Goal: Task Accomplishment & Management: Complete application form

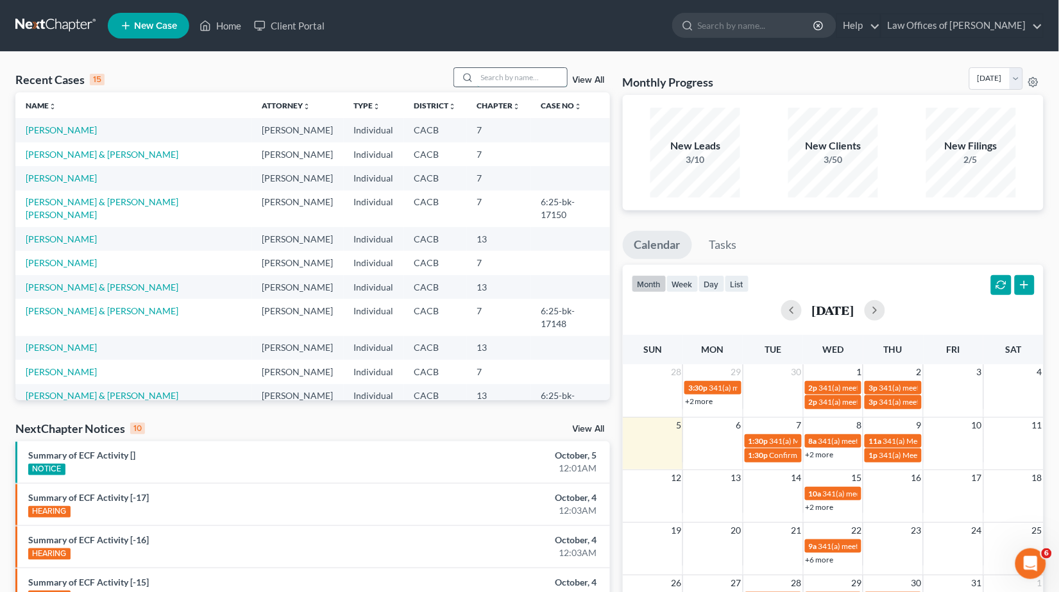
click at [501, 74] on input "search" at bounding box center [522, 77] width 90 height 19
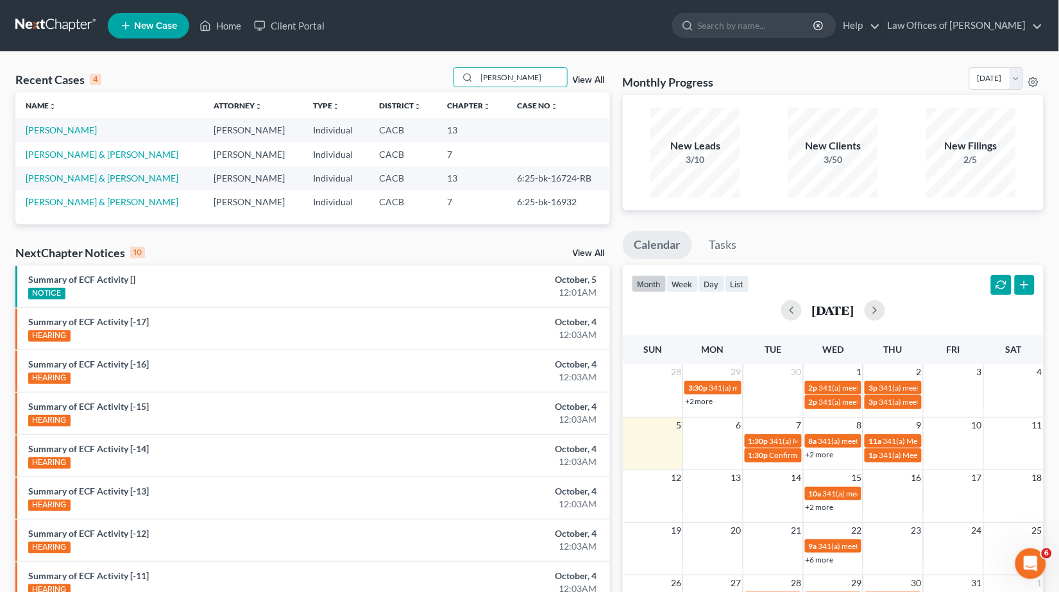
type input "[PERSON_NAME]"
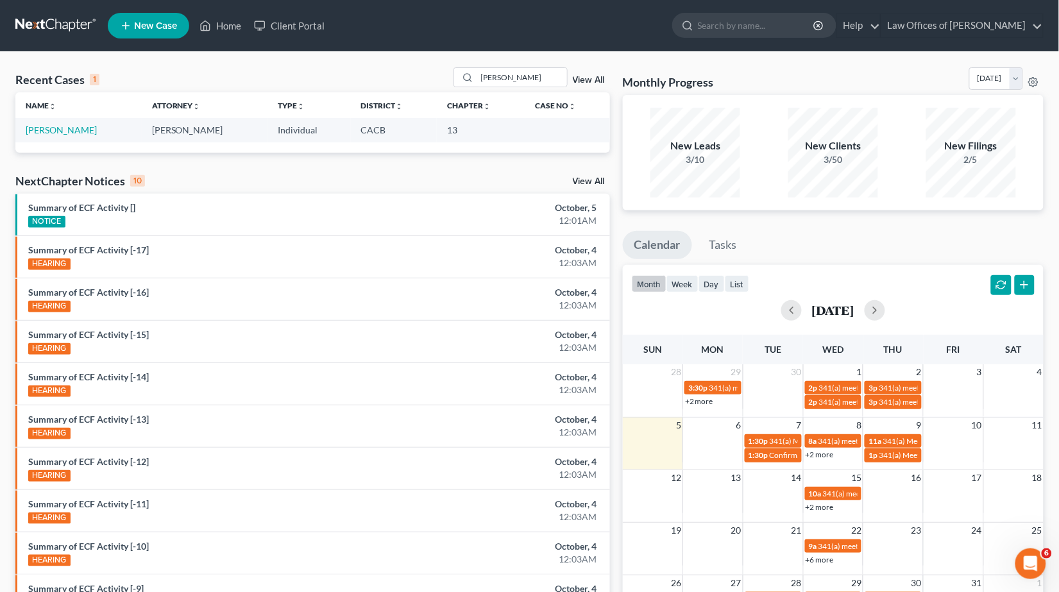
click at [49, 123] on td "[PERSON_NAME]" at bounding box center [78, 130] width 126 height 24
click at [59, 133] on link "[PERSON_NAME]" at bounding box center [61, 129] width 71 height 11
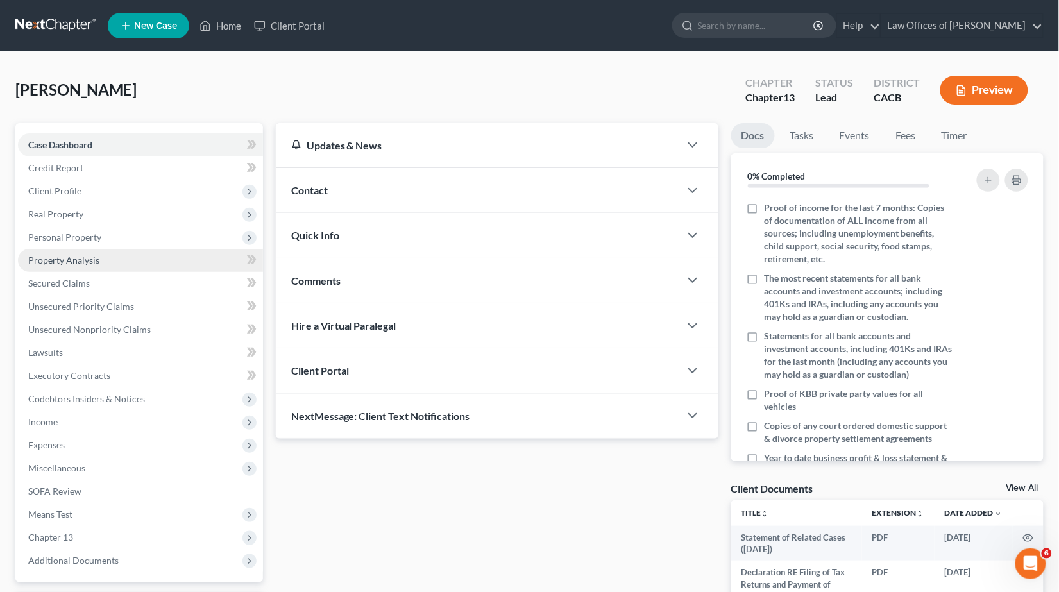
click at [69, 255] on span "Property Analysis" at bounding box center [63, 260] width 71 height 11
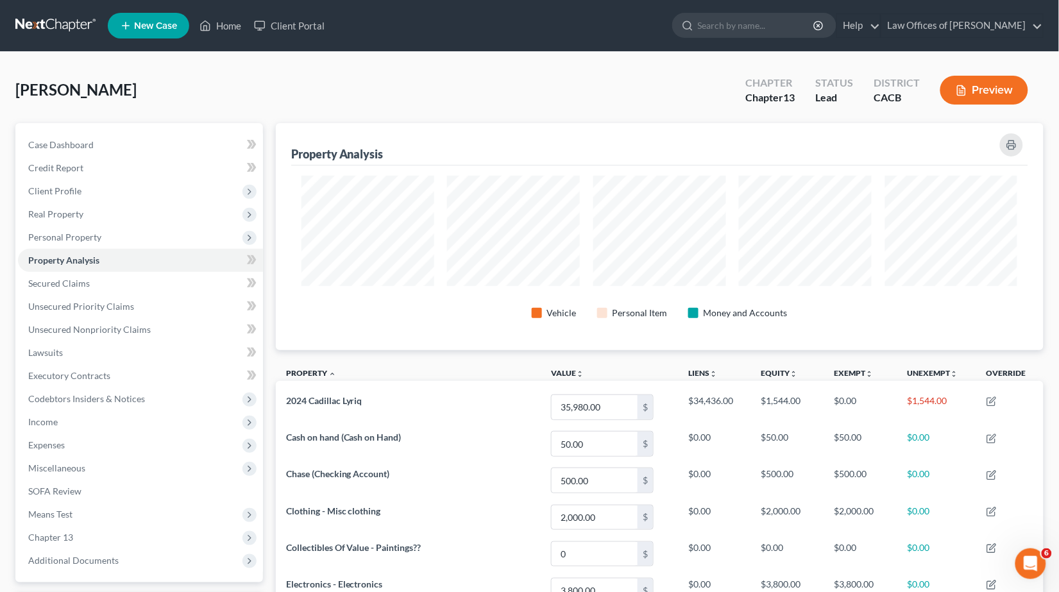
scroll to position [226, 768]
click at [1043, 194] on div "Property Analysis Vehicle Personal Item Money and Accounts" at bounding box center [660, 236] width 768 height 227
click at [80, 232] on span "Personal Property" at bounding box center [64, 237] width 73 height 11
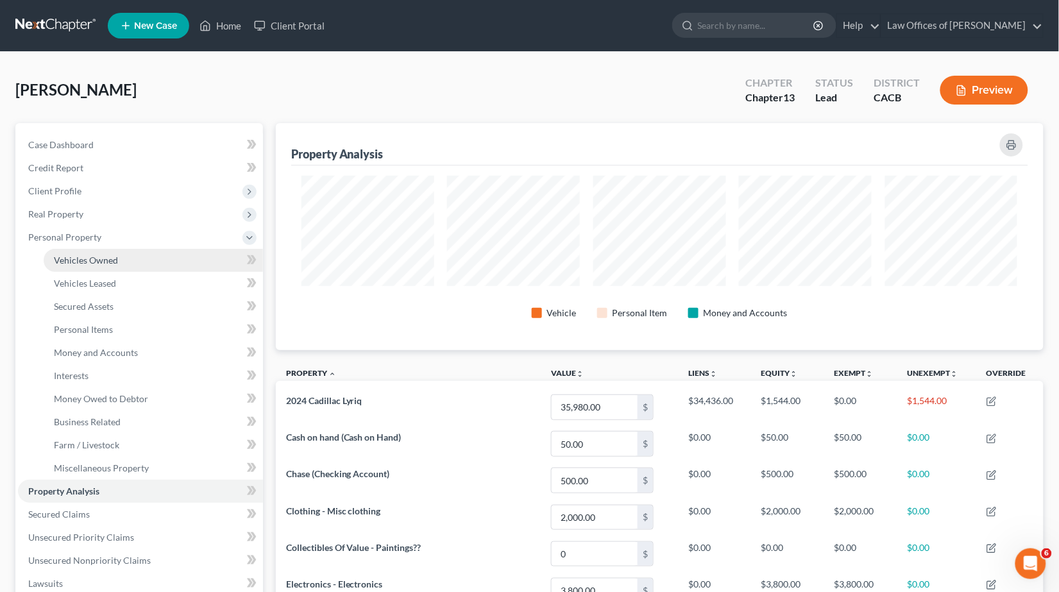
click at [89, 255] on span "Vehicles Owned" at bounding box center [86, 260] width 64 height 11
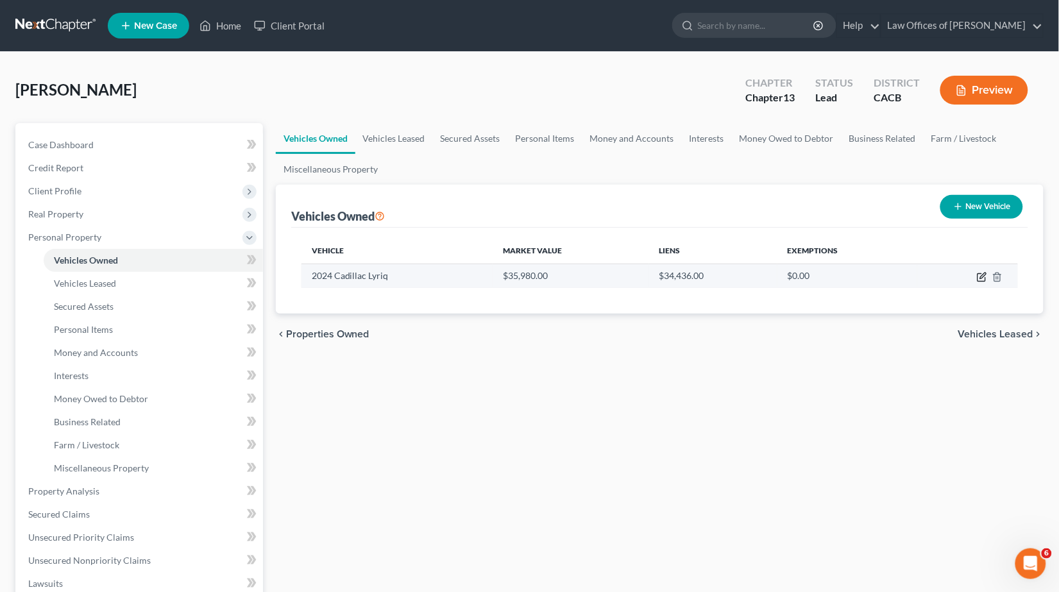
click at [980, 279] on icon "button" at bounding box center [982, 277] width 10 height 10
select select "0"
select select "2"
select select "0"
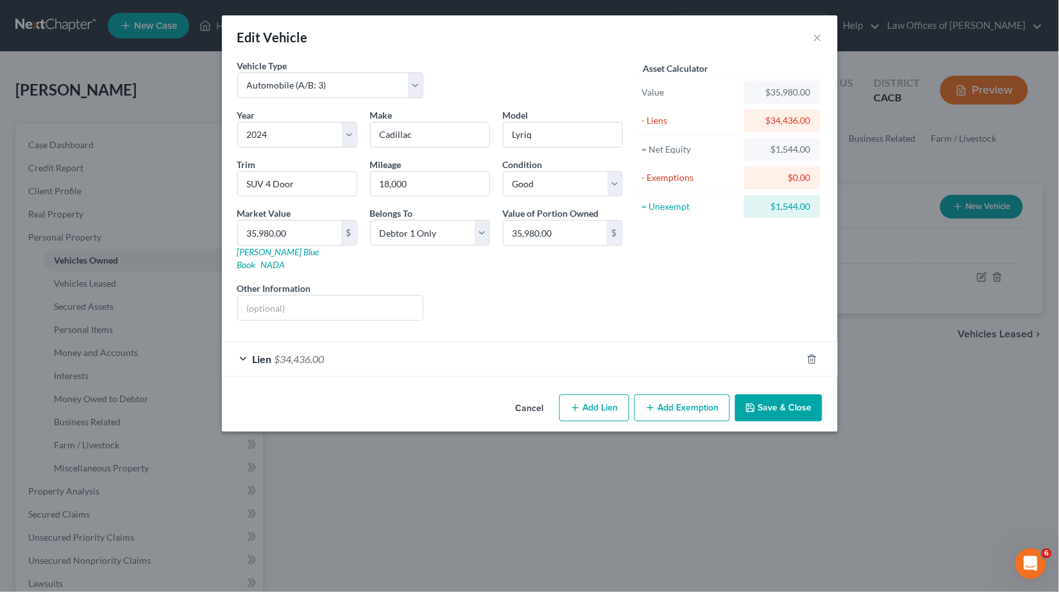
click at [678, 407] on div "Cancel Add Lien Add Lease Add Exemption Save & Close" at bounding box center [530, 410] width 616 height 42
click at [665, 398] on button "Add Exemption" at bounding box center [683, 408] width 96 height 27
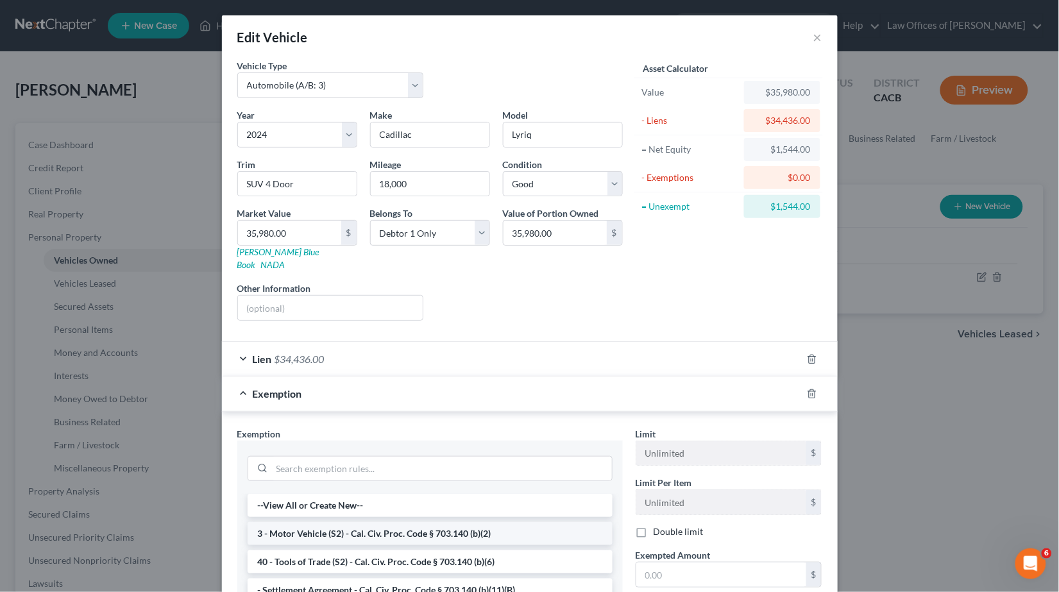
click at [343, 522] on li "3 - Motor Vehicle (S2) - Cal. Civ. Proc. Code § 703.140 (b)(2)" at bounding box center [430, 533] width 365 height 23
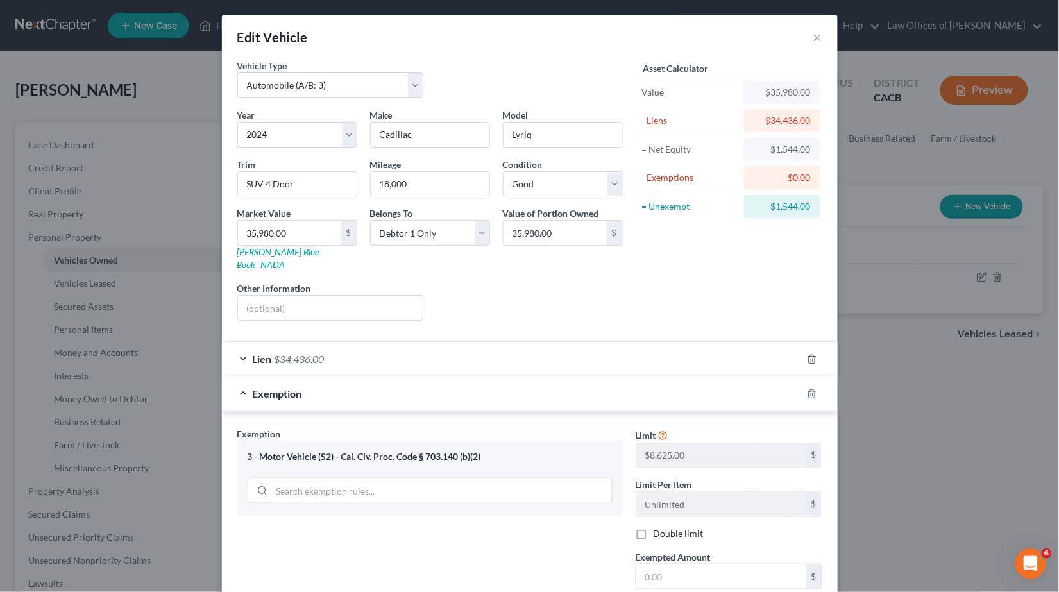
click at [725, 296] on div "Asset Calculator Value $35,980.00 - Liens $34,436.00 = Net Equity $1,544.00 - E…" at bounding box center [729, 195] width 200 height 272
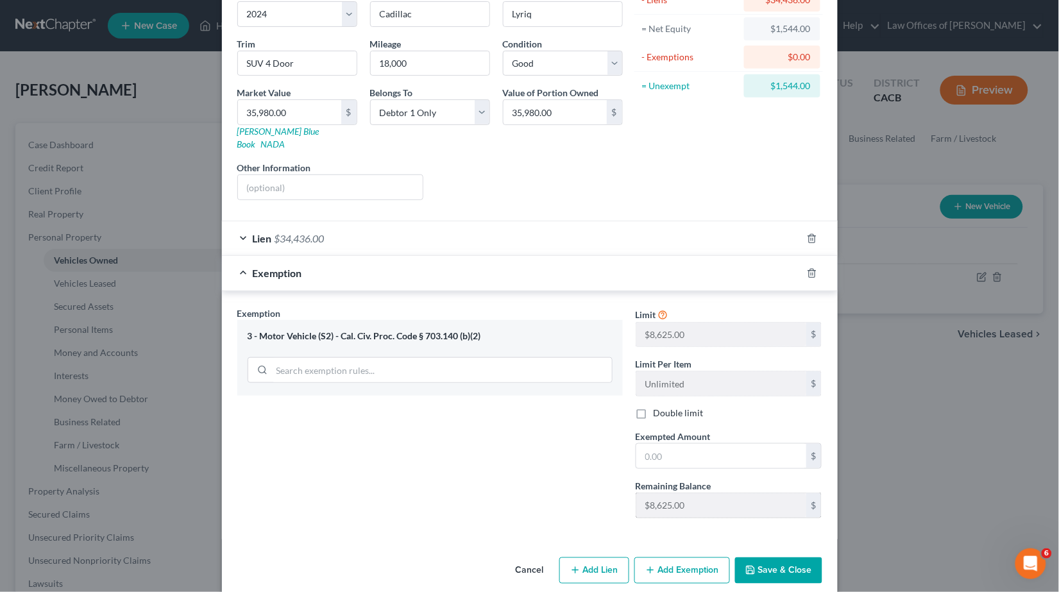
scroll to position [120, 0]
click at [742, 445] on input "text" at bounding box center [721, 457] width 170 height 24
type input "8,625"
click at [780, 558] on button "Save & Close" at bounding box center [778, 571] width 87 height 27
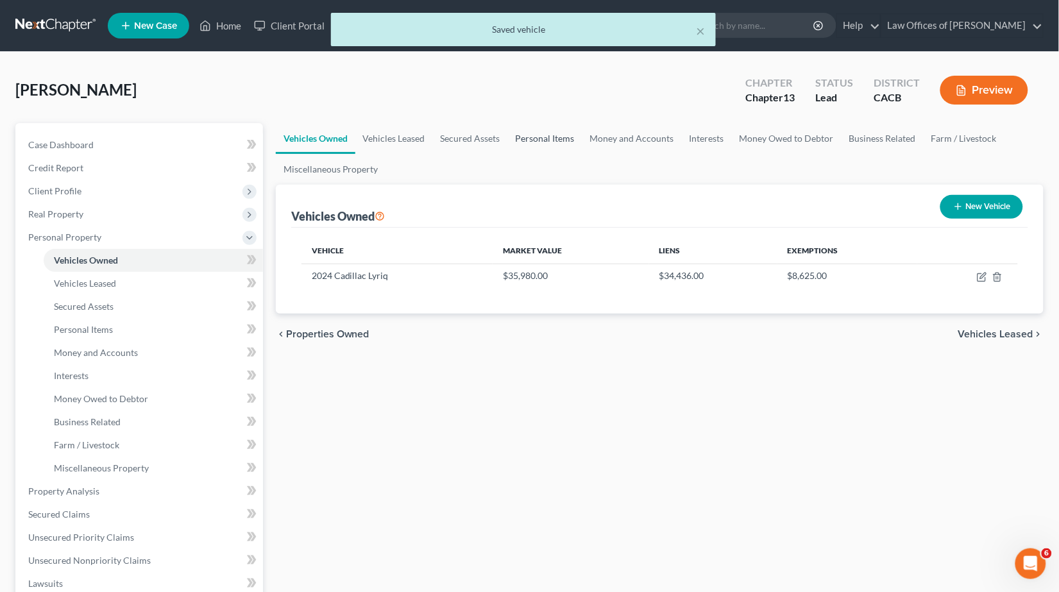
click at [550, 138] on link "Personal Items" at bounding box center [545, 138] width 74 height 31
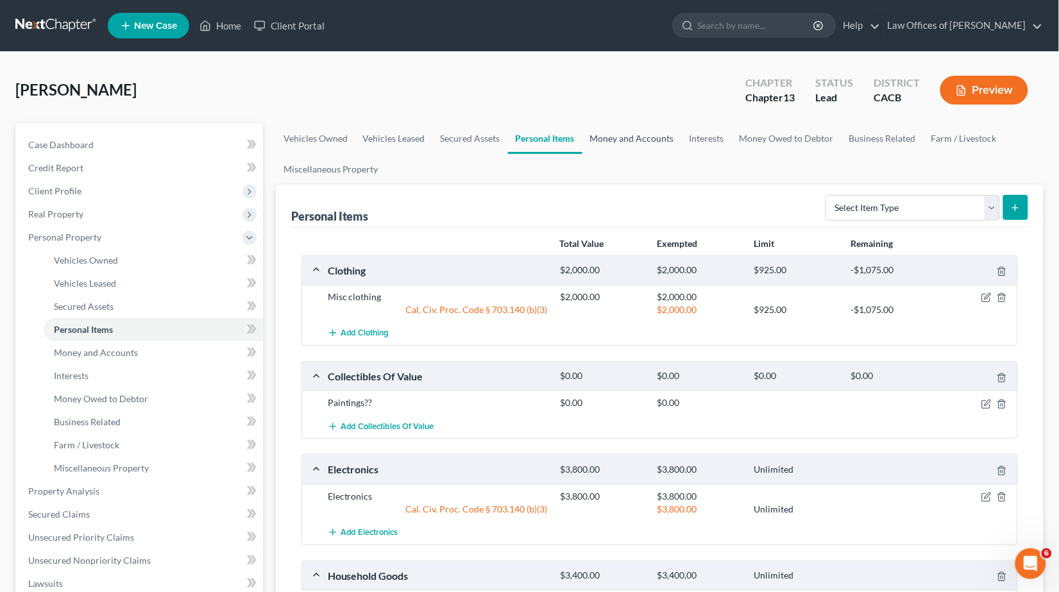
click at [638, 138] on link "Money and Accounts" at bounding box center [632, 138] width 99 height 31
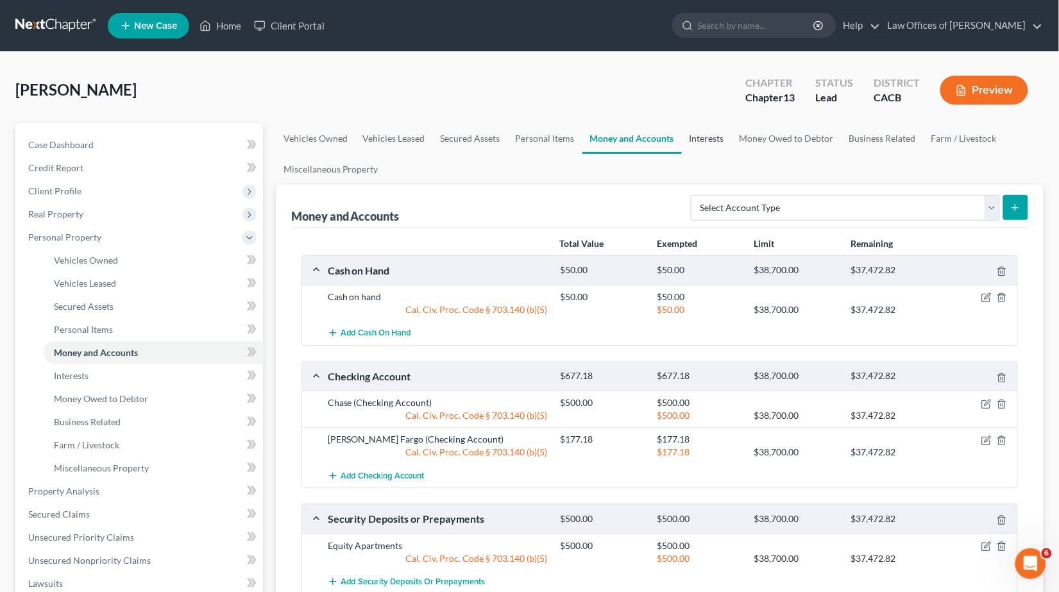
click at [715, 139] on link "Interests" at bounding box center [707, 138] width 50 height 31
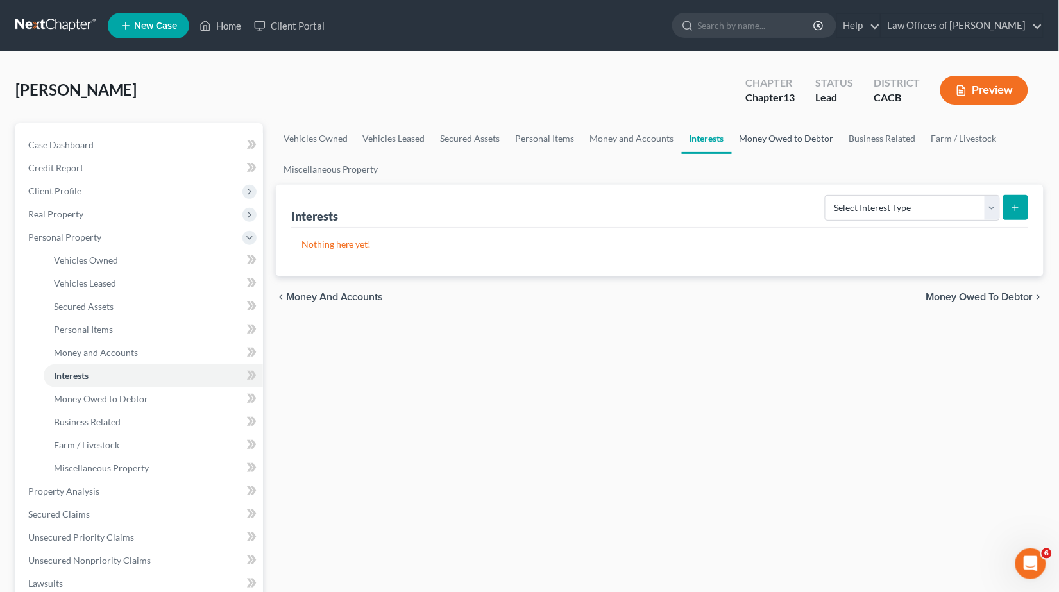
click at [794, 142] on link "Money Owed to Debtor" at bounding box center [787, 138] width 110 height 31
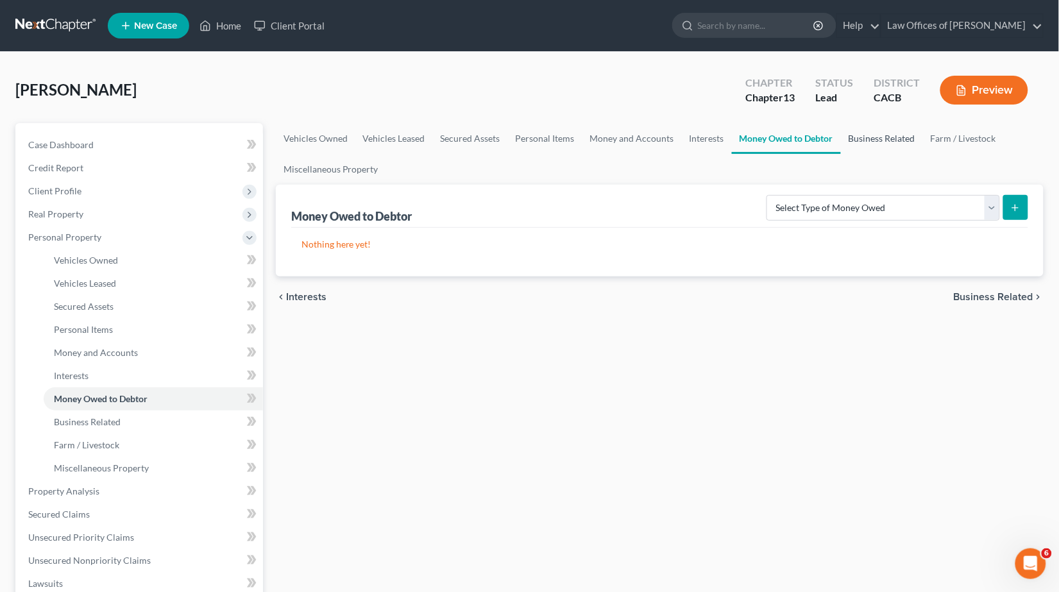
click at [884, 131] on link "Business Related" at bounding box center [882, 138] width 82 height 31
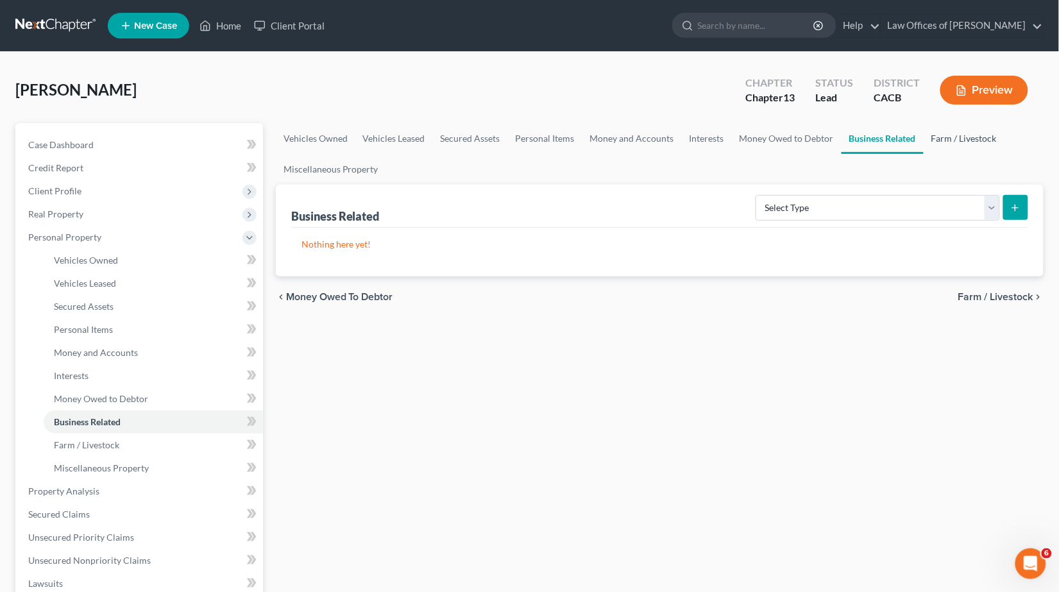
click at [982, 133] on link "Farm / Livestock" at bounding box center [964, 138] width 81 height 31
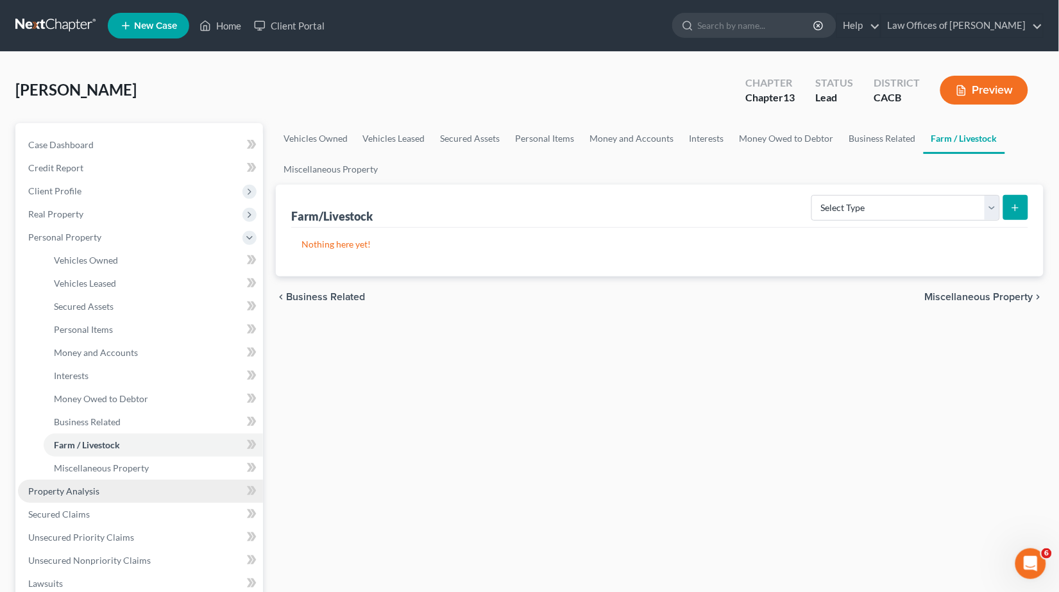
click at [67, 486] on span "Property Analysis" at bounding box center [63, 491] width 71 height 11
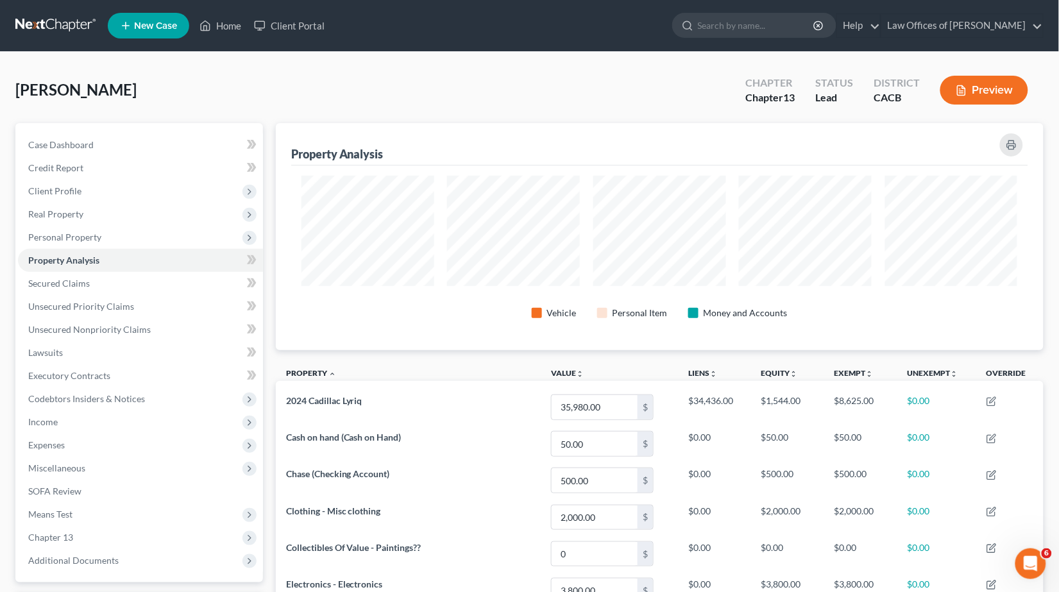
scroll to position [226, 768]
click at [1026, 196] on div "Vehicle Personal Item Money and Accounts" at bounding box center [659, 258] width 737 height 185
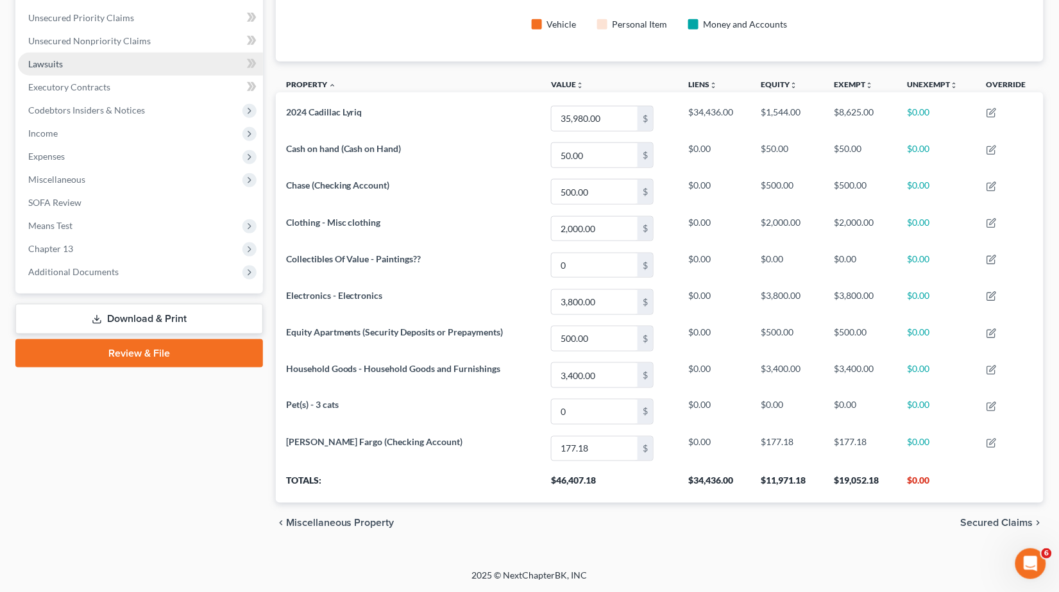
scroll to position [288, 0]
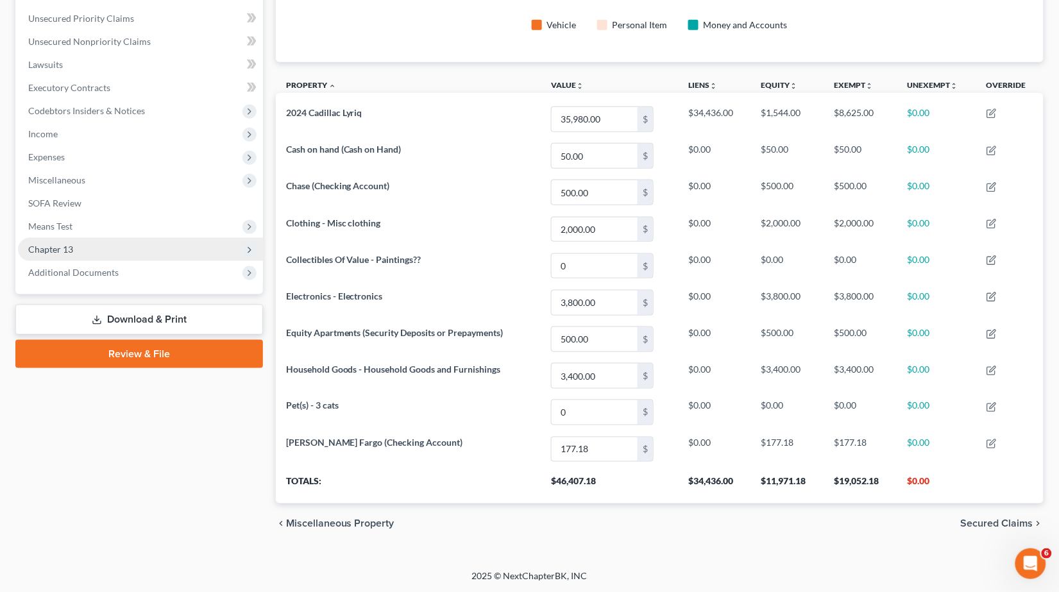
click at [42, 244] on span "Chapter 13" at bounding box center [50, 249] width 45 height 11
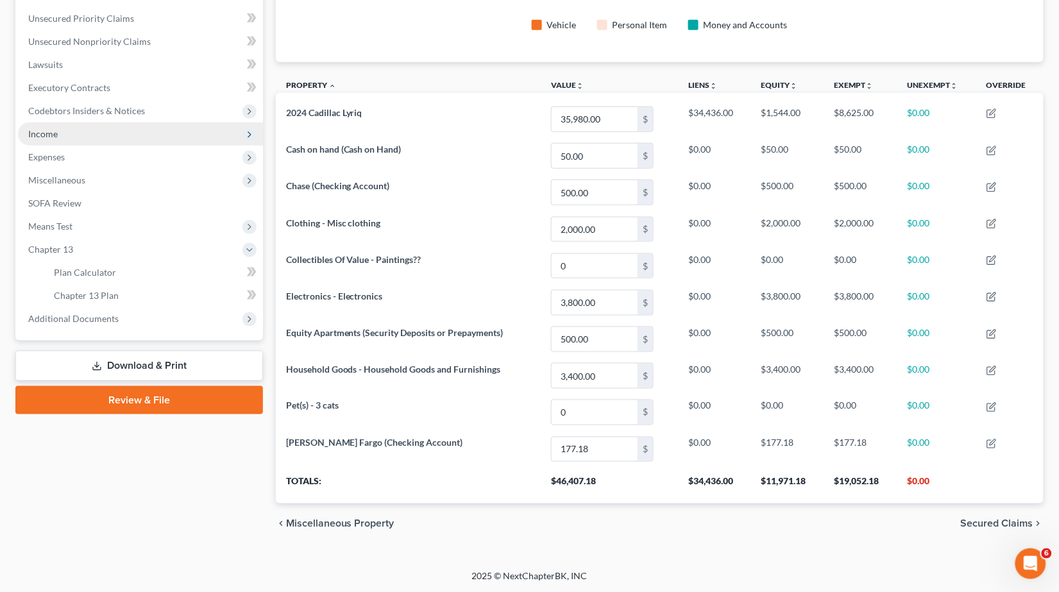
click at [42, 128] on span "Income" at bounding box center [43, 133] width 30 height 11
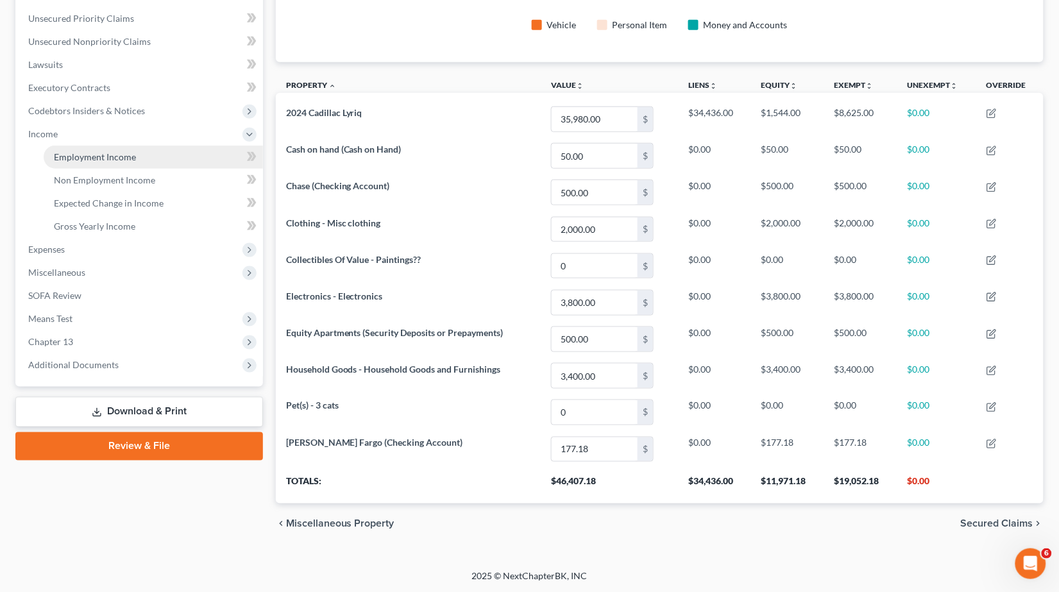
click at [106, 151] on span "Employment Income" at bounding box center [95, 156] width 82 height 11
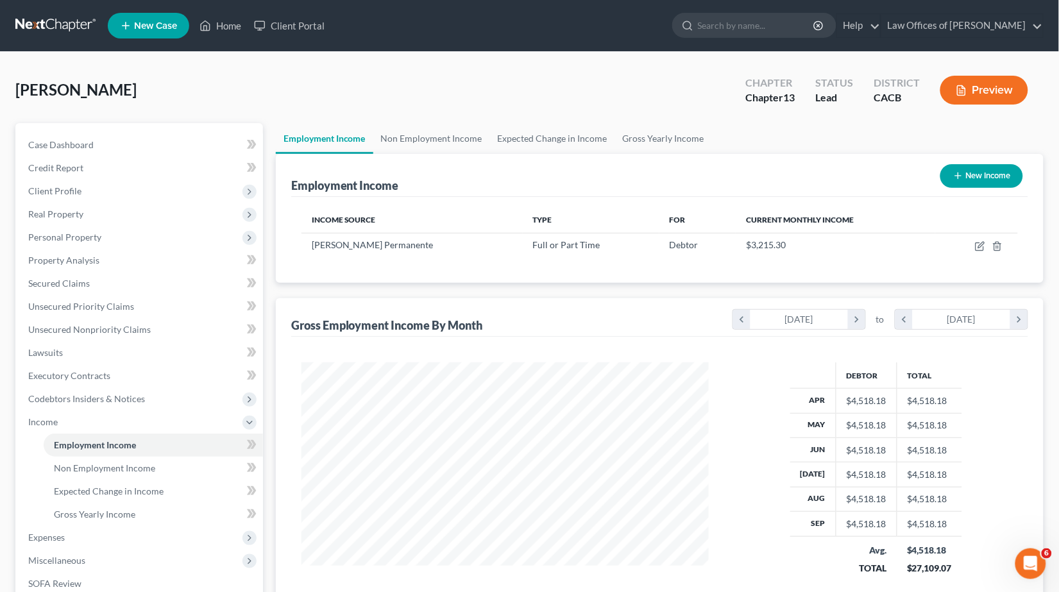
scroll to position [224, 433]
click at [67, 528] on span "Expenses" at bounding box center [140, 537] width 245 height 23
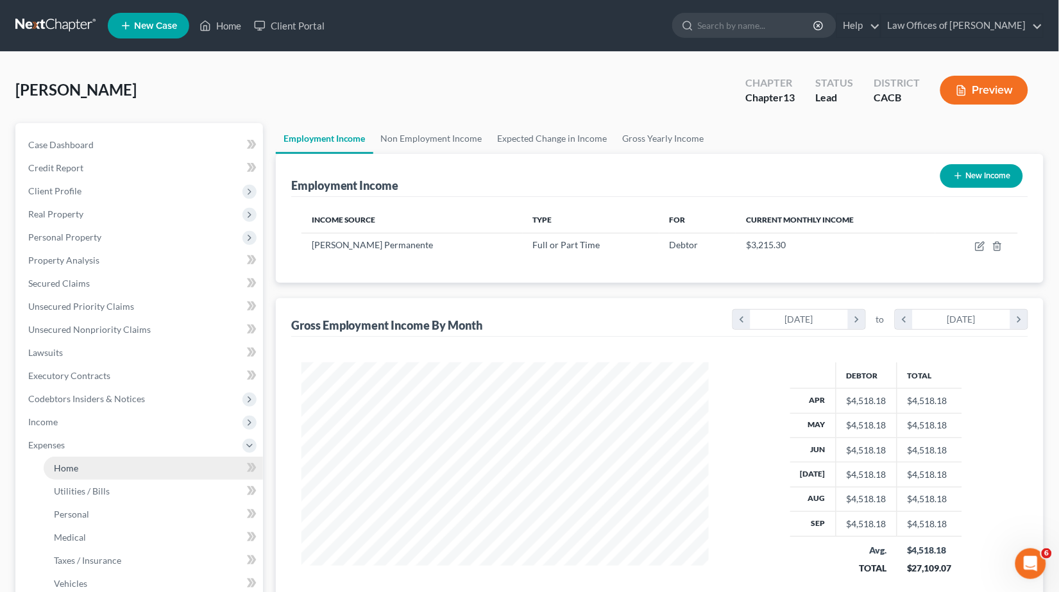
click at [78, 457] on link "Home" at bounding box center [153, 468] width 219 height 23
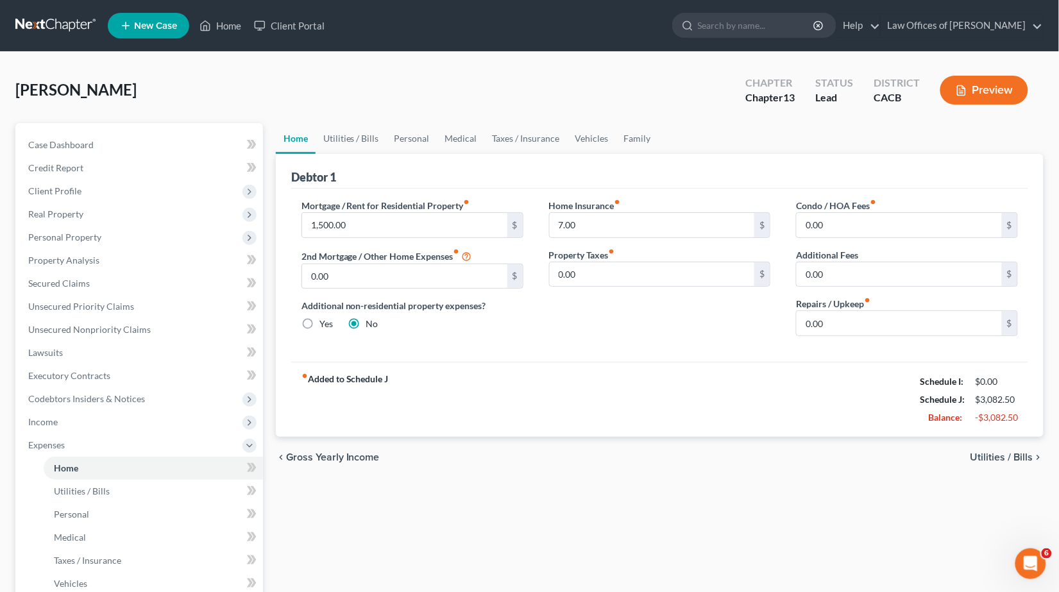
click at [1050, 221] on div "Home Utilities / Bills Personal Medical Taxes / Insurance Vehicles Family Debto…" at bounding box center [659, 470] width 781 height 695
click at [59, 413] on span "Income" at bounding box center [140, 422] width 245 height 23
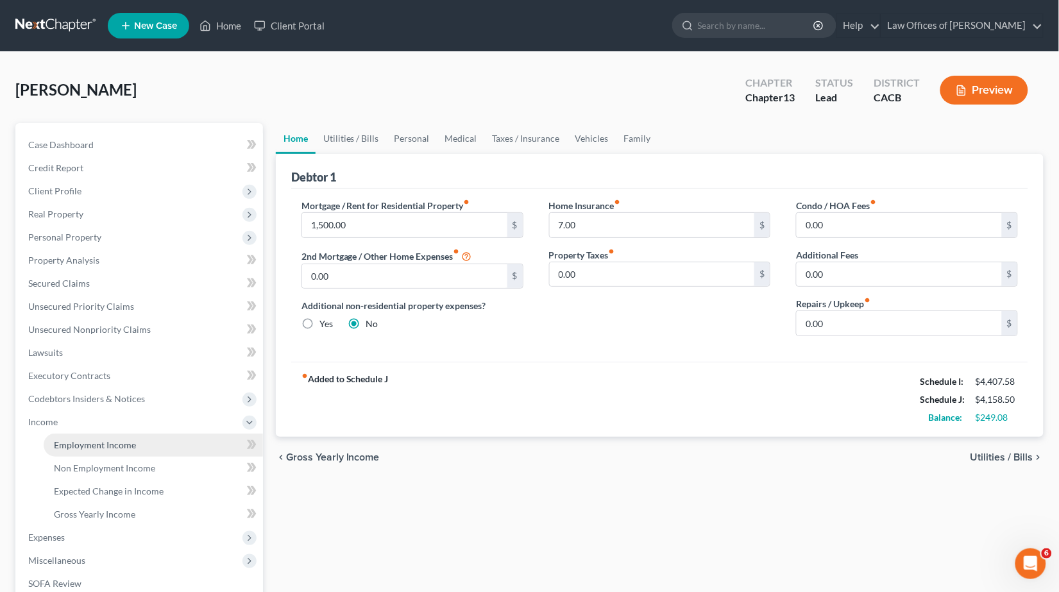
click at [122, 439] on span "Employment Income" at bounding box center [95, 444] width 82 height 11
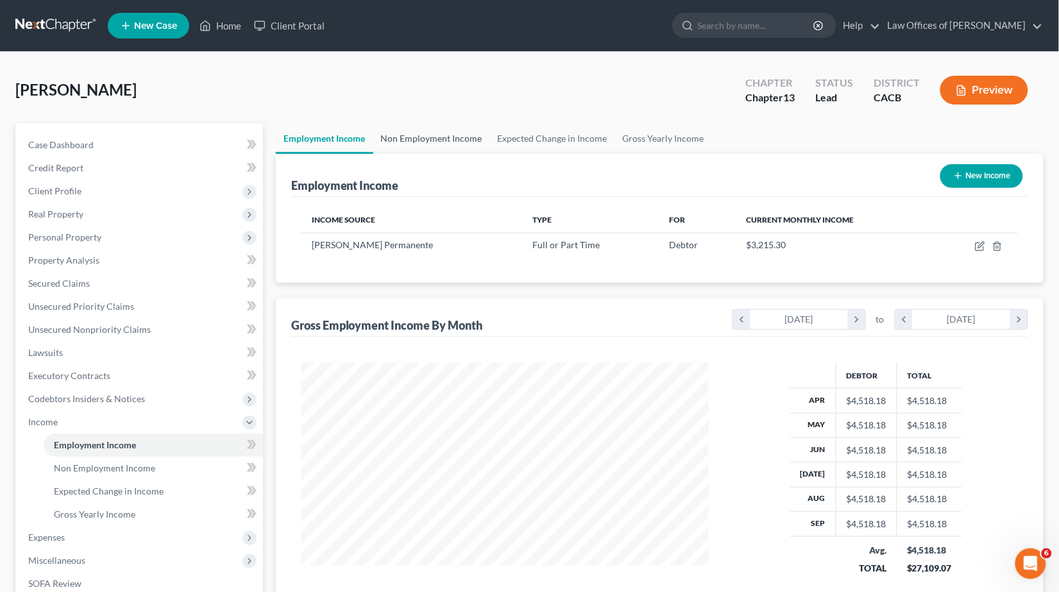
scroll to position [224, 433]
click at [438, 137] on link "Non Employment Income" at bounding box center [431, 138] width 117 height 31
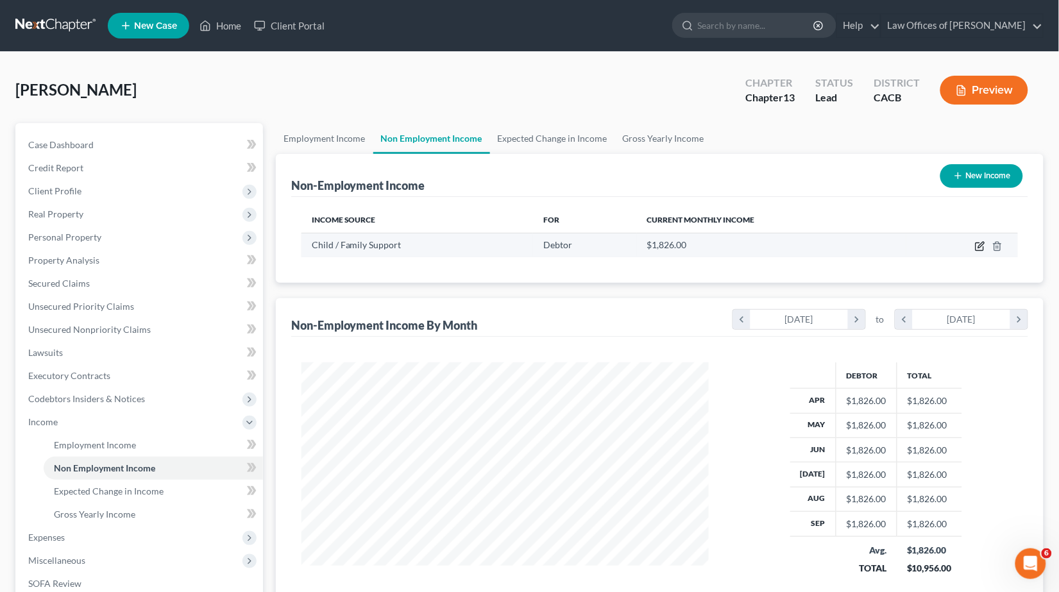
click at [982, 246] on icon "button" at bounding box center [980, 246] width 10 height 10
select select "7"
select select "0"
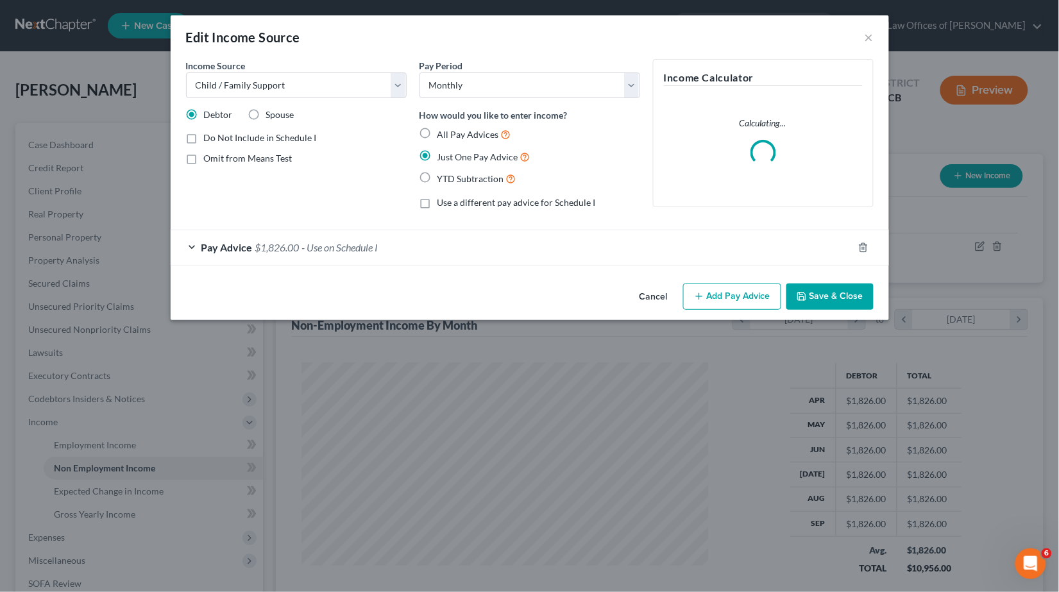
click at [309, 253] on div "Pay Advice $1,826.00 - Use on Schedule I" at bounding box center [512, 247] width 683 height 34
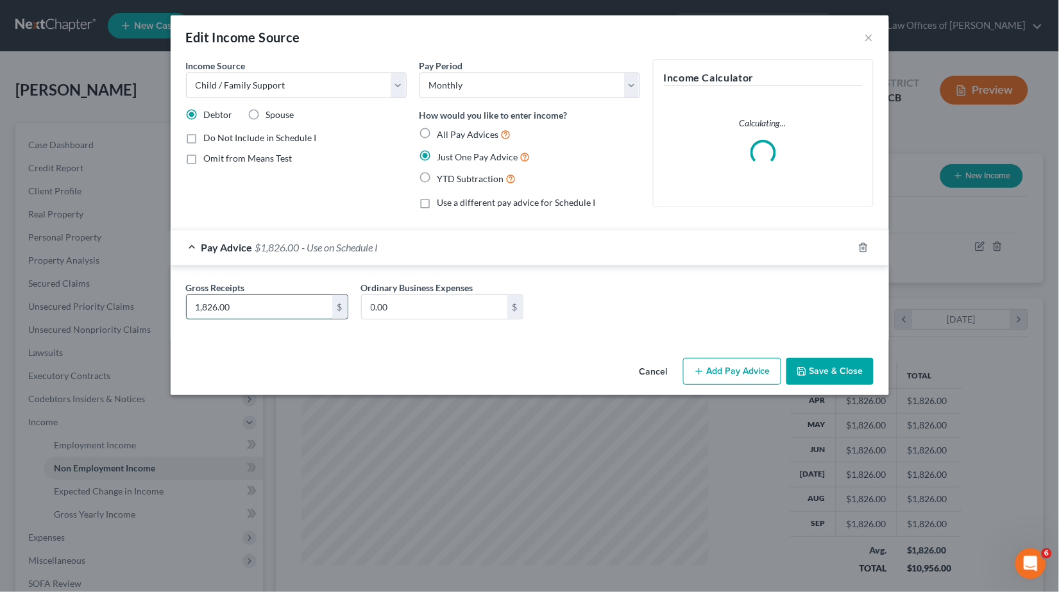
click at [313, 302] on input "1,826.00" at bounding box center [260, 307] width 146 height 24
type input "1,800"
click at [813, 370] on button "Save & Close" at bounding box center [830, 371] width 87 height 27
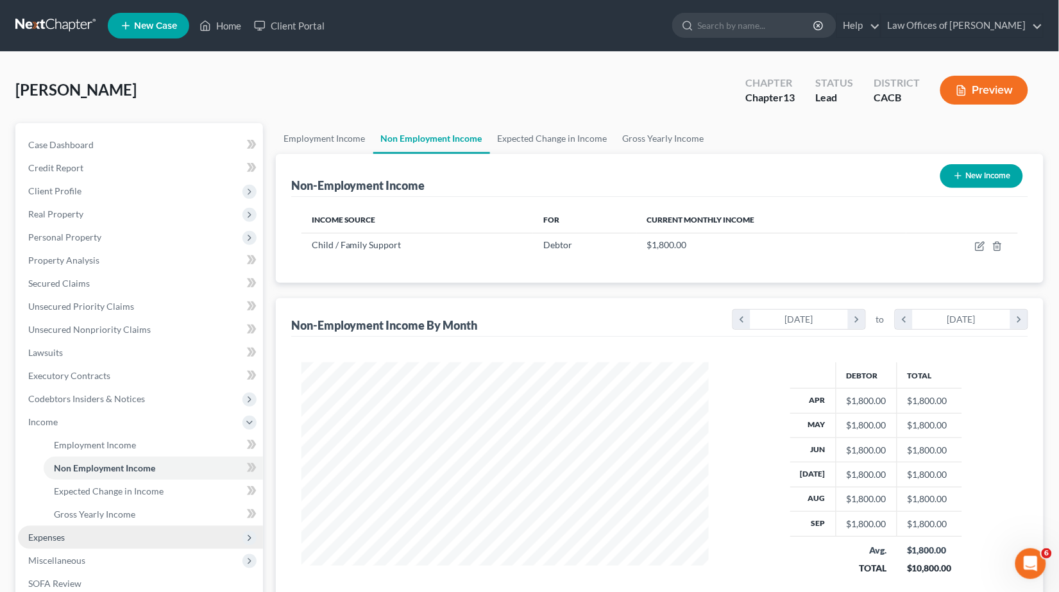
click at [56, 529] on span "Expenses" at bounding box center [140, 537] width 245 height 23
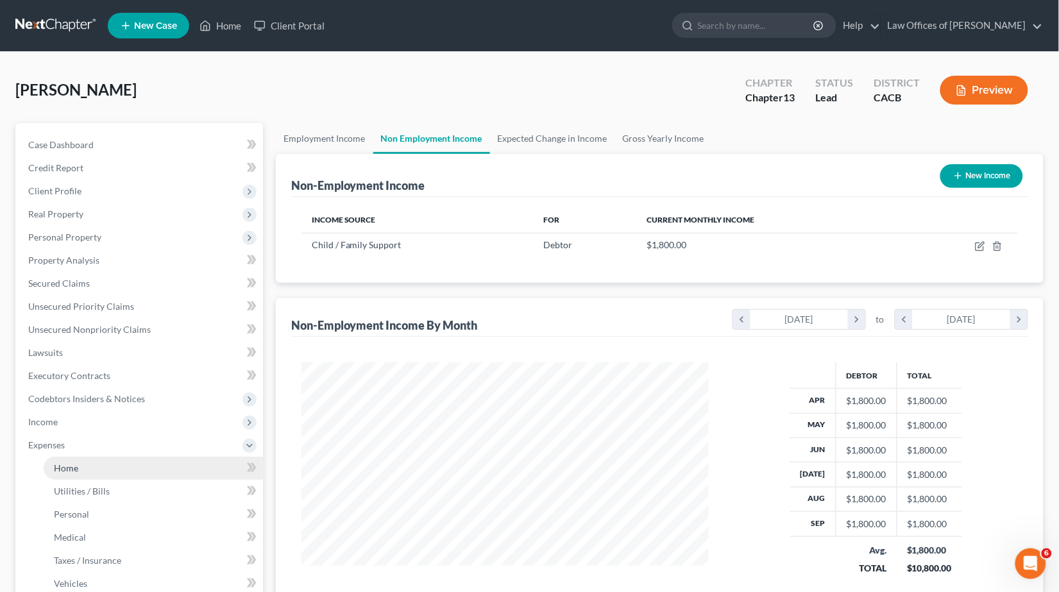
click at [67, 463] on span "Home" at bounding box center [66, 468] width 24 height 11
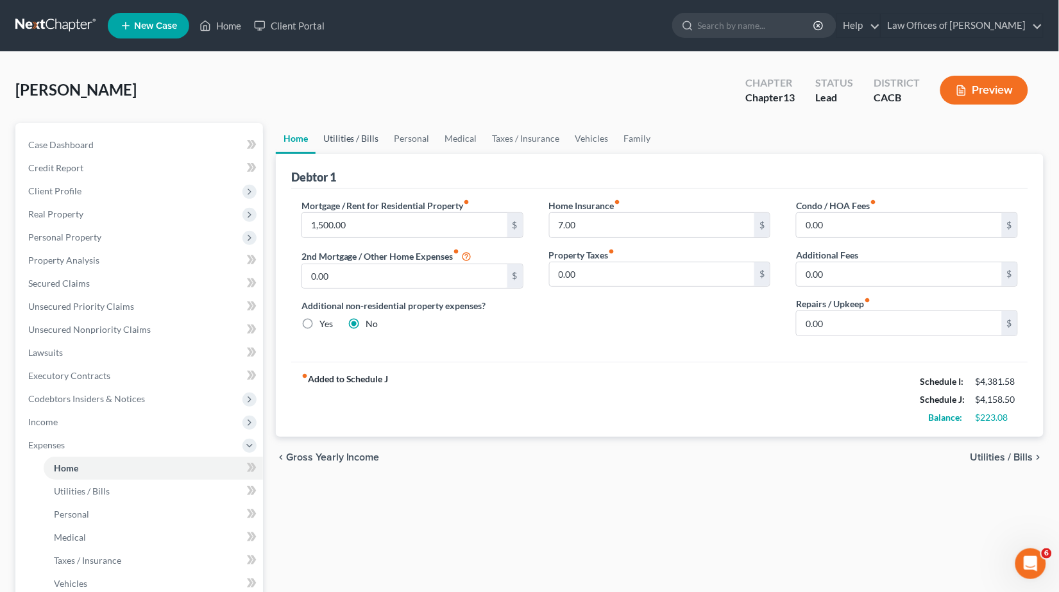
click at [344, 135] on link "Utilities / Bills" at bounding box center [351, 138] width 71 height 31
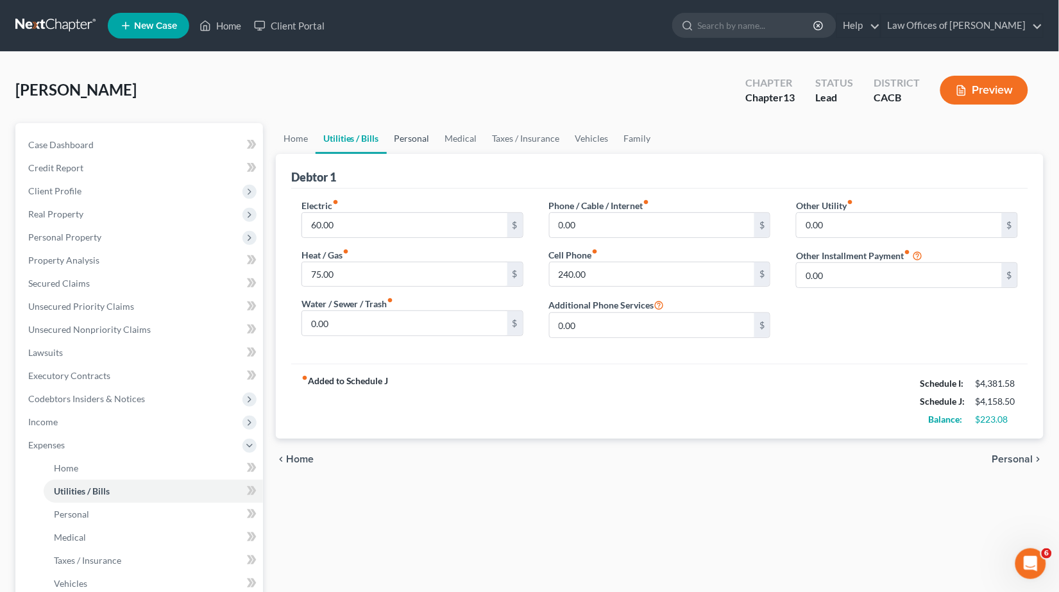
click at [432, 142] on link "Personal" at bounding box center [412, 138] width 51 height 31
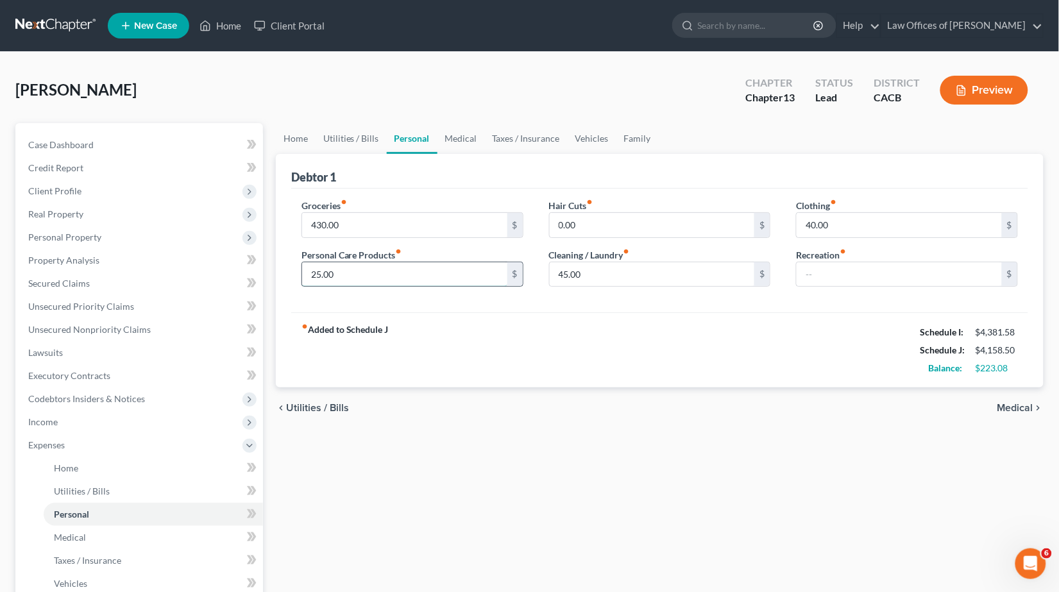
click at [413, 268] on input "25.00" at bounding box center [404, 274] width 205 height 24
click at [627, 267] on input "45.00" at bounding box center [652, 274] width 205 height 24
click at [374, 460] on div "Home Utilities / Bills Personal Medical Taxes / Insurance Vehicles Family Debto…" at bounding box center [659, 470] width 781 height 695
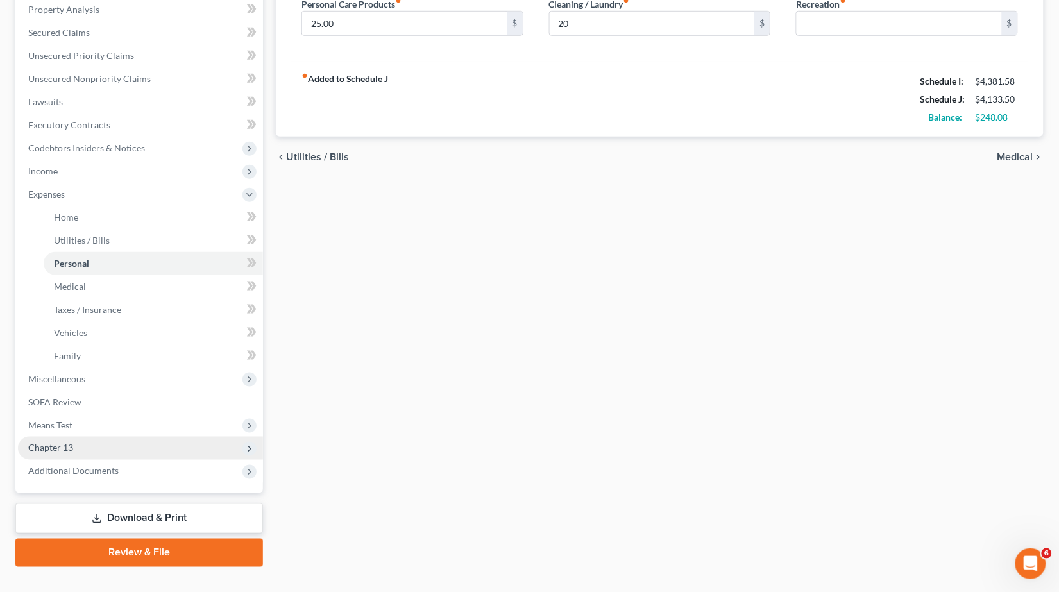
click at [49, 443] on span "Chapter 13" at bounding box center [50, 448] width 45 height 11
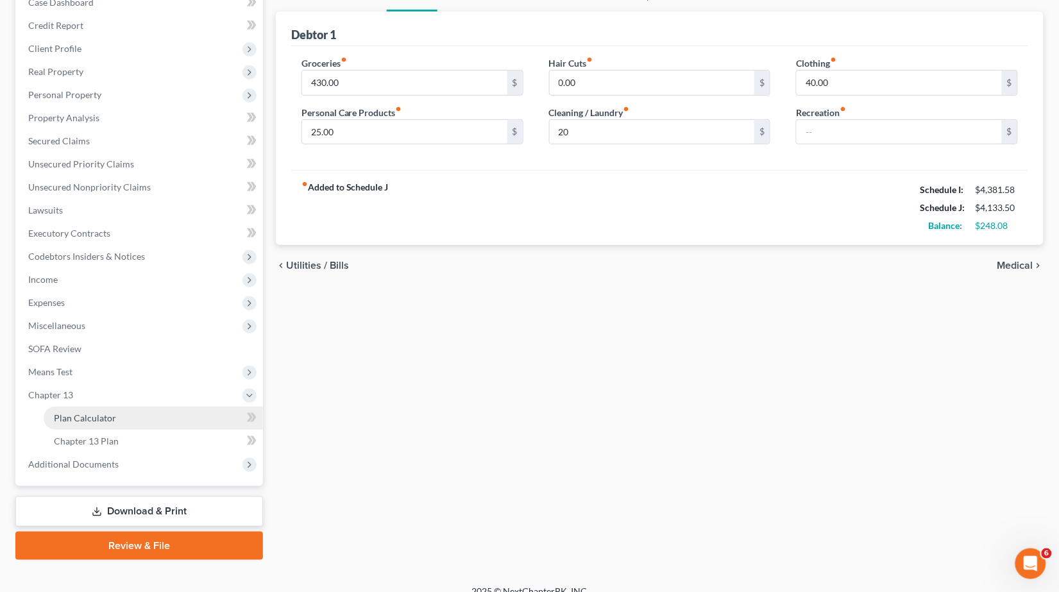
scroll to position [140, 0]
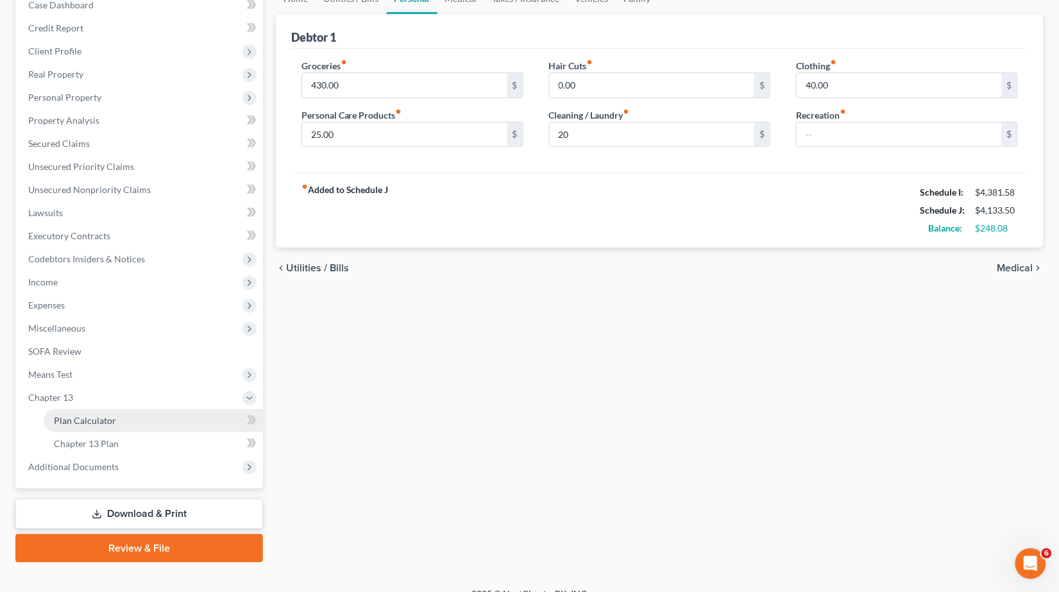
click at [109, 415] on span "Plan Calculator" at bounding box center [85, 420] width 62 height 11
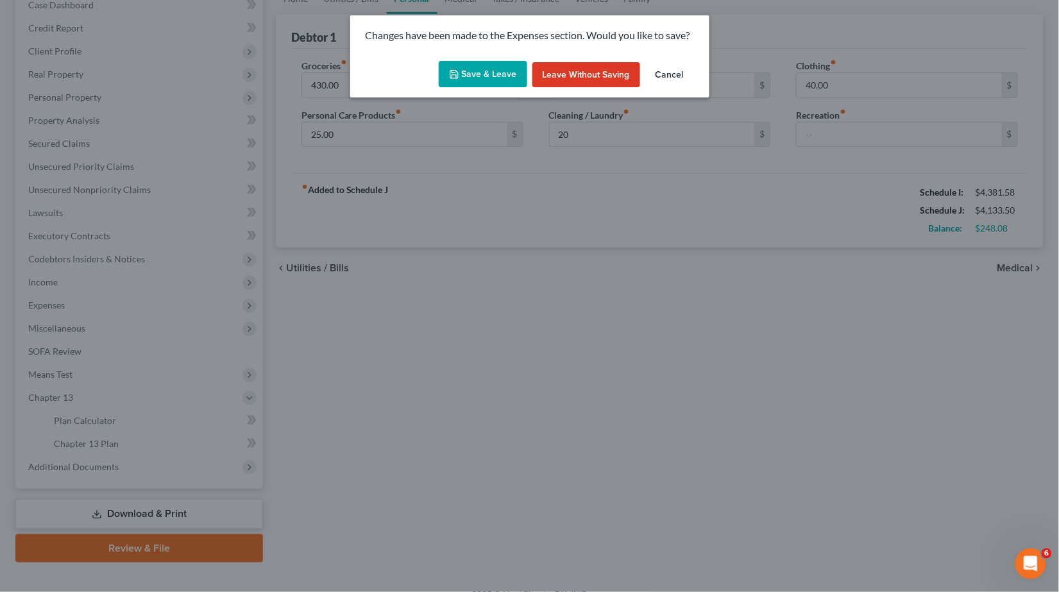
click at [467, 78] on button "Save & Leave" at bounding box center [483, 74] width 89 height 27
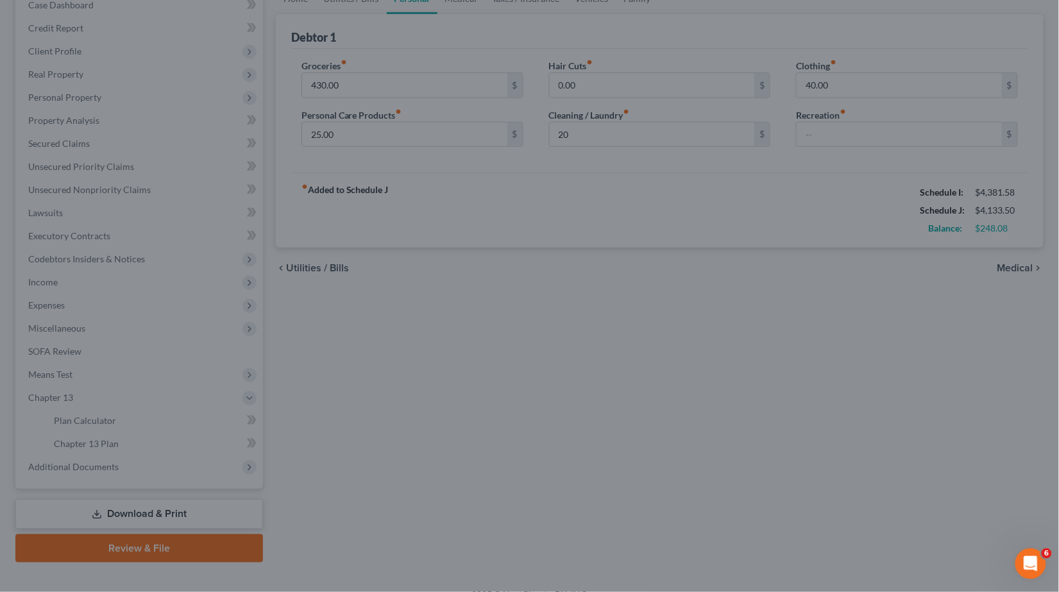
type input "20.00"
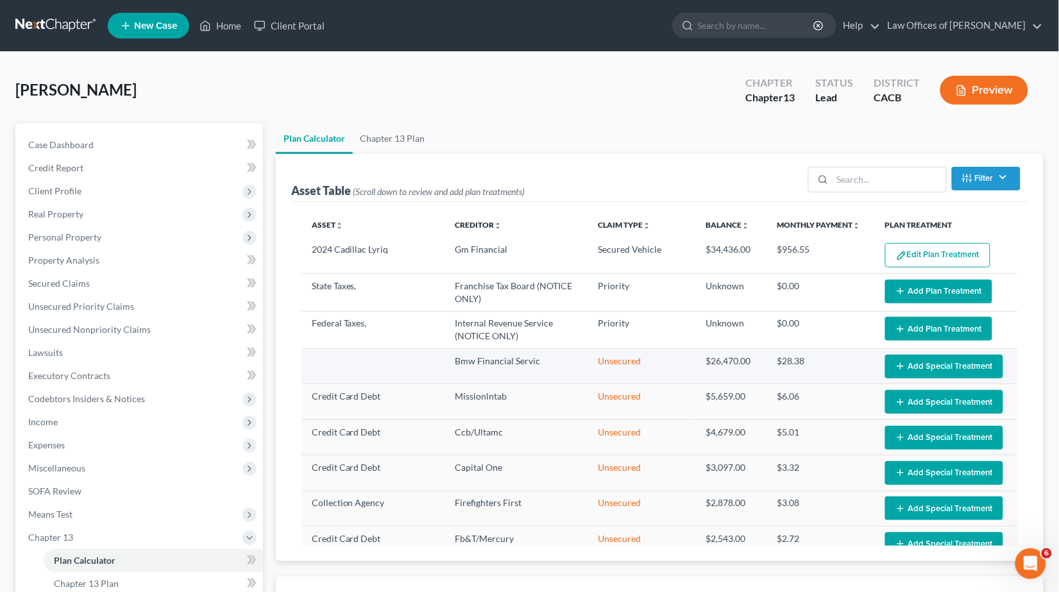
select select "35"
click at [1030, 263] on div "Asset Table (Scroll down to review and add plan treatments) Filter Claim Type F…" at bounding box center [660, 357] width 768 height 407
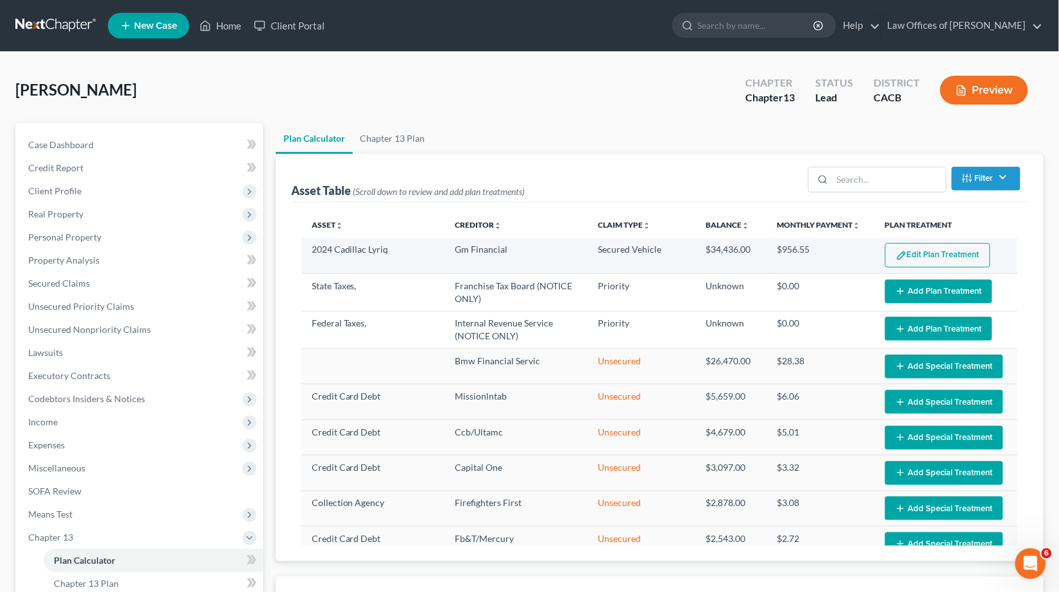
click at [938, 252] on button "Edit Plan Treatment" at bounding box center [937, 255] width 105 height 24
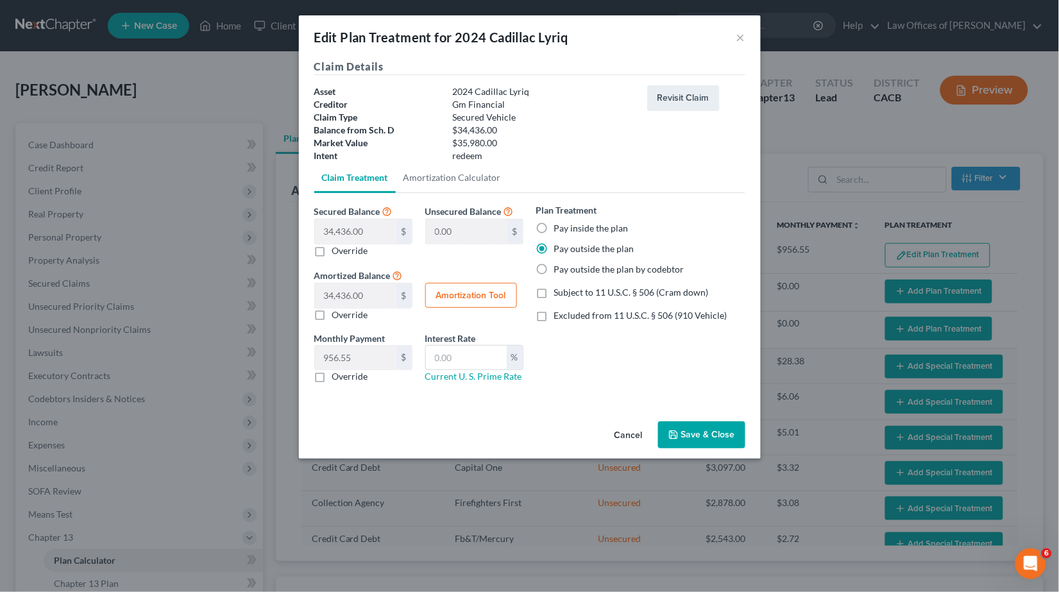
click at [713, 431] on button "Save & Close" at bounding box center [701, 435] width 87 height 27
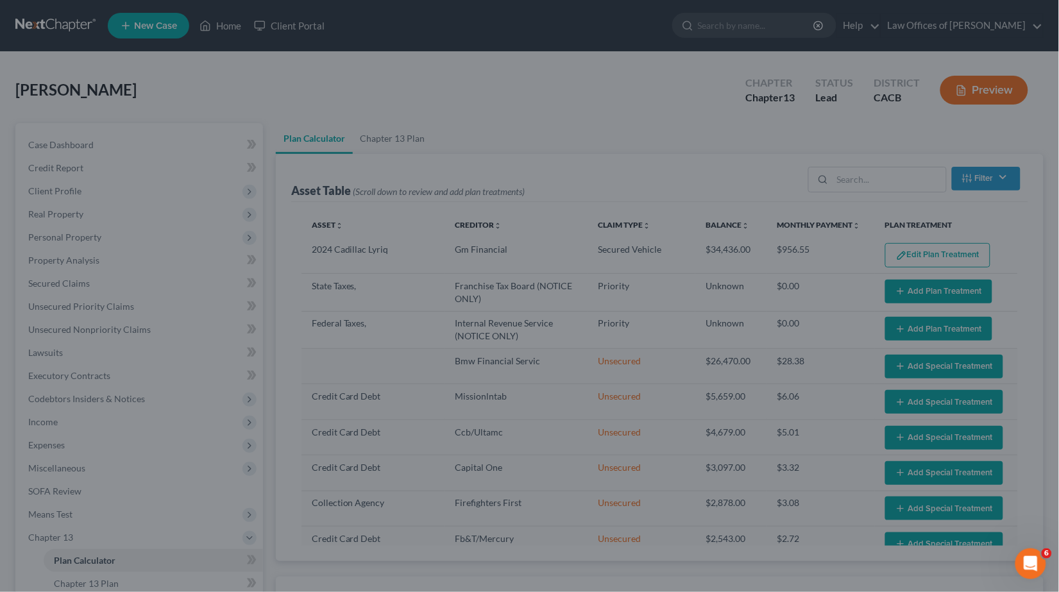
select select "35"
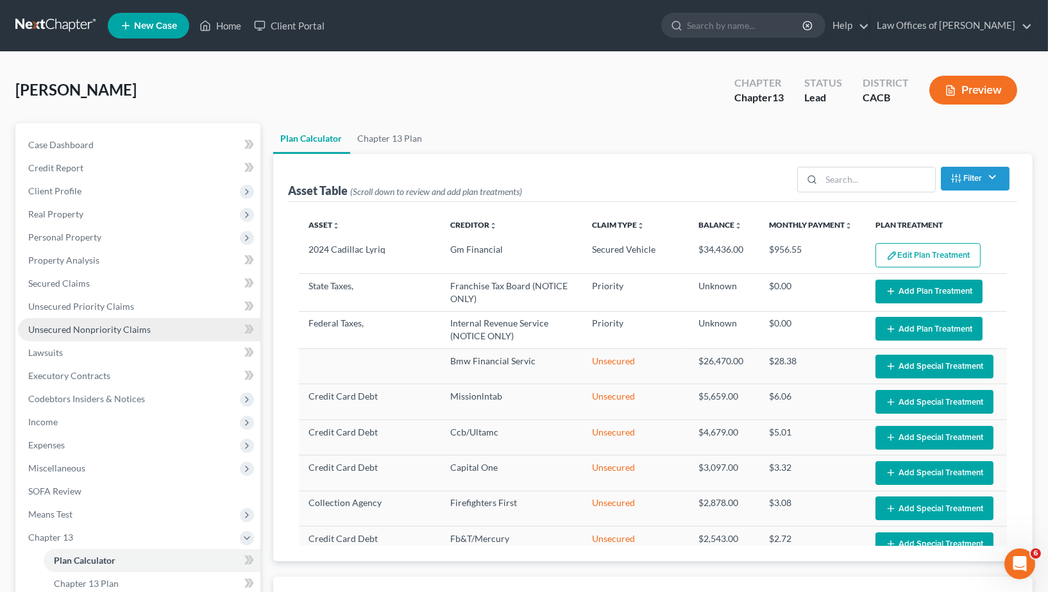
click at [89, 324] on span "Unsecured Nonpriority Claims" at bounding box center [89, 329] width 123 height 11
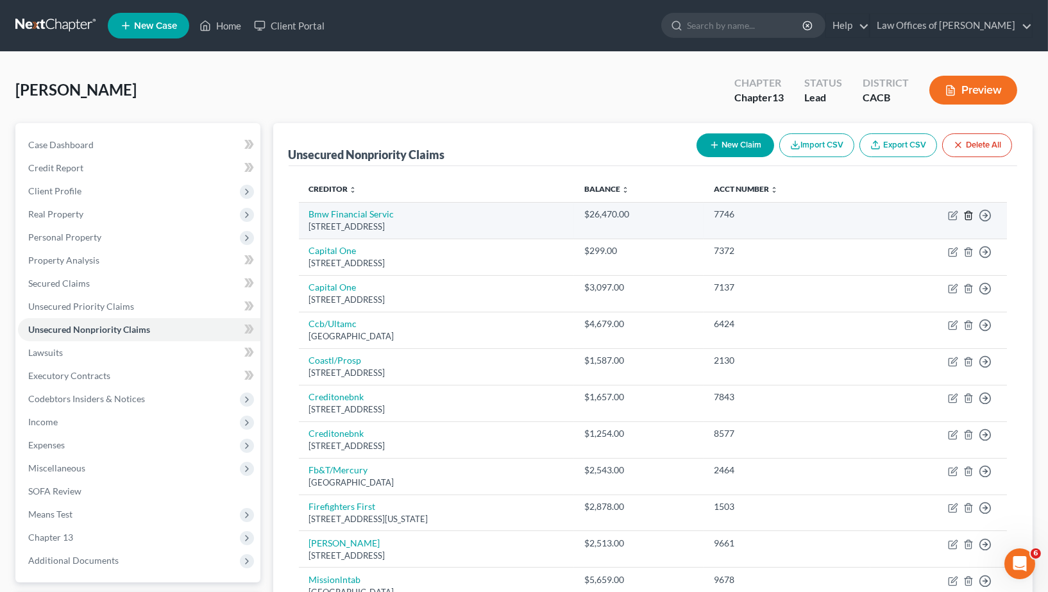
click at [971, 210] on icon "button" at bounding box center [969, 215] width 10 height 10
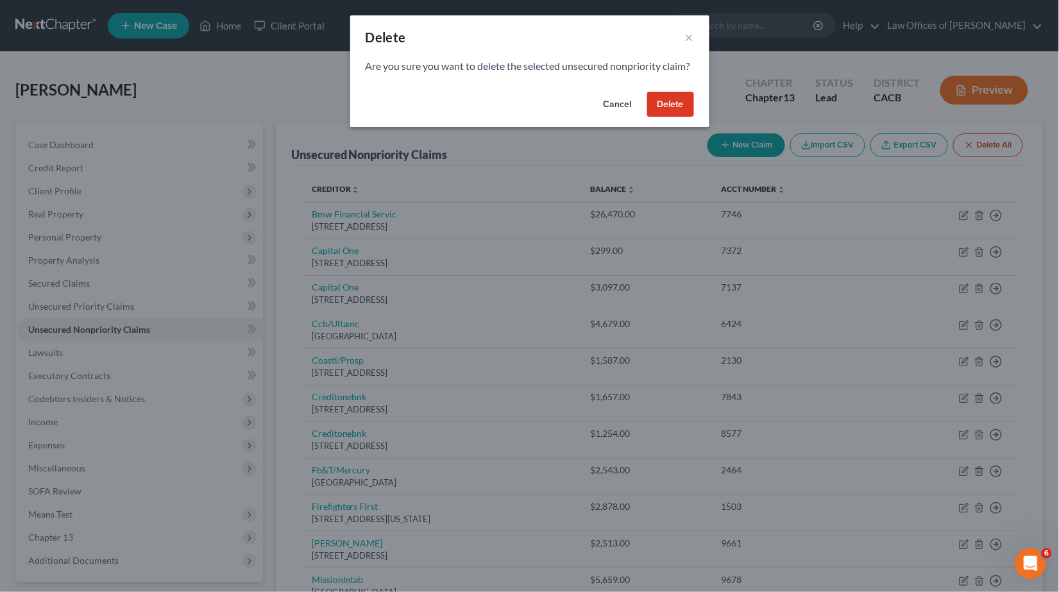
click at [666, 117] on button "Delete" at bounding box center [670, 105] width 47 height 26
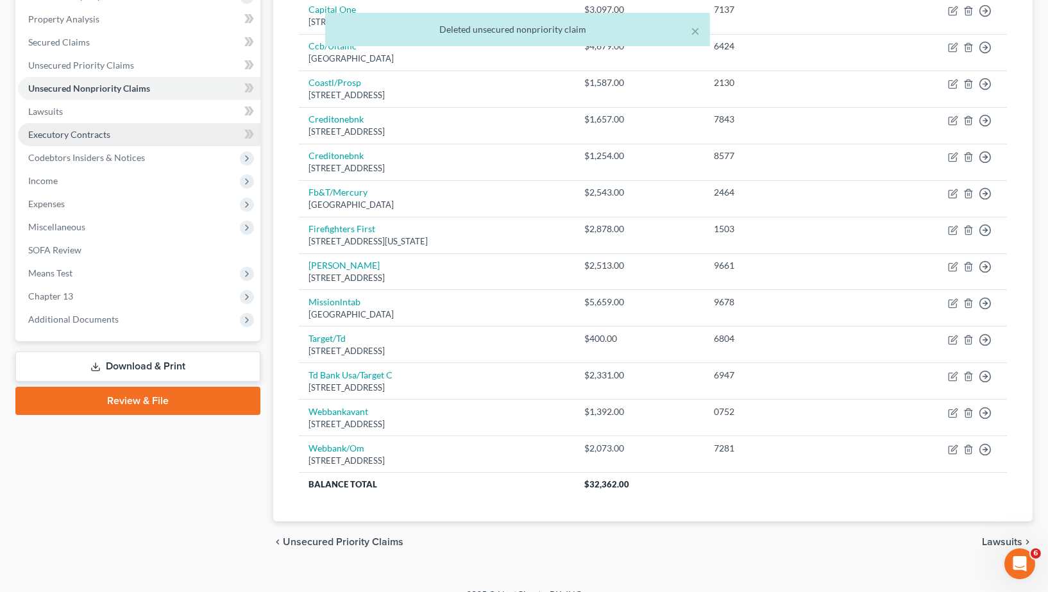
scroll to position [182, 0]
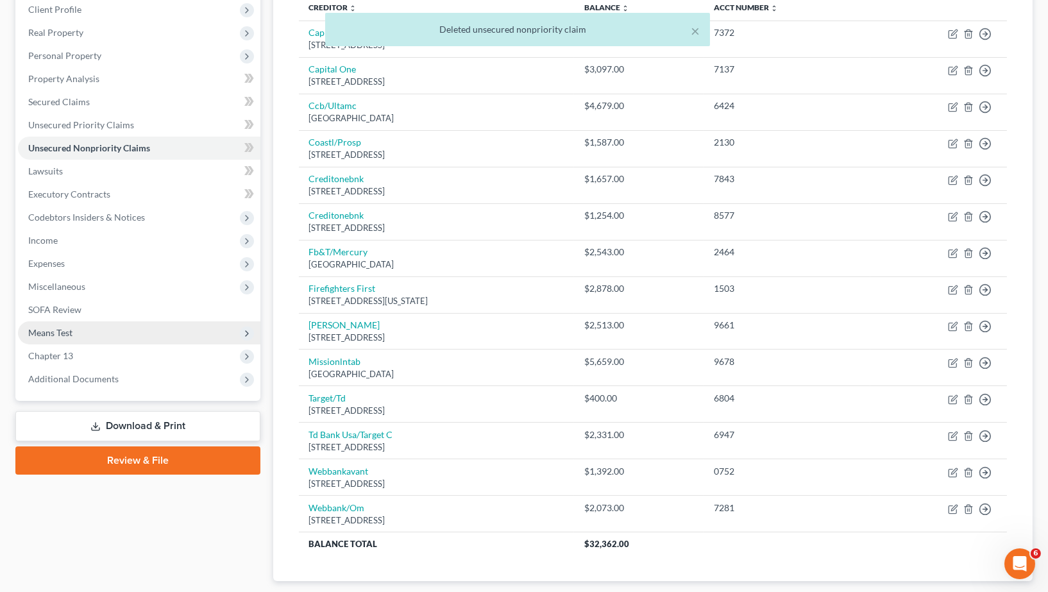
click at [50, 321] on span "Means Test" at bounding box center [139, 332] width 243 height 23
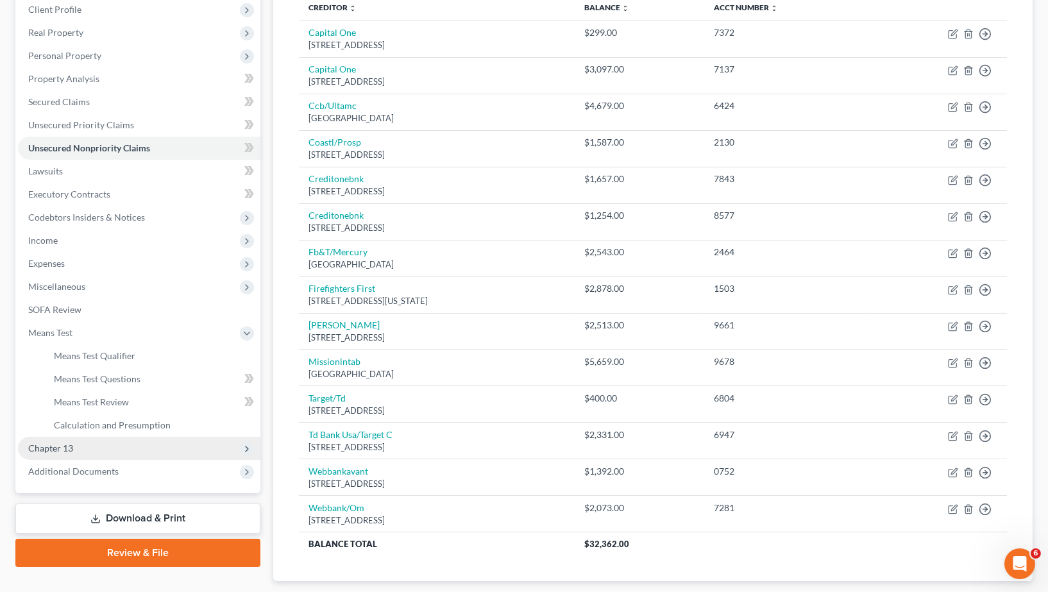
click at [80, 437] on span "Chapter 13" at bounding box center [139, 448] width 243 height 23
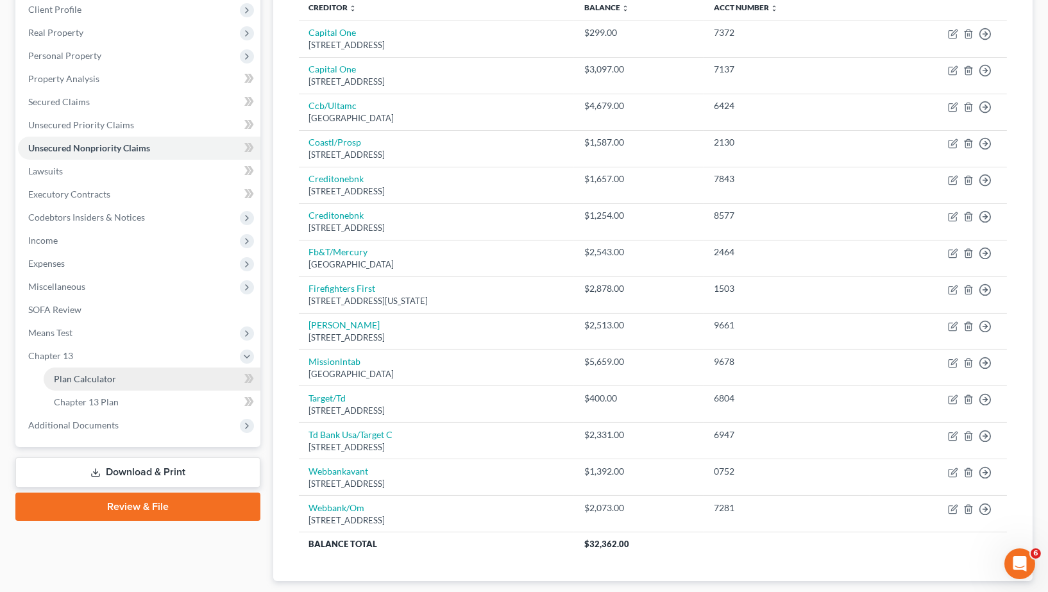
click at [123, 368] on link "Plan Calculator" at bounding box center [152, 379] width 217 height 23
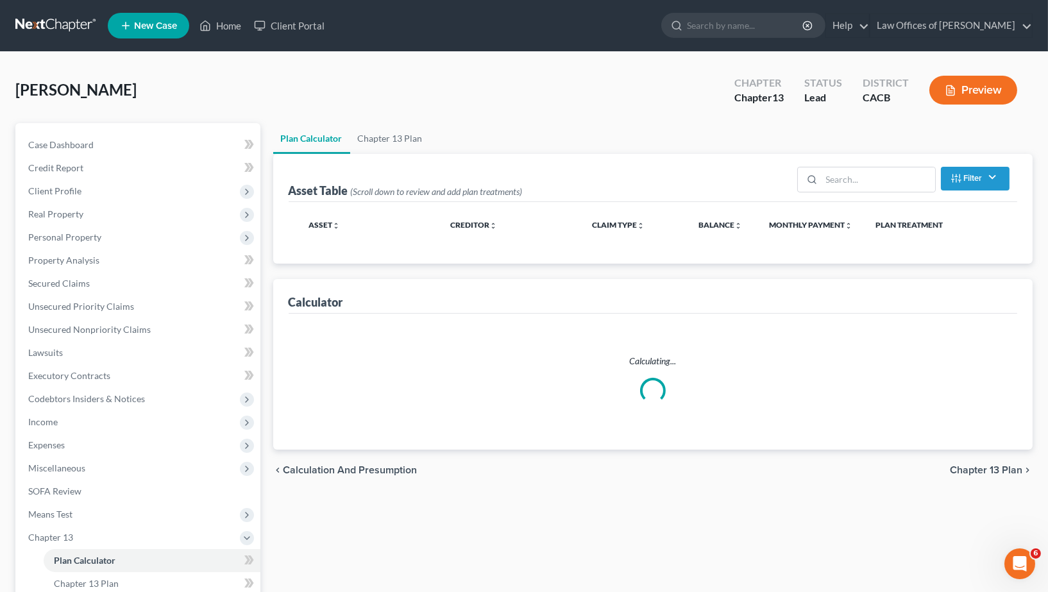
select select "35"
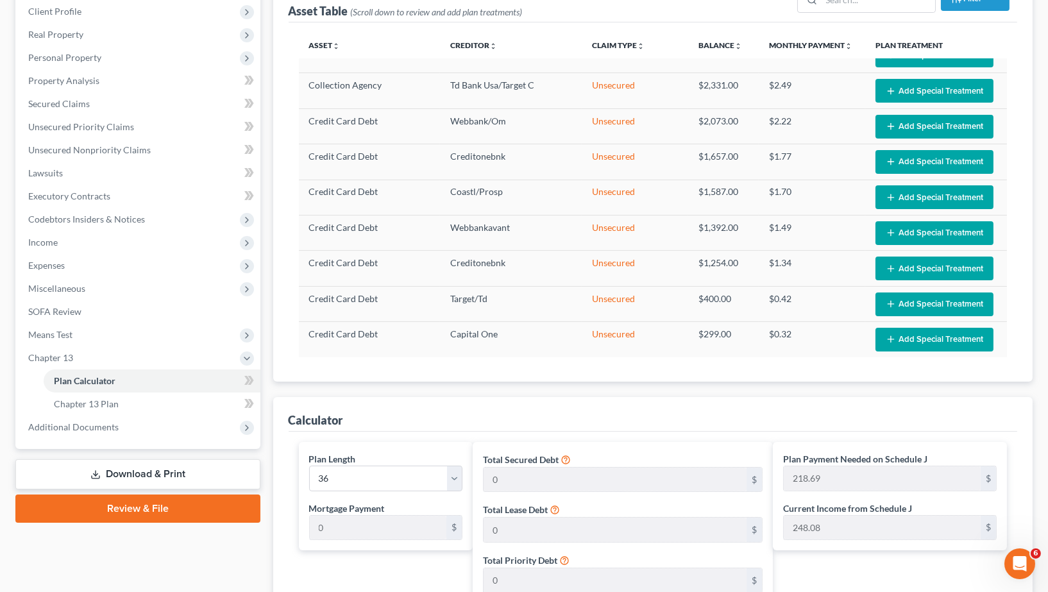
scroll to position [651, 0]
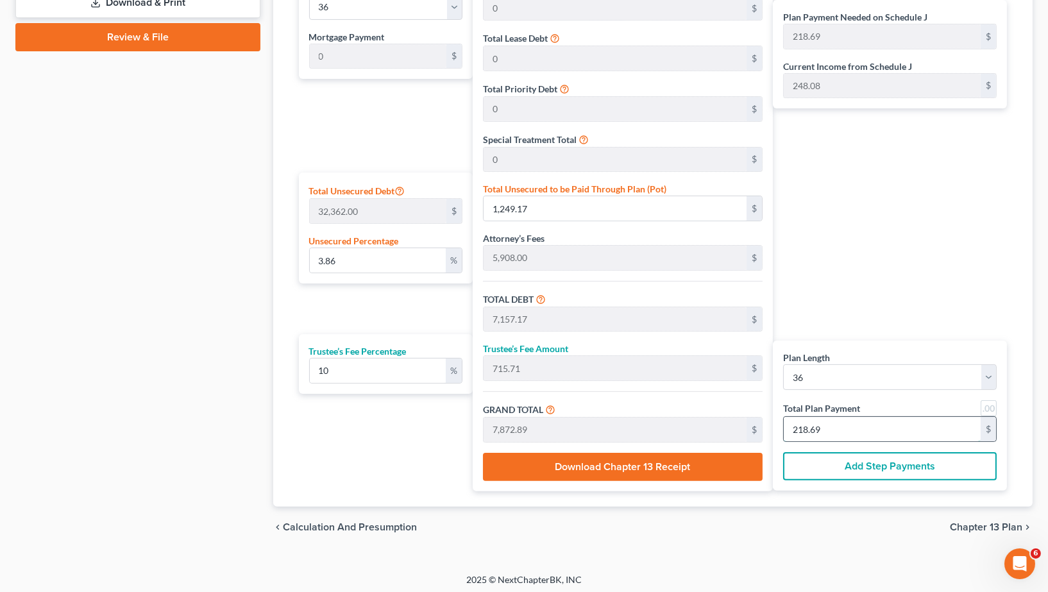
click at [858, 436] on input "218.69" at bounding box center [882, 429] width 197 height 24
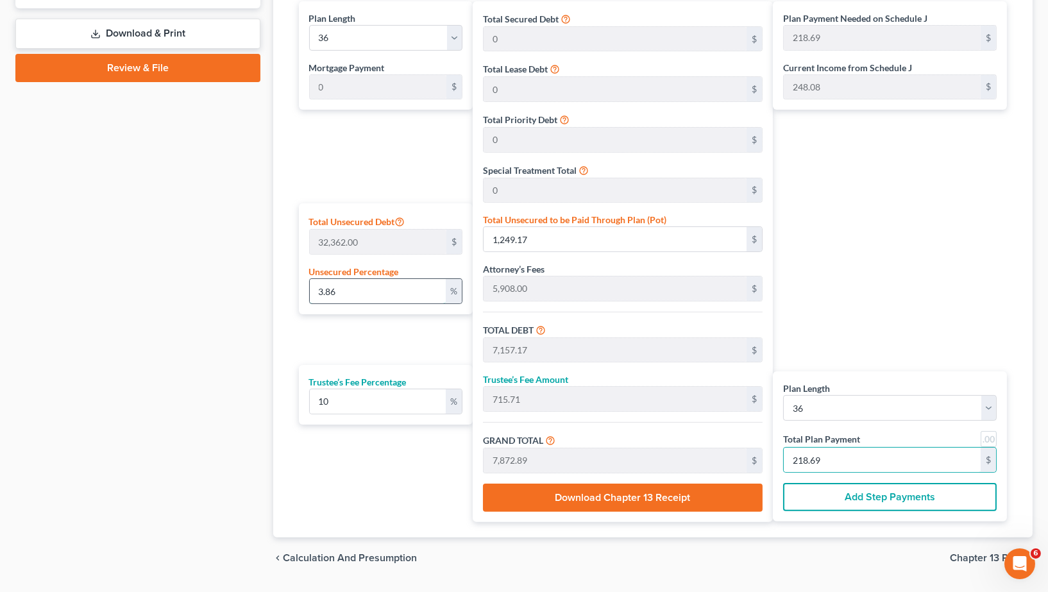
click at [361, 287] on input "3.86" at bounding box center [378, 291] width 136 height 24
type input "0"
type input "5,908.00"
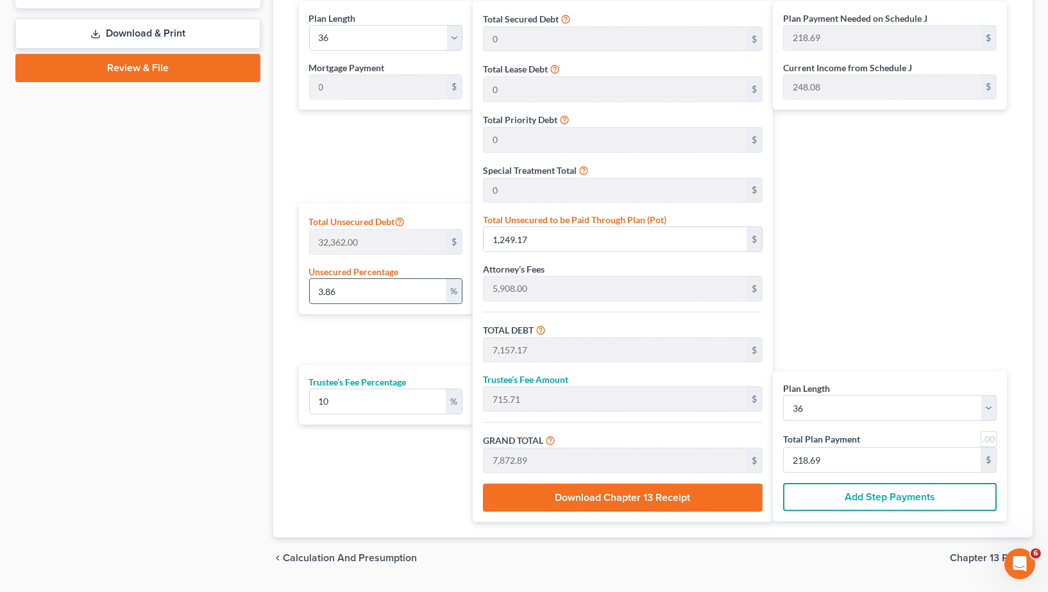
type input "590.80"
type input "6,498.80"
type input "180.52"
type input "0"
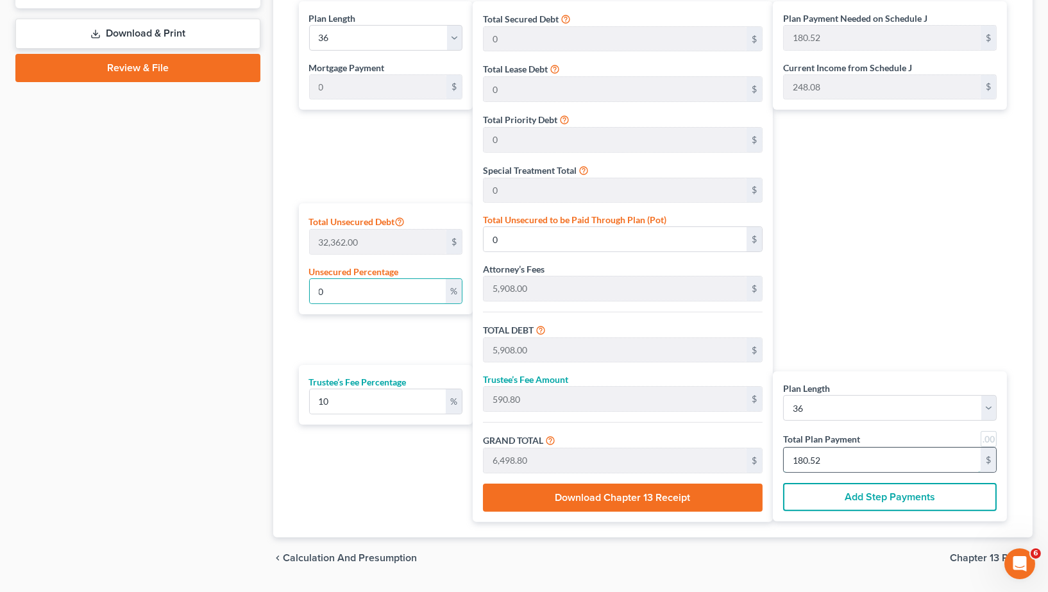
click at [873, 450] on input "180.52" at bounding box center [882, 460] width 197 height 24
type input "65.45"
type input "6.54"
type input "72.00"
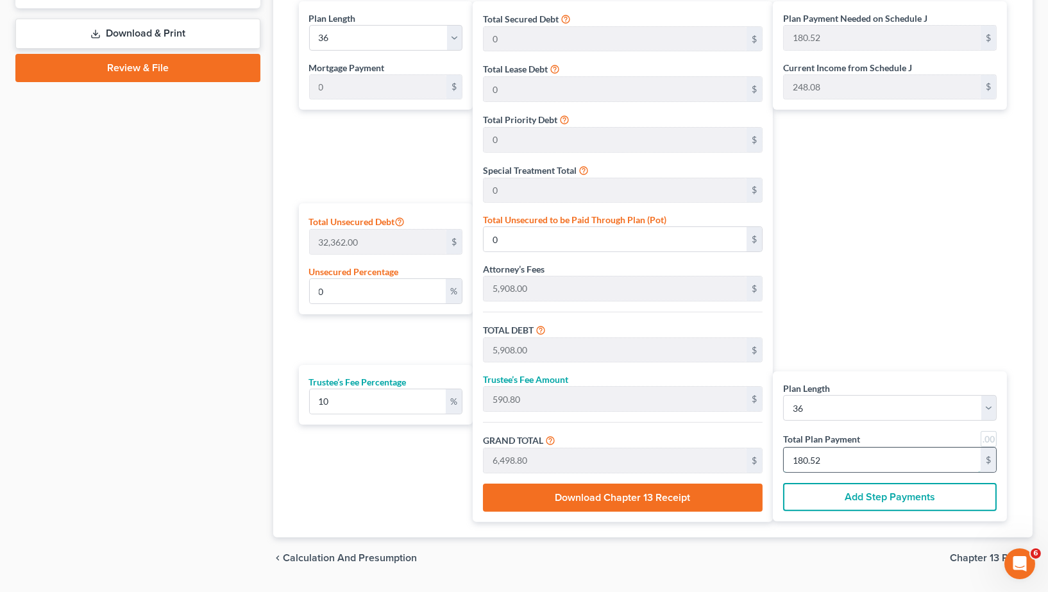
type input "2"
type input "654.54"
type input "65.45"
type input "720.00"
type input "20"
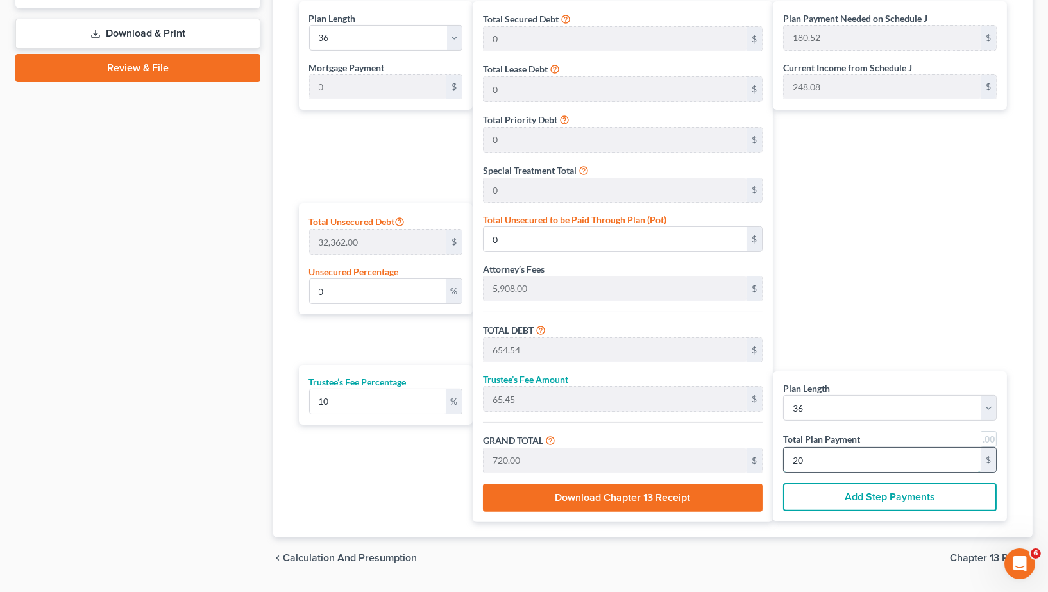
type input "1.97"
type input "637.45"
type input "6,545.45"
type input "654.54"
type input "7,200.00"
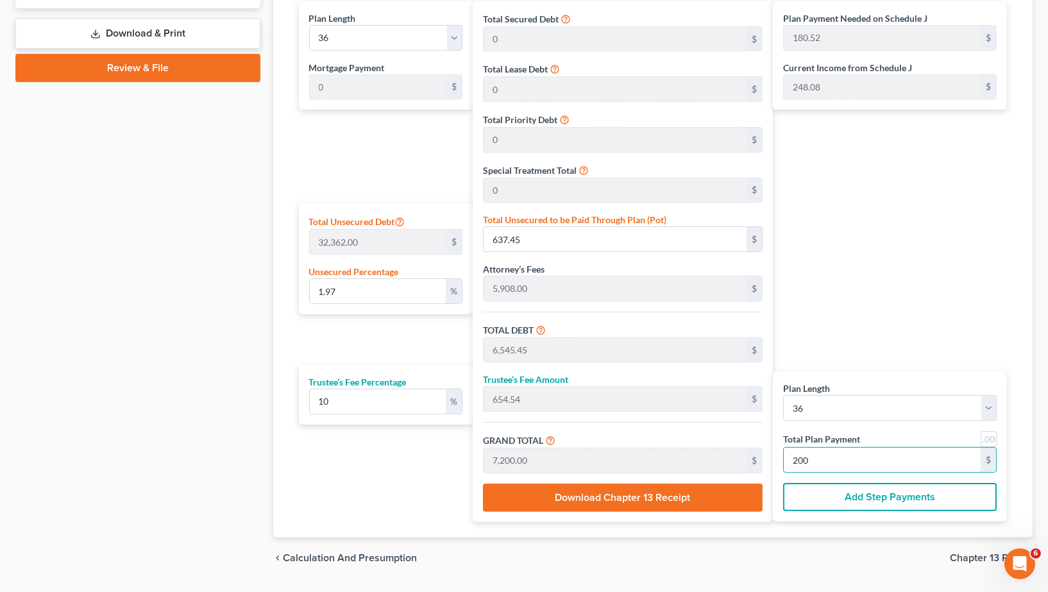
type input "200"
click at [56, 343] on div "Case Dashboard Payments Invoices Payments Payments Credit Report Client Profile" at bounding box center [138, 41] width 258 height 1076
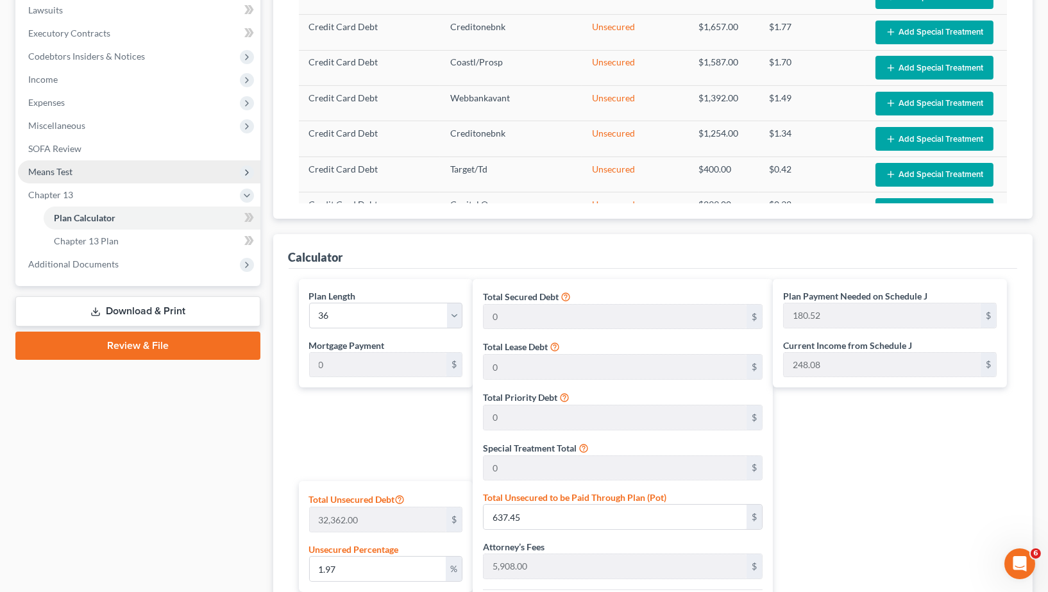
scroll to position [330, 0]
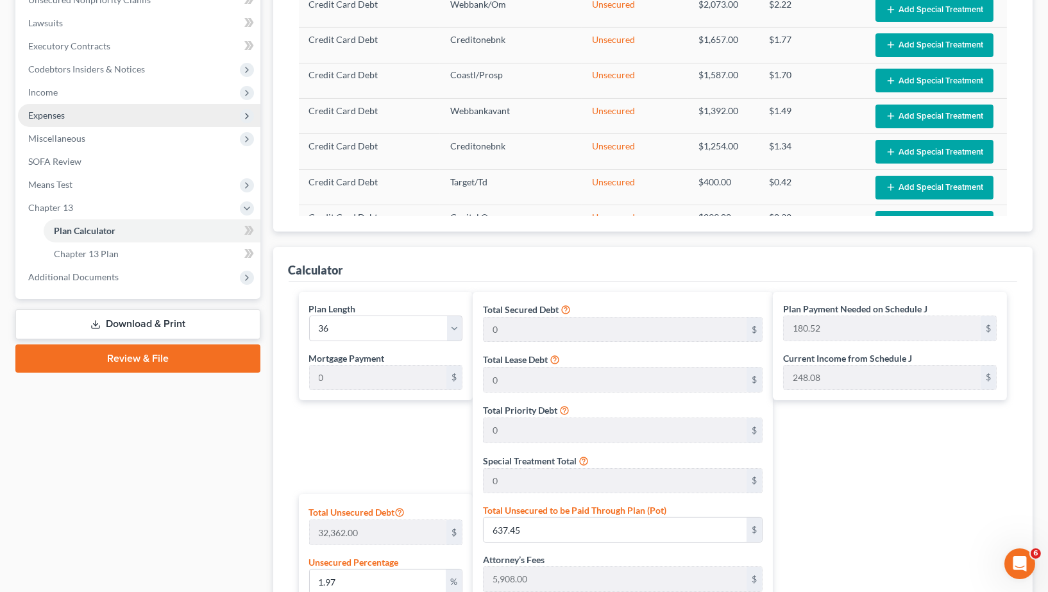
click at [51, 112] on span "Expenses" at bounding box center [139, 115] width 243 height 23
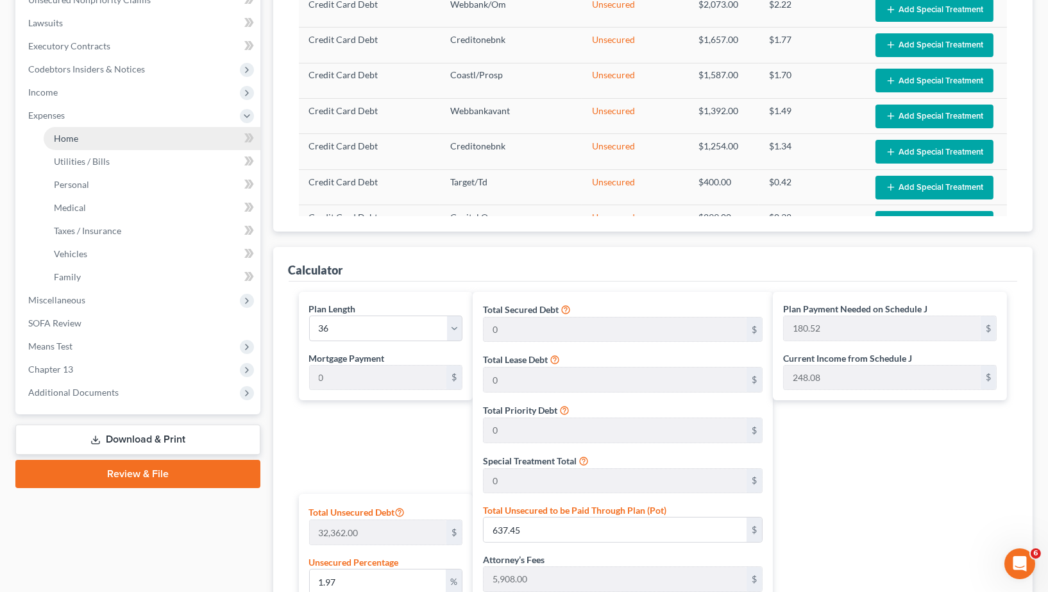
click at [74, 133] on span "Home" at bounding box center [66, 138] width 24 height 11
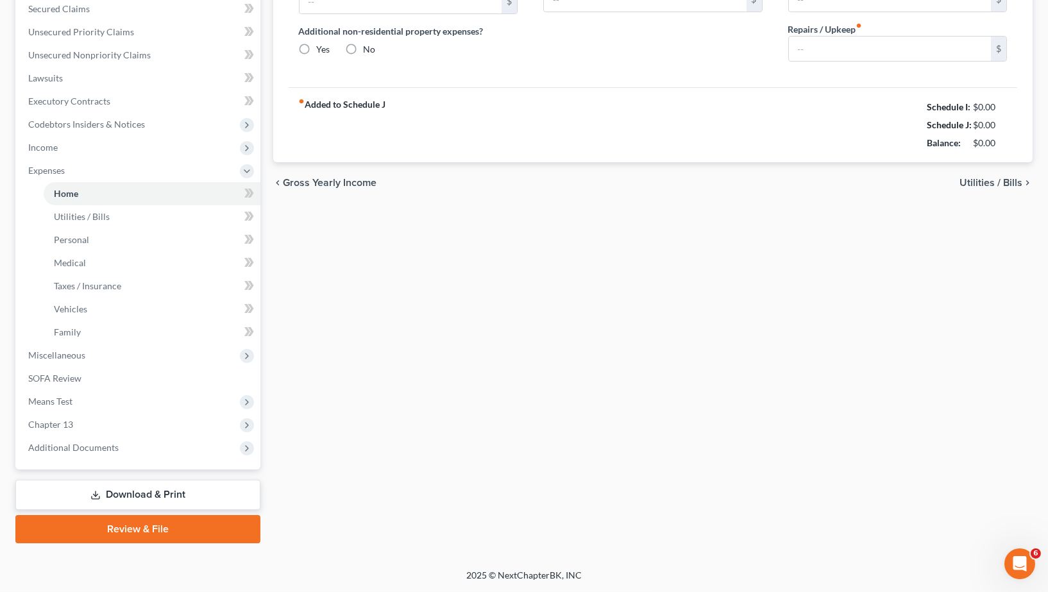
type input "1,500.00"
type input "0.00"
radio input "true"
type input "7.00"
type input "0.00"
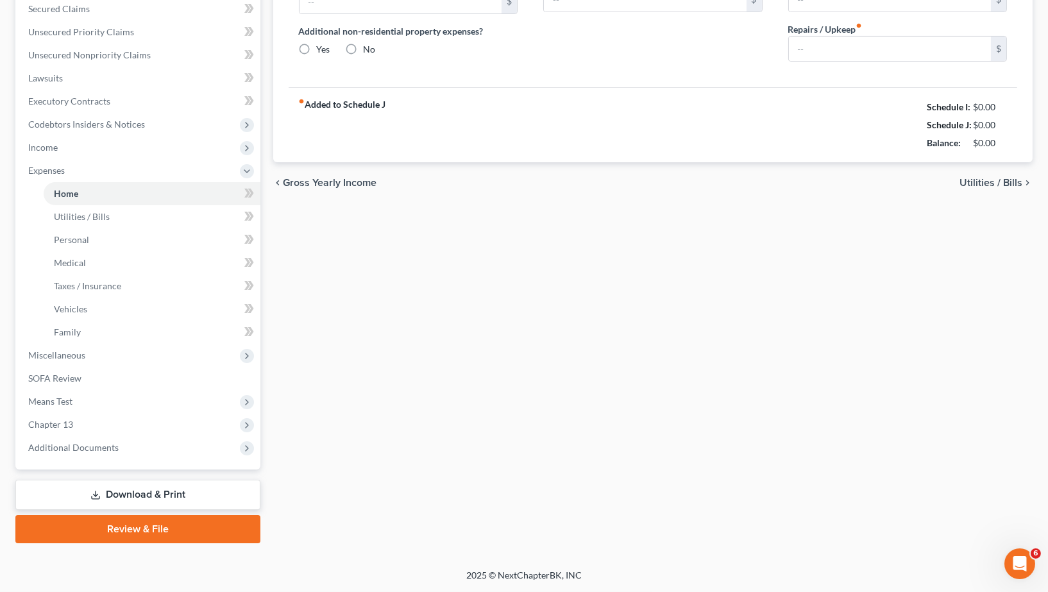
type input "0.00"
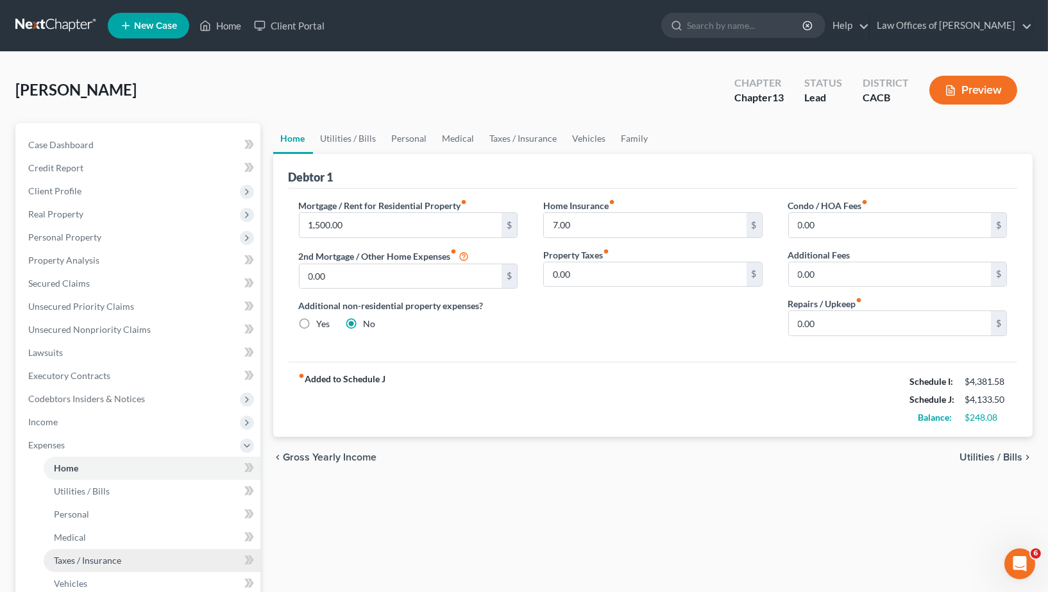
scroll to position [216, 0]
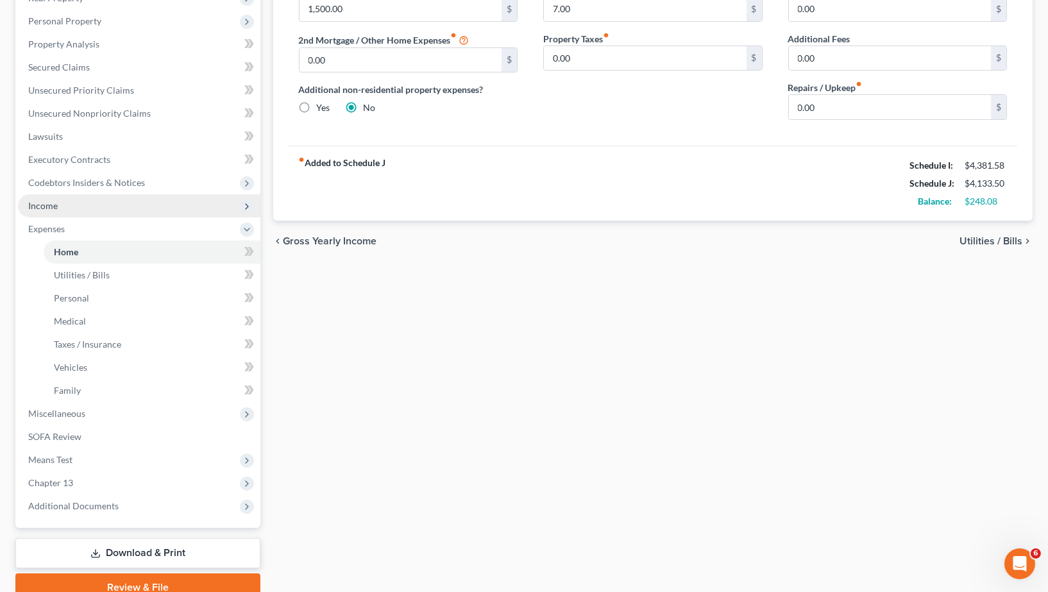
click at [82, 204] on span "Income" at bounding box center [139, 205] width 243 height 23
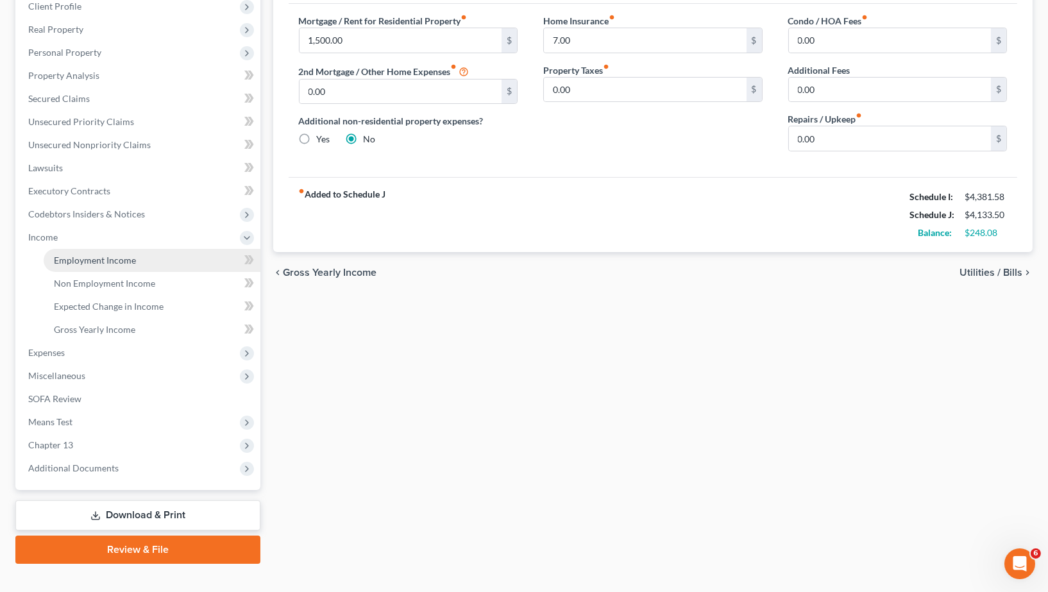
click at [90, 255] on span "Employment Income" at bounding box center [95, 260] width 82 height 11
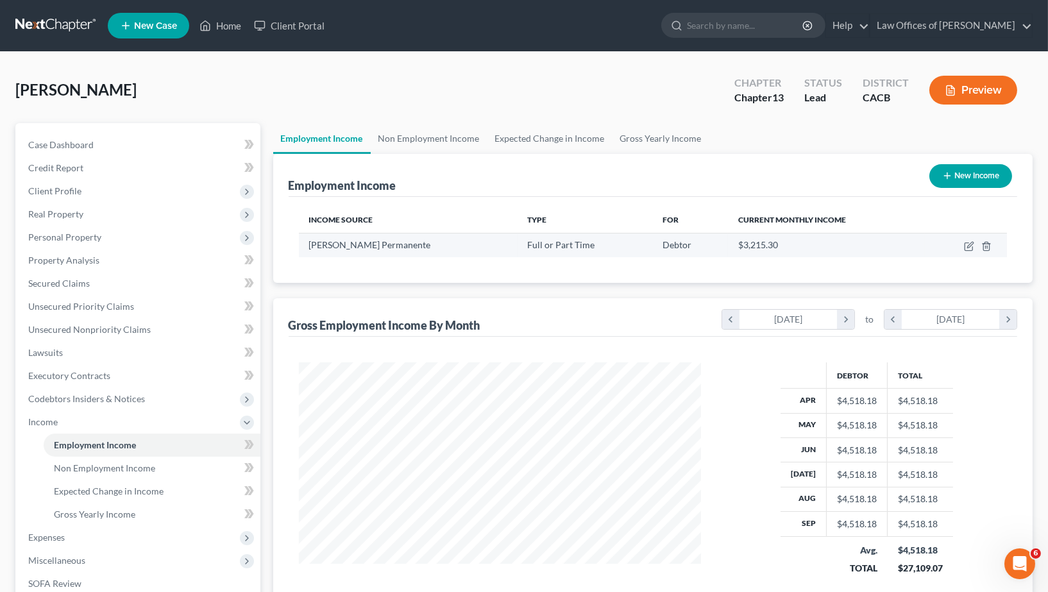
scroll to position [641369, 641165]
click at [442, 135] on link "Non Employment Income" at bounding box center [429, 138] width 117 height 31
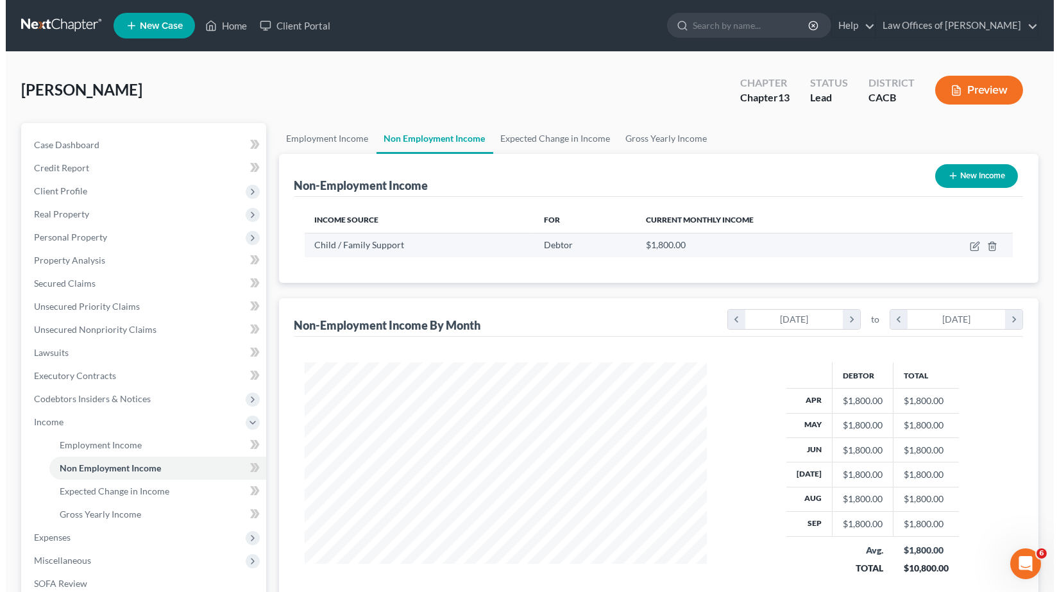
scroll to position [224, 428]
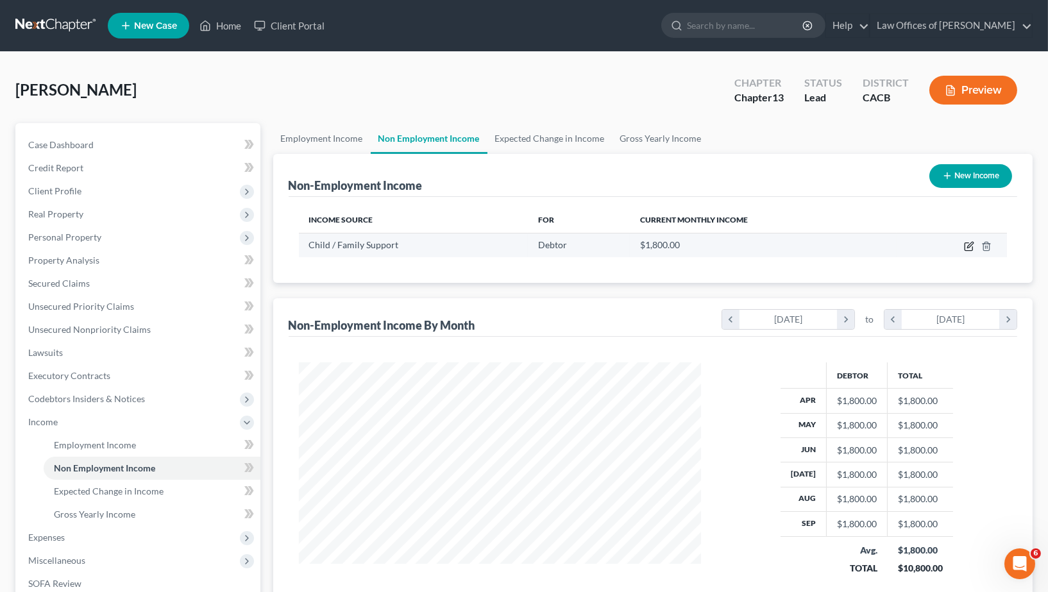
click at [968, 243] on icon "button" at bounding box center [969, 246] width 10 height 10
select select "7"
select select "0"
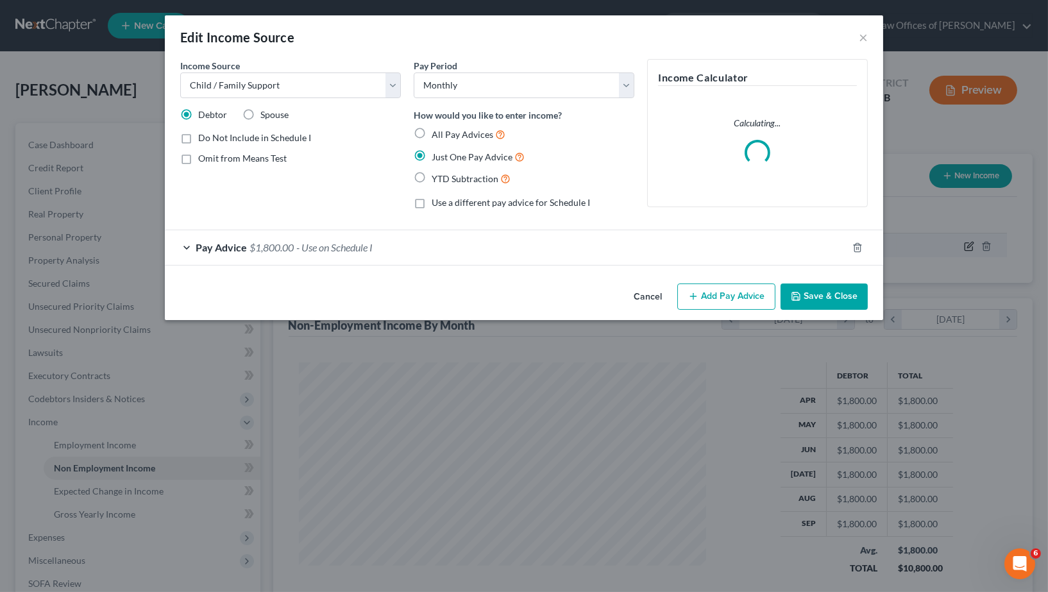
scroll to position [224, 433]
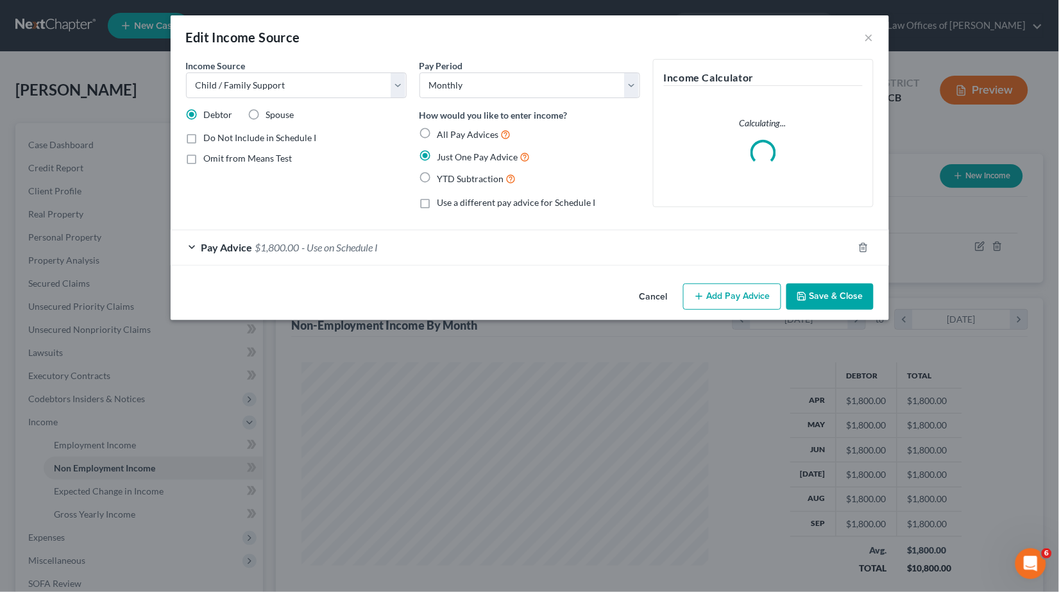
click at [328, 241] on span "- Use on Schedule I" at bounding box center [340, 247] width 76 height 12
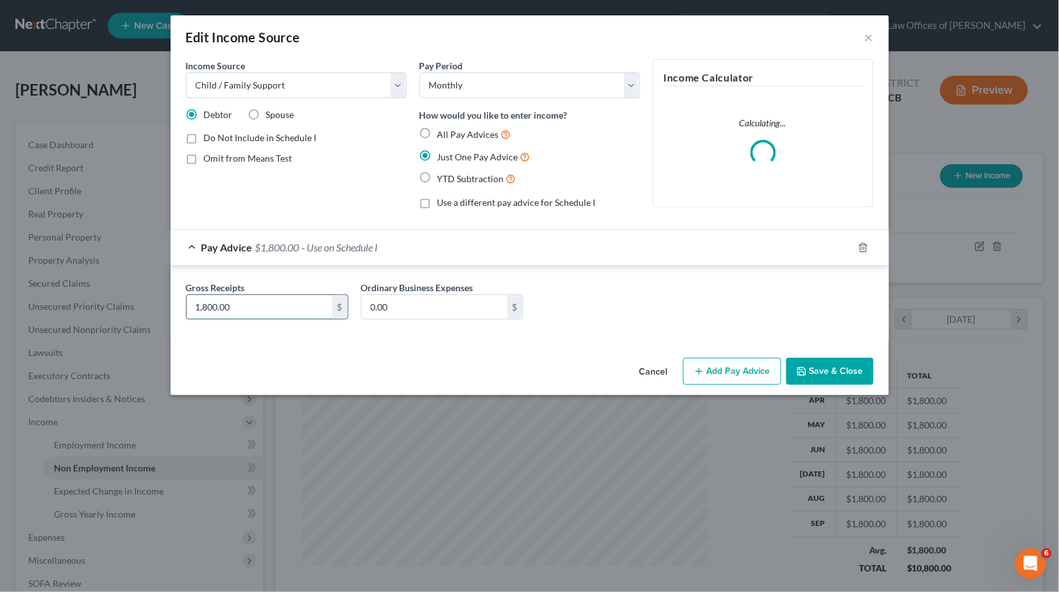
click at [284, 304] on input "1,800.00" at bounding box center [260, 307] width 146 height 24
click at [642, 362] on button "Cancel" at bounding box center [653, 372] width 49 height 26
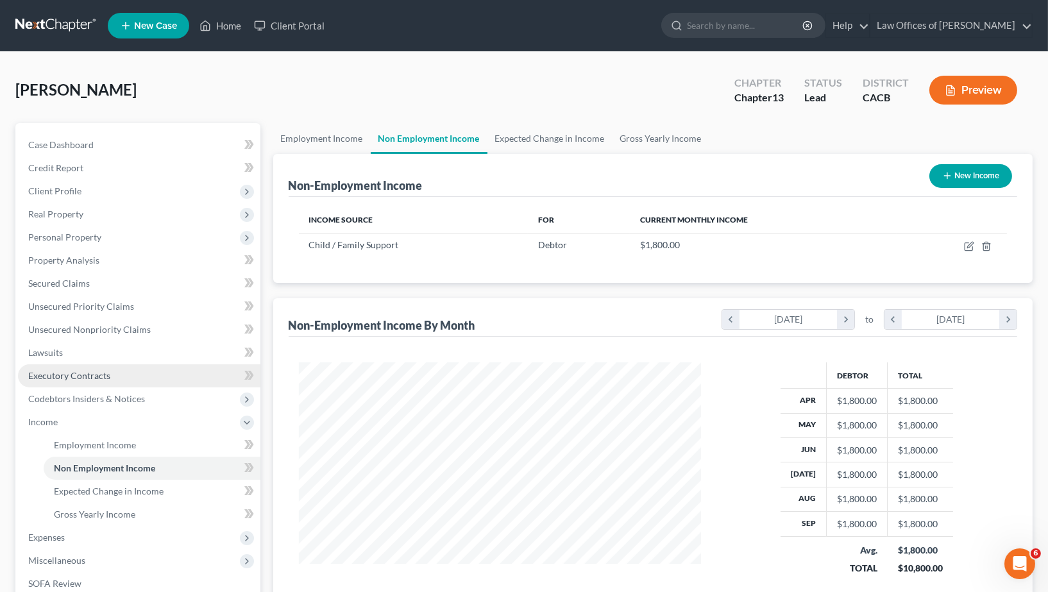
scroll to position [185, 0]
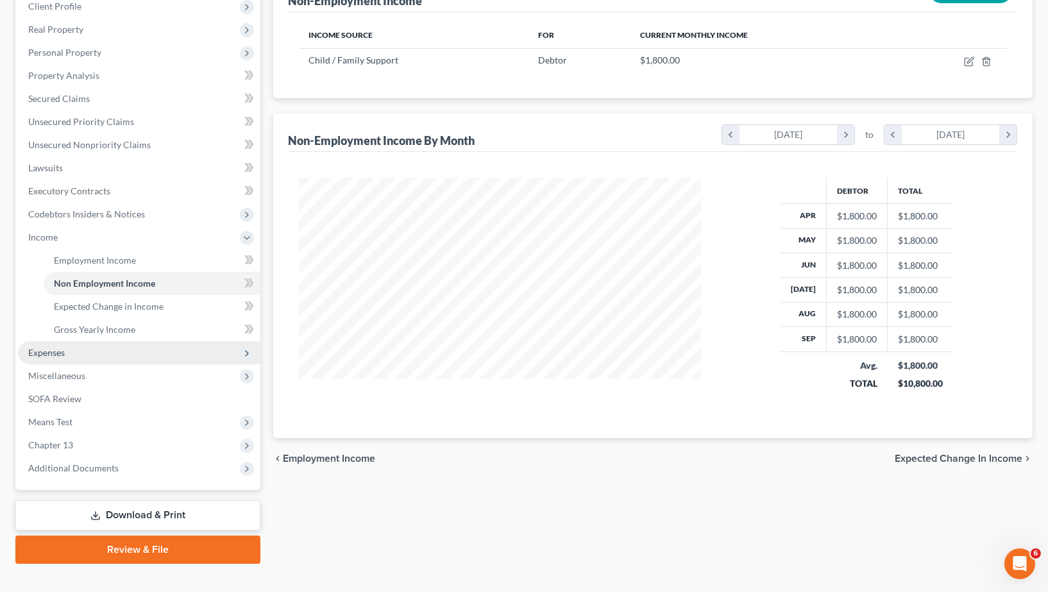
click at [28, 347] on span "Expenses" at bounding box center [46, 352] width 37 height 11
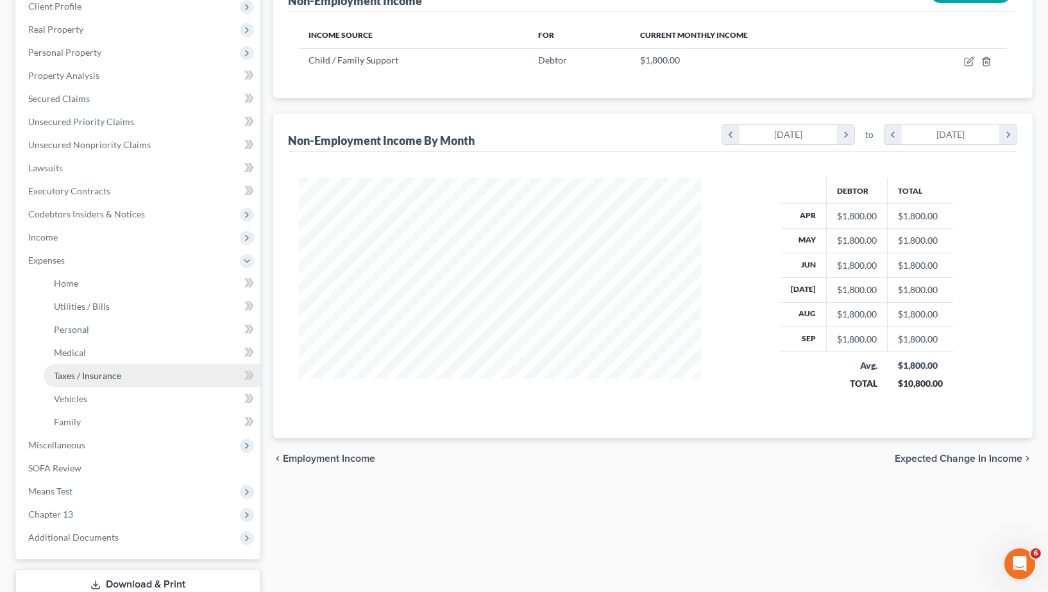
click at [64, 364] on link "Taxes / Insurance" at bounding box center [152, 375] width 217 height 23
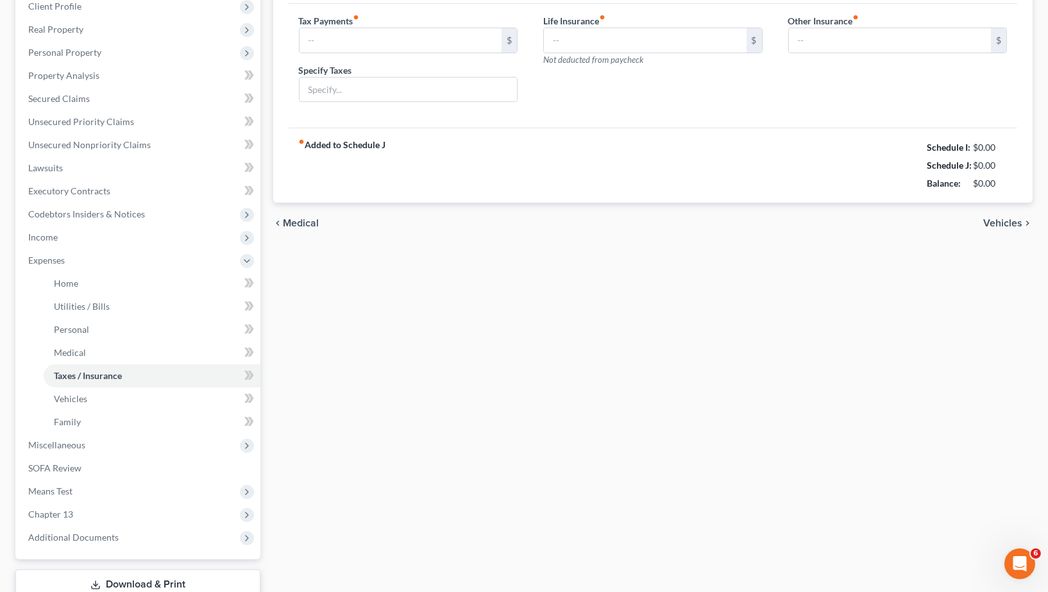
scroll to position [10, 0]
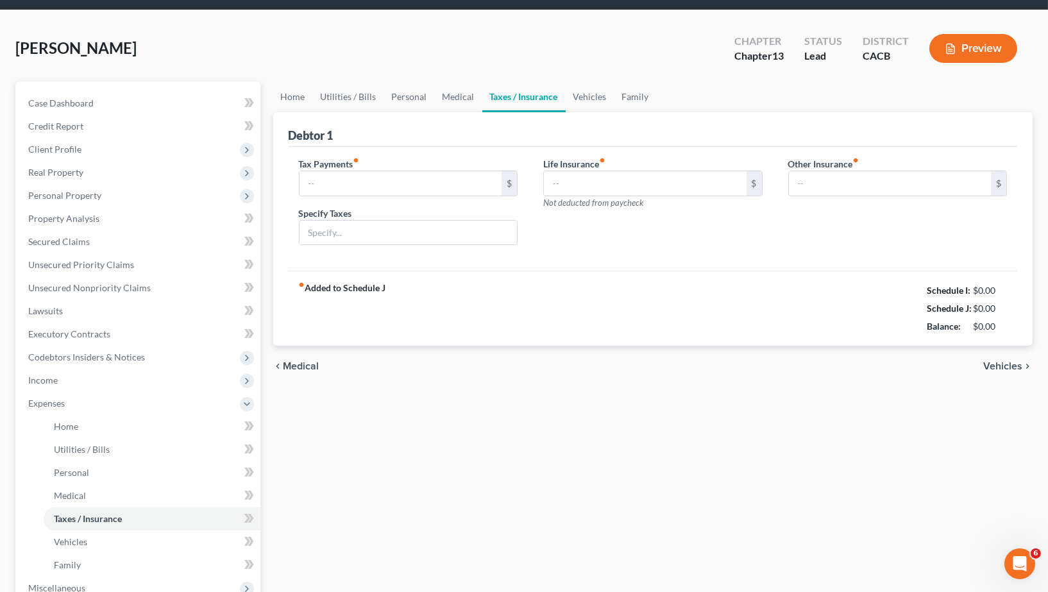
type input "0.00"
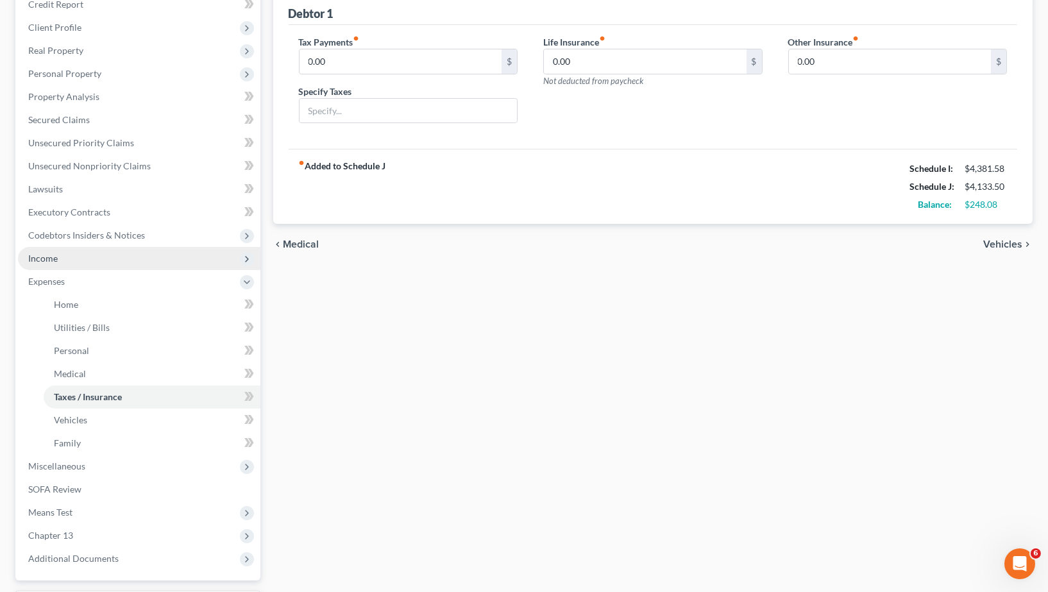
scroll to position [135, 0]
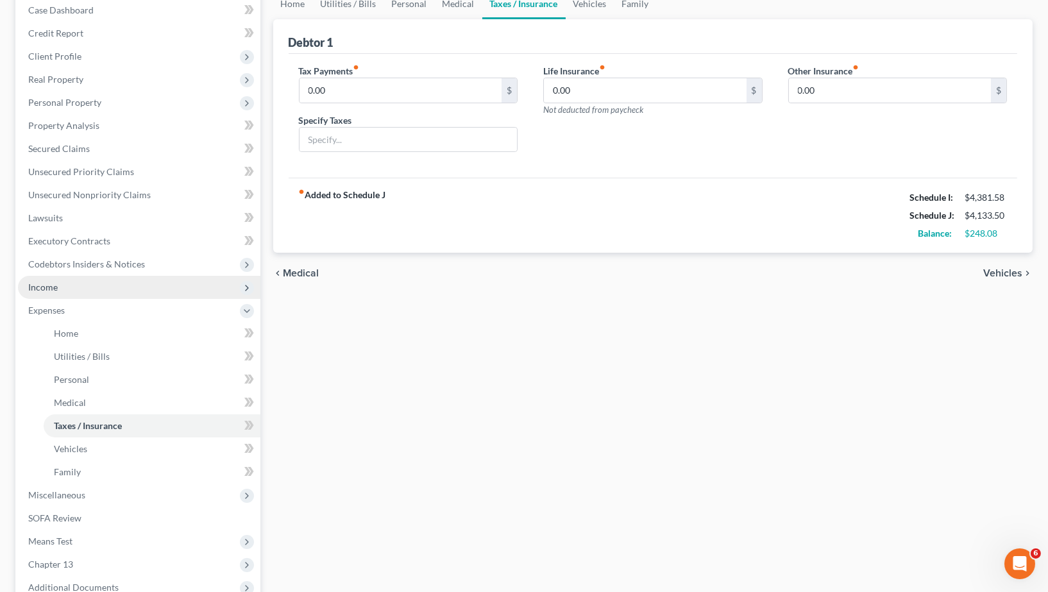
click at [47, 282] on span "Income" at bounding box center [43, 287] width 30 height 11
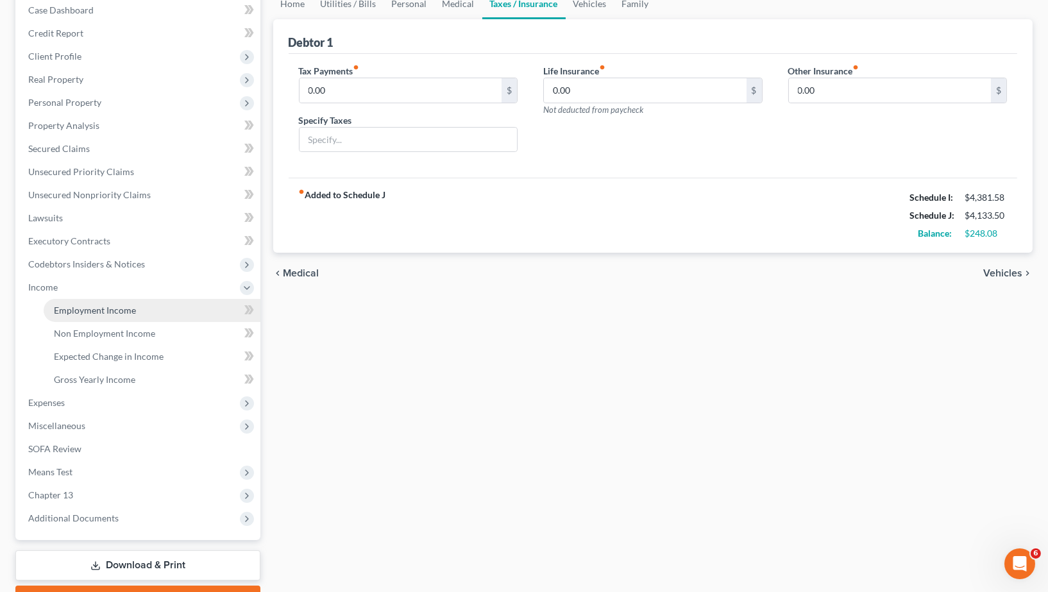
click at [106, 305] on span "Employment Income" at bounding box center [95, 310] width 82 height 11
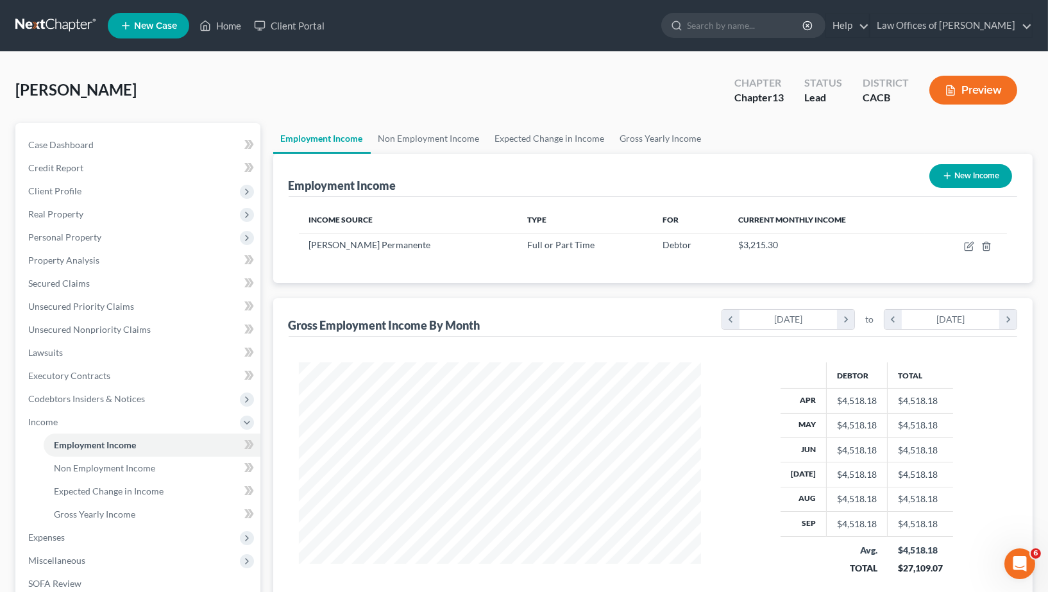
scroll to position [224, 428]
click at [413, 148] on link "Non Employment Income" at bounding box center [429, 138] width 117 height 31
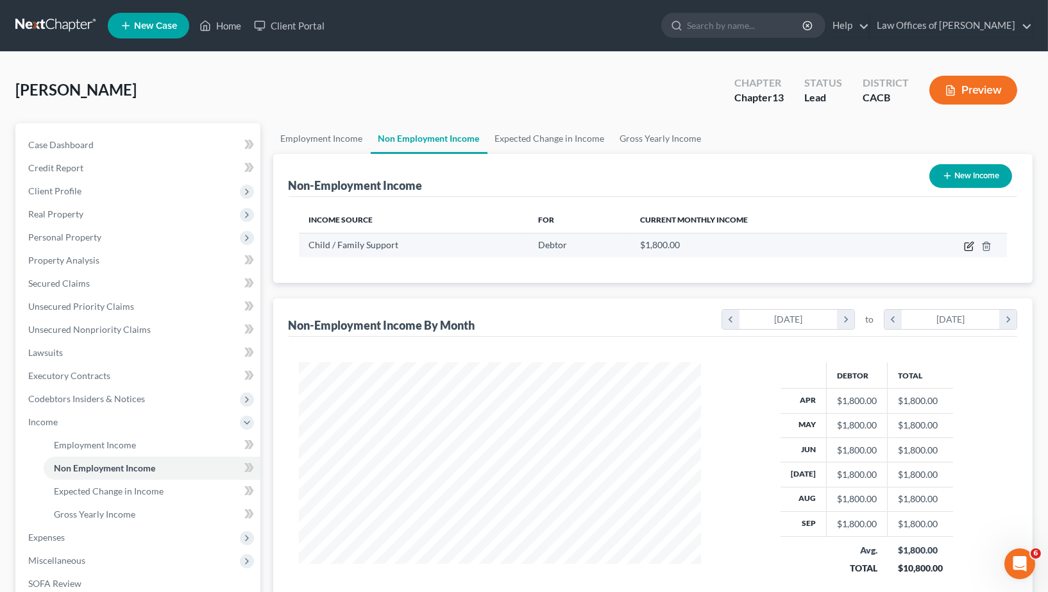
click at [968, 246] on icon "button" at bounding box center [969, 246] width 10 height 10
select select "7"
select select "0"
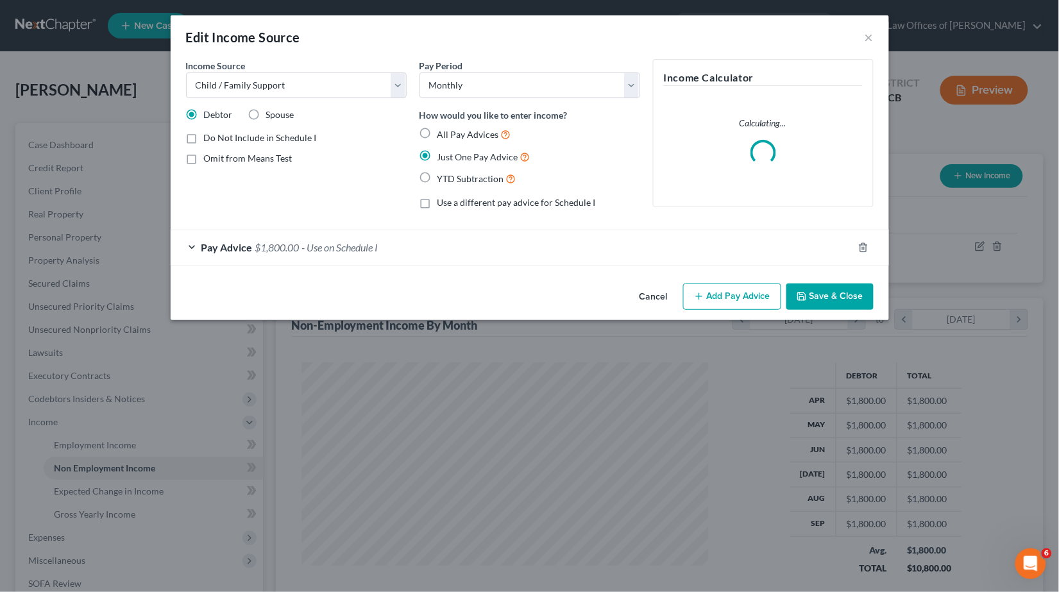
click at [373, 241] on span "- Use on Schedule I" at bounding box center [340, 247] width 76 height 12
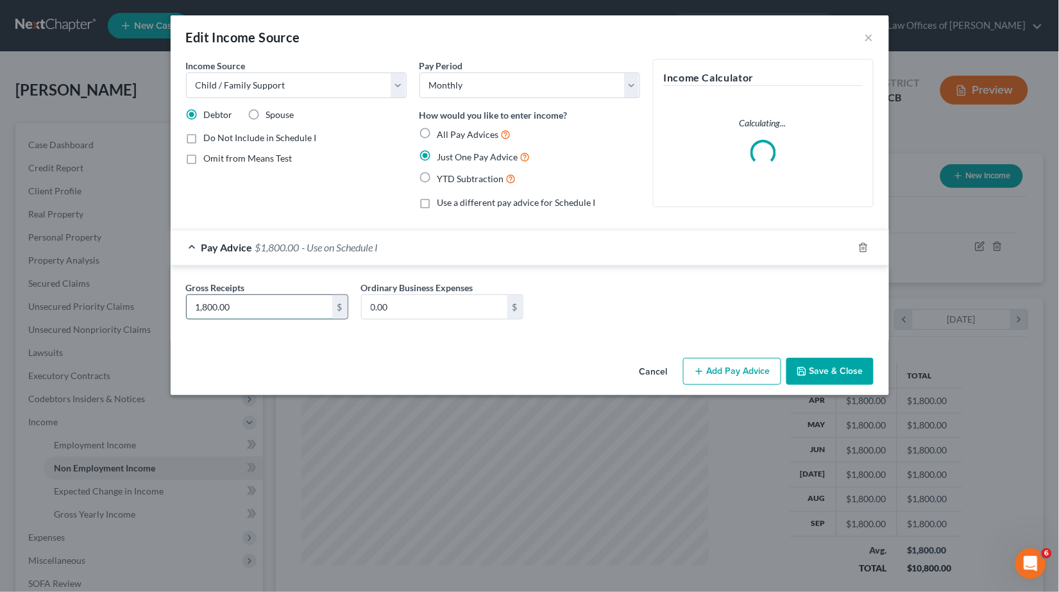
click at [241, 305] on input "1,800.00" at bounding box center [260, 307] width 146 height 24
click at [242, 305] on input "1,800.00" at bounding box center [260, 307] width 146 height 24
type input "1,750"
click at [821, 361] on button "Save & Close" at bounding box center [830, 371] width 87 height 27
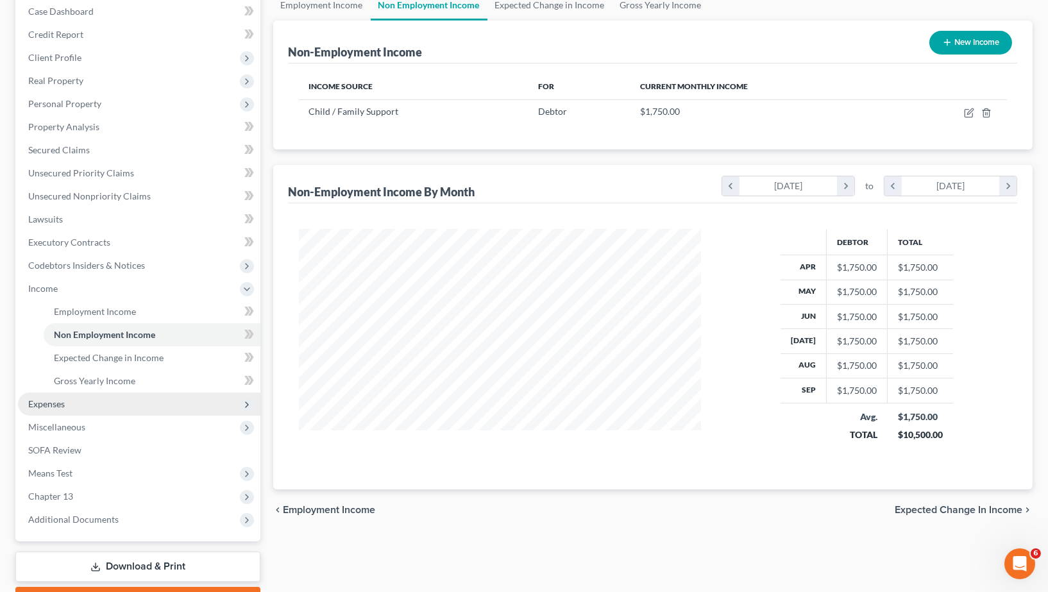
click at [51, 398] on span "Expenses" at bounding box center [46, 403] width 37 height 11
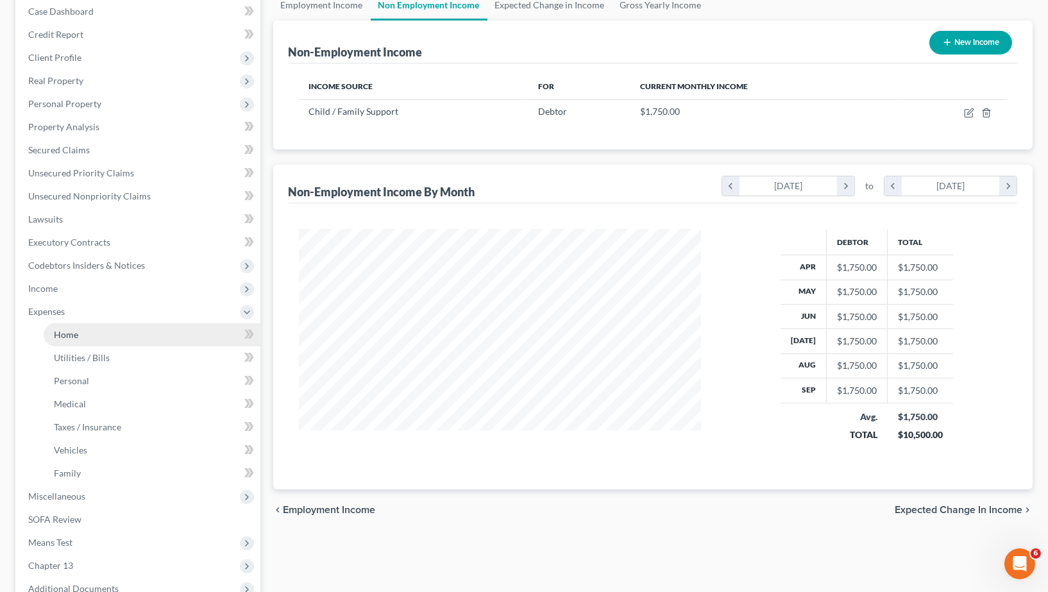
click at [65, 329] on span "Home" at bounding box center [66, 334] width 24 height 11
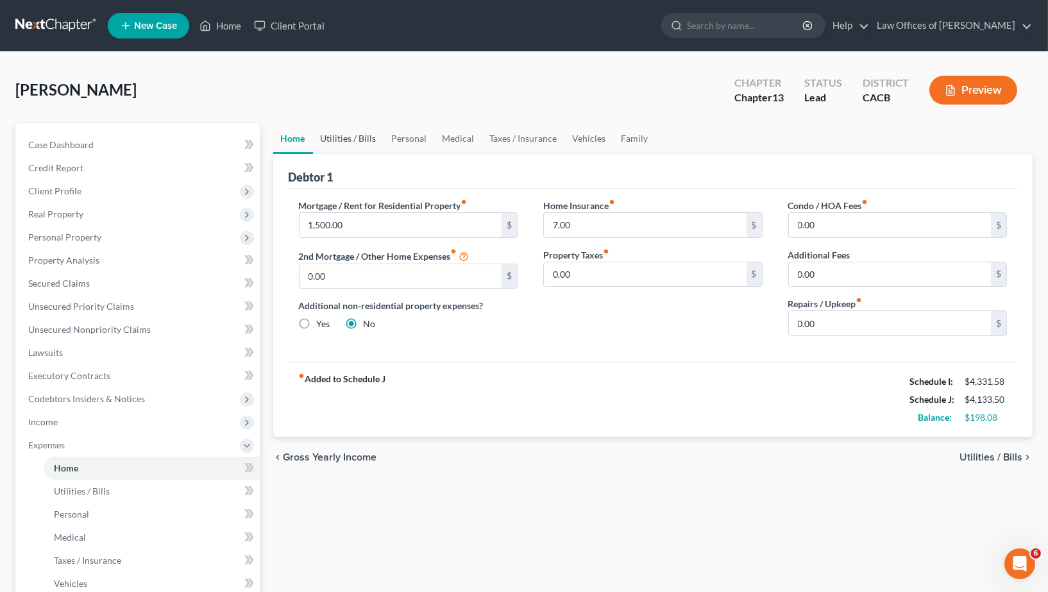
click at [356, 136] on link "Utilities / Bills" at bounding box center [348, 138] width 71 height 31
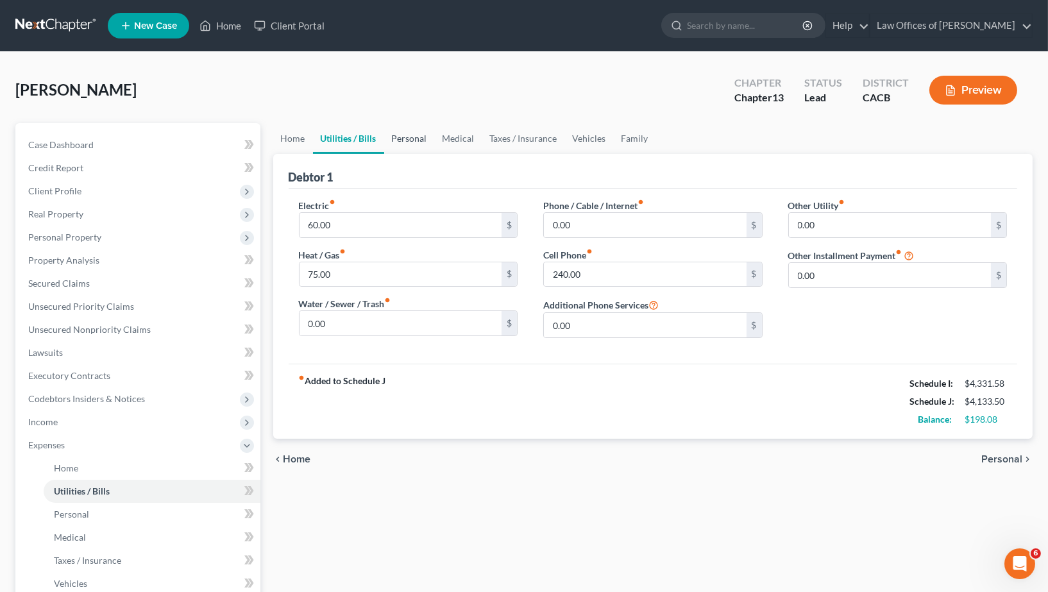
click at [399, 137] on link "Personal" at bounding box center [409, 138] width 51 height 31
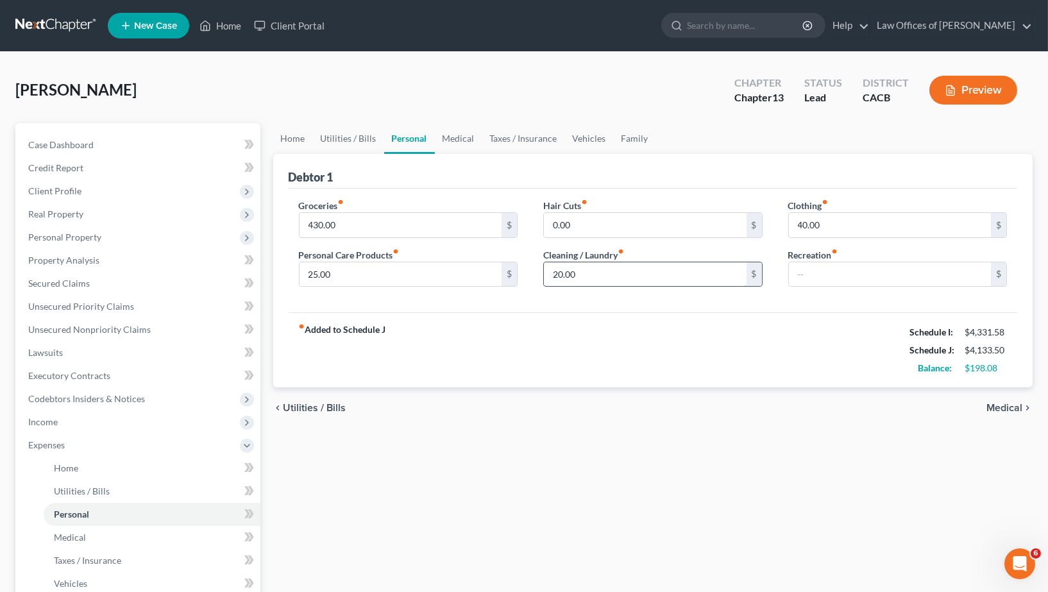
click at [590, 271] on input "20.00" at bounding box center [645, 274] width 203 height 24
click at [606, 334] on div "fiber_manual_record Added to Schedule J Schedule I: $4,331.58 Schedule J: $4,13…" at bounding box center [653, 349] width 729 height 75
click at [608, 212] on div "0.00 $" at bounding box center [652, 225] width 219 height 26
click at [608, 218] on input "0.00" at bounding box center [645, 225] width 203 height 24
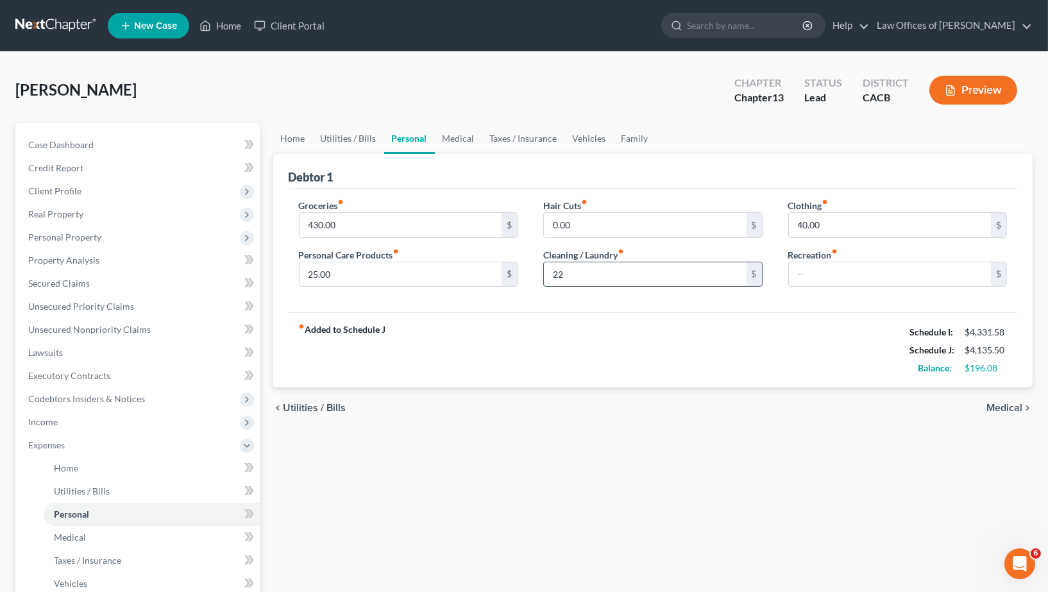
click at [574, 269] on input "22" at bounding box center [645, 274] width 203 height 24
click at [574, 268] on input "25" at bounding box center [645, 274] width 203 height 24
click at [574, 268] on input "22" at bounding box center [645, 274] width 203 height 24
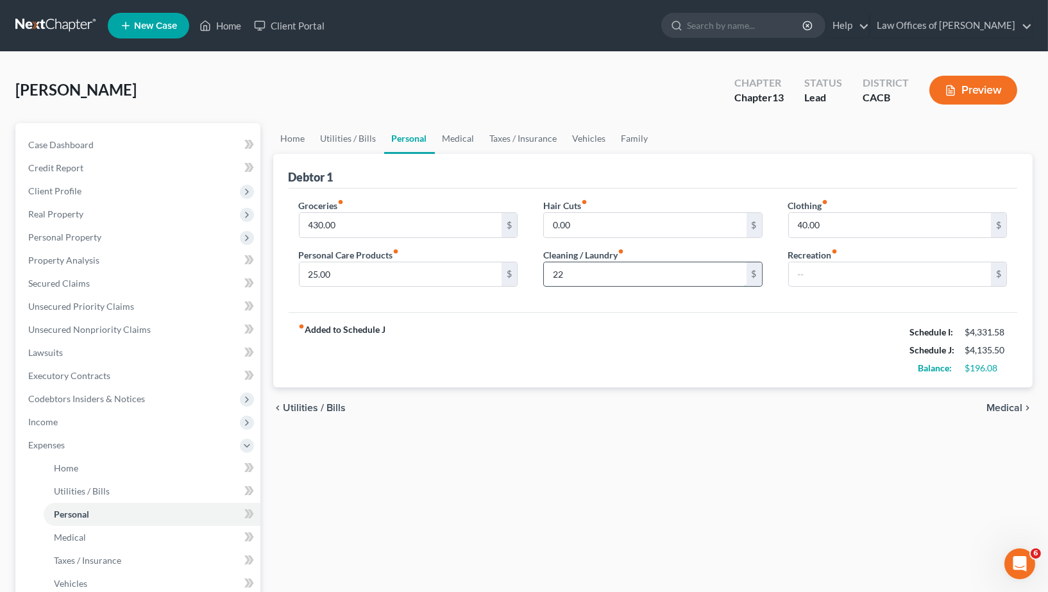
click at [574, 268] on input "22" at bounding box center [645, 274] width 203 height 24
click at [574, 268] on input "18" at bounding box center [645, 274] width 203 height 24
type input "1"
type input "20"
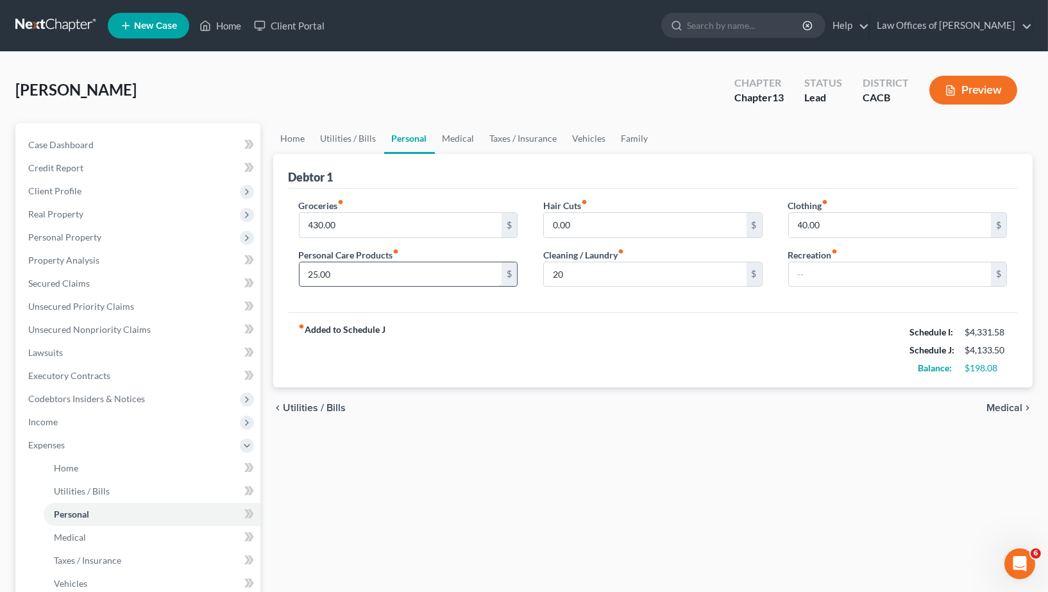
click at [452, 266] on input "25.00" at bounding box center [401, 274] width 203 height 24
click at [452, 269] on input "25.00" at bounding box center [401, 274] width 203 height 24
click at [452, 268] on input "25.00" at bounding box center [401, 274] width 203 height 24
type input "24"
click at [284, 407] on span "Utilities / Bills" at bounding box center [315, 408] width 63 height 10
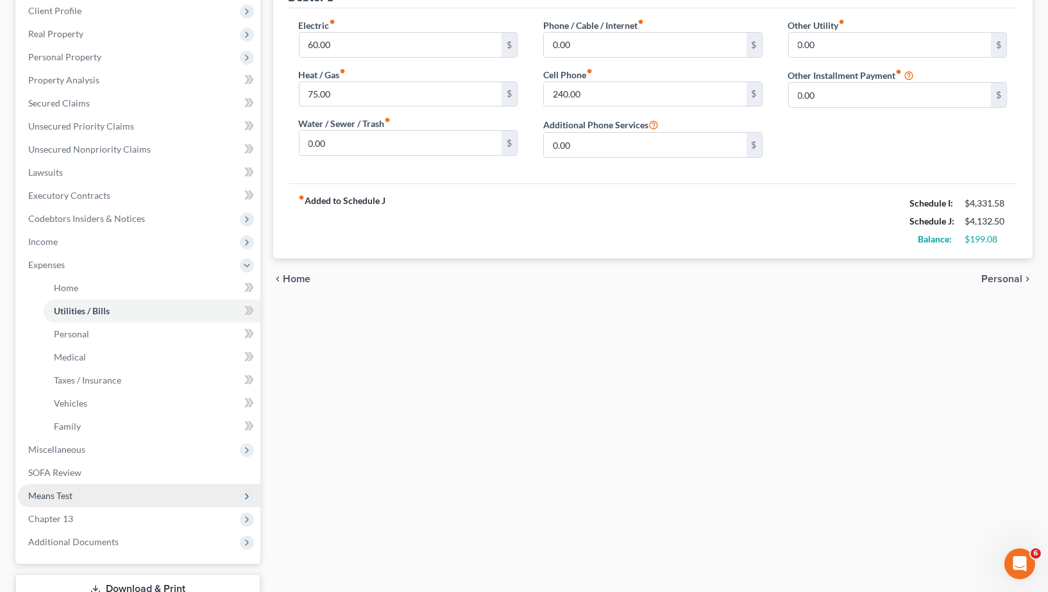
scroll to position [252, 0]
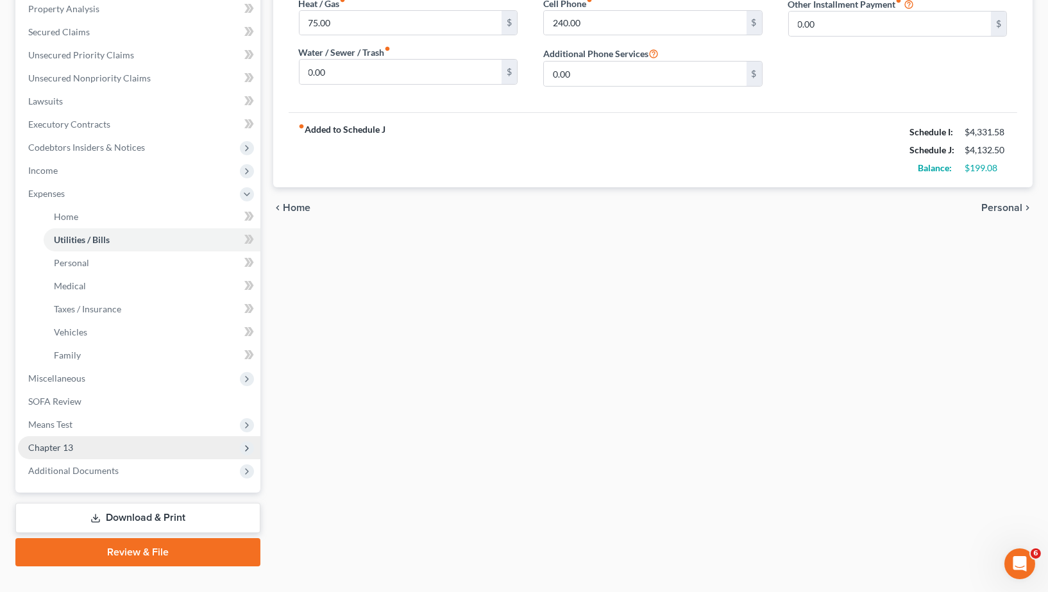
click at [83, 436] on span "Chapter 13" at bounding box center [139, 447] width 243 height 23
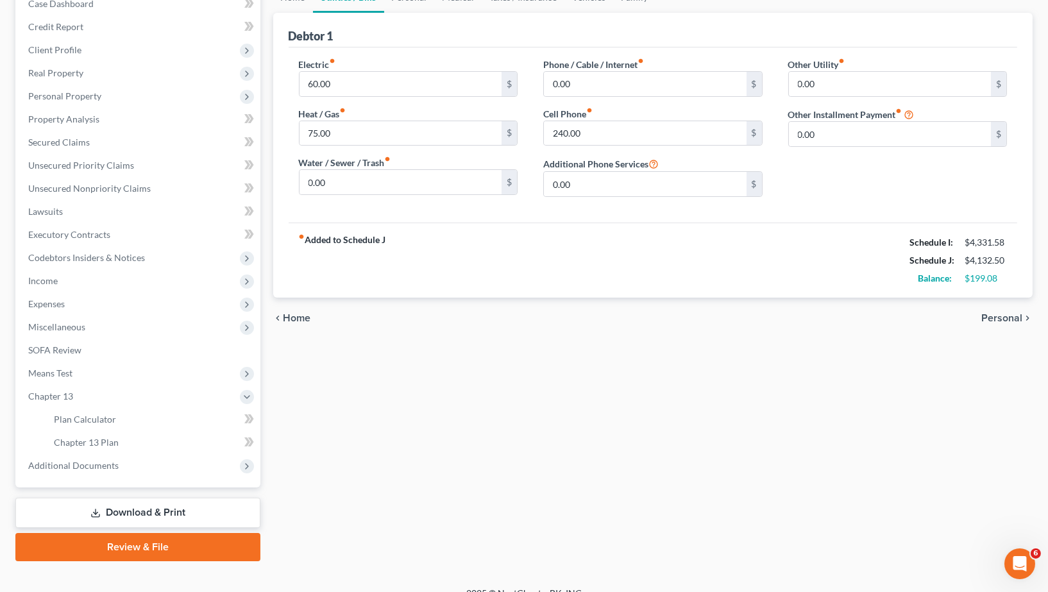
scroll to position [140, 0]
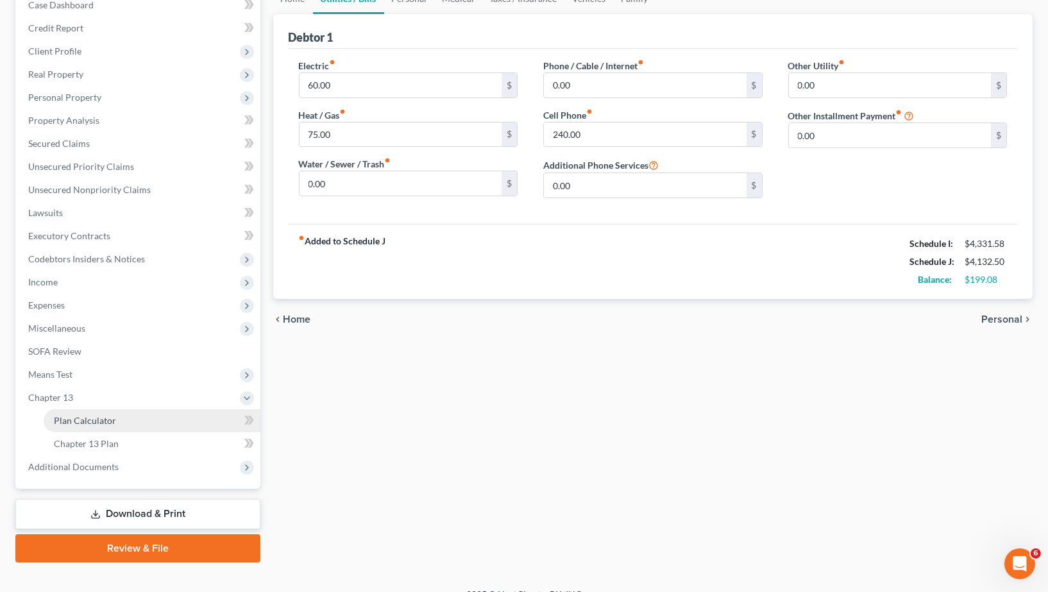
click at [117, 416] on link "Plan Calculator" at bounding box center [152, 420] width 217 height 23
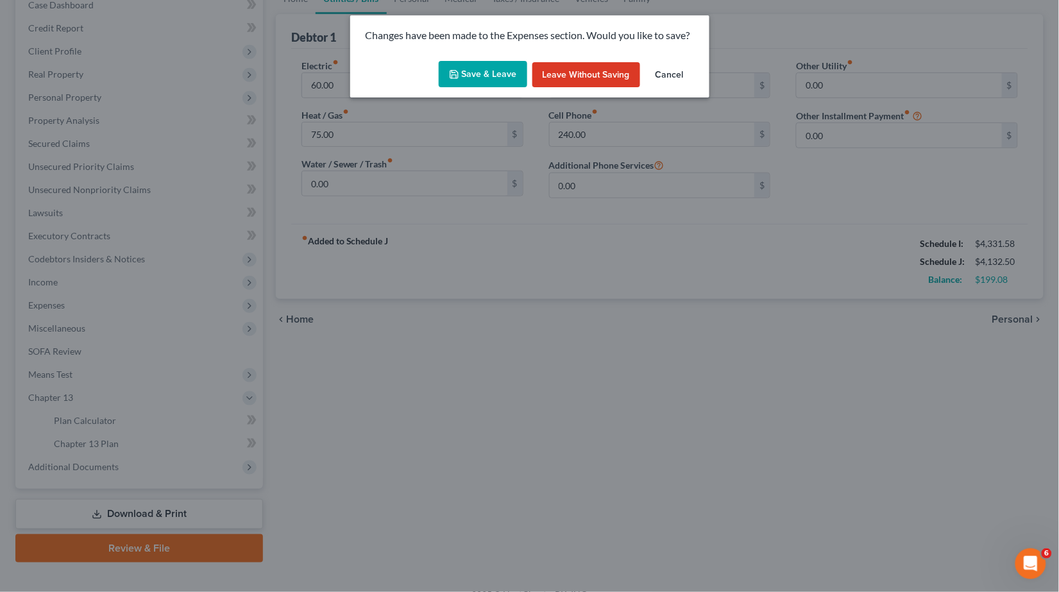
click at [475, 76] on button "Save & Leave" at bounding box center [483, 74] width 89 height 27
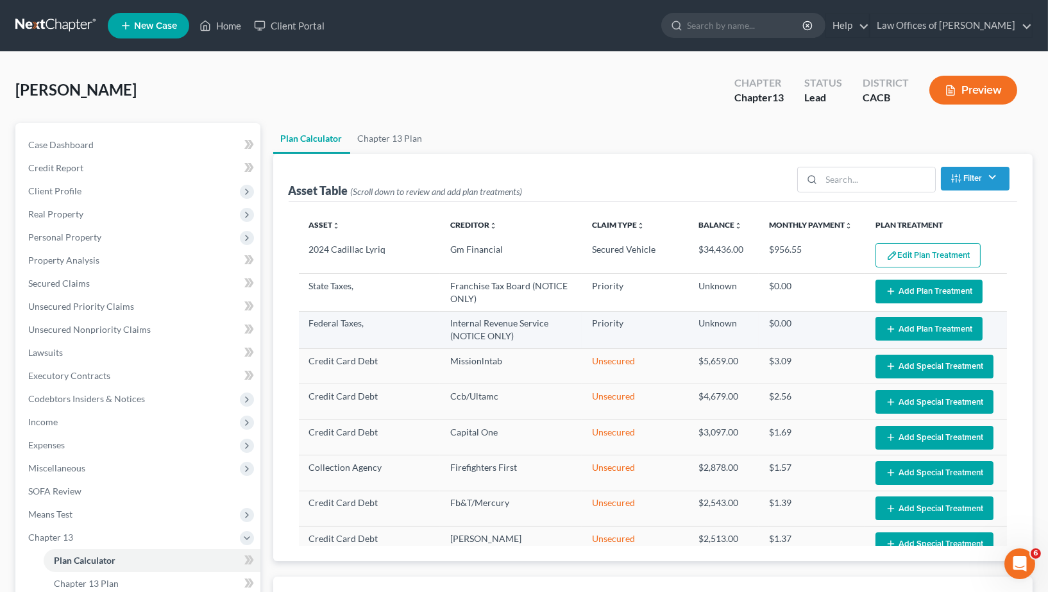
select select "35"
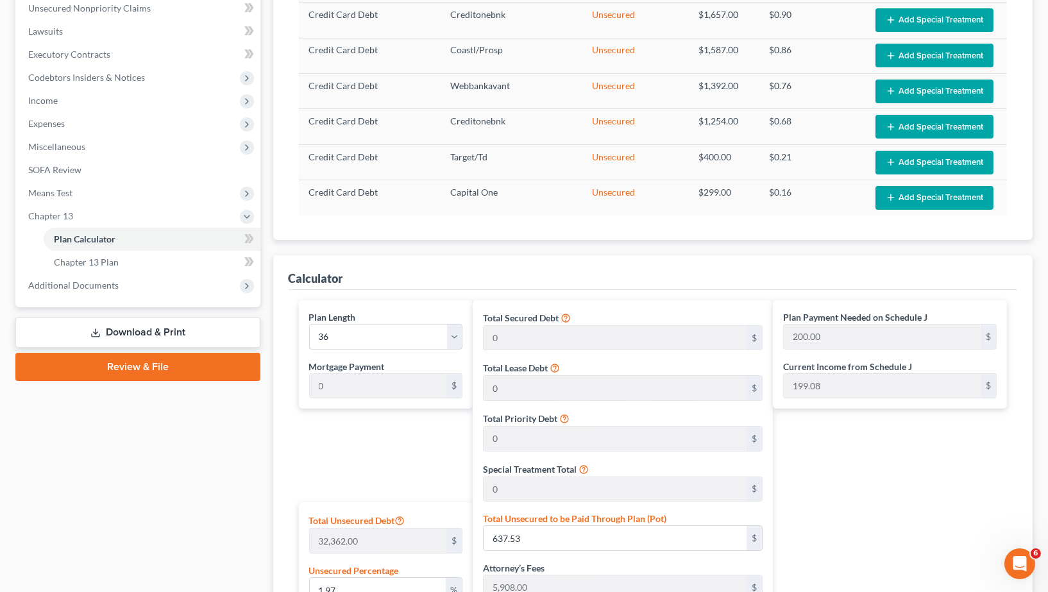
scroll to position [606, 0]
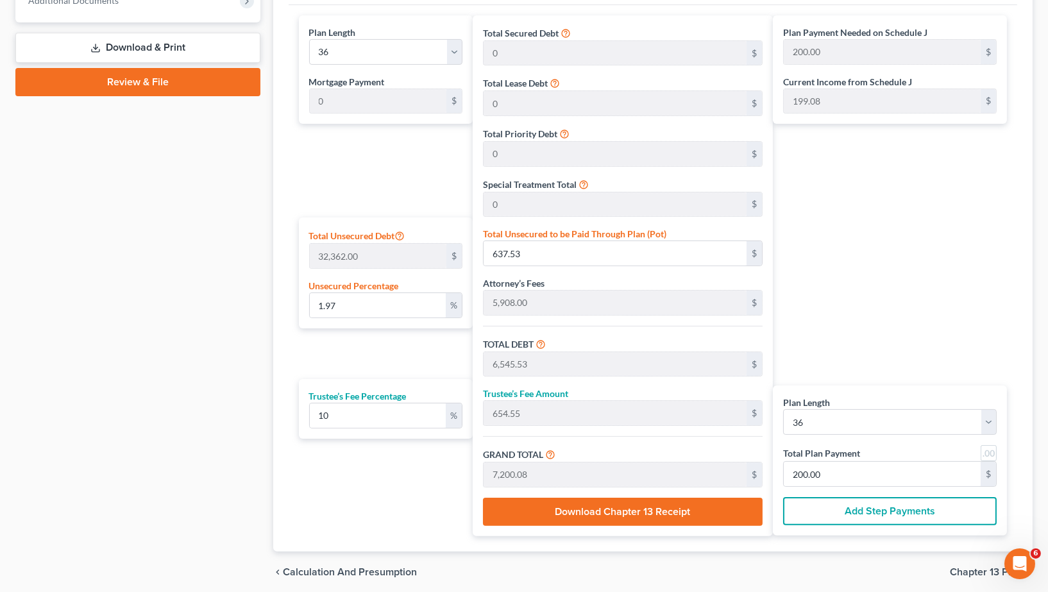
click at [977, 568] on span "Chapter 13 Plan" at bounding box center [986, 572] width 73 height 10
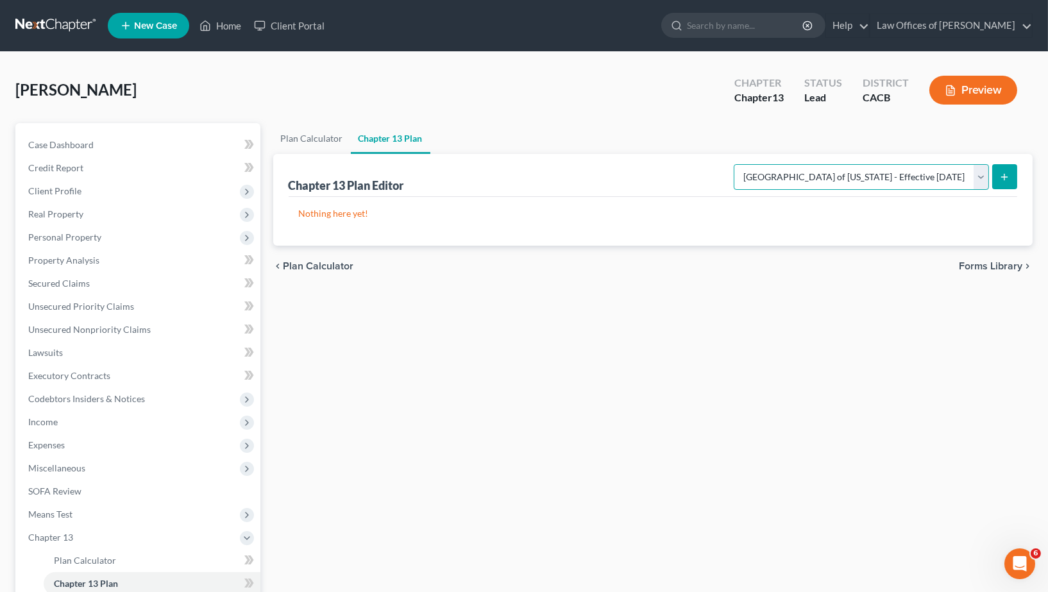
select select "1"
click at [1012, 179] on button "submit" at bounding box center [1005, 176] width 25 height 25
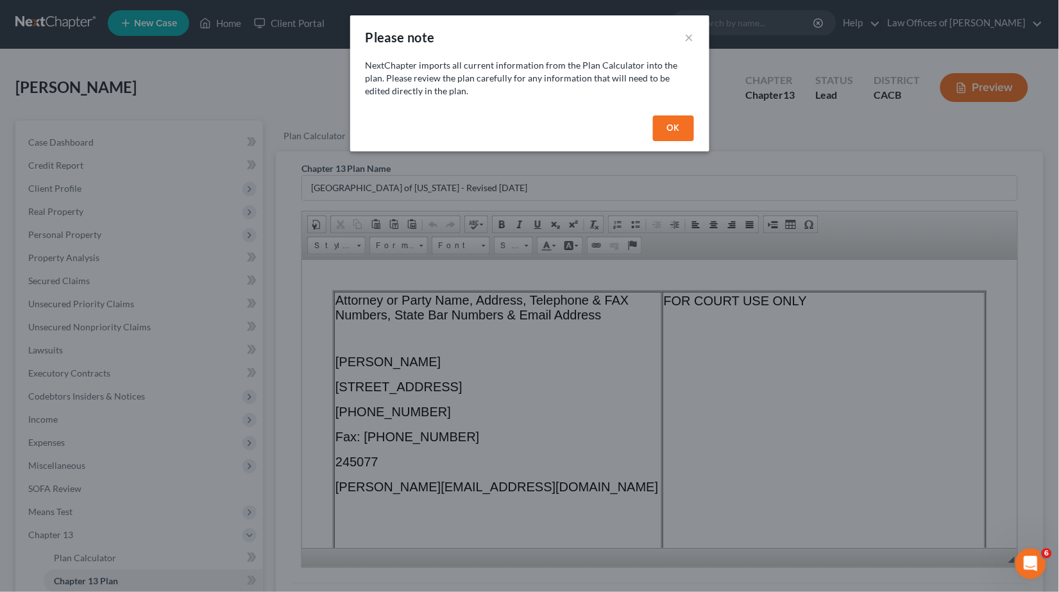
click at [660, 126] on button "OK" at bounding box center [673, 128] width 41 height 26
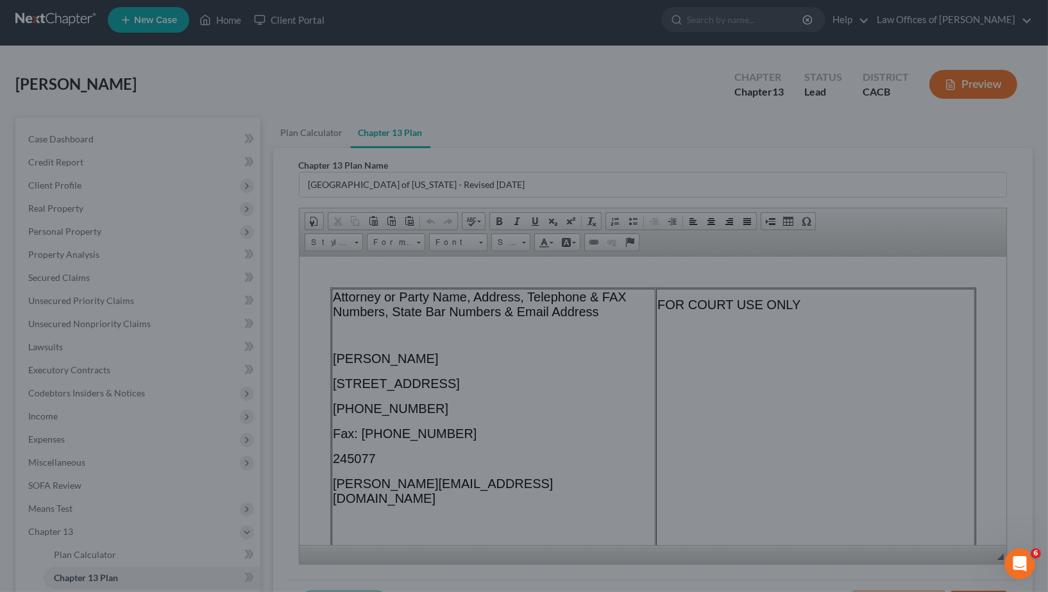
scroll to position [101, 0]
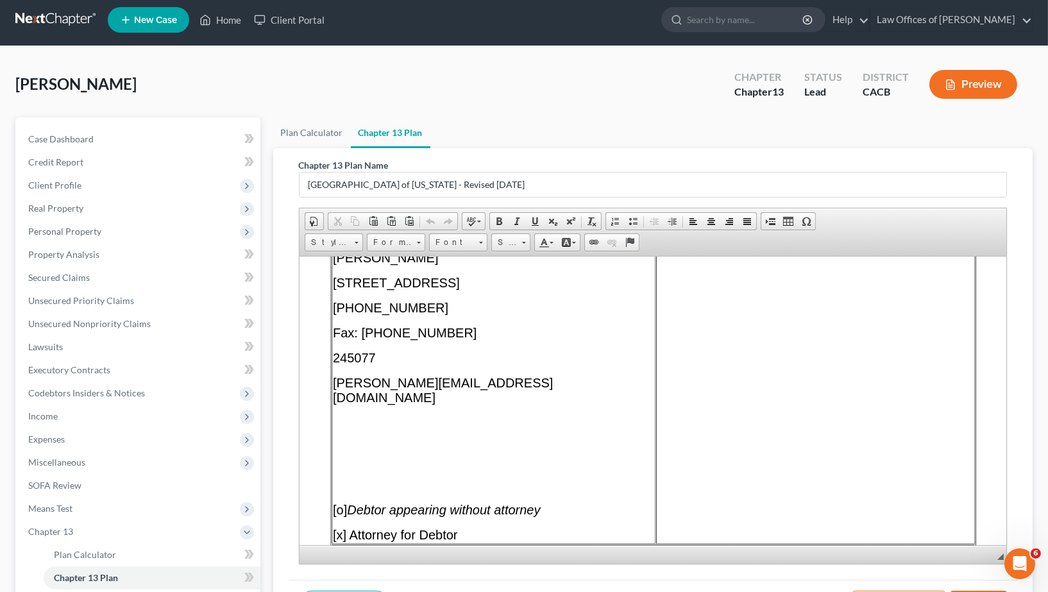
click at [495, 382] on p "[PERSON_NAME][EMAIL_ADDRESS][DOMAIN_NAME]" at bounding box center [492, 390] width 321 height 30
drag, startPoint x: 452, startPoint y: 385, endPoint x: 332, endPoint y: 386, distance: 119.3
click at [332, 386] on p "[PERSON_NAME][EMAIL_ADDRESS][DOMAIN_NAME]" at bounding box center [492, 390] width 321 height 30
paste body
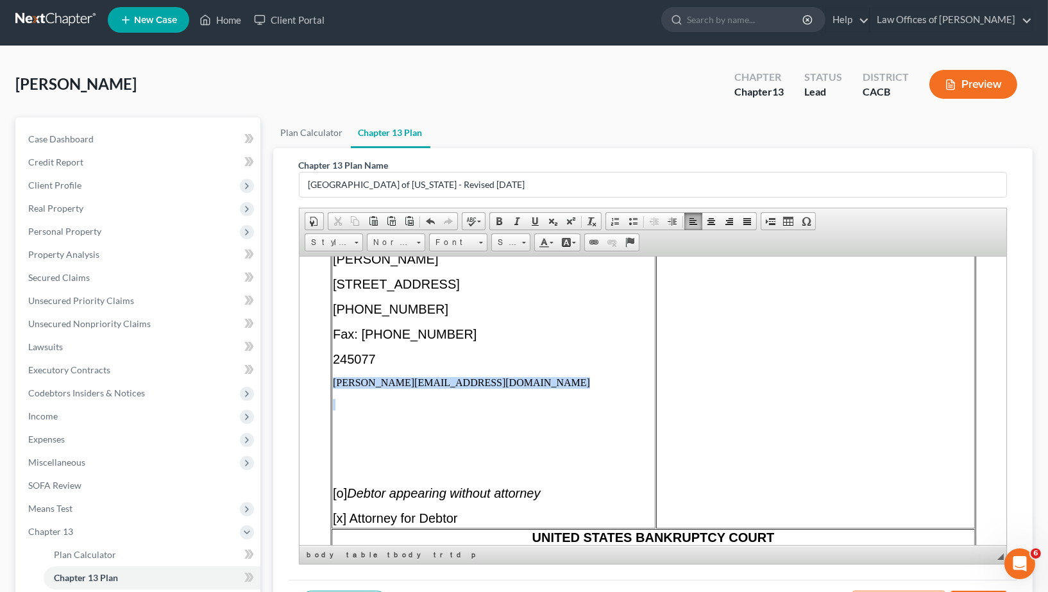
drag, startPoint x: 429, startPoint y: 391, endPoint x: 330, endPoint y: 387, distance: 98.2
click at [331, 387] on td "Attorney or Party Name, Address, Telephone & FAX Numbers, State Bar Numbers & E…" at bounding box center [493, 357] width 324 height 341
click at [356, 379] on p "[PERSON_NAME][EMAIL_ADDRESS][DOMAIN_NAME] ​" at bounding box center [492, 383] width 321 height 12
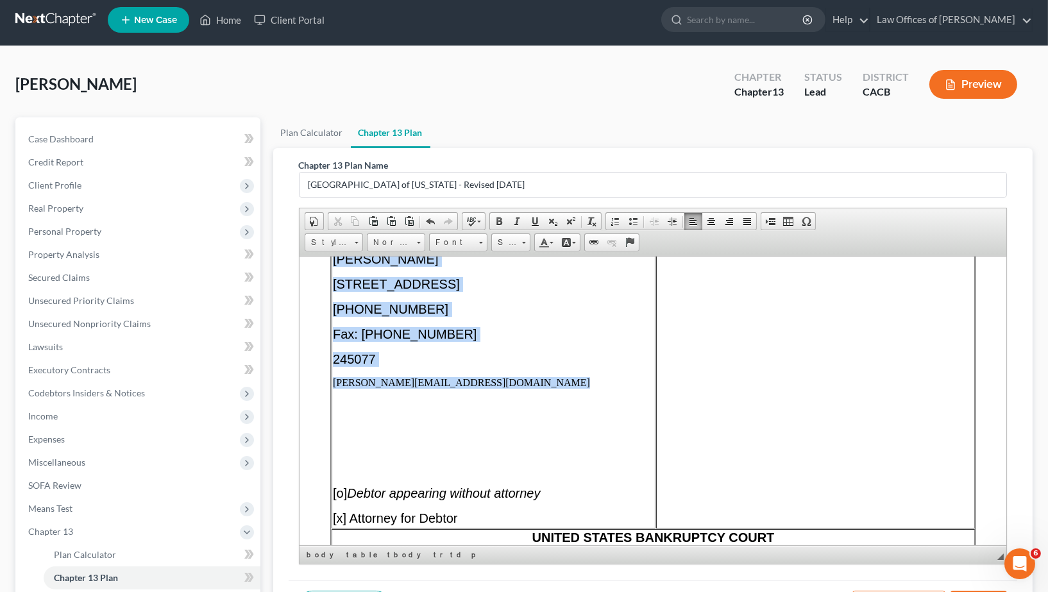
drag, startPoint x: 434, startPoint y: 379, endPoint x: 328, endPoint y: 379, distance: 105.9
drag, startPoint x: 391, startPoint y: 385, endPoint x: 422, endPoint y: 384, distance: 31.5
click at [391, 385] on p "[PERSON_NAME][EMAIL_ADDRESS][DOMAIN_NAME]" at bounding box center [492, 383] width 321 height 12
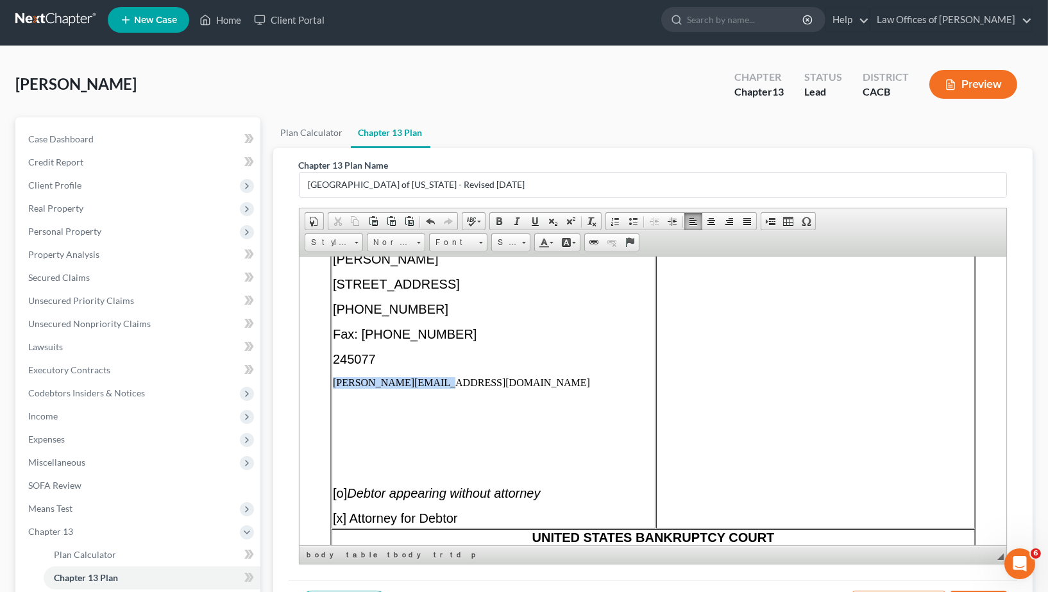
drag, startPoint x: 429, startPoint y: 383, endPoint x: 334, endPoint y: 383, distance: 95.0
click at [334, 383] on p "[PERSON_NAME][EMAIL_ADDRESS][DOMAIN_NAME]" at bounding box center [492, 383] width 321 height 12
click at [482, 242] on span at bounding box center [481, 243] width 4 height 2
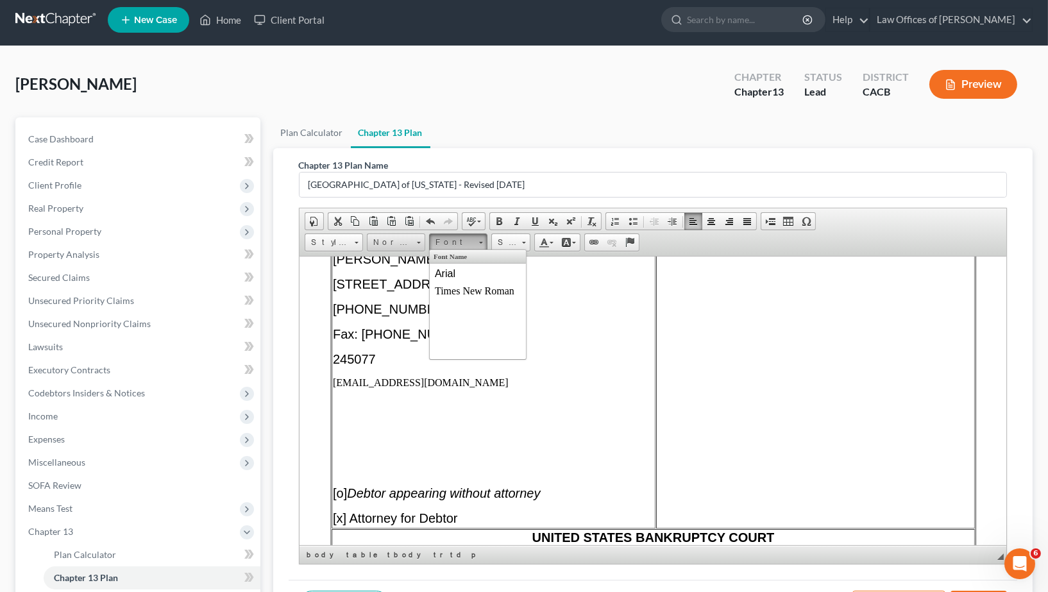
click at [418, 244] on span at bounding box center [418, 241] width 3 height 12
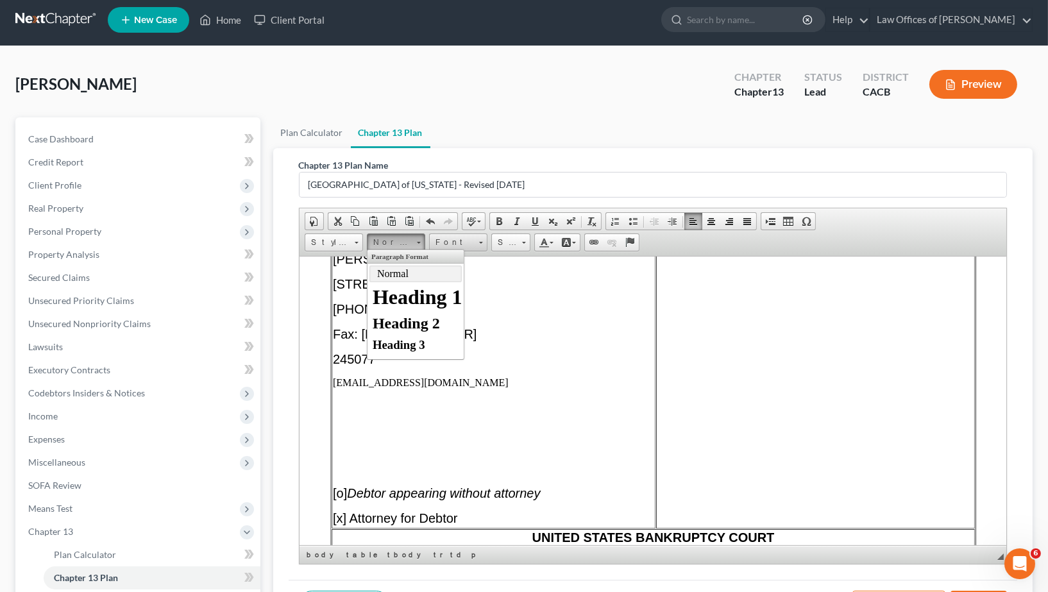
click at [481, 239] on span at bounding box center [480, 241] width 3 height 12
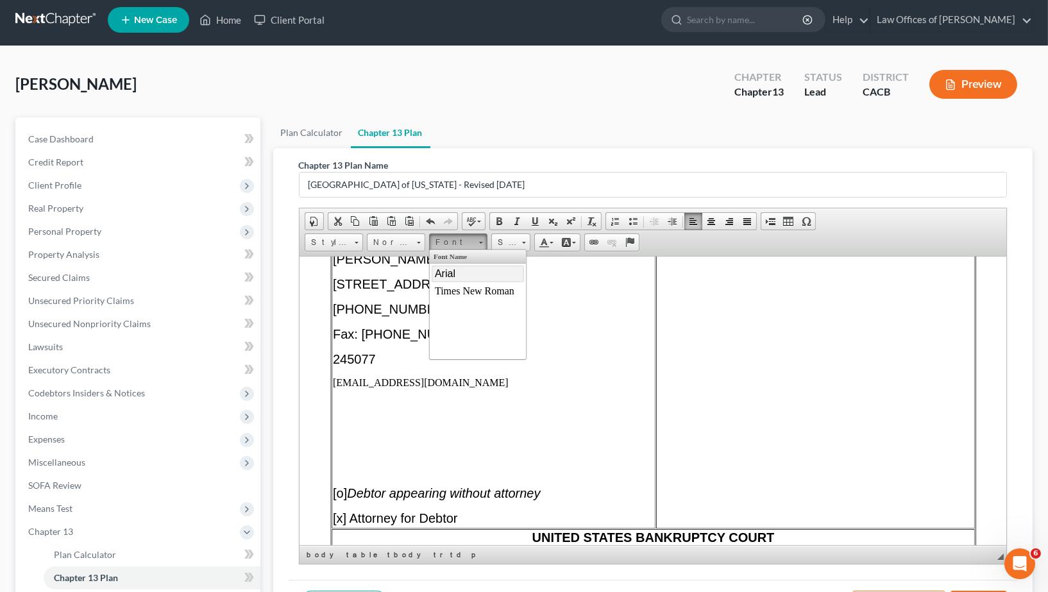
click at [465, 275] on link "Arial" at bounding box center [478, 274] width 92 height 17
click at [522, 243] on span at bounding box center [523, 241] width 3 height 12
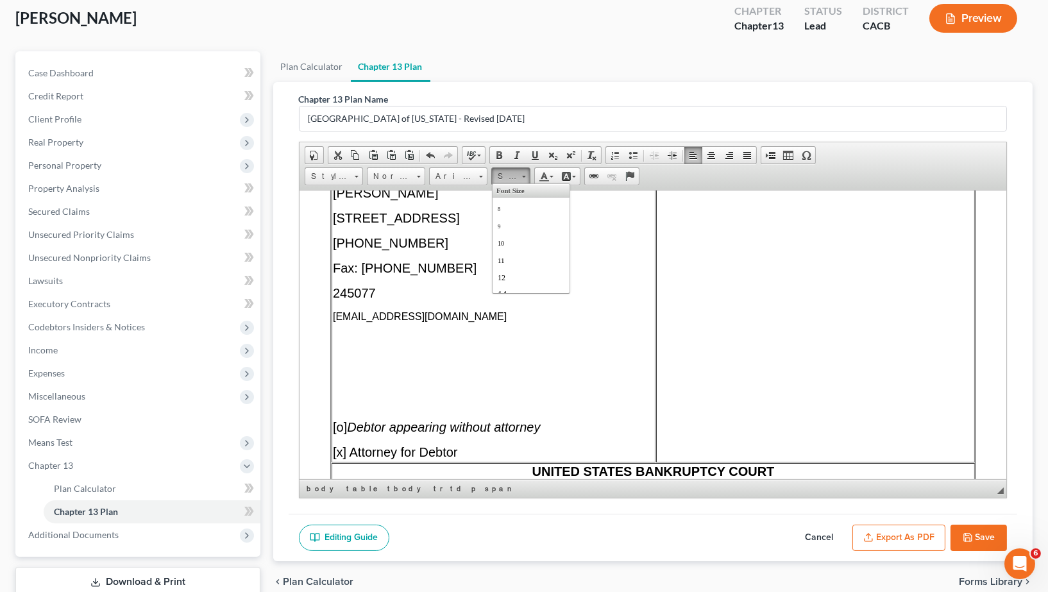
scroll to position [87, 0]
click at [530, 262] on link "20" at bounding box center [530, 263] width 73 height 20
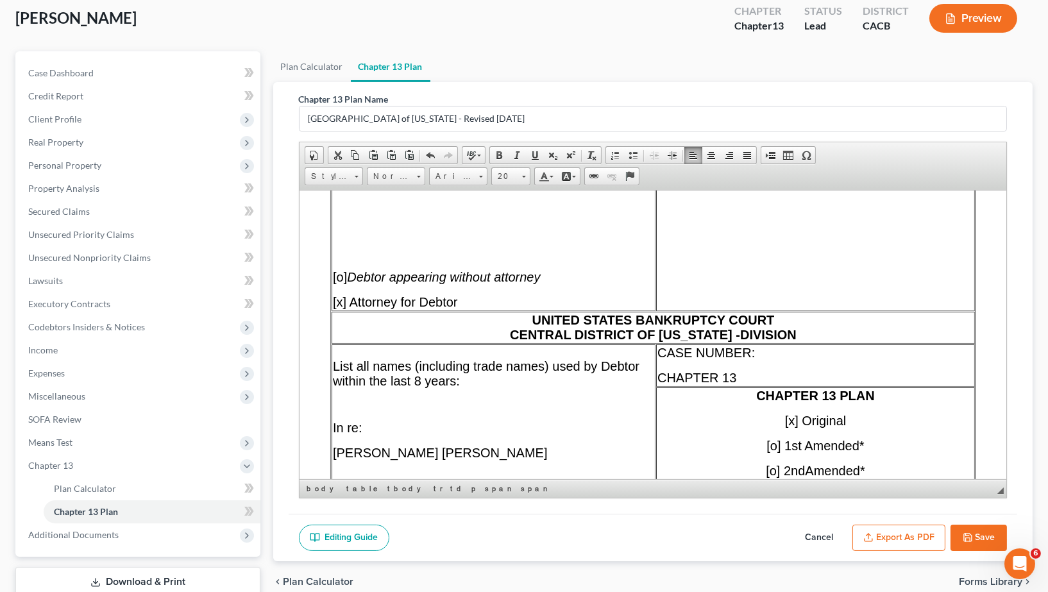
scroll to position [365, 0]
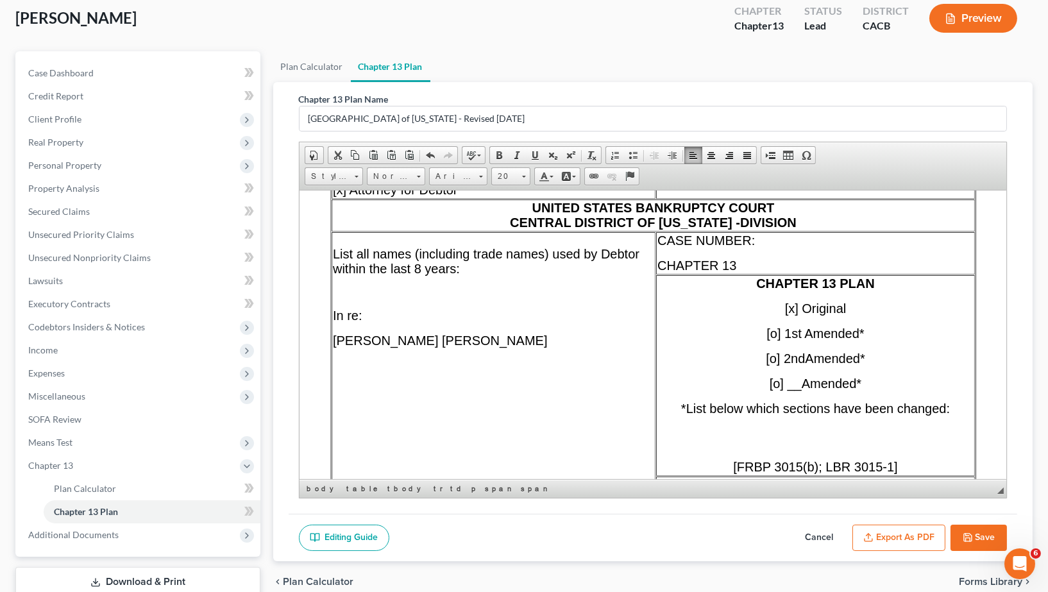
click at [736, 219] on span "UNITED STATES BANKRUPTCY COURT CENTRAL DISTRICT OF [US_STATE] - DIVISION" at bounding box center [652, 214] width 287 height 29
click at [576, 340] on p "[PERSON_NAME] [PERSON_NAME]" at bounding box center [492, 340] width 321 height 15
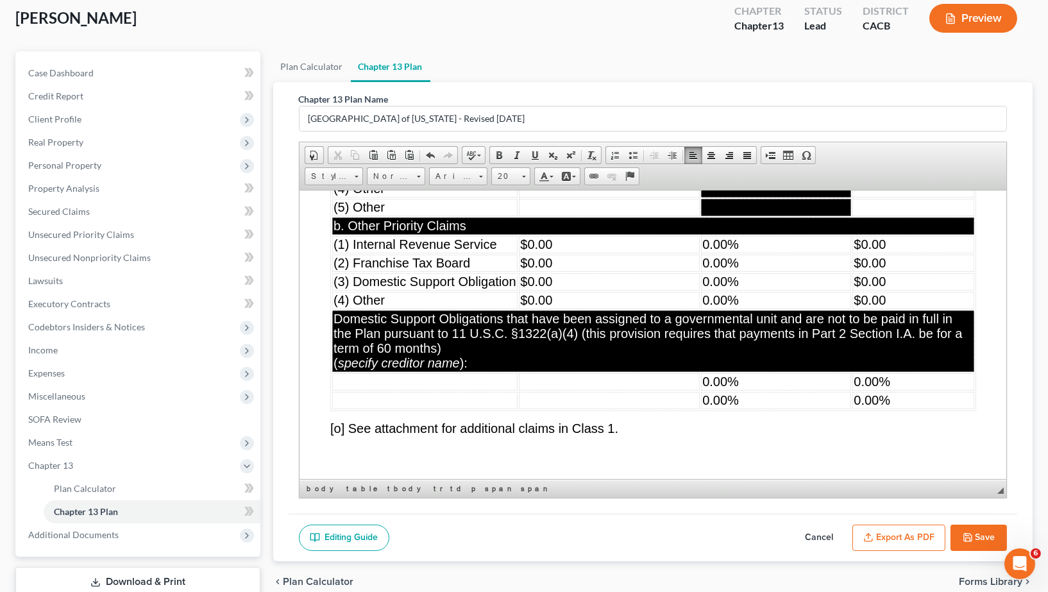
scroll to position [5298, 0]
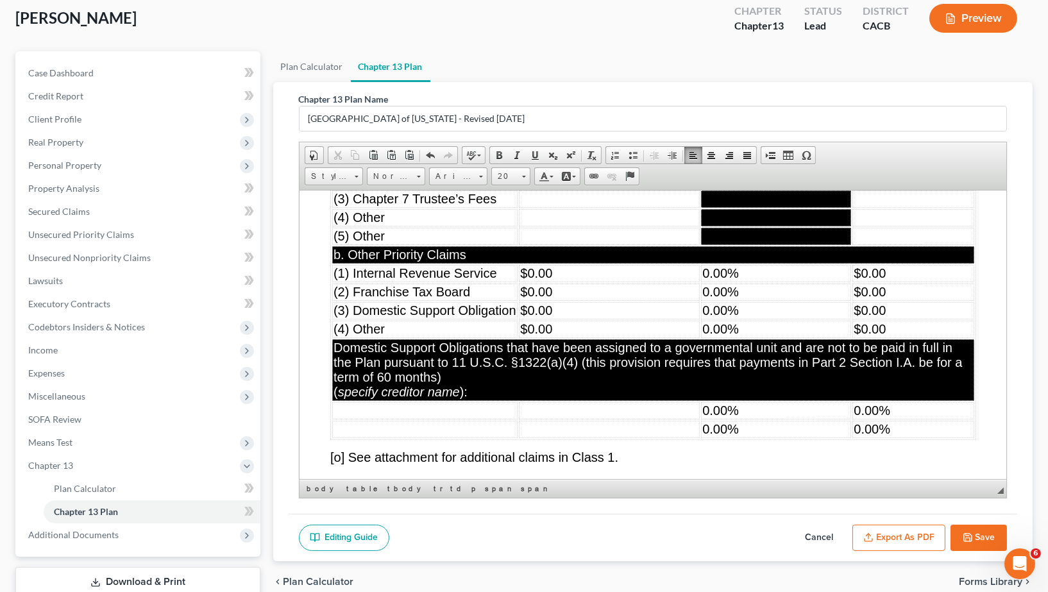
click at [563, 282] on td "$0.00" at bounding box center [608, 272] width 181 height 17
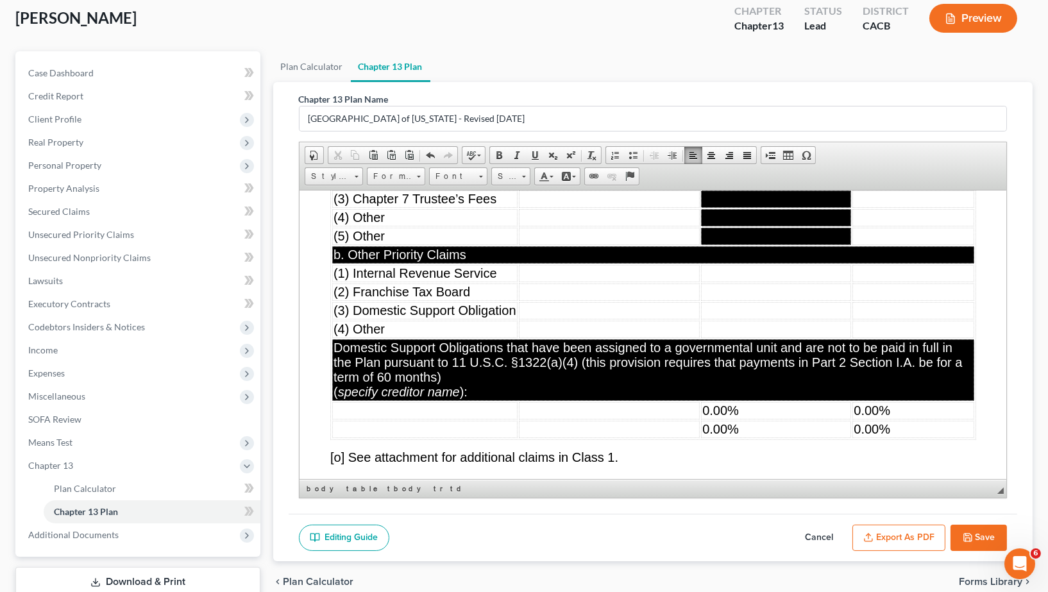
scroll to position [5532, 0]
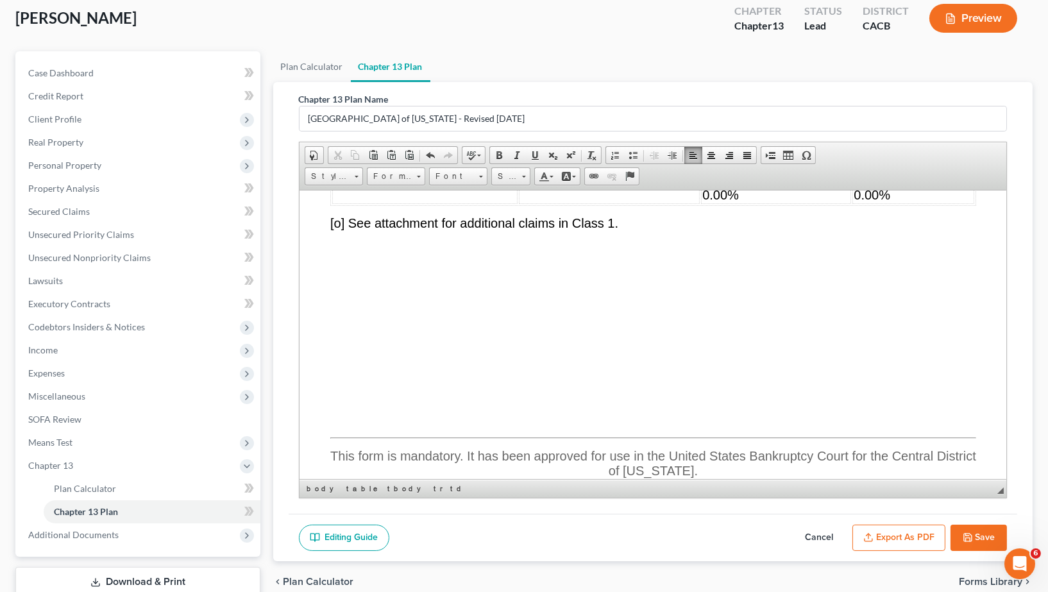
click at [774, 185] on td "0.00%" at bounding box center [776, 175] width 150 height 17
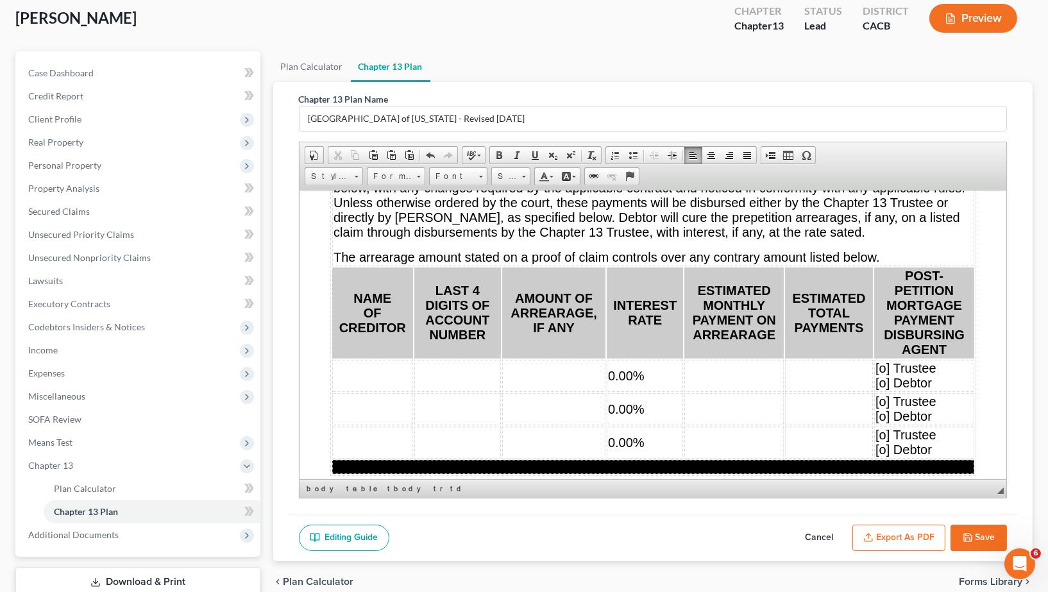
scroll to position [6012, 0]
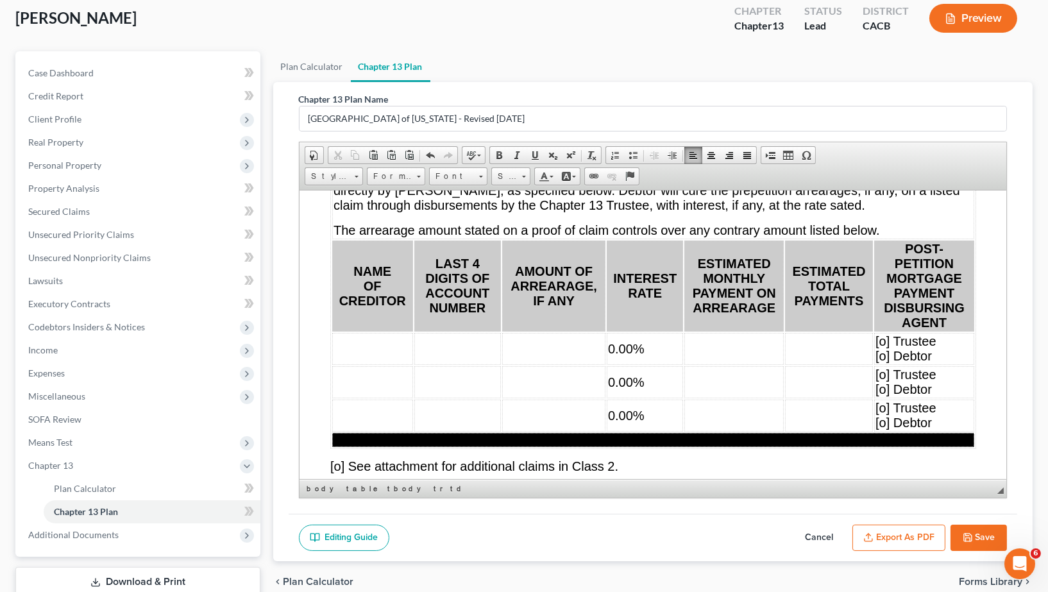
click at [683, 364] on td "0.00%" at bounding box center [644, 348] width 76 height 32
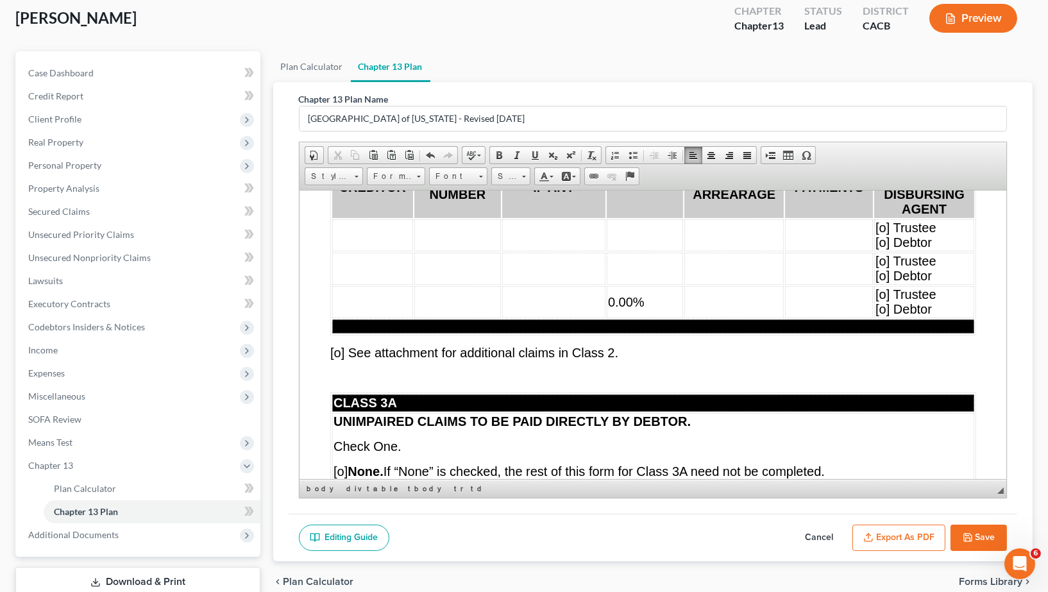
scroll to position [6248, 0]
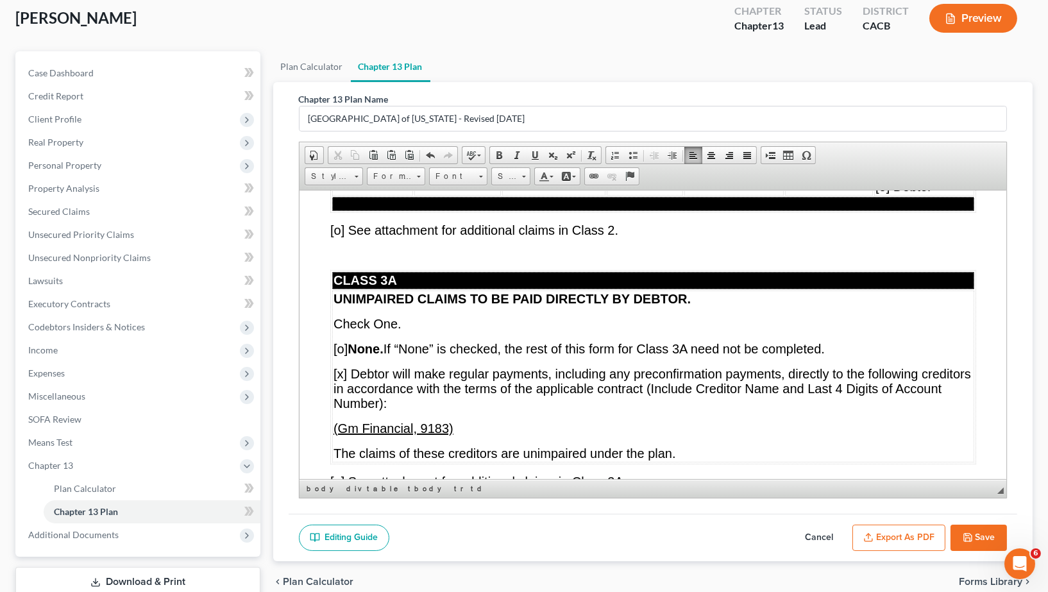
click at [663, 195] on td "0.00%" at bounding box center [644, 179] width 76 height 32
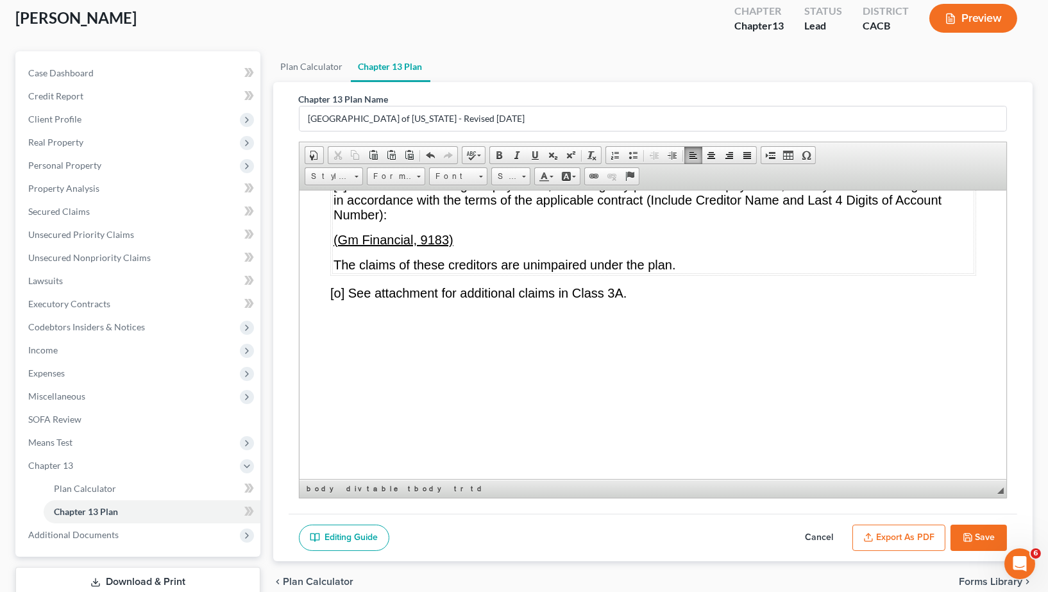
scroll to position [6434, 0]
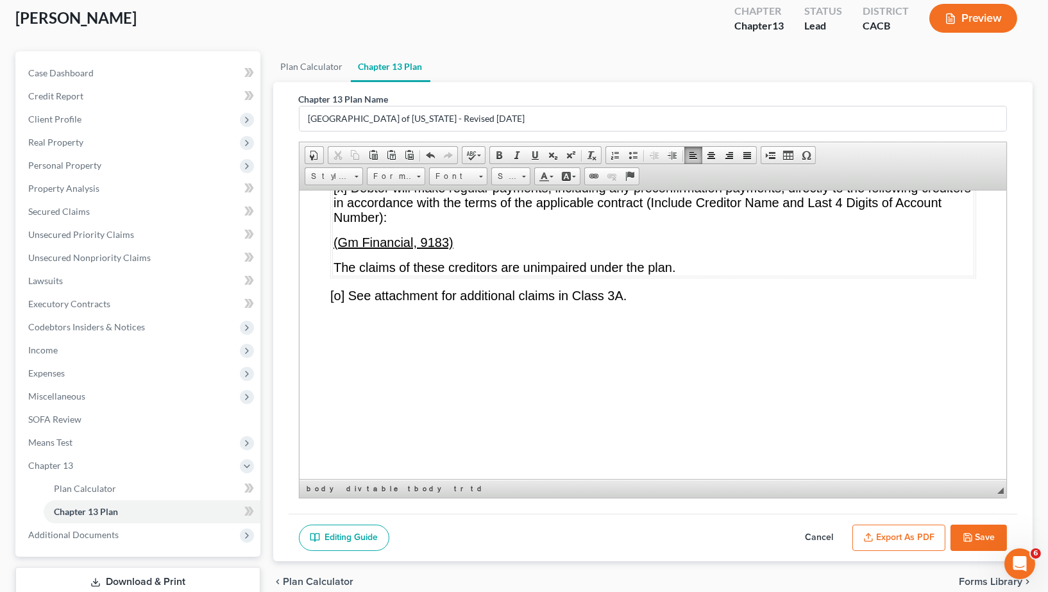
click at [343, 169] on span "[o] None. If “None” is checked, the rest of this form for Class 3A need not be …" at bounding box center [578, 162] width 491 height 14
click at [343, 224] on span "[x] Debtor will make regular payments, including any preconfirmation payments, …" at bounding box center [652, 202] width 638 height 44
click at [461, 250] on p "(Gm Financial, 9183)" at bounding box center [653, 242] width 640 height 15
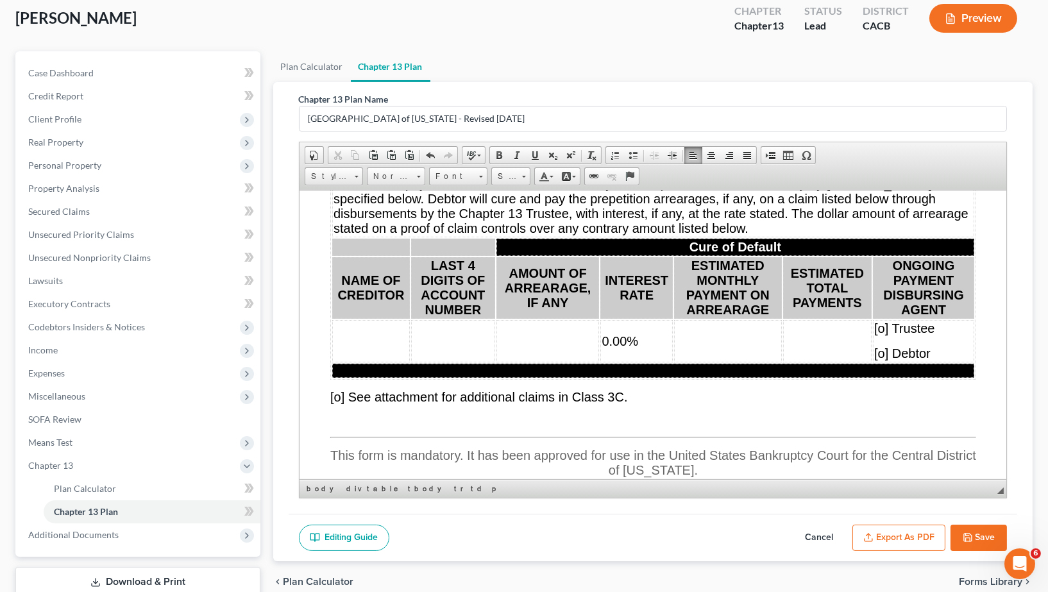
scroll to position [8187, 0]
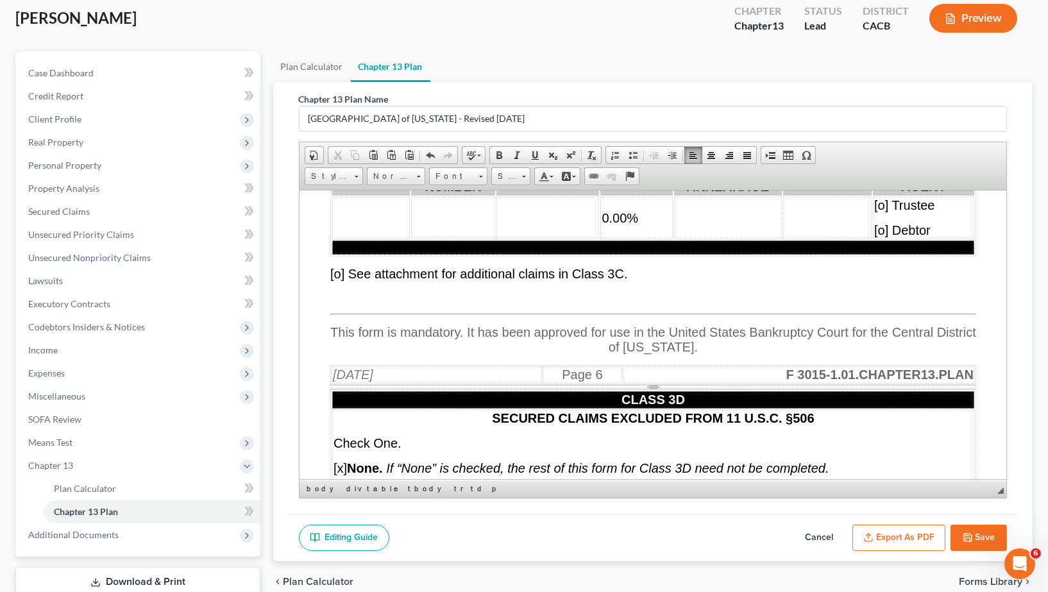
click at [647, 239] on td "0.00%" at bounding box center [636, 217] width 72 height 42
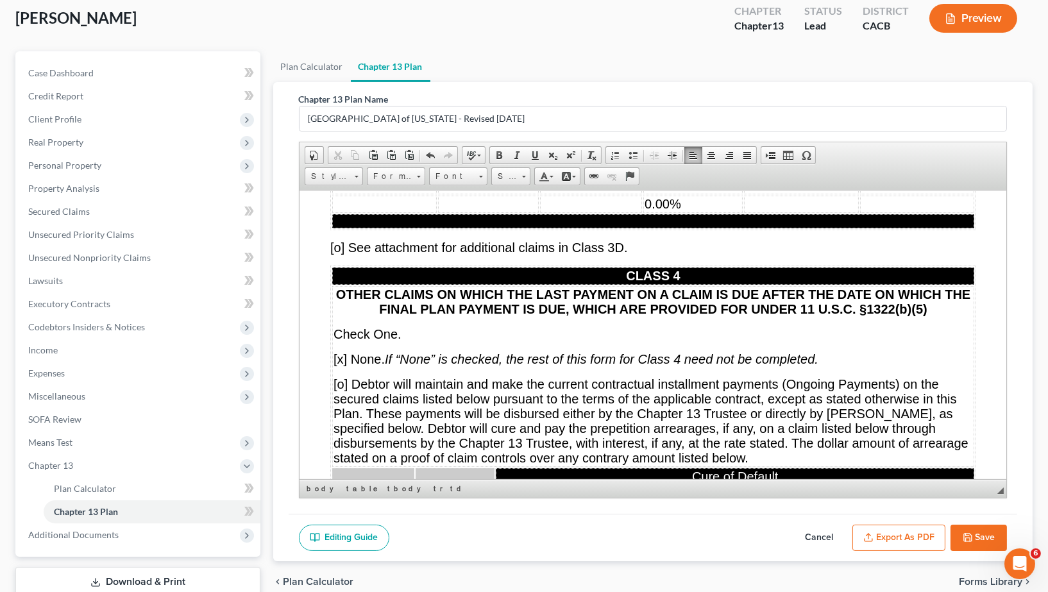
scroll to position [8717, 0]
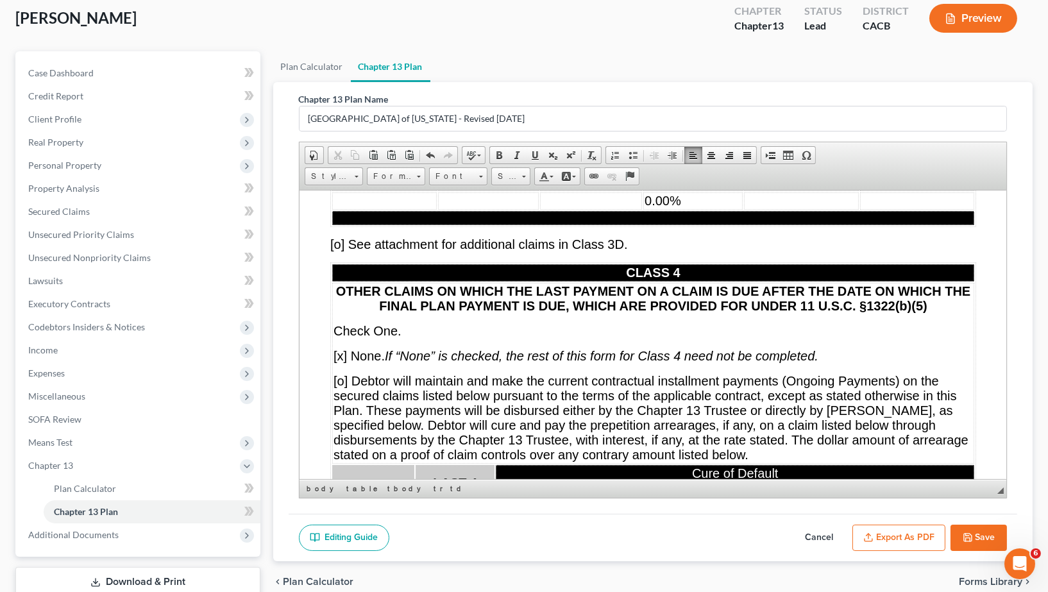
click at [717, 172] on td "0.00%" at bounding box center [692, 163] width 99 height 17
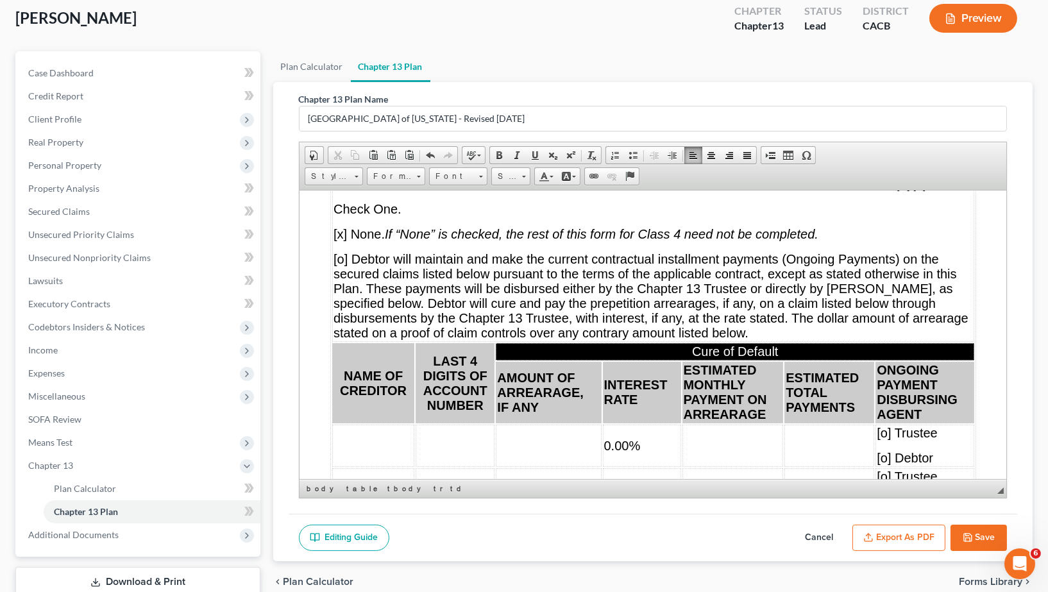
scroll to position [9131, 0]
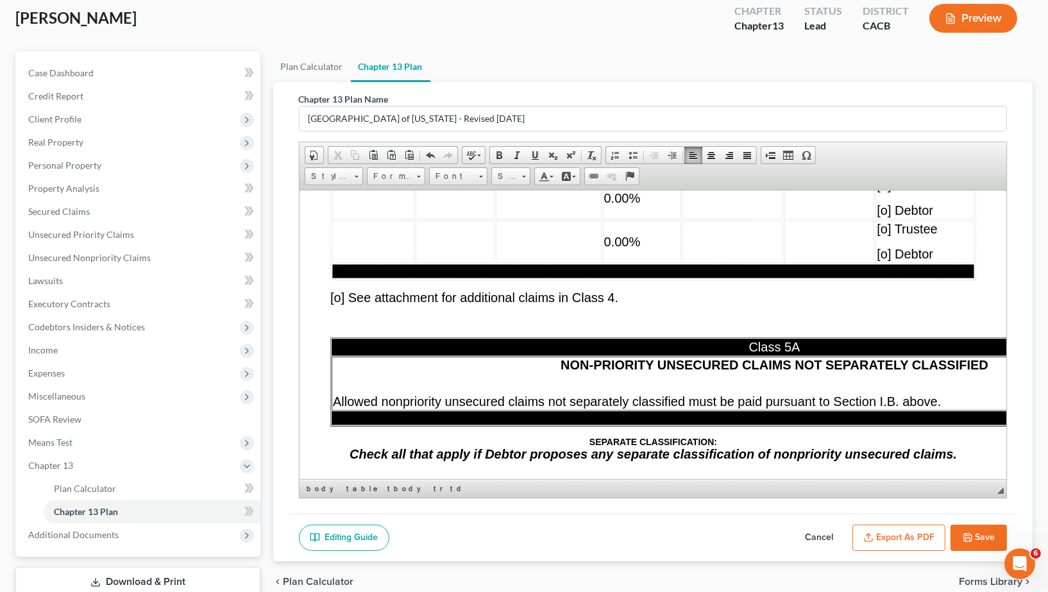
click at [651, 175] on td "0.00%" at bounding box center [641, 154] width 78 height 42
click at [629, 205] on span "0.00%" at bounding box center [622, 198] width 37 height 14
click at [644, 219] on td "0.00%" at bounding box center [641, 197] width 78 height 42
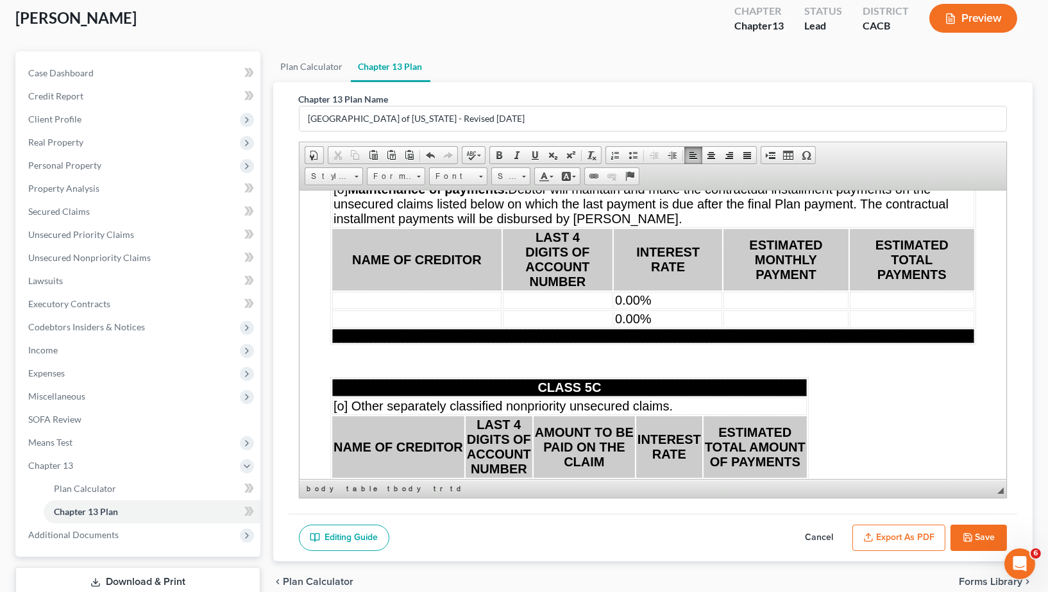
scroll to position [9728, 0]
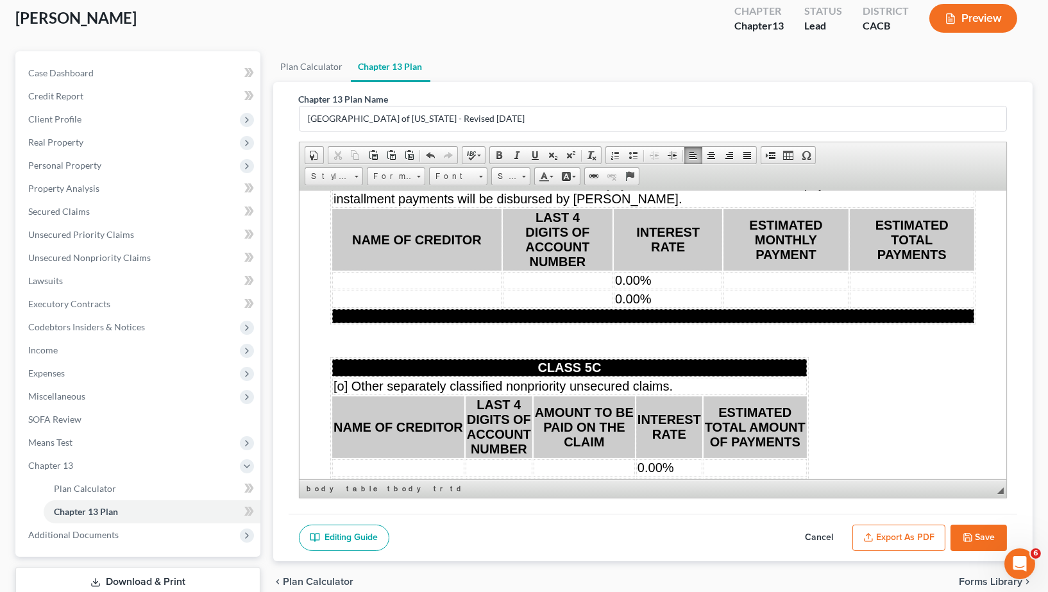
click at [651, 287] on span "0.00%" at bounding box center [633, 280] width 37 height 14
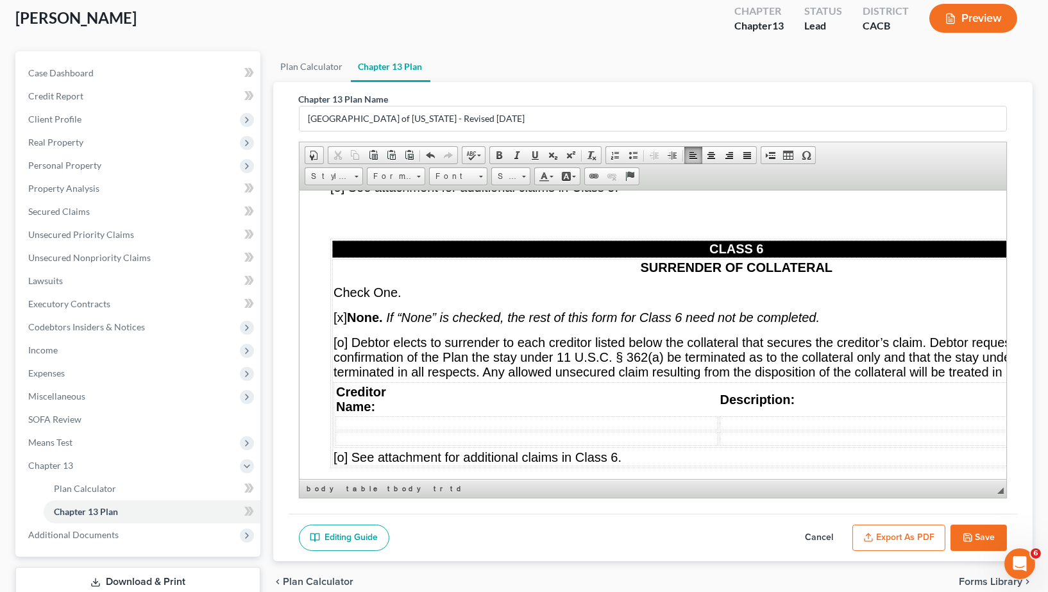
scroll to position [10092, 0]
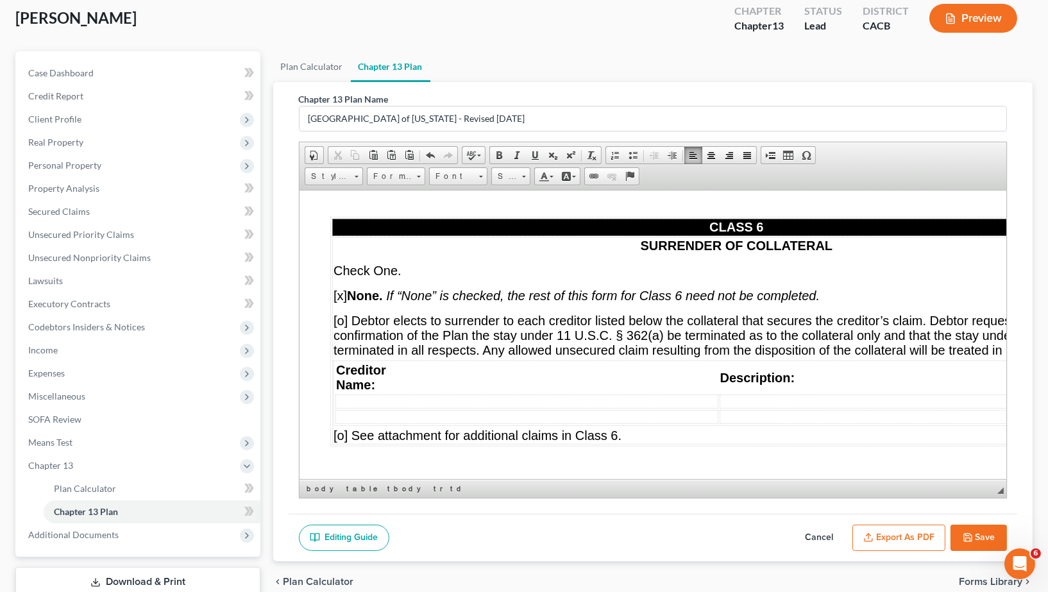
click at [687, 112] on td "0.00%" at bounding box center [669, 102] width 66 height 17
click at [690, 112] on td "0" at bounding box center [669, 102] width 66 height 17
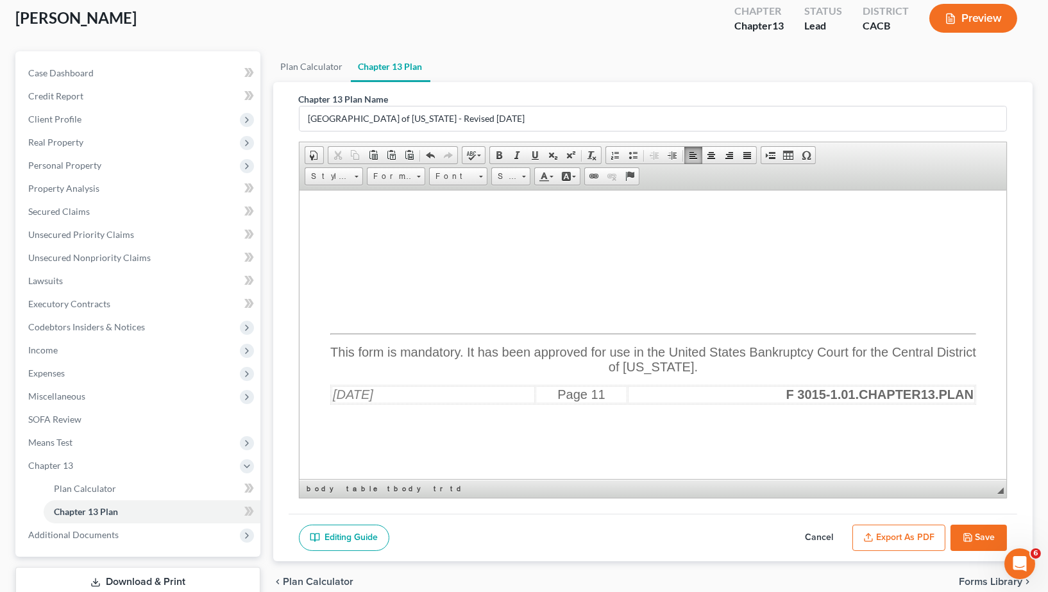
scroll to position [140, 0]
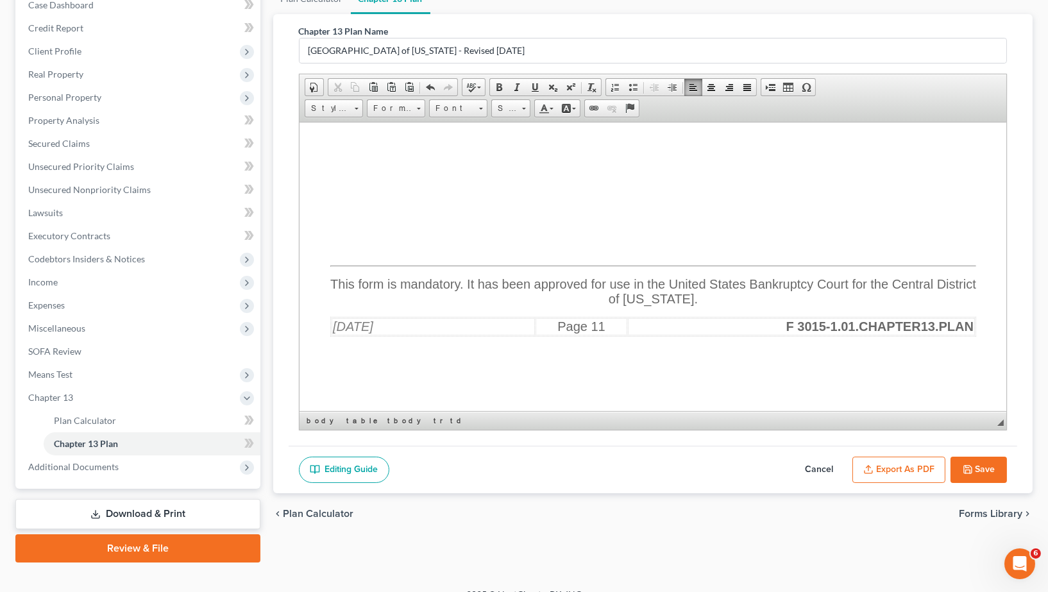
click at [977, 467] on button "Save" at bounding box center [979, 470] width 56 height 27
select select "1"
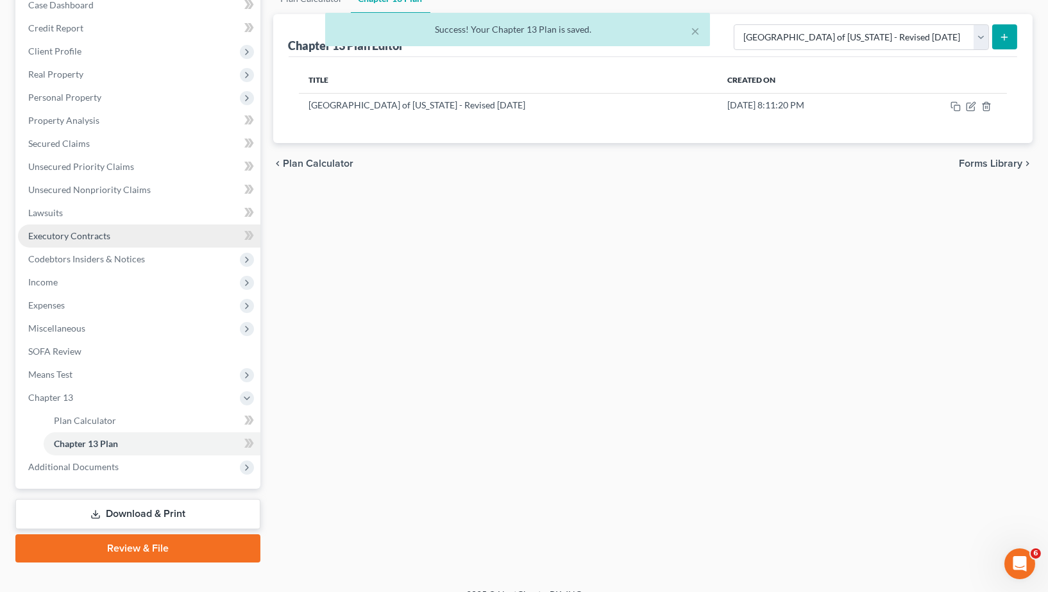
click at [74, 230] on span "Executory Contracts" at bounding box center [69, 235] width 82 height 11
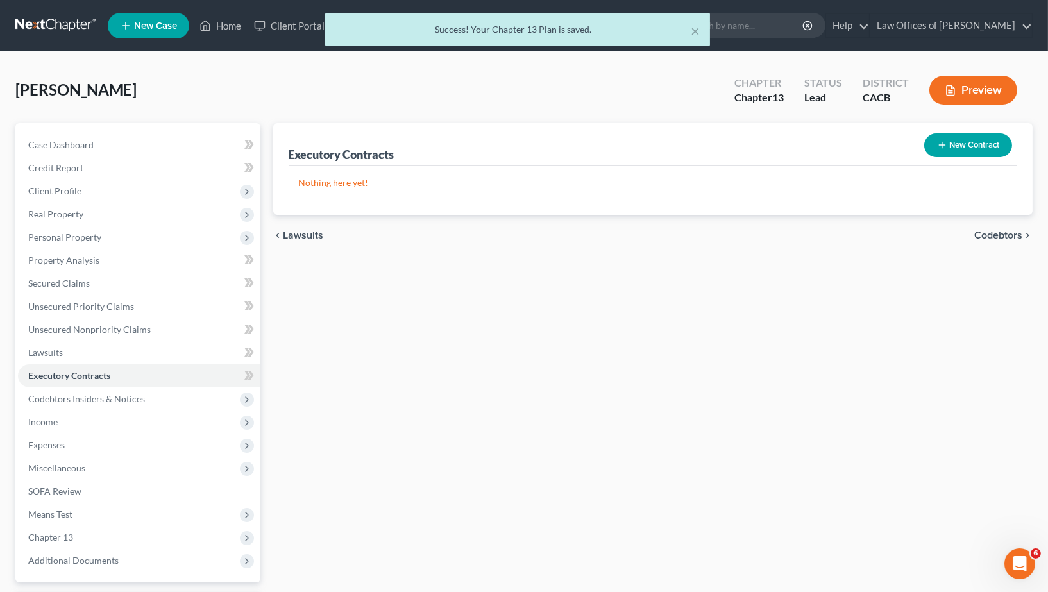
click at [959, 151] on button "New Contract" at bounding box center [969, 145] width 88 height 24
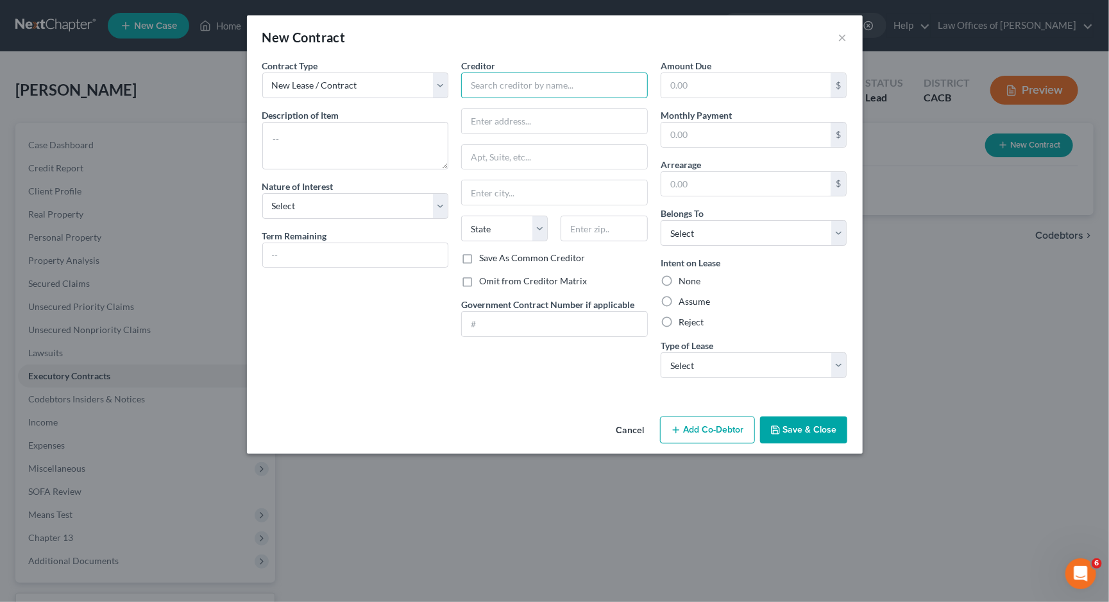
click at [506, 78] on input "text" at bounding box center [554, 86] width 187 height 26
type input "Equity Apartments"
type input "[GEOGRAPHIC_DATA]"
type input "Suite 400"
type input "60606"
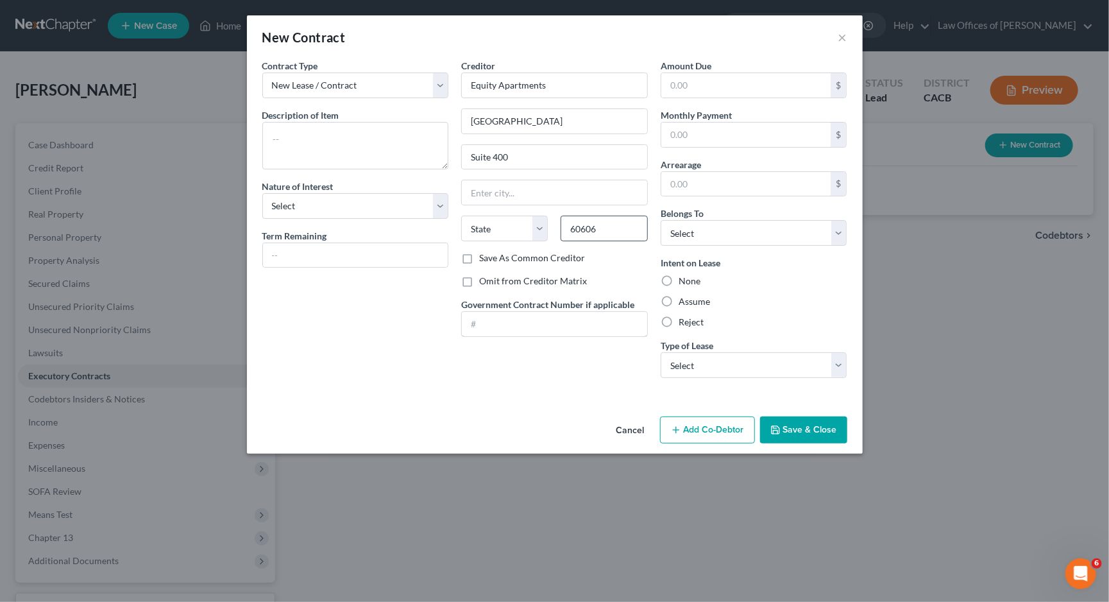
type input "[GEOGRAPHIC_DATA]"
select select "14"
click at [290, 139] on textarea at bounding box center [355, 145] width 187 height 47
type textarea "Residential Lease"
select select "3"
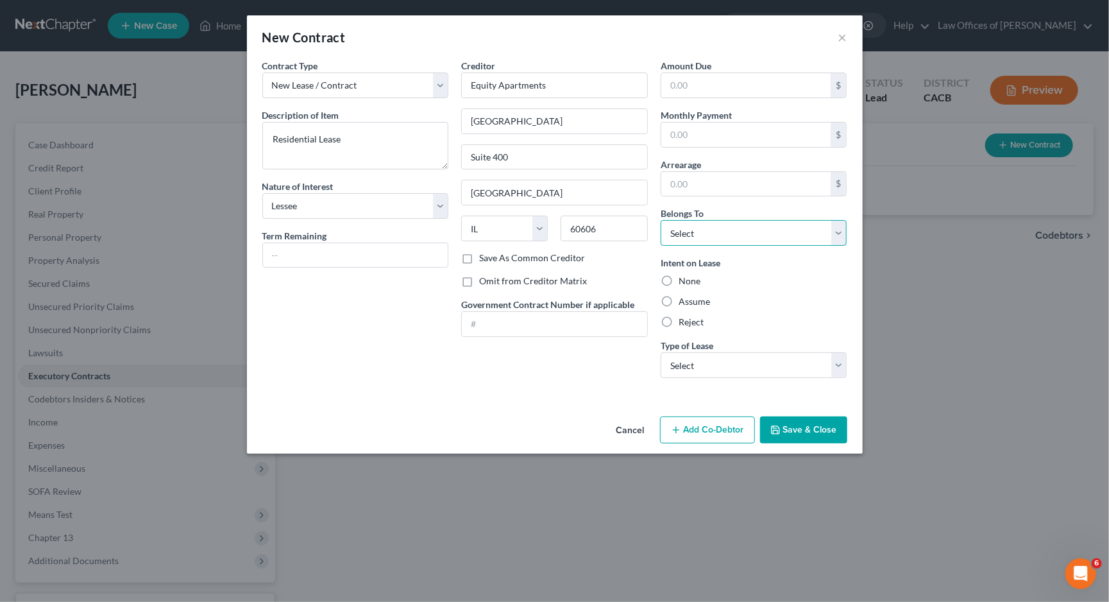
select select "0"
click at [694, 297] on label "Assume" at bounding box center [694, 301] width 31 height 13
click at [692, 297] on input "Assume" at bounding box center [688, 299] width 8 height 8
radio input "true"
click at [707, 124] on input "text" at bounding box center [746, 135] width 170 height 24
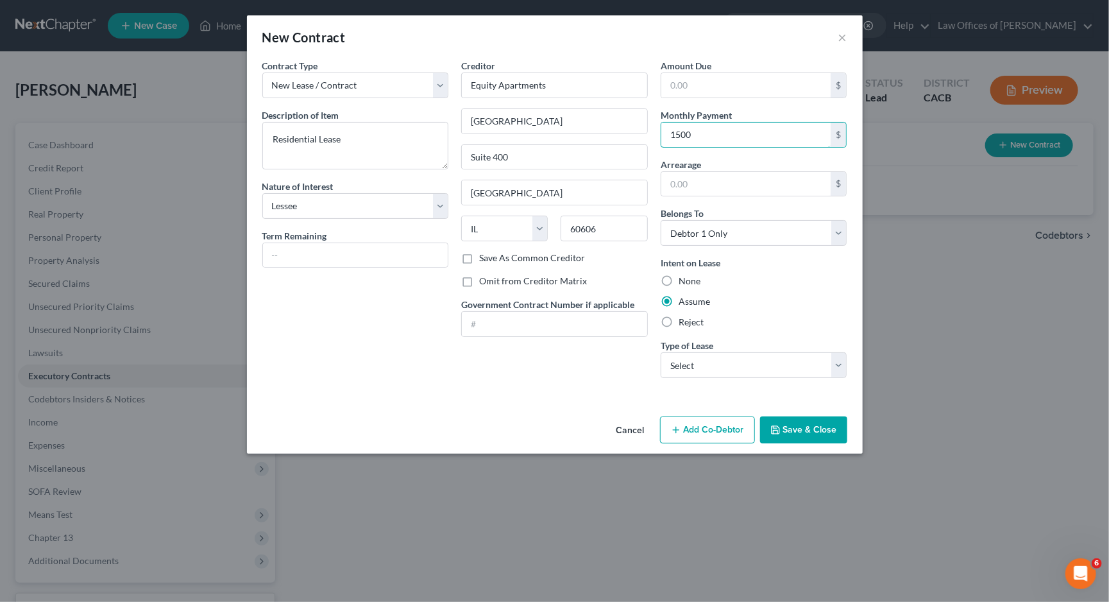
type input "1,500"
select select "0"
click at [512, 257] on label "Save As Common Creditor" at bounding box center [532, 258] width 106 height 13
click at [493, 257] on input "Save As Common Creditor" at bounding box center [488, 256] width 8 height 8
checkbox input "true"
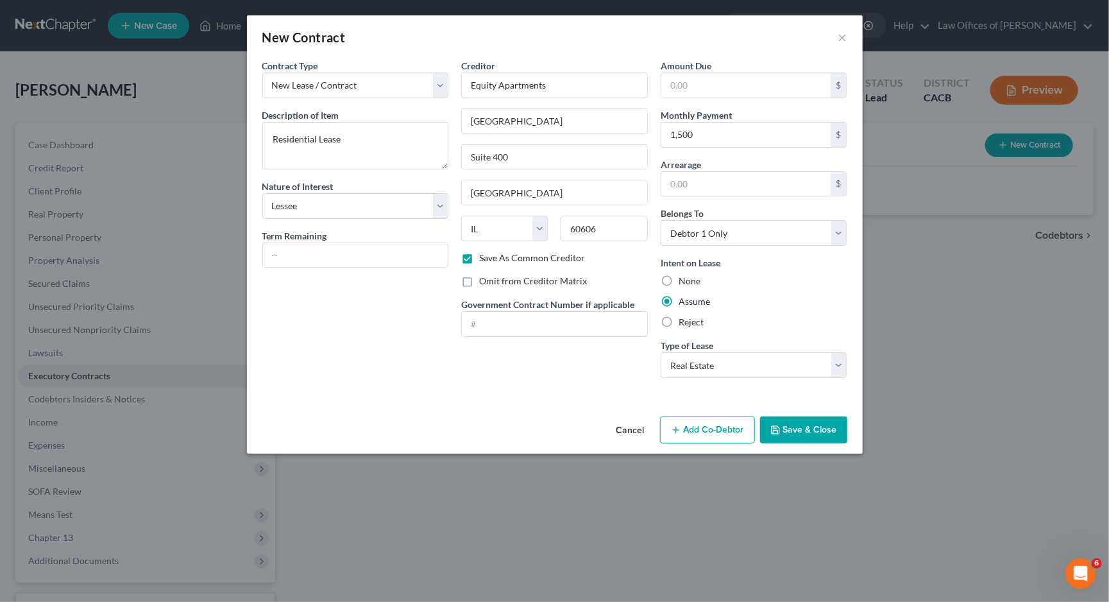
click at [807, 433] on button "Save & Close" at bounding box center [803, 429] width 87 height 27
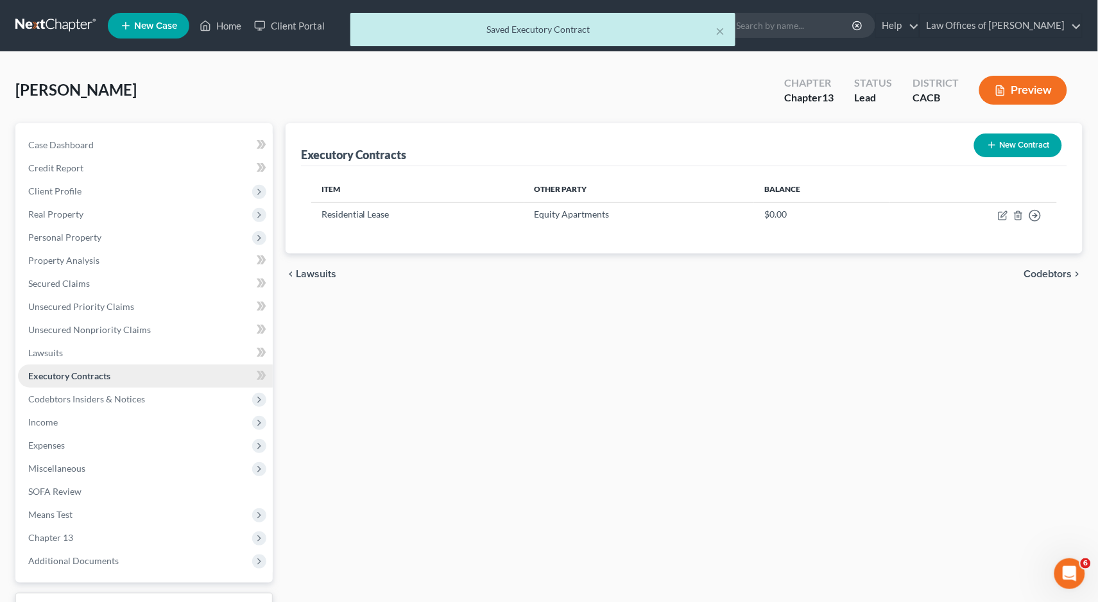
scroll to position [86, 0]
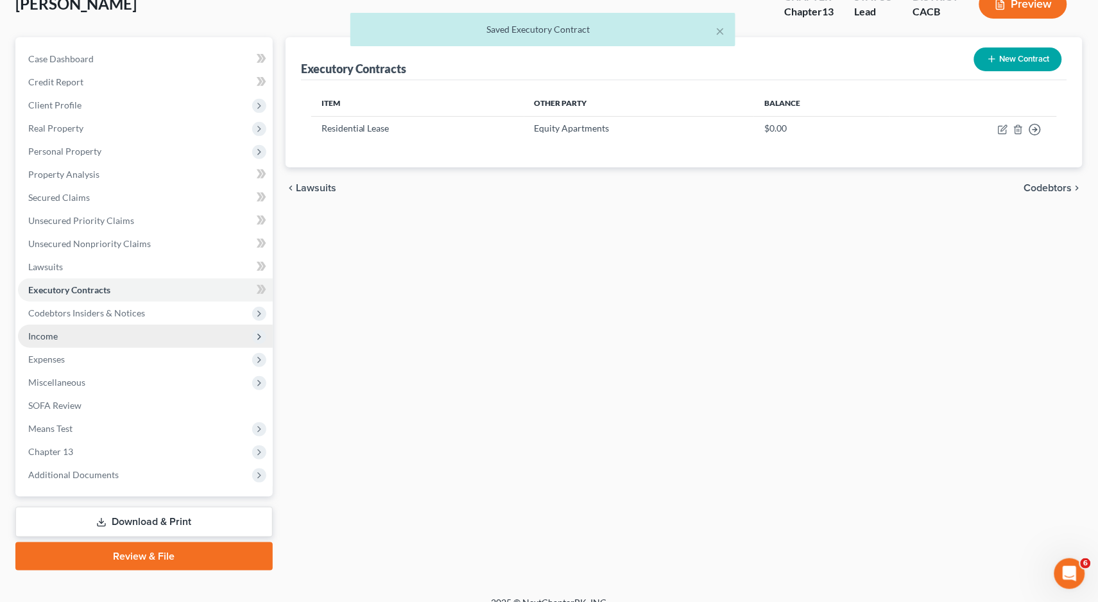
click at [54, 330] on span "Income" at bounding box center [43, 335] width 30 height 11
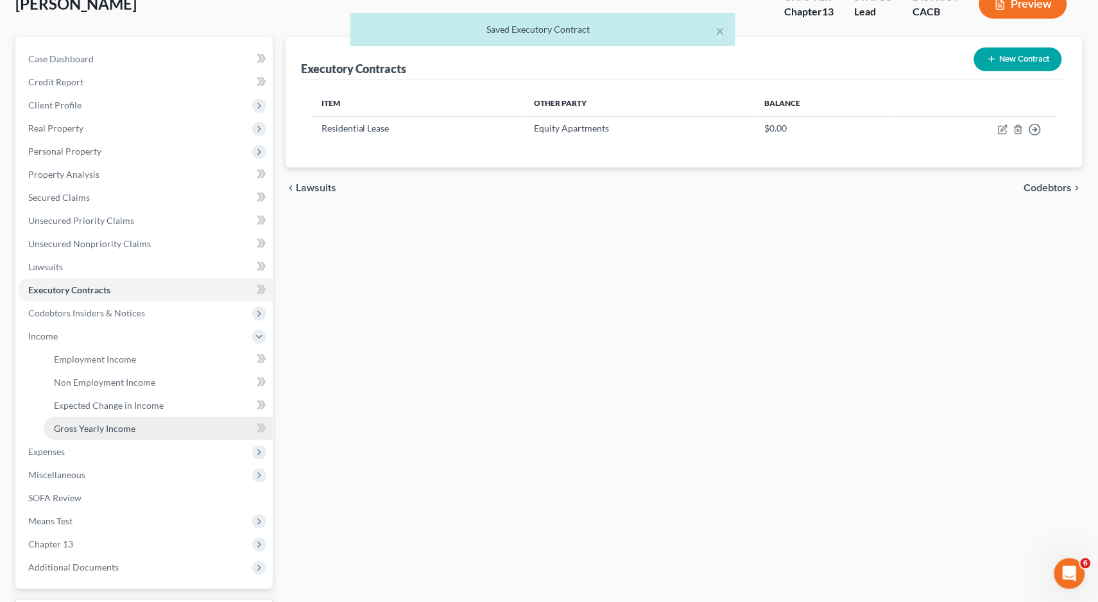
scroll to position [175, 0]
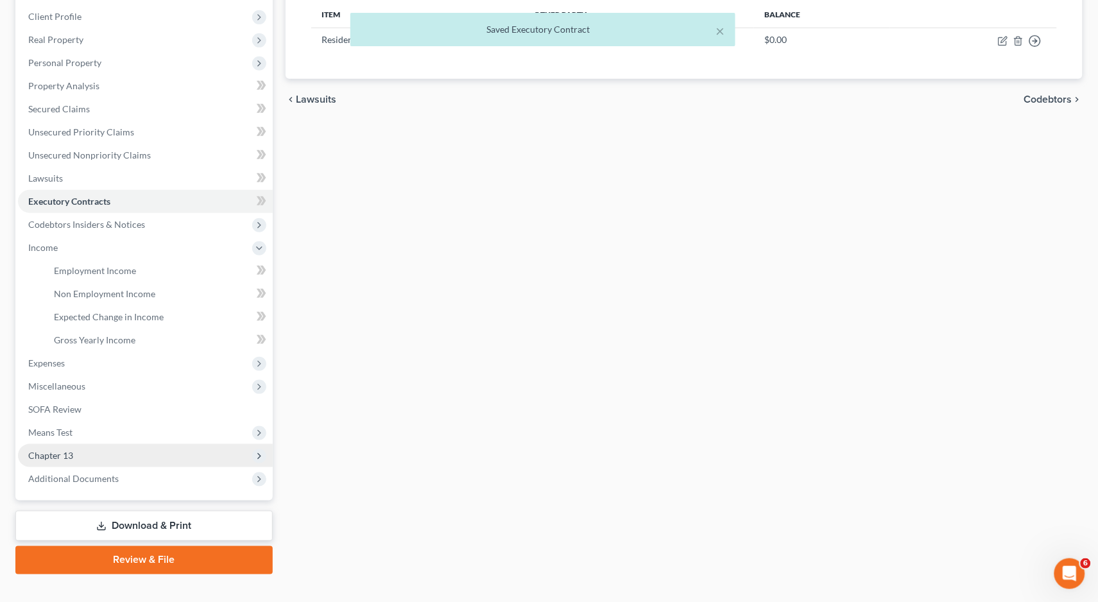
click at [58, 450] on span "Chapter 13" at bounding box center [50, 455] width 45 height 11
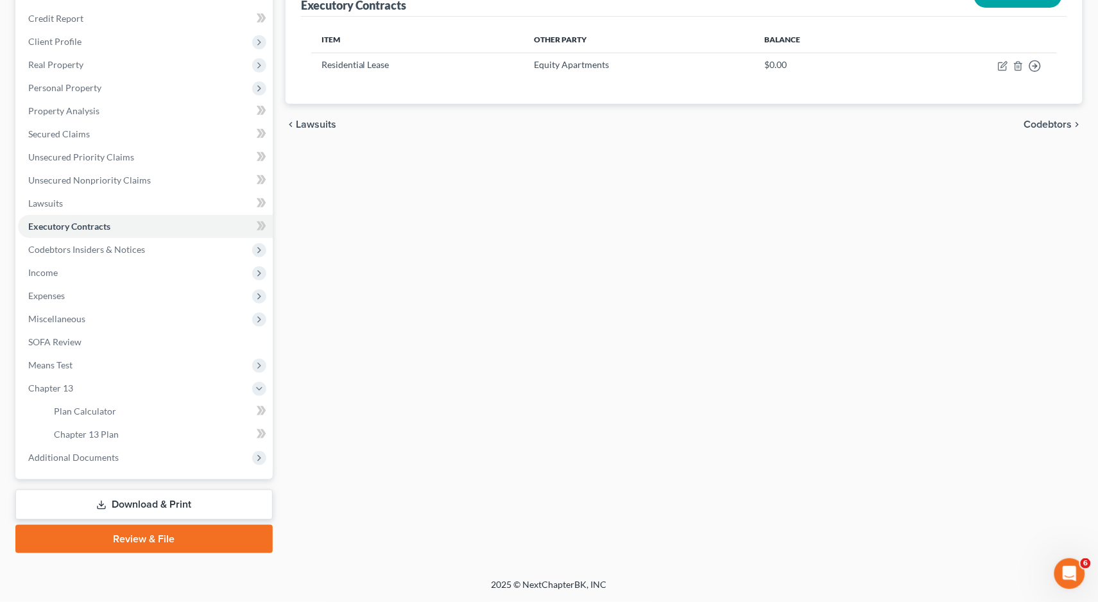
scroll to position [130, 0]
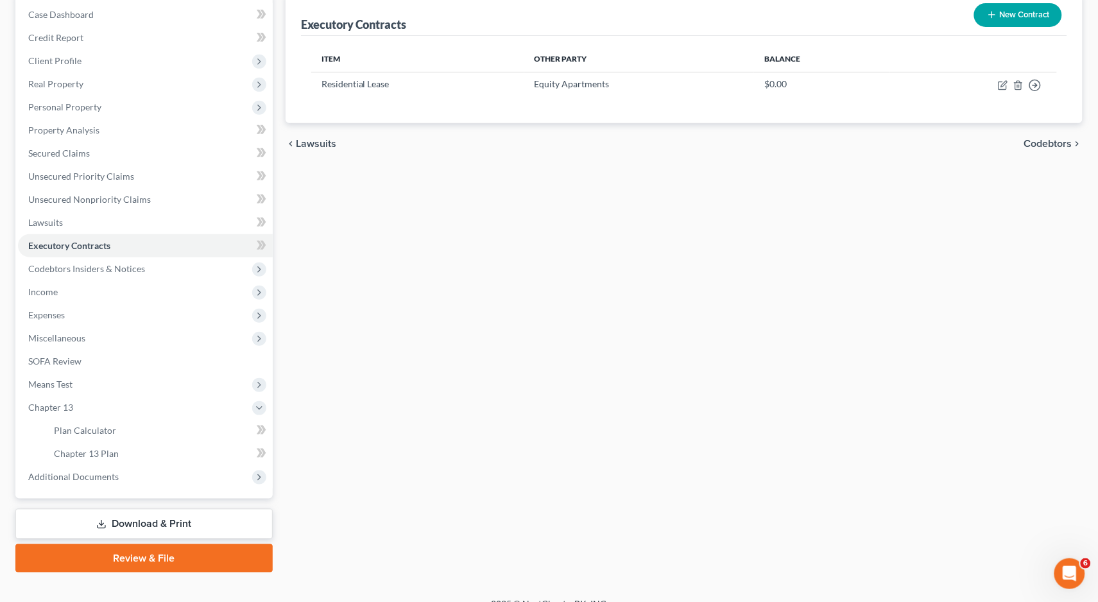
click at [1039, 10] on button "New Contract" at bounding box center [1018, 15] width 88 height 24
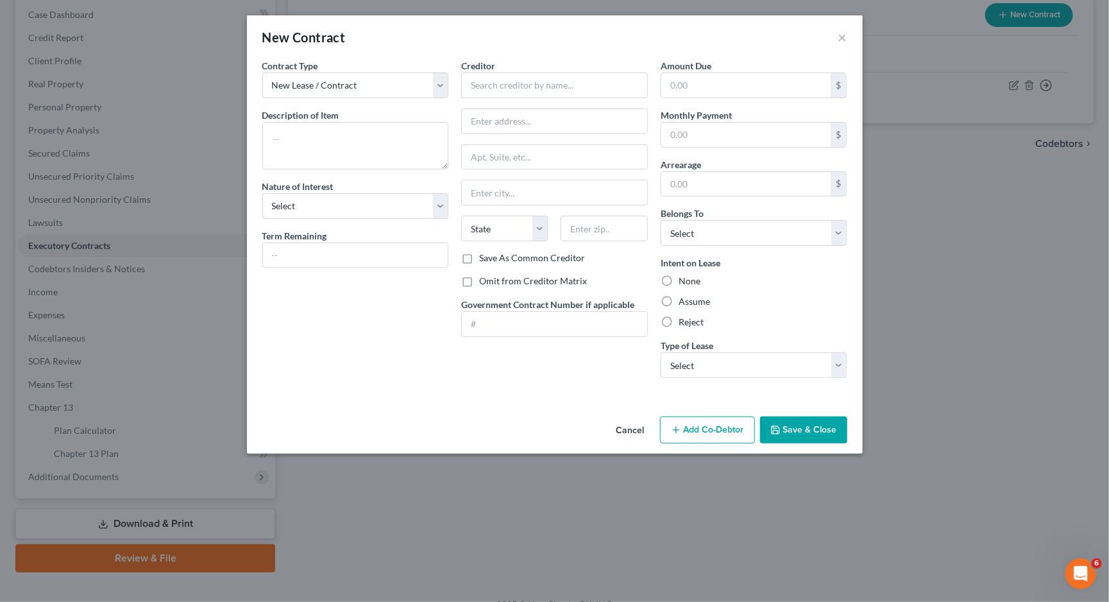
click at [638, 432] on button "Cancel" at bounding box center [630, 431] width 49 height 26
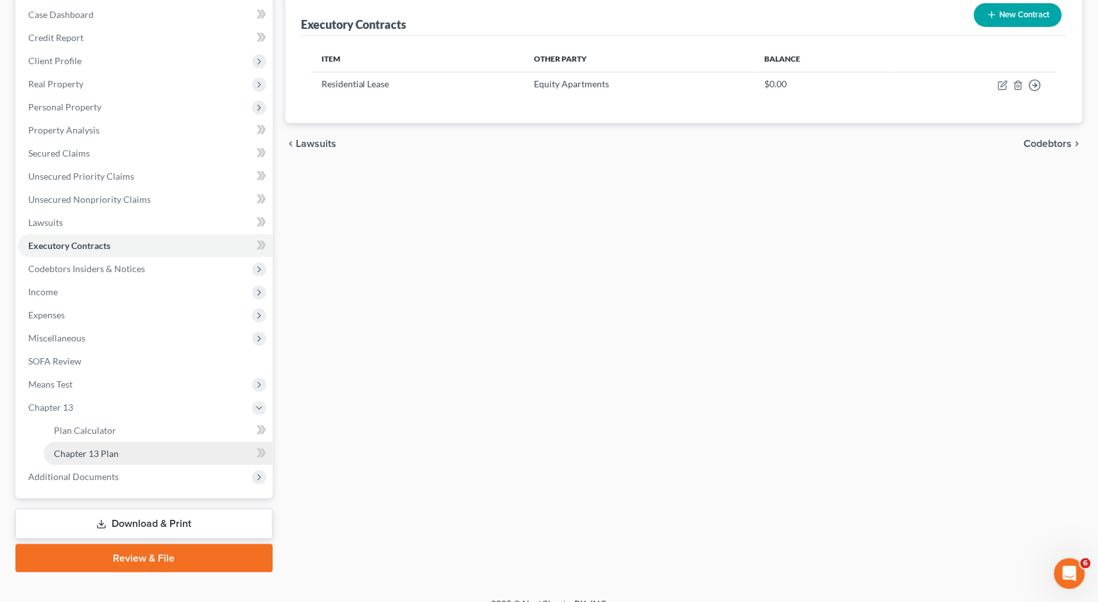
click at [148, 442] on link "Chapter 13 Plan" at bounding box center [158, 453] width 229 height 23
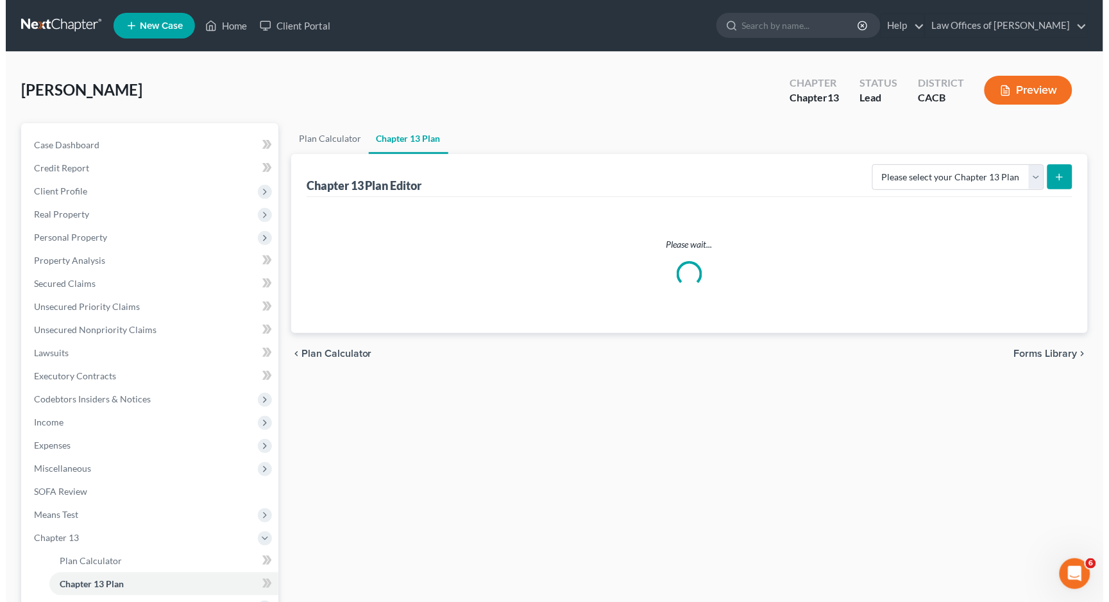
scroll to position [130, 0]
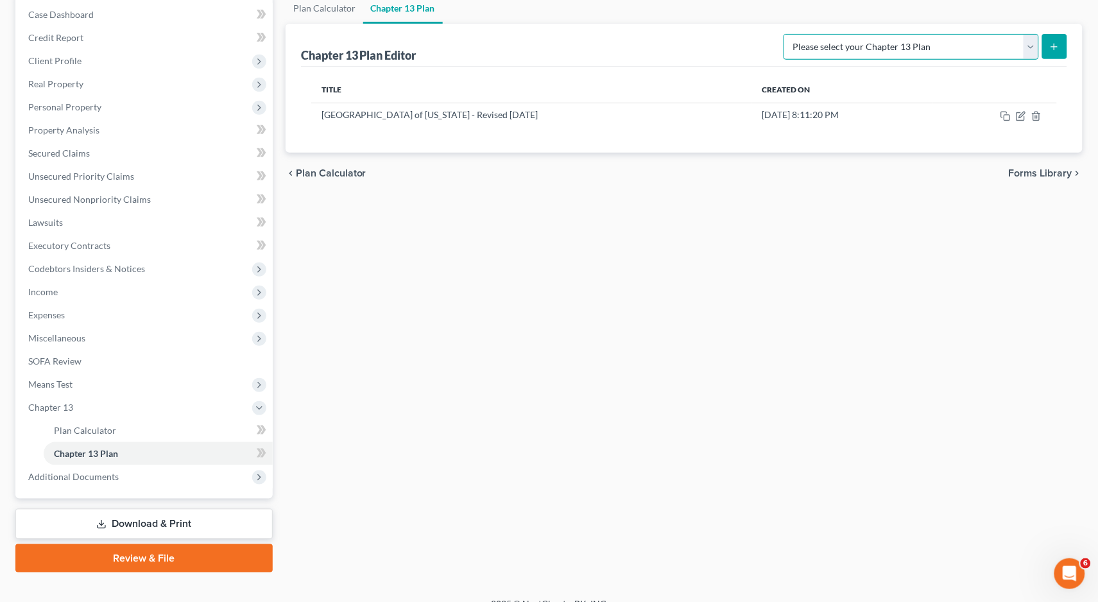
select select "1"
click at [1055, 40] on button "submit" at bounding box center [1054, 46] width 25 height 25
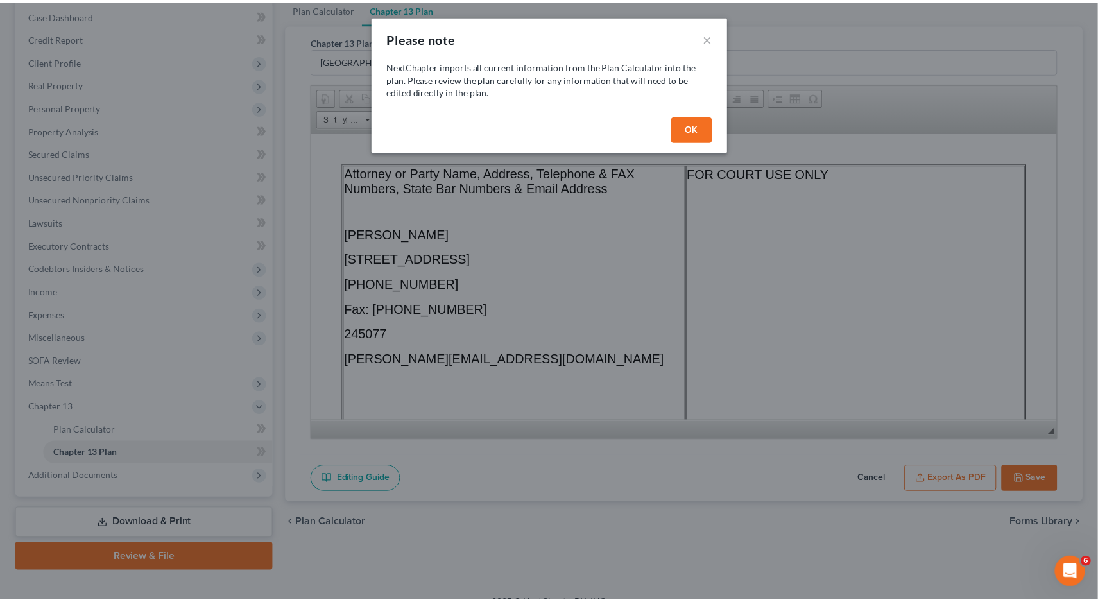
scroll to position [0, 0]
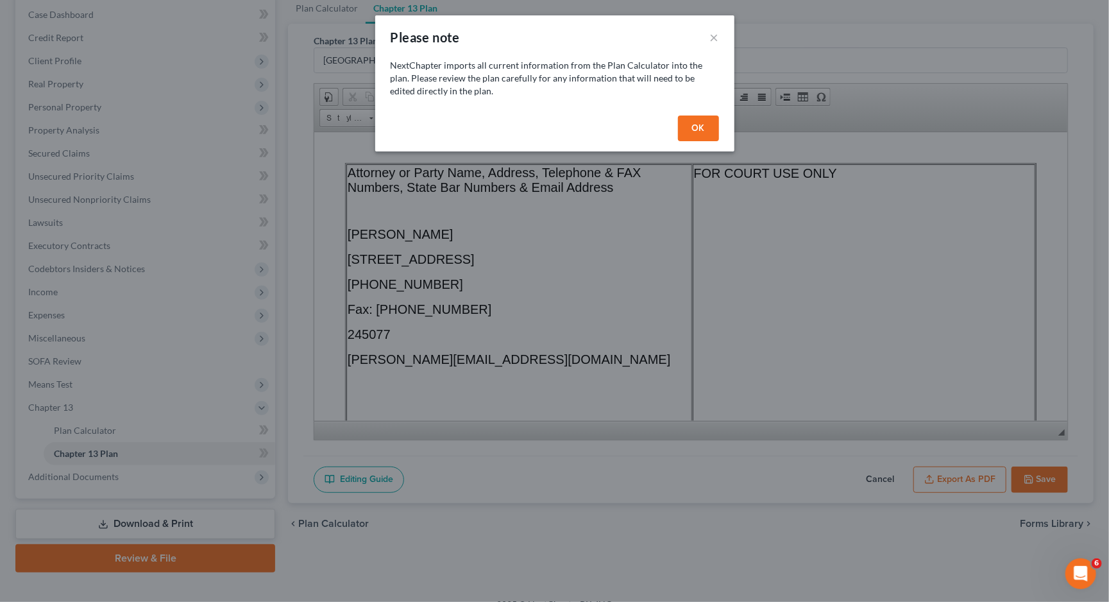
click at [704, 130] on button "OK" at bounding box center [698, 128] width 41 height 26
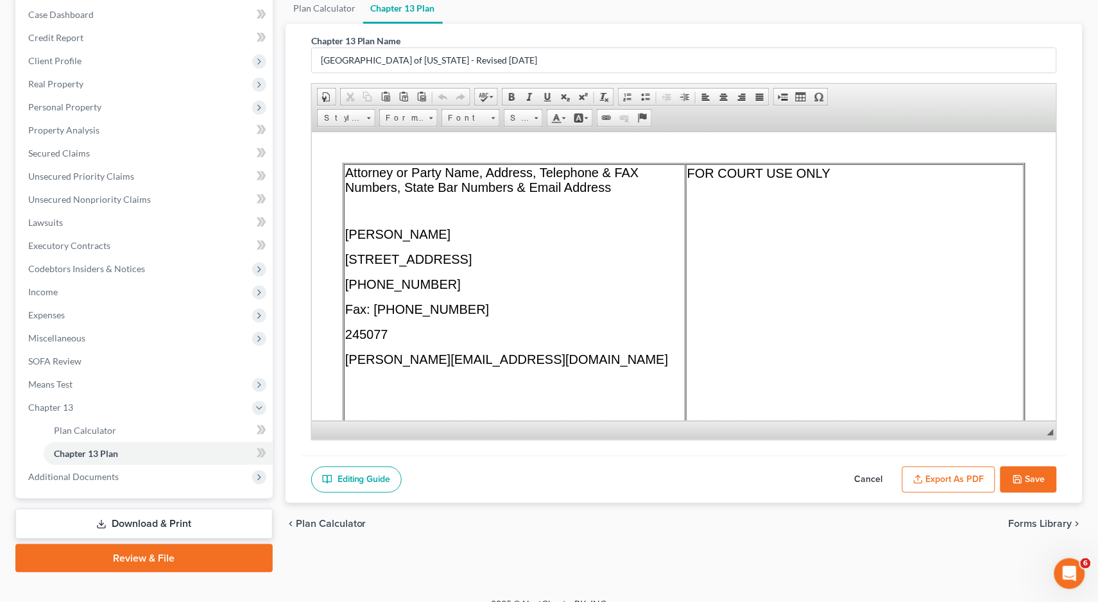
click at [17, 569] on div "[PERSON_NAME] Upgraded Chapter Chapter 13 Status Lead District CACB Preview Pet…" at bounding box center [549, 260] width 1098 height 676
drag, startPoint x: 476, startPoint y: 361, endPoint x: 343, endPoint y: 361, distance: 133.5
click at [343, 361] on td "Attorney or Party Name, Address, Telephone & FAX Numbers, State Bar Numbers & E…" at bounding box center [513, 334] width 341 height 341
paste body
click at [493, 120] on span at bounding box center [492, 116] width 3 height 12
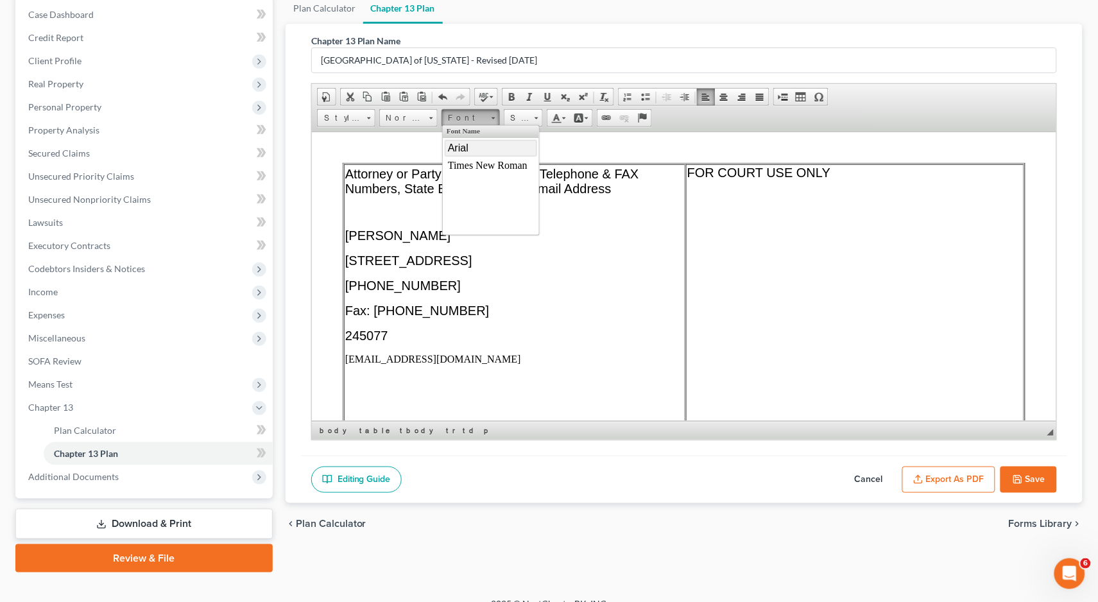
click at [468, 148] on link "Arial" at bounding box center [490, 147] width 92 height 17
click at [524, 117] on span "Size" at bounding box center [517, 118] width 26 height 17
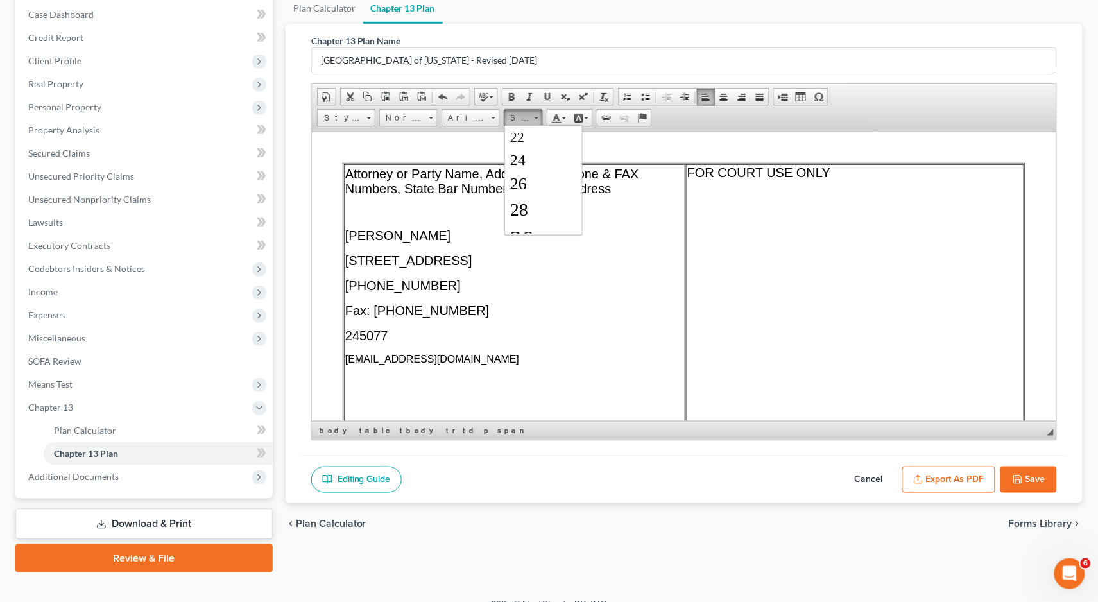
scroll to position [87, 0]
click at [525, 203] on link "20" at bounding box center [542, 202] width 73 height 20
click at [587, 355] on p "[EMAIL_ADDRESS][DOMAIN_NAME]" at bounding box center [514, 359] width 339 height 15
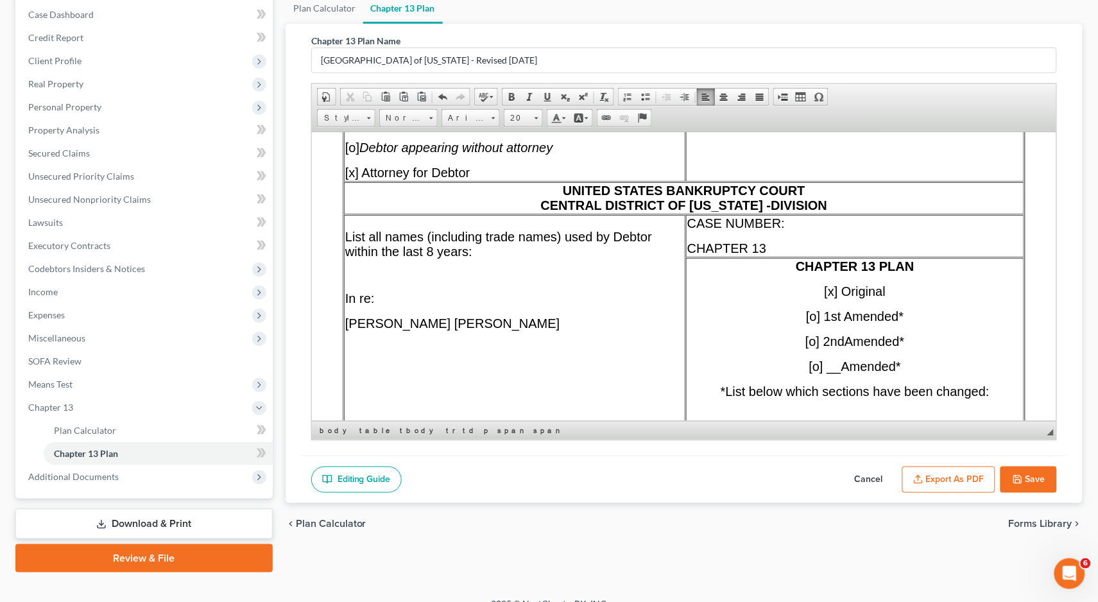
scroll to position [340, 0]
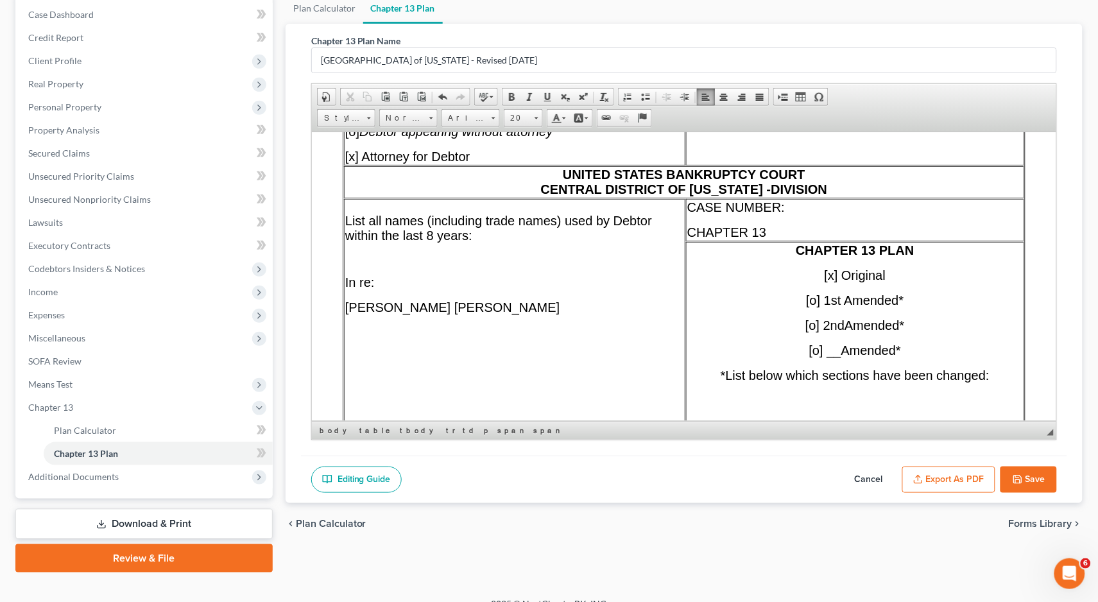
click at [767, 189] on span "UNITED STATES BANKRUPTCY COURT CENTRAL DISTRICT OF [US_STATE] - DIVISION" at bounding box center [683, 181] width 287 height 29
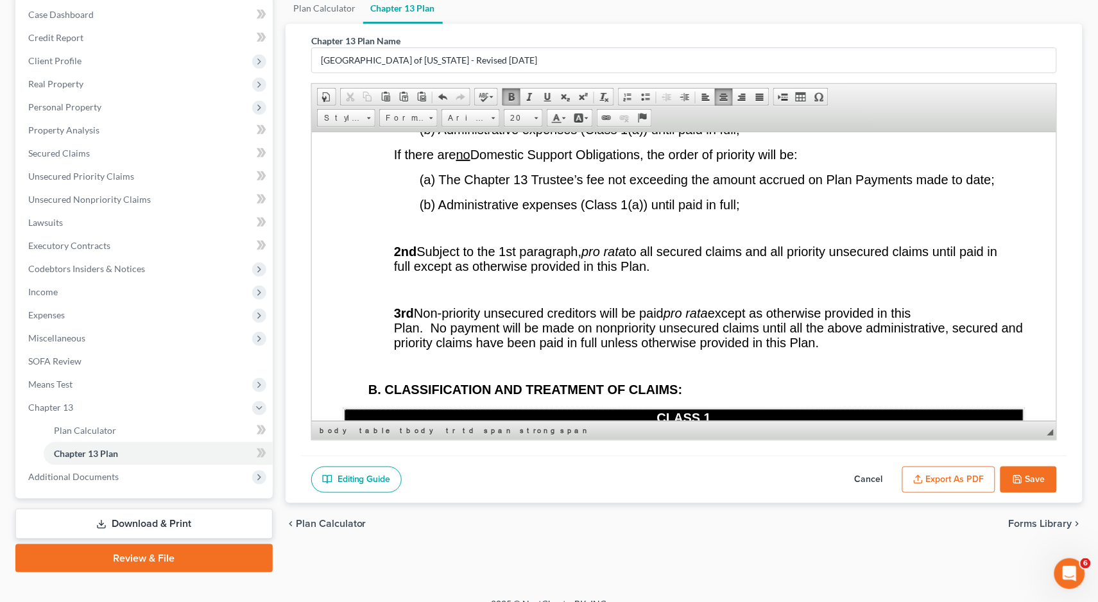
scroll to position [5182, 0]
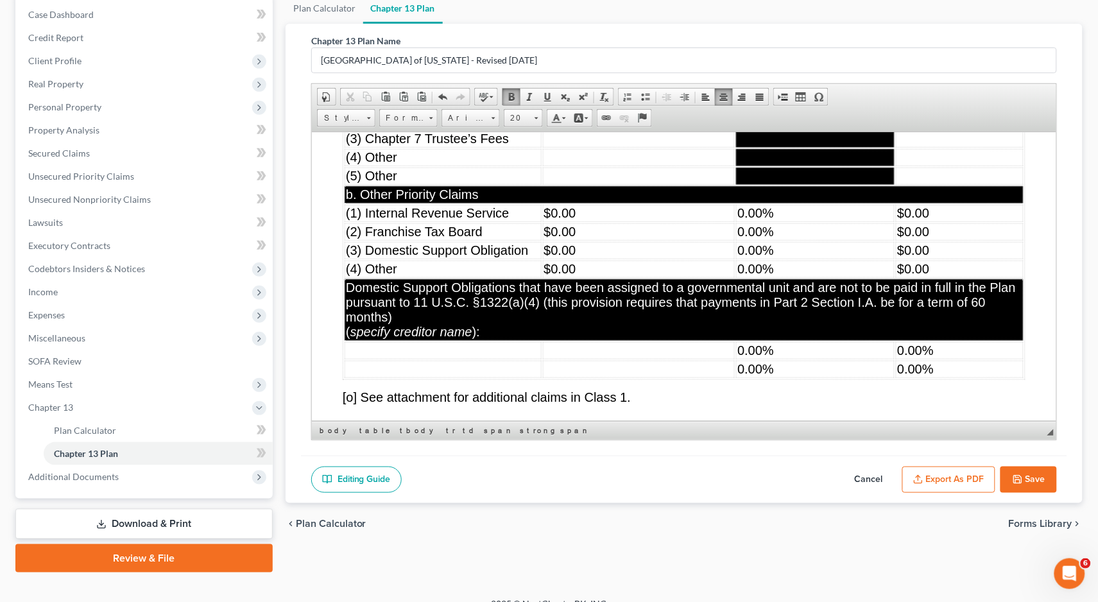
click at [634, 221] on td "$0.00" at bounding box center [638, 212] width 192 height 17
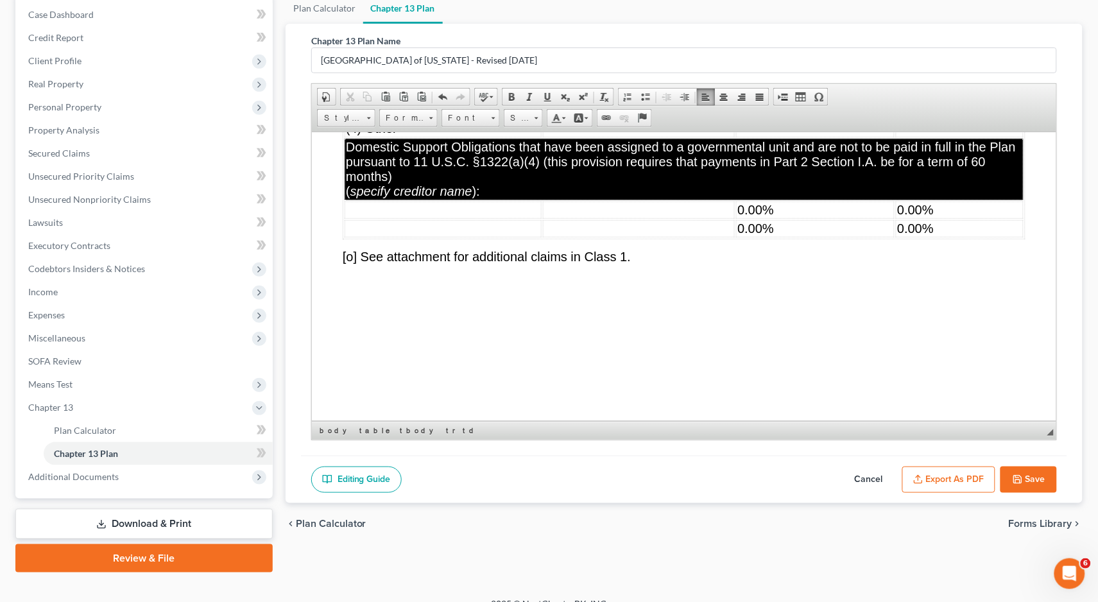
scroll to position [5427, 0]
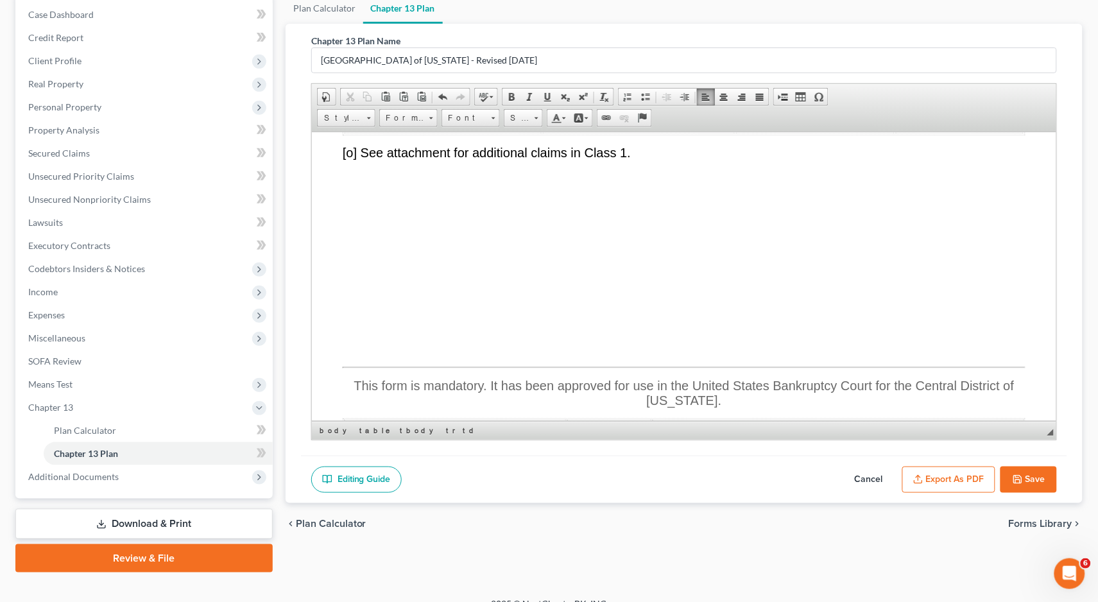
click at [796, 114] on td "0.00%" at bounding box center [814, 105] width 158 height 17
click at [811, 114] on td "0" at bounding box center [814, 105] width 158 height 17
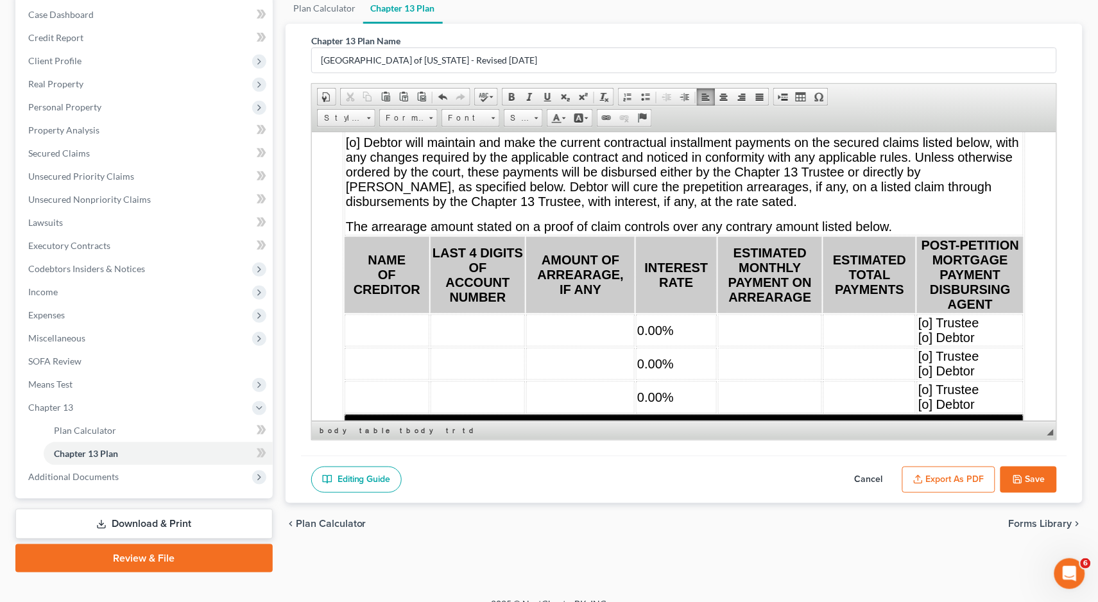
scroll to position [5966, 0]
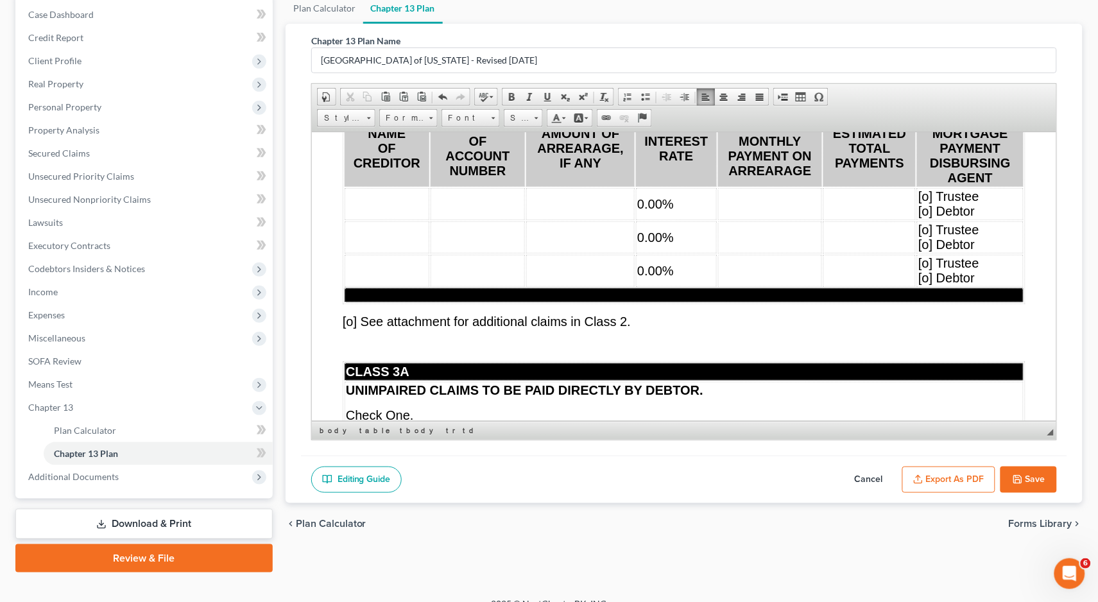
click at [703, 219] on td "0.00%" at bounding box center [675, 203] width 81 height 32
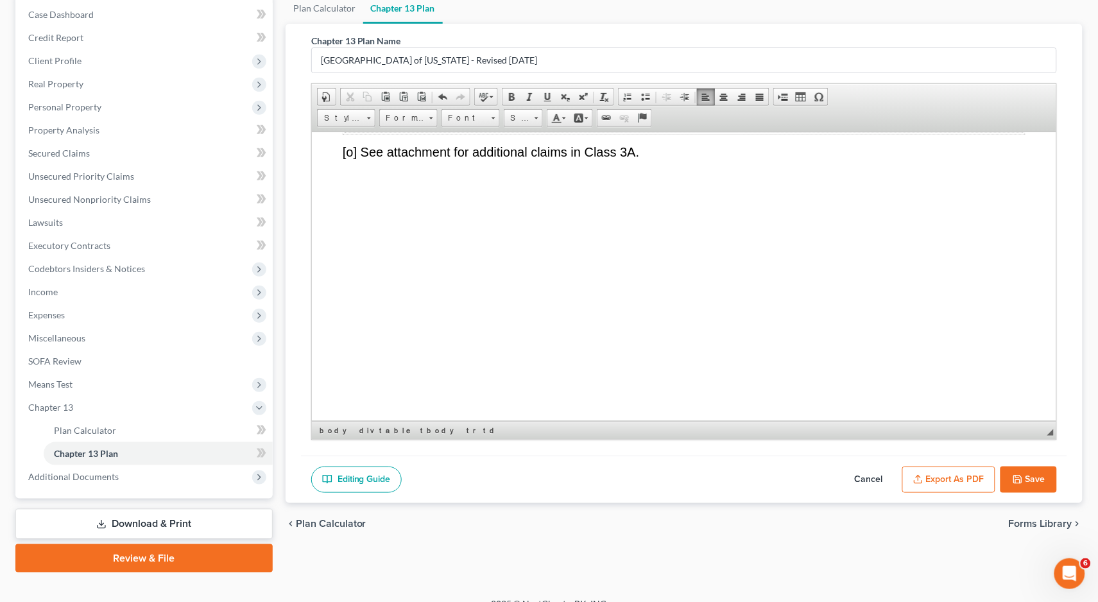
scroll to position [6343, 0]
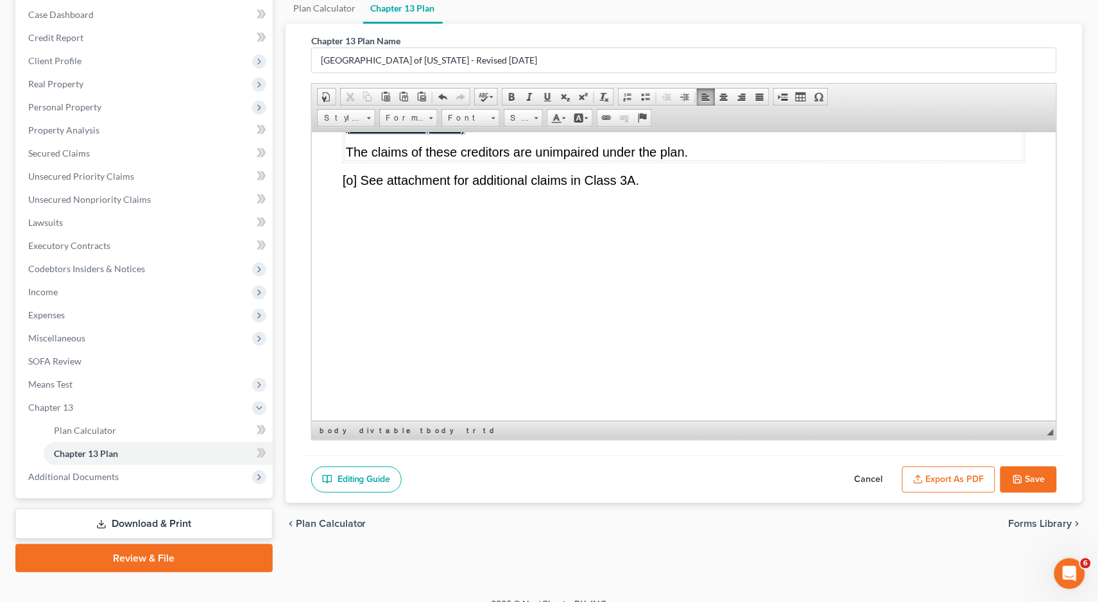
drag, startPoint x: 456, startPoint y: 203, endPoint x: 352, endPoint y: 201, distance: 104.0
click at [352, 134] on p "(Gm Financial, 9183)" at bounding box center [683, 126] width 676 height 15
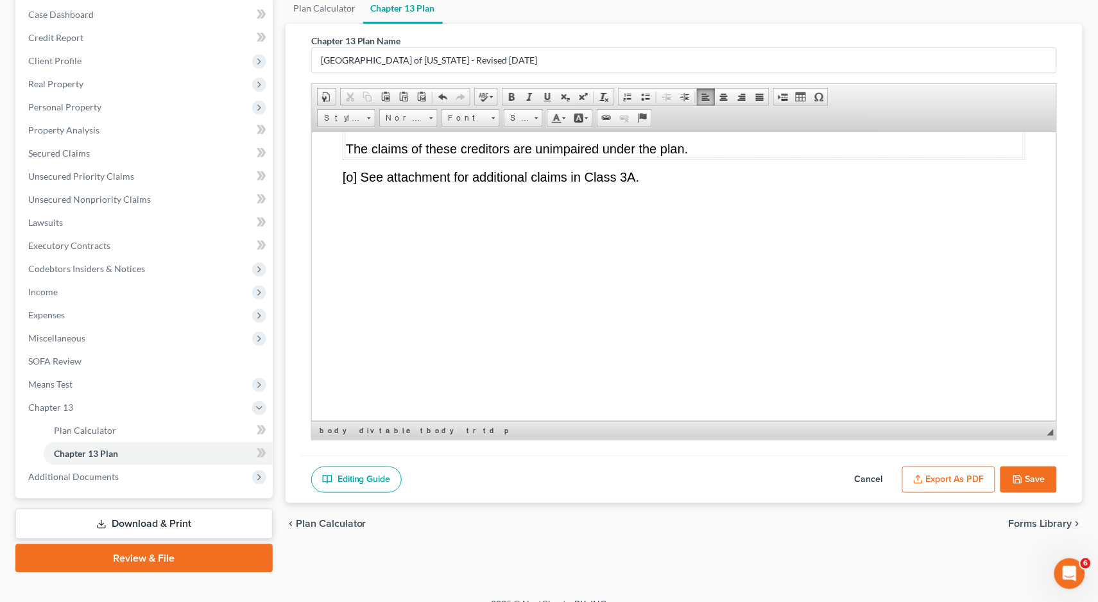
click at [356, 69] on span "[o] None. If “None” is checked, the rest of this form for Class 3A need not be …" at bounding box center [590, 62] width 491 height 14
click at [355, 110] on span "[x] Debtor will make regular payments, including any preconfirmation payments, …" at bounding box center [671, 95] width 652 height 29
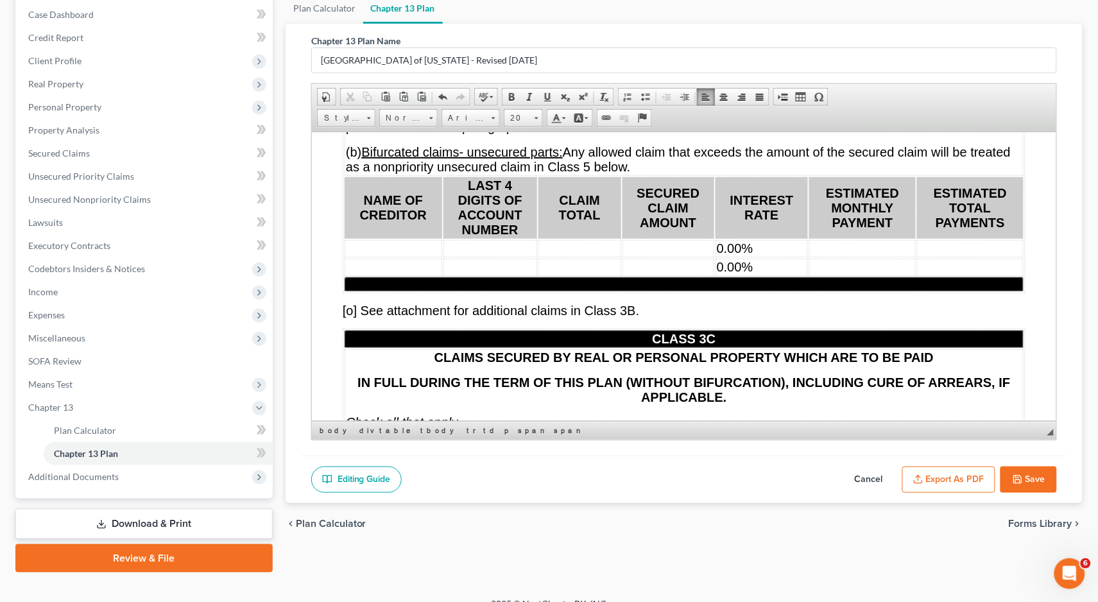
scroll to position [7372, 0]
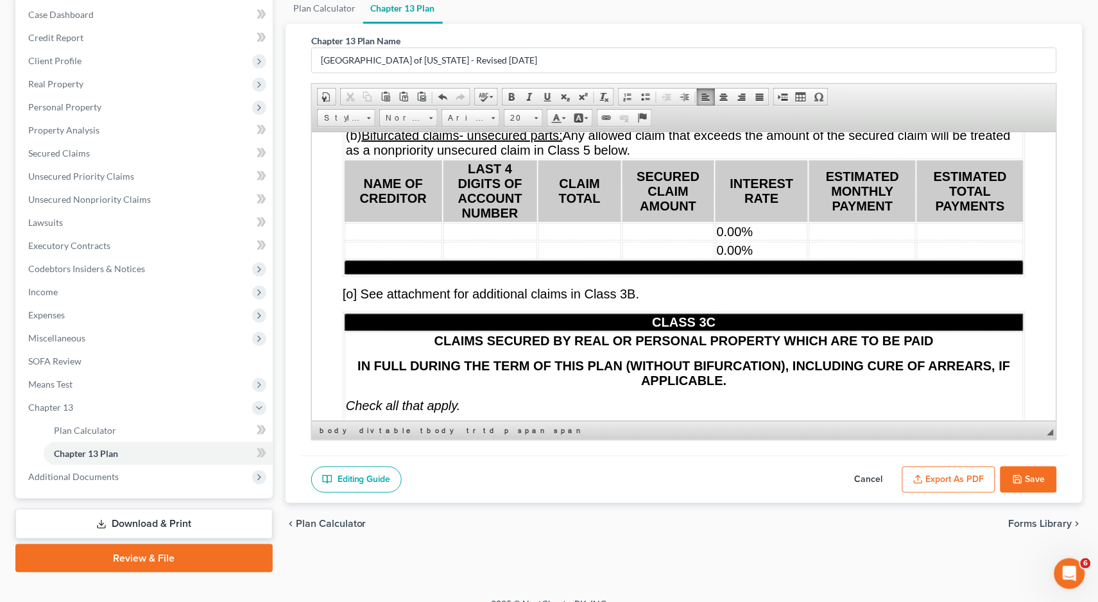
click at [787, 240] on td "0.00%" at bounding box center [761, 231] width 92 height 17
click at [783, 240] on td at bounding box center [761, 231] width 92 height 17
click at [784, 259] on td "0.00%" at bounding box center [761, 249] width 92 height 17
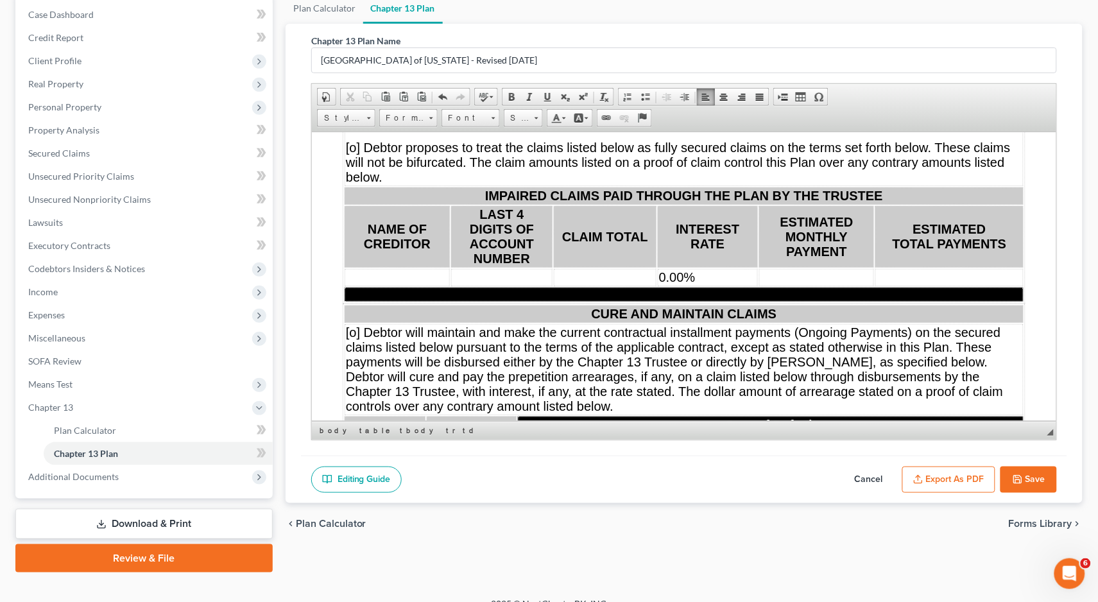
scroll to position [7791, 0]
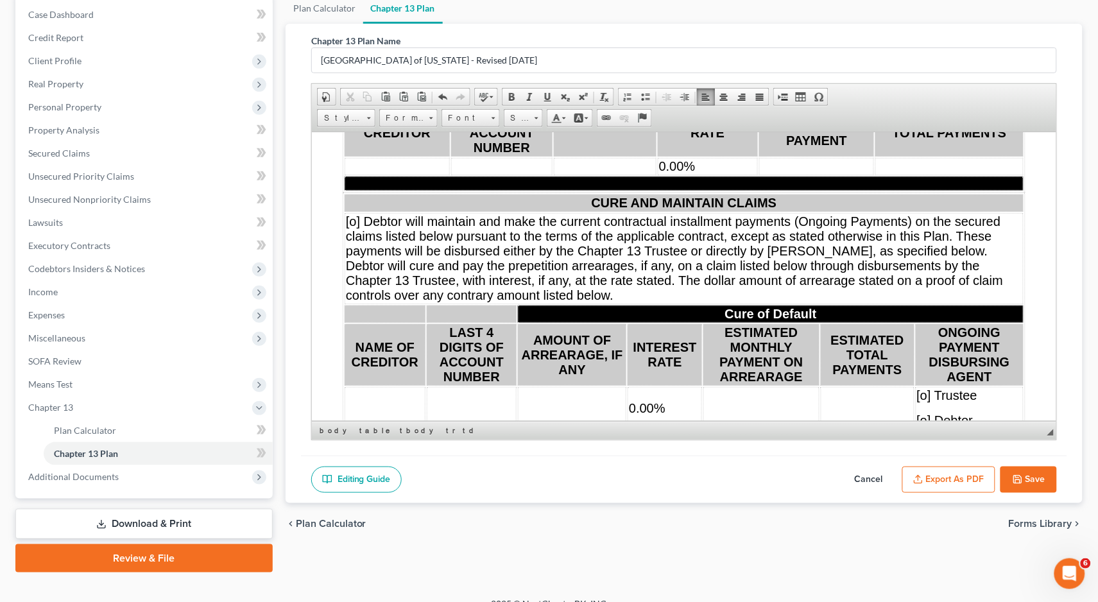
click at [711, 175] on td "0.00%" at bounding box center [707, 165] width 100 height 17
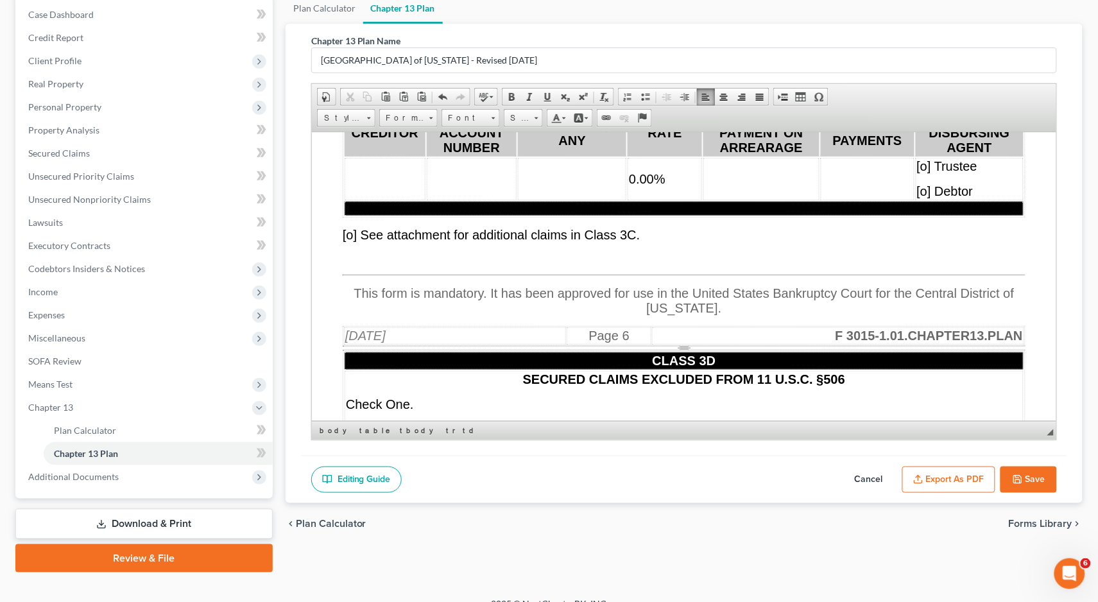
scroll to position [8022, 0]
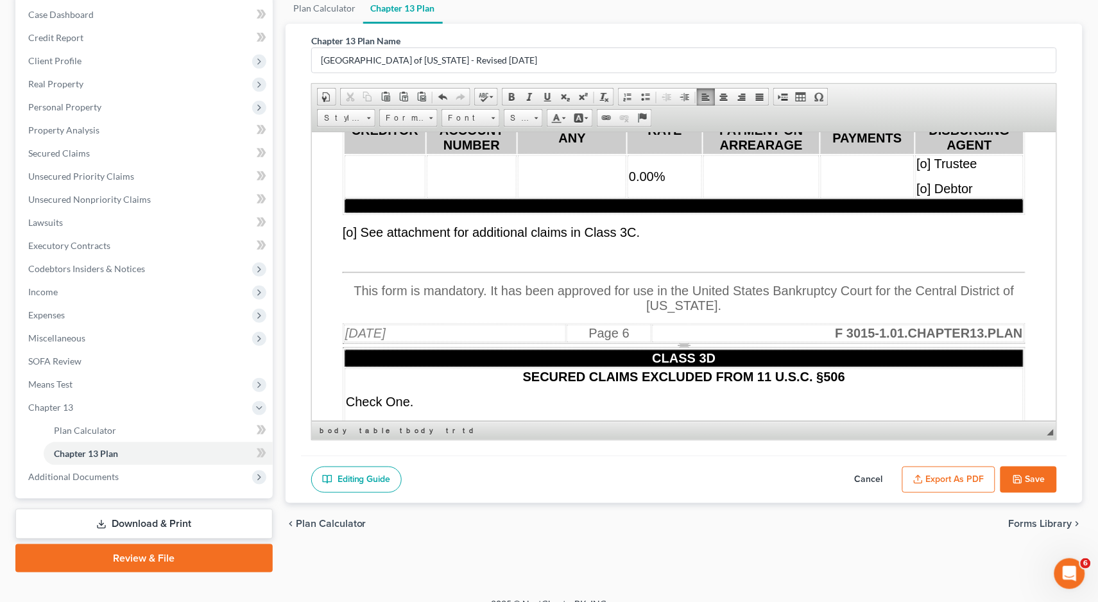
click at [665, 197] on td "0.00%" at bounding box center [664, 176] width 74 height 42
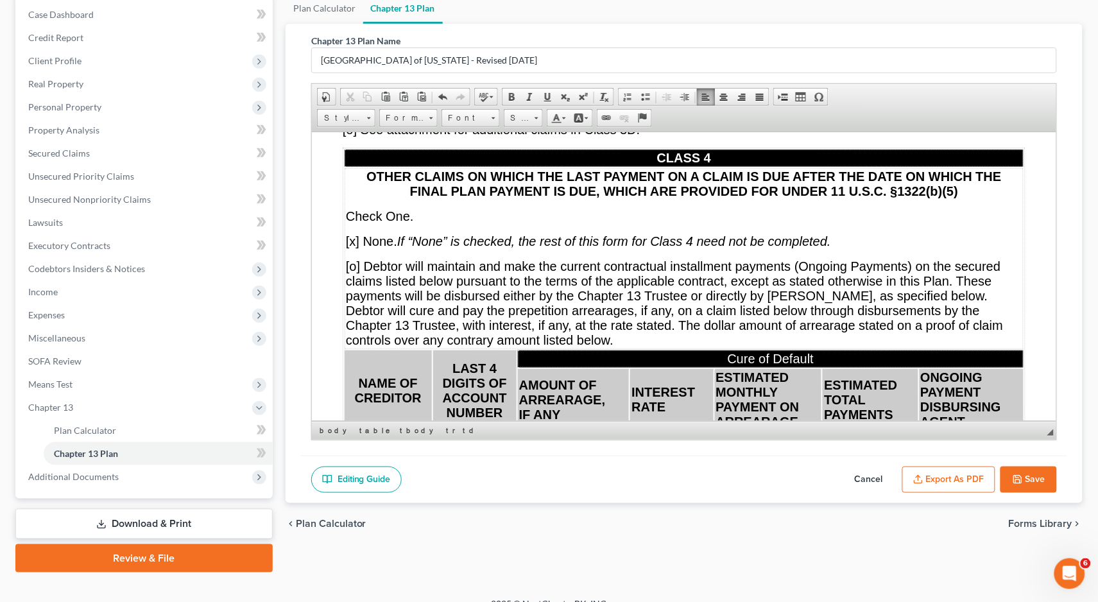
scroll to position [8615, 0]
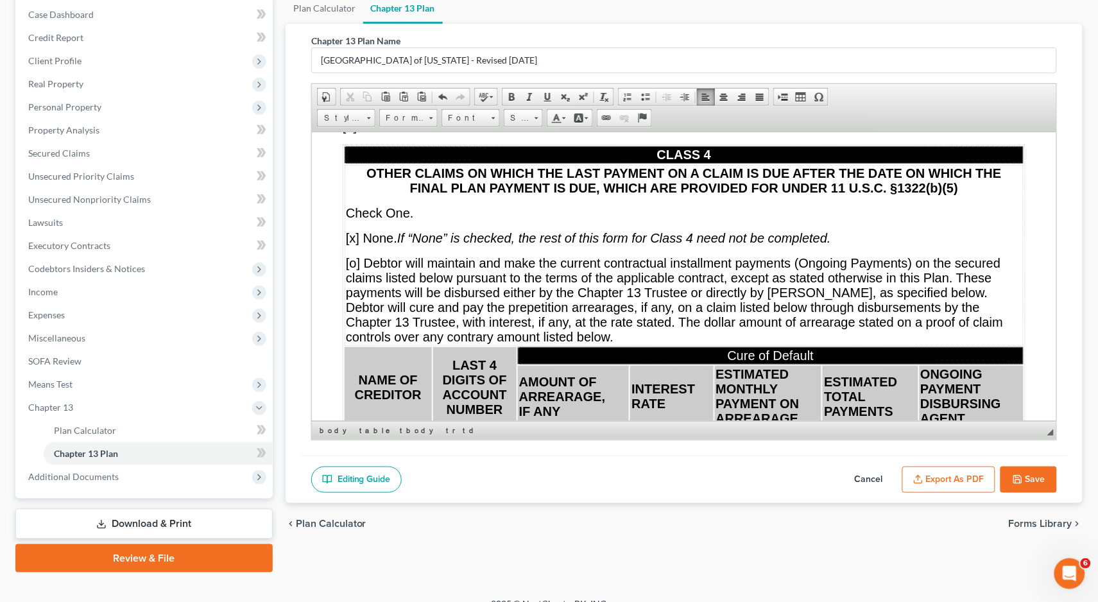
click at [731, 54] on td "0.00%" at bounding box center [727, 45] width 105 height 17
click at [747, 73] on td "0.00%" at bounding box center [727, 63] width 105 height 17
click at [748, 91] on td "0.00%" at bounding box center [727, 82] width 105 height 17
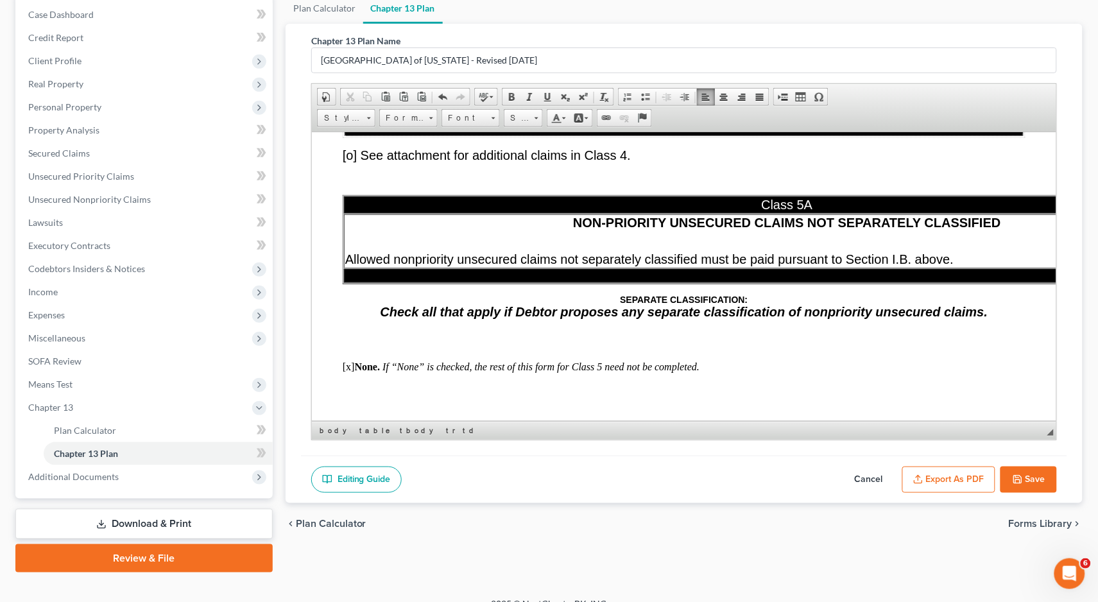
scroll to position [9023, 0]
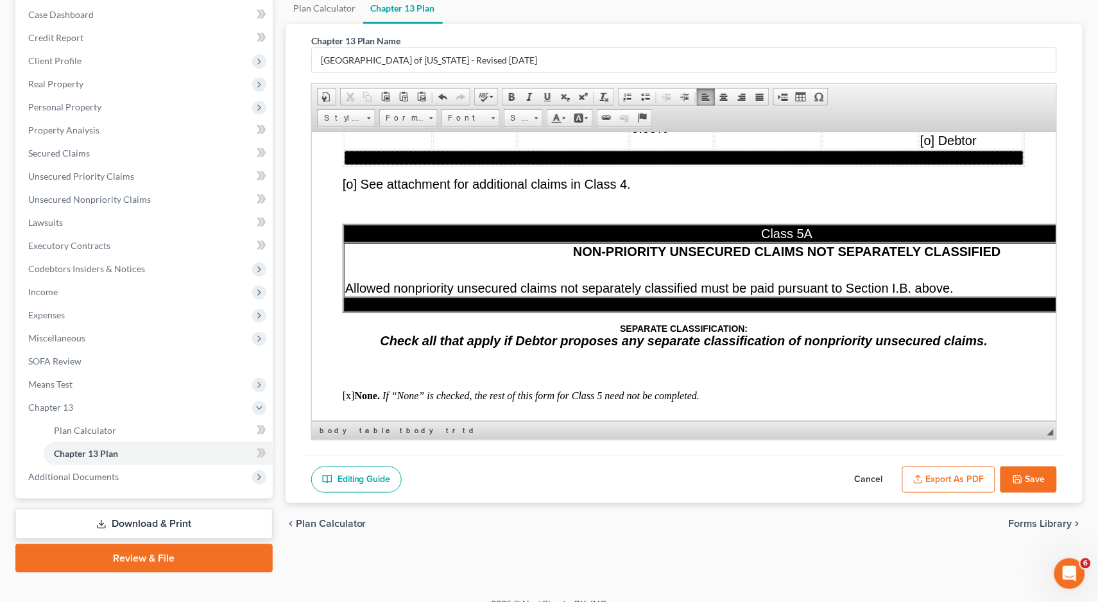
click at [676, 62] on td "0.00%" at bounding box center [670, 40] width 83 height 42
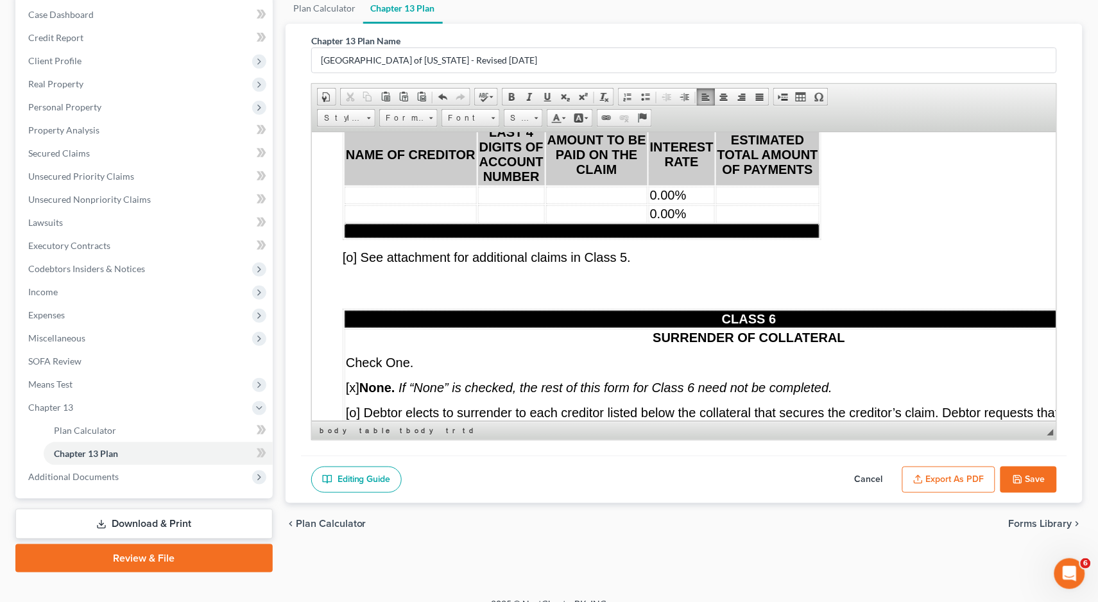
scroll to position [9777, 0]
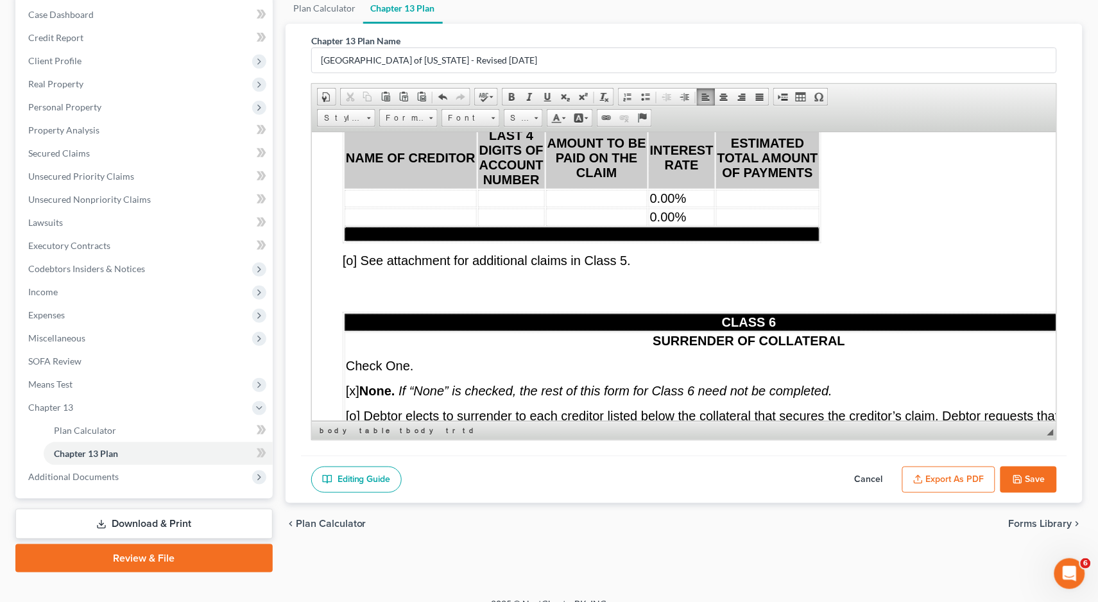
click at [724, 19] on td "0.00%" at bounding box center [701, 10] width 114 height 17
click at [691, 207] on td "0.00%" at bounding box center [681, 197] width 66 height 17
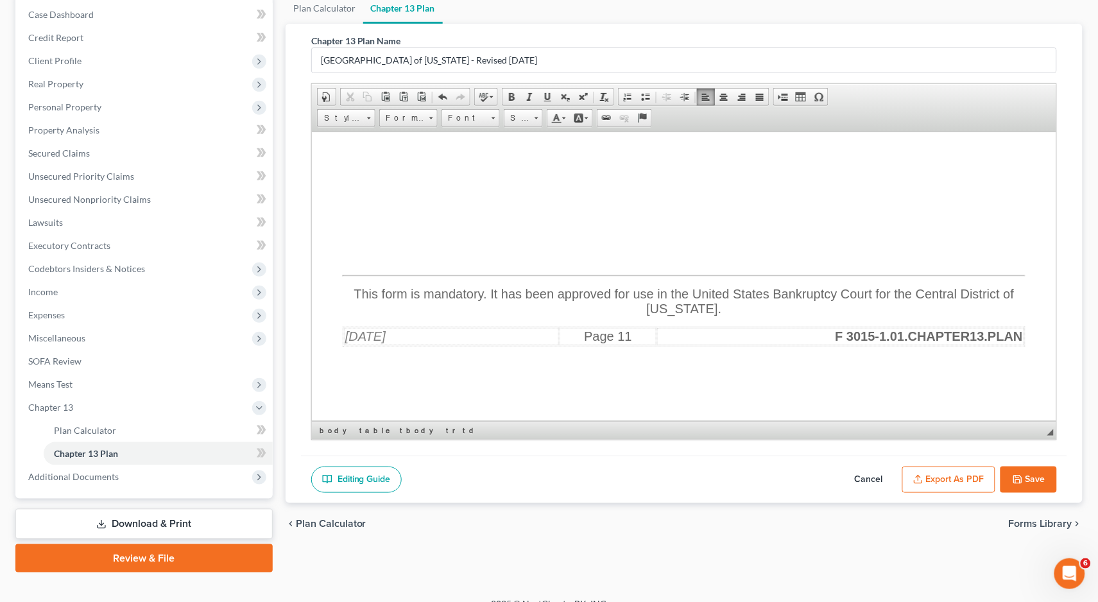
scroll to position [13971, 0]
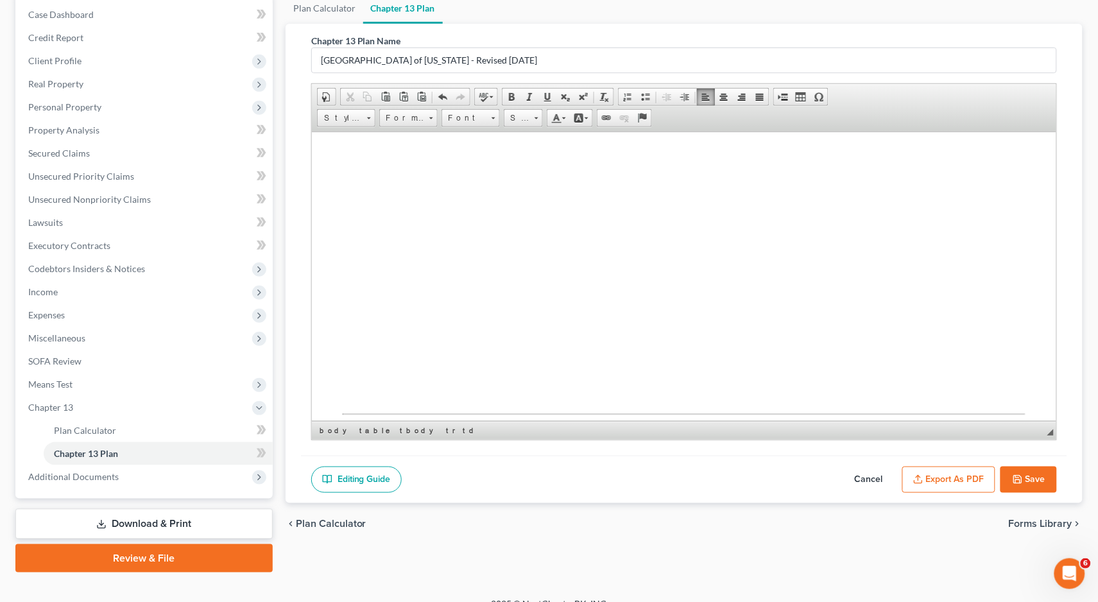
click at [350, 119] on span "[x] Attorney for Debtor or [o] Debtor appearing without attorney" at bounding box center [524, 112] width 365 height 14
click at [585, 104] on span "Printed name: [PERSON_NAME], 245077 Signature:" at bounding box center [491, 97] width 298 height 14
click at [491, 79] on u "[DATE]" at bounding box center [470, 72] width 40 height 14
click at [1037, 481] on button "Save" at bounding box center [1028, 479] width 56 height 27
select select "1"
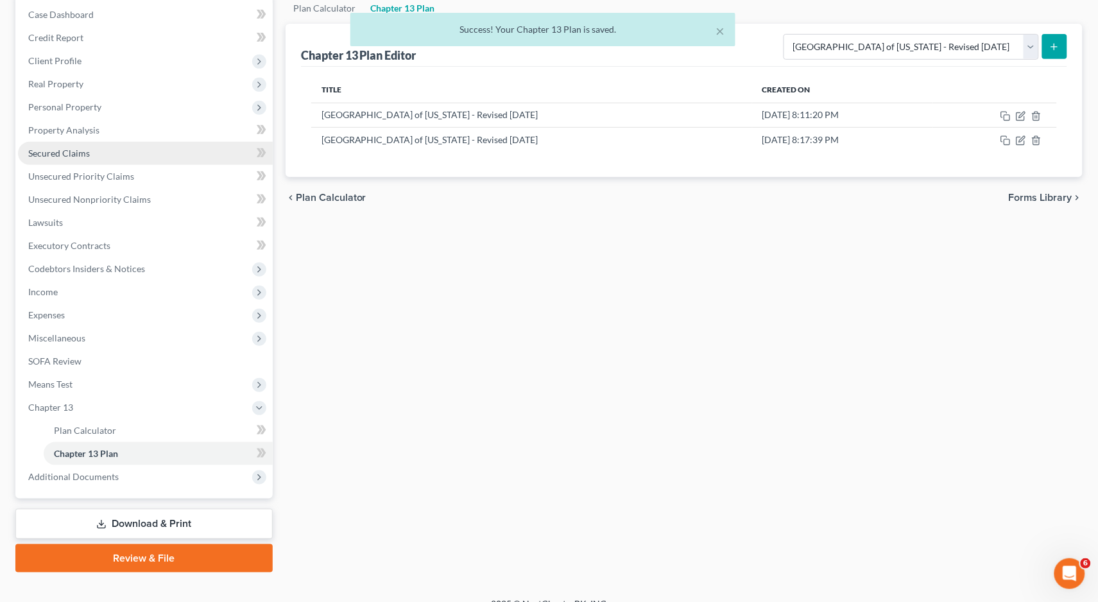
click at [87, 150] on span "Secured Claims" at bounding box center [59, 153] width 62 height 11
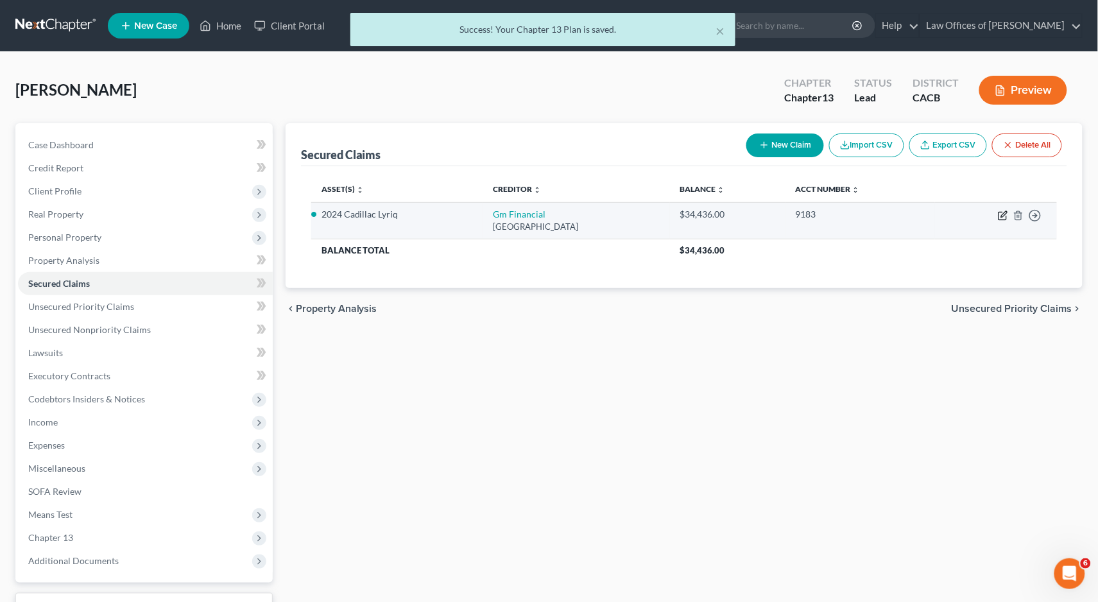
click at [1002, 215] on icon "button" at bounding box center [1004, 214] width 6 height 6
select select "45"
select select "1"
select select "0"
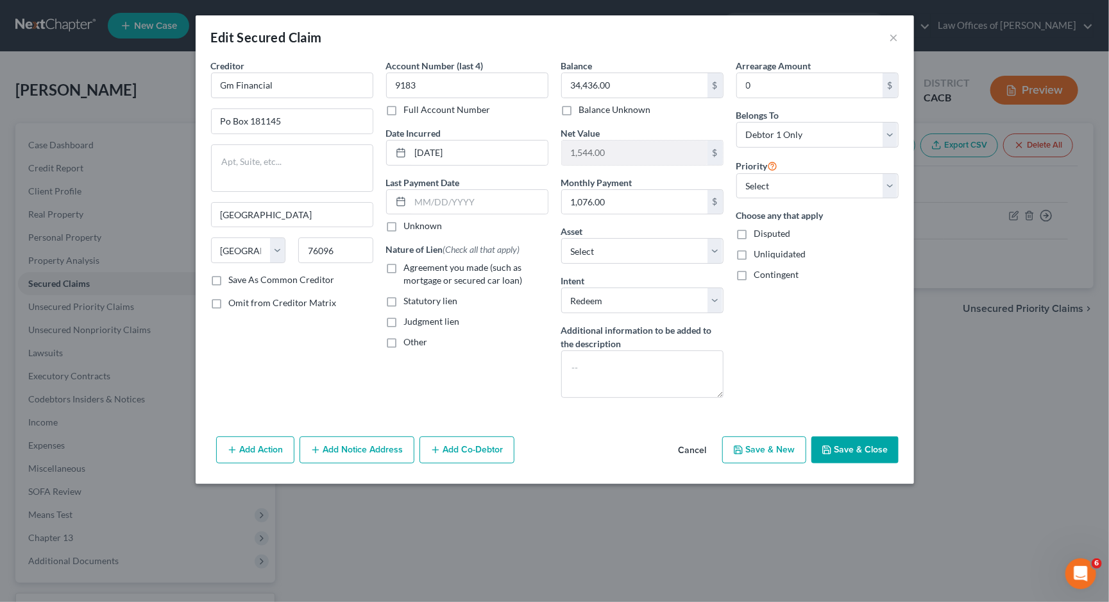
click at [404, 266] on label "Agreement you made (such as mortgage or secured car loan)" at bounding box center [476, 274] width 144 height 26
click at [409, 266] on input "Agreement you made (such as mortgage or secured car loan)" at bounding box center [413, 265] width 8 height 8
checkbox input "true"
click at [452, 190] on input "text" at bounding box center [479, 202] width 137 height 24
click at [830, 438] on button "Save & Close" at bounding box center [855, 449] width 87 height 27
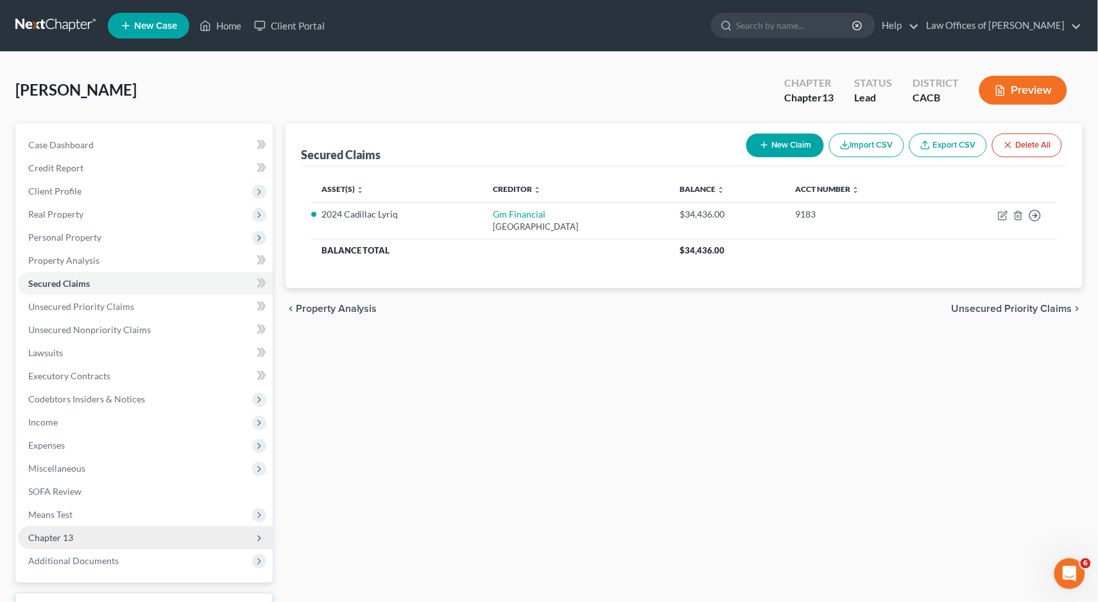
scroll to position [86, 0]
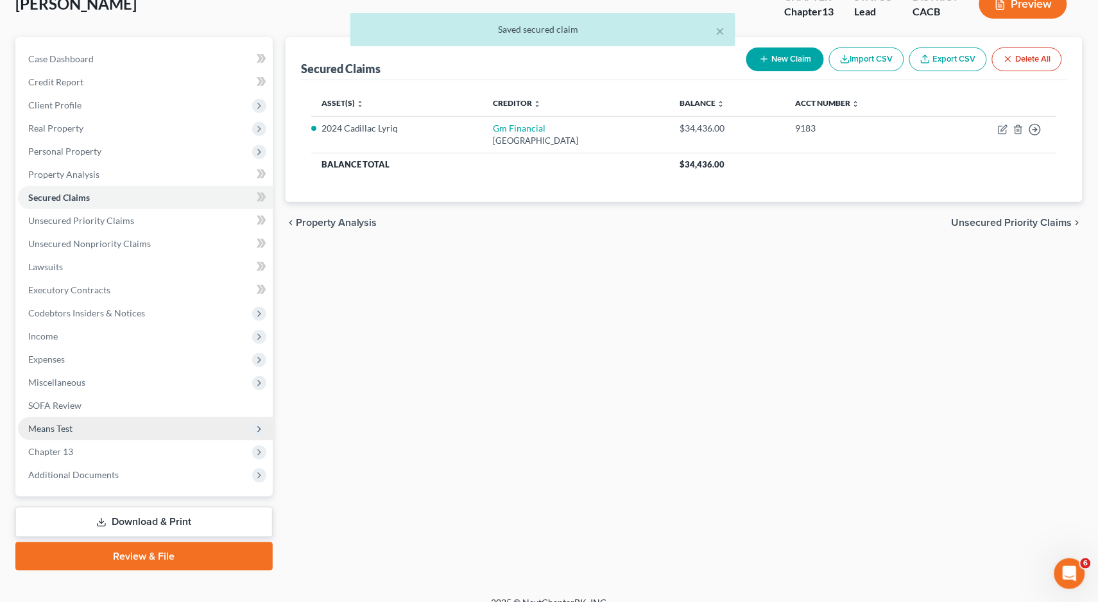
click at [55, 423] on span "Means Test" at bounding box center [50, 428] width 44 height 11
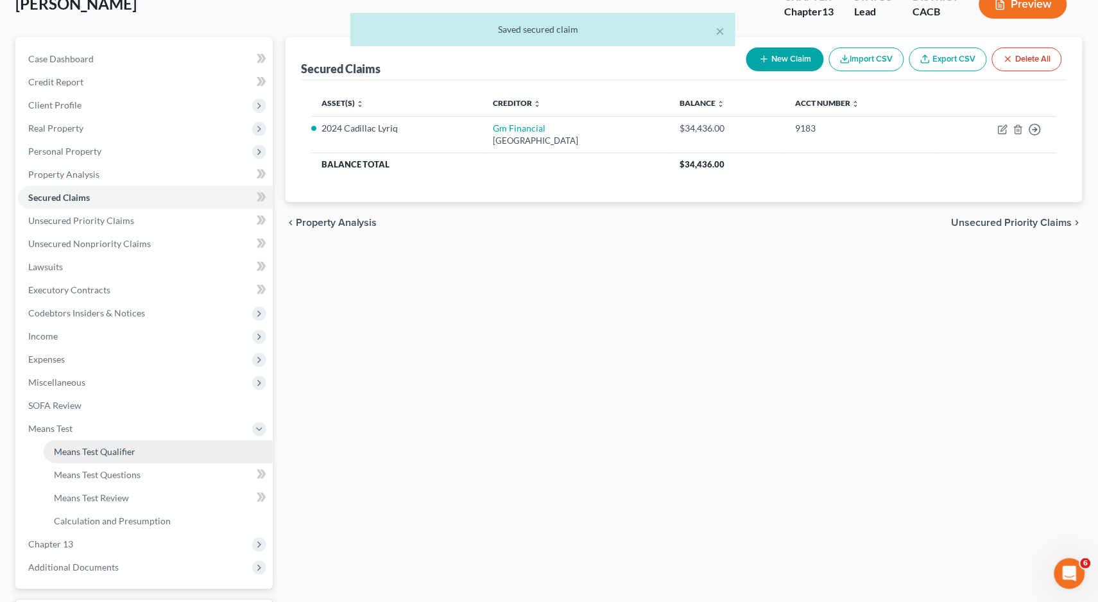
scroll to position [123, 0]
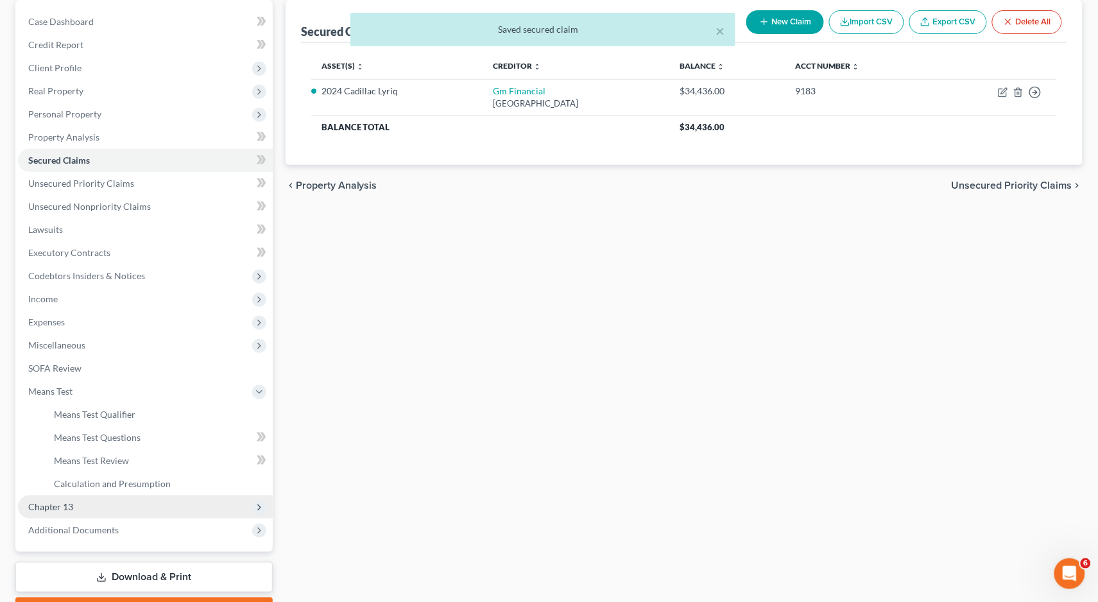
click at [76, 495] on span "Chapter 13" at bounding box center [145, 506] width 255 height 23
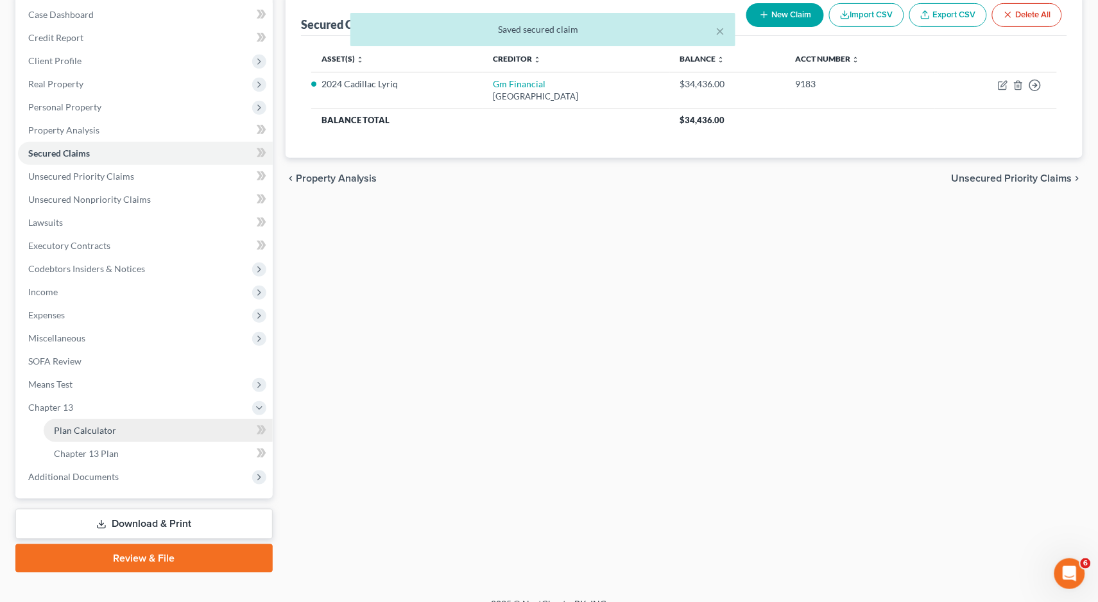
click at [100, 442] on link "Chapter 13 Plan" at bounding box center [158, 453] width 229 height 23
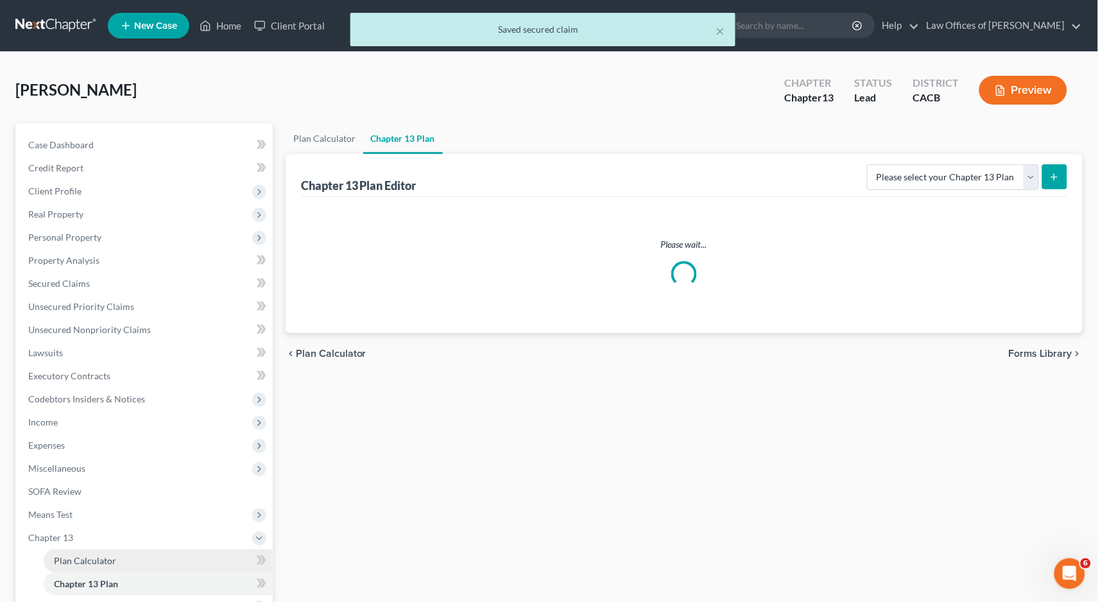
scroll to position [31, 0]
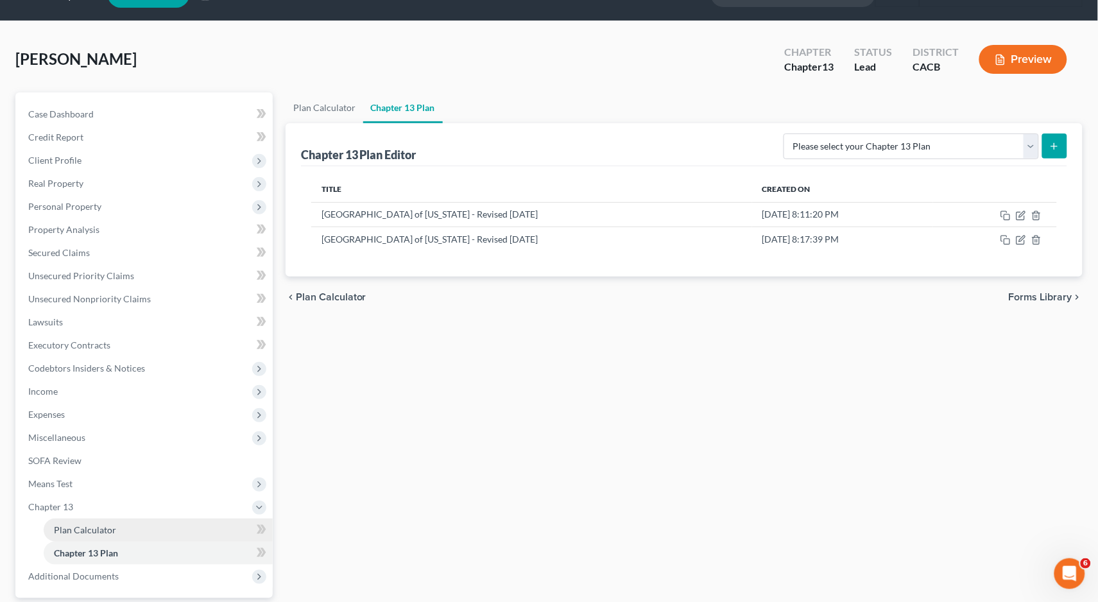
click at [99, 524] on span "Plan Calculator" at bounding box center [85, 529] width 62 height 11
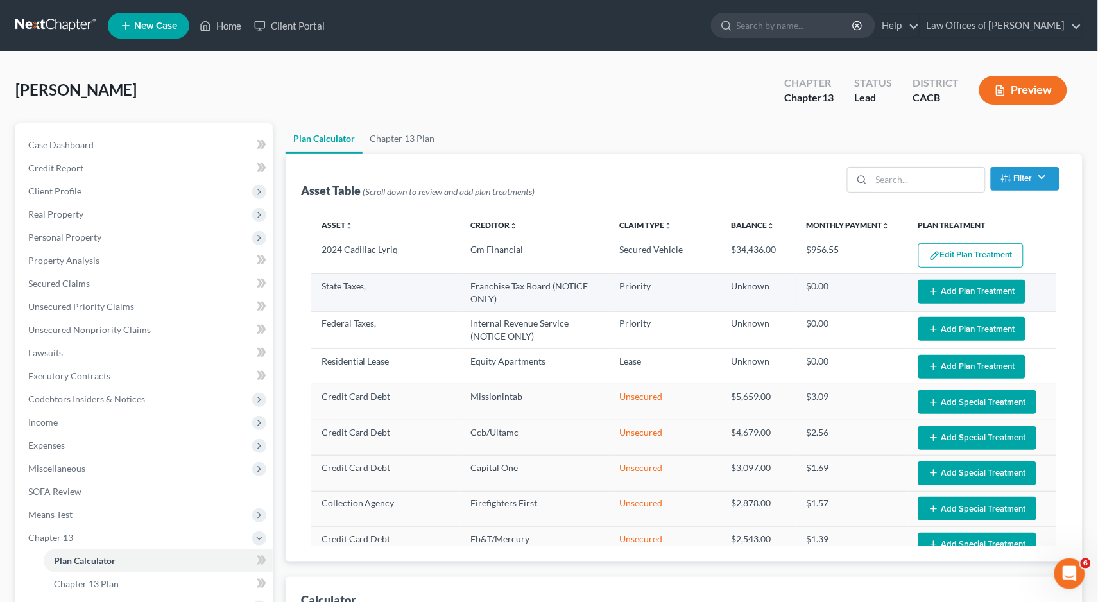
select select "35"
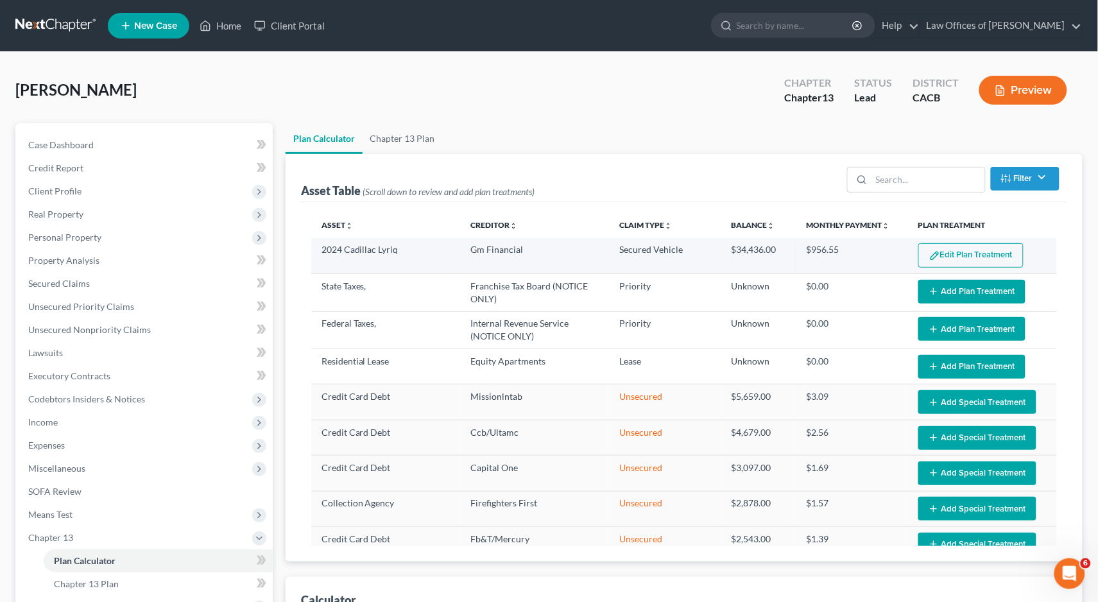
click at [944, 255] on button "Edit Plan Treatment" at bounding box center [970, 255] width 105 height 24
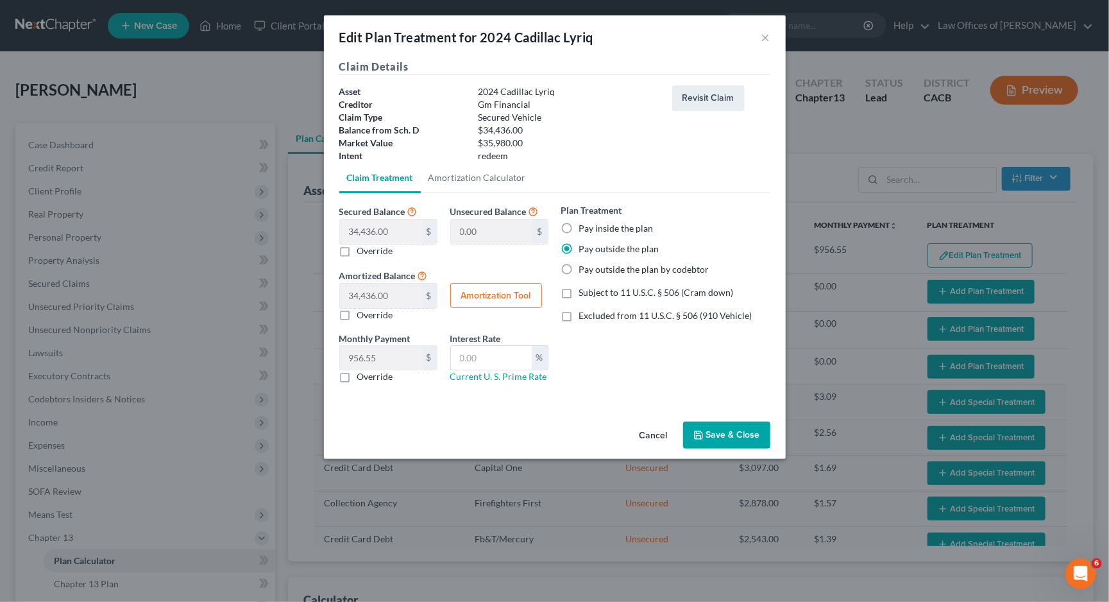
click at [579, 313] on label "Excluded from 11 U.S.C. § 506 (910 Vehicle)" at bounding box center [665, 315] width 173 height 13
click at [584, 313] on input "Excluded from 11 U.S.C. § 506 (910 Vehicle)" at bounding box center [588, 313] width 8 height 8
checkbox input "true"
click at [579, 251] on label "Pay outside the plan" at bounding box center [619, 249] width 80 height 13
click at [584, 251] on input "Pay outside the plan" at bounding box center [588, 247] width 8 height 8
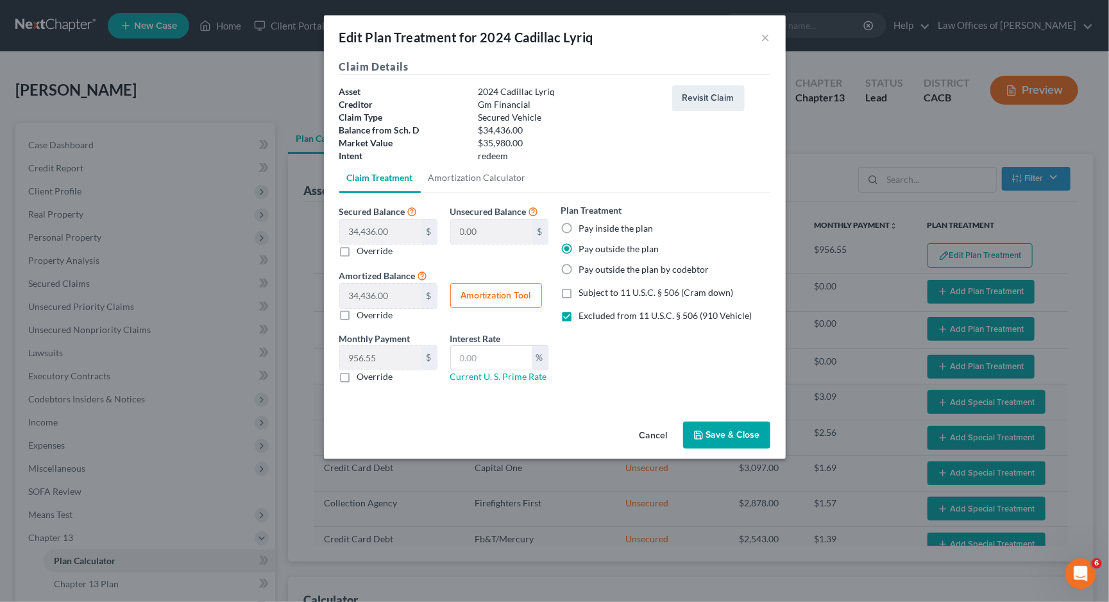
click at [579, 246] on label "Pay outside the plan" at bounding box center [619, 249] width 80 height 13
click at [584, 246] on input "Pay outside the plan" at bounding box center [588, 247] width 8 height 8
click at [579, 243] on label "Pay outside the plan" at bounding box center [619, 249] width 80 height 13
click at [584, 243] on input "Pay outside the plan" at bounding box center [588, 247] width 8 height 8
click at [579, 222] on label "Pay inside the plan" at bounding box center [616, 228] width 74 height 13
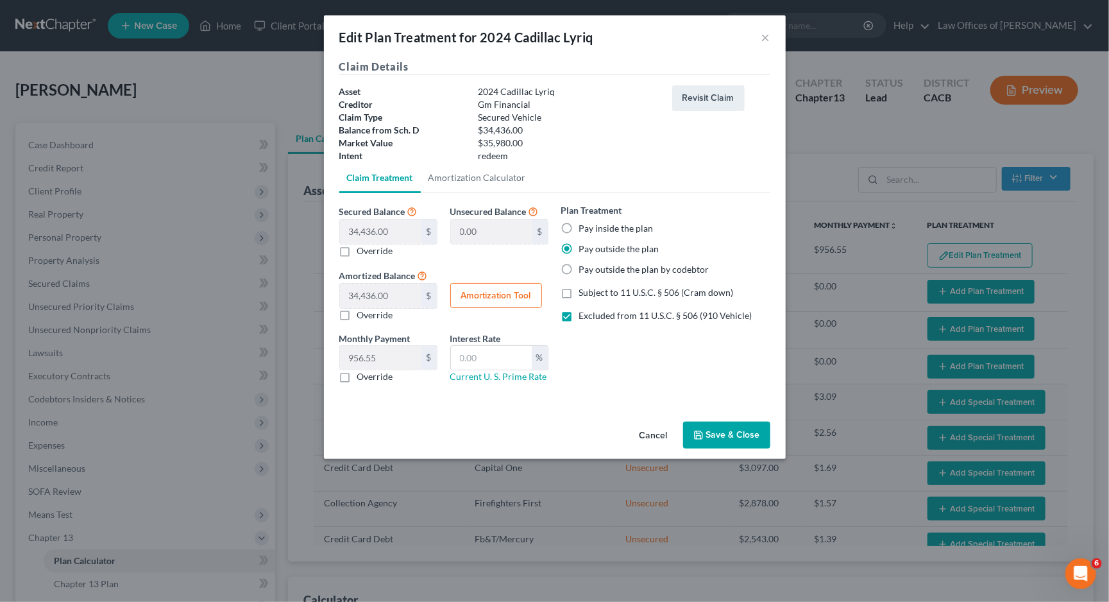
click at [584, 222] on input "Pay inside the plan" at bounding box center [588, 226] width 8 height 8
radio input "true"
click at [593, 311] on span "Excluded from 11 U.S.C. § 506 (910 Vehicle)" at bounding box center [665, 315] width 173 height 11
click at [593, 311] on input "Excluded from 11 U.S.C. § 506 (910 Vehicle)" at bounding box center [588, 313] width 8 height 8
click at [592, 310] on span "Excluded from 11 U.S.C. § 506 (910 Vehicle)" at bounding box center [665, 315] width 173 height 11
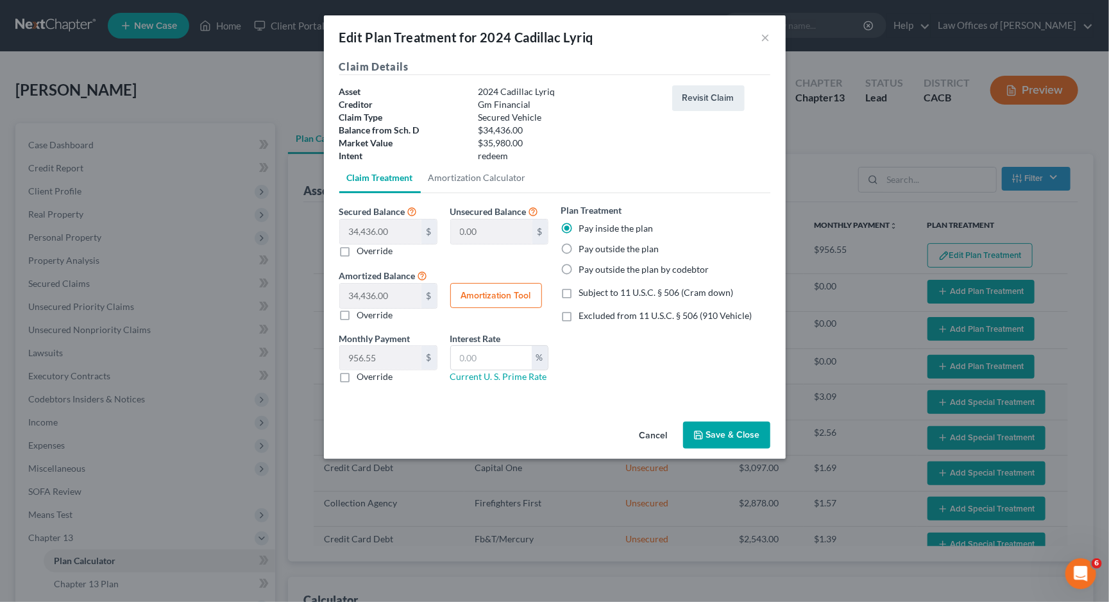
click at [592, 309] on input "Excluded from 11 U.S.C. § 506 (910 Vehicle)" at bounding box center [588, 313] width 8 height 8
checkbox input "true"
click at [474, 288] on button "Amortization Tool" at bounding box center [496, 296] width 92 height 26
type input "34,436.00"
type input "36"
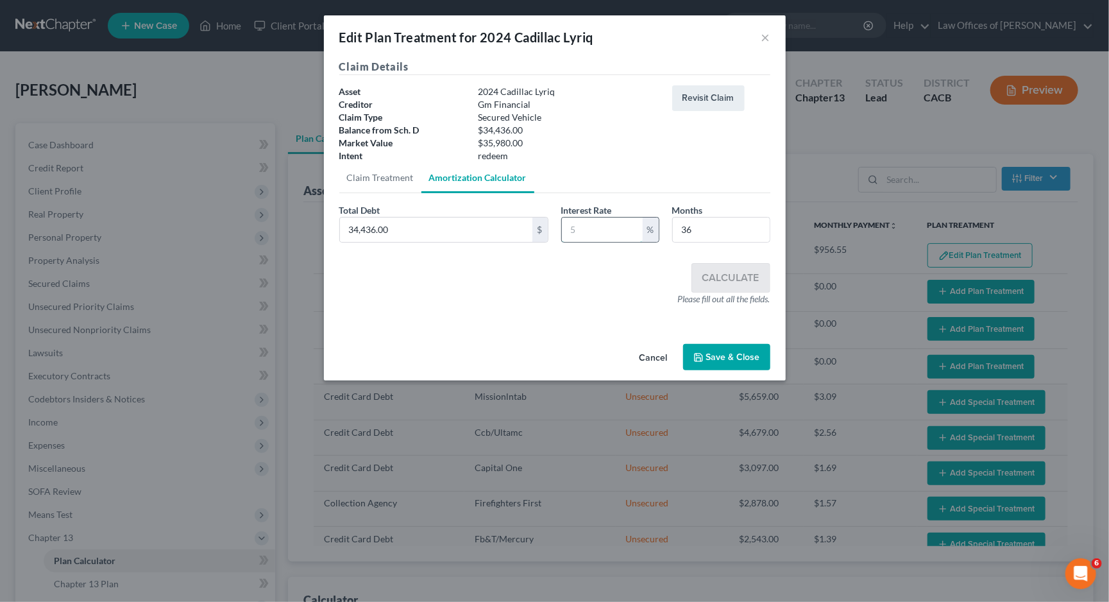
click at [595, 228] on input "text" at bounding box center [602, 230] width 81 height 24
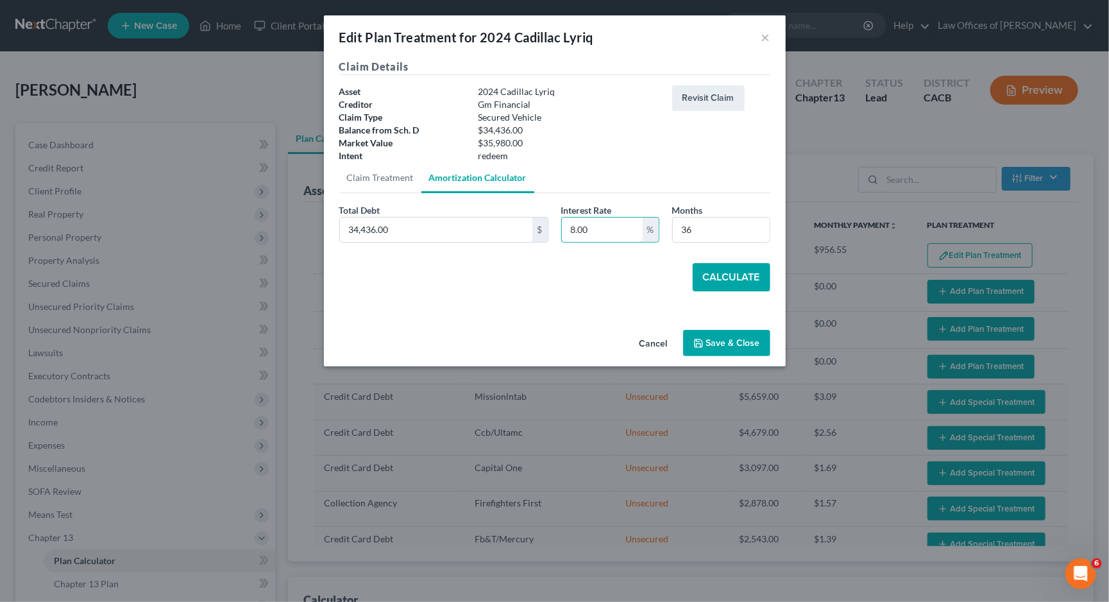
type input "8.00"
click at [742, 268] on button "Calculate" at bounding box center [732, 277] width 78 height 28
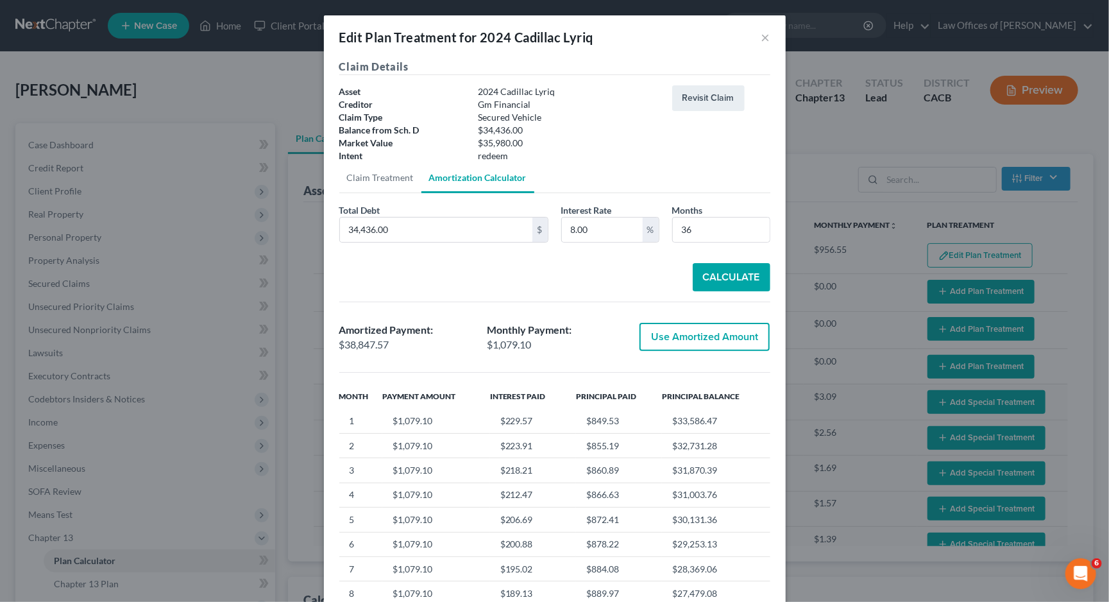
scroll to position [35, 0]
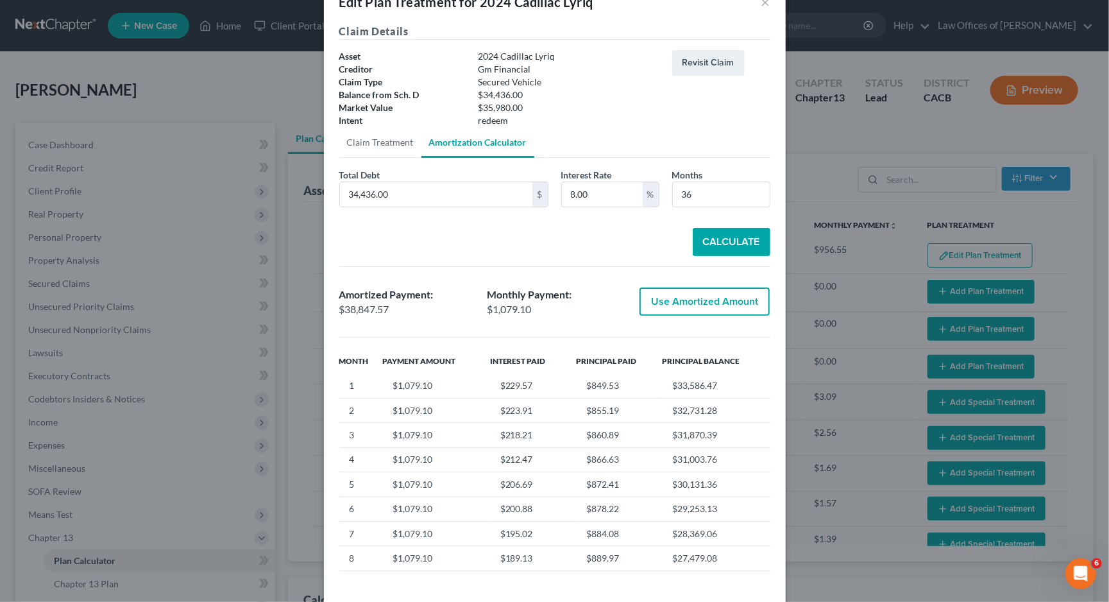
click at [678, 303] on button "Use Amortized Amount" at bounding box center [705, 301] width 130 height 28
type input "38,847.56"
checkbox input "true"
type input "1,079.09"
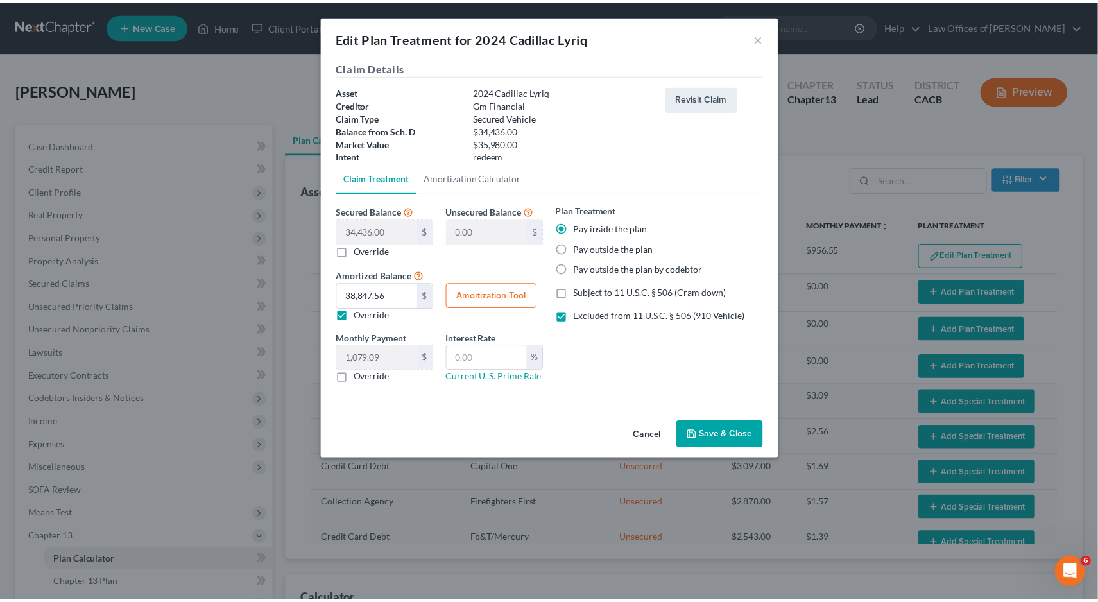
scroll to position [0, 0]
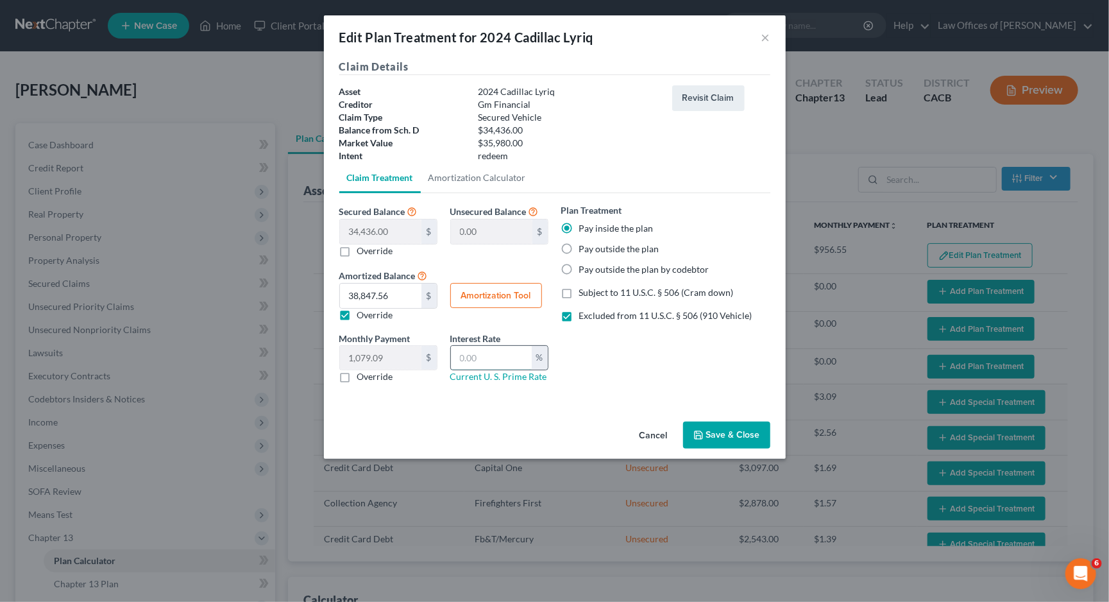
click at [511, 357] on input "text" at bounding box center [491, 358] width 81 height 24
type input "8.00"
click at [704, 346] on div "Plan Treatment Pay inside the plan Pay outside the plan Pay outside the plan by…" at bounding box center [666, 298] width 222 height 190
click at [721, 422] on button "Save & Close" at bounding box center [726, 435] width 87 height 27
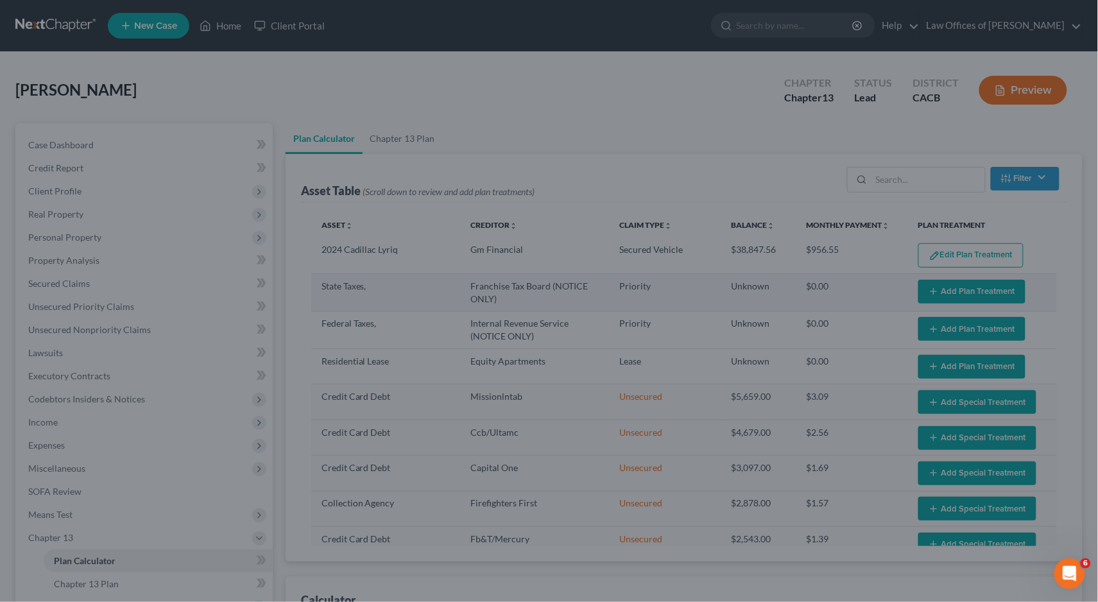
select select "35"
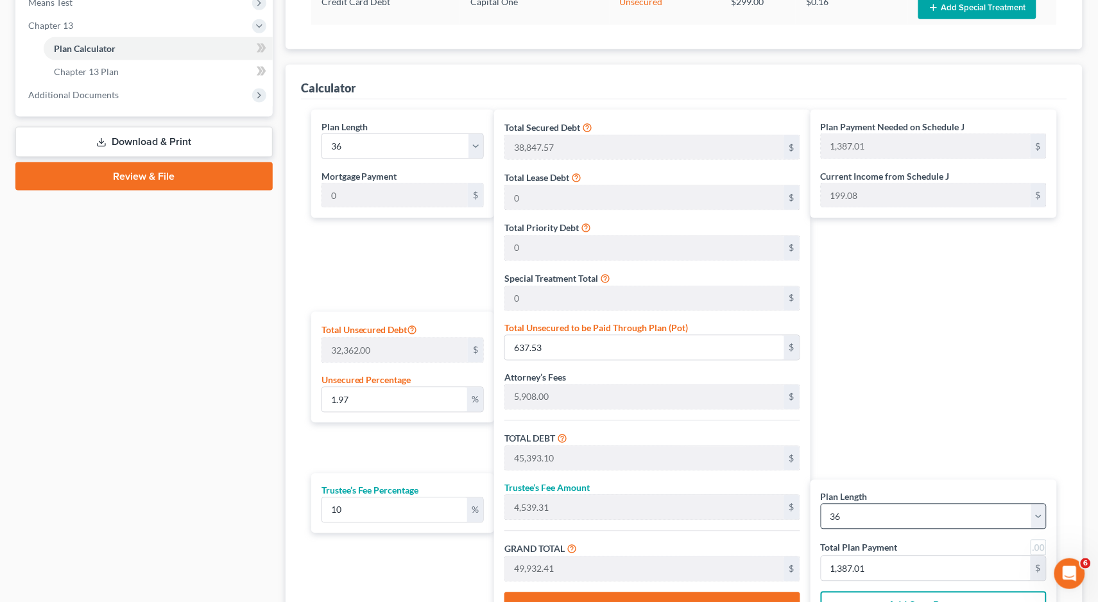
scroll to position [642, 0]
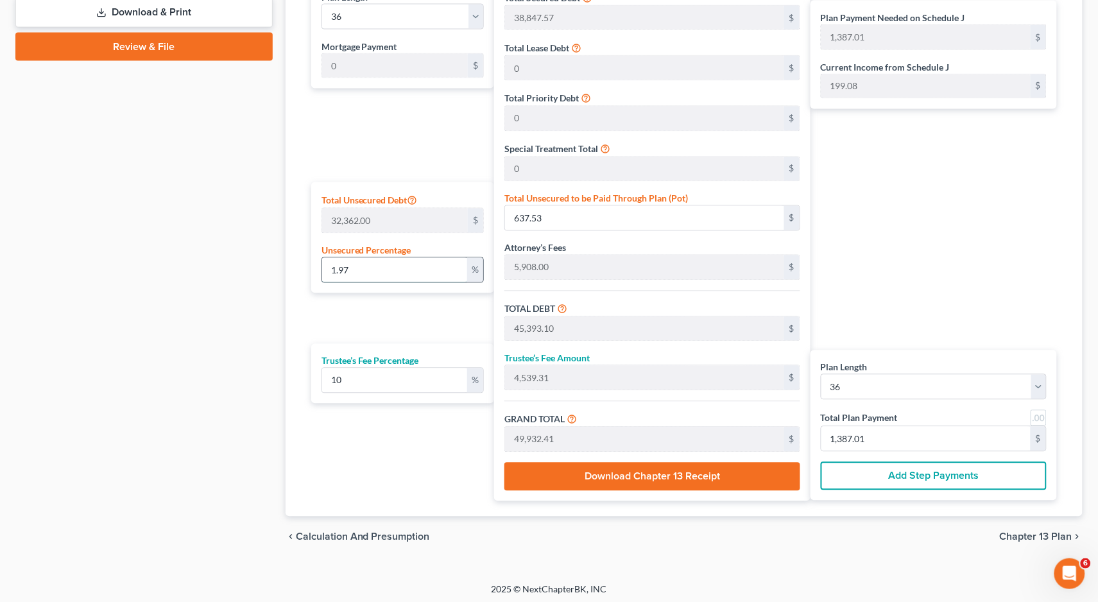
click at [411, 271] on input "1.97" at bounding box center [395, 270] width 146 height 24
click at [1017, 538] on span "Chapter 13 Plan" at bounding box center [1036, 537] width 73 height 10
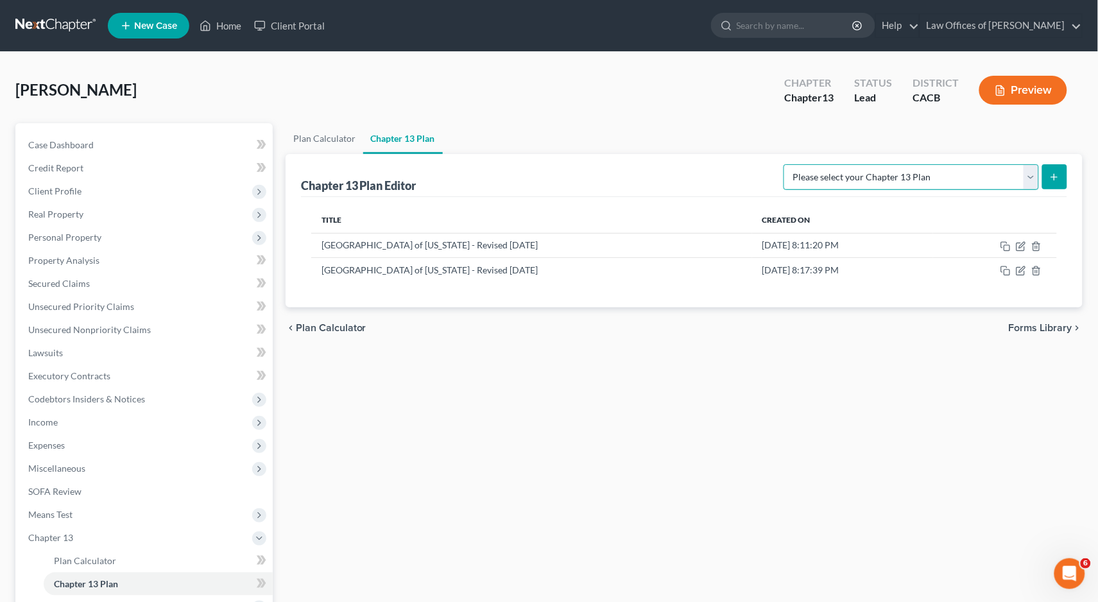
select select "1"
click at [1059, 173] on button "submit" at bounding box center [1054, 176] width 25 height 25
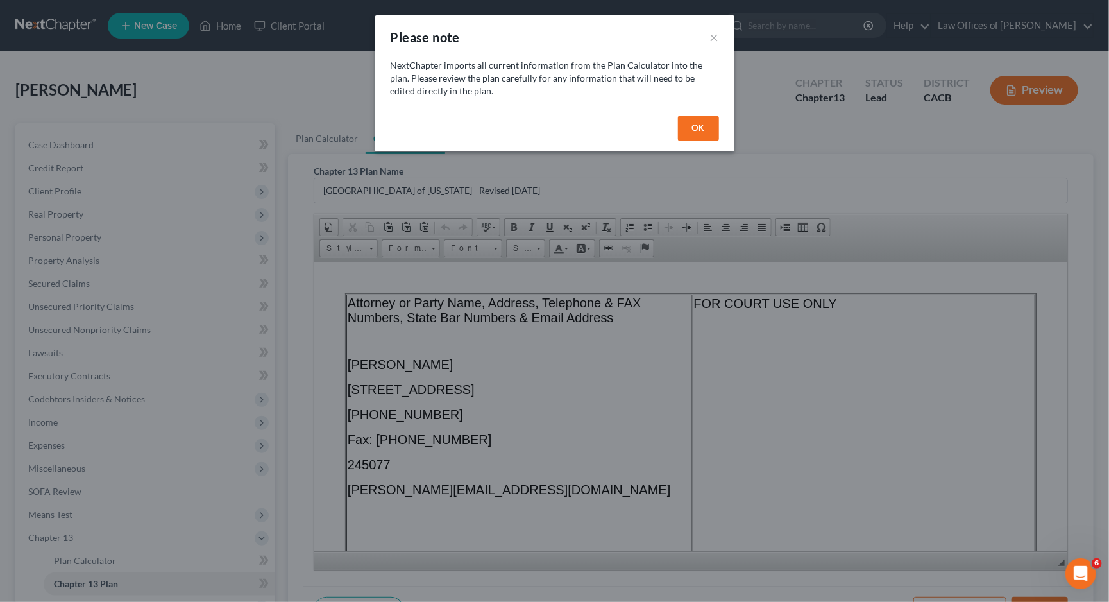
click at [692, 123] on button "OK" at bounding box center [698, 128] width 41 height 26
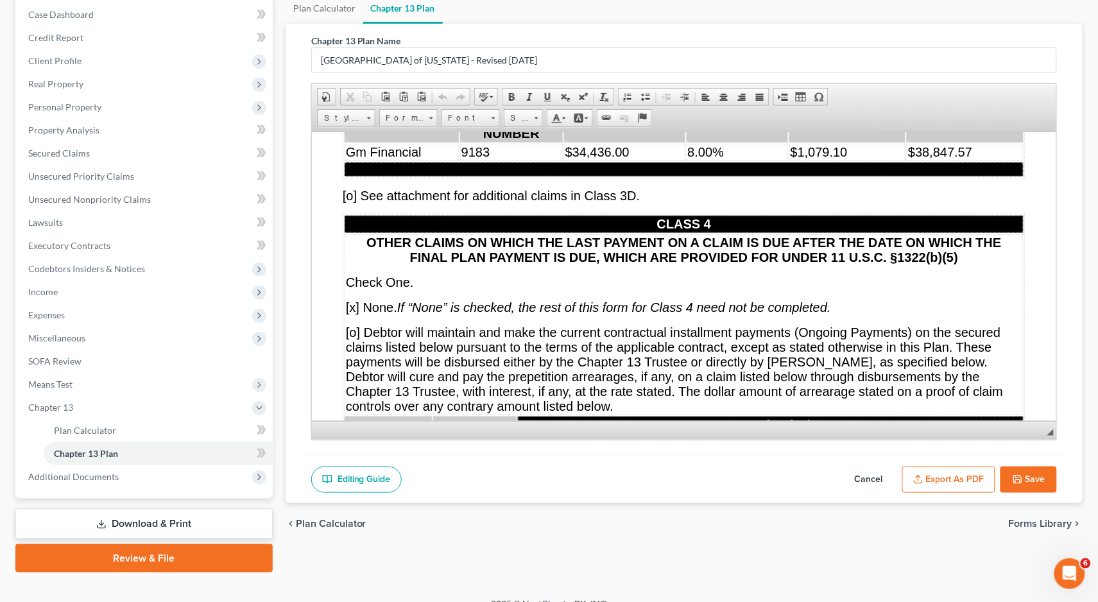
scroll to position [8468, 0]
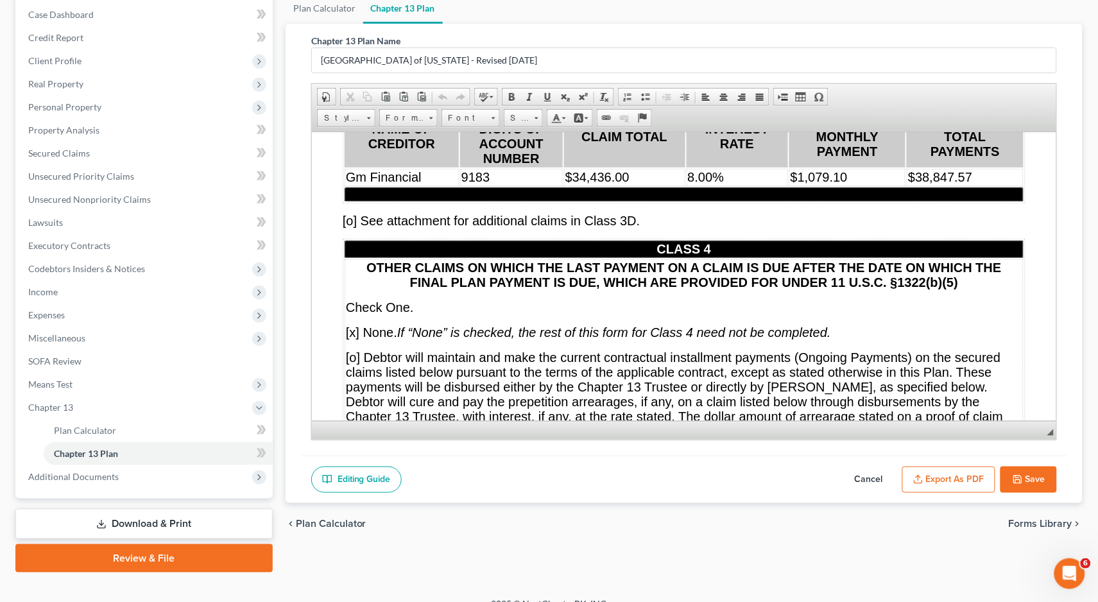
click at [855, 473] on button "Cancel" at bounding box center [868, 479] width 56 height 27
select select "1"
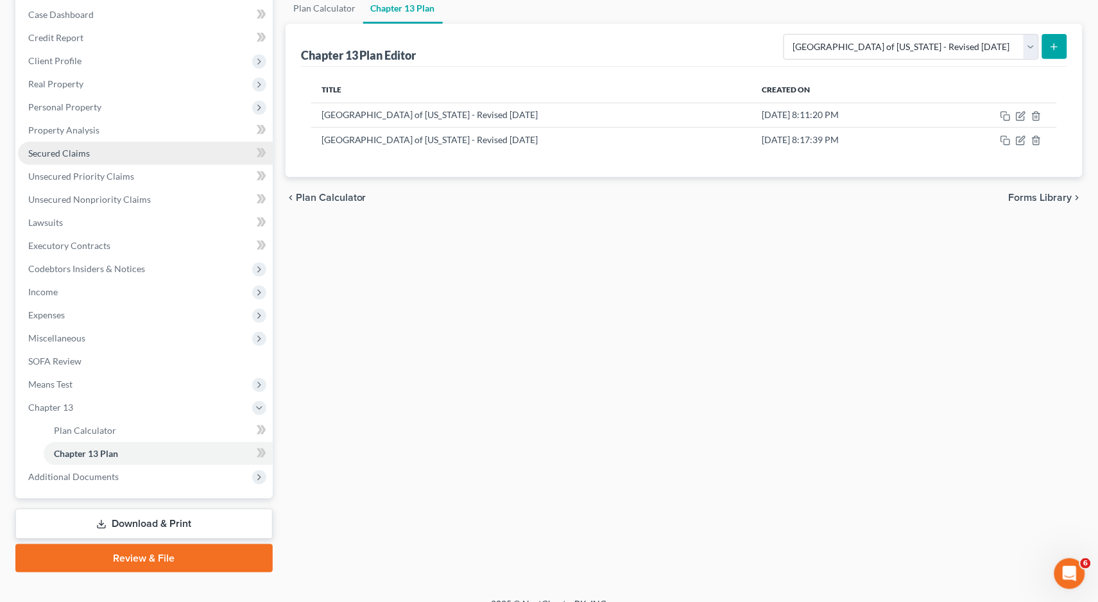
click at [49, 148] on span "Secured Claims" at bounding box center [59, 153] width 62 height 11
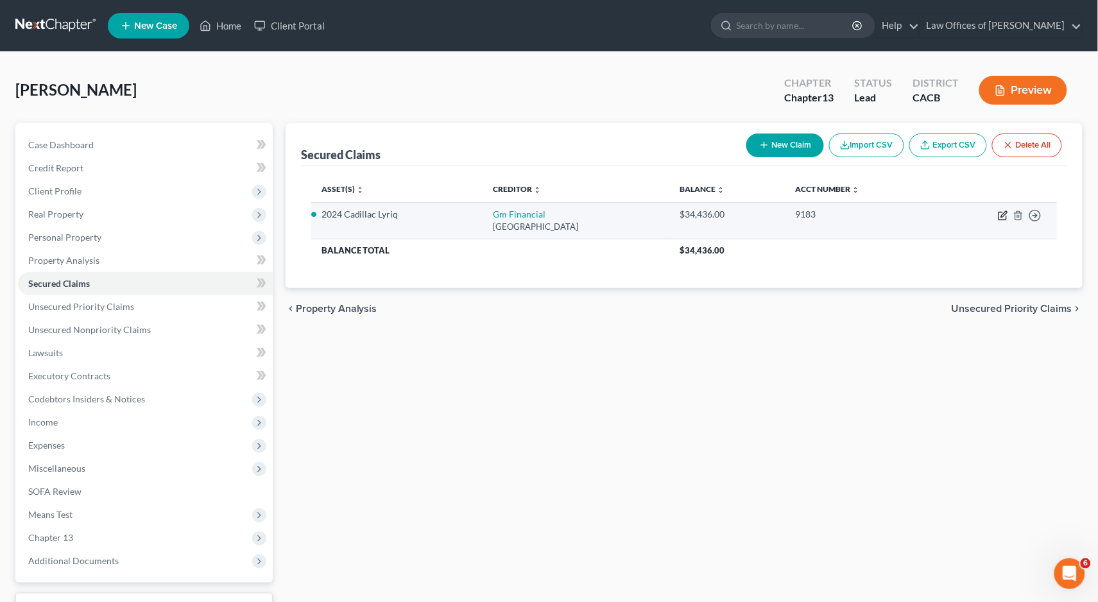
click at [1000, 214] on icon "button" at bounding box center [1003, 215] width 10 height 10
select select "45"
select select "1"
select select "0"
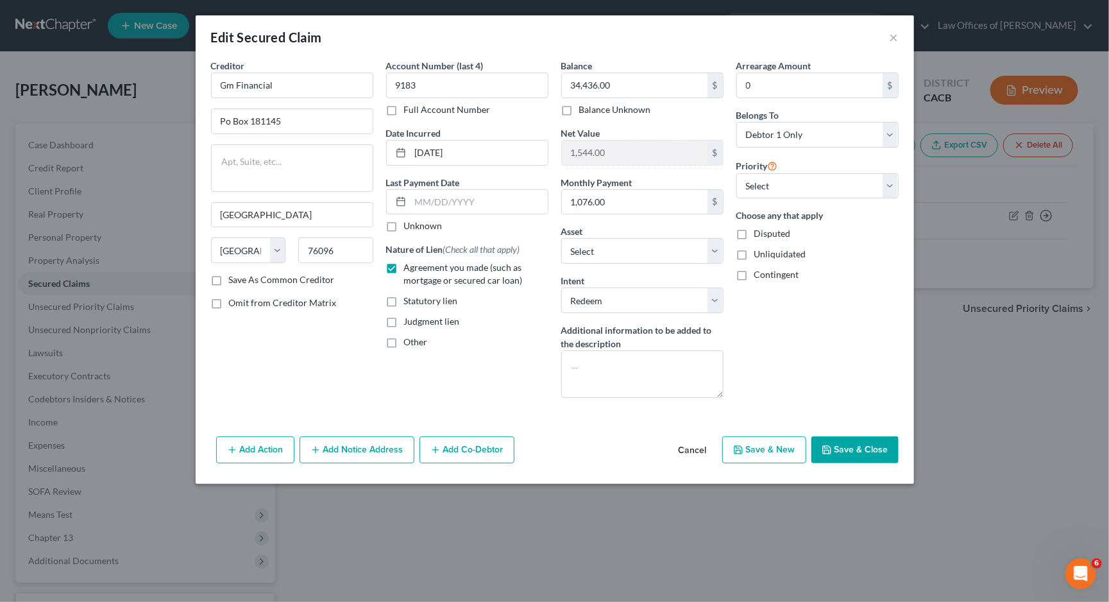
click at [699, 456] on button "Cancel" at bounding box center [693, 451] width 49 height 26
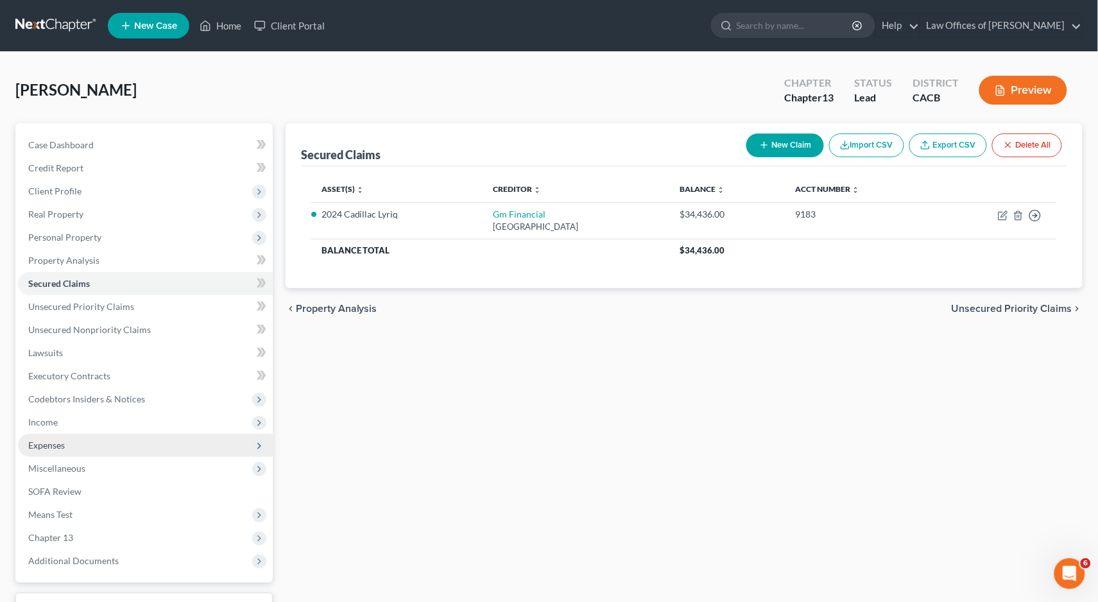
scroll to position [33, 0]
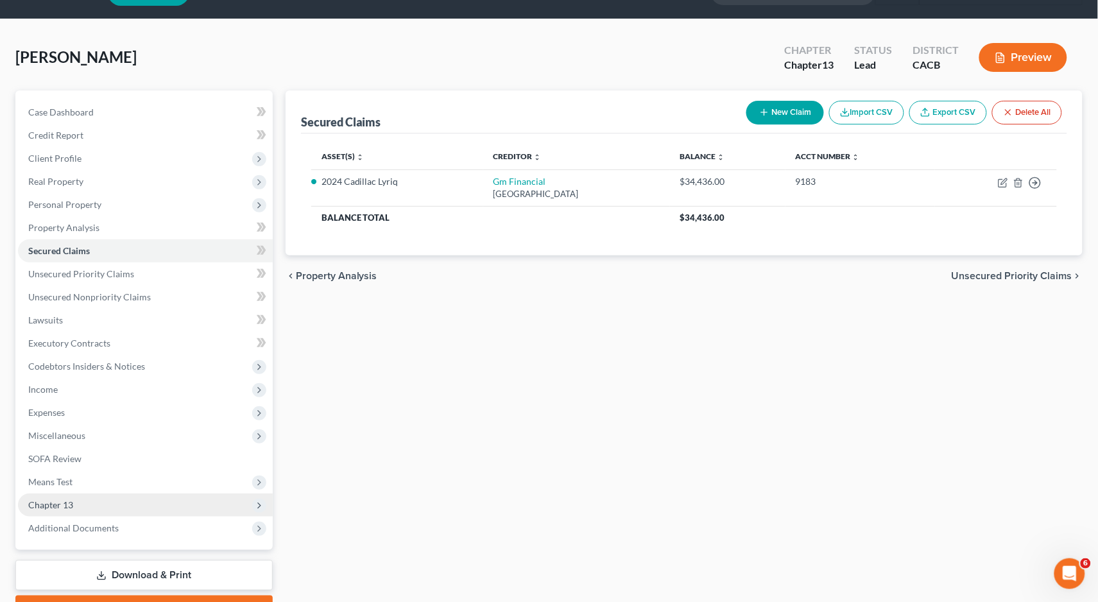
click at [80, 493] on span "Chapter 13" at bounding box center [145, 504] width 255 height 23
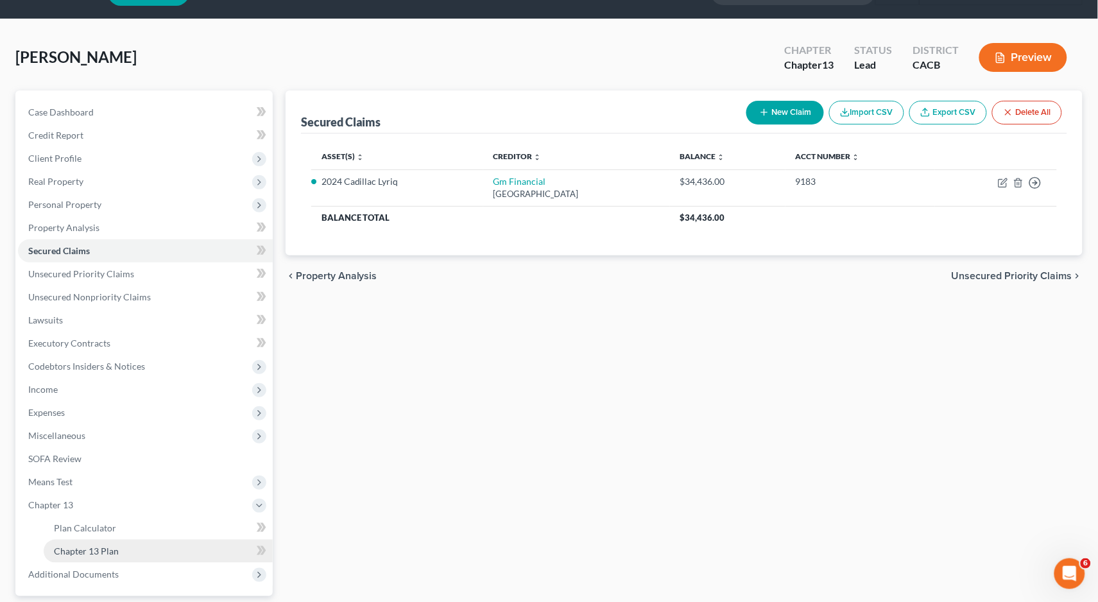
click at [127, 540] on link "Chapter 13 Plan" at bounding box center [158, 551] width 229 height 23
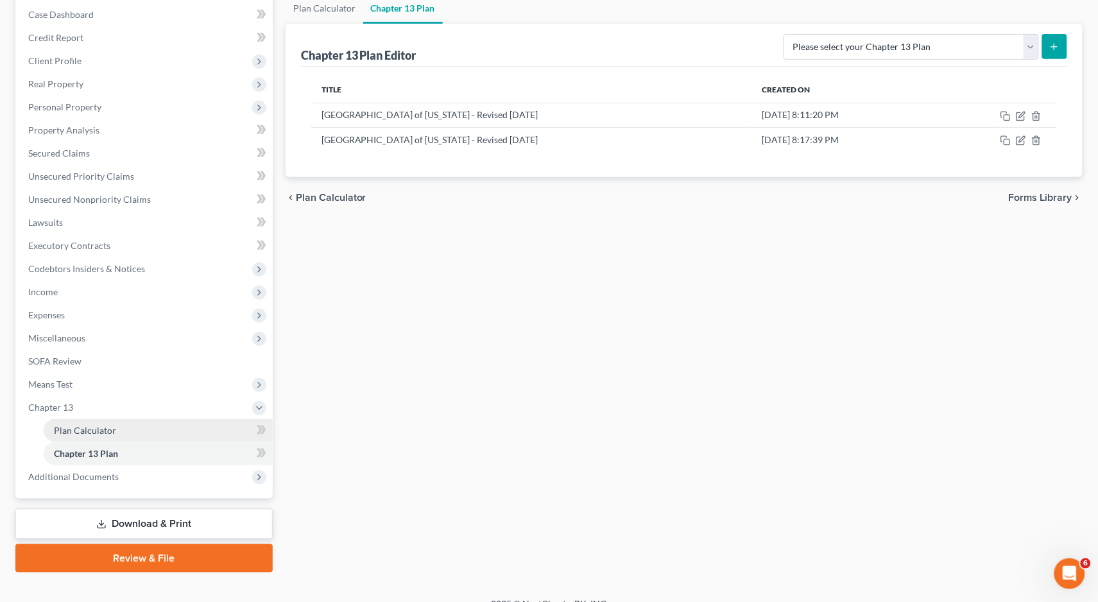
click at [104, 425] on span "Plan Calculator" at bounding box center [85, 430] width 62 height 11
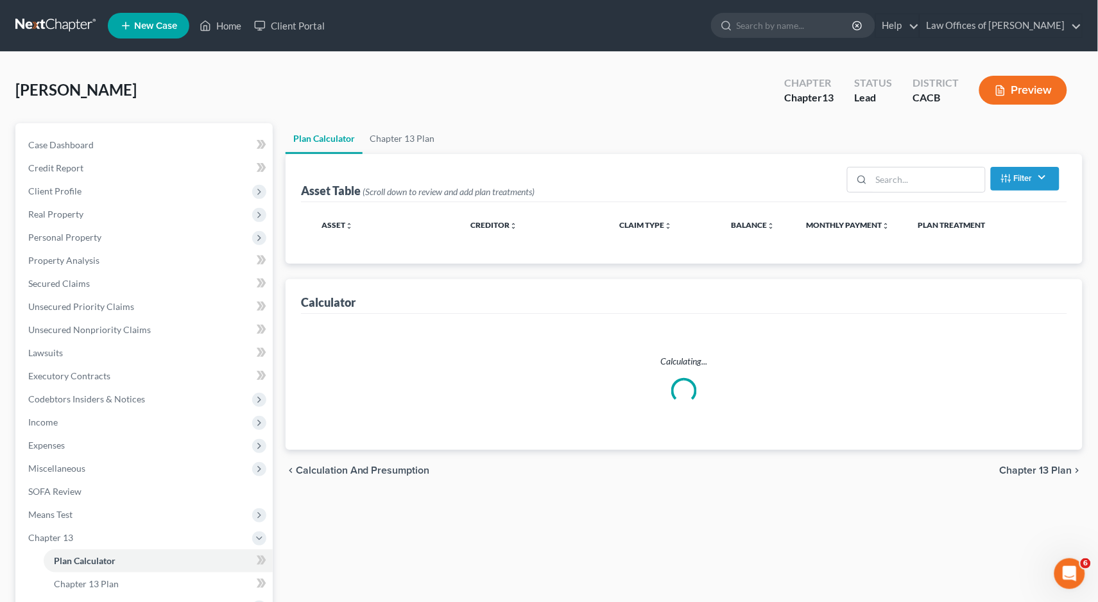
select select "35"
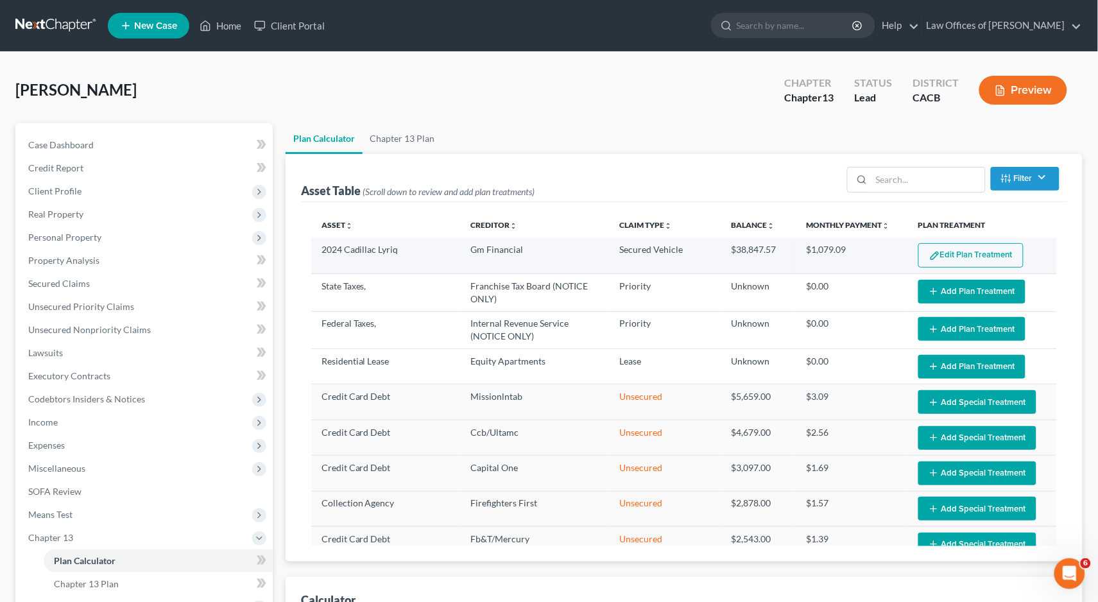
click at [968, 250] on button "Edit Plan Treatment" at bounding box center [970, 255] width 105 height 24
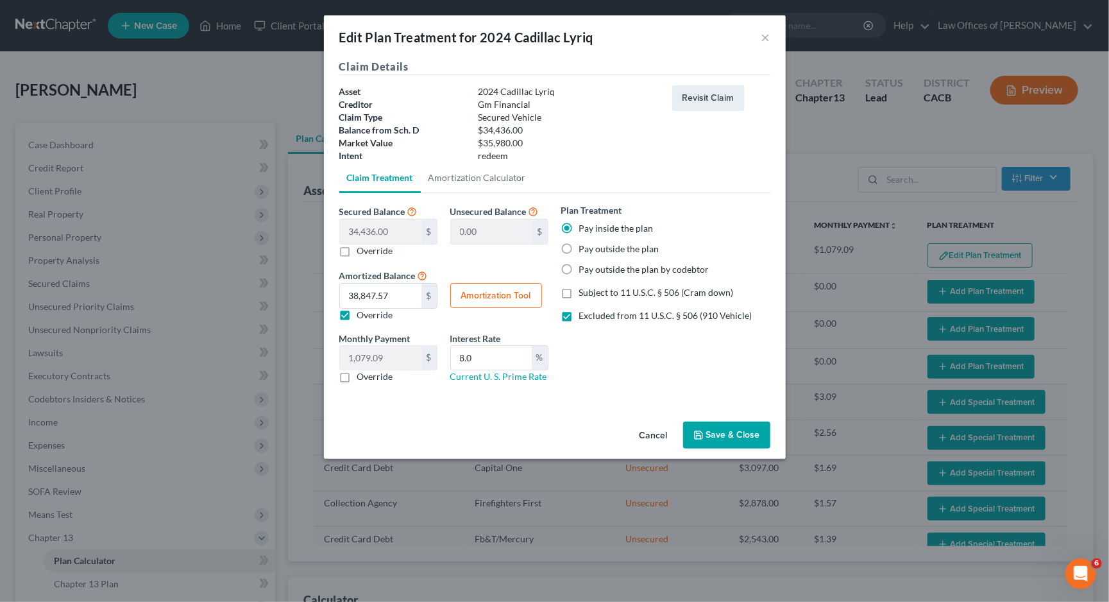
click at [506, 293] on button "Amortization Tool" at bounding box center [496, 296] width 92 height 26
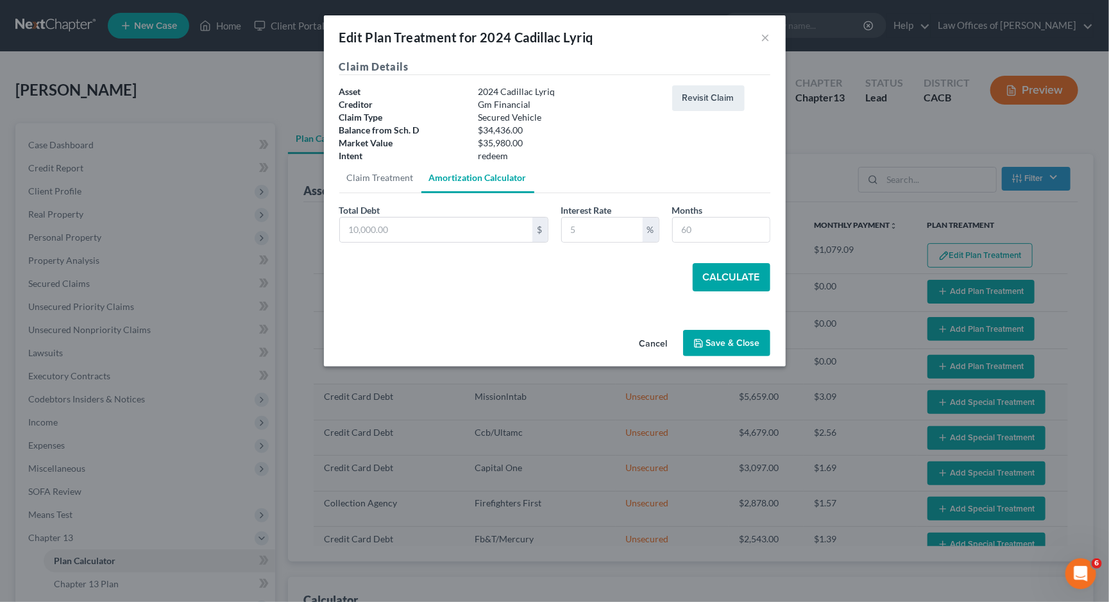
type input "34,436.00"
type input "8.0"
type input "36"
click at [728, 277] on button "Calculate" at bounding box center [732, 277] width 78 height 28
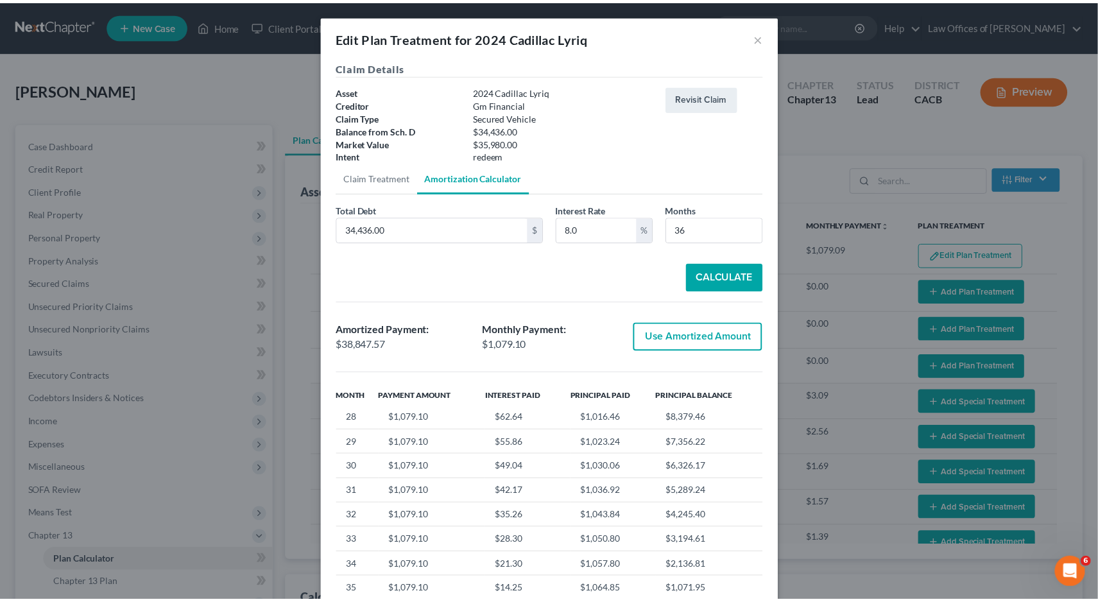
scroll to position [86, 0]
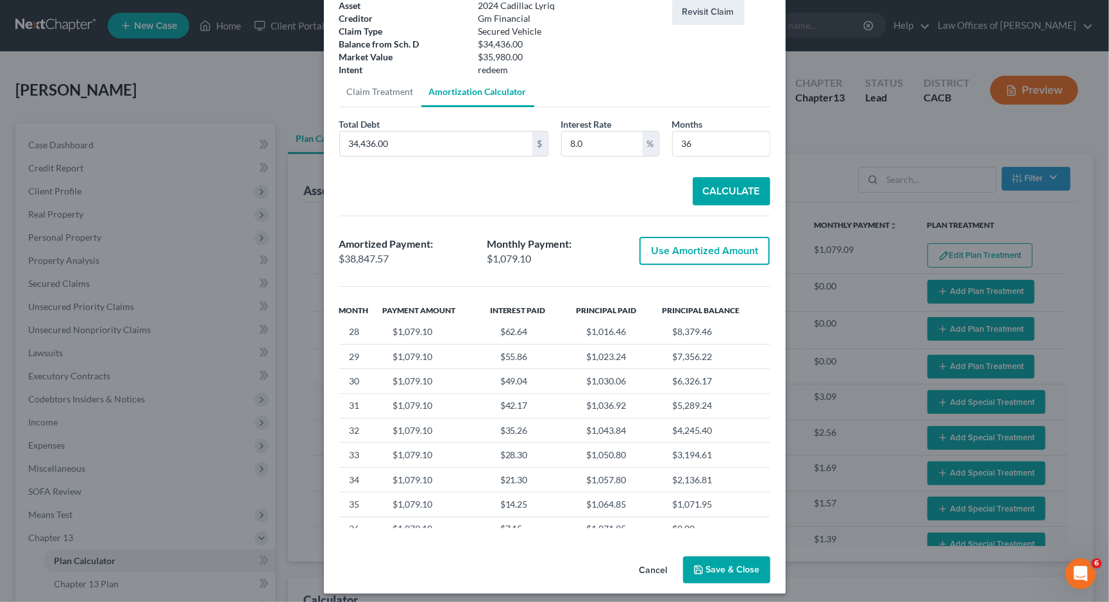
click at [708, 563] on button "Save & Close" at bounding box center [726, 569] width 87 height 27
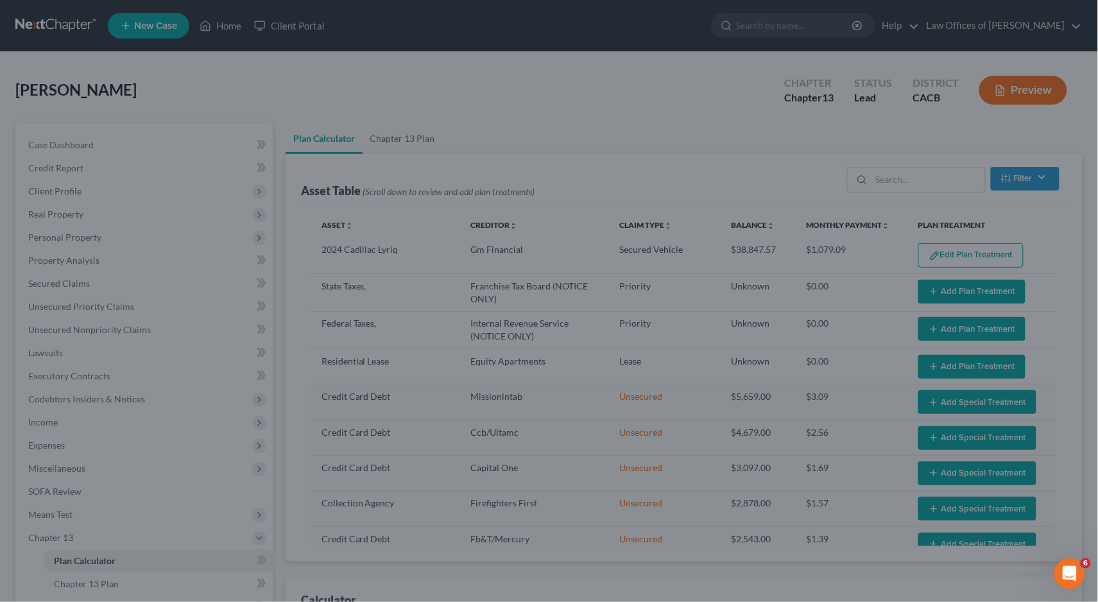
select select "35"
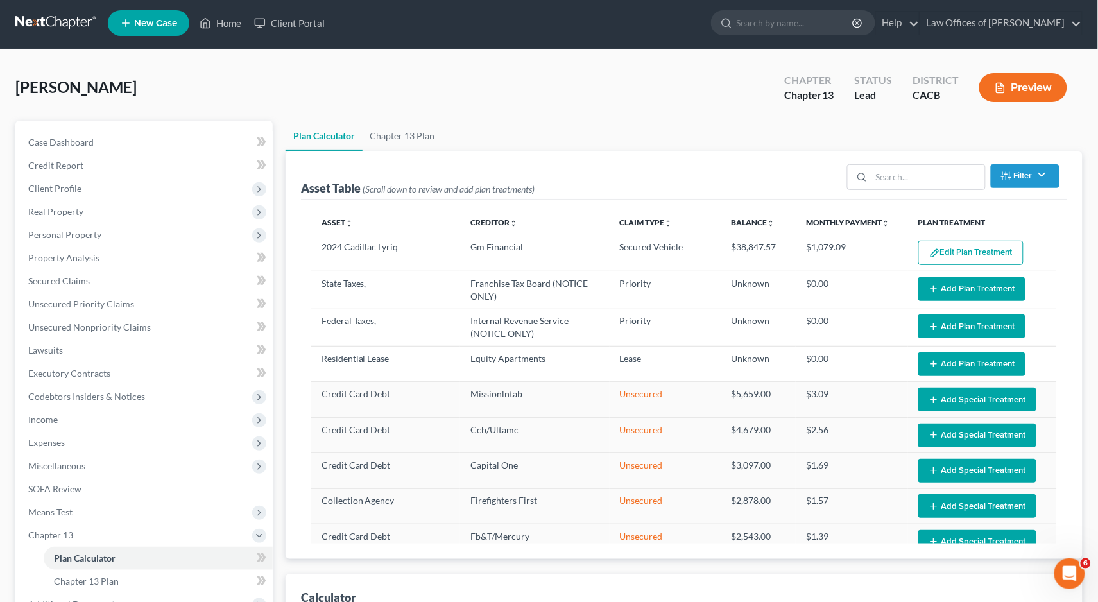
scroll to position [107, 0]
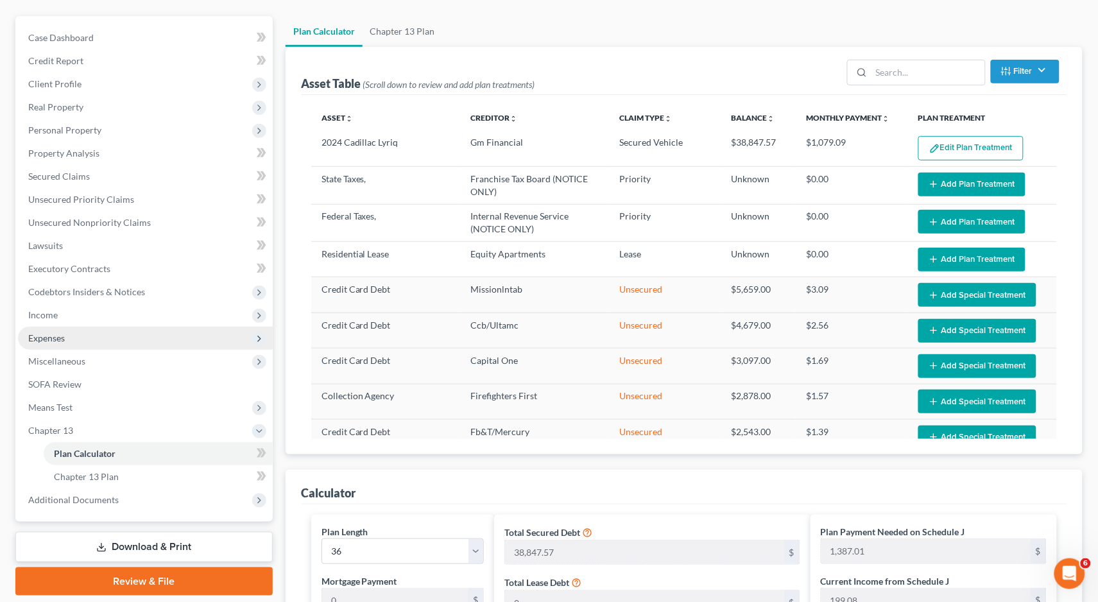
click at [51, 332] on span "Expenses" at bounding box center [46, 337] width 37 height 11
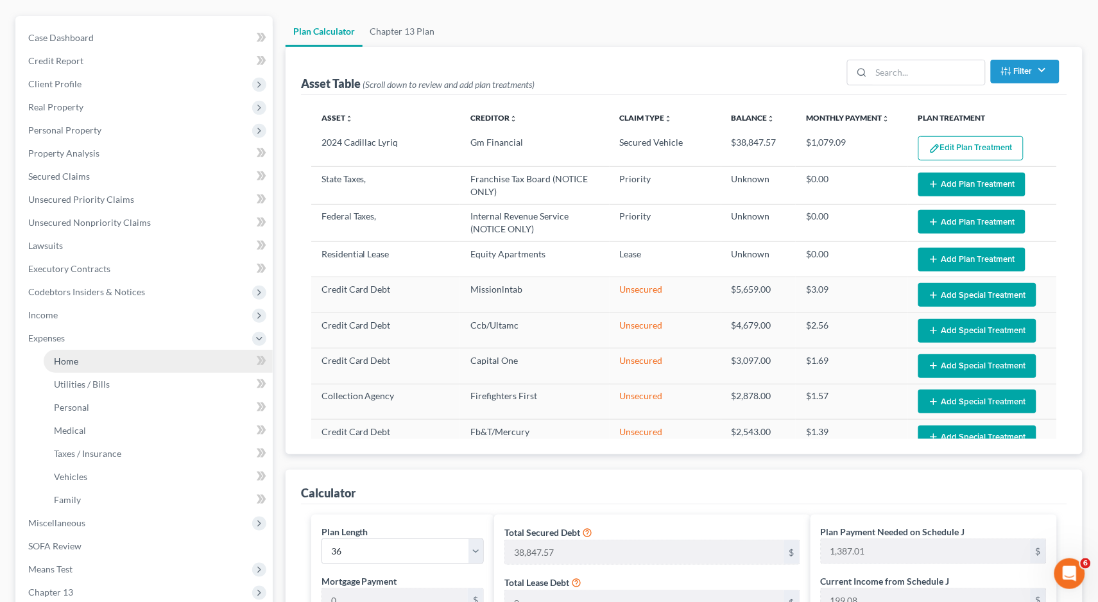
click at [69, 355] on span "Home" at bounding box center [66, 360] width 24 height 11
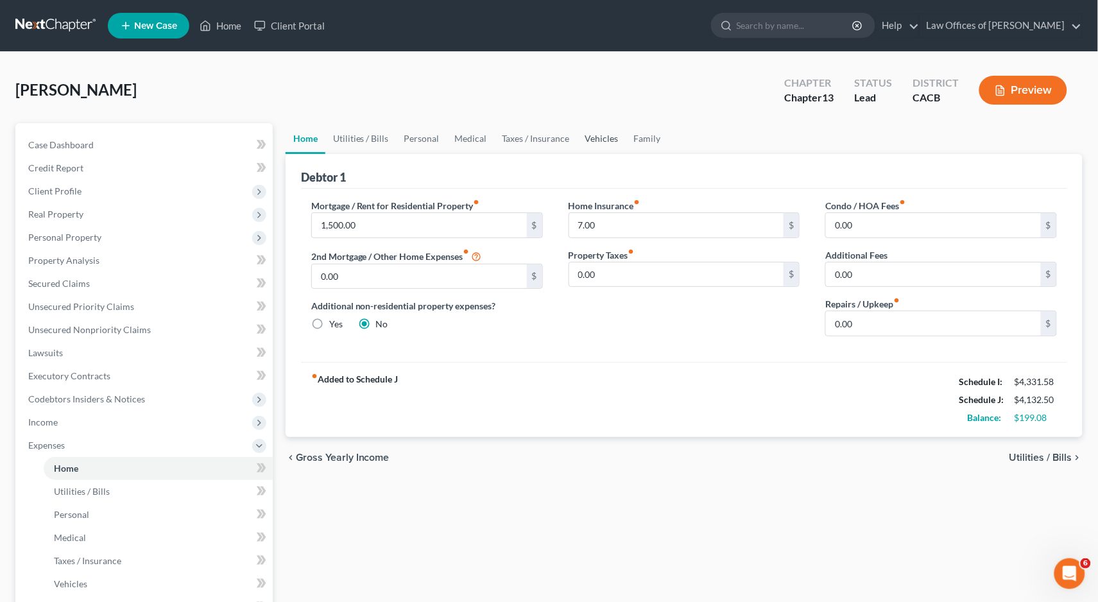
click at [608, 137] on link "Vehicles" at bounding box center [601, 138] width 49 height 31
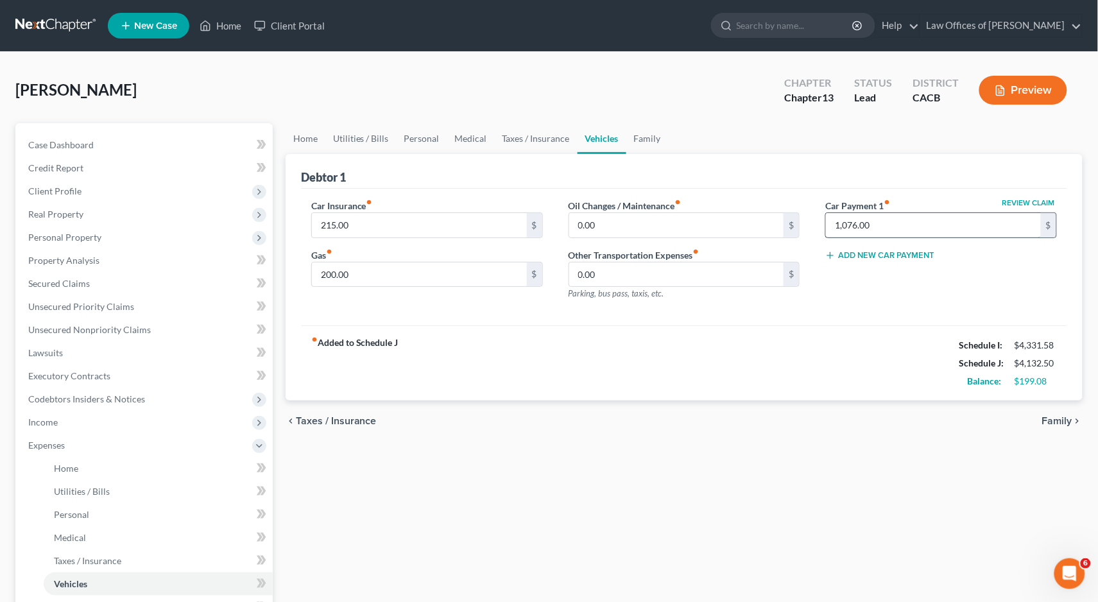
click at [904, 226] on input "1,076.00" at bounding box center [933, 225] width 215 height 24
click at [574, 428] on div "chevron_left Taxes / Insurance Family chevron_right" at bounding box center [684, 420] width 797 height 41
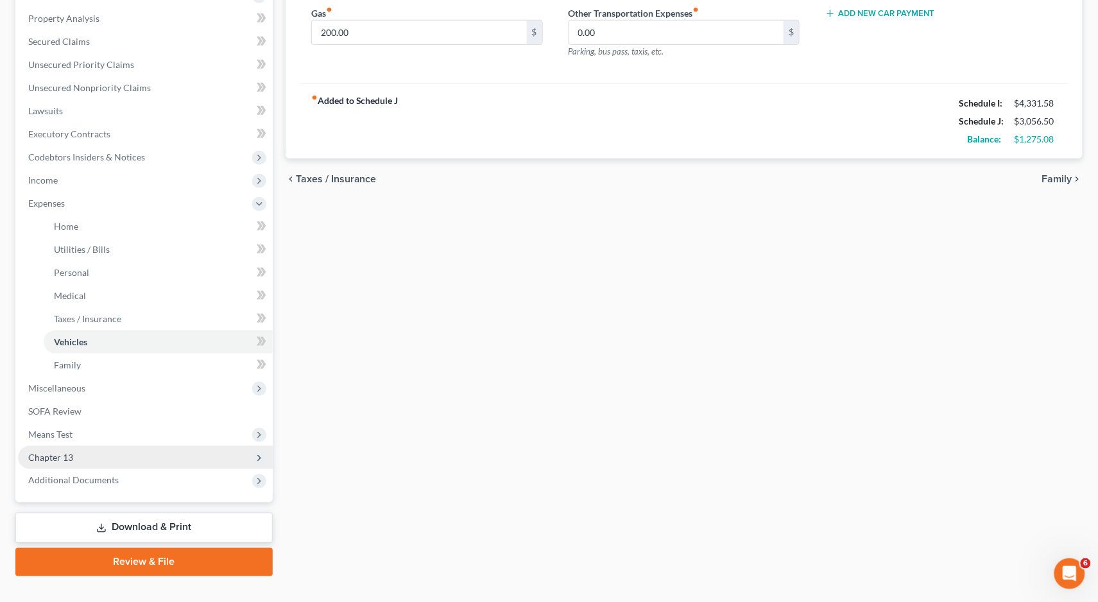
click at [88, 446] on span "Chapter 13" at bounding box center [145, 457] width 255 height 23
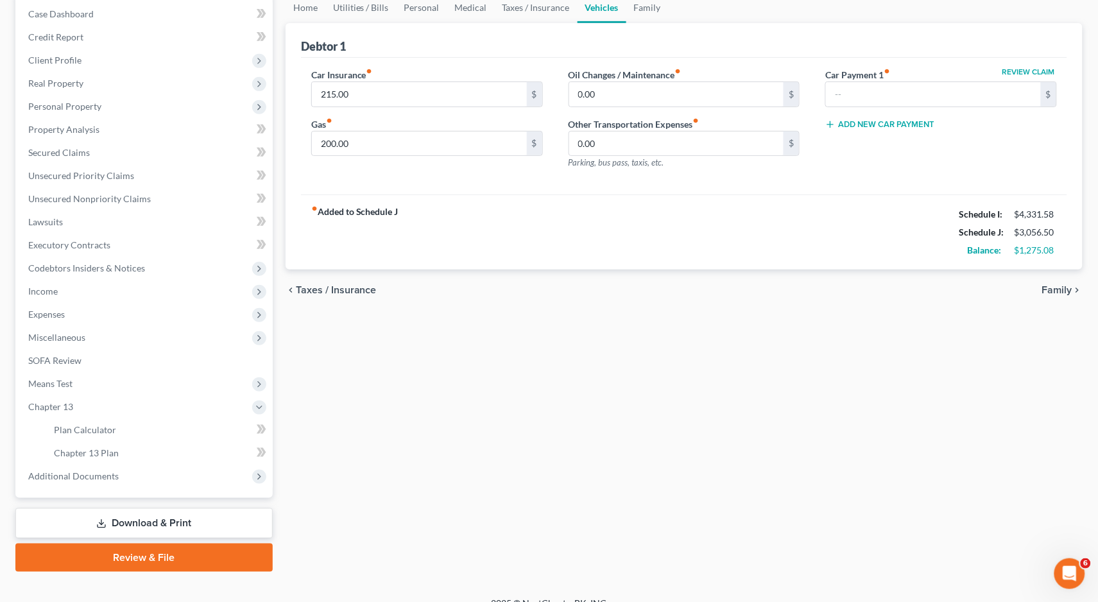
scroll to position [130, 0]
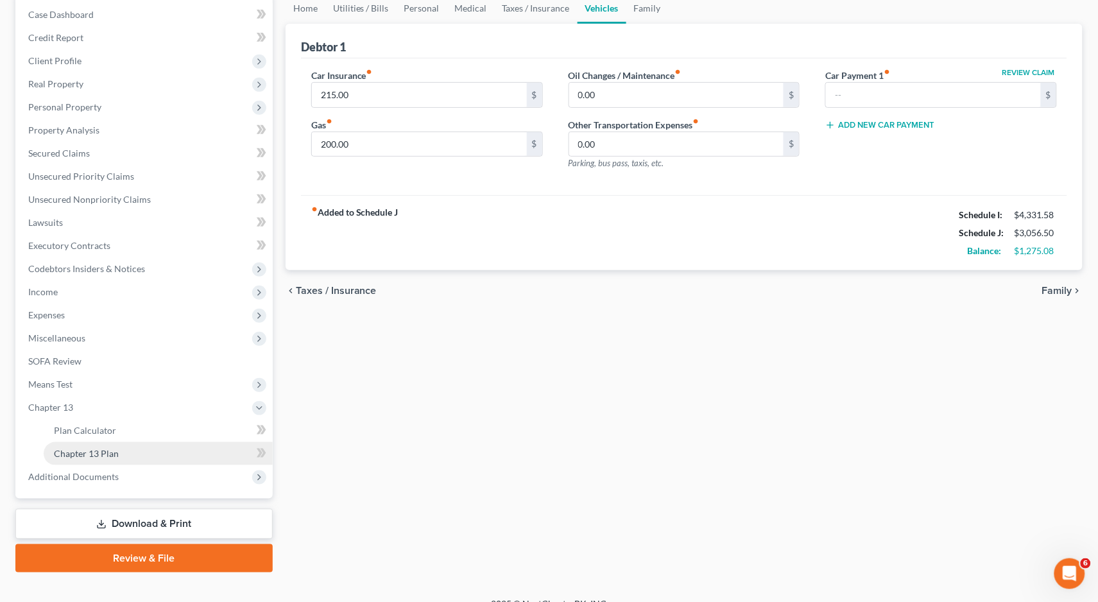
click at [73, 448] on span "Chapter 13 Plan" at bounding box center [86, 453] width 65 height 11
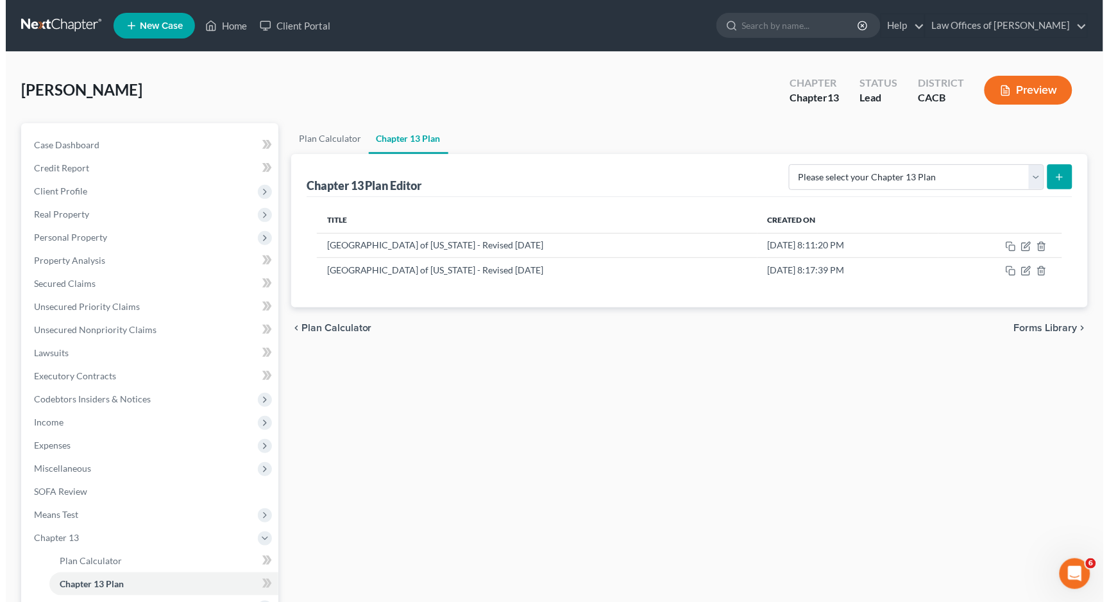
scroll to position [28, 0]
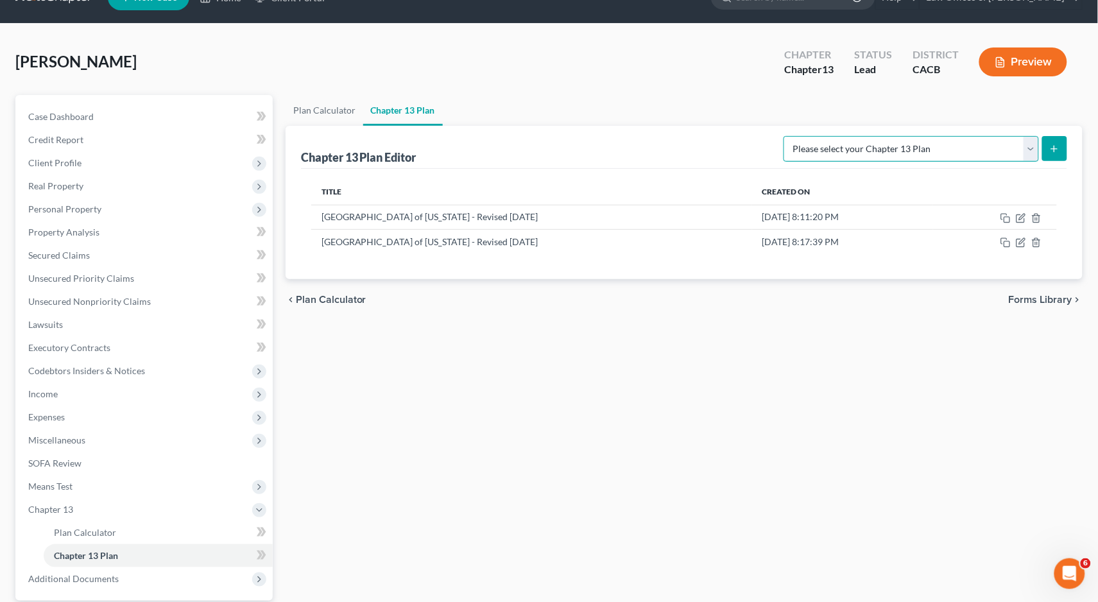
select select "1"
click at [1042, 148] on button "submit" at bounding box center [1054, 148] width 25 height 25
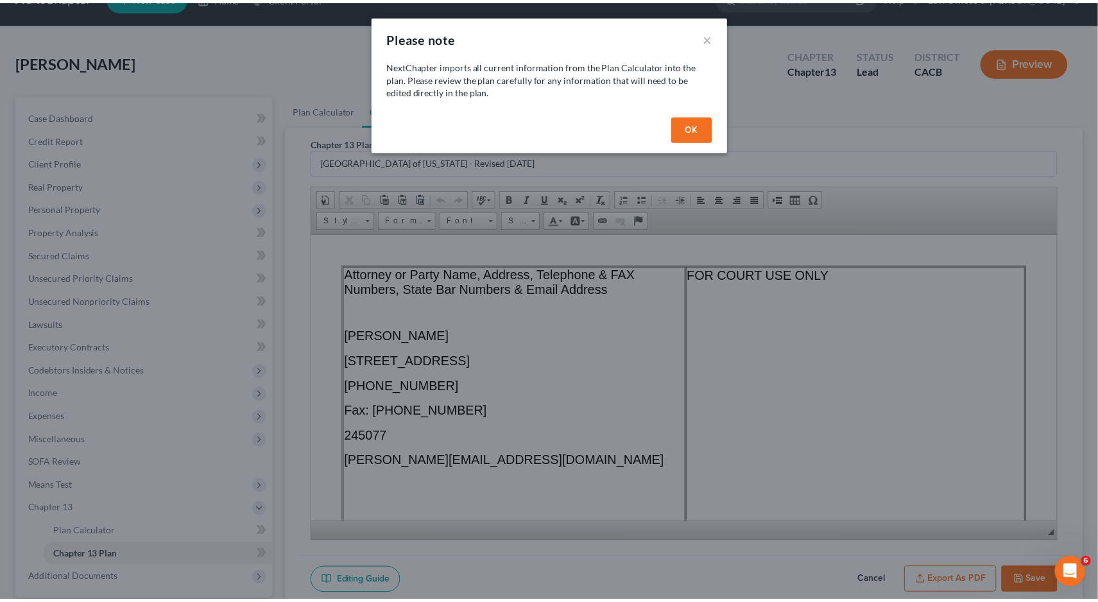
scroll to position [0, 0]
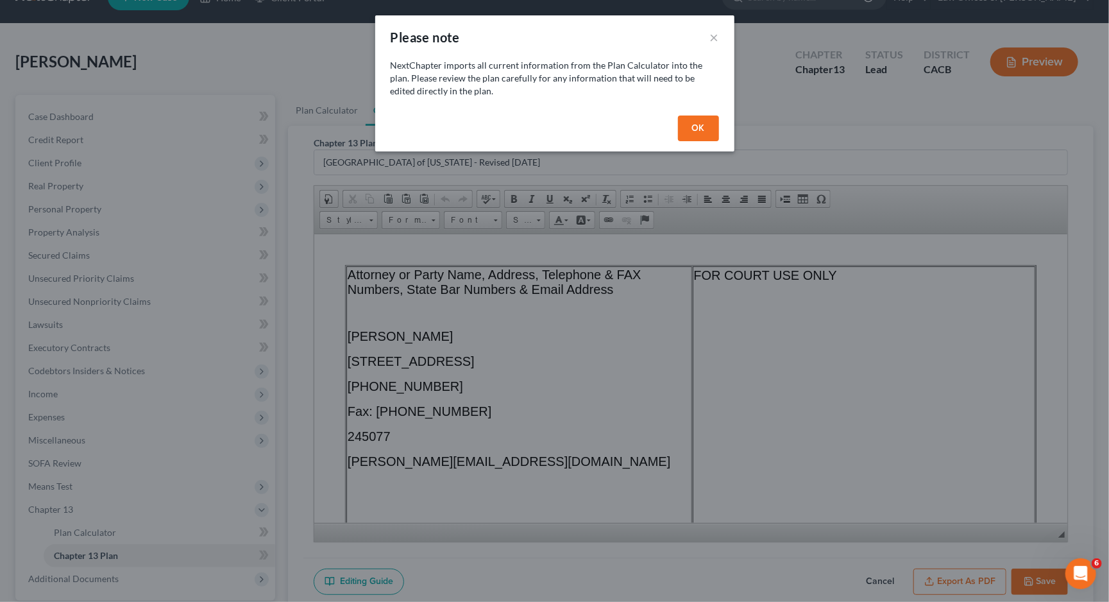
click at [718, 116] on button "OK" at bounding box center [698, 128] width 41 height 26
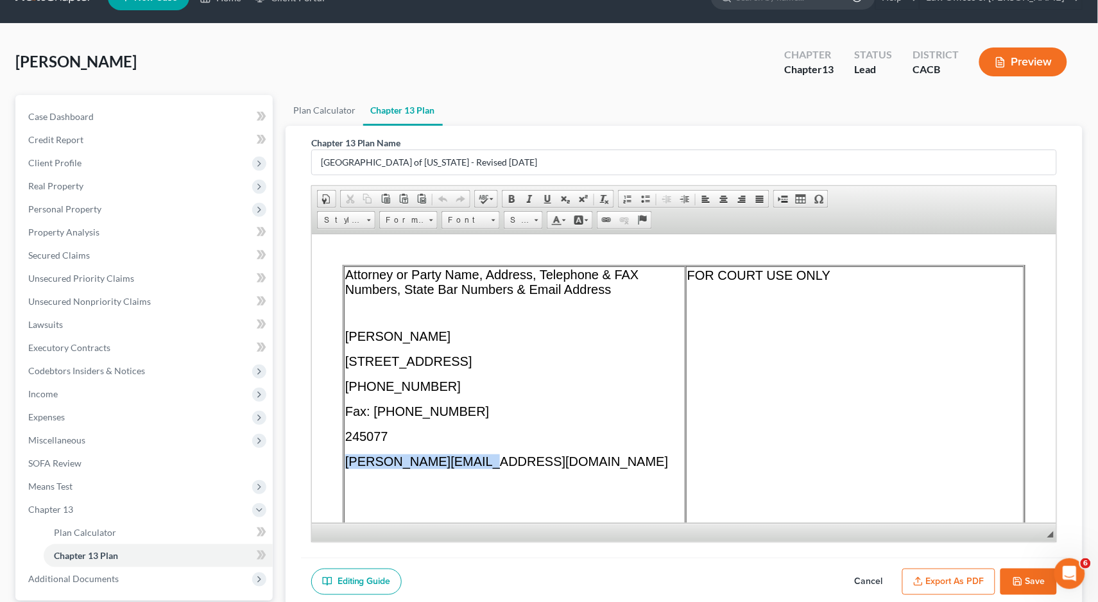
drag, startPoint x: 477, startPoint y: 463, endPoint x: 342, endPoint y: 464, distance: 135.4
paste body
drag, startPoint x: 507, startPoint y: 457, endPoint x: 343, endPoint y: 461, distance: 163.7
click at [343, 461] on td "Attorney or Party Name, Address, Telephone & FAX Numbers, State Bar Numbers & E…" at bounding box center [513, 436] width 341 height 341
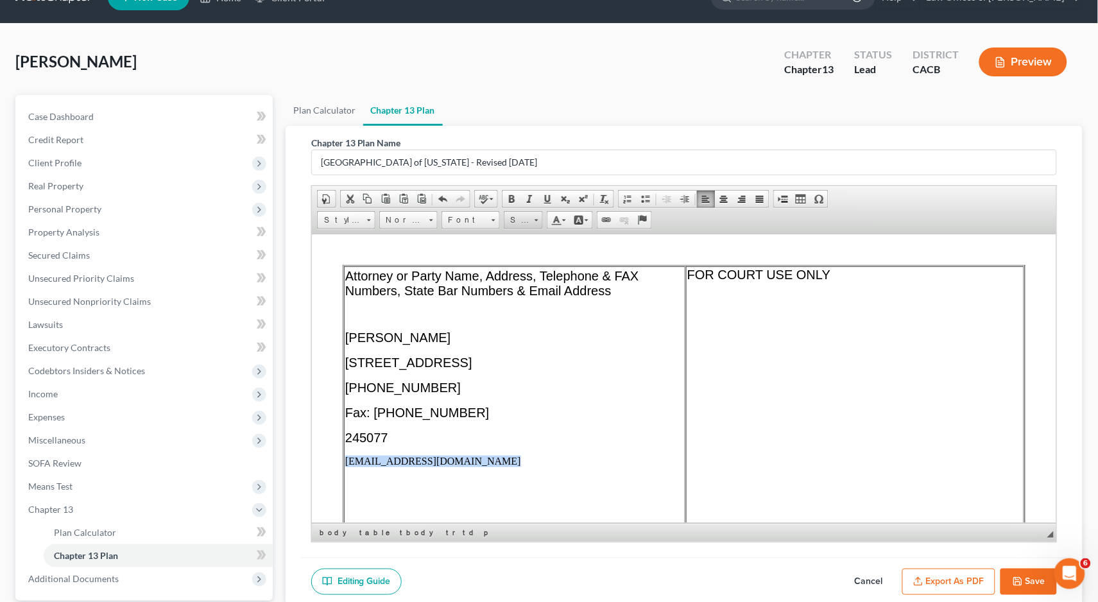
click at [531, 219] on link "Size" at bounding box center [523, 220] width 39 height 18
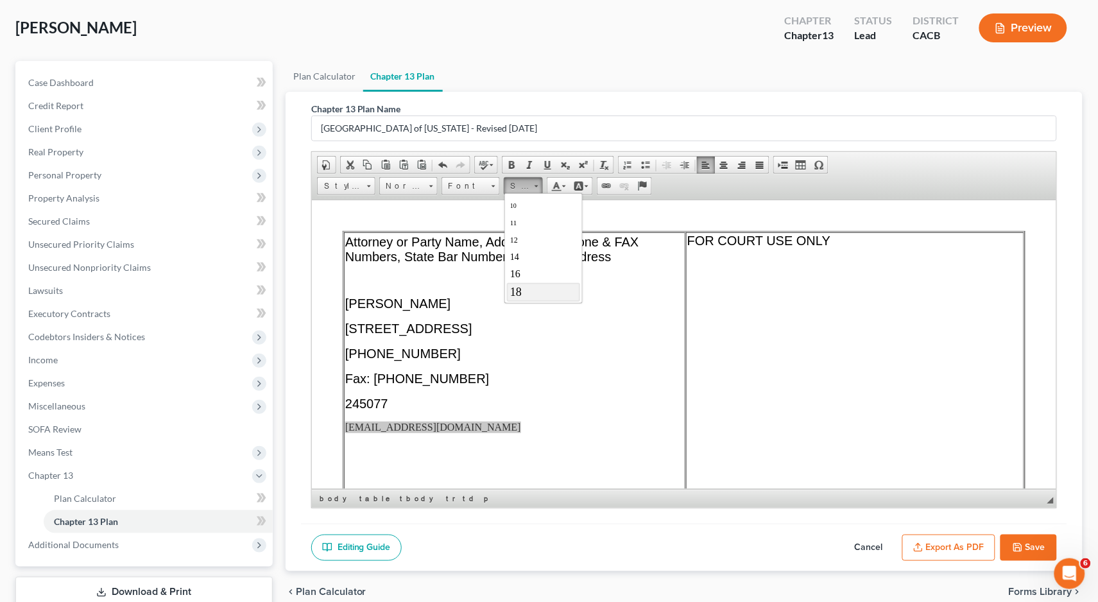
scroll to position [67, 0]
click at [531, 290] on link "20" at bounding box center [542, 292] width 73 height 20
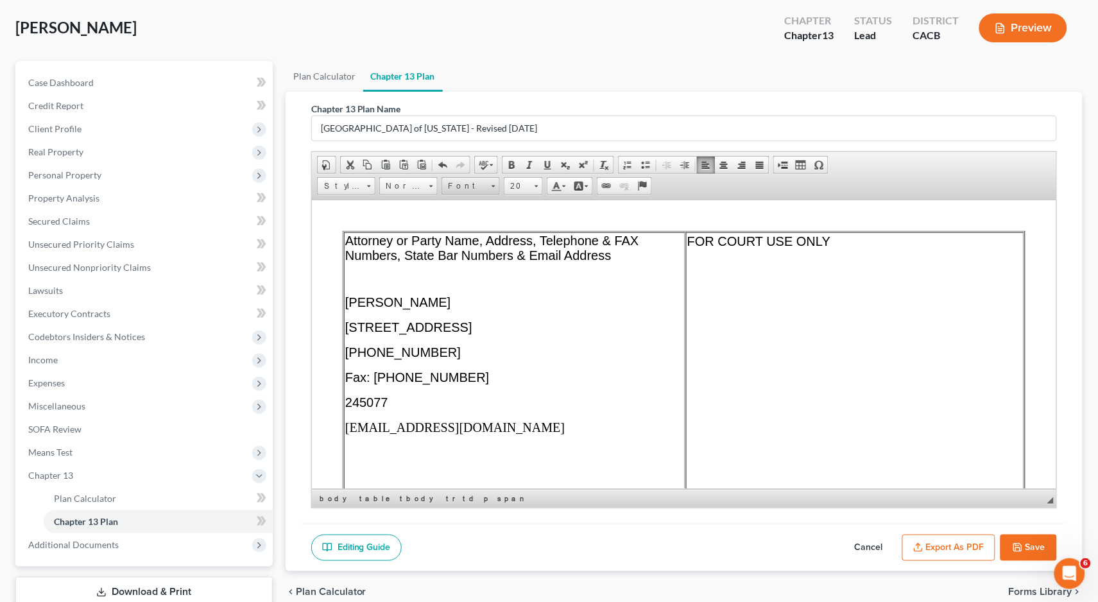
click at [475, 186] on span "Font" at bounding box center [464, 186] width 45 height 17
click at [471, 212] on link "Arial" at bounding box center [490, 217] width 92 height 17
click at [608, 462] on td "Attorney or Party Name, Address, Telephone & FAX Numbers, State Bar Numbers & E…" at bounding box center [513, 402] width 341 height 341
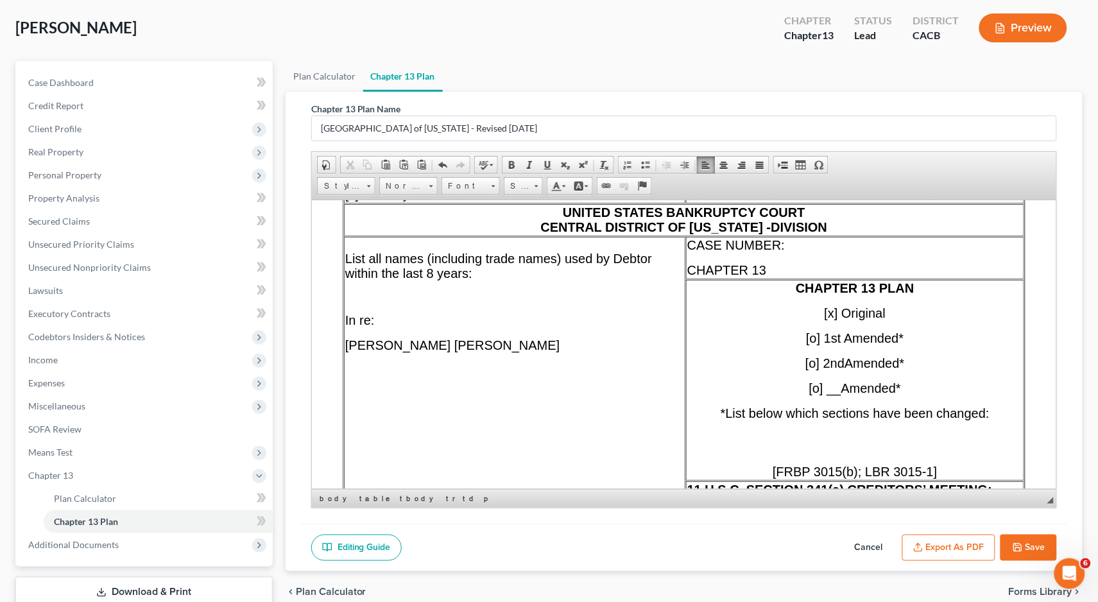
scroll to position [367, 0]
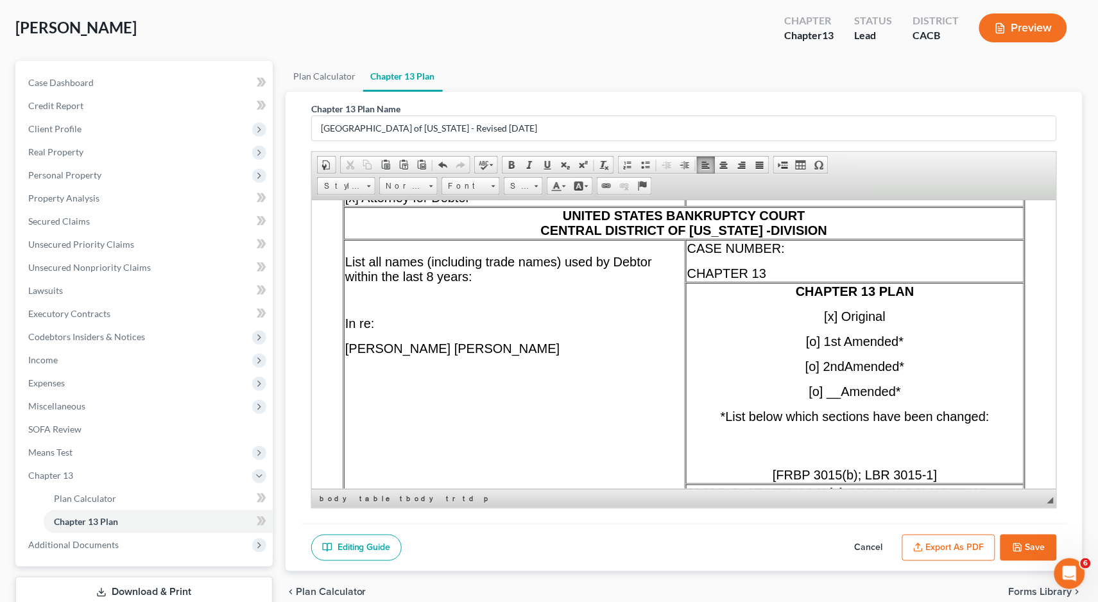
click at [767, 230] on span "UNITED STATES BANKRUPTCY COURT CENTRAL DISTRICT OF [US_STATE] - DIVISION" at bounding box center [683, 222] width 287 height 29
click at [535, 350] on p "[PERSON_NAME] [PERSON_NAME]" at bounding box center [514, 348] width 339 height 15
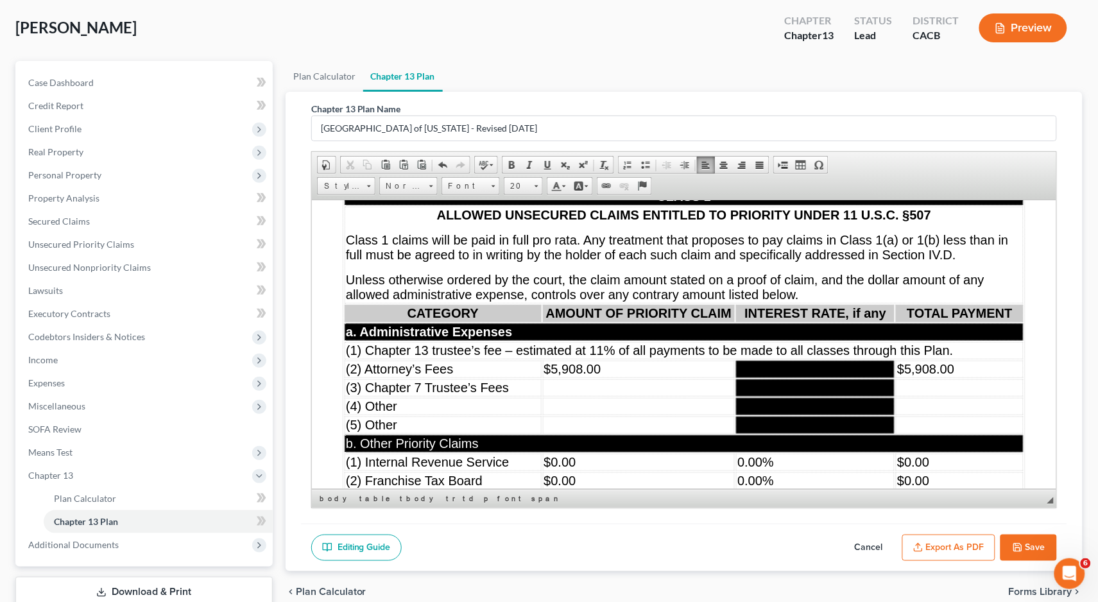
scroll to position [5121, 0]
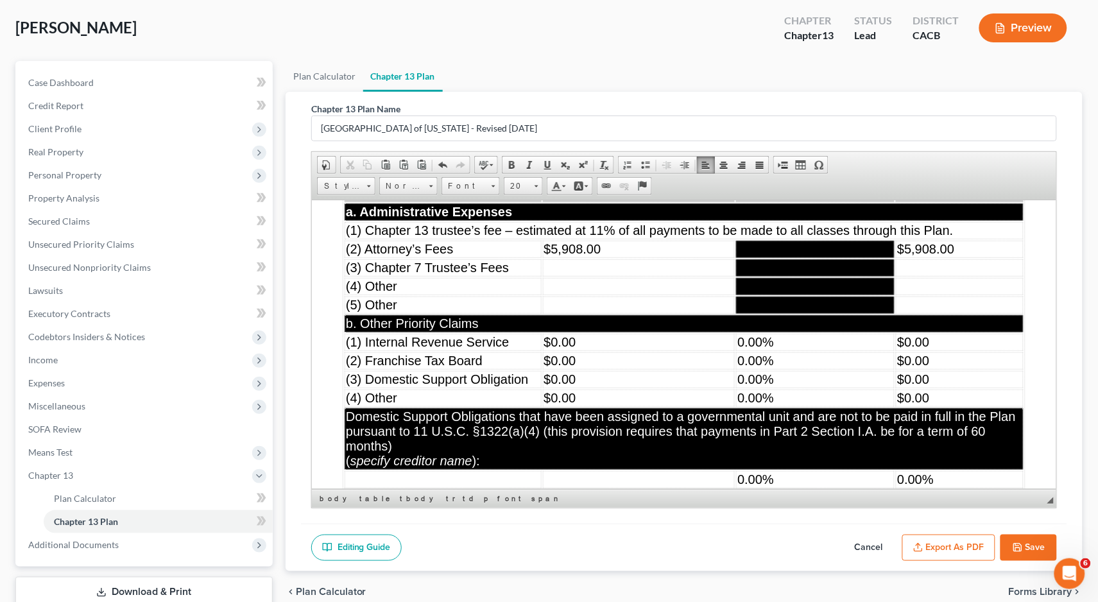
click at [599, 350] on td "$0.00" at bounding box center [638, 341] width 192 height 17
click at [584, 369] on td "$0.00" at bounding box center [638, 360] width 192 height 17
click at [814, 406] on td "0.00%" at bounding box center [814, 397] width 158 height 17
click at [811, 388] on td "0.00%" at bounding box center [814, 378] width 158 height 17
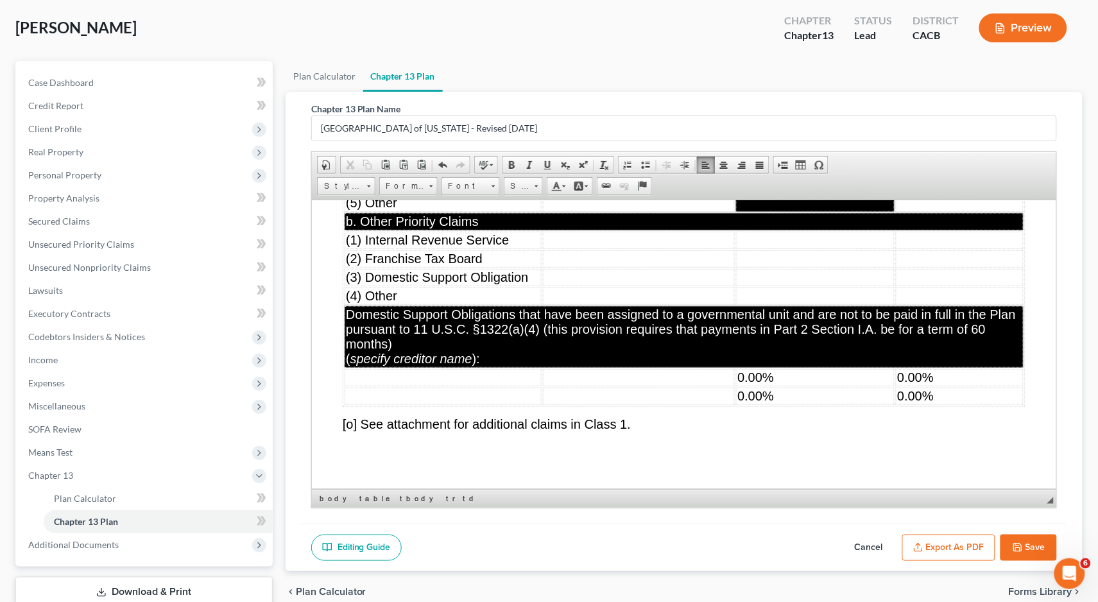
scroll to position [5226, 0]
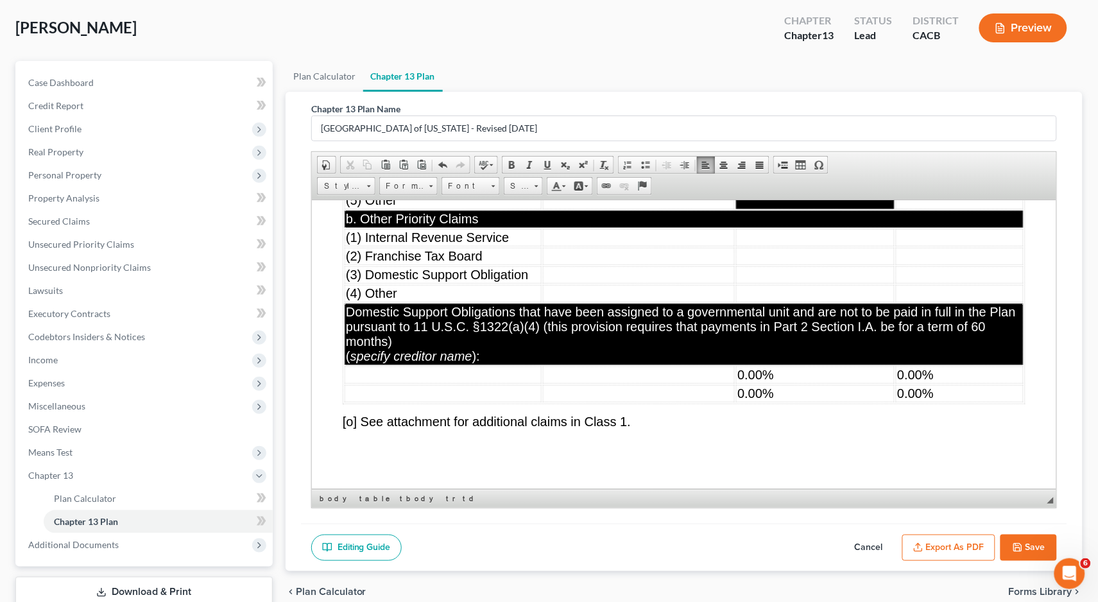
click at [788, 383] on td "0.00%" at bounding box center [814, 374] width 158 height 17
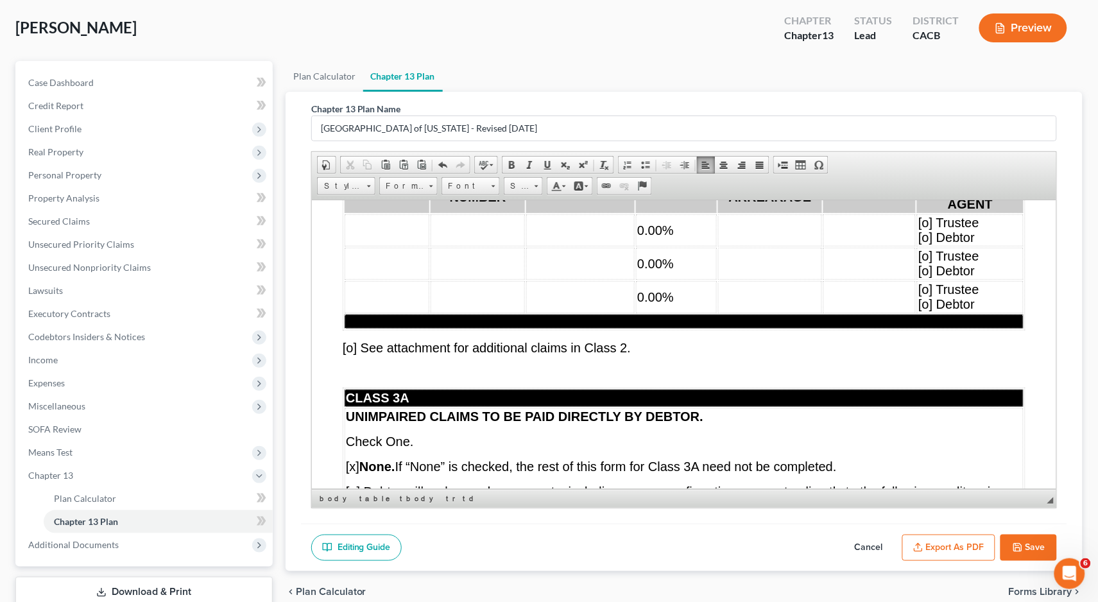
scroll to position [6010, 0]
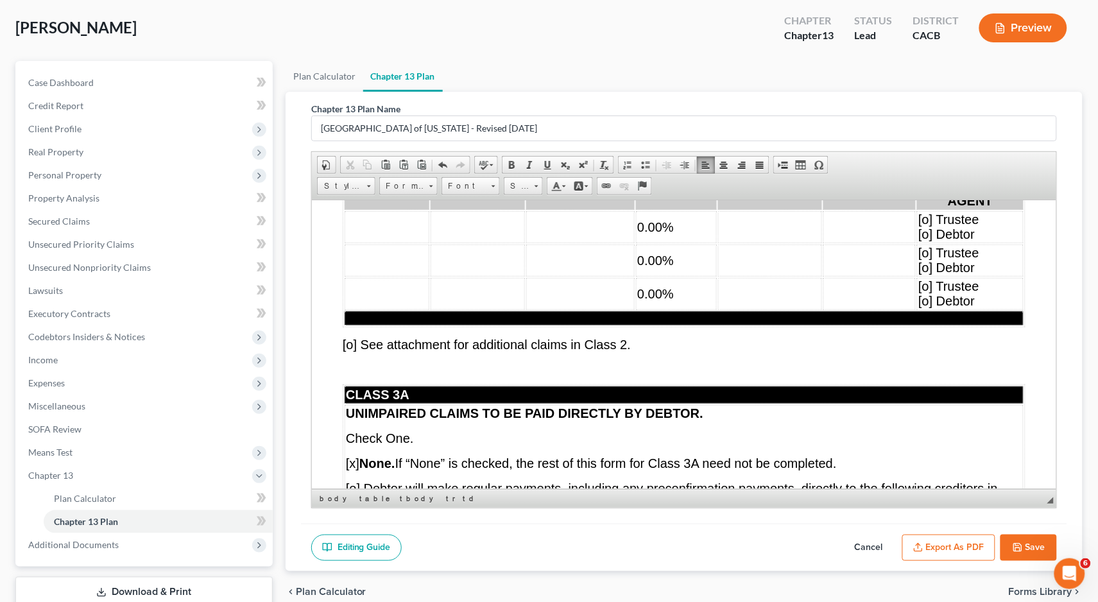
click at [695, 243] on td "0.00%" at bounding box center [675, 226] width 81 height 32
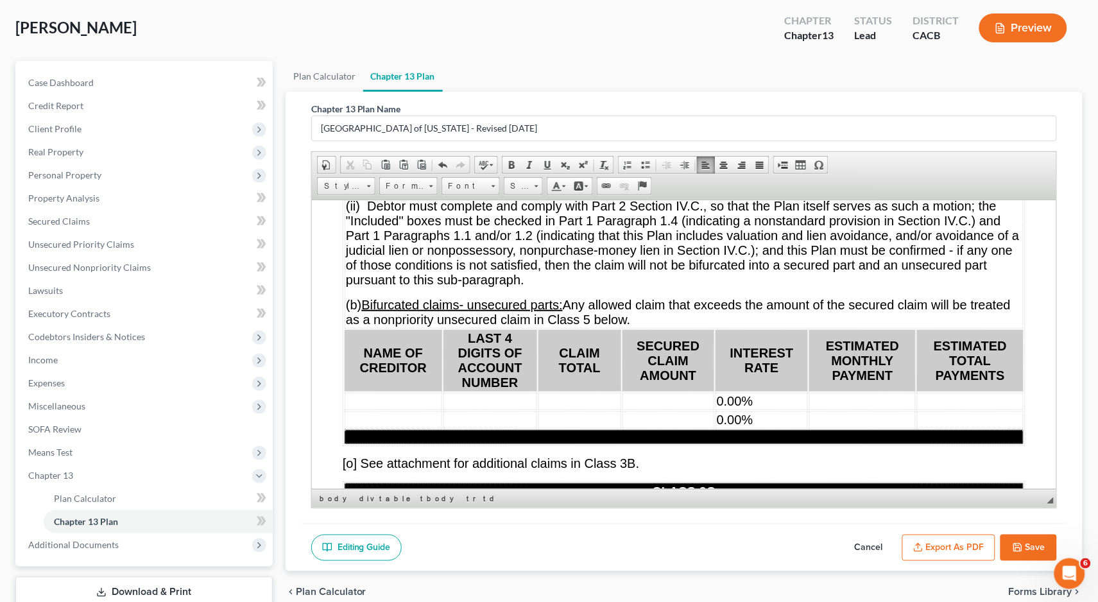
scroll to position [7372, 0]
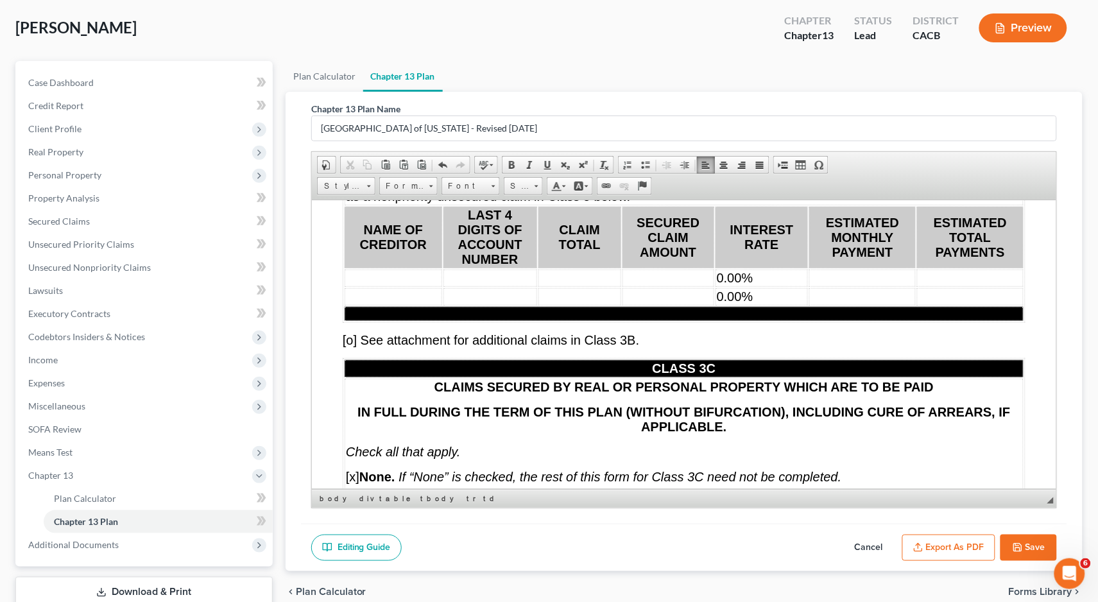
click at [779, 286] on td "0.00%" at bounding box center [761, 277] width 92 height 17
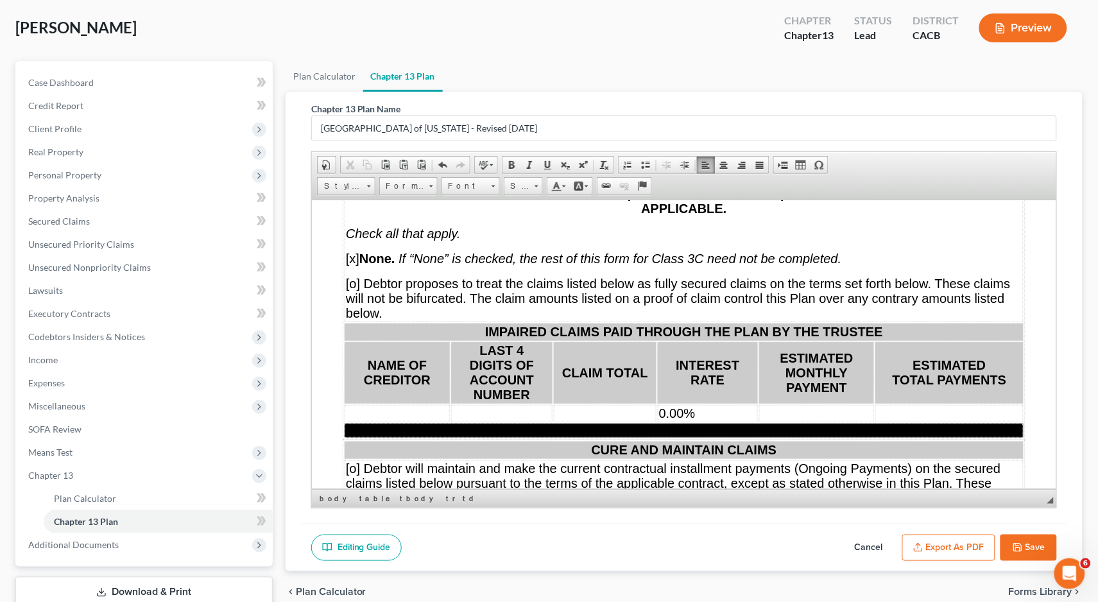
scroll to position [7709, 0]
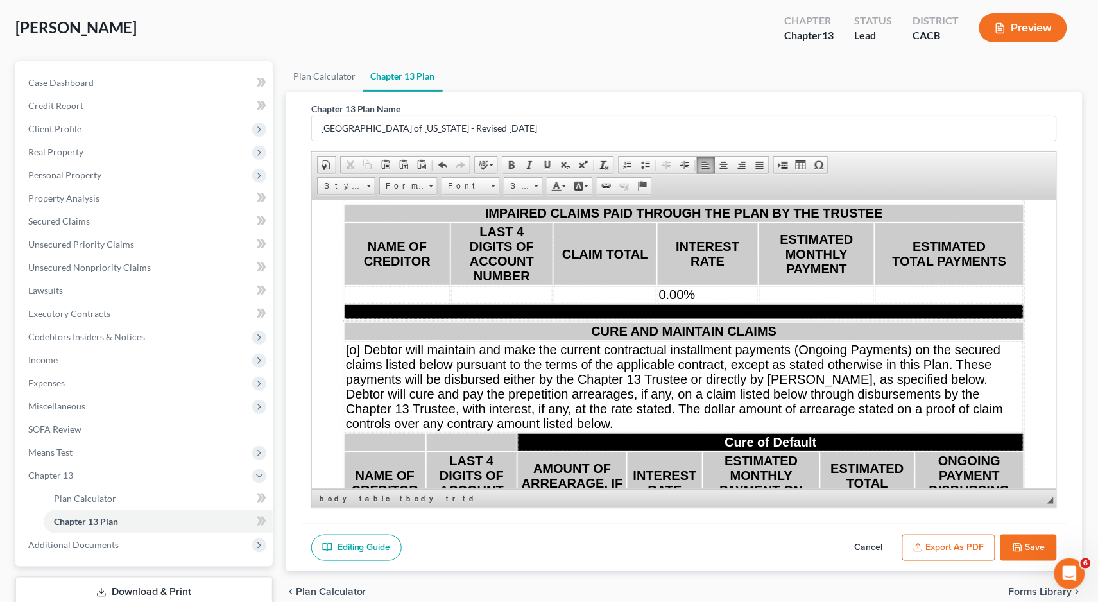
click at [701, 303] on td "0.00%" at bounding box center [707, 294] width 100 height 17
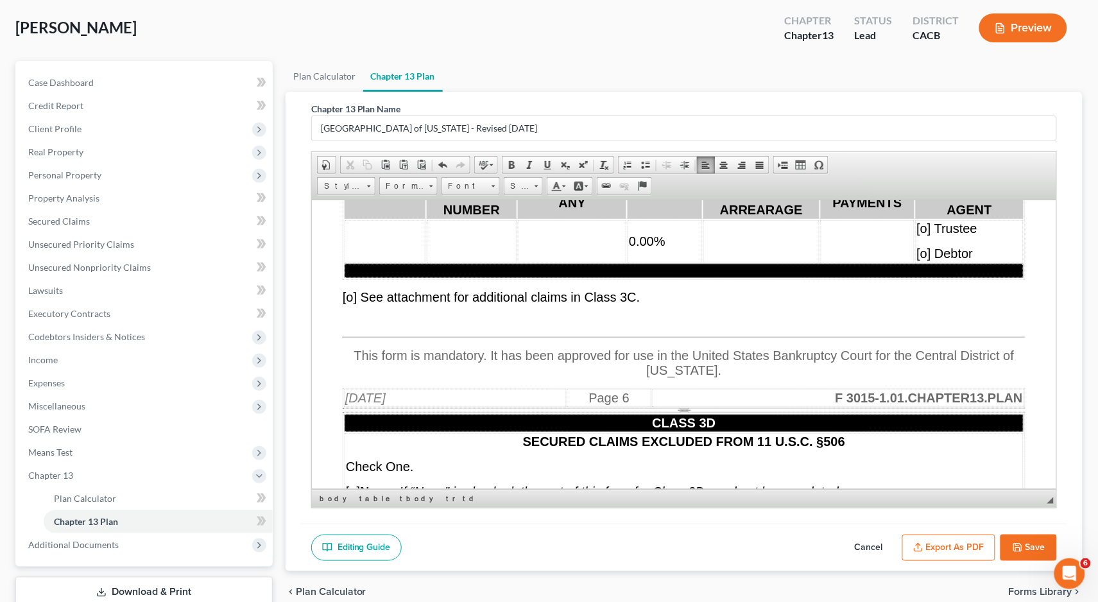
scroll to position [8007, 0]
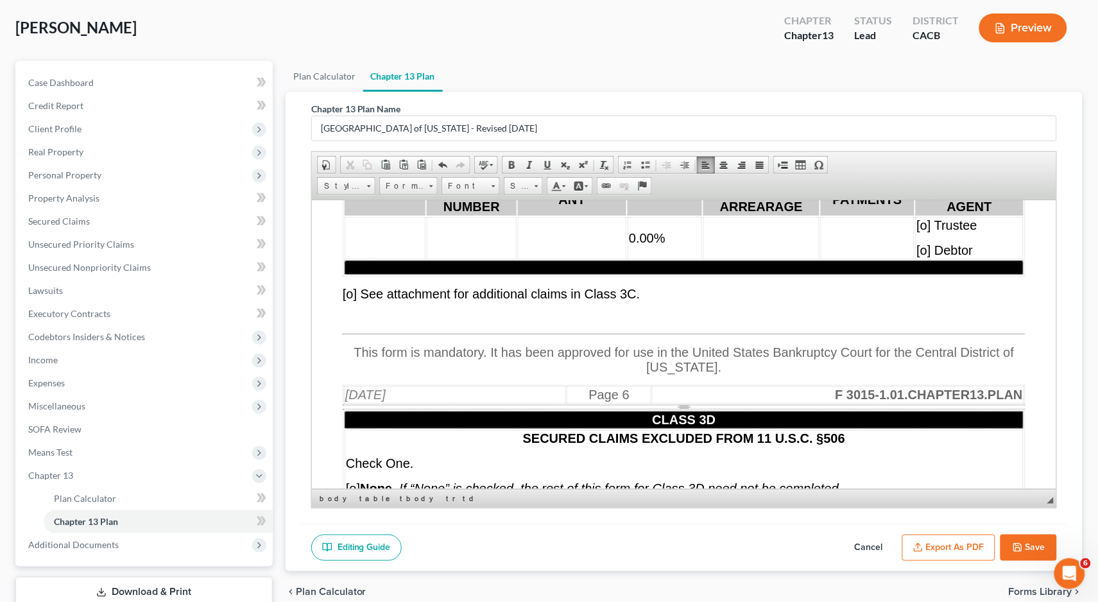
click at [667, 259] on td "0.00%" at bounding box center [664, 237] width 74 height 42
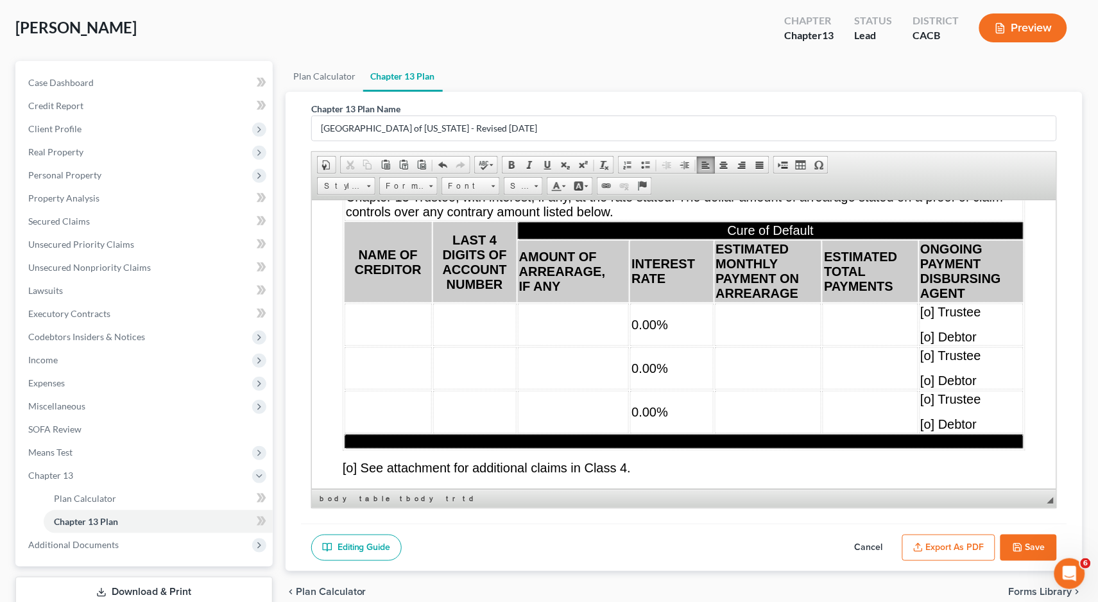
scroll to position [8880, 0]
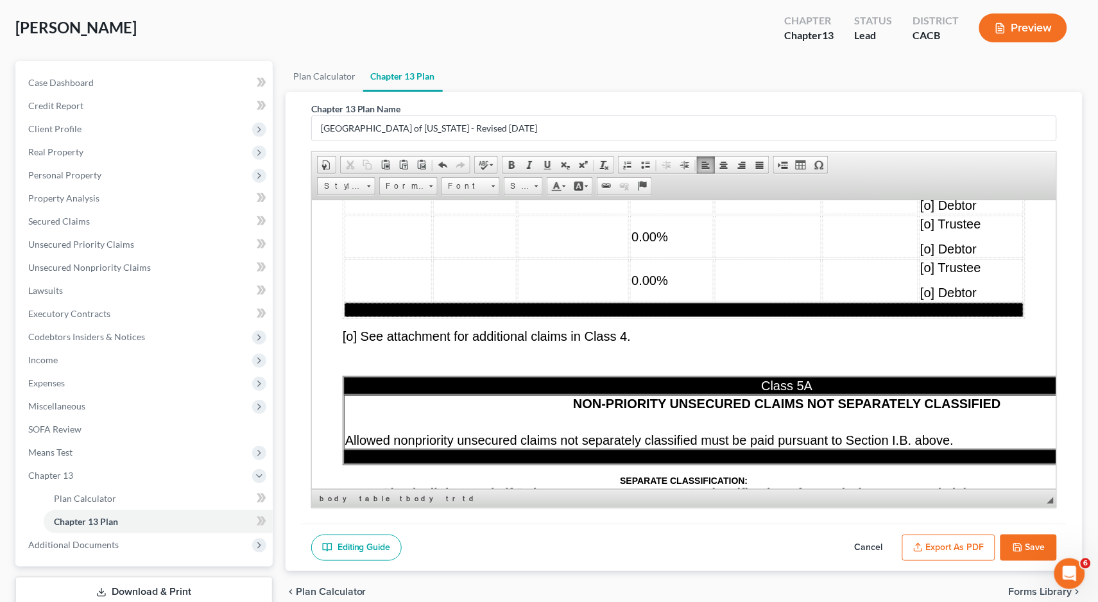
click at [660, 214] on td "0.00%" at bounding box center [670, 192] width 83 height 42
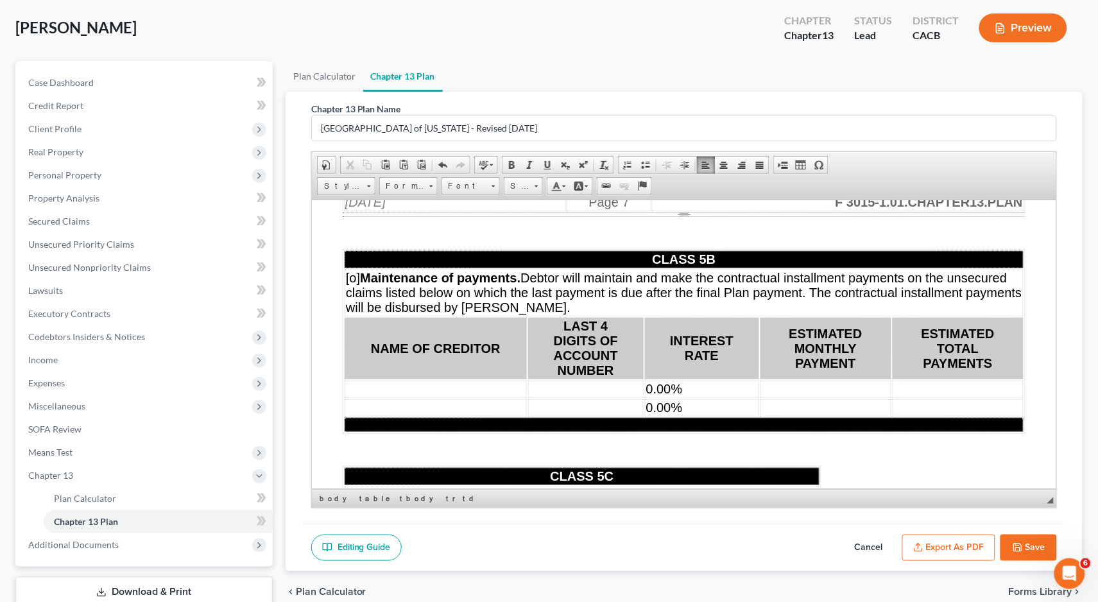
scroll to position [9691, 0]
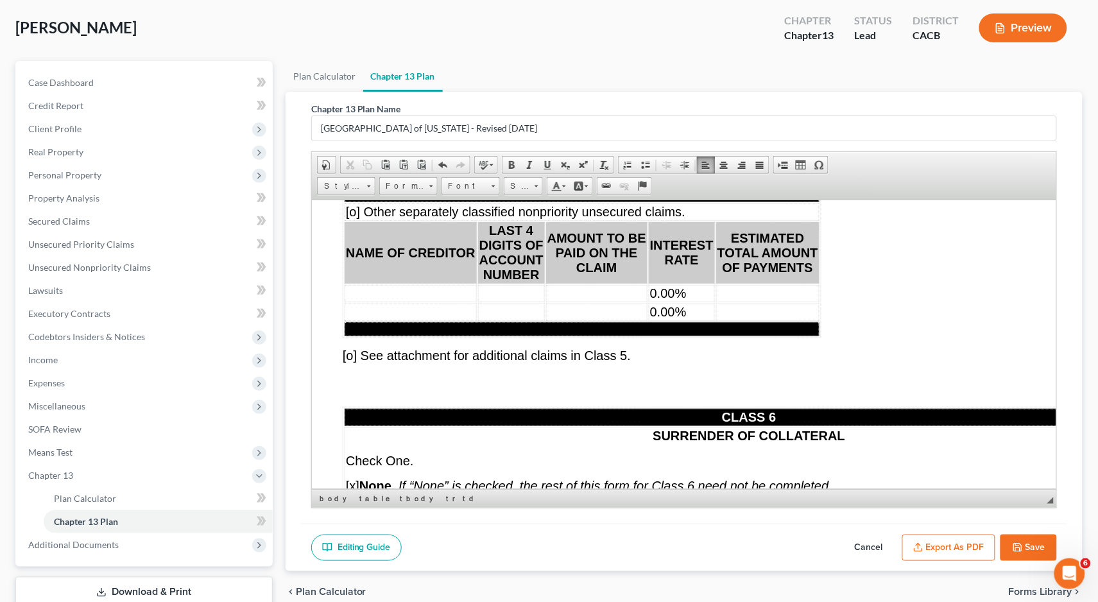
click at [752, 114] on td "0.00%" at bounding box center [701, 105] width 114 height 17
click at [704, 302] on td "0.00%" at bounding box center [681, 292] width 66 height 17
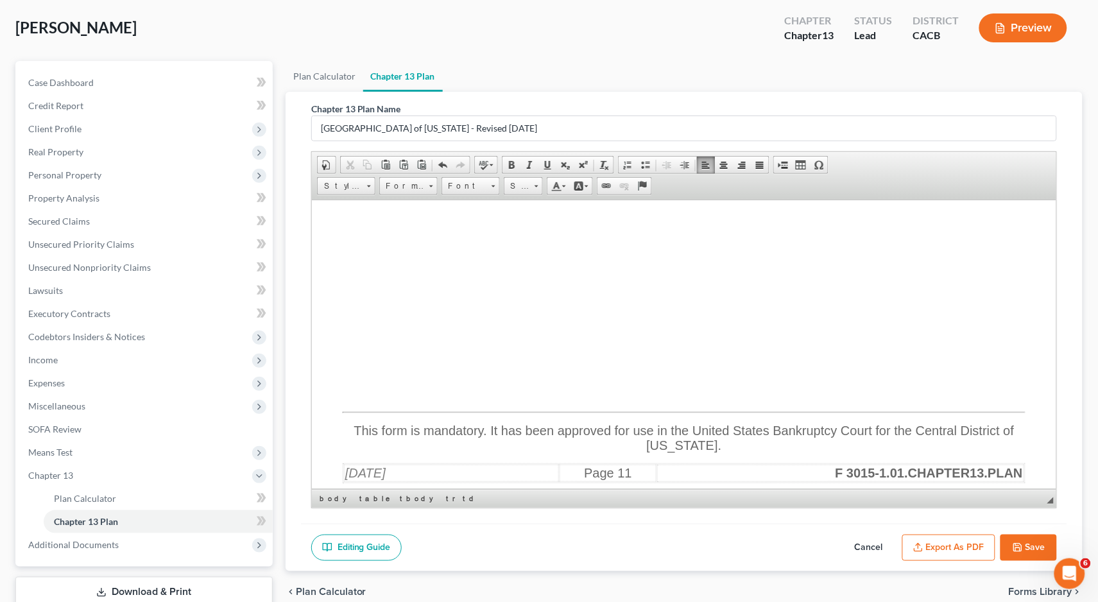
scroll to position [13903, 0]
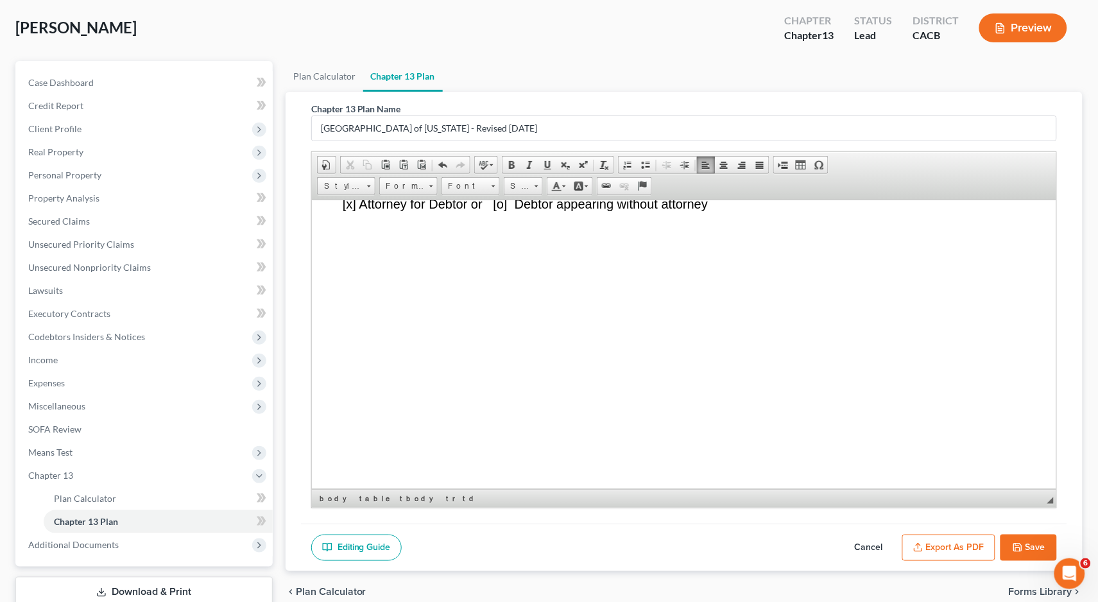
click at [491, 171] on u "[DATE]" at bounding box center [470, 164] width 40 height 14
drag, startPoint x: 531, startPoint y: 387, endPoint x: 429, endPoint y: 388, distance: 102.7
click at [429, 196] on u "[PERSON_NAME], 245077" at bounding box center [502, 189] width 155 height 14
click at [534, 196] on u "[PERSON_NAME], 245077" at bounding box center [502, 189] width 155 height 14
copy span "[PERSON_NAME]"
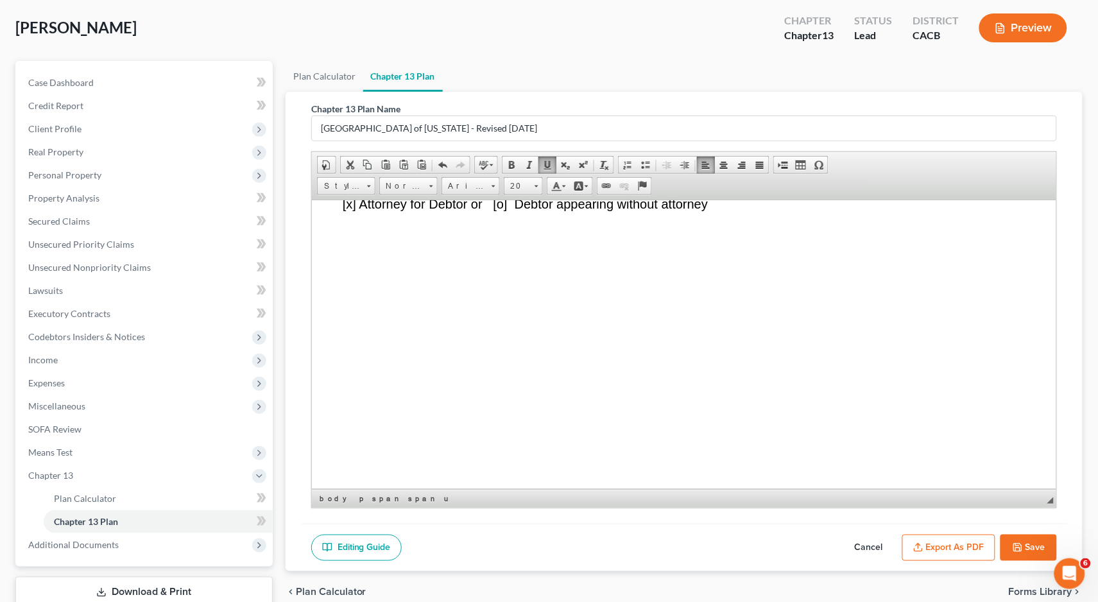
click at [581, 196] on u "[PERSON_NAME], 245077" at bounding box center [502, 189] width 155 height 14
click at [352, 210] on span "[x] Attorney for Debtor or [o] Debtor appearing without attorney" at bounding box center [524, 203] width 365 height 14
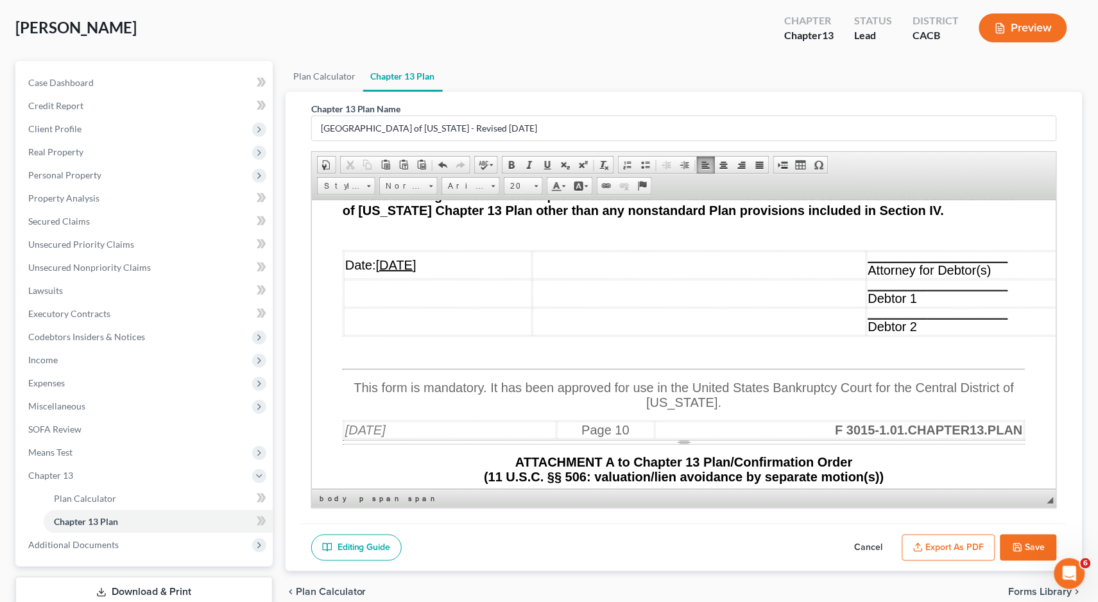
scroll to position [12876, 0]
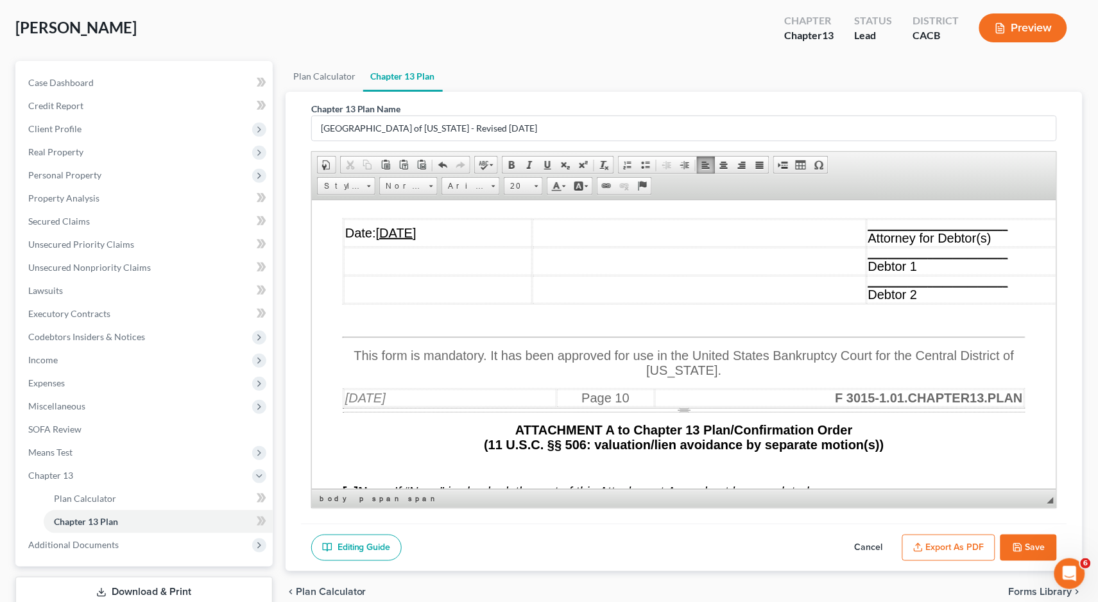
click at [919, 230] on u "____________________________" at bounding box center [937, 225] width 140 height 10
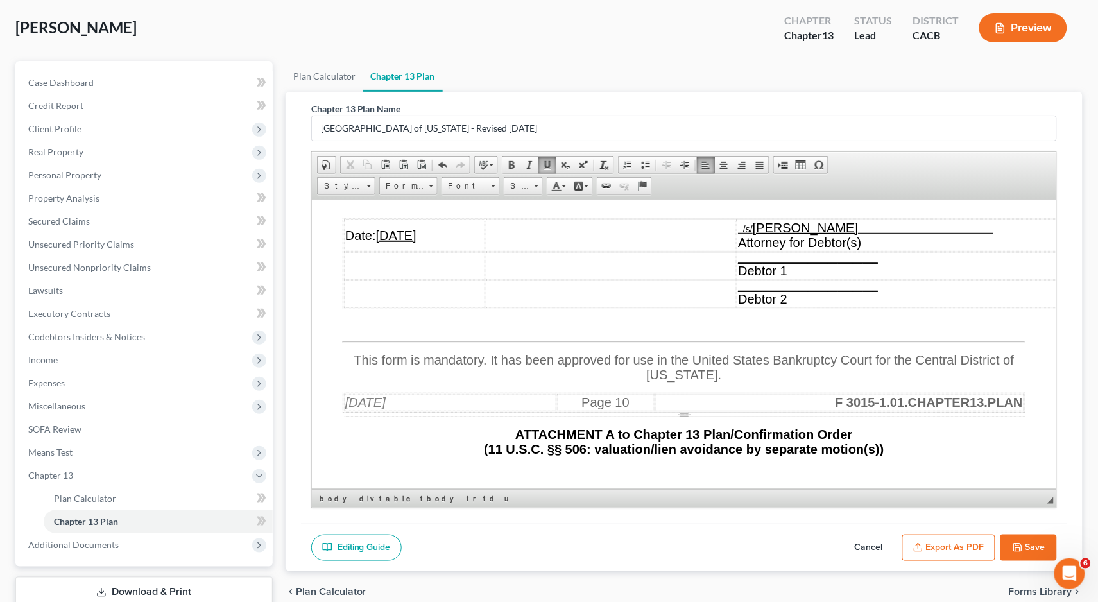
click at [408, 242] on u "[DATE]" at bounding box center [395, 235] width 40 height 14
click at [1010, 544] on button "Save" at bounding box center [1028, 547] width 56 height 27
select select "1"
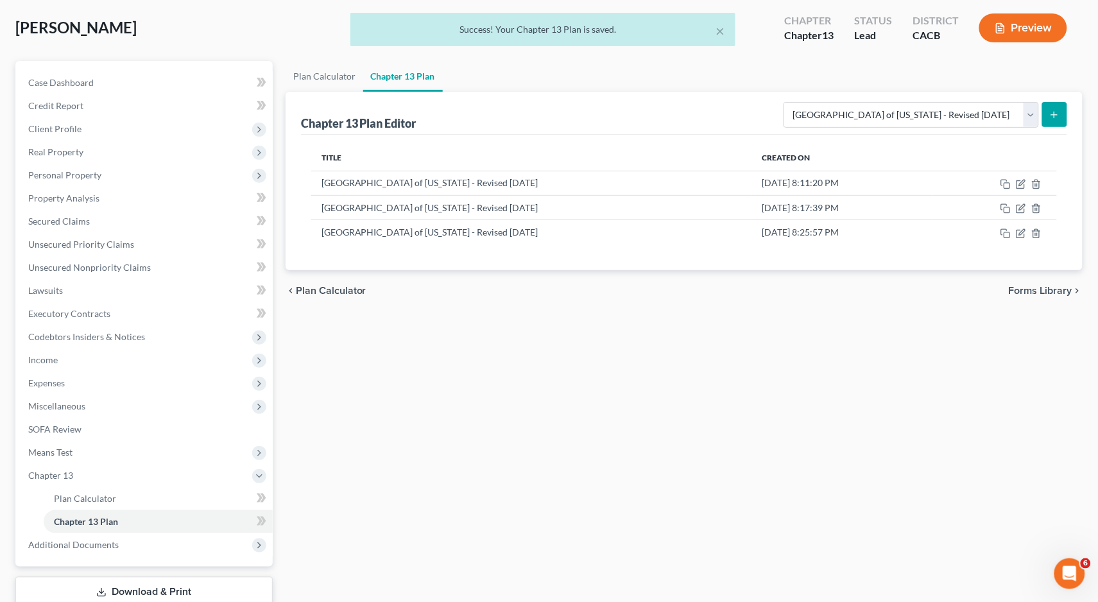
click at [959, 549] on div "Plan Calculator Chapter 13 Plan Chapter 13 Plan Editor Please select your Chapt…" at bounding box center [684, 350] width 810 height 579
click at [1023, 228] on icon "button" at bounding box center [1021, 233] width 10 height 10
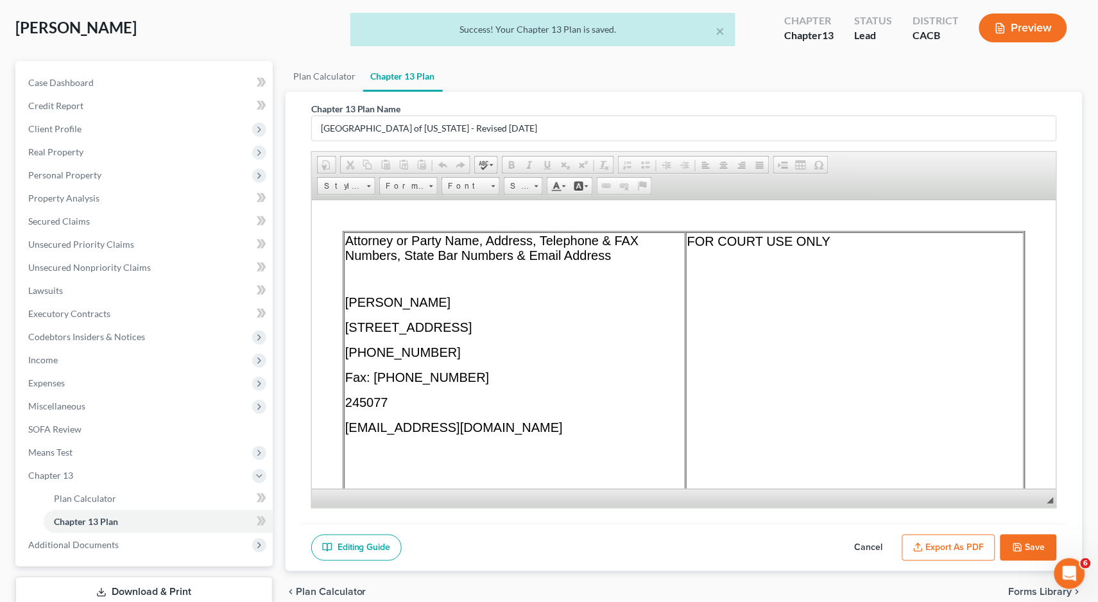
scroll to position [0, 0]
click at [941, 541] on button "Export as PDF" at bounding box center [948, 547] width 93 height 27
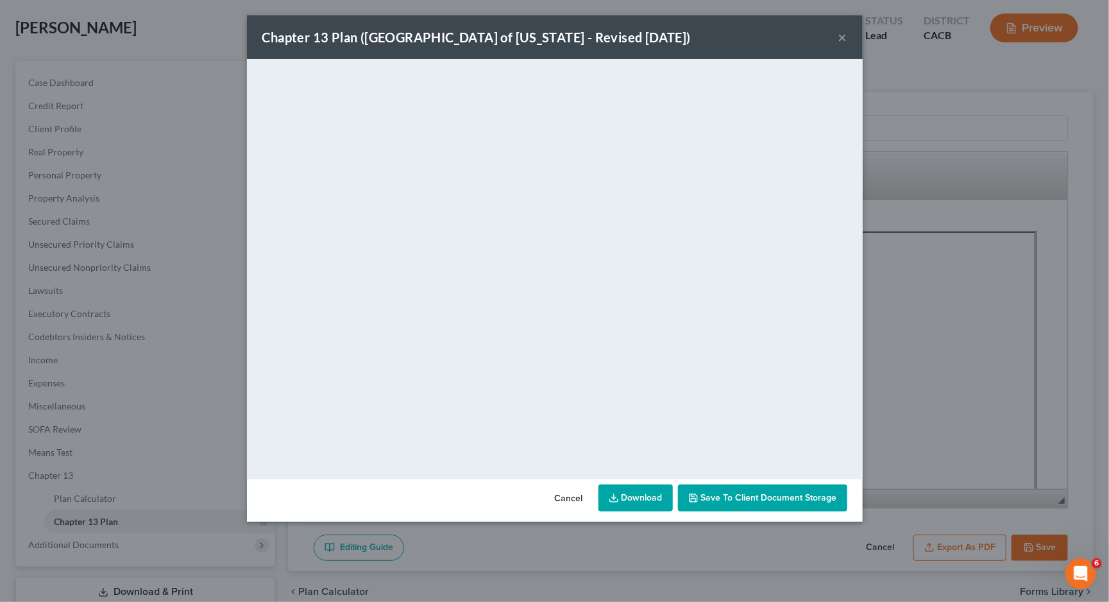
click at [625, 501] on link "Download" at bounding box center [636, 497] width 74 height 27
click at [849, 33] on div "Chapter 13 Plan ([GEOGRAPHIC_DATA] of [US_STATE] - Revised [DATE]) ×" at bounding box center [555, 37] width 616 height 44
click at [842, 37] on button "×" at bounding box center [843, 37] width 9 height 15
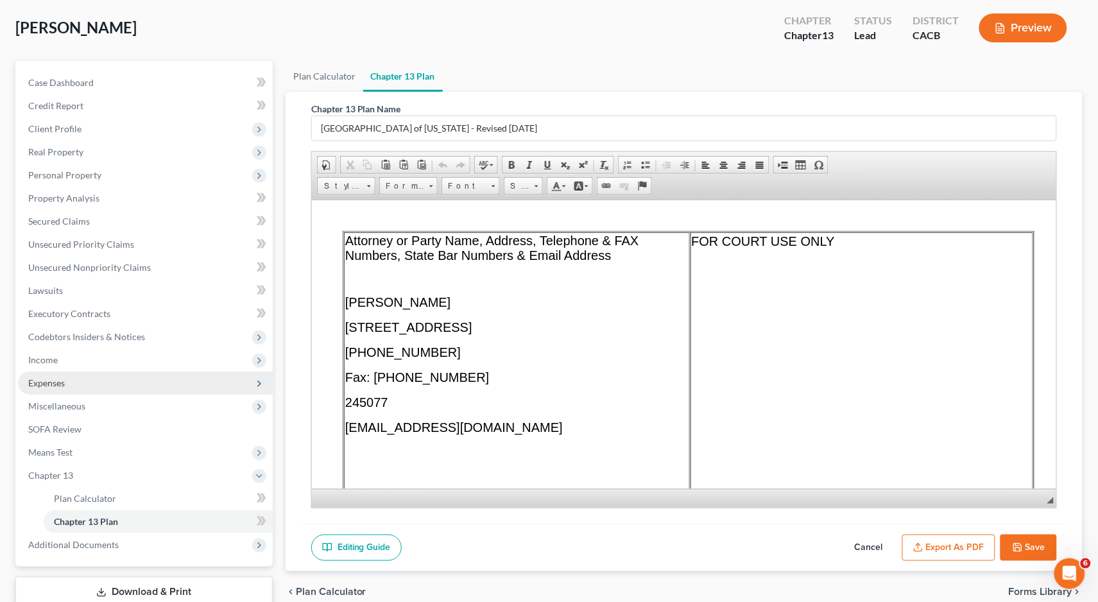
scroll to position [65, 0]
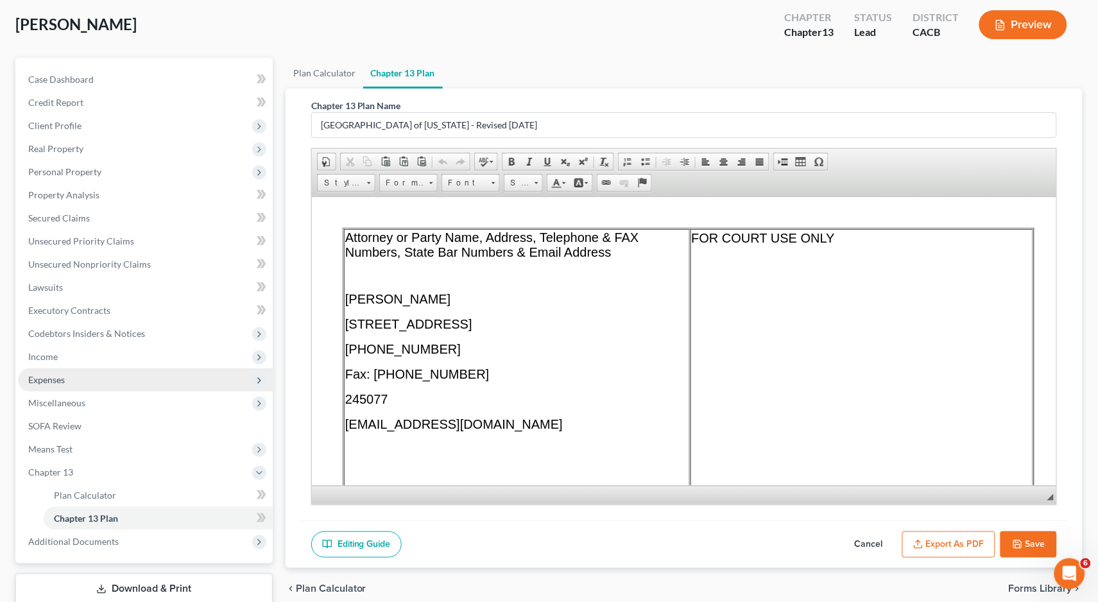
click at [71, 368] on span "Expenses" at bounding box center [145, 379] width 255 height 23
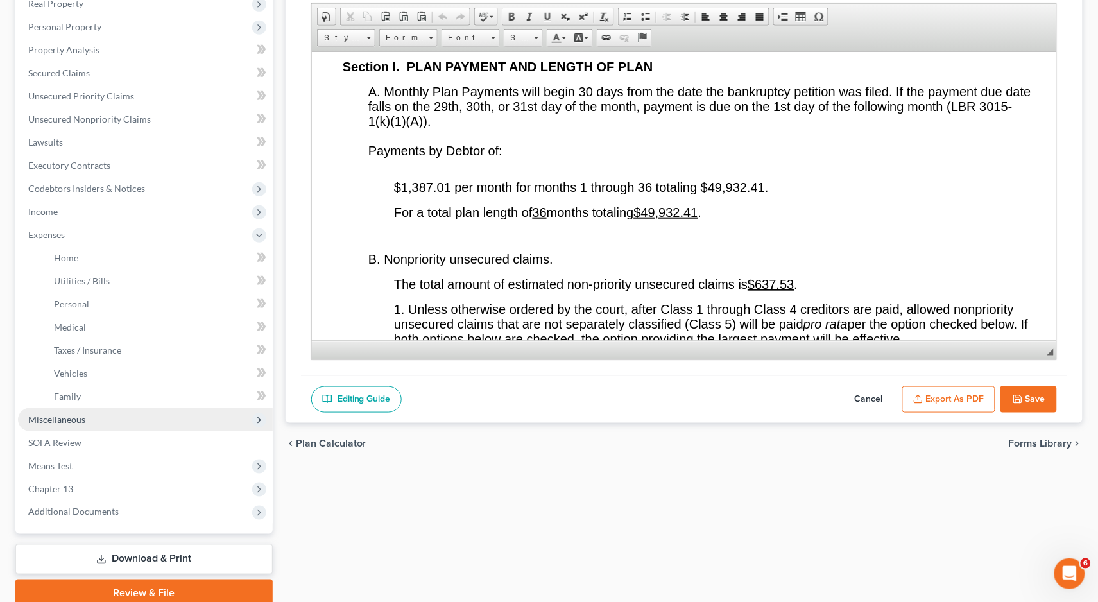
scroll to position [242, 0]
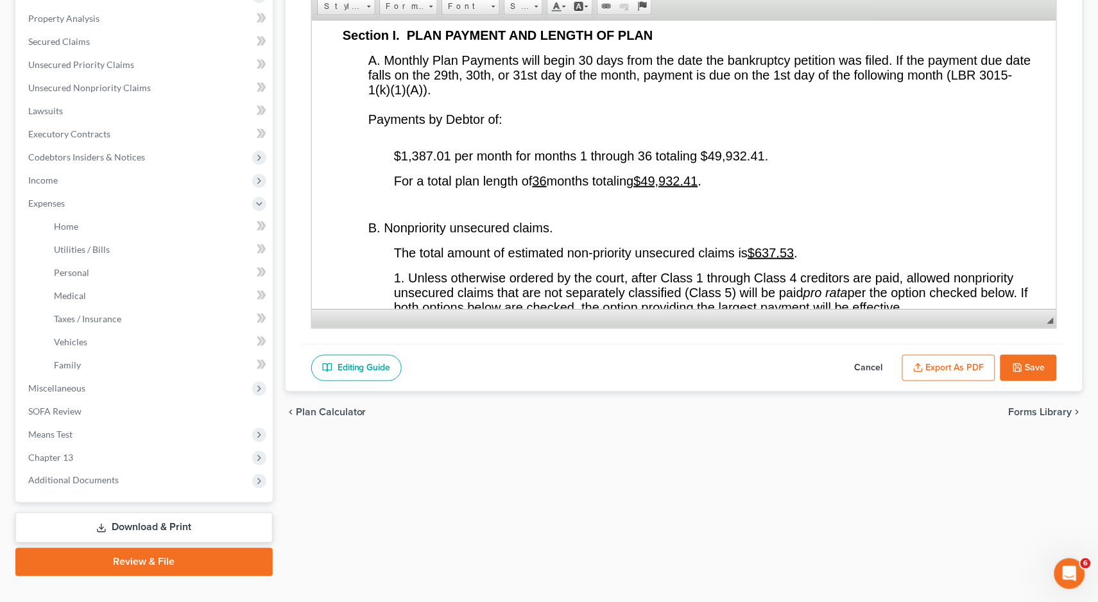
click at [450, 162] on span "$1,387.01 per month for months 1 through 36 totaling $49,932.41." at bounding box center [580, 155] width 375 height 14
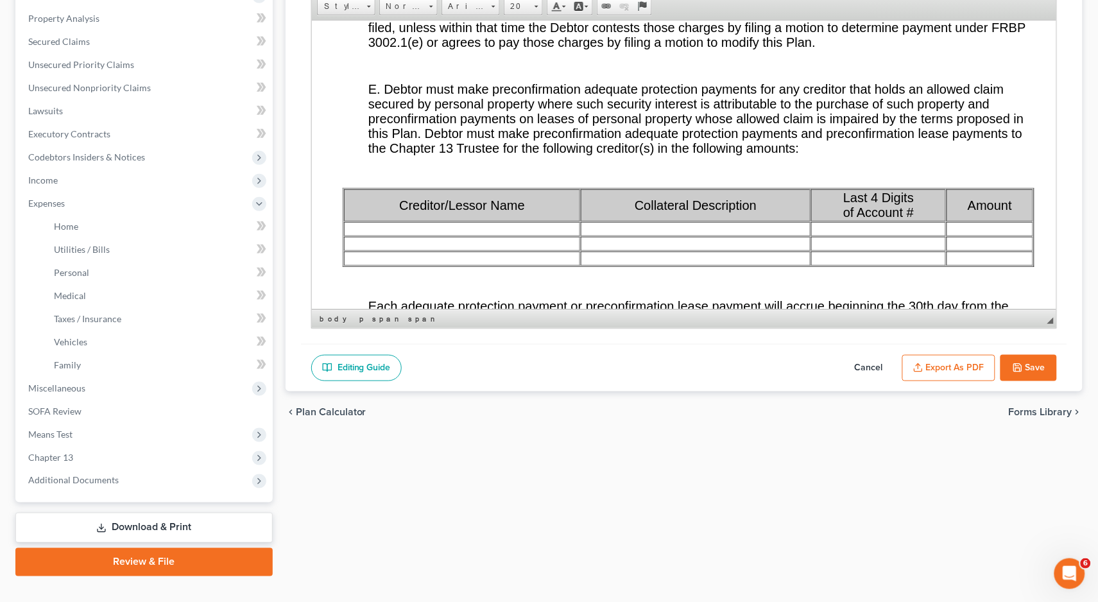
scroll to position [3506, 0]
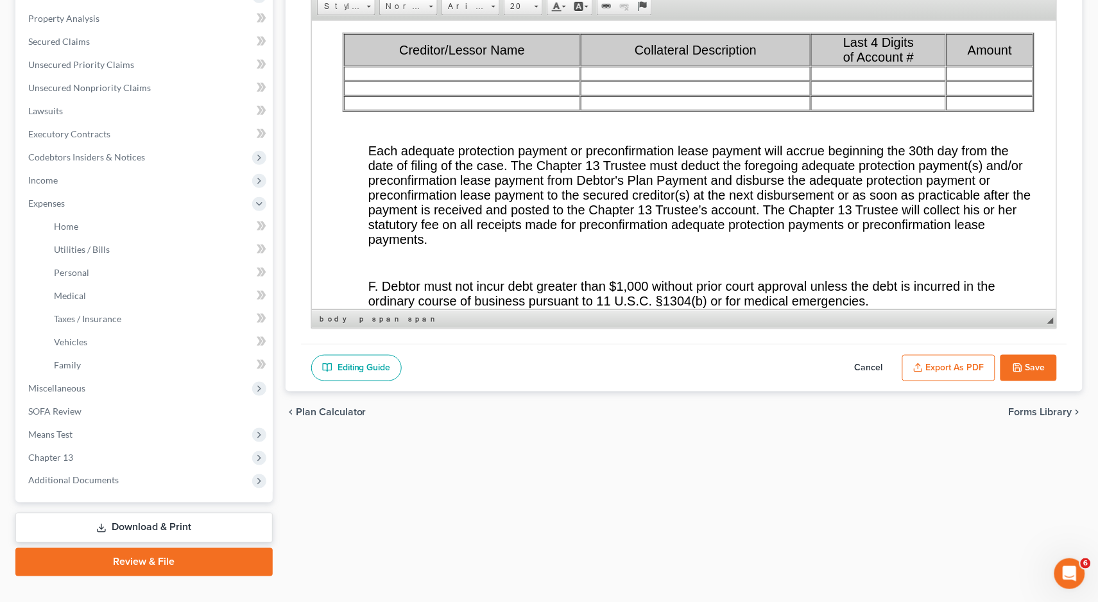
click at [1046, 368] on button "Save" at bounding box center [1028, 368] width 56 height 27
click at [934, 366] on button "Export as PDF" at bounding box center [948, 368] width 93 height 27
select select "1"
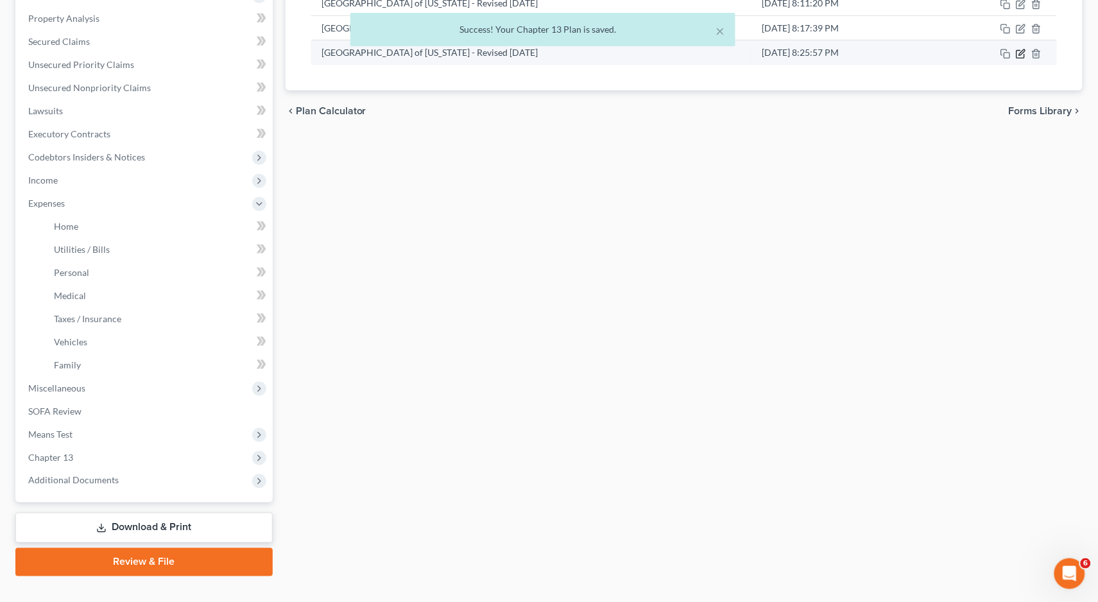
click at [1024, 52] on icon "button" at bounding box center [1020, 54] width 8 height 8
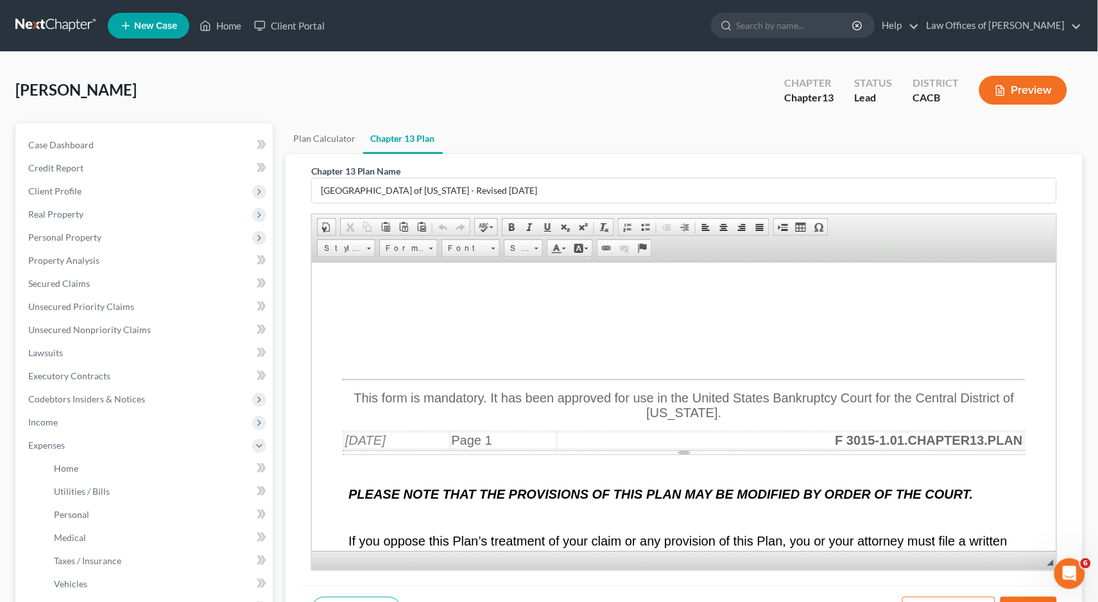
scroll to position [242, 0]
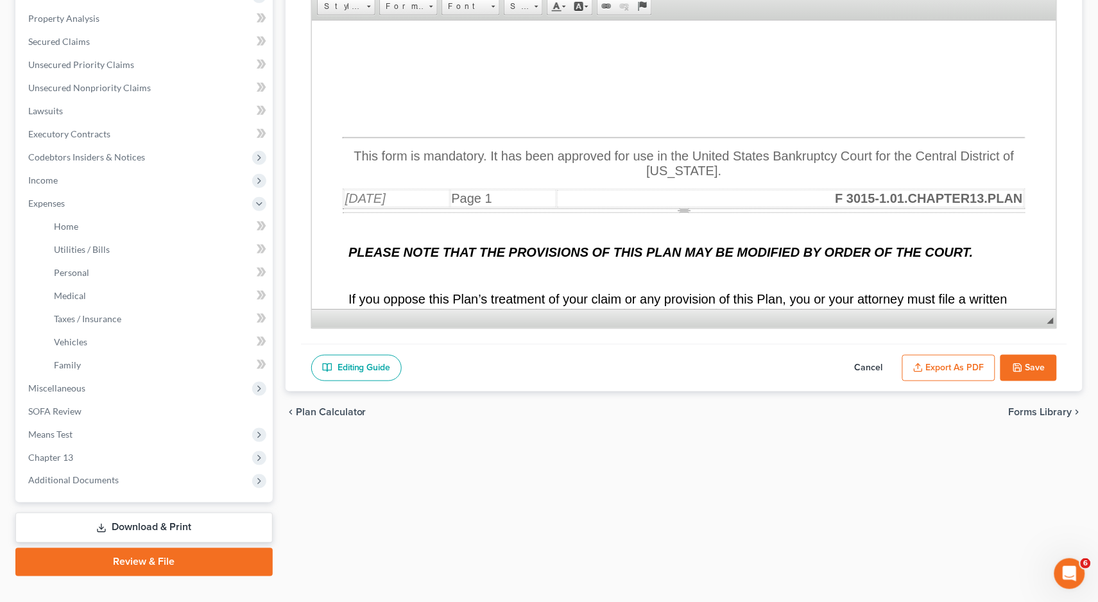
click at [364, 363] on link "Editing Guide" at bounding box center [356, 368] width 90 height 27
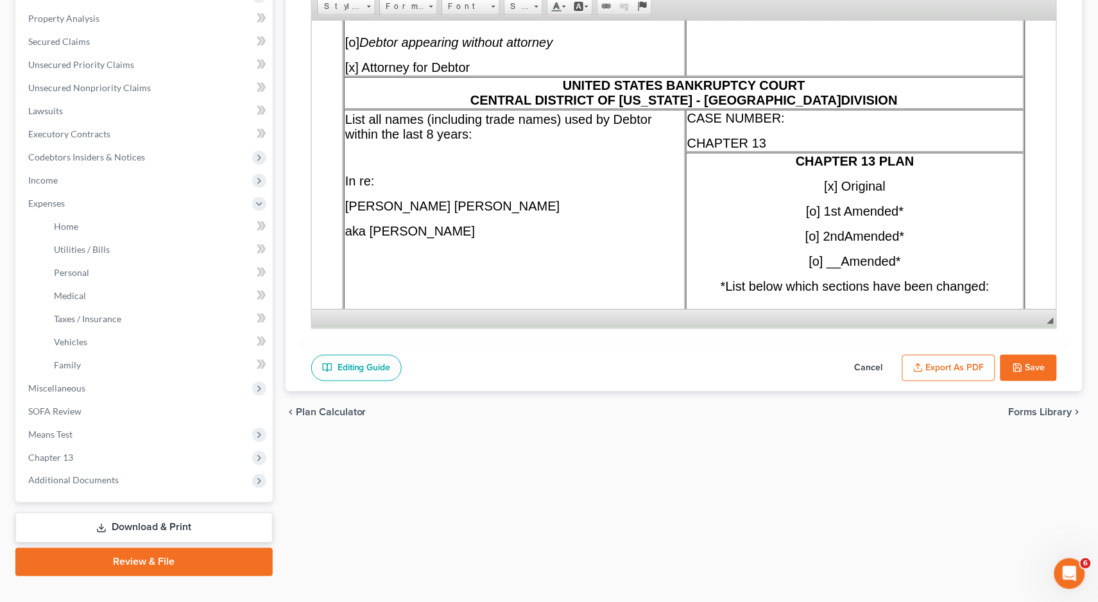
scroll to position [0, 0]
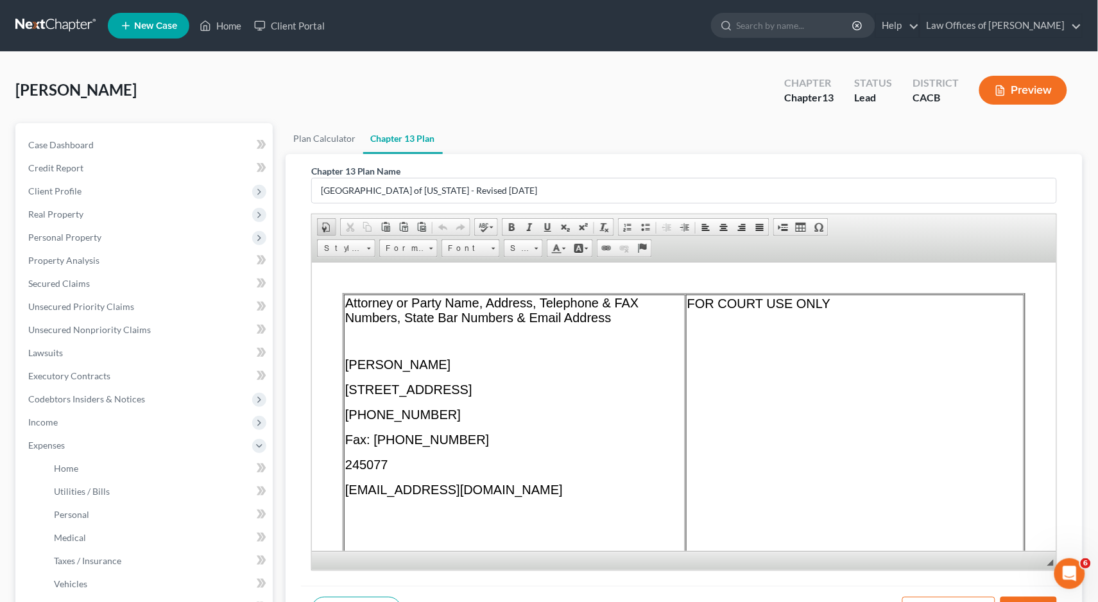
click at [326, 224] on span at bounding box center [326, 227] width 10 height 10
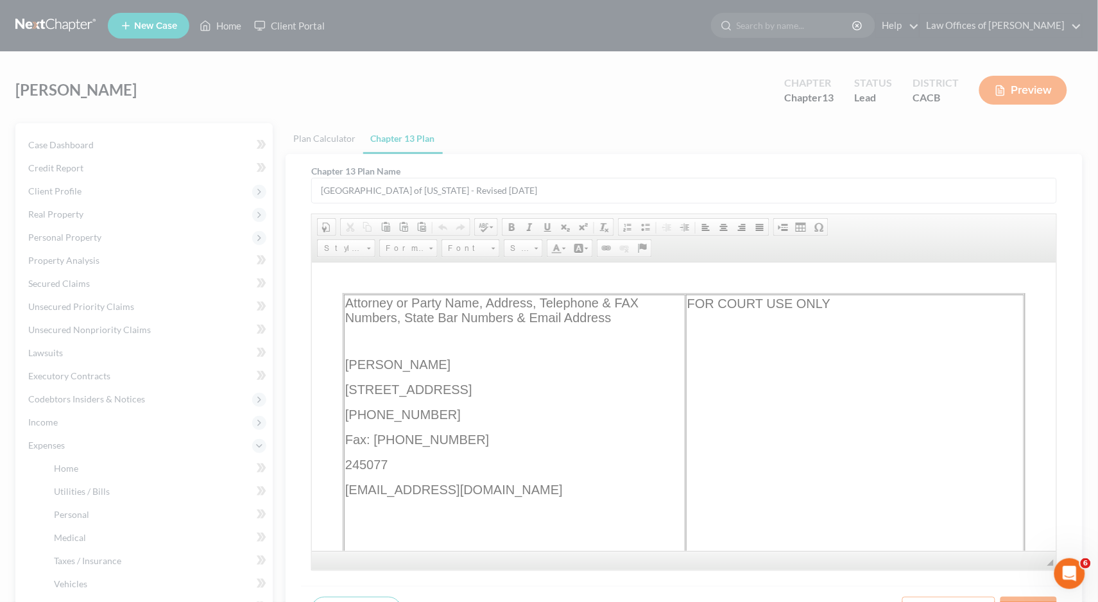
select select "other"
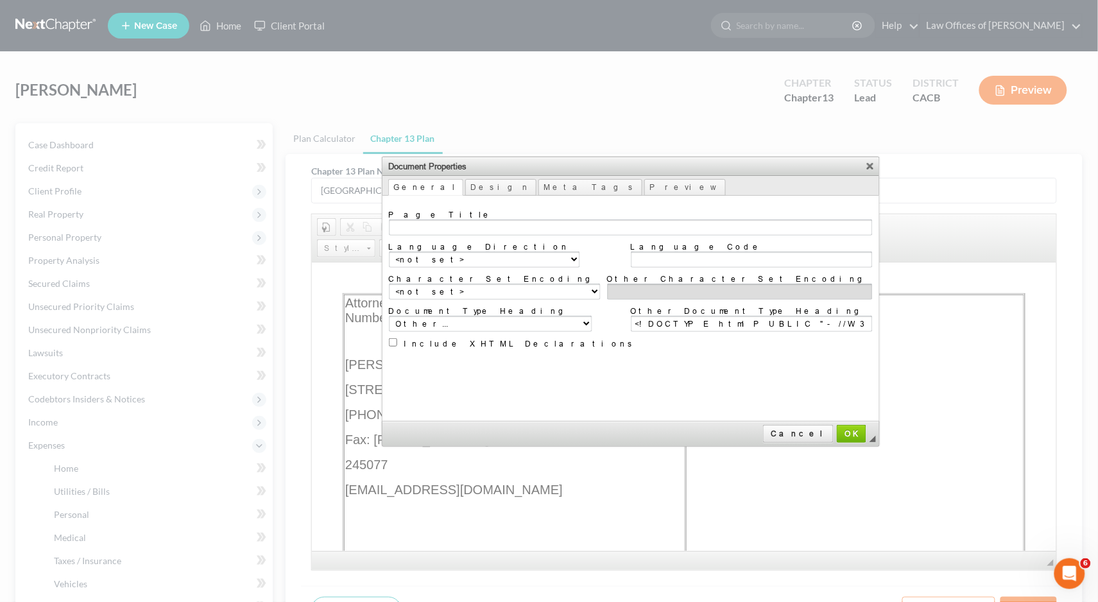
click at [446, 176] on div "Document Properties X General Design Meta Tags Preview Page Title Language Dire…" at bounding box center [631, 302] width 498 height 290
click at [465, 179] on link "Design" at bounding box center [500, 187] width 71 height 17
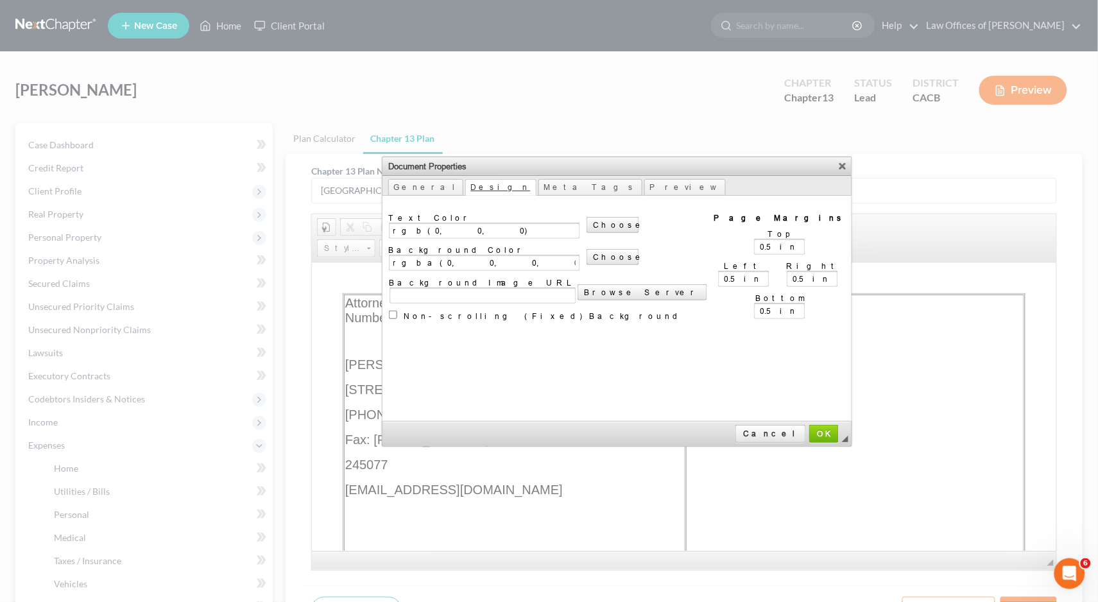
scroll to position [3, 0]
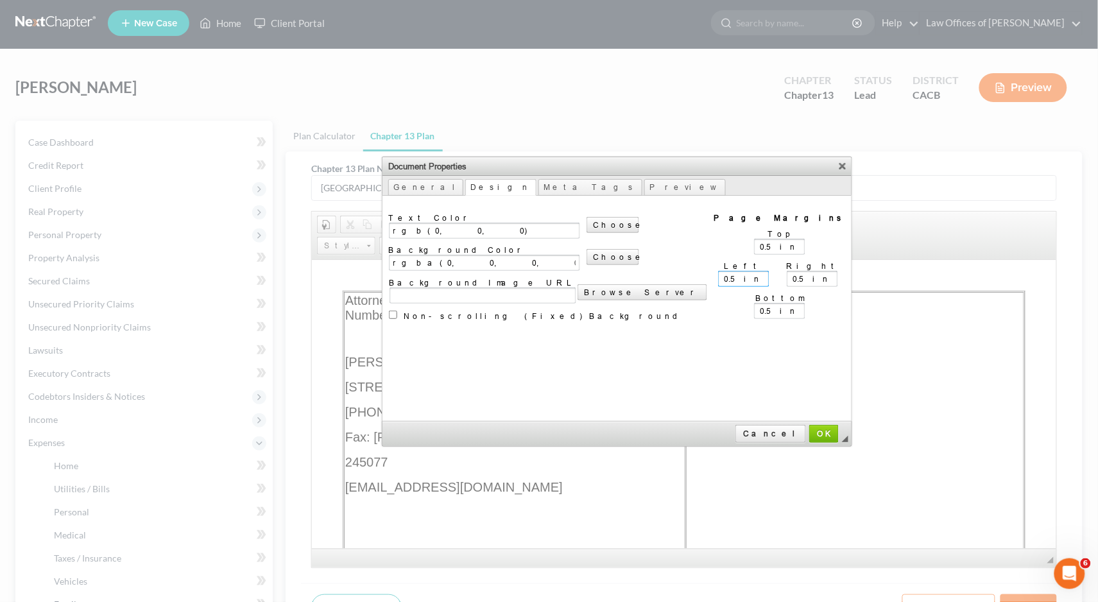
click at [718, 271] on input "0.5in" at bounding box center [743, 279] width 51 height 16
click at [754, 245] on input "0.5in" at bounding box center [779, 247] width 51 height 16
click at [754, 303] on input "0.5in" at bounding box center [779, 311] width 51 height 16
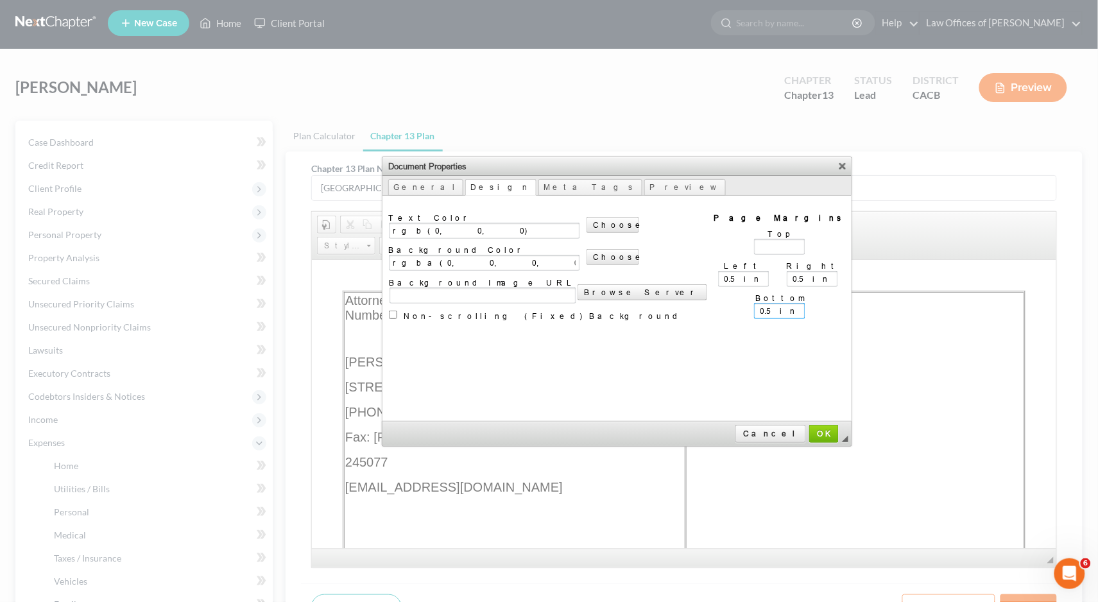
click at [754, 303] on input "0.5in" at bounding box center [779, 311] width 51 height 16
click at [810, 430] on span "OK" at bounding box center [824, 434] width 28 height 10
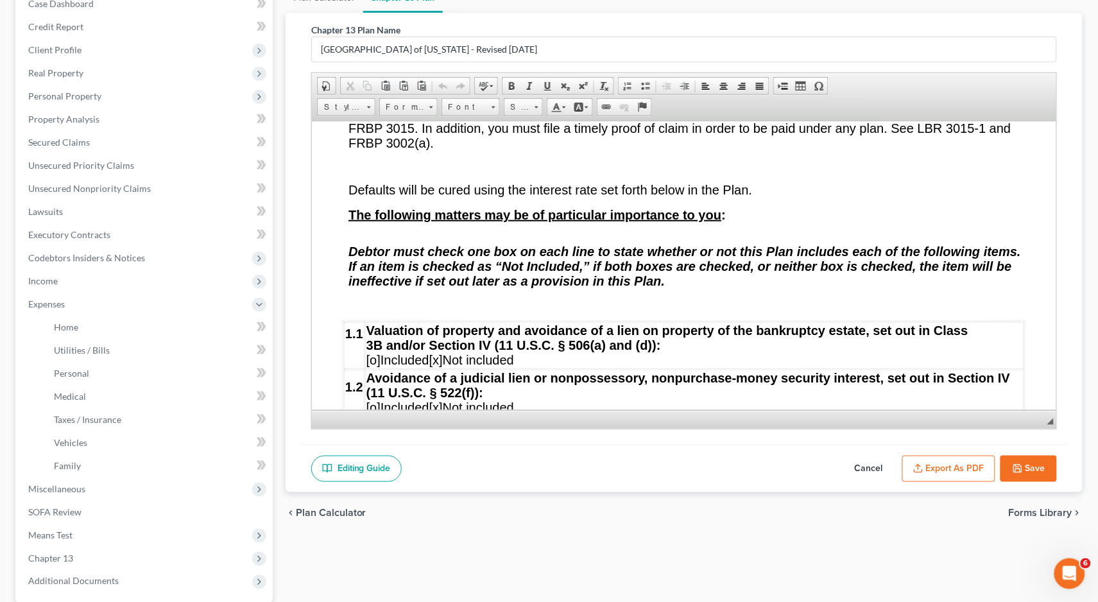
scroll to position [1609, 0]
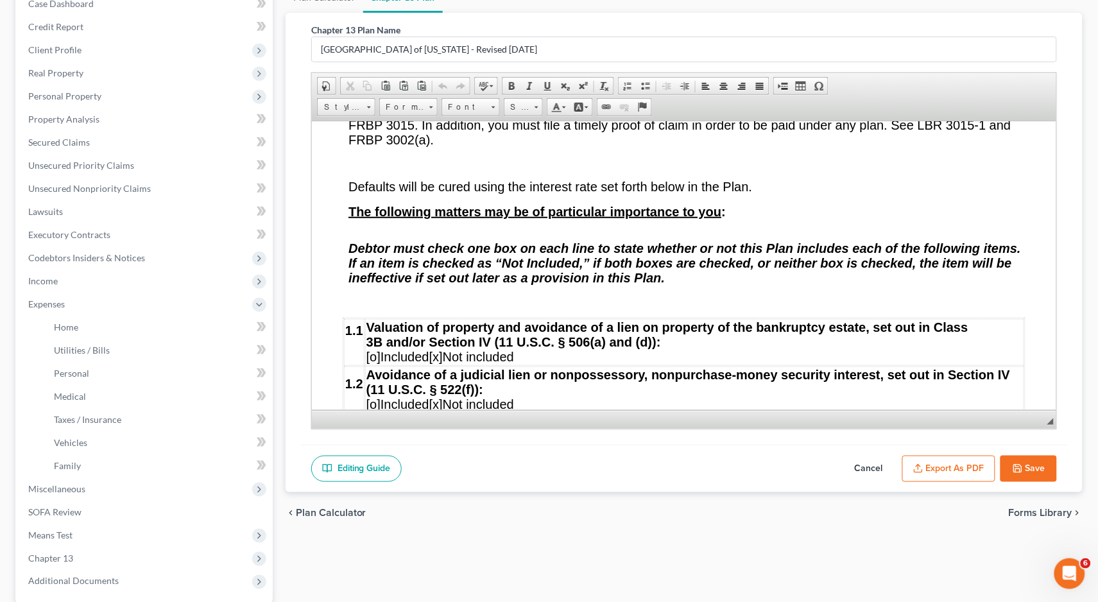
click at [1048, 469] on button "Save" at bounding box center [1028, 469] width 56 height 27
select select "1"
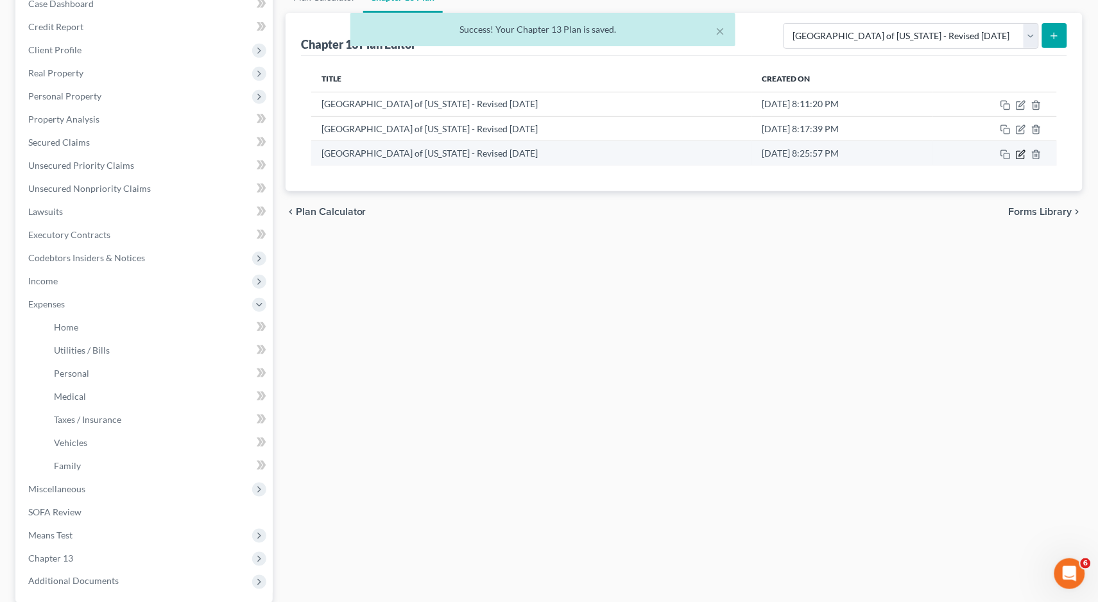
click at [1017, 151] on icon "button" at bounding box center [1021, 154] width 10 height 10
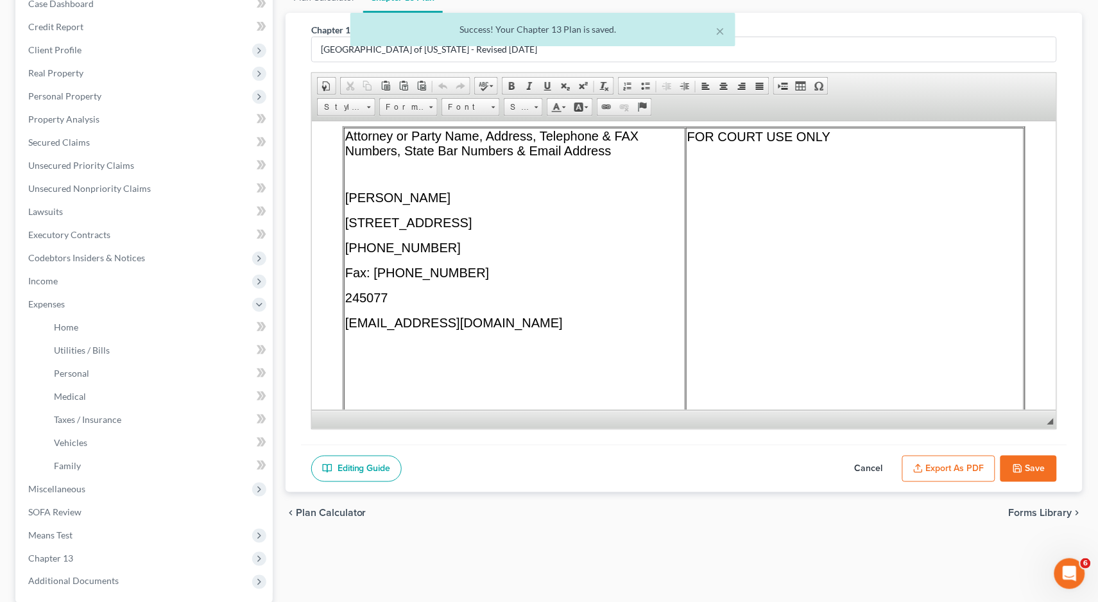
scroll to position [0, 0]
click at [968, 465] on button "Export as PDF" at bounding box center [948, 469] width 93 height 27
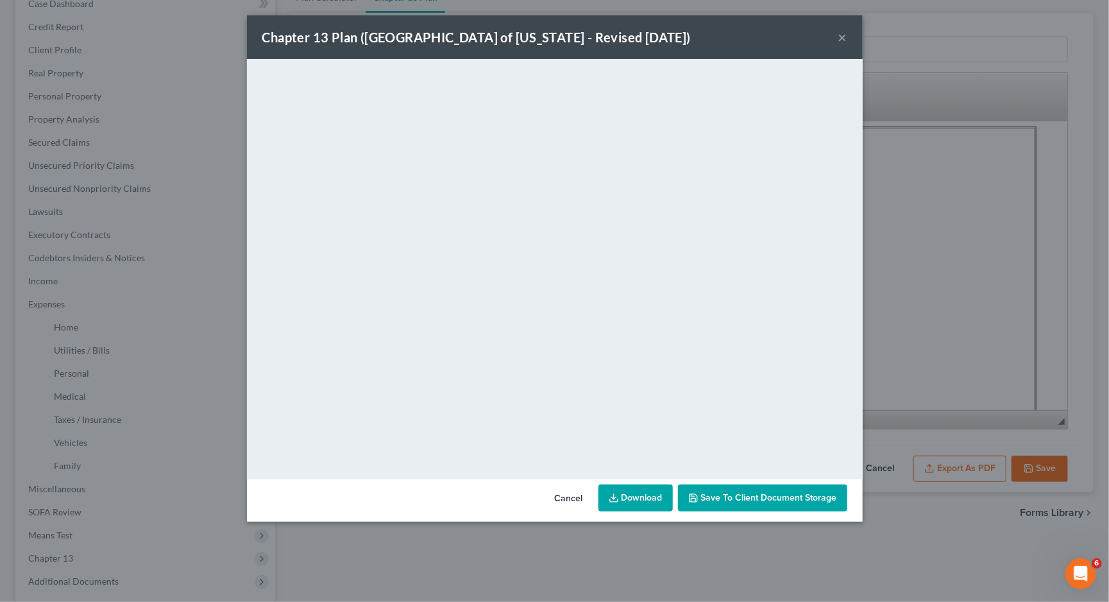
click at [581, 500] on button "Cancel" at bounding box center [569, 499] width 49 height 26
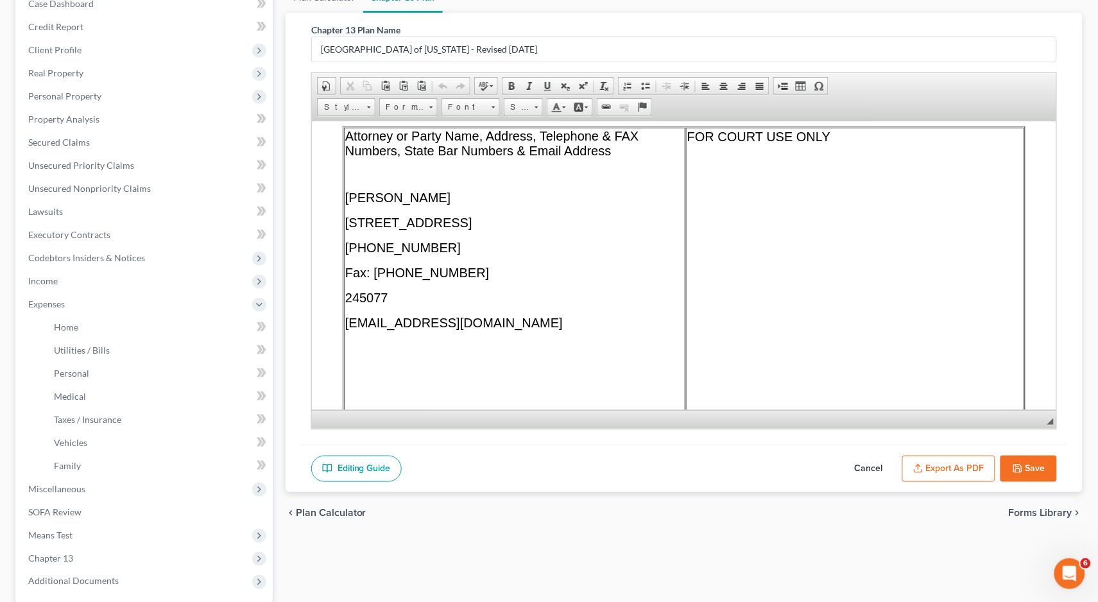
click at [866, 463] on button "Cancel" at bounding box center [868, 469] width 56 height 27
select select "1"
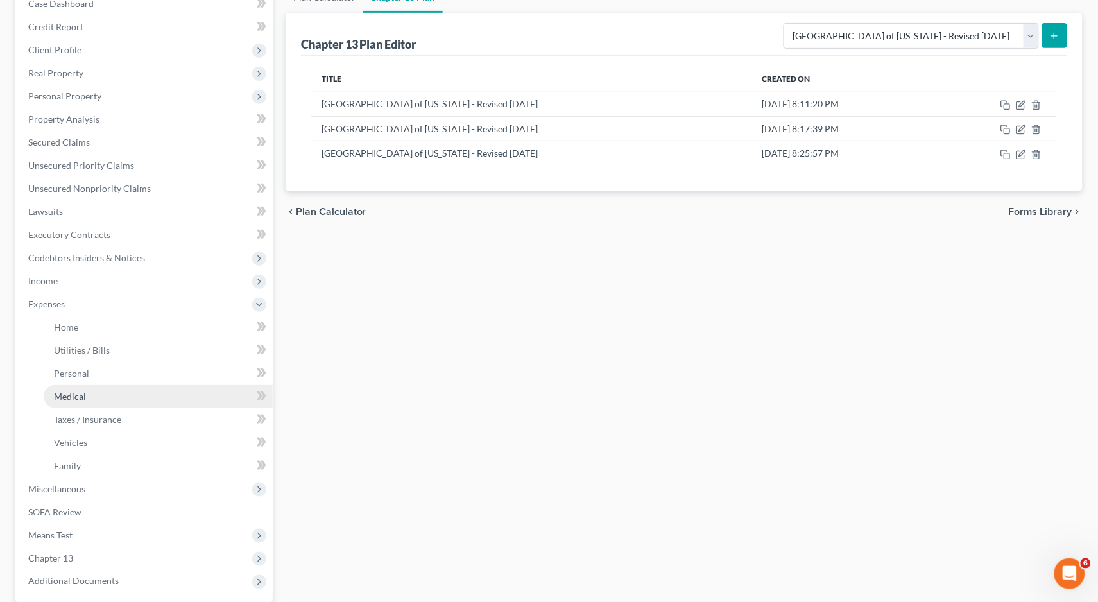
scroll to position [176, 0]
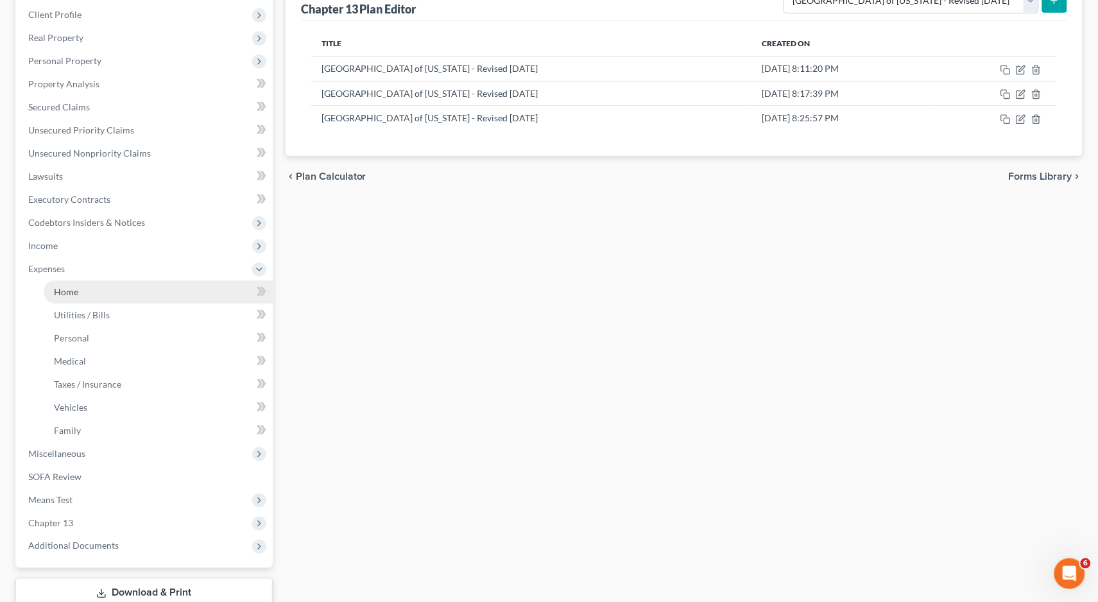
click at [74, 286] on span "Home" at bounding box center [66, 291] width 24 height 11
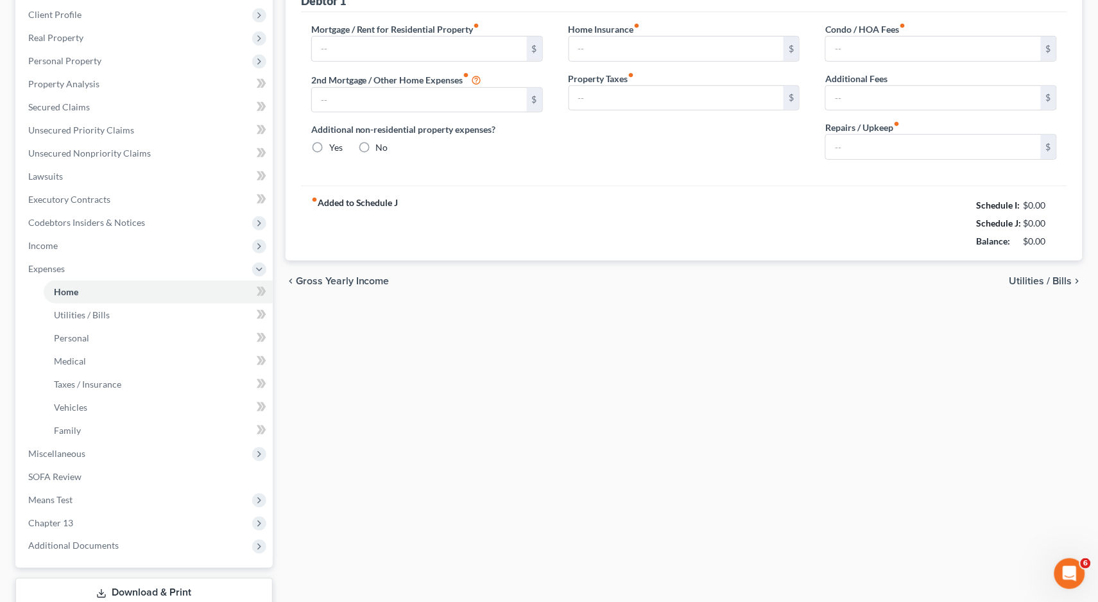
type input "1,500.00"
type input "0.00"
radio input "true"
type input "7.00"
type input "0.00"
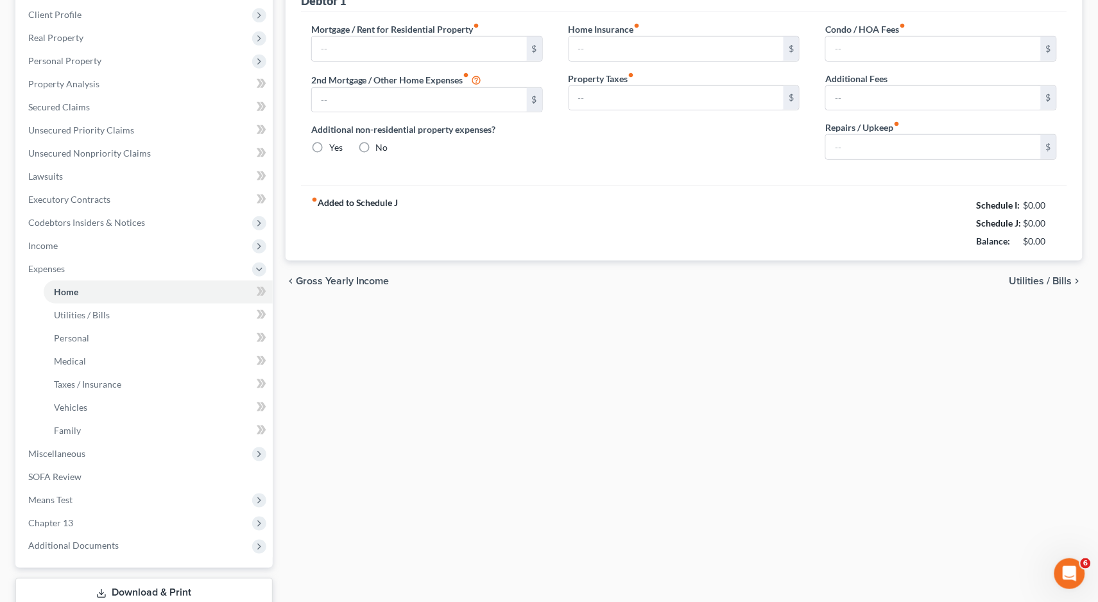
type input "0.00"
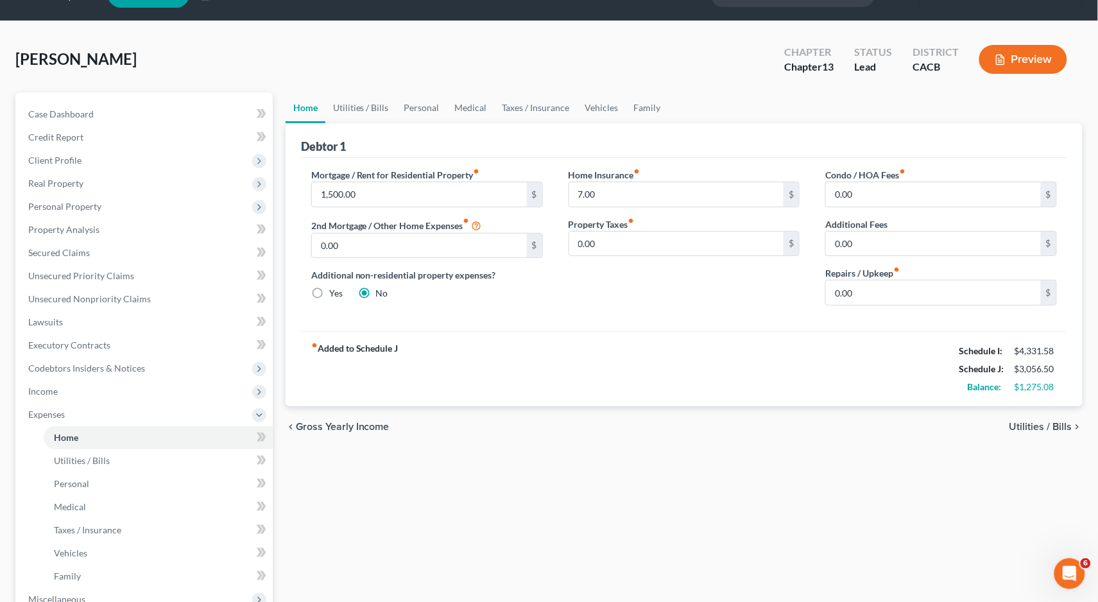
scroll to position [167, 0]
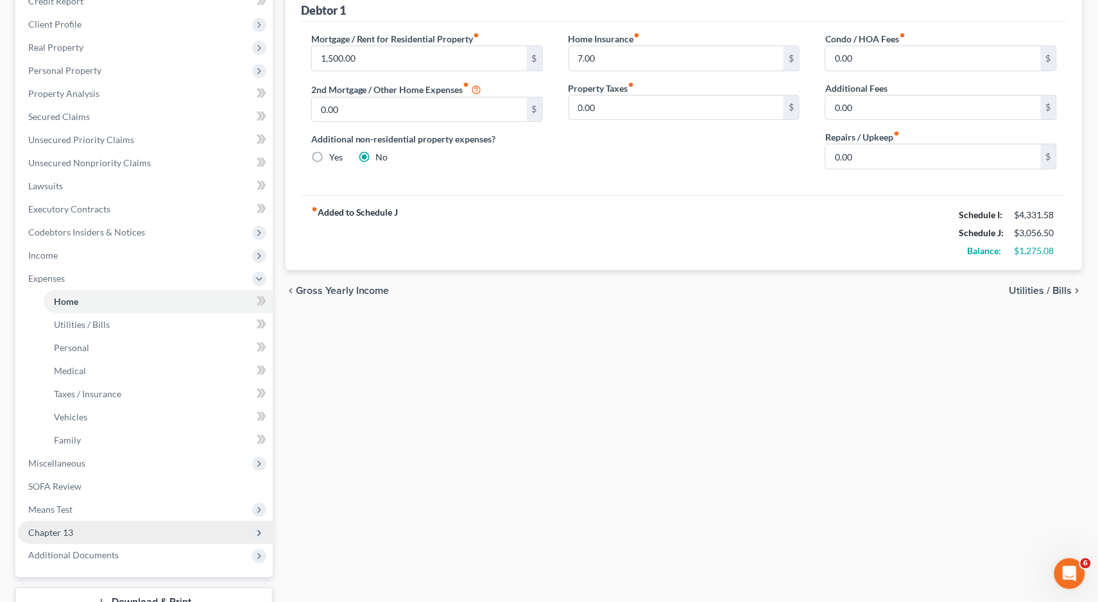
click at [81, 521] on span "Chapter 13" at bounding box center [145, 532] width 255 height 23
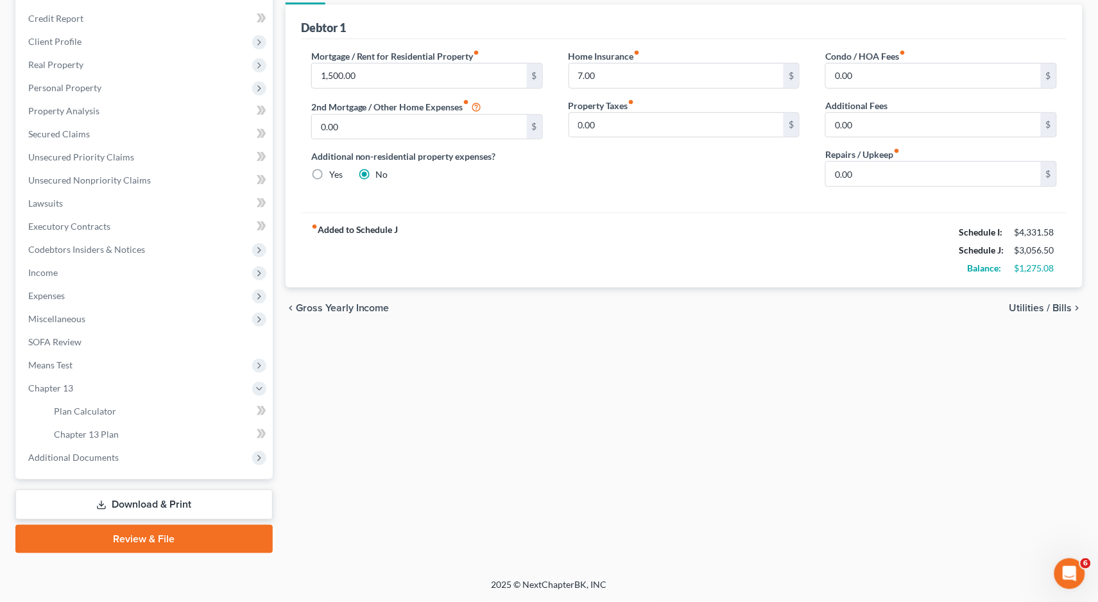
scroll to position [130, 0]
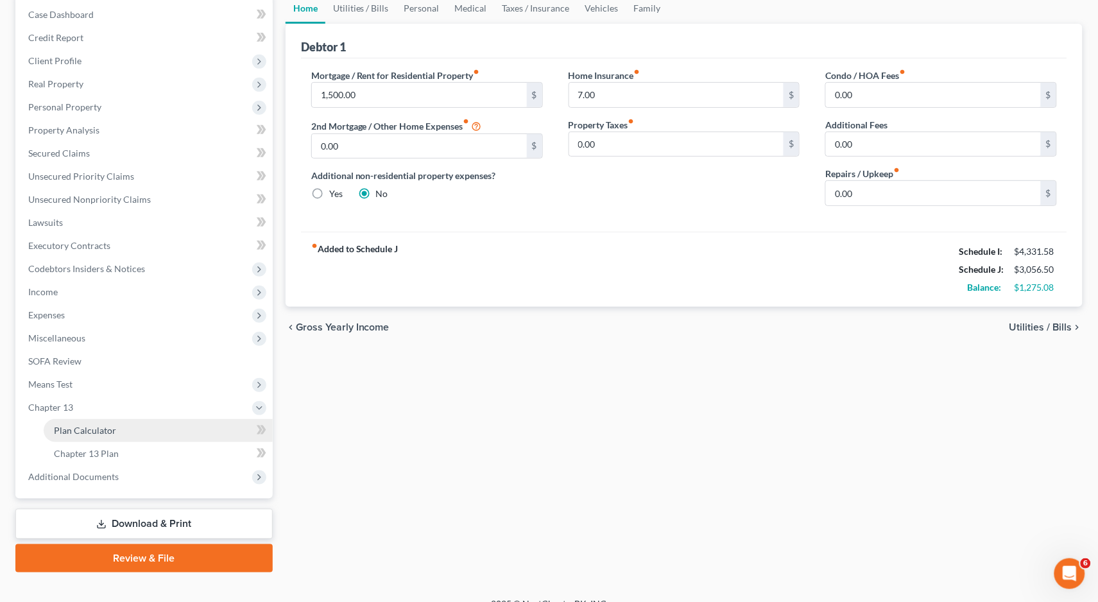
click at [63, 425] on span "Plan Calculator" at bounding box center [85, 430] width 62 height 11
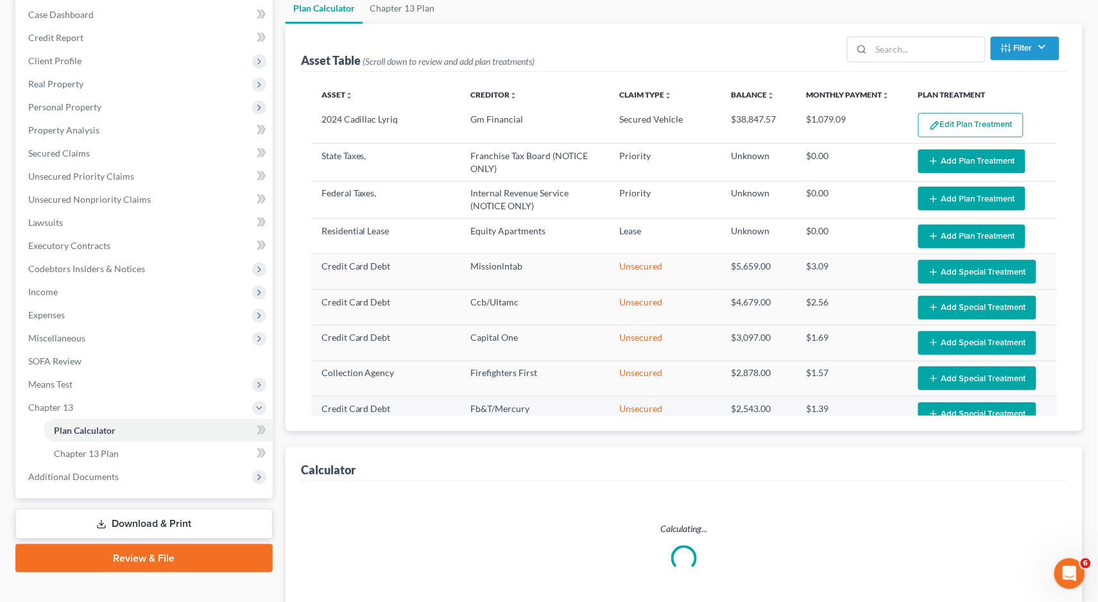
scroll to position [345, 0]
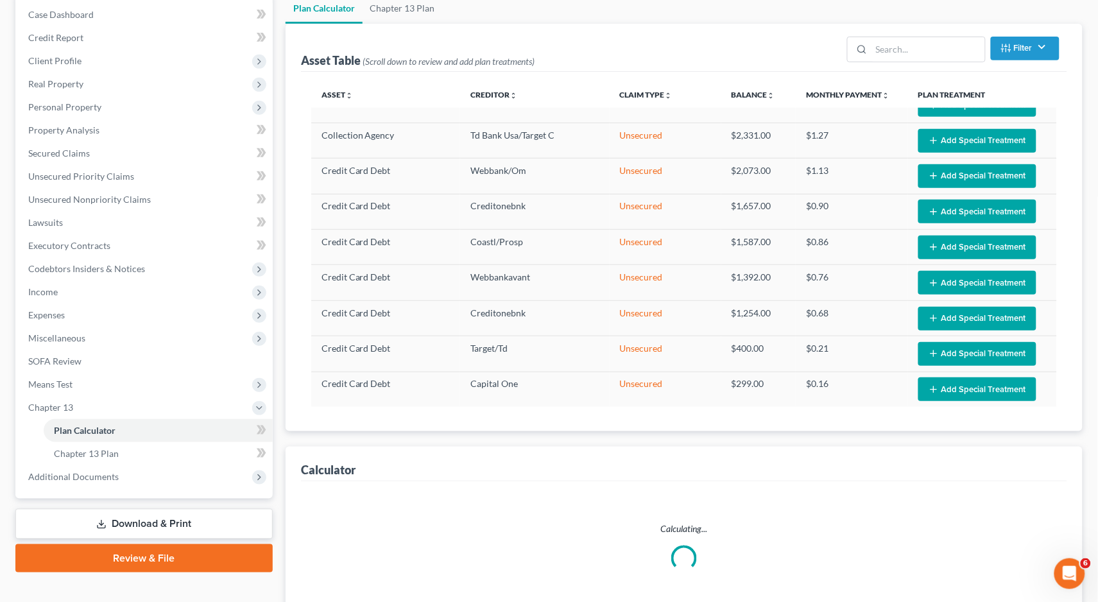
select select "35"
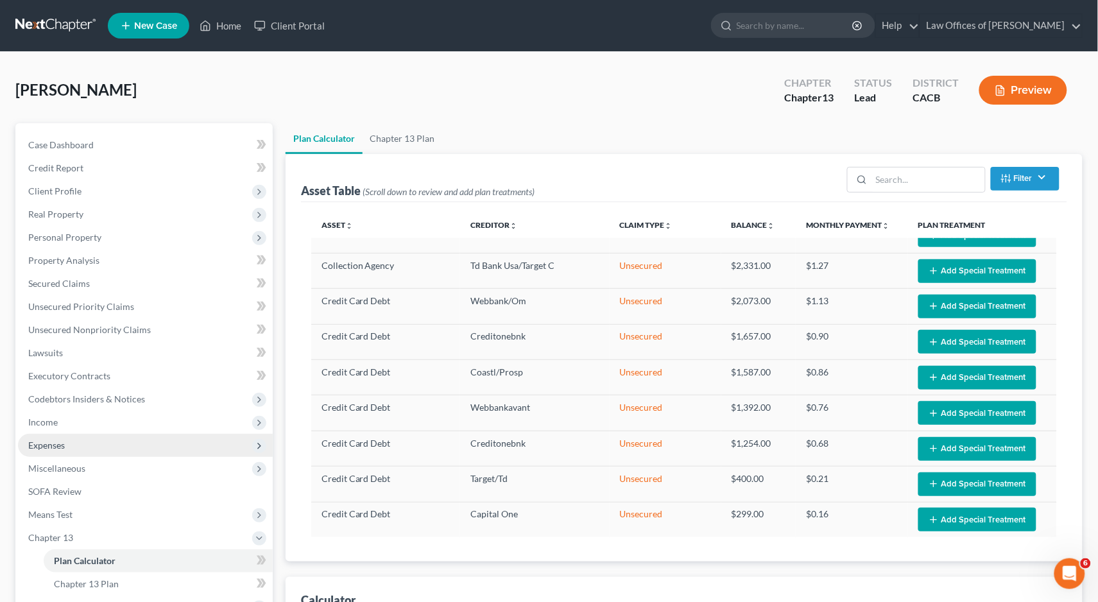
scroll to position [106, 0]
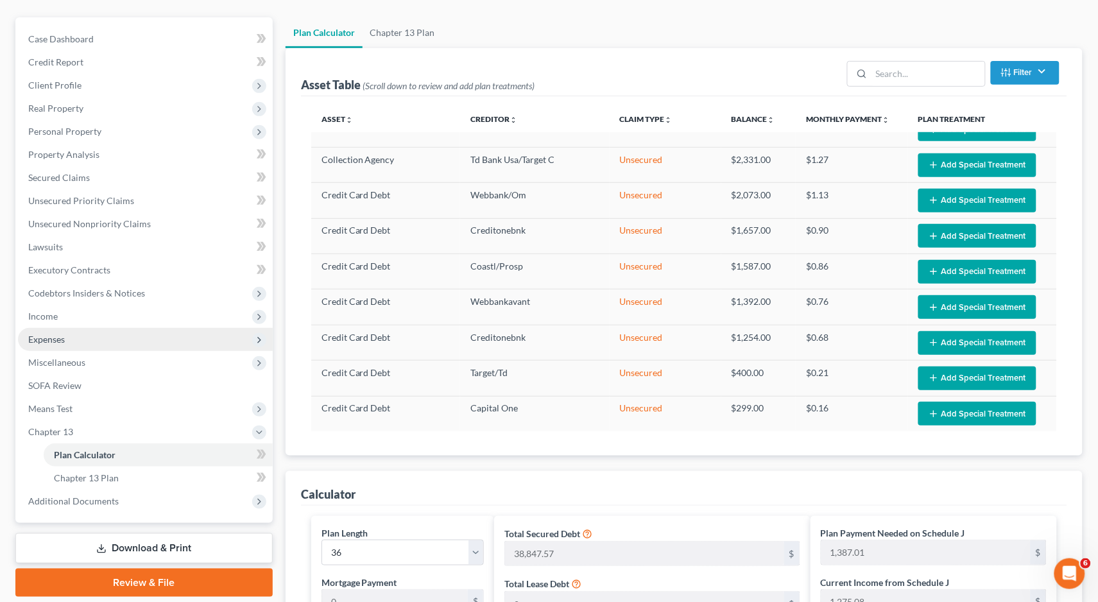
click at [46, 328] on span "Expenses" at bounding box center [145, 339] width 255 height 23
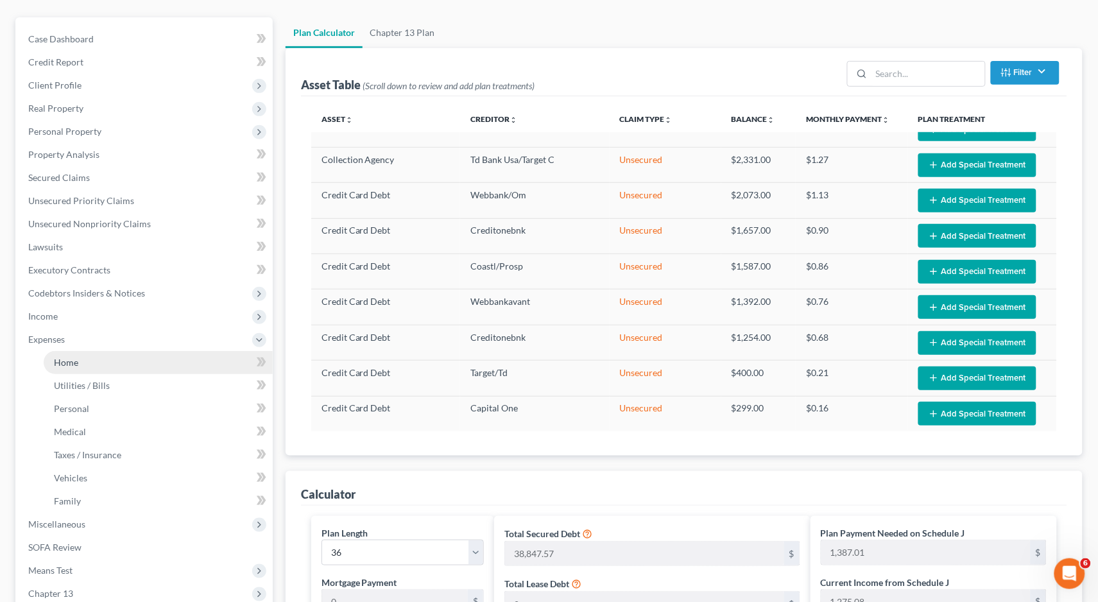
click at [73, 357] on span "Home" at bounding box center [66, 362] width 24 height 11
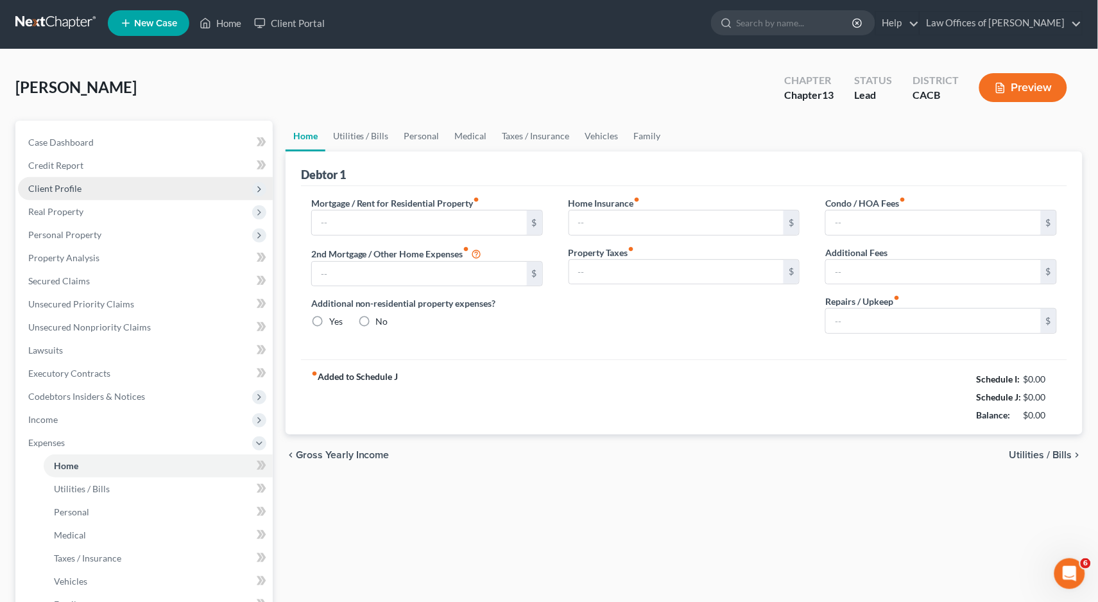
type input "1,500.00"
type input "0.00"
radio input "true"
type input "7.00"
type input "0.00"
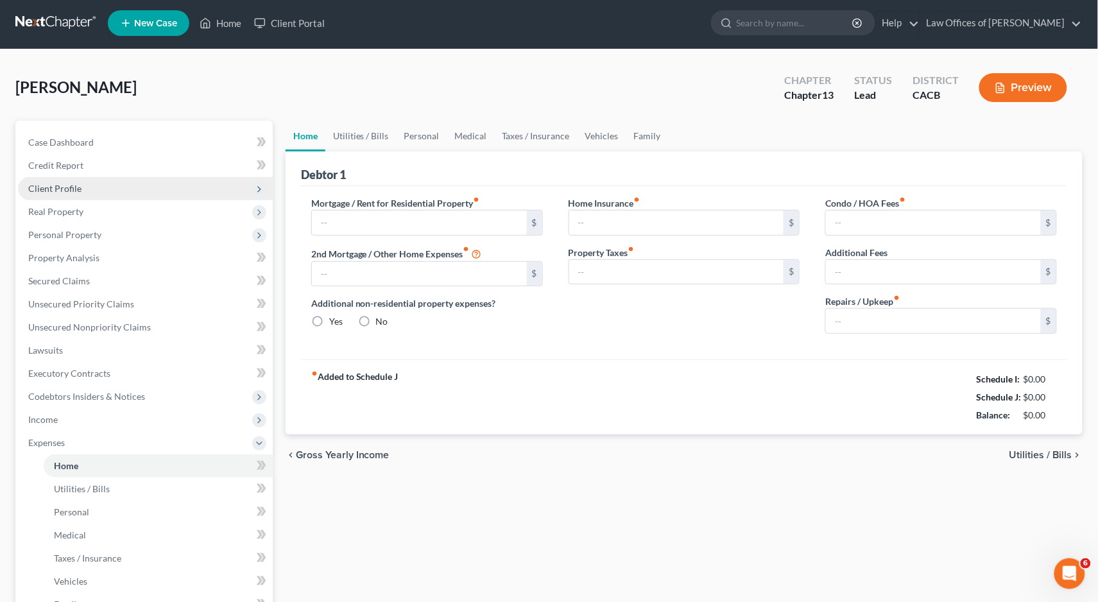
type input "0.00"
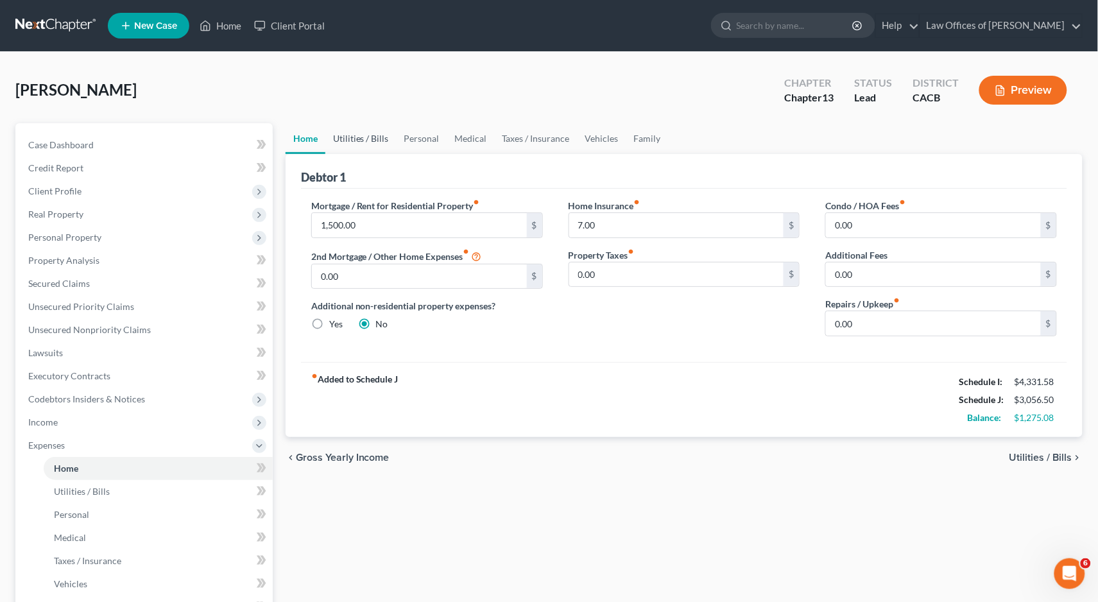
click at [369, 142] on link "Utilities / Bills" at bounding box center [360, 138] width 71 height 31
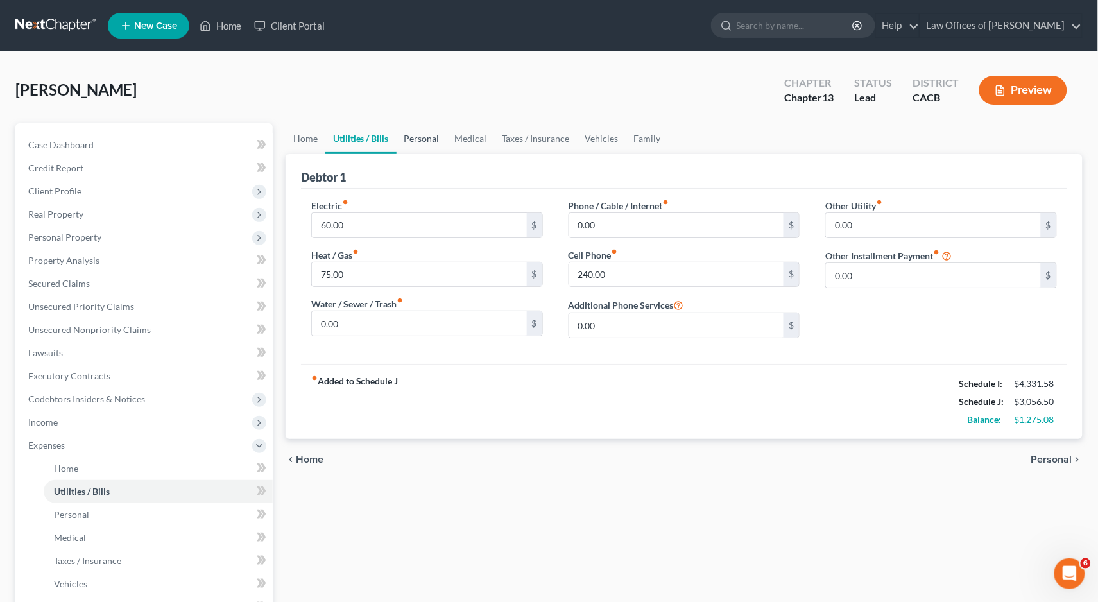
click at [408, 135] on link "Personal" at bounding box center [422, 138] width 51 height 31
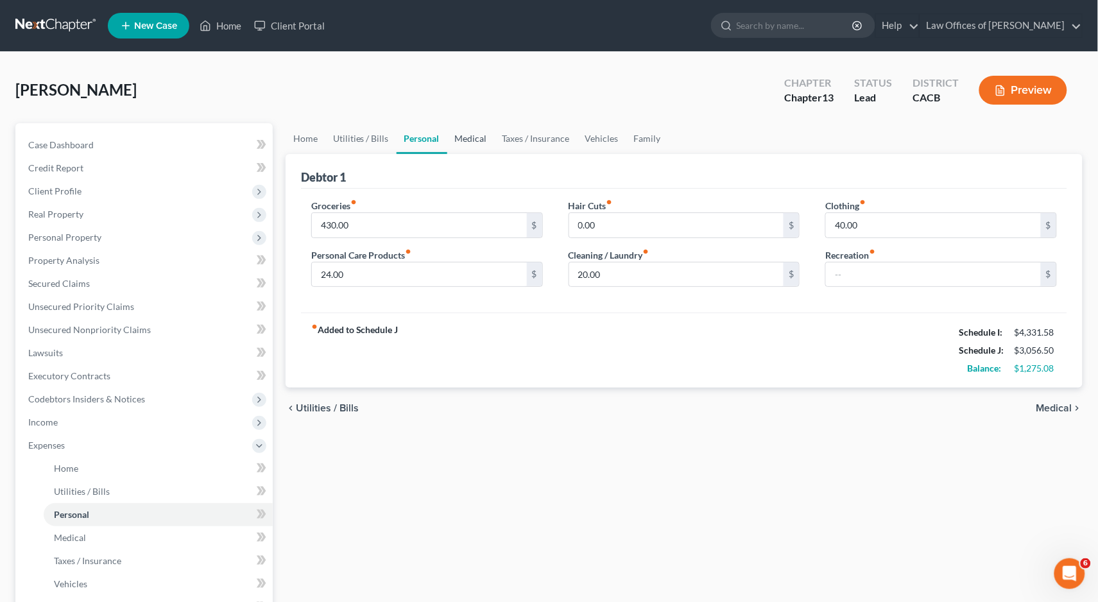
click at [461, 135] on link "Medical" at bounding box center [470, 138] width 47 height 31
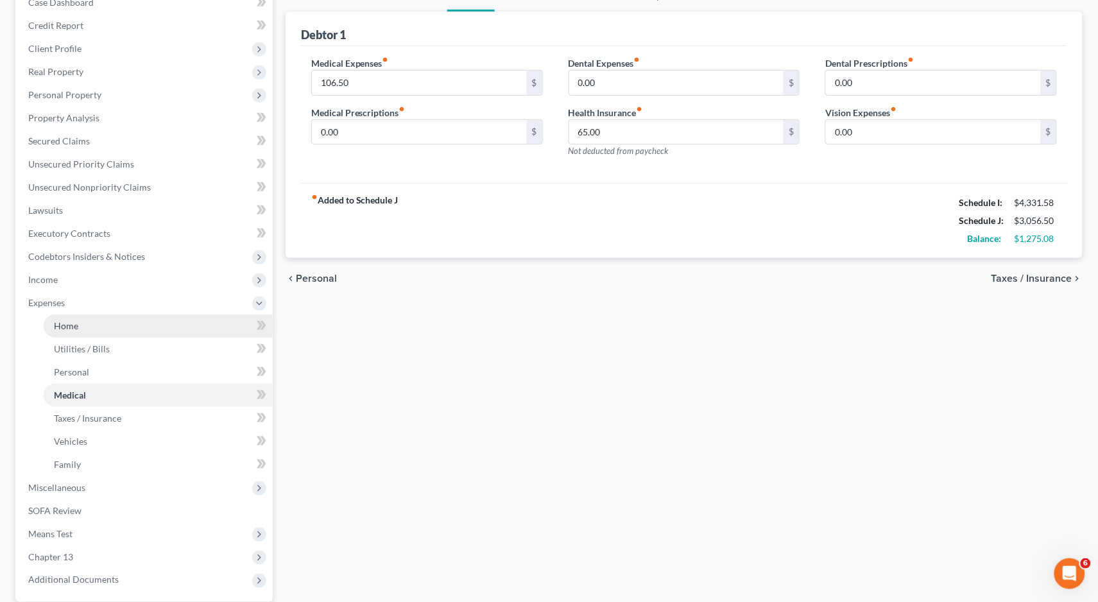
scroll to position [116, 0]
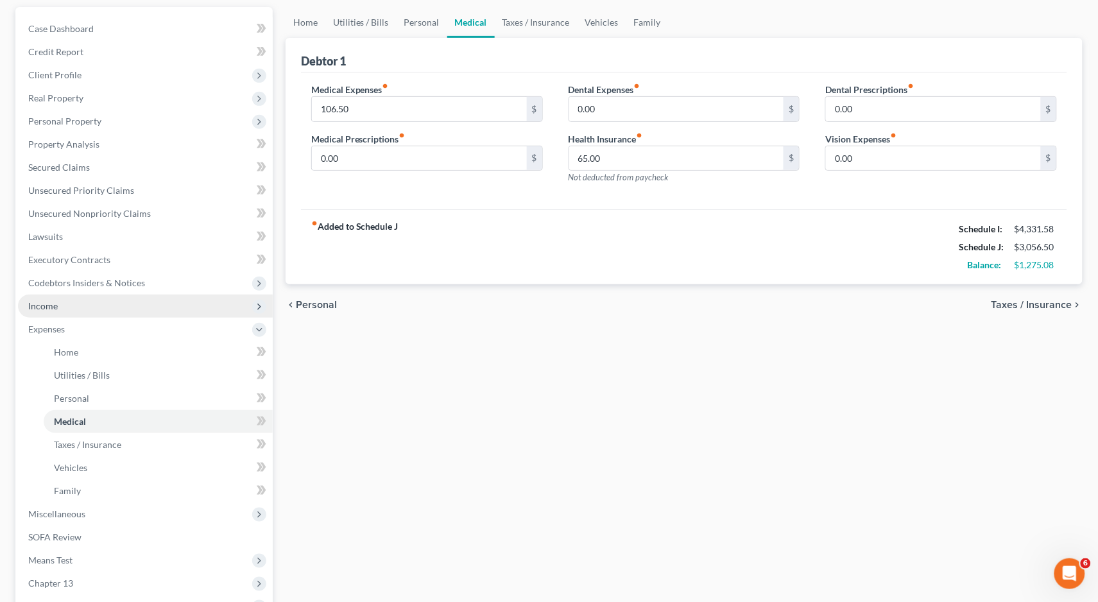
click at [42, 300] on span "Income" at bounding box center [43, 305] width 30 height 11
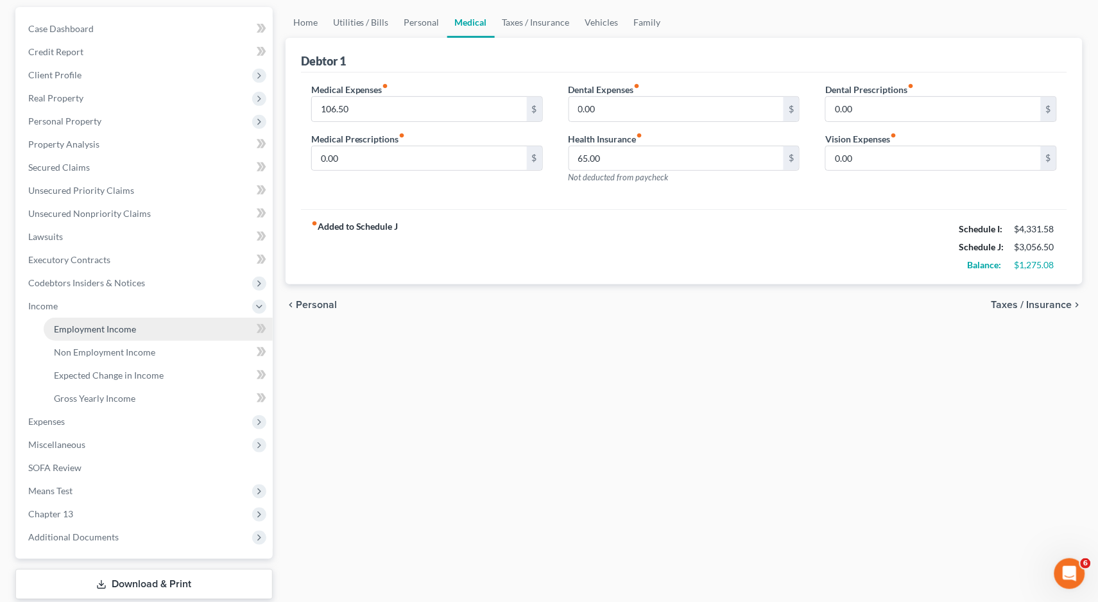
click at [120, 323] on span "Employment Income" at bounding box center [95, 328] width 82 height 11
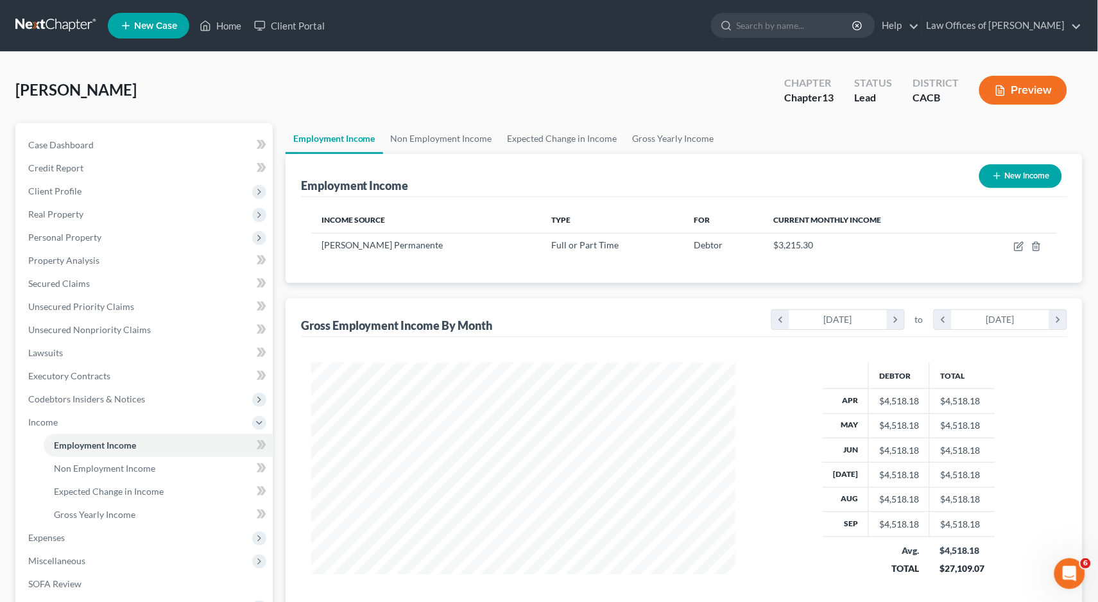
scroll to position [224, 450]
click at [427, 144] on link "Non Employment Income" at bounding box center [441, 138] width 117 height 31
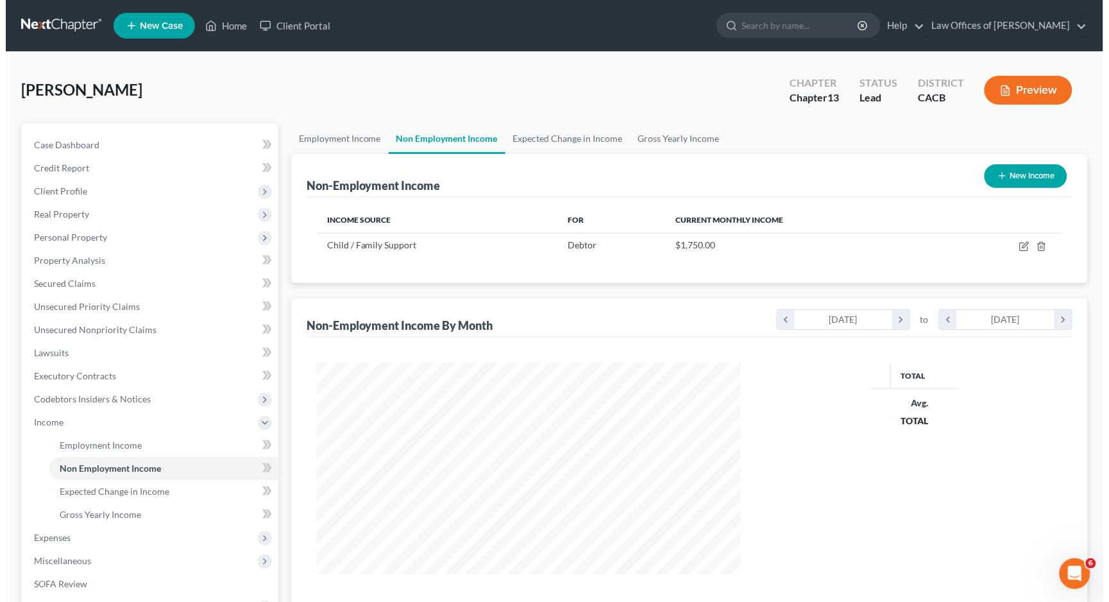
scroll to position [224, 450]
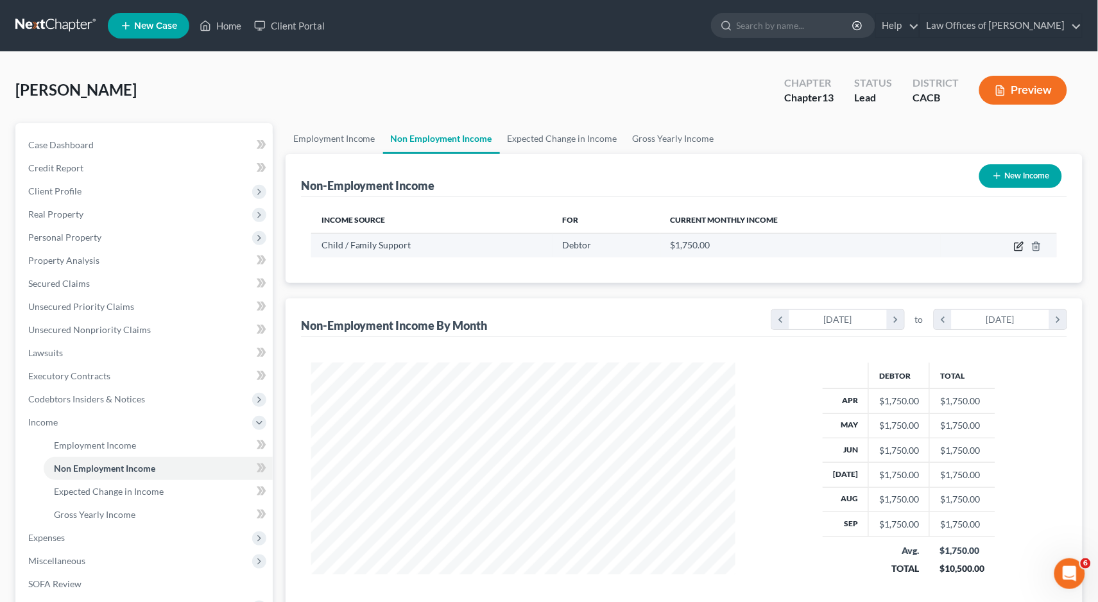
click at [1018, 245] on icon "button" at bounding box center [1020, 245] width 6 height 6
select select "7"
select select "0"
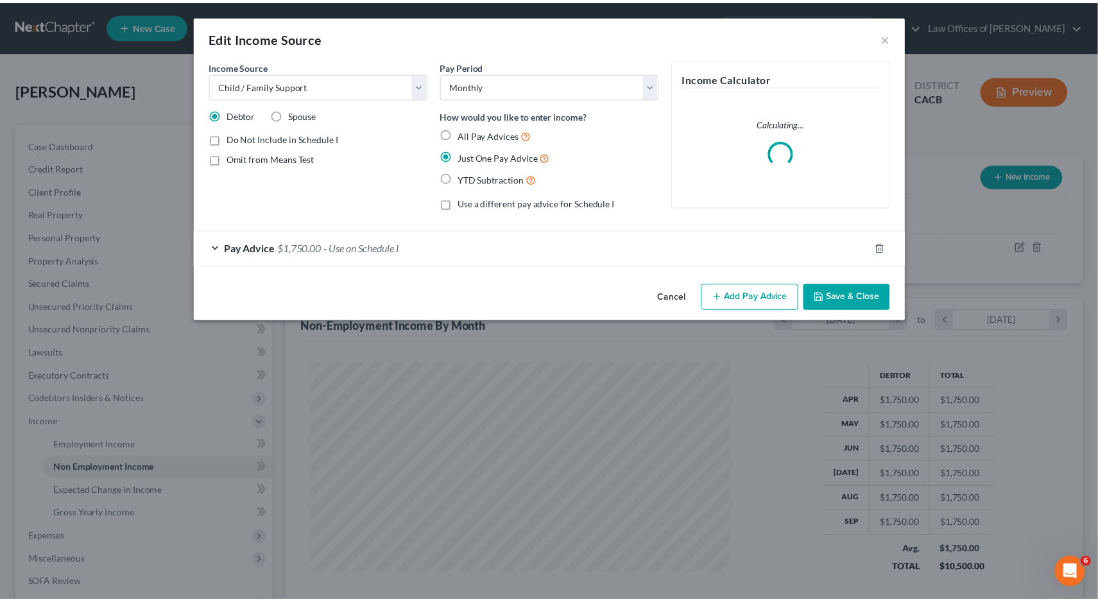
scroll to position [224, 455]
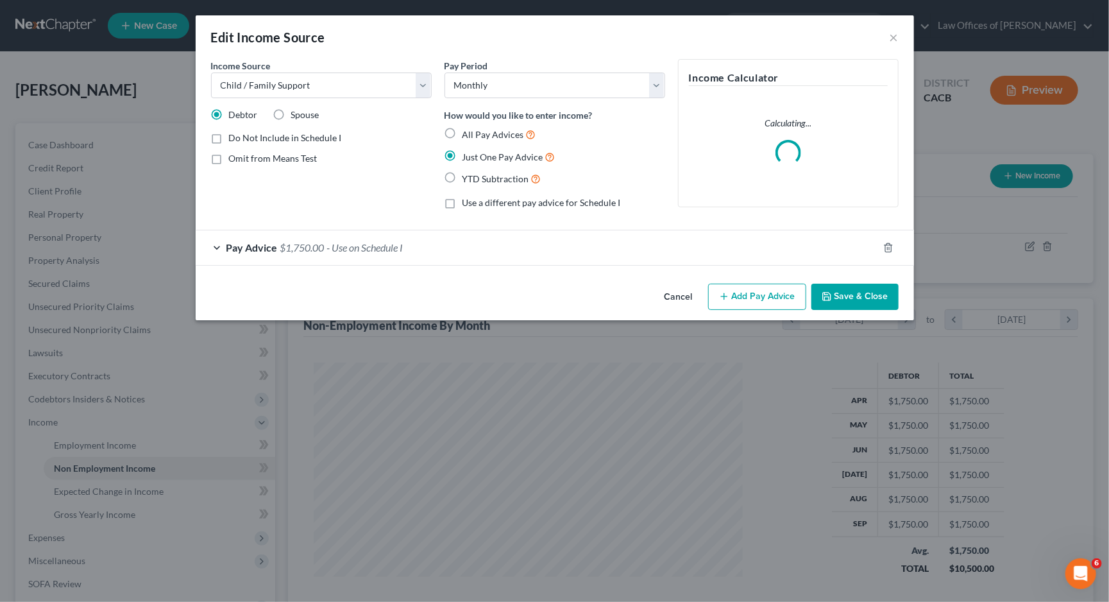
click at [313, 249] on span "$1,750.00" at bounding box center [302, 247] width 44 height 12
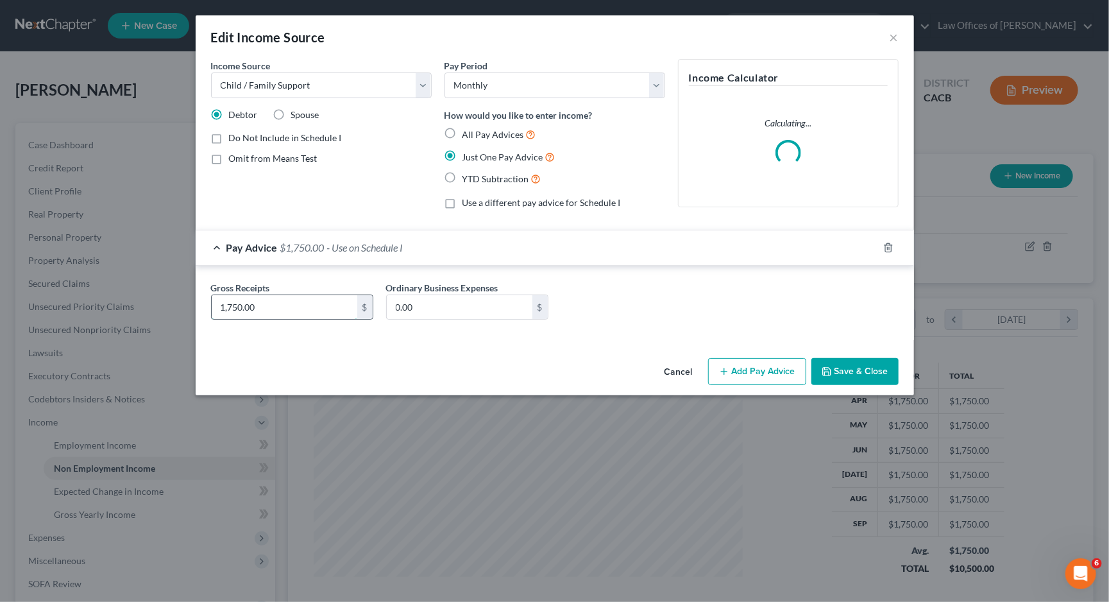
click at [297, 306] on input "1,750.00" at bounding box center [285, 307] width 146 height 24
type input "1,800"
click at [837, 373] on button "Save & Close" at bounding box center [855, 371] width 87 height 27
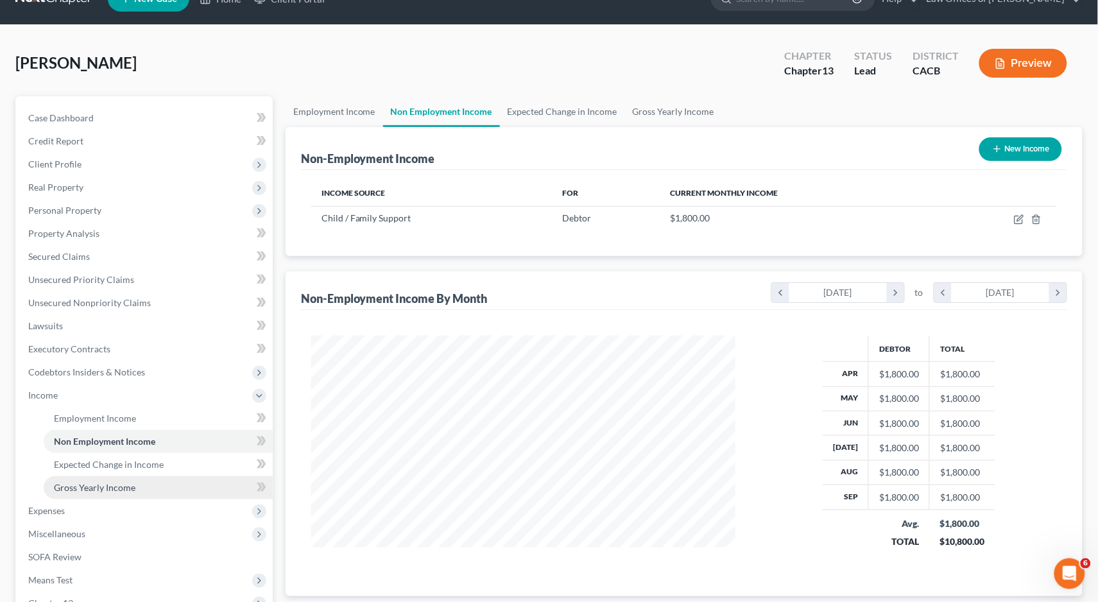
scroll to position [30, 0]
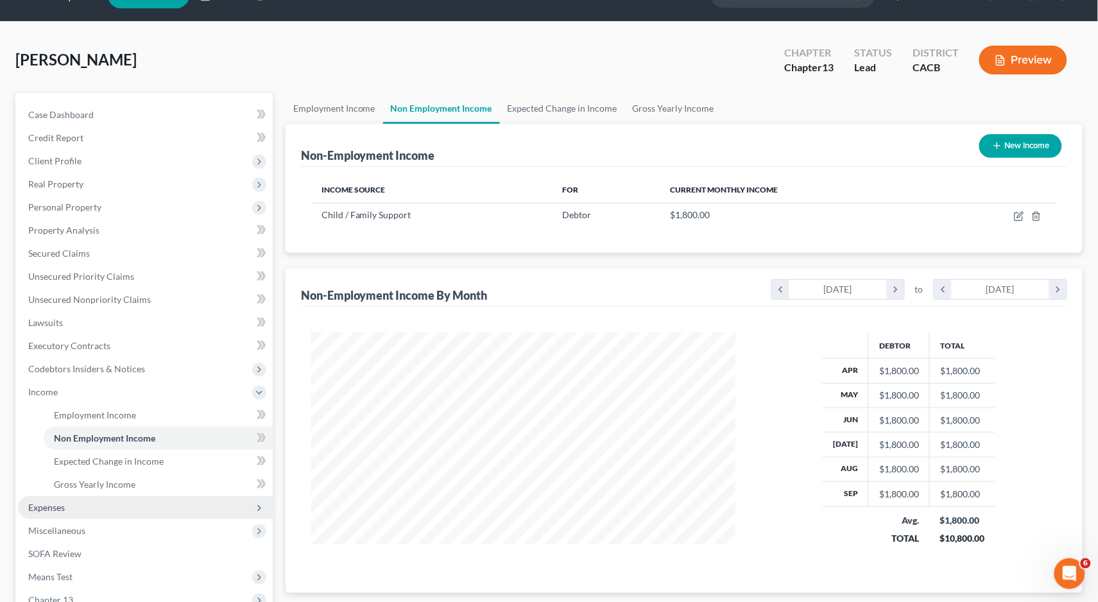
click at [76, 496] on span "Expenses" at bounding box center [145, 507] width 255 height 23
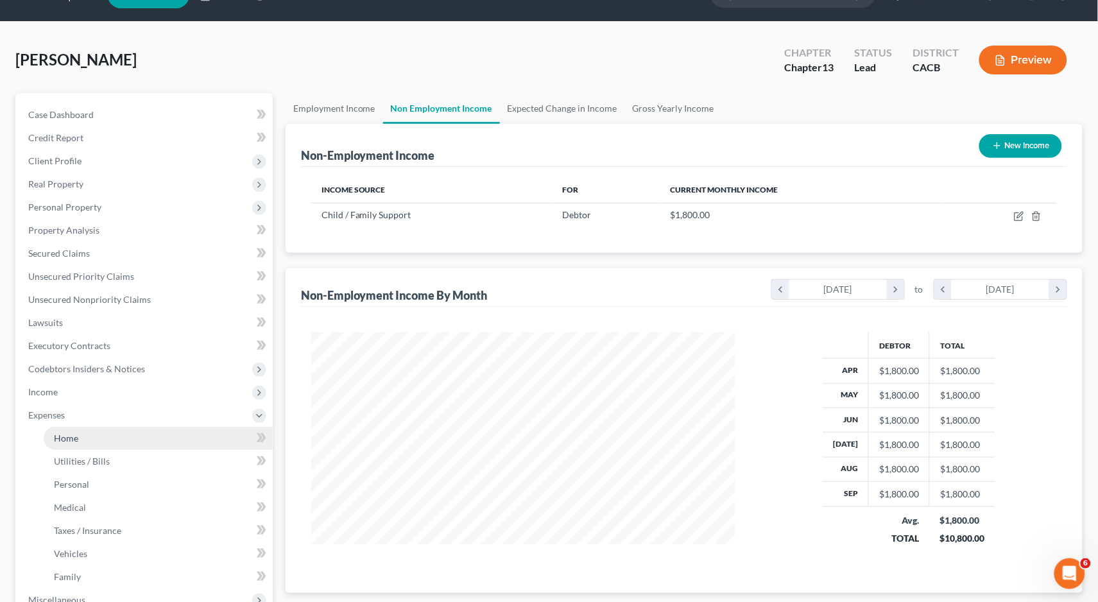
click at [71, 432] on span "Home" at bounding box center [66, 437] width 24 height 11
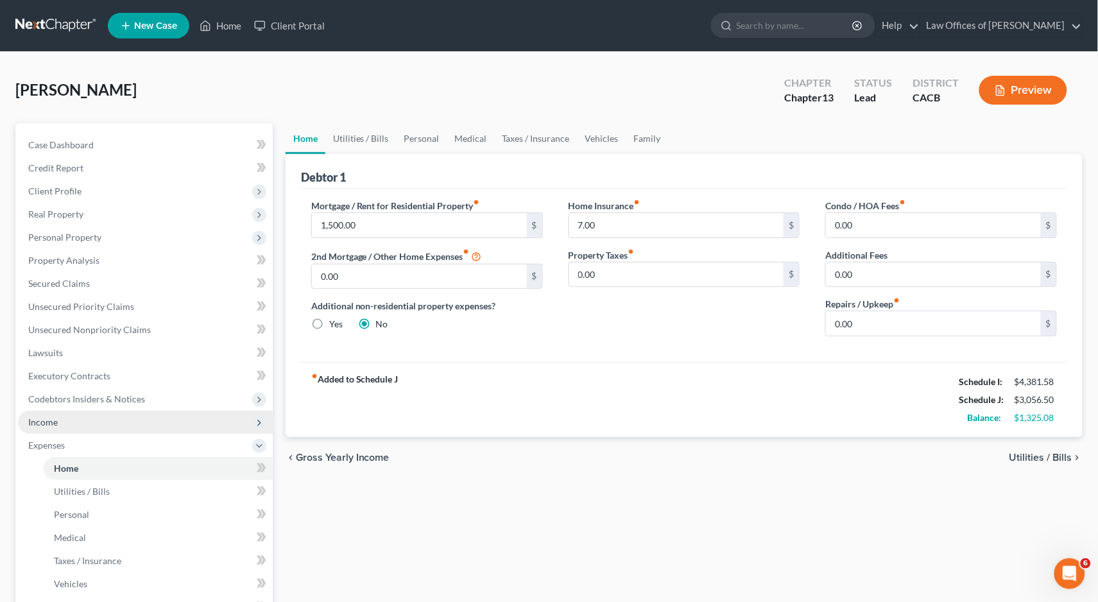
scroll to position [3, 0]
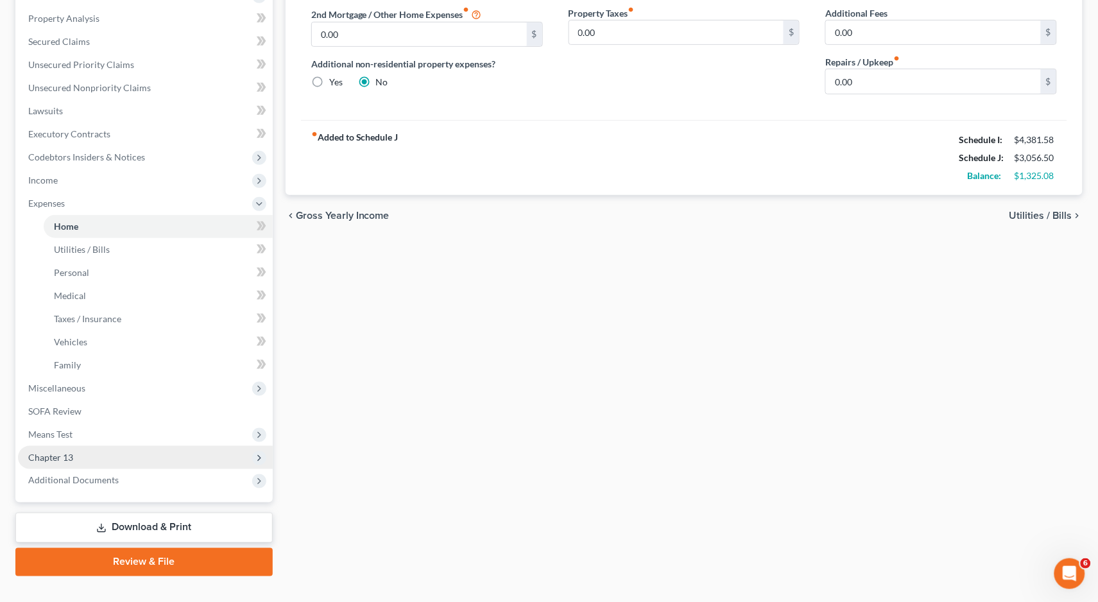
click at [93, 446] on span "Chapter 13" at bounding box center [145, 457] width 255 height 23
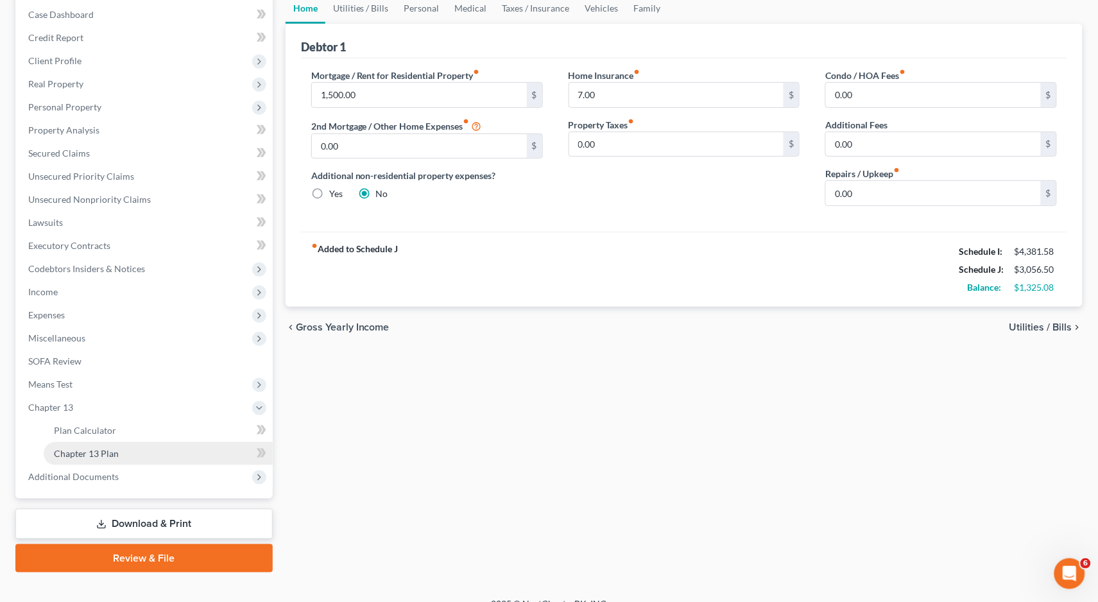
click at [74, 444] on link "Chapter 13 Plan" at bounding box center [158, 453] width 229 height 23
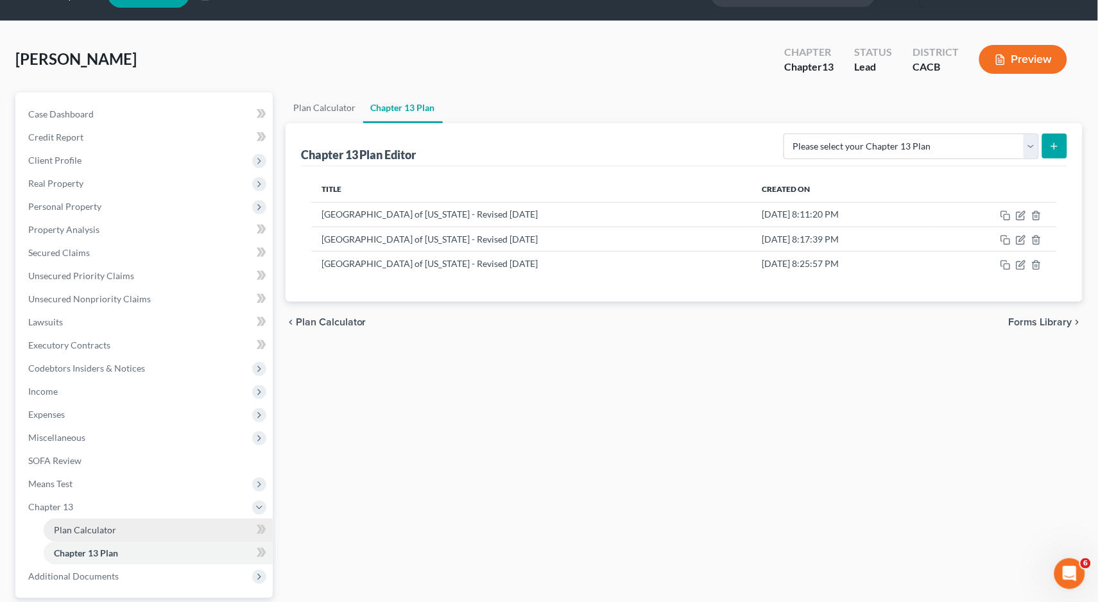
click at [92, 524] on span "Plan Calculator" at bounding box center [85, 529] width 62 height 11
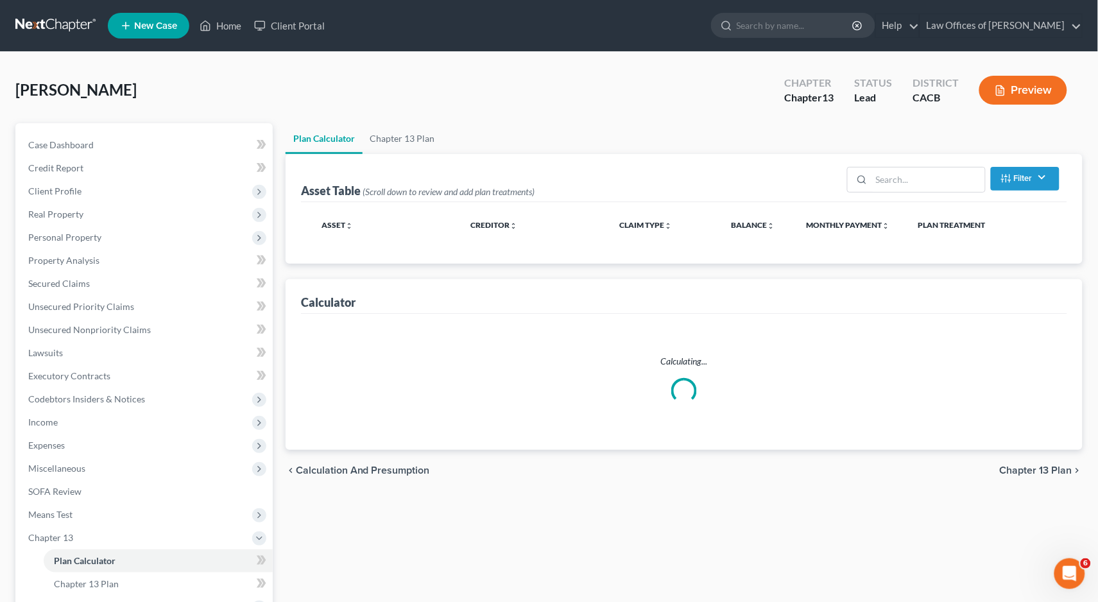
select select "35"
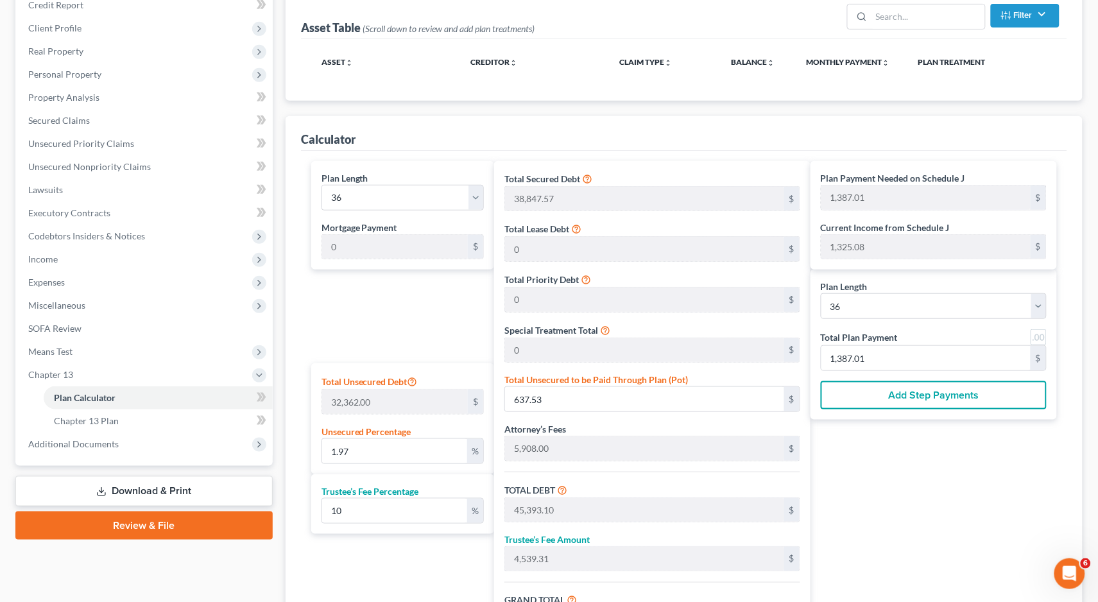
select select "35"
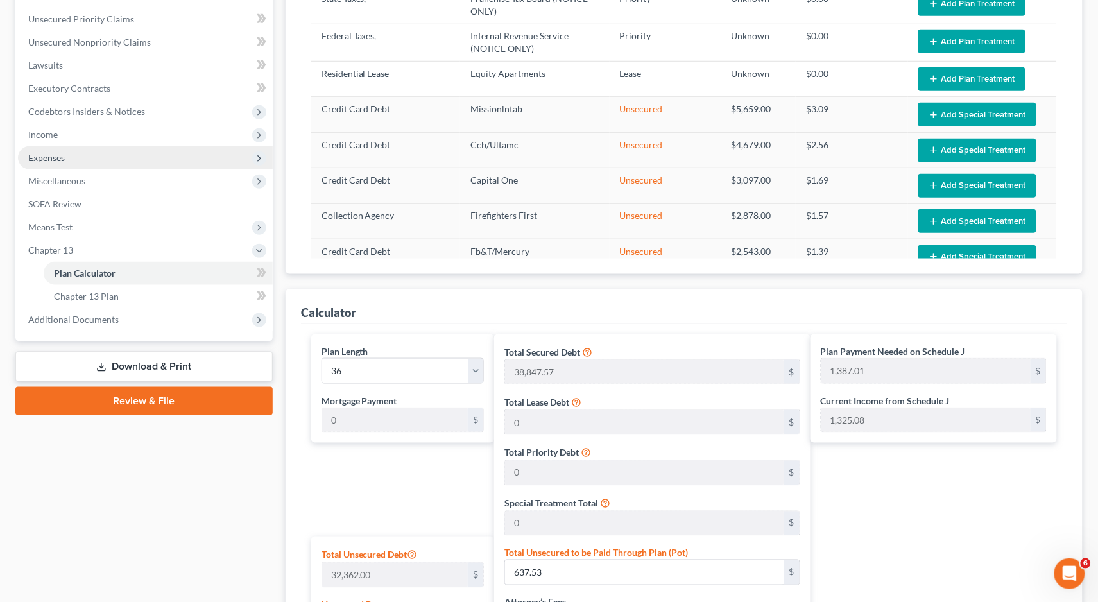
click at [58, 152] on span "Expenses" at bounding box center [46, 157] width 37 height 11
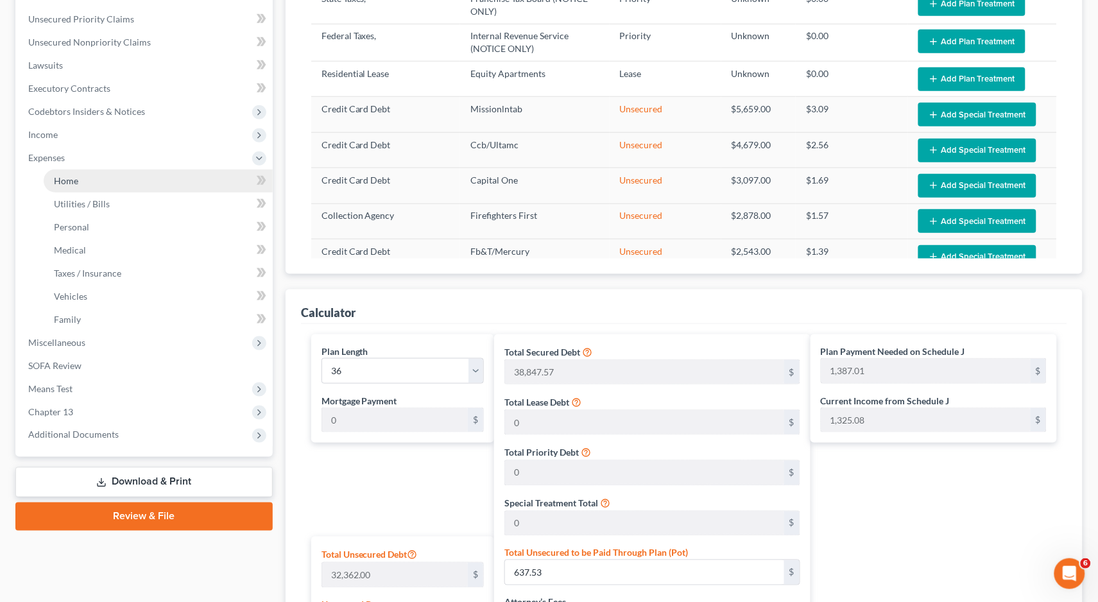
click at [76, 175] on span "Home" at bounding box center [66, 180] width 24 height 11
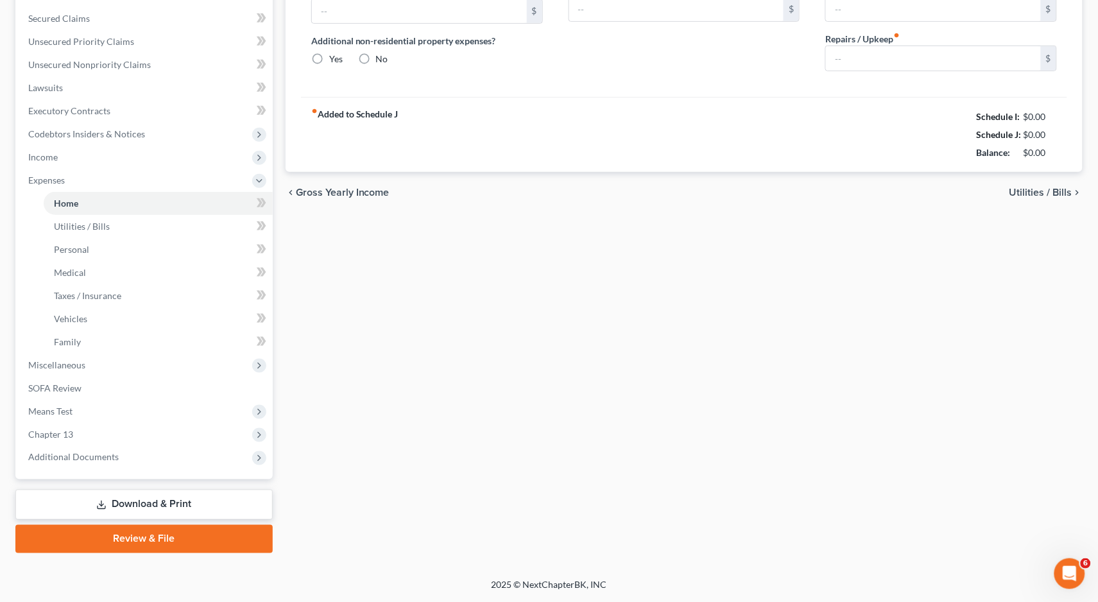
scroll to position [80, 0]
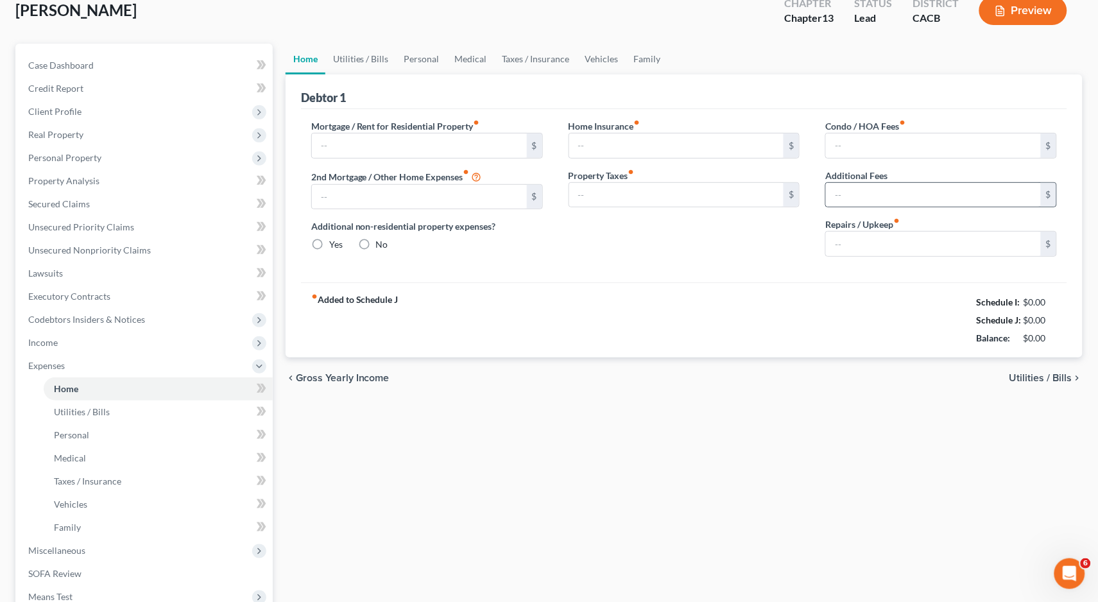
type input "1,500.00"
type input "0.00"
radio input "true"
type input "7.00"
type input "0.00"
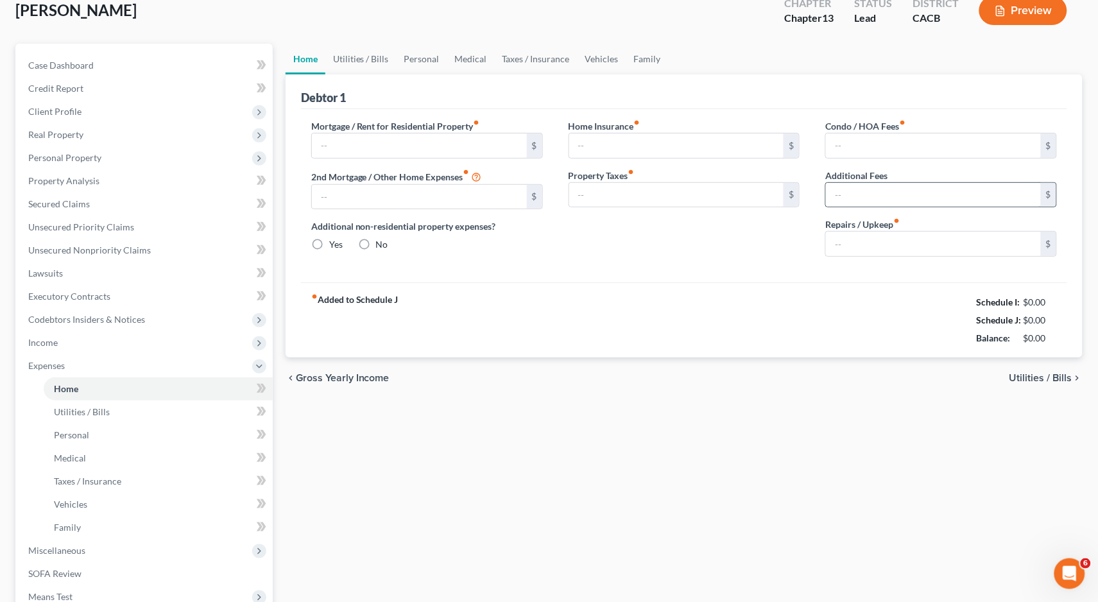
type input "0.00"
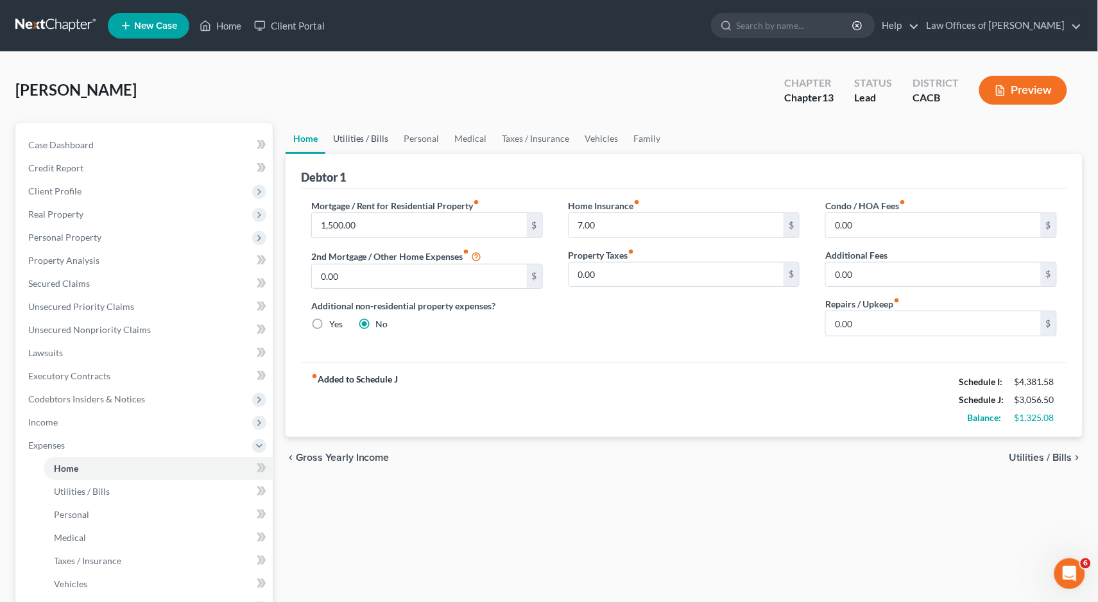
click at [361, 130] on link "Utilities / Bills" at bounding box center [360, 138] width 71 height 31
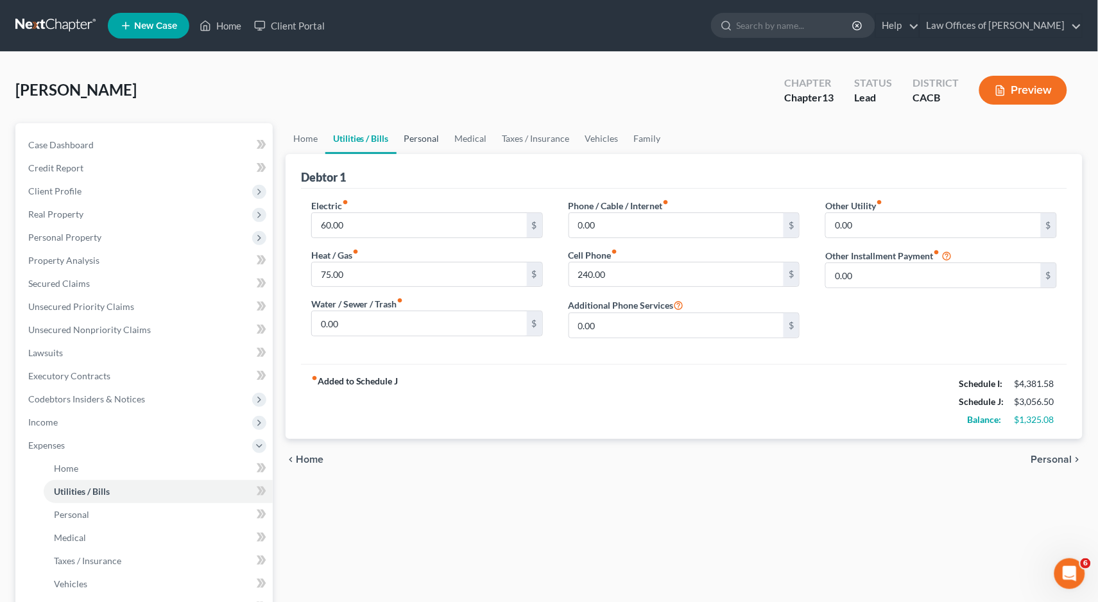
click at [428, 126] on link "Personal" at bounding box center [422, 138] width 51 height 31
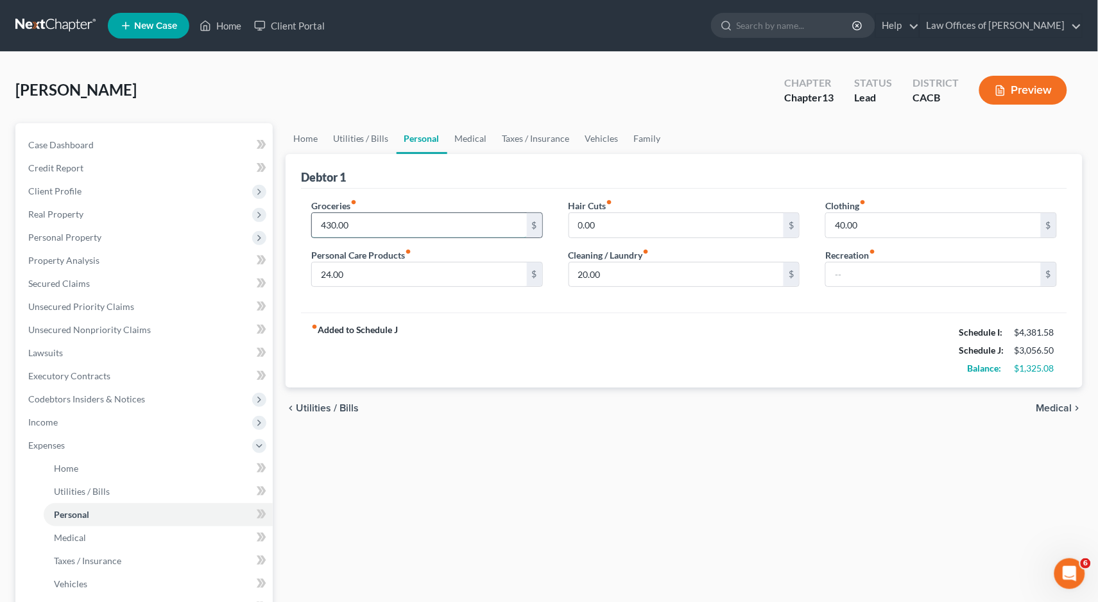
click at [422, 217] on input "430.00" at bounding box center [419, 225] width 215 height 24
click at [400, 226] on input "420" at bounding box center [419, 225] width 215 height 24
click at [400, 221] on input "350" at bounding box center [419, 225] width 215 height 24
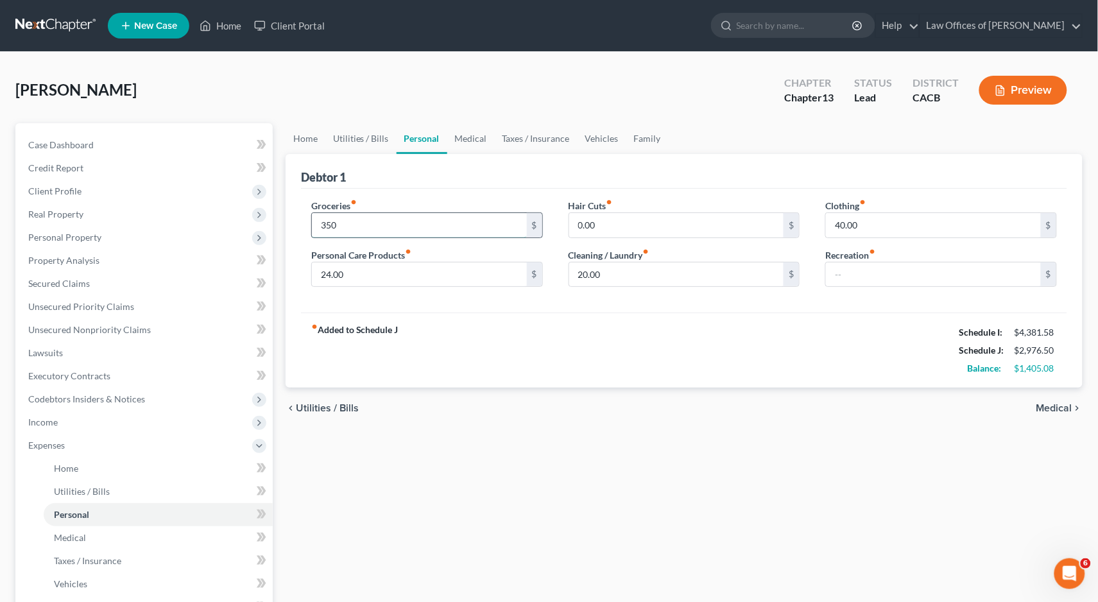
click at [400, 221] on input "350" at bounding box center [419, 225] width 215 height 24
click at [364, 230] on input "360" at bounding box center [419, 225] width 215 height 24
click at [408, 221] on input "365" at bounding box center [419, 225] width 215 height 24
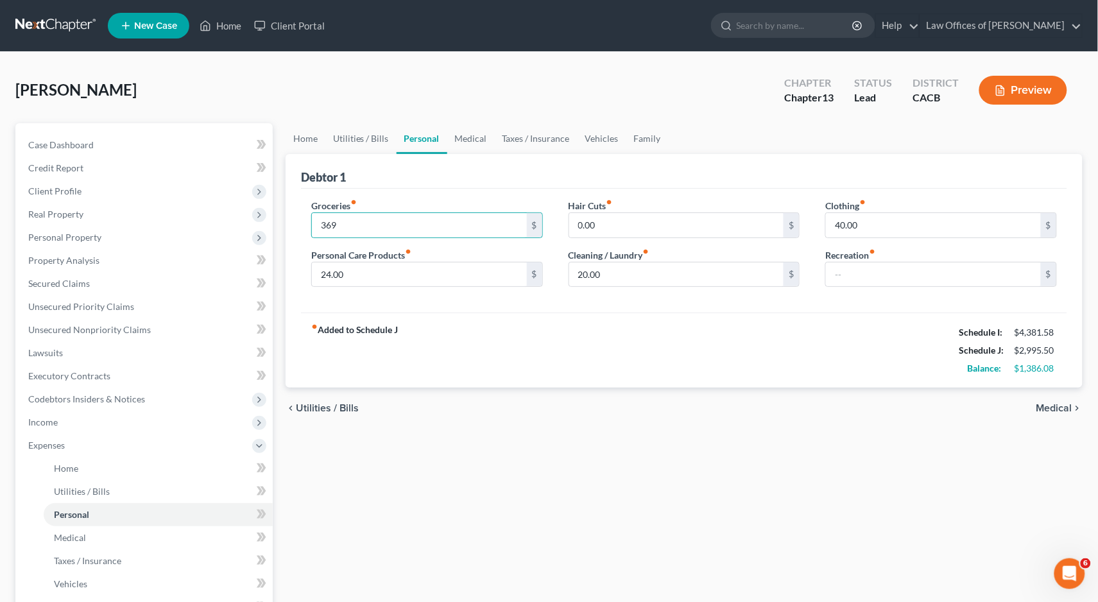
click at [422, 490] on div "Home Utilities / Bills Personal Medical Taxes / Insurance Vehicles Family Debto…" at bounding box center [684, 470] width 810 height 695
click at [409, 216] on input "369" at bounding box center [419, 225] width 215 height 24
type input "370"
click at [889, 224] on input "40.00" at bounding box center [933, 225] width 215 height 24
type input "4"
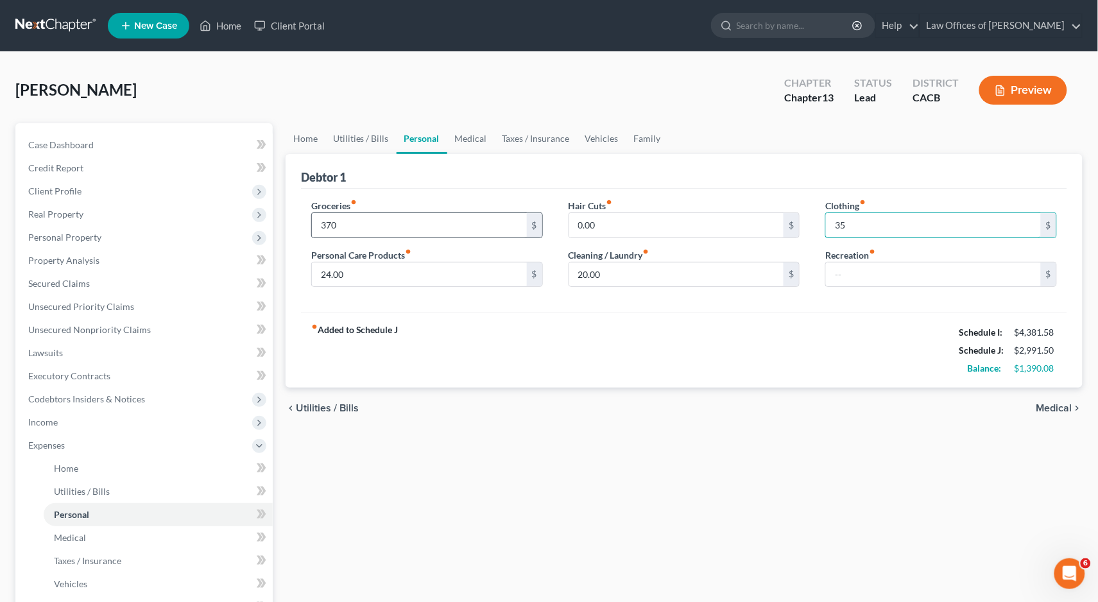
type input "35"
click at [448, 212] on div "370 $" at bounding box center [427, 225] width 232 height 26
click at [448, 218] on input "370" at bounding box center [419, 225] width 215 height 24
type input "3"
click at [448, 218] on input "375" at bounding box center [419, 225] width 215 height 24
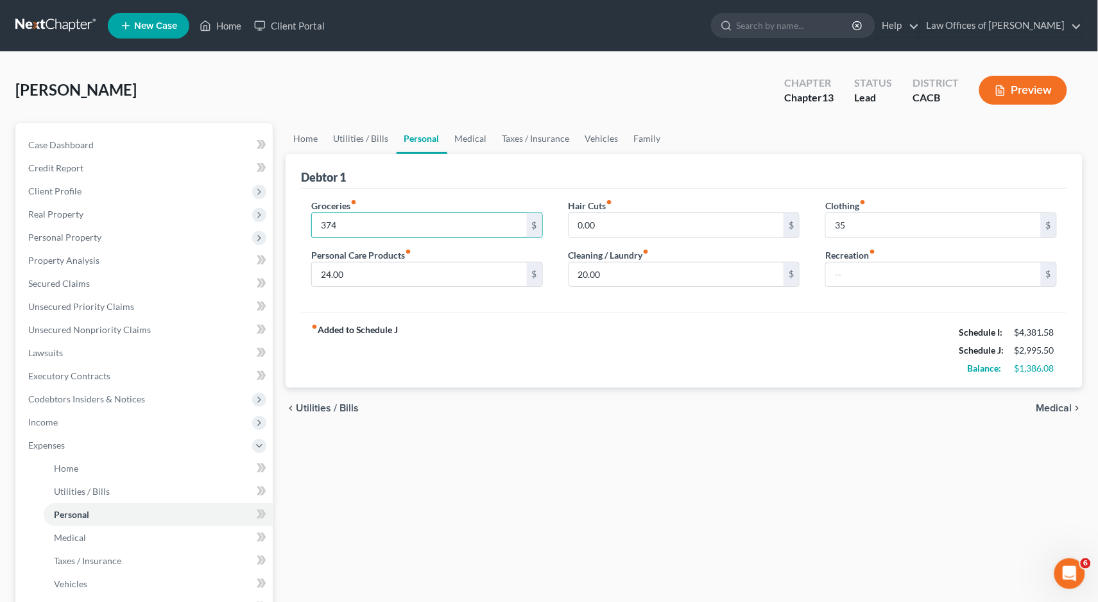
scroll to position [242, 0]
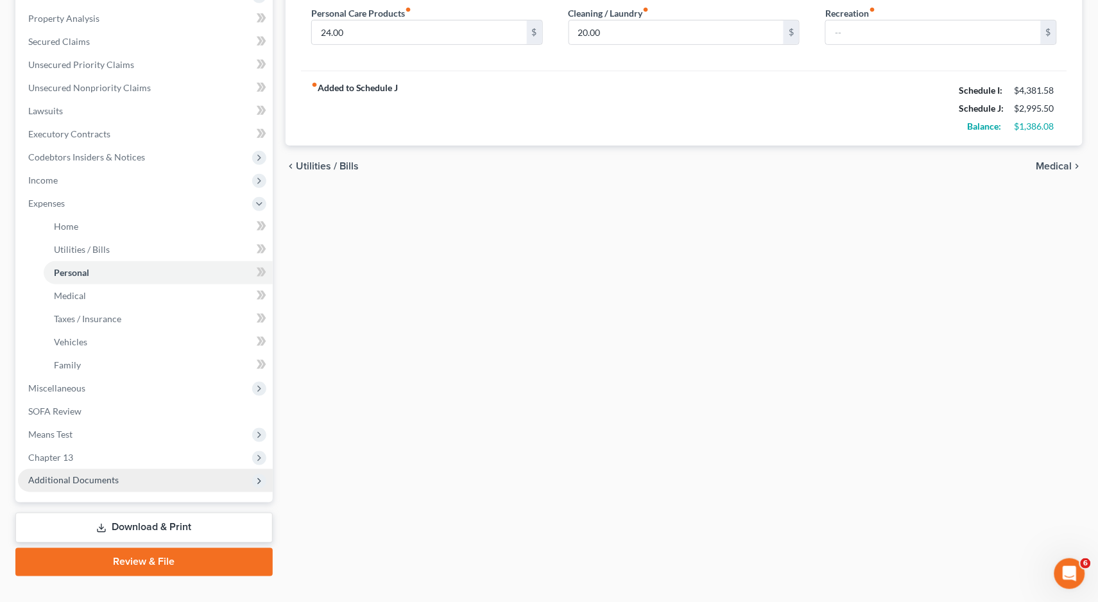
drag, startPoint x: 121, startPoint y: 458, endPoint x: 149, endPoint y: 450, distance: 29.4
click at [138, 469] on span "Additional Documents" at bounding box center [145, 480] width 255 height 23
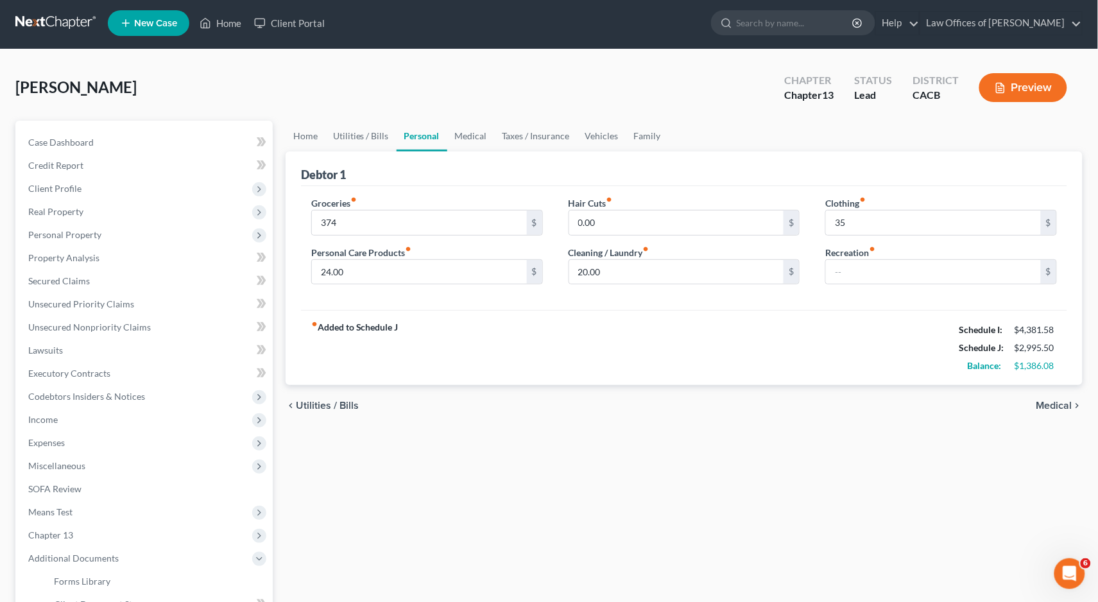
scroll to position [220, 0]
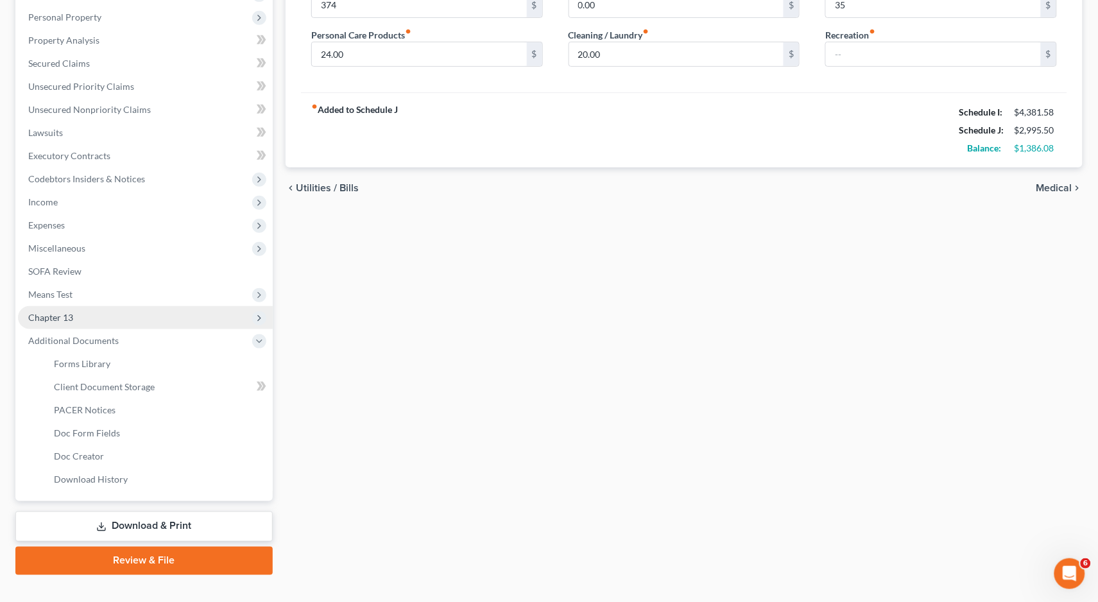
click at [102, 306] on span "Chapter 13" at bounding box center [145, 317] width 255 height 23
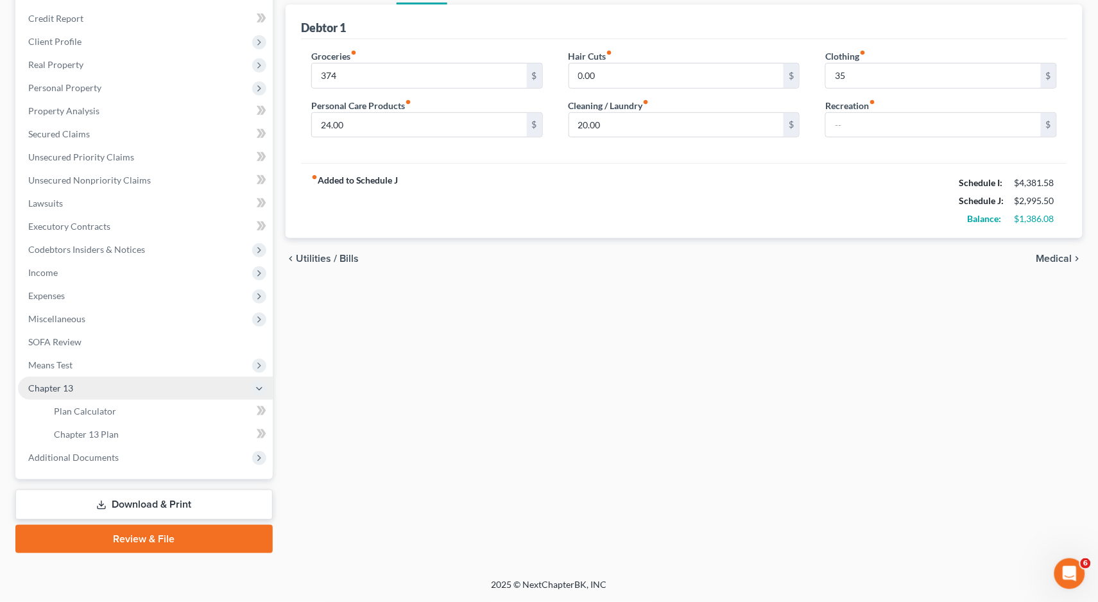
scroll to position [130, 0]
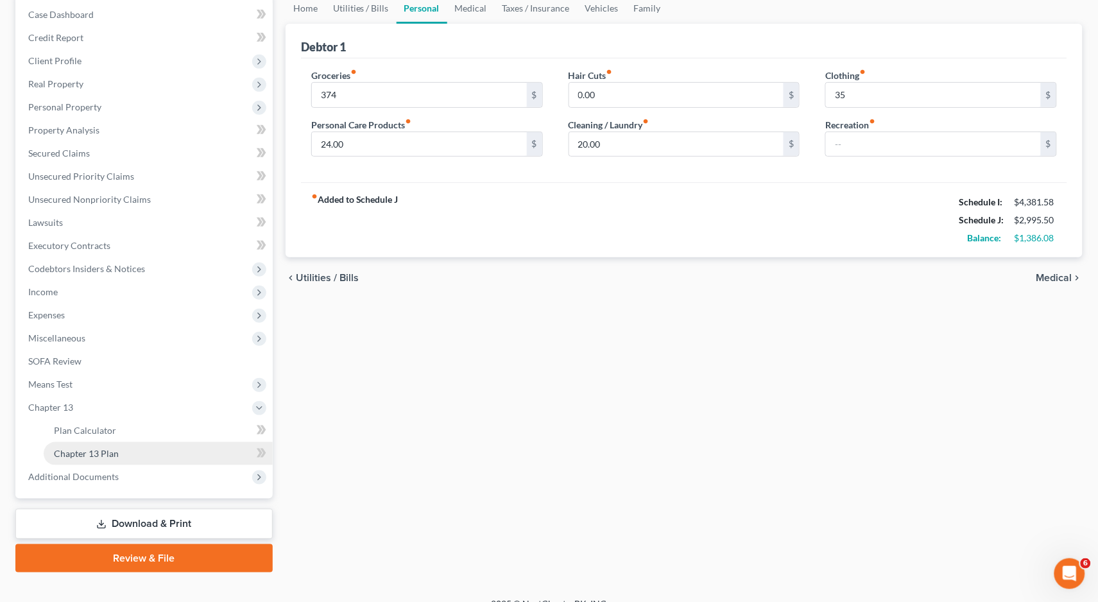
click at [89, 448] on span "Chapter 13 Plan" at bounding box center [86, 453] width 65 height 11
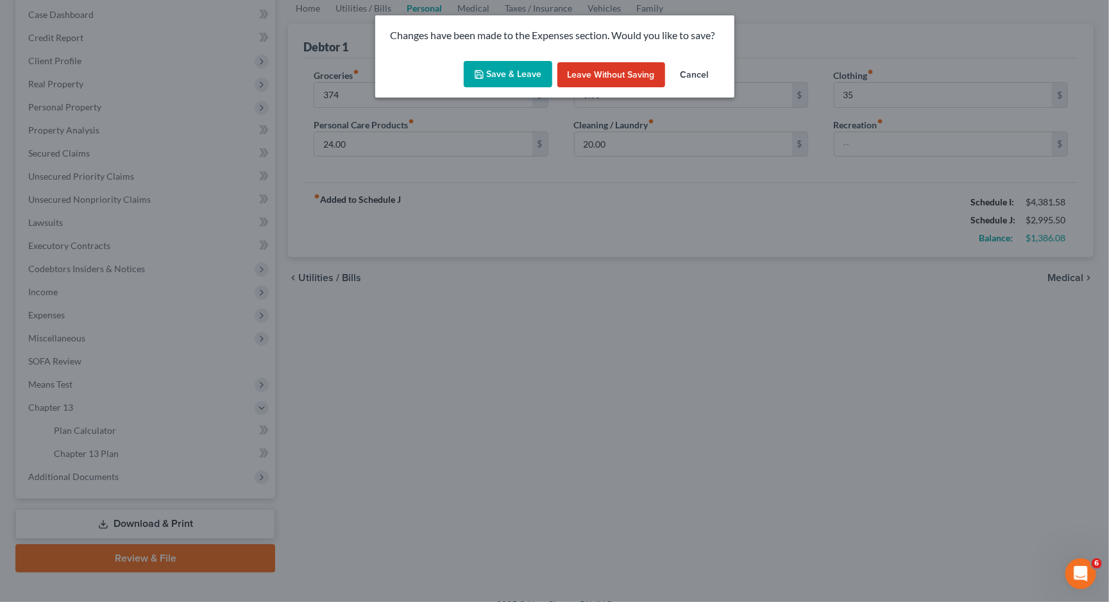
click at [491, 81] on button "Save & Leave" at bounding box center [508, 74] width 89 height 27
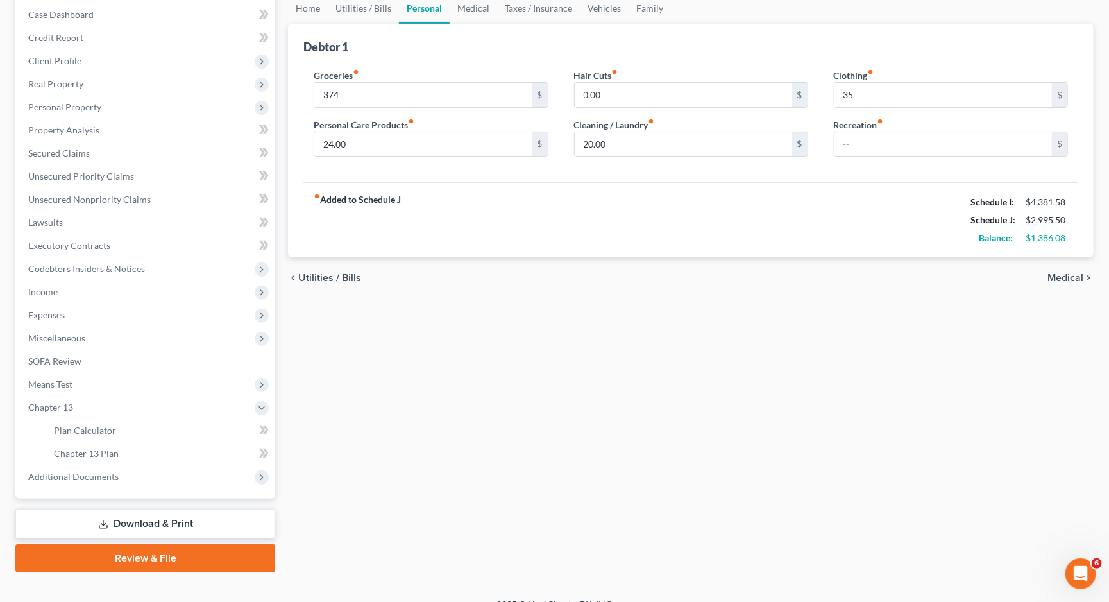
type input "374.00"
type input "35.00"
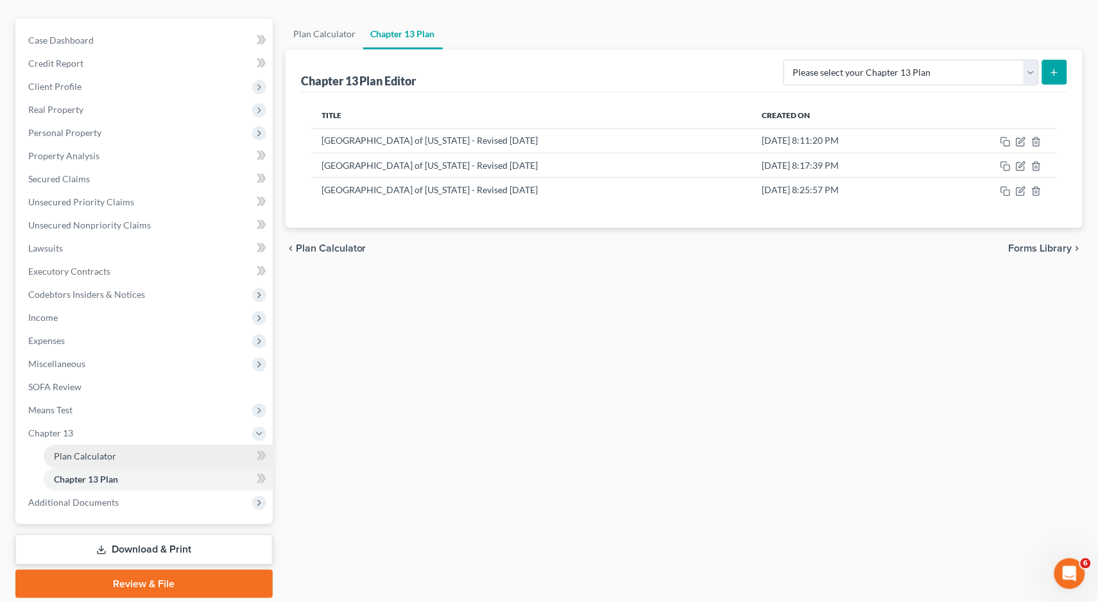
click at [133, 445] on link "Plan Calculator" at bounding box center [158, 456] width 229 height 23
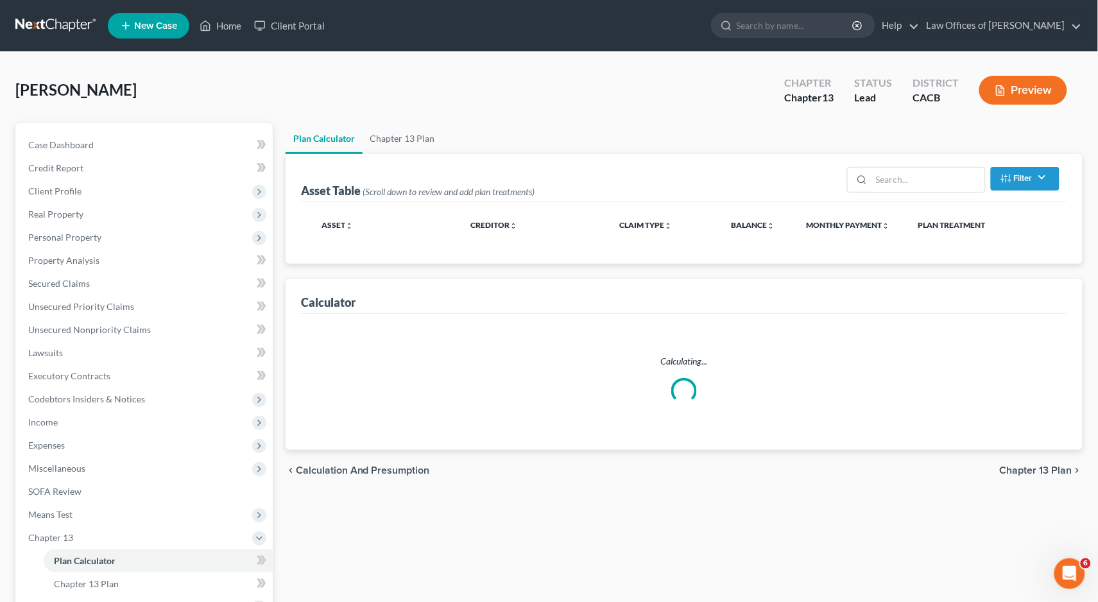
scroll to position [130, 0]
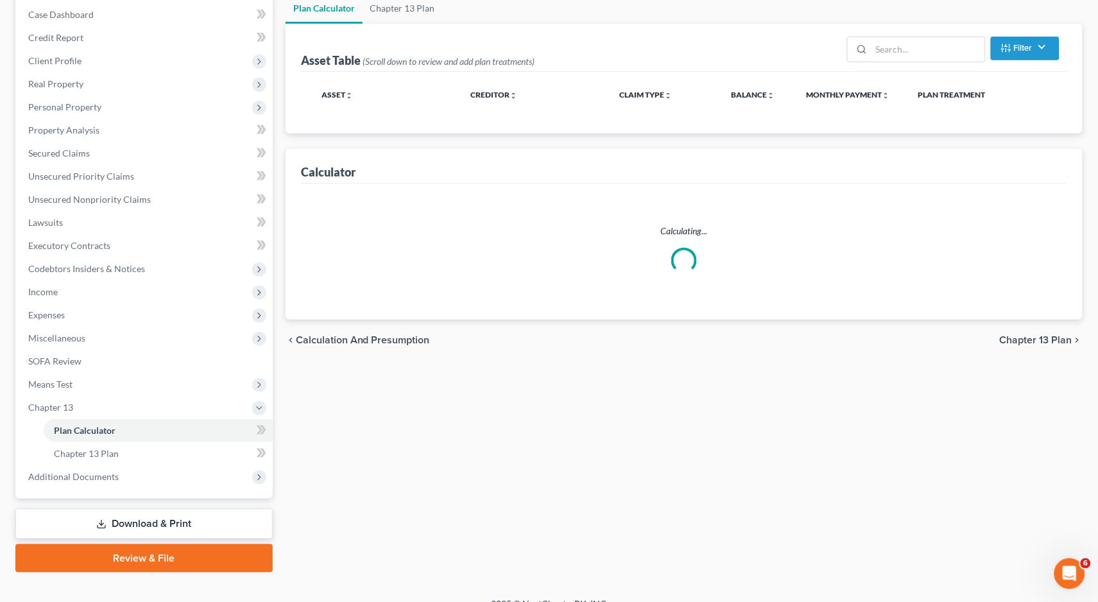
select select "35"
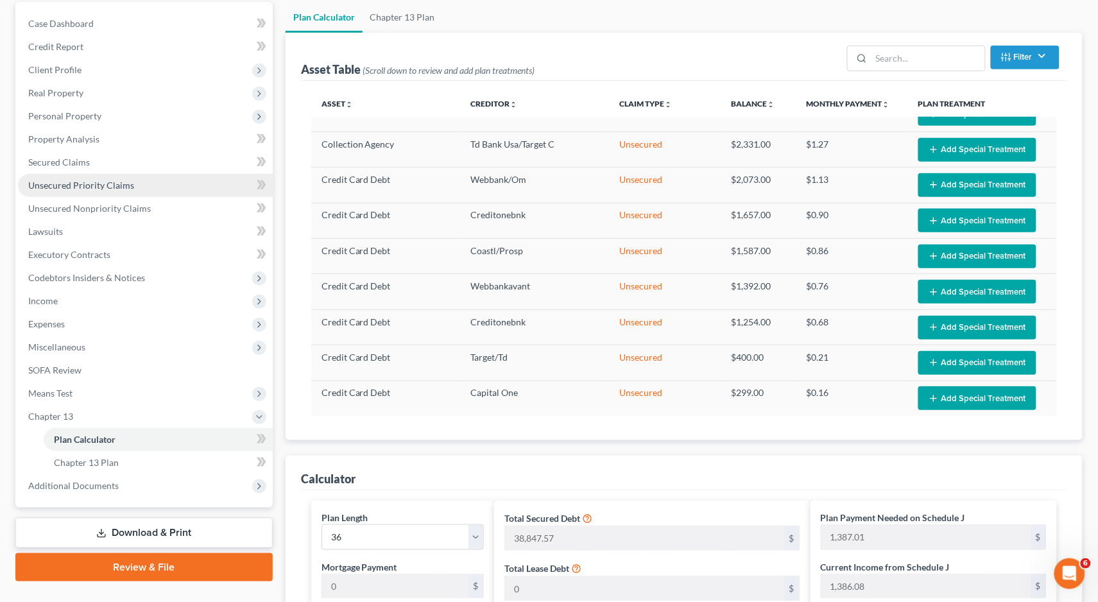
scroll to position [92, 0]
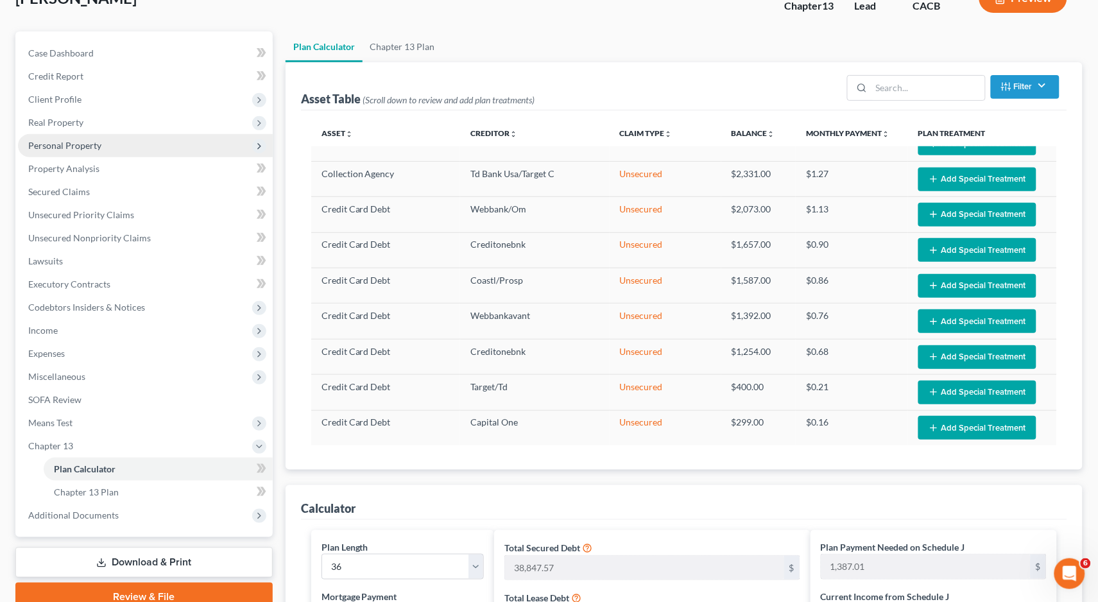
click at [67, 146] on span "Personal Property" at bounding box center [64, 145] width 73 height 11
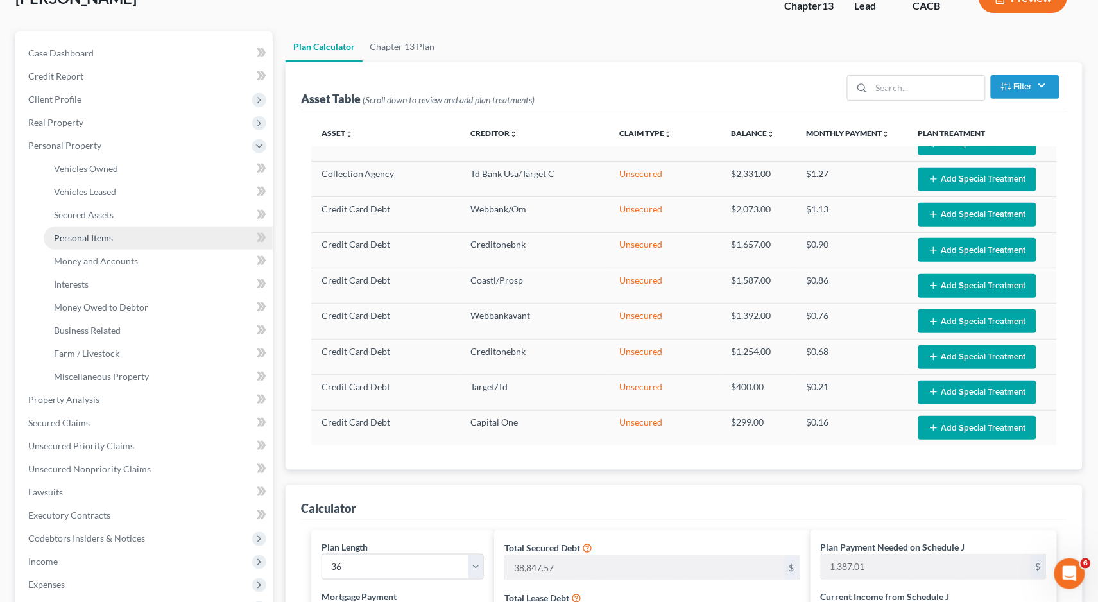
click at [95, 235] on span "Personal Items" at bounding box center [83, 237] width 59 height 11
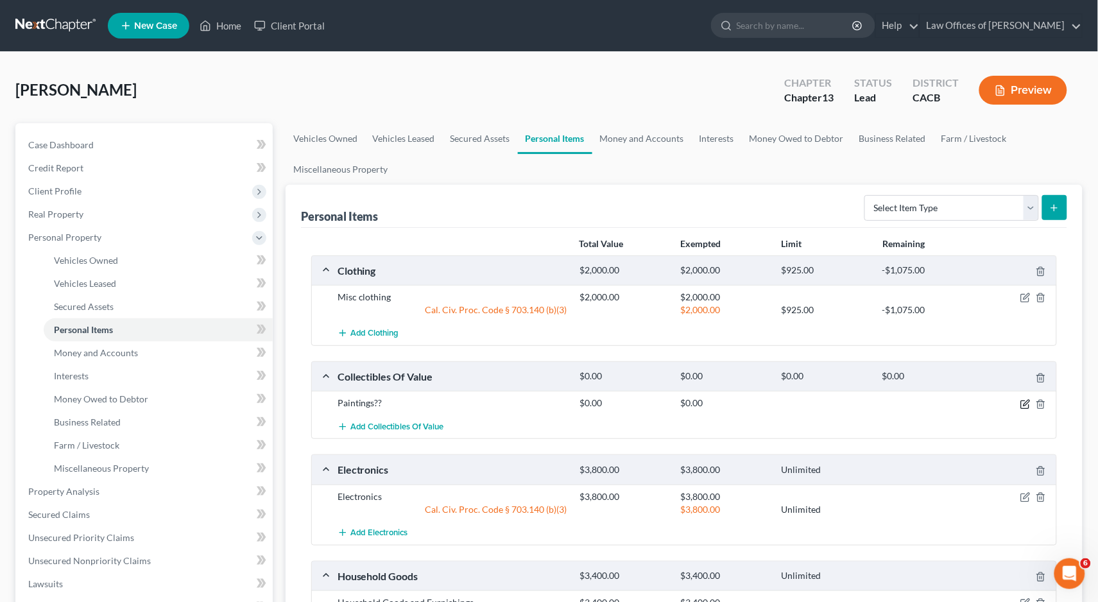
click at [1028, 402] on icon "button" at bounding box center [1025, 404] width 10 height 10
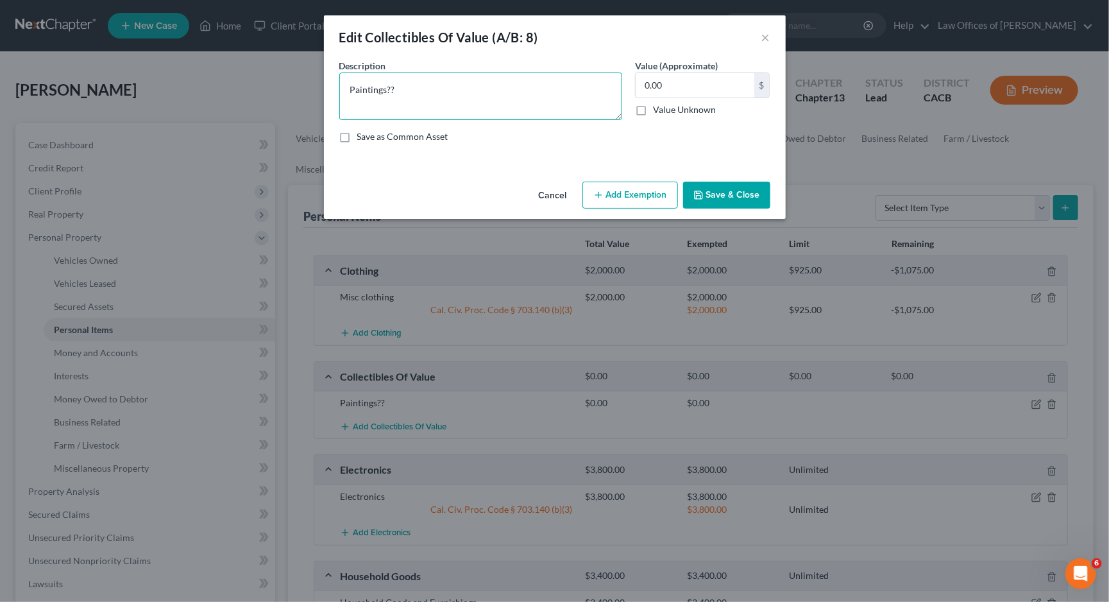
click at [452, 81] on textarea "Paintings??" at bounding box center [480, 96] width 283 height 47
click at [454, 83] on textarea "Paintings??" at bounding box center [480, 96] width 283 height 47
type textarea "Paintings"
type input "1,300"
click at [605, 178] on div "Cancel Add Exemption Save & Close" at bounding box center [555, 197] width 462 height 42
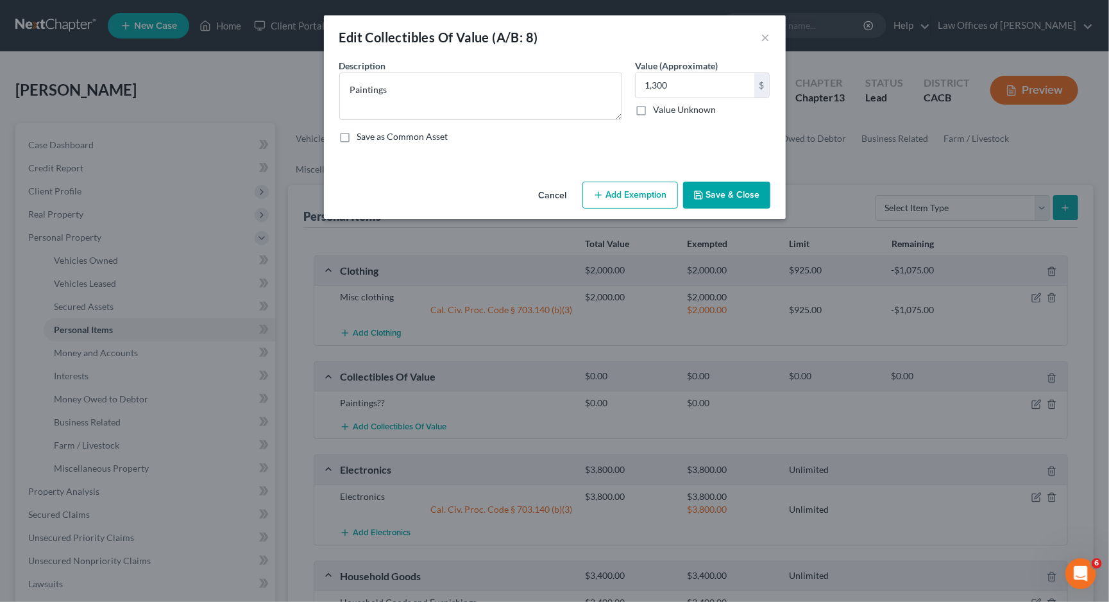
click at [613, 200] on button "Add Exemption" at bounding box center [631, 195] width 96 height 27
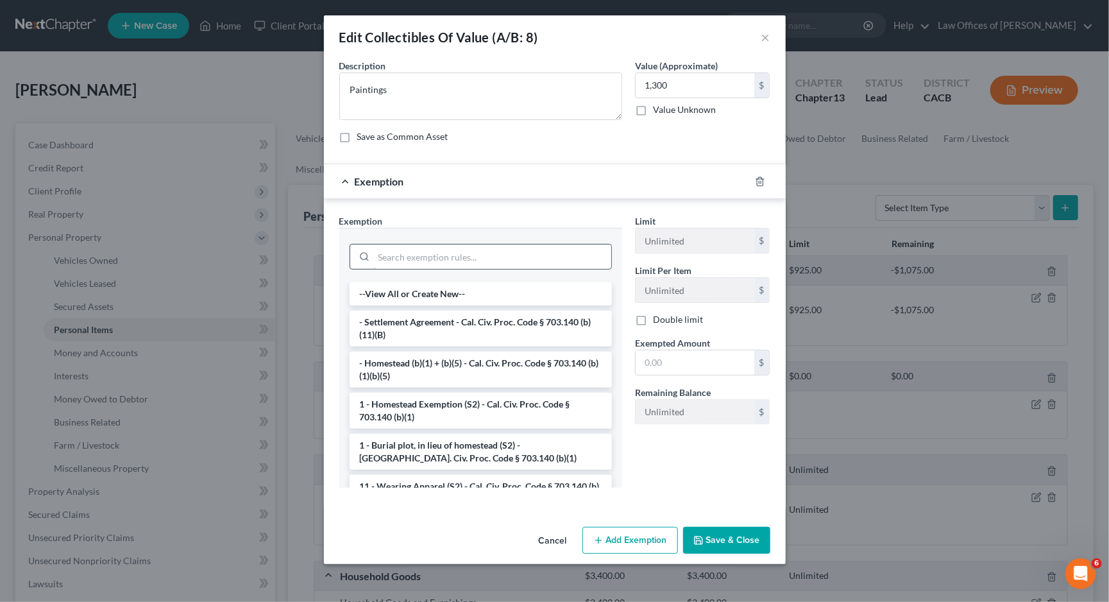
click at [407, 253] on input "search" at bounding box center [492, 256] width 237 height 24
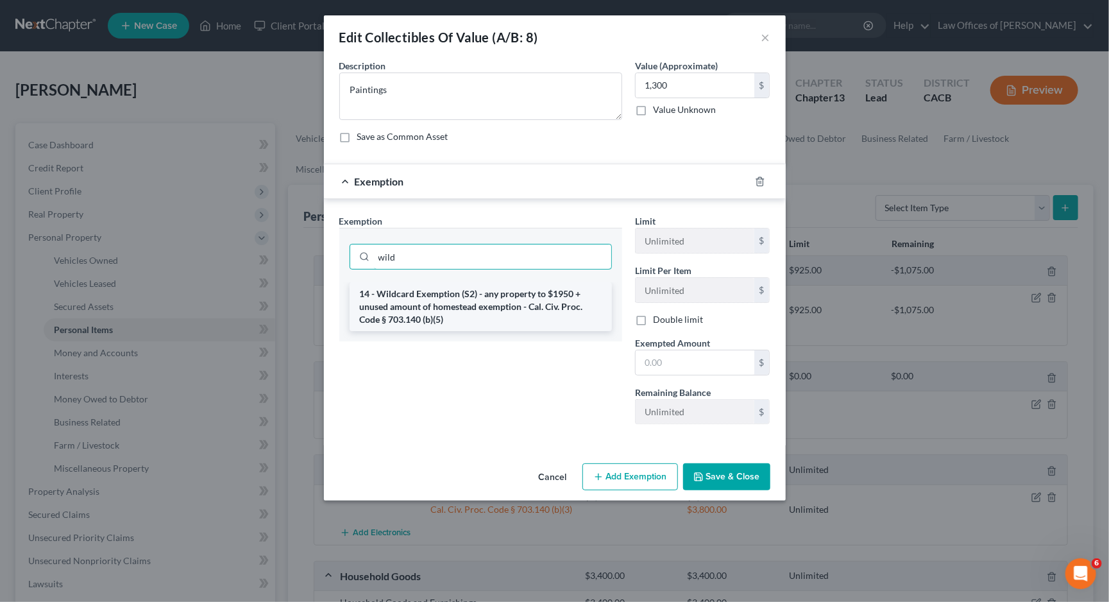
type input "wild"
click at [533, 309] on li "14 - Wildcard Exemption (S2) - any property to $1950 + unused amount of homeste…" at bounding box center [481, 306] width 262 height 49
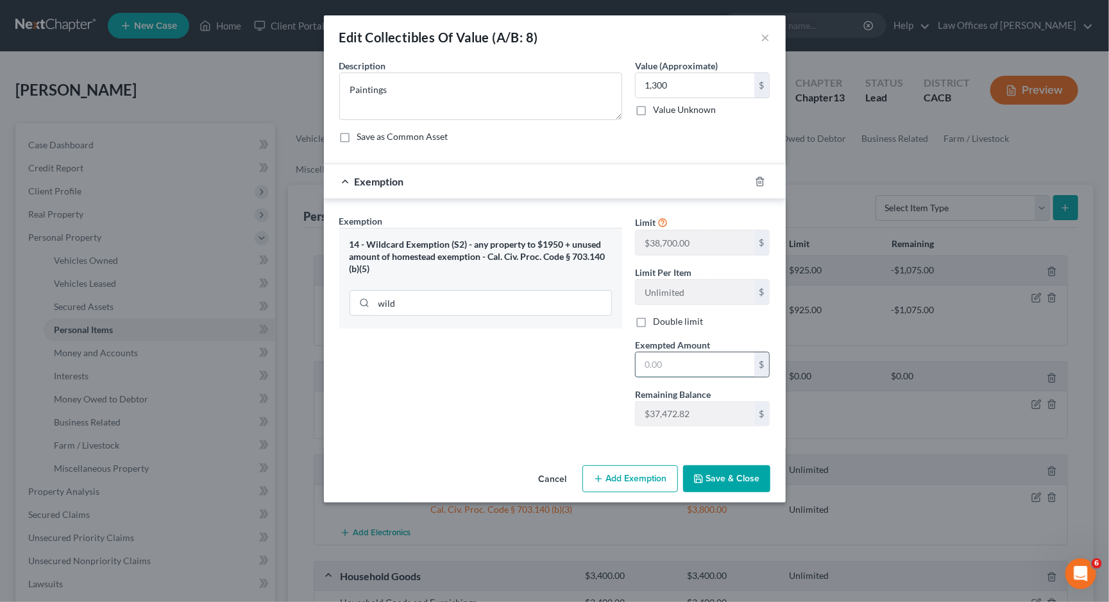
click at [656, 357] on input "text" at bounding box center [695, 364] width 119 height 24
type input "1,300"
click at [756, 477] on button "Save & Close" at bounding box center [726, 478] width 87 height 27
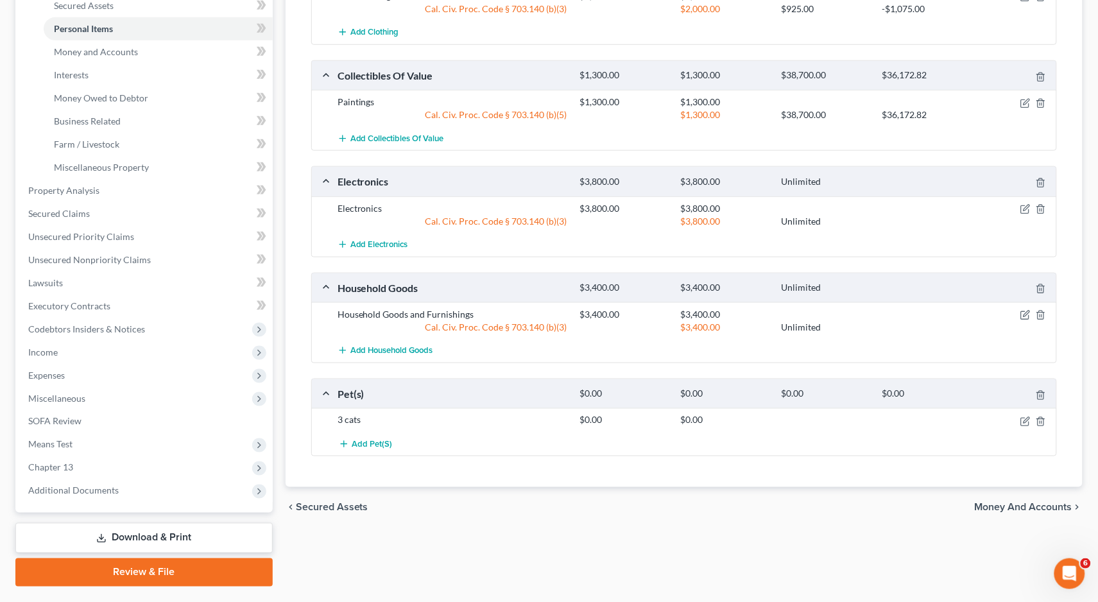
scroll to position [309, 0]
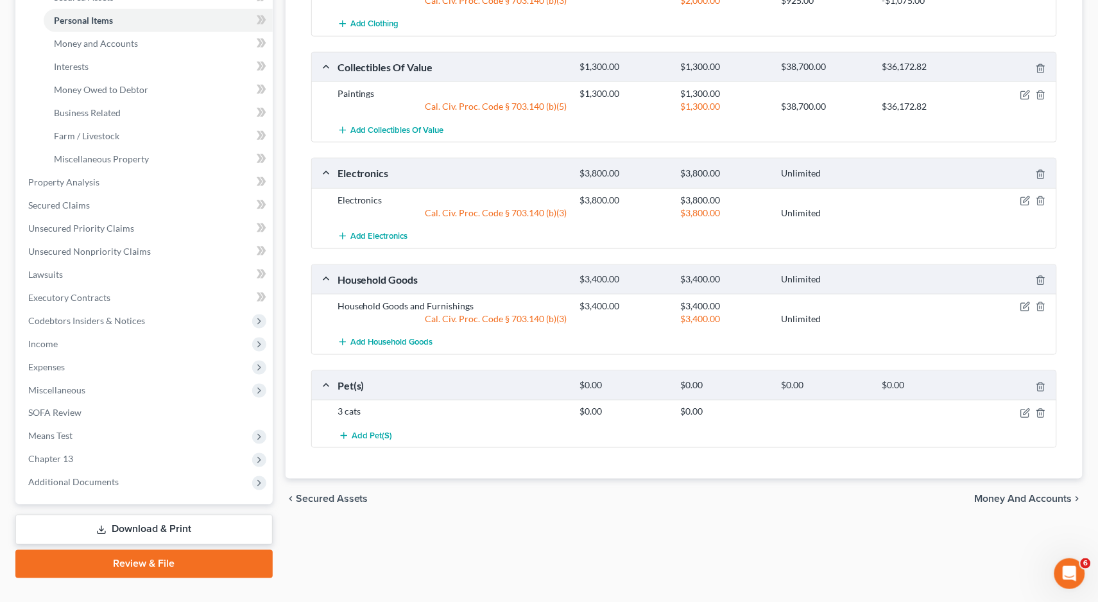
click at [140, 515] on link "Download & Print" at bounding box center [143, 530] width 257 height 30
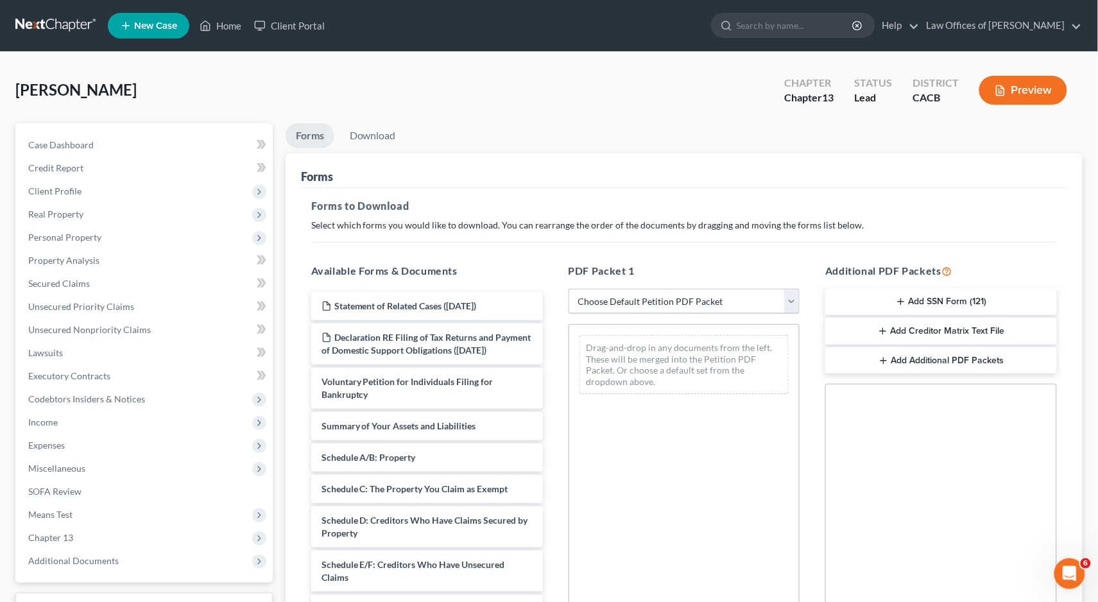
select select "0"
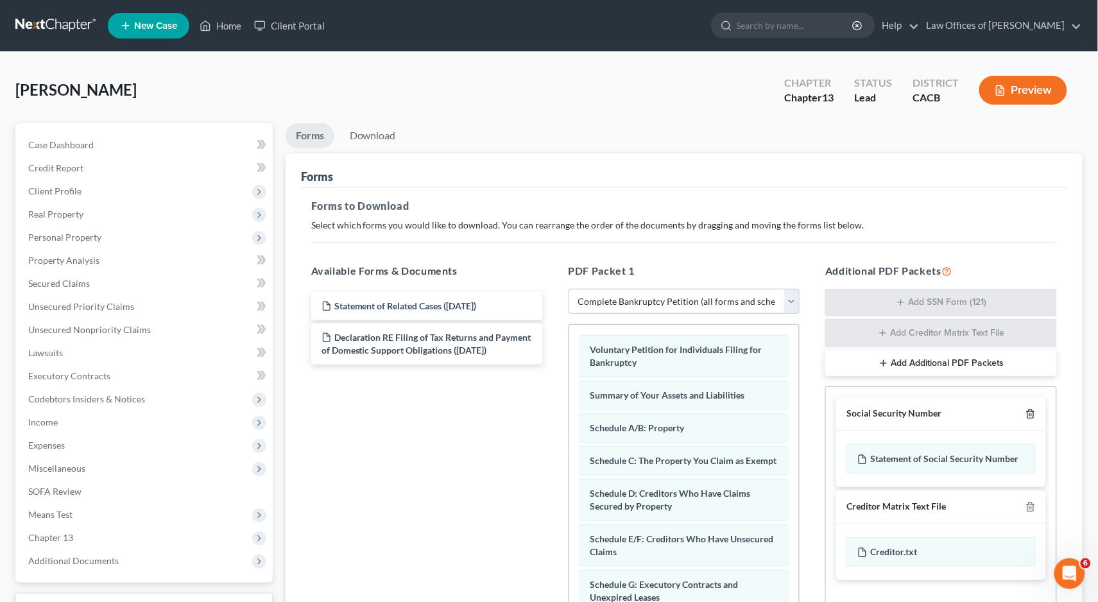
click at [1031, 414] on line "button" at bounding box center [1031, 415] width 0 height 3
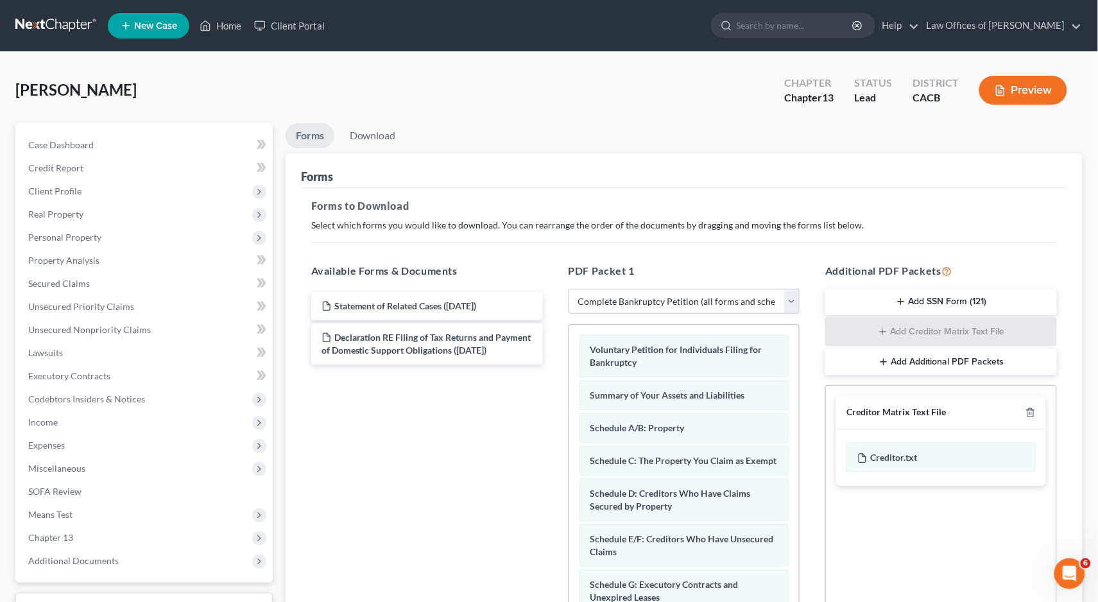
click at [1039, 413] on div "Creditor Matrix Text File" at bounding box center [941, 412] width 210 height 33
click at [1033, 411] on icon "button" at bounding box center [1030, 412] width 10 height 10
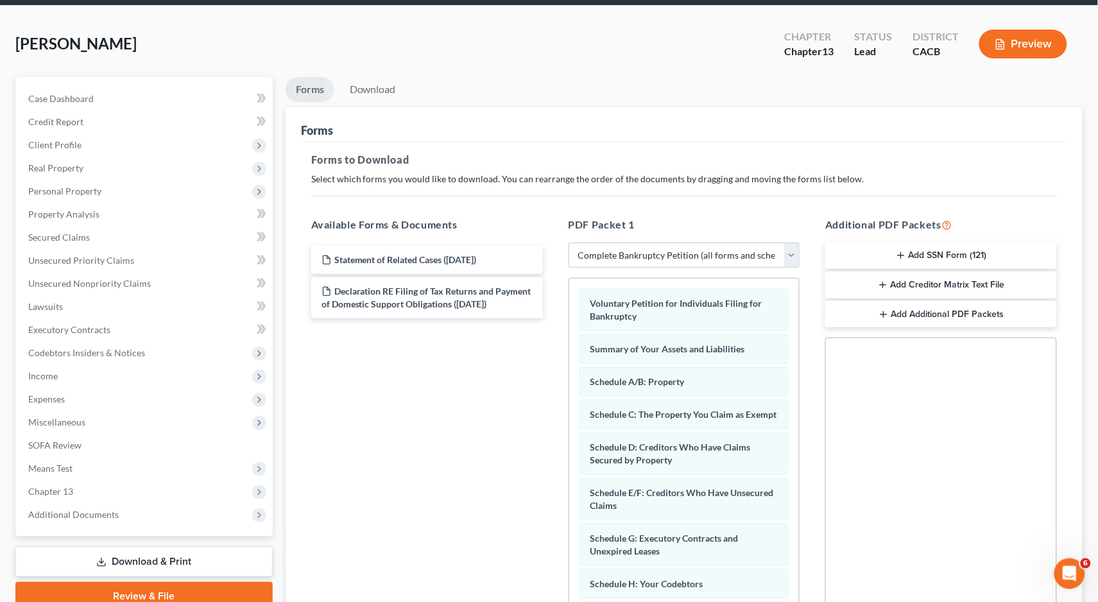
scroll to position [187, 0]
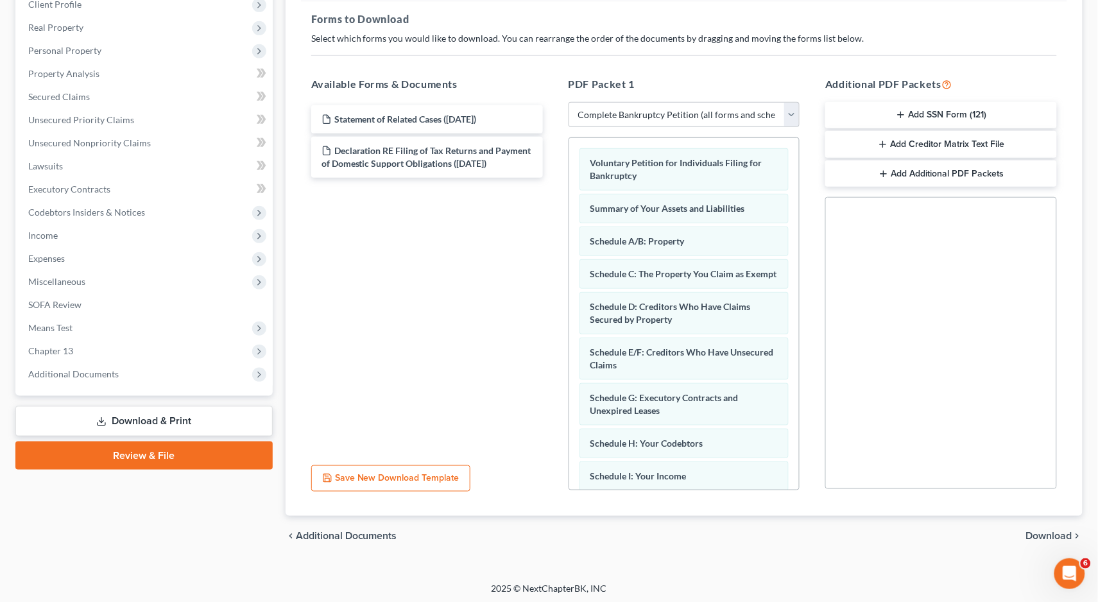
click at [1045, 532] on span "Download" at bounding box center [1049, 536] width 46 height 10
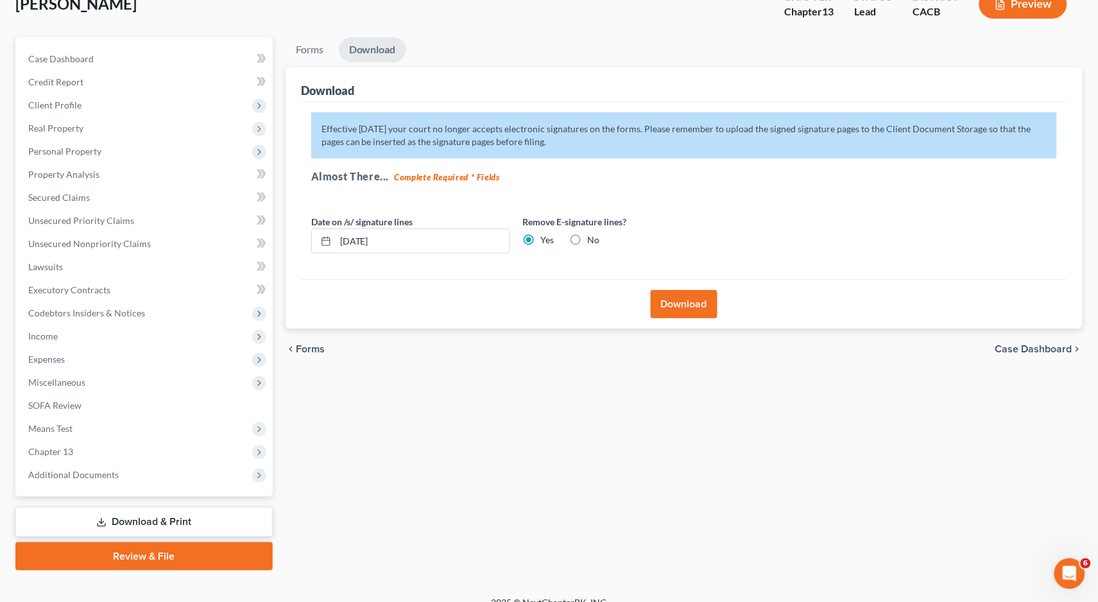
click at [692, 298] on button "Download" at bounding box center [684, 304] width 67 height 28
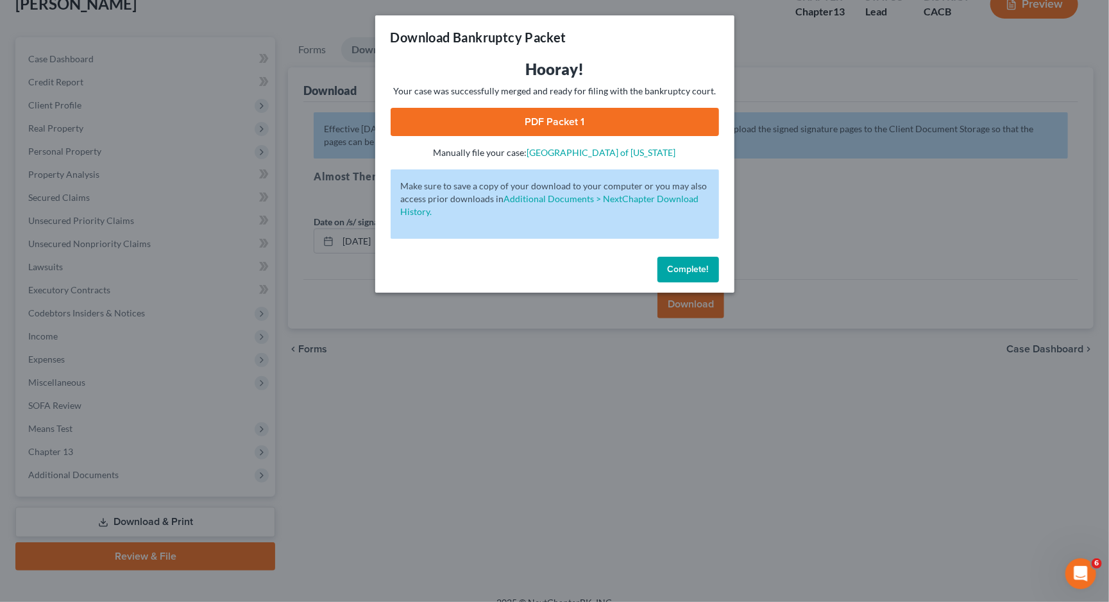
click at [698, 272] on button "Complete!" at bounding box center [689, 270] width 62 height 26
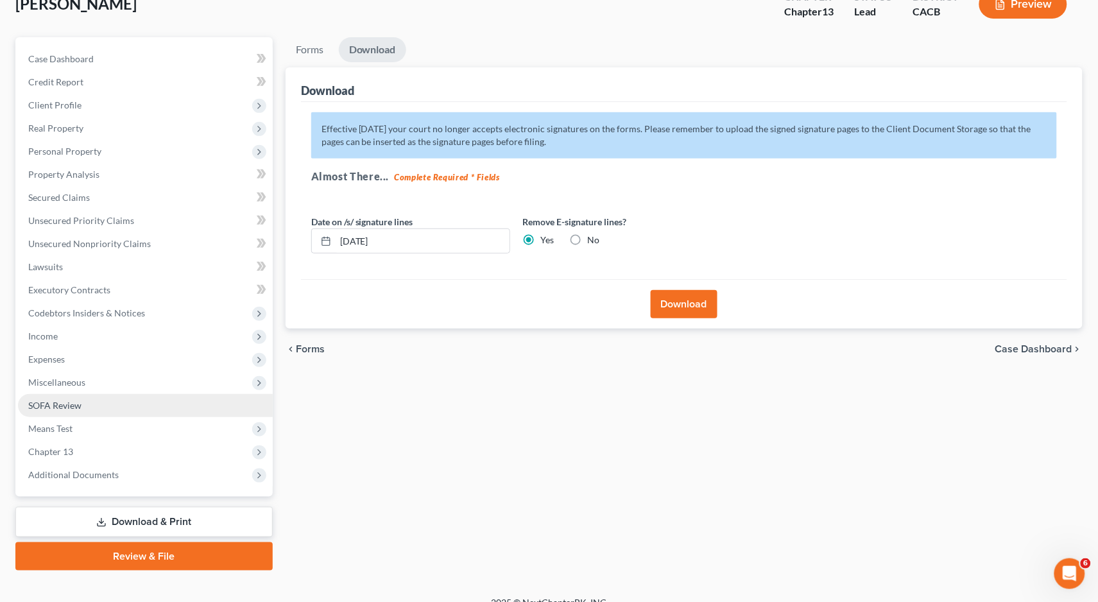
click at [92, 401] on link "SOFA Review" at bounding box center [145, 405] width 255 height 23
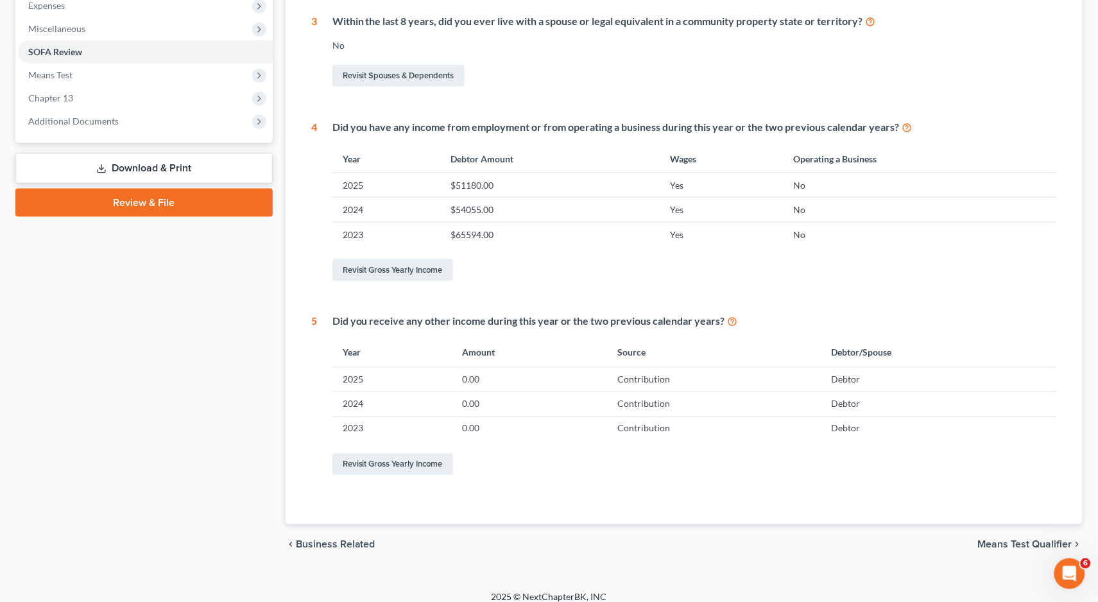
scroll to position [407, 0]
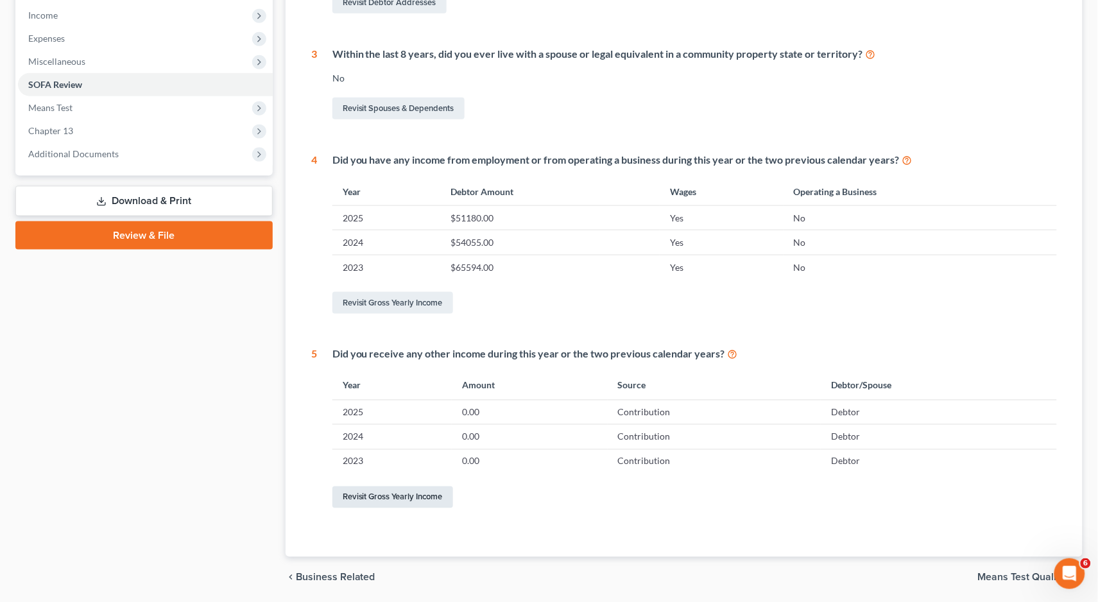
click at [401, 486] on link "Revisit Gross Yearly Income" at bounding box center [392, 497] width 121 height 22
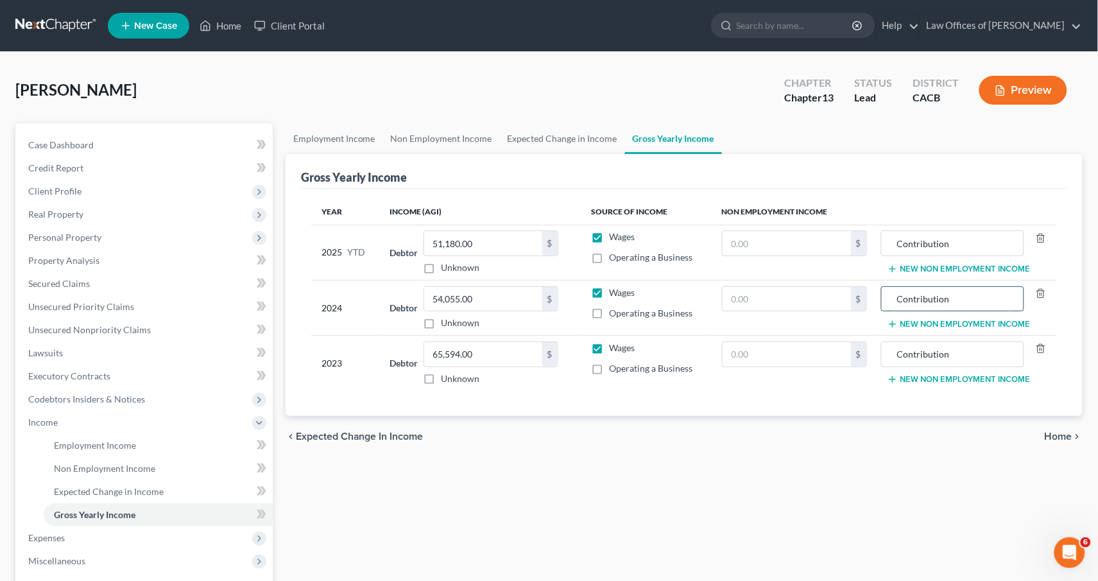
click at [903, 293] on input "Contribution" at bounding box center [952, 299] width 129 height 24
click at [959, 366] on td "Contribution New Non Employment Income" at bounding box center [967, 363] width 180 height 55
click at [960, 358] on input "Contribution" at bounding box center [952, 354] width 129 height 24
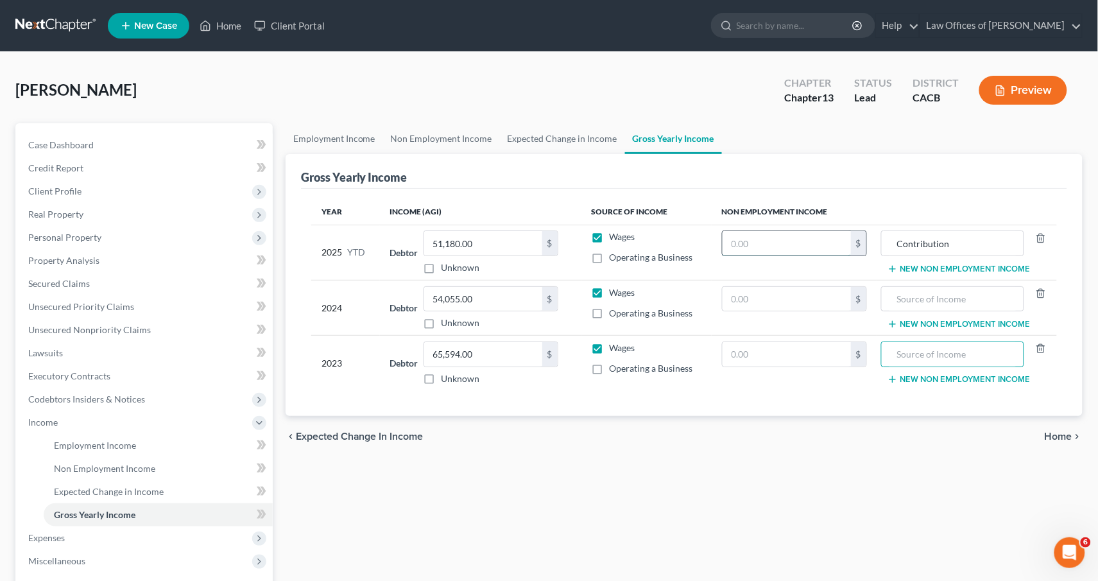
click at [811, 238] on input "text" at bounding box center [786, 243] width 129 height 24
click at [439, 456] on div "Employment Income Non Employment Income Expected Change in Income Gross Yearly …" at bounding box center [684, 436] width 810 height 626
click at [361, 484] on div "Employment Income Non Employment Income Expected Change in Income Gross Yearly …" at bounding box center [684, 436] width 810 height 626
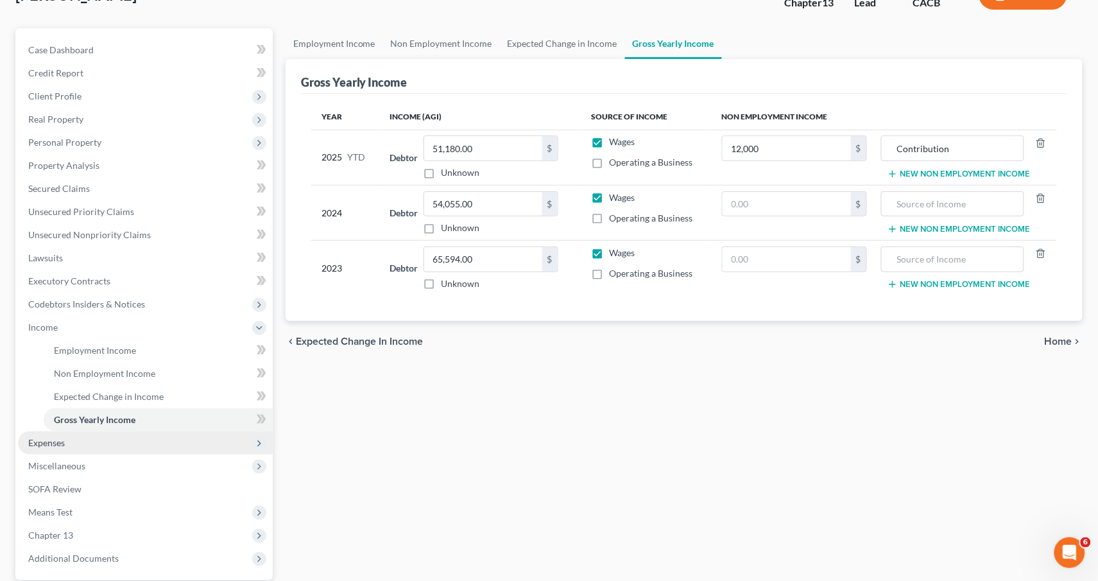
scroll to position [162, 0]
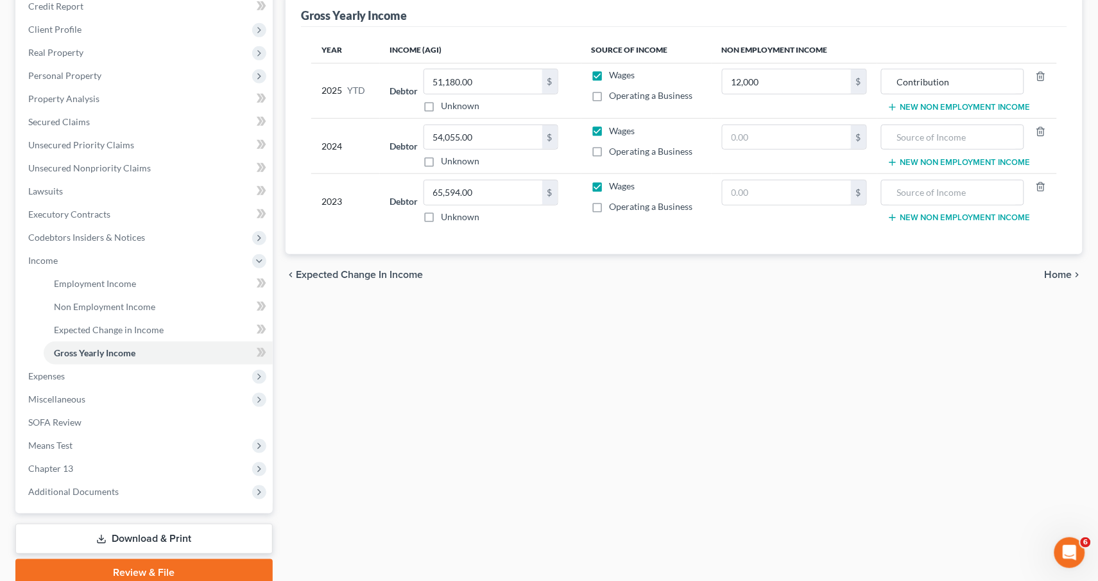
click at [83, 524] on link "Download & Print" at bounding box center [143, 539] width 257 height 30
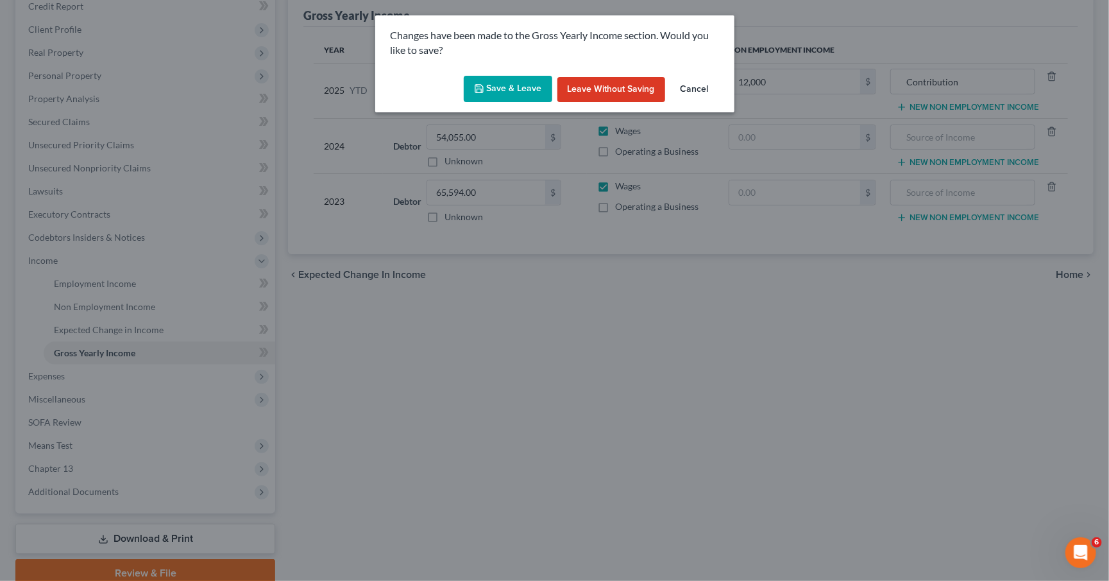
click at [477, 93] on button "Save & Leave" at bounding box center [508, 89] width 89 height 27
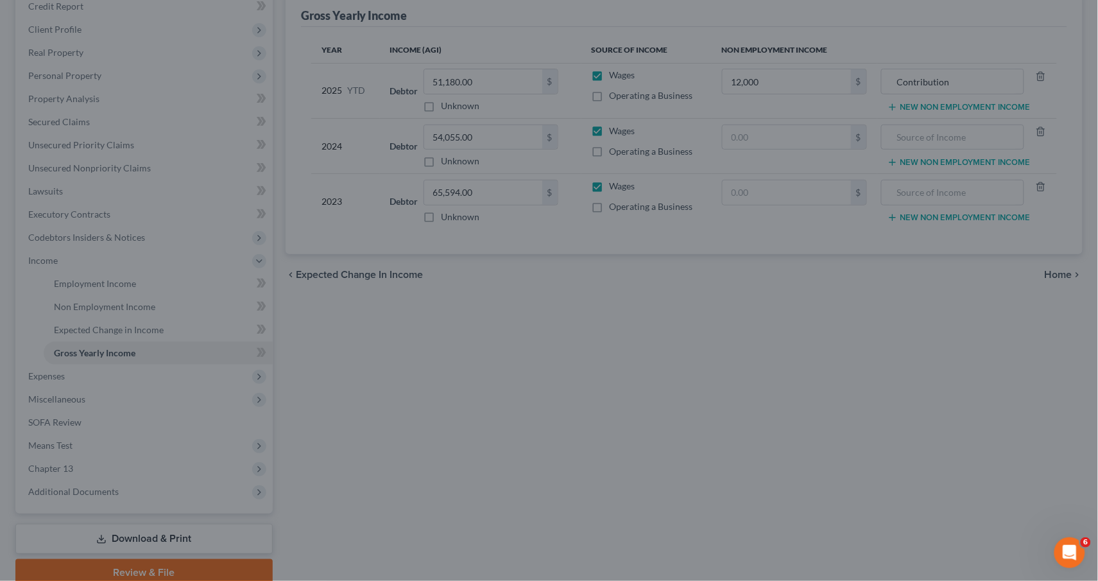
type input "12,000.00"
type input "Contribution"
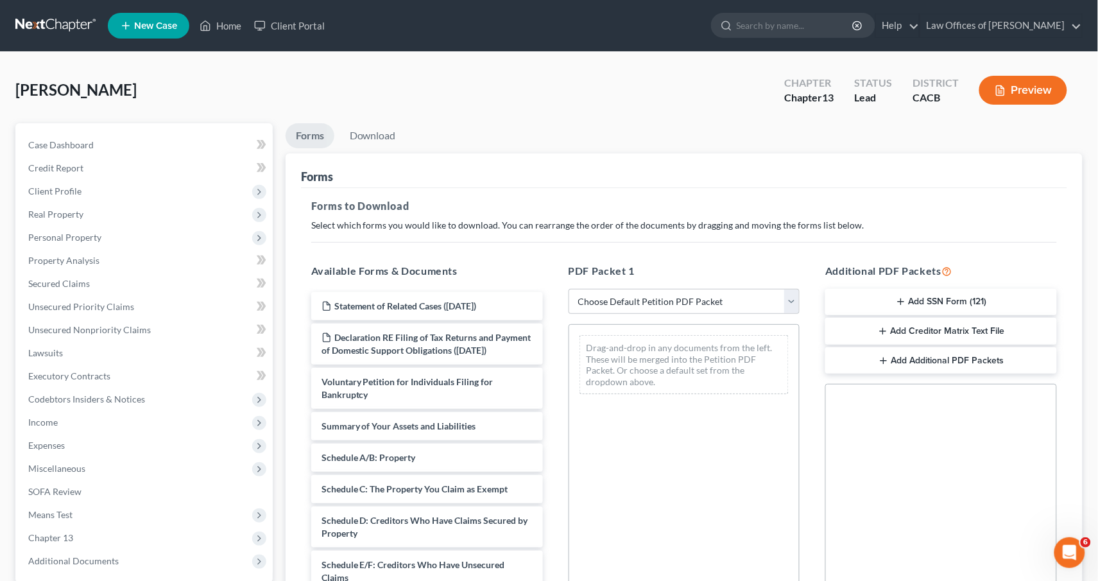
scroll to position [96, 0]
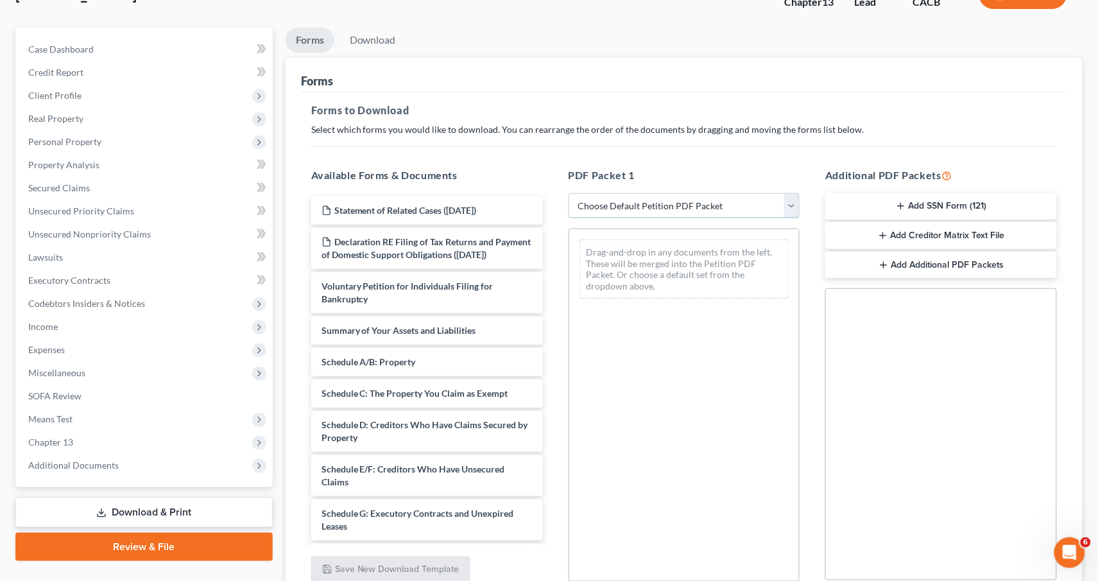
select select "0"
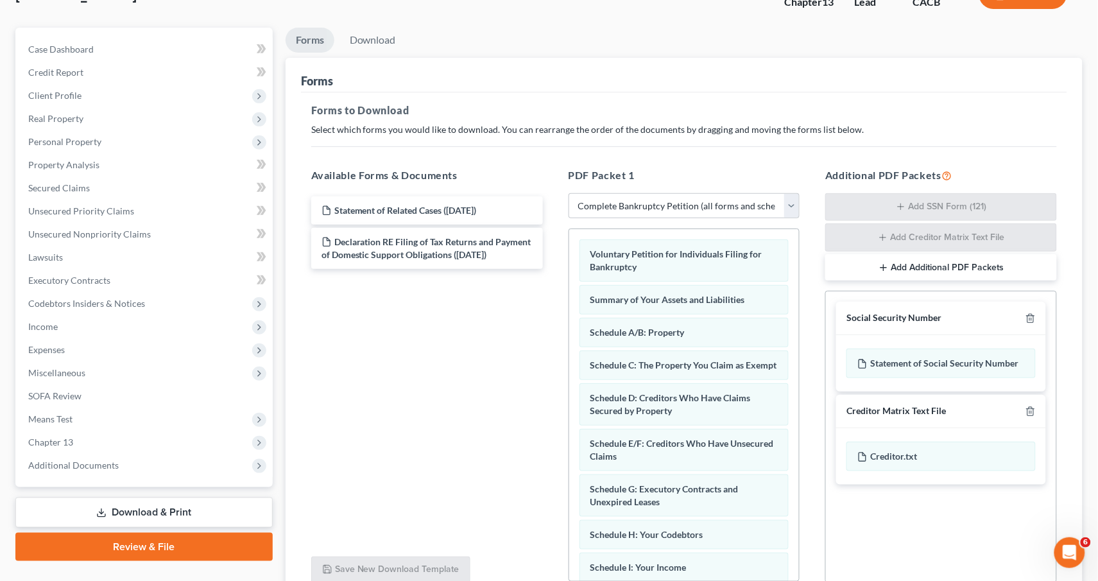
click at [1032, 315] on icon "button" at bounding box center [1030, 318] width 10 height 10
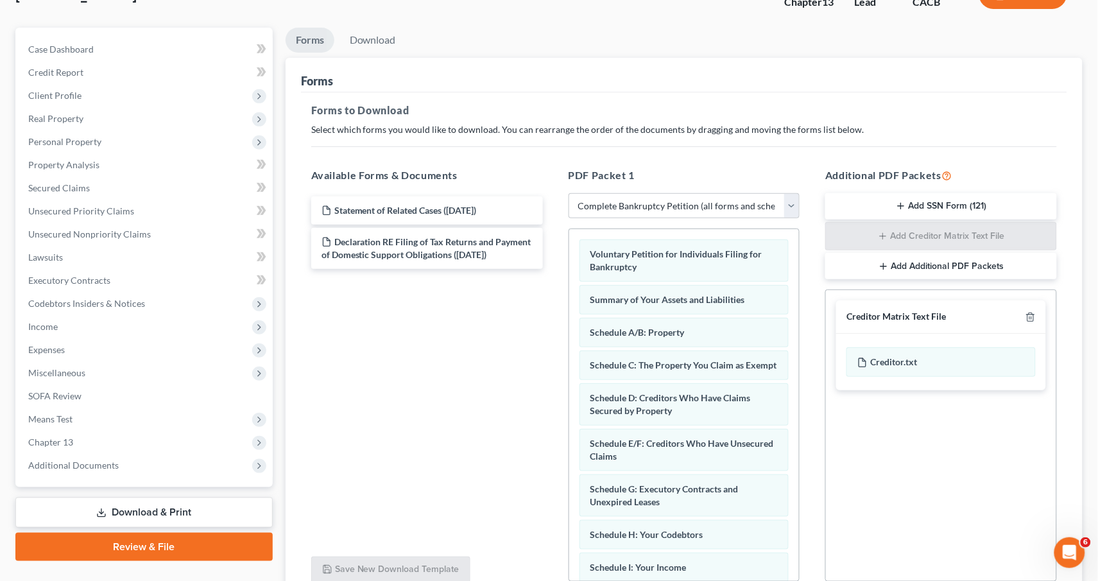
click at [1032, 312] on icon "button" at bounding box center [1030, 317] width 10 height 10
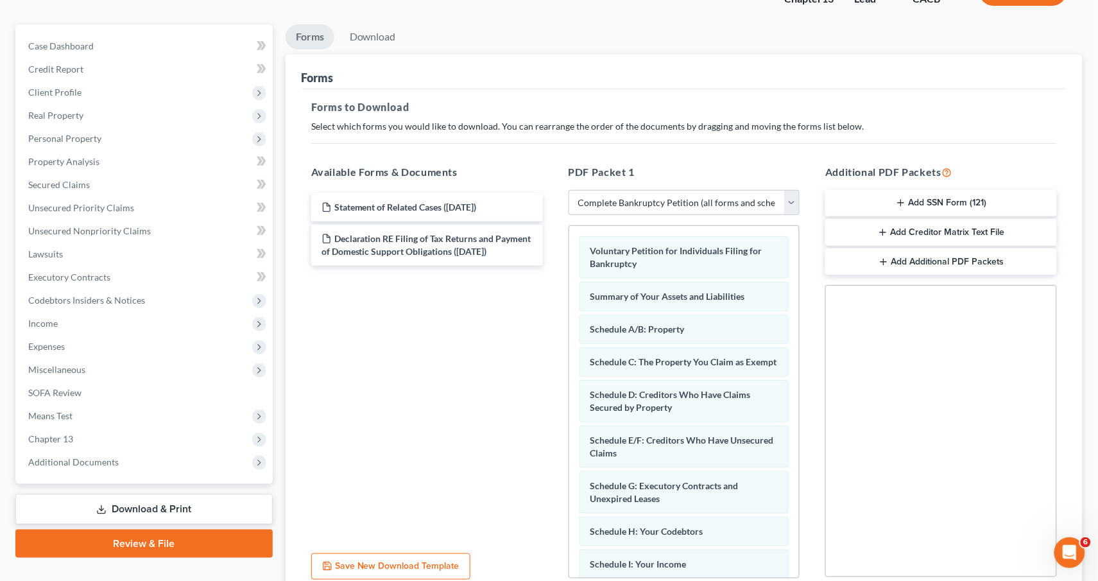
scroll to position [208, 0]
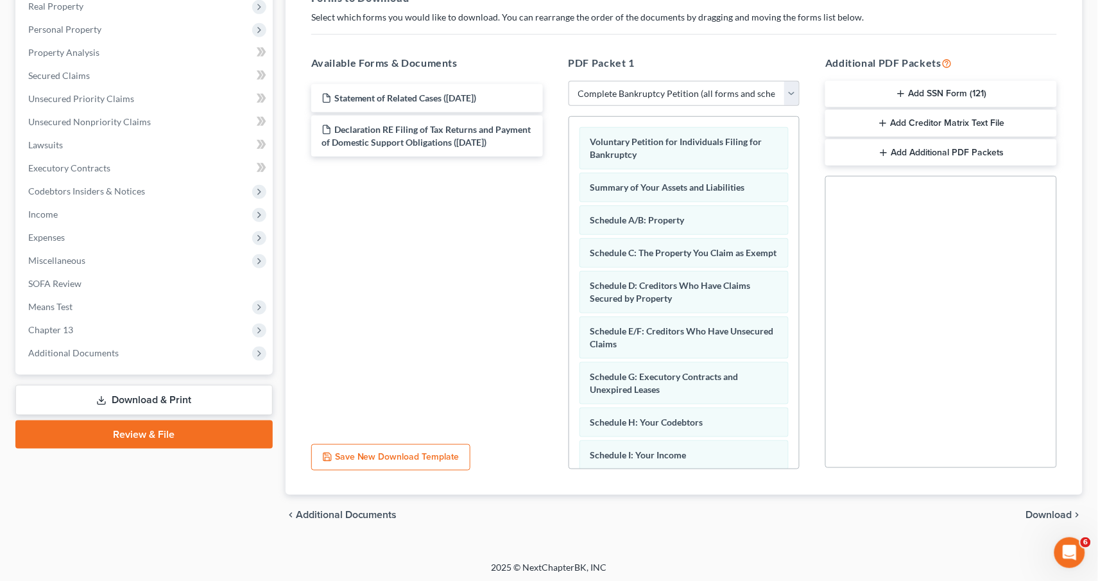
click at [1034, 503] on div "chevron_left Additional Documents Download chevron_right" at bounding box center [684, 515] width 797 height 41
click at [1037, 513] on span "Download" at bounding box center [1049, 515] width 46 height 10
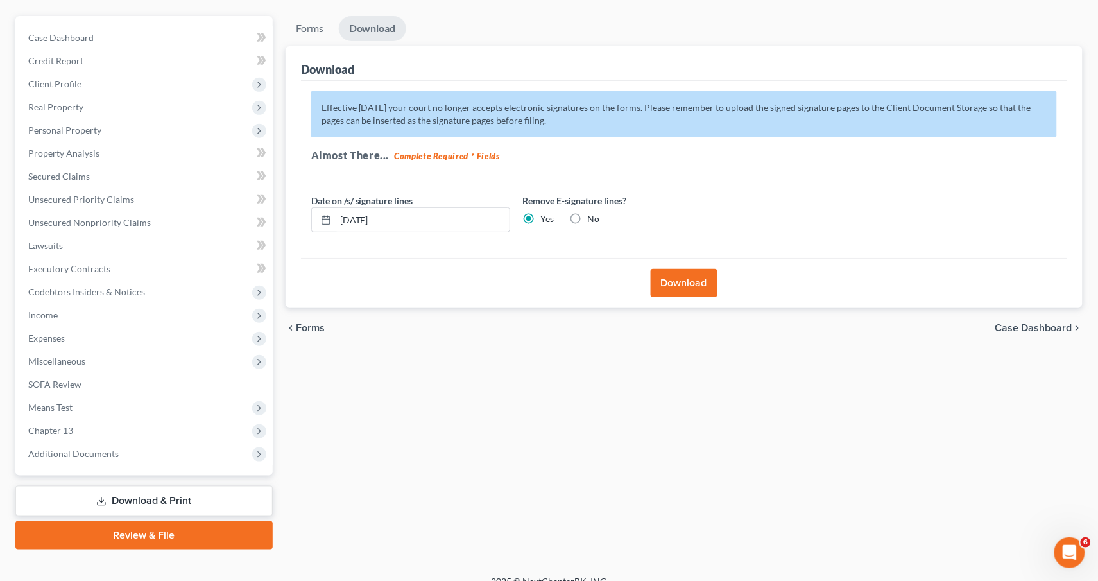
click at [588, 220] on label "No" at bounding box center [594, 218] width 12 height 13
click at [593, 220] on input "No" at bounding box center [597, 216] width 8 height 8
radio input "true"
radio input "false"
click at [679, 289] on button "Download" at bounding box center [684, 283] width 67 height 28
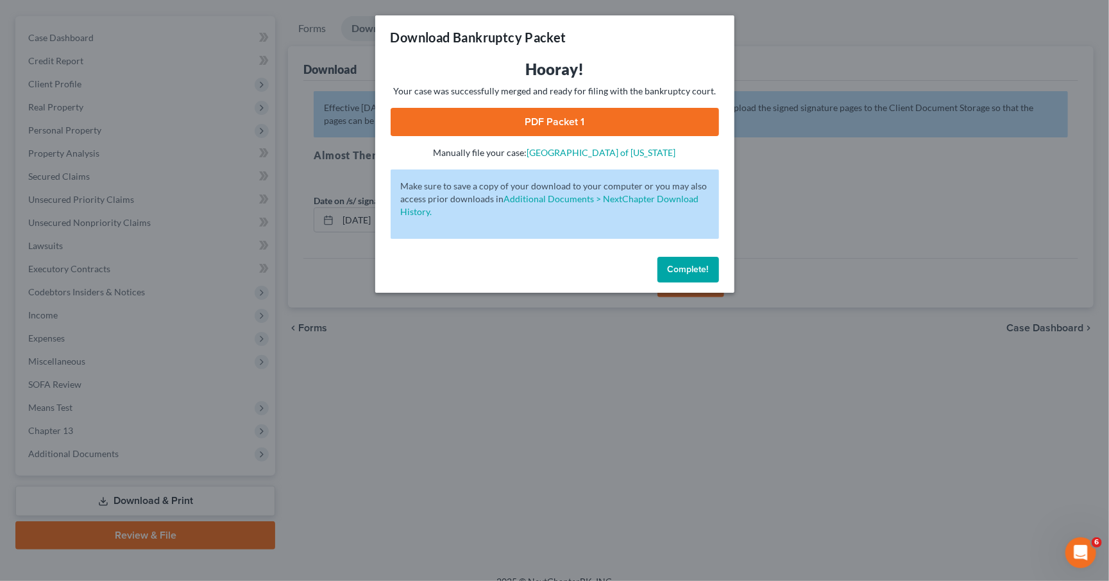
click at [585, 120] on link "PDF Packet 1" at bounding box center [555, 122] width 328 height 28
click at [688, 264] on span "Complete!" at bounding box center [688, 269] width 41 height 11
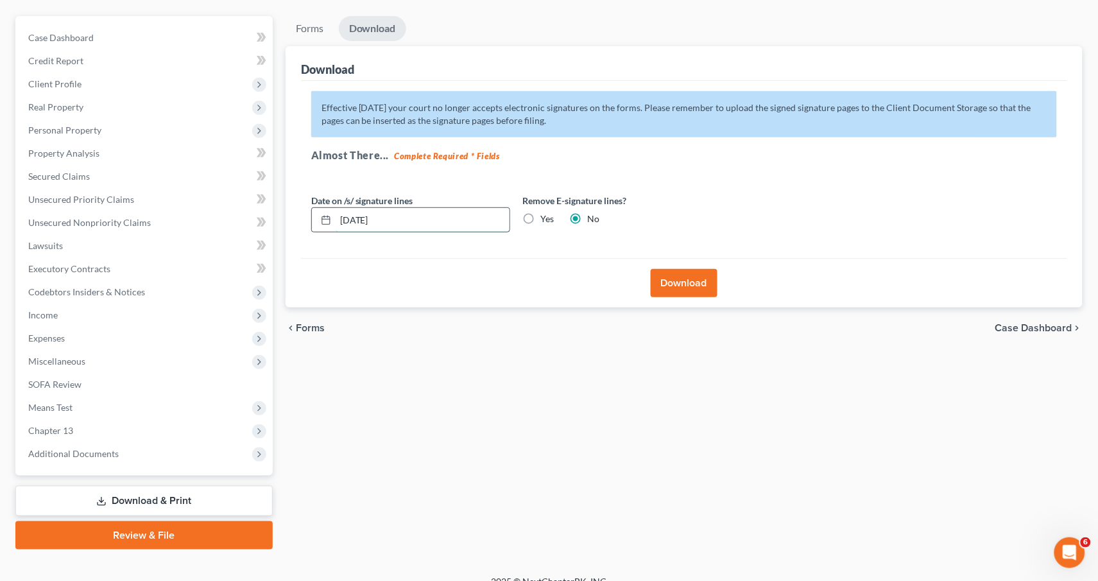
click at [427, 218] on input "[DATE]" at bounding box center [423, 220] width 174 height 24
click at [360, 216] on input "[DATE]" at bounding box center [423, 220] width 174 height 24
type input "[DATE]"
click at [708, 284] on button "Download" at bounding box center [684, 283] width 67 height 28
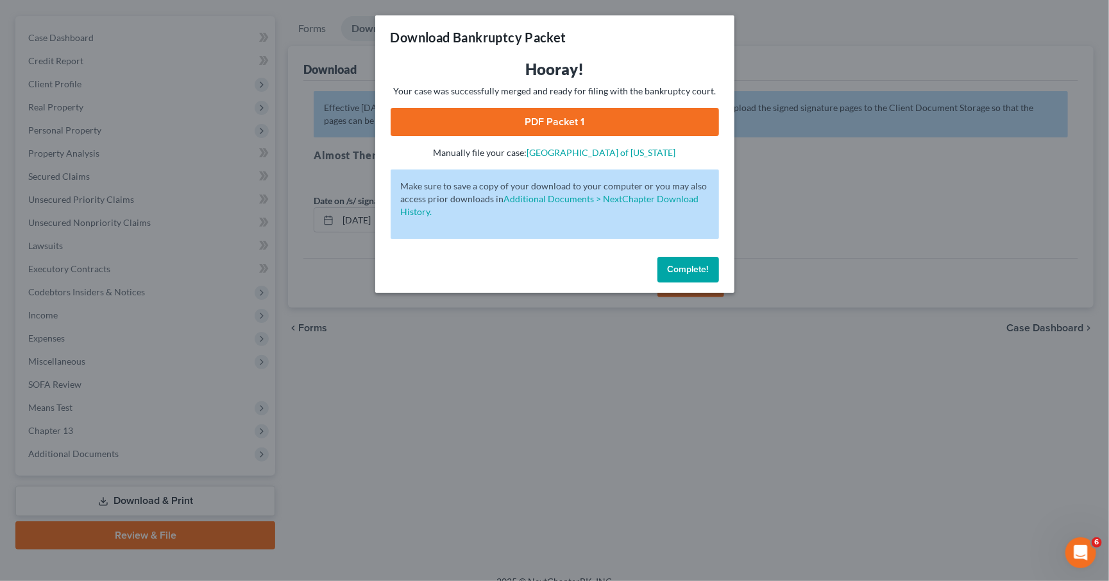
click at [613, 117] on link "PDF Packet 1" at bounding box center [555, 122] width 328 height 28
click at [658, 261] on button "Complete!" at bounding box center [689, 270] width 62 height 26
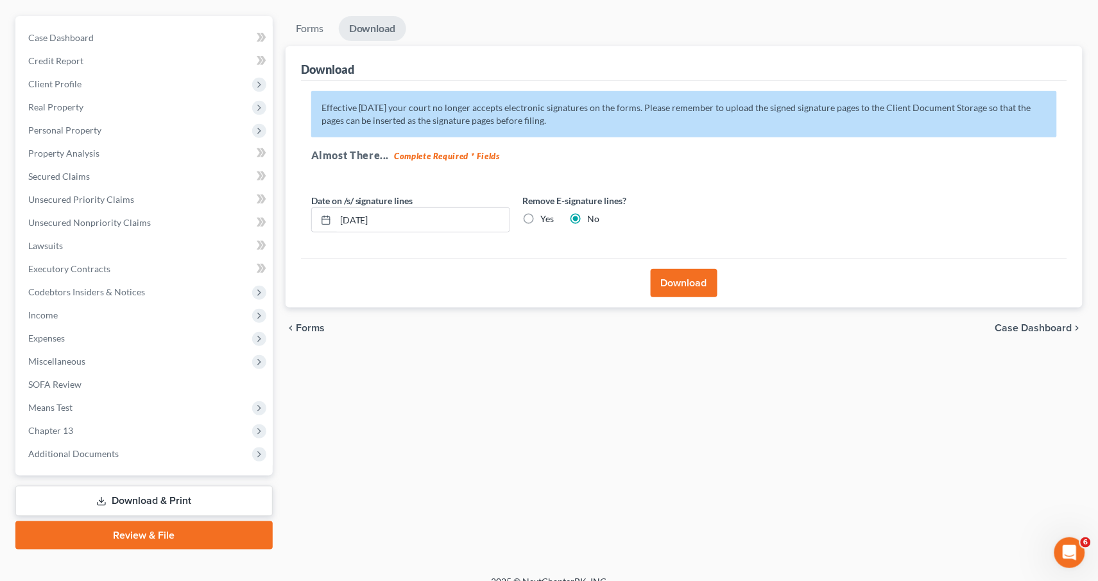
click at [124, 486] on link "Download & Print" at bounding box center [143, 501] width 257 height 30
click at [99, 448] on span "Additional Documents" at bounding box center [73, 453] width 90 height 11
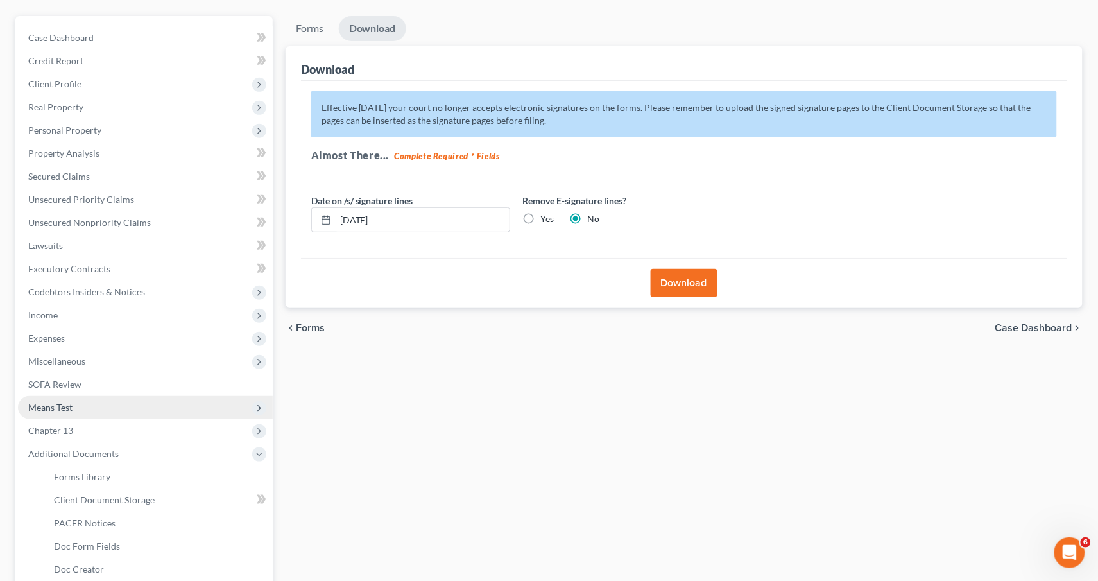
click at [91, 397] on span "Means Test" at bounding box center [145, 407] width 255 height 23
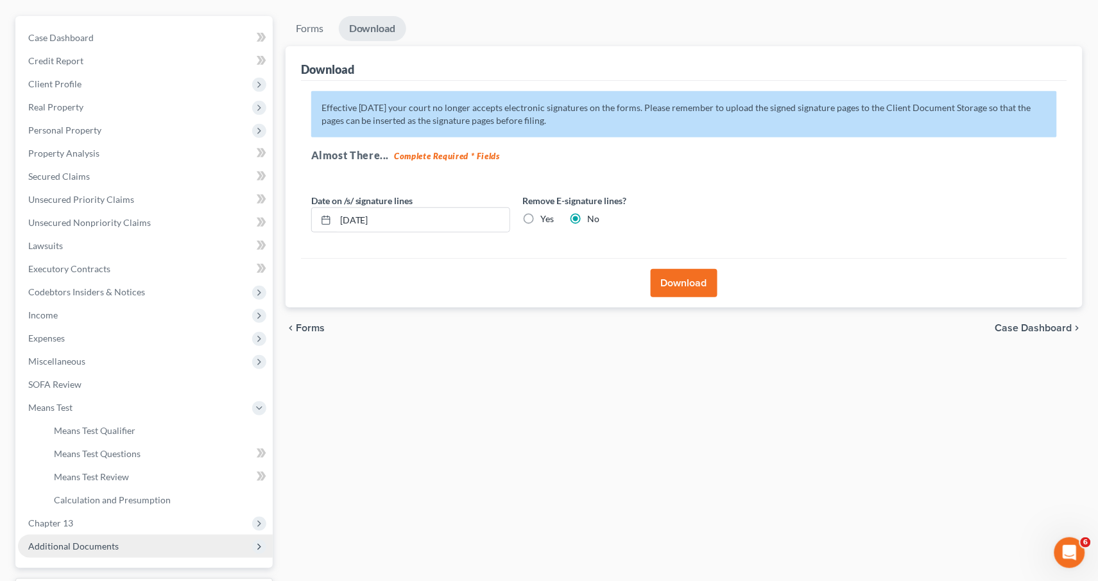
scroll to position [196, 0]
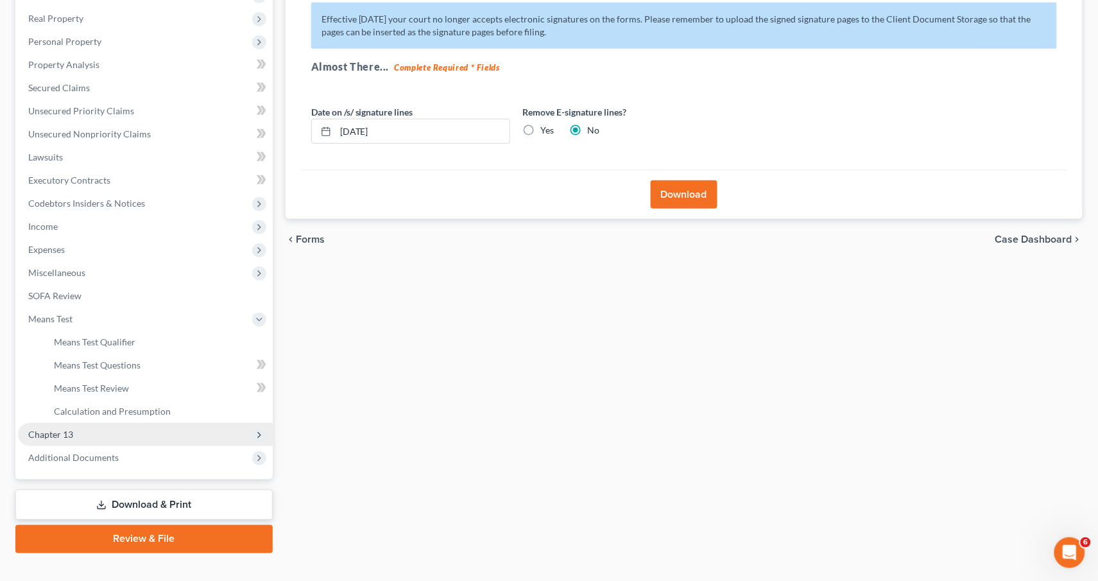
click at [101, 423] on span "Chapter 13" at bounding box center [145, 434] width 255 height 23
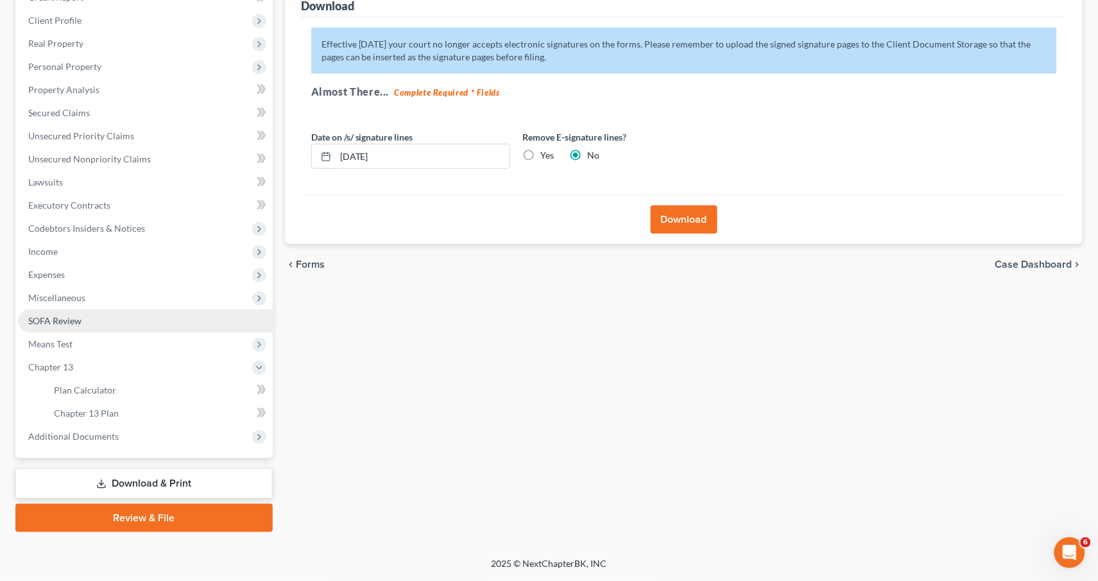
scroll to position [151, 0]
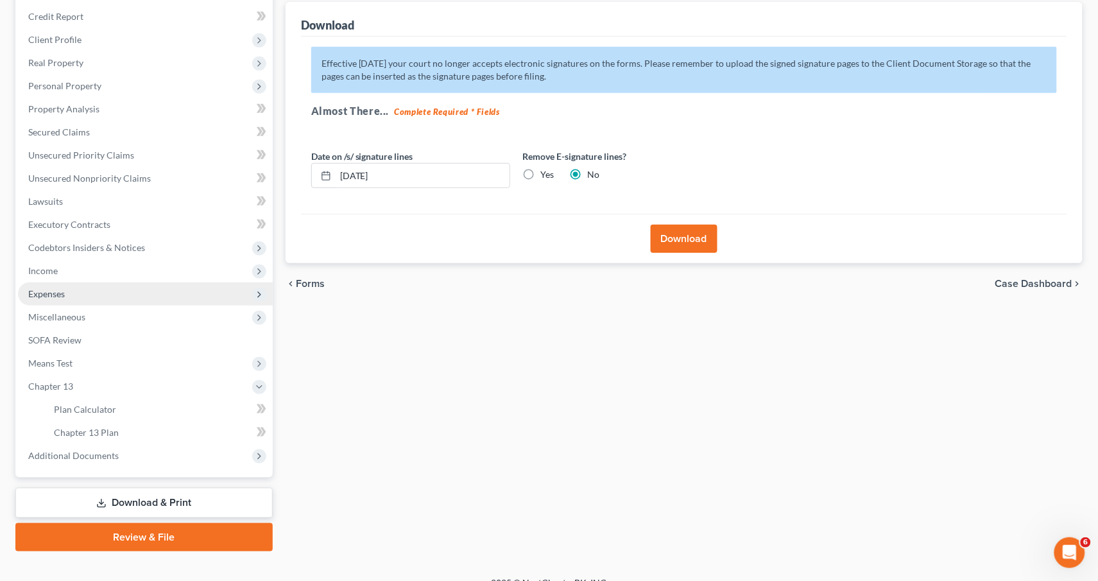
click at [64, 288] on span "Expenses" at bounding box center [46, 293] width 37 height 11
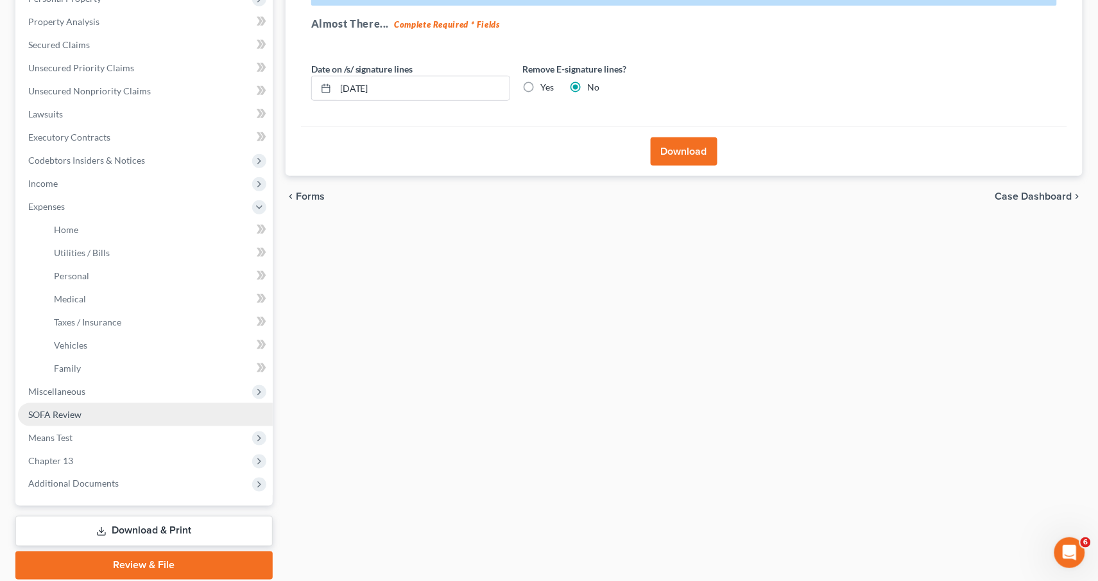
scroll to position [263, 0]
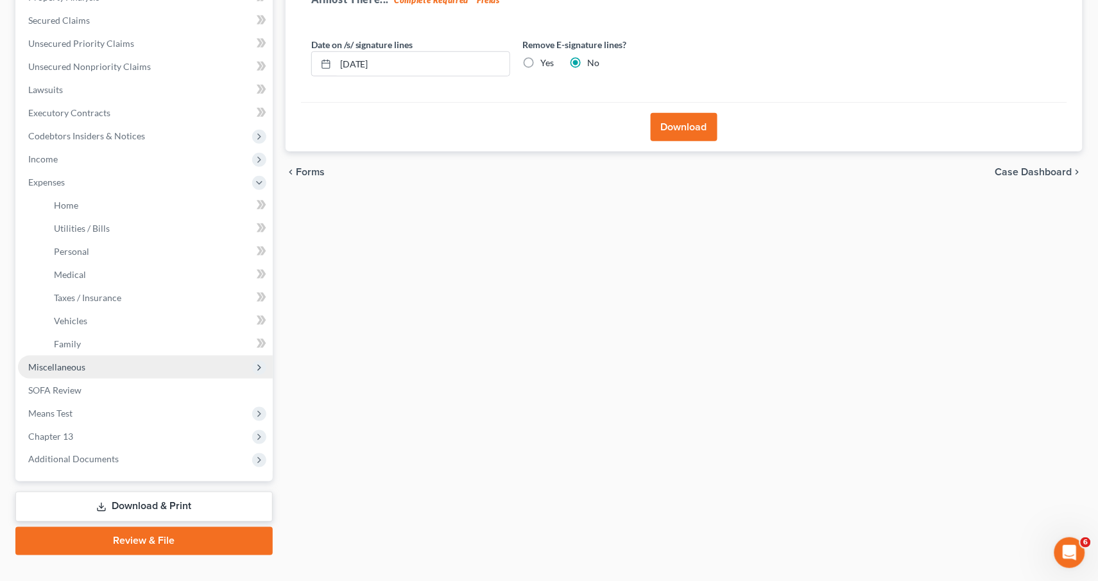
click at [78, 355] on span "Miscellaneous" at bounding box center [145, 366] width 255 height 23
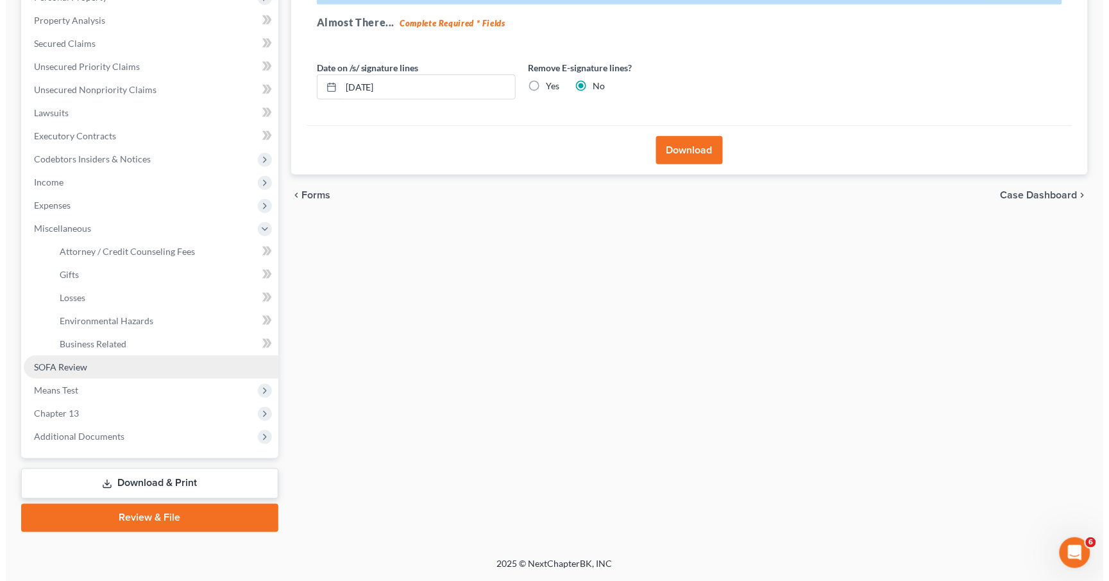
scroll to position [219, 0]
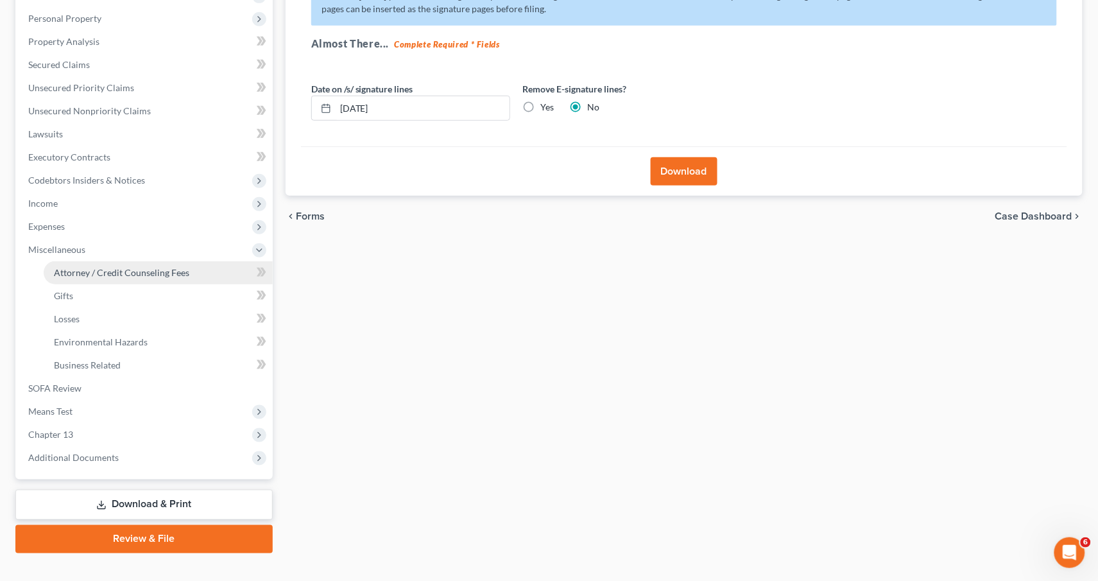
click at [99, 267] on span "Attorney / Credit Counseling Fees" at bounding box center [121, 272] width 135 height 11
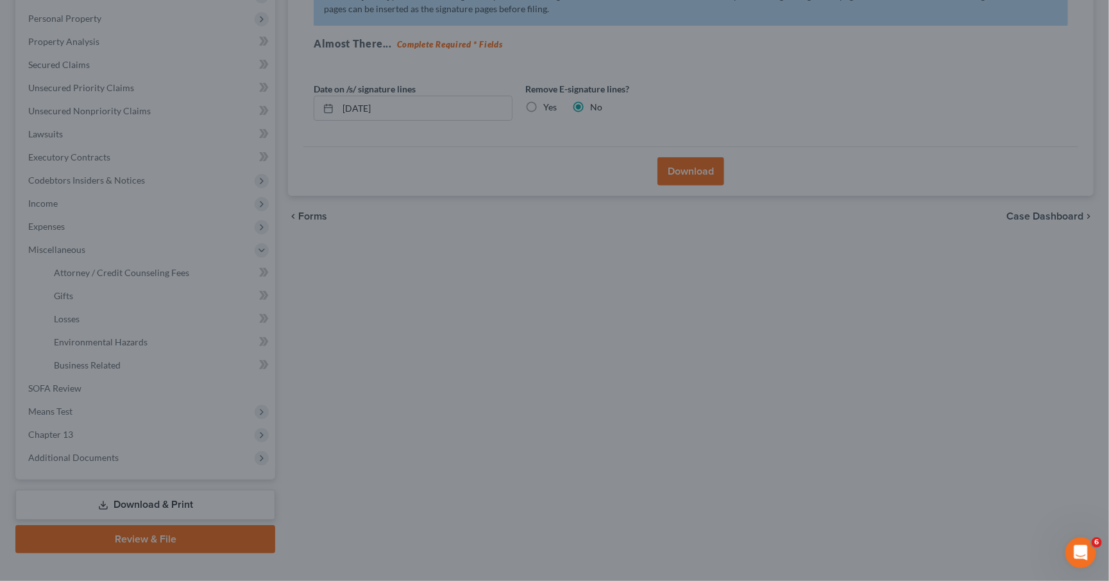
click at [678, 241] on div at bounding box center [554, 290] width 1109 height 581
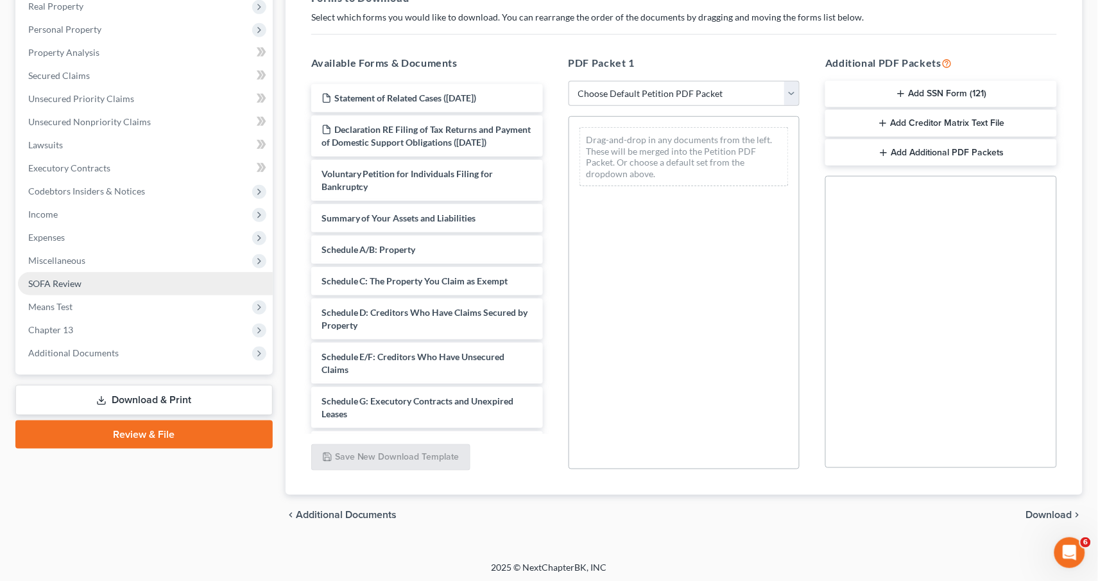
scroll to position [205, 0]
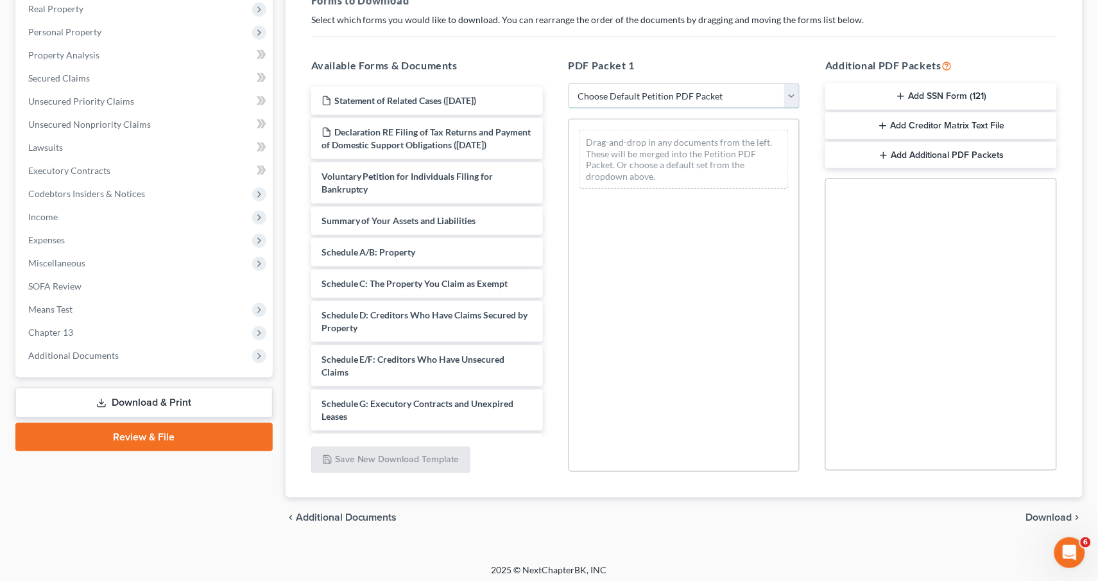
select select "3"
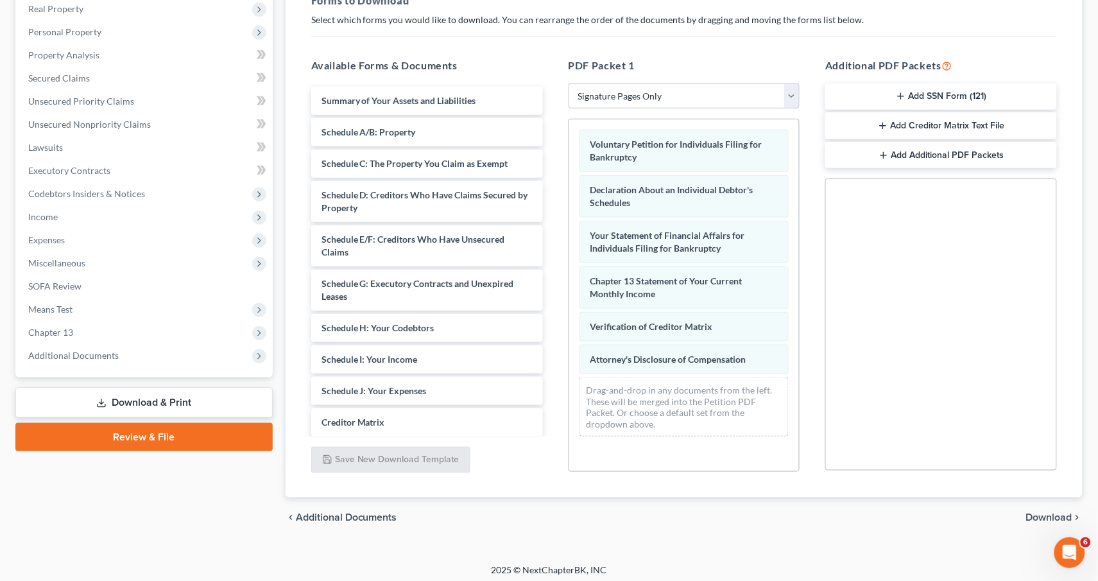
click at [935, 89] on button "Add SSN Form (121)" at bounding box center [941, 96] width 232 height 27
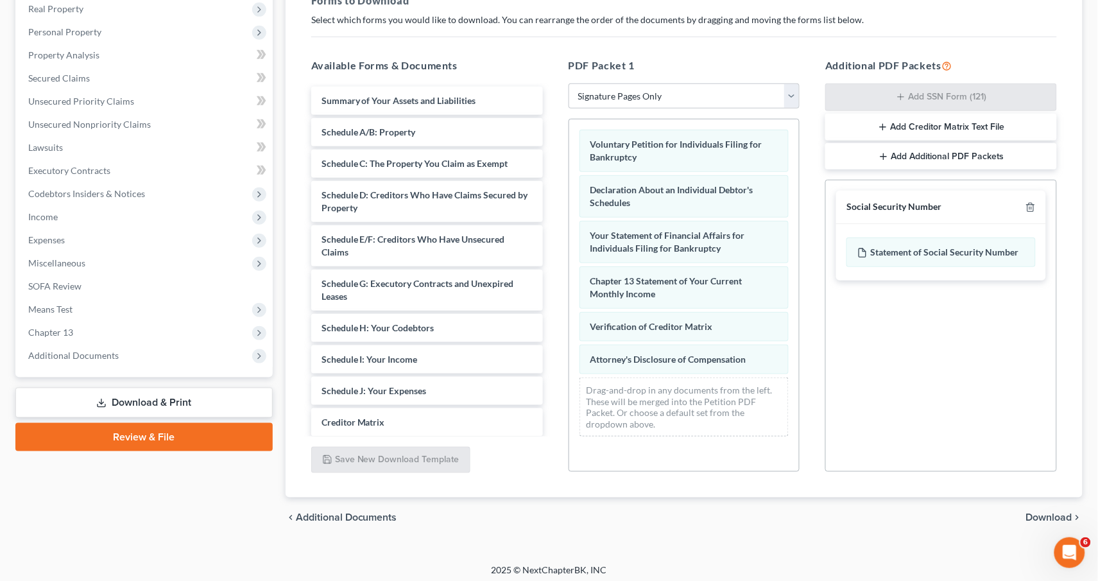
click at [1053, 519] on span "Download" at bounding box center [1049, 518] width 46 height 10
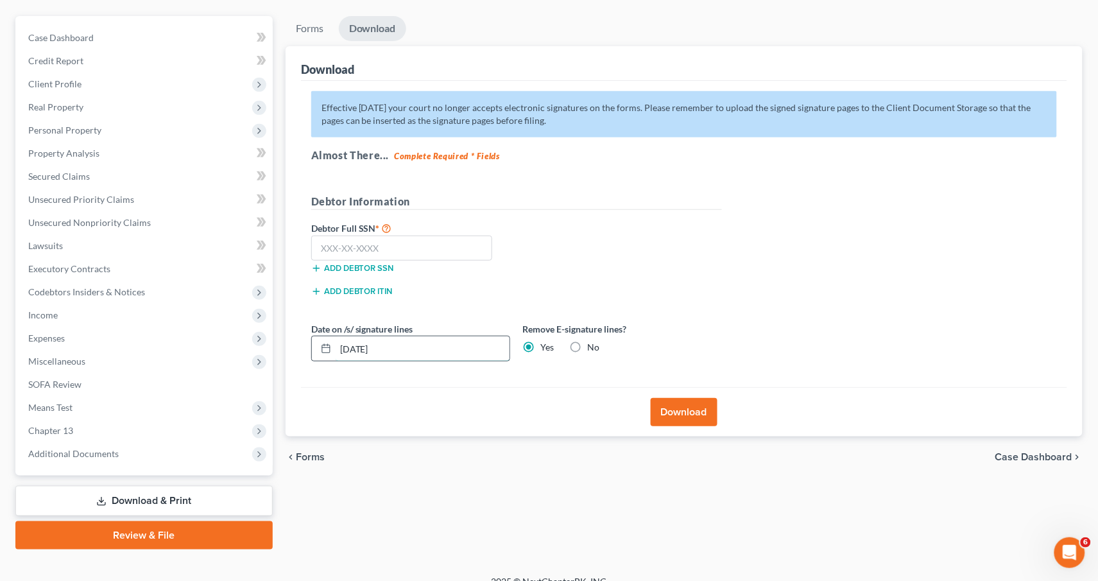
click at [362, 341] on input "[DATE]" at bounding box center [423, 348] width 174 height 24
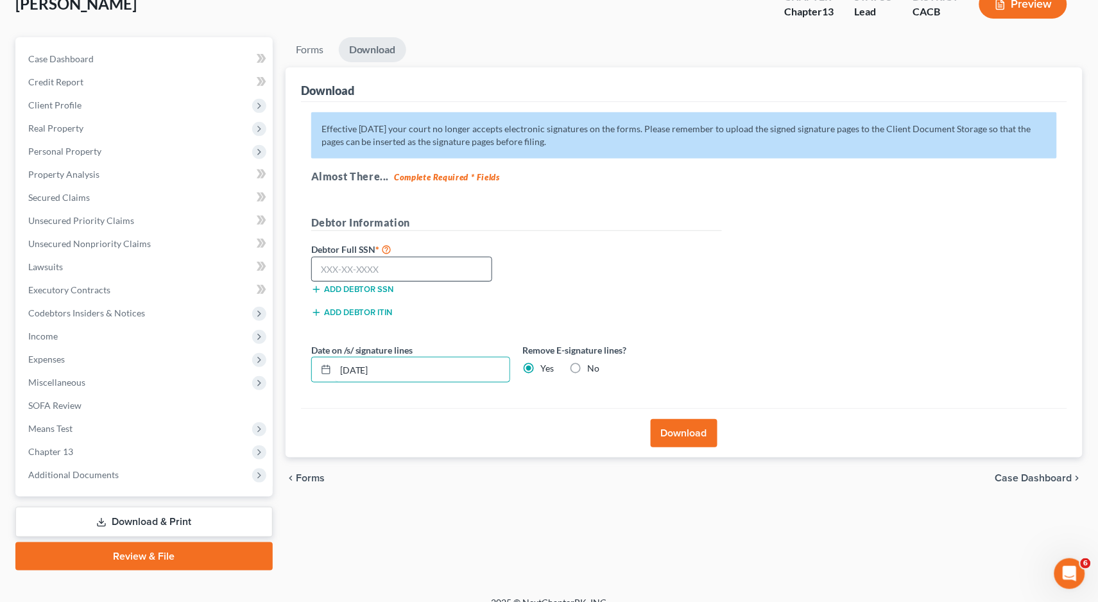
type input "[DATE]"
click at [354, 272] on input "text" at bounding box center [402, 270] width 182 height 26
type input "607-96-8520"
click at [687, 421] on button "Download" at bounding box center [684, 433] width 67 height 28
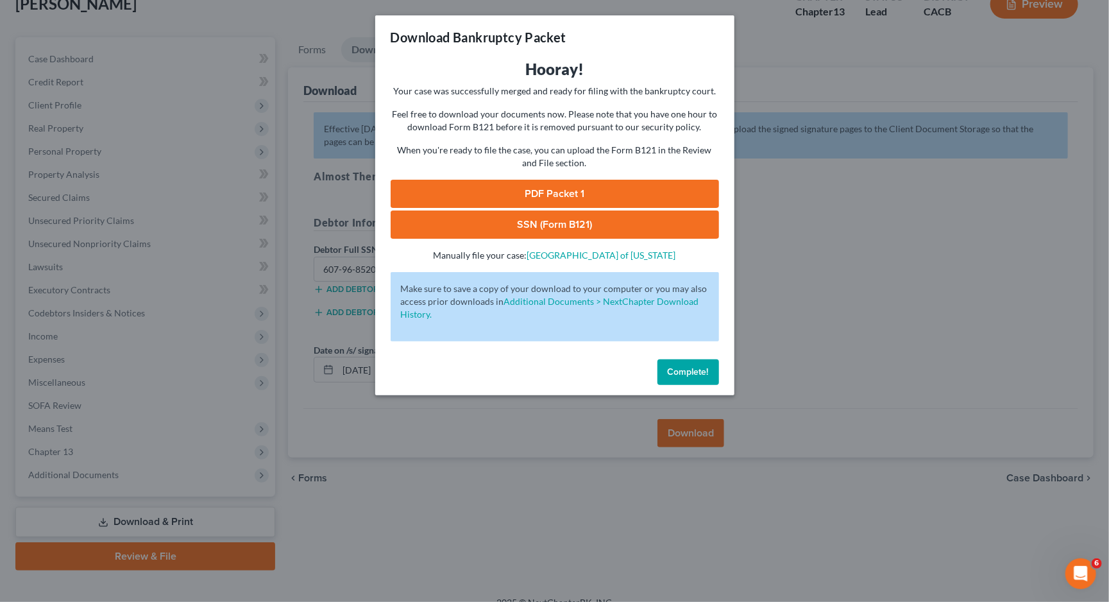
click at [584, 183] on link "PDF Packet 1" at bounding box center [555, 194] width 328 height 28
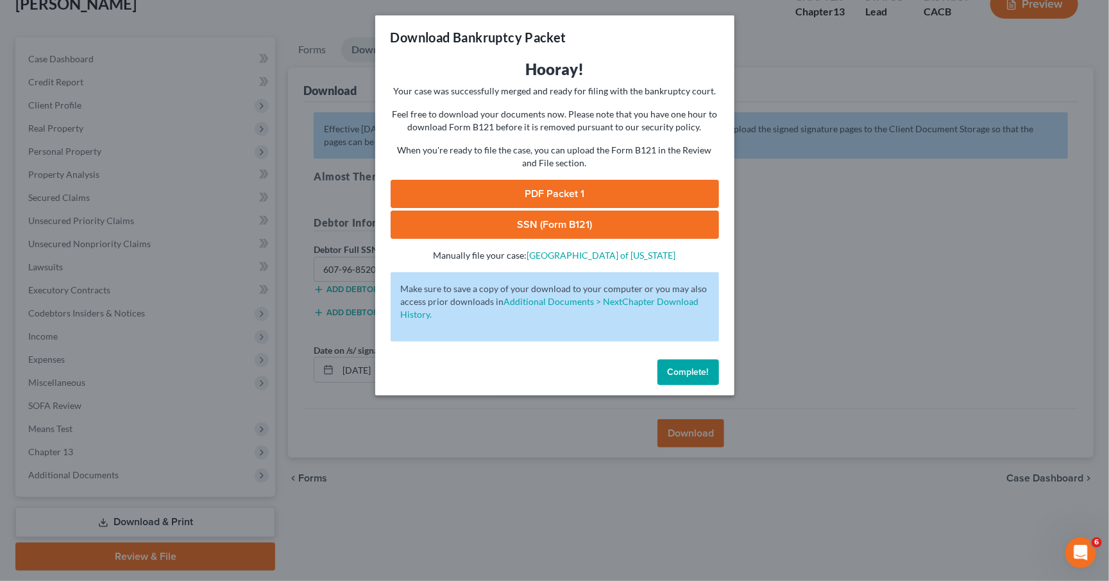
click at [589, 214] on link "SSN (Form B121)" at bounding box center [555, 224] width 328 height 28
click at [668, 366] on span "Complete!" at bounding box center [688, 371] width 41 height 11
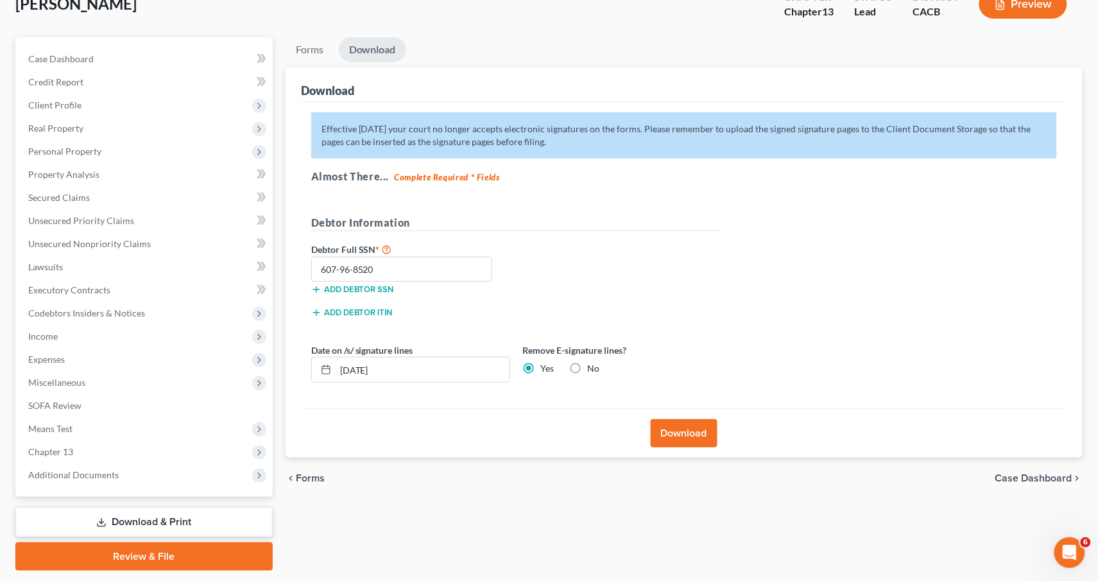
scroll to position [107, 0]
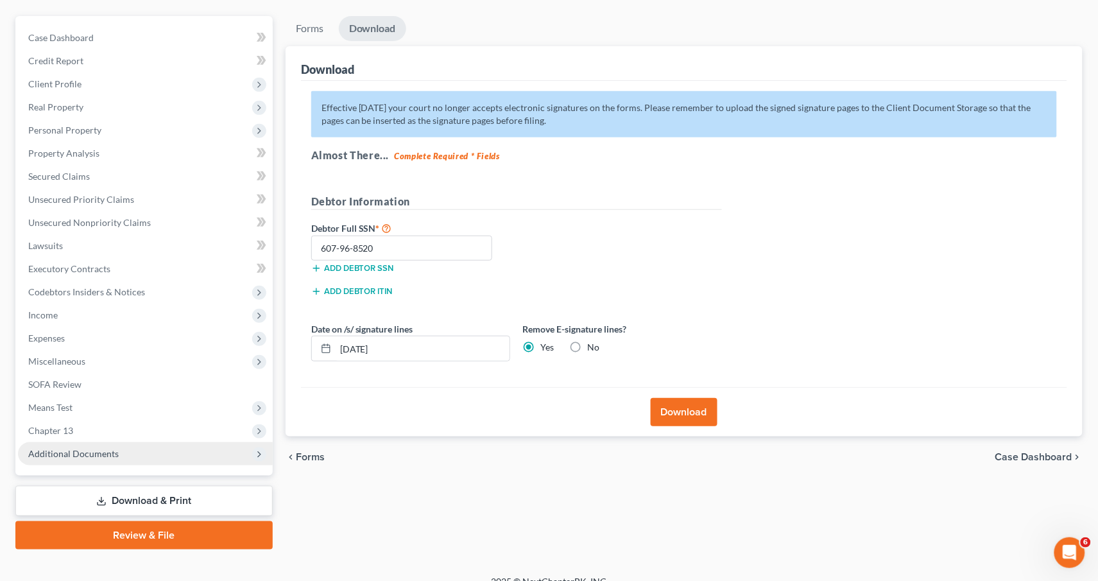
click at [81, 448] on span "Additional Documents" at bounding box center [73, 453] width 90 height 11
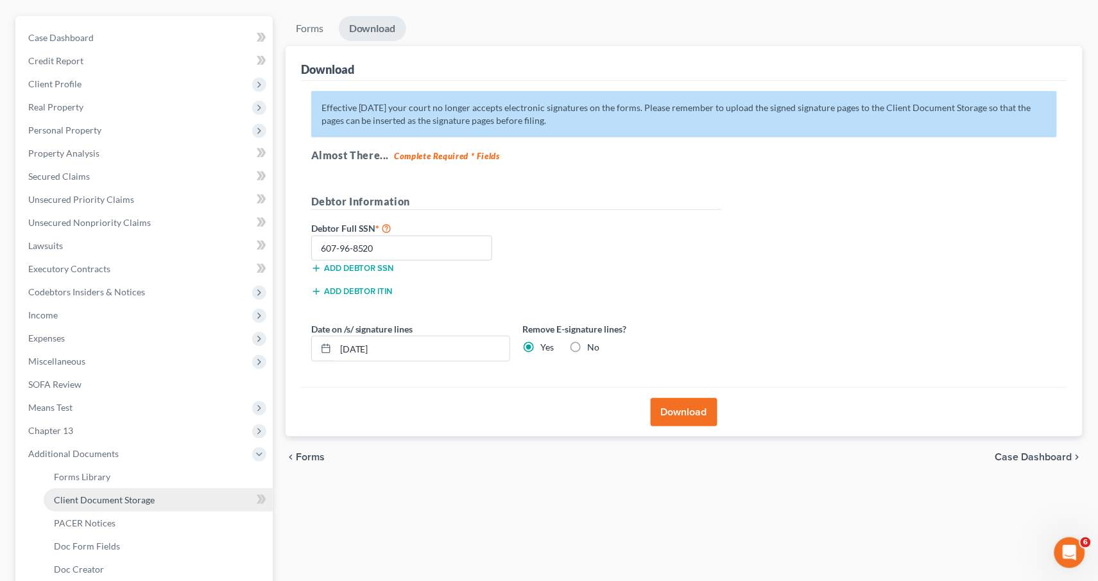
click at [80, 494] on span "Client Document Storage" at bounding box center [104, 499] width 101 height 11
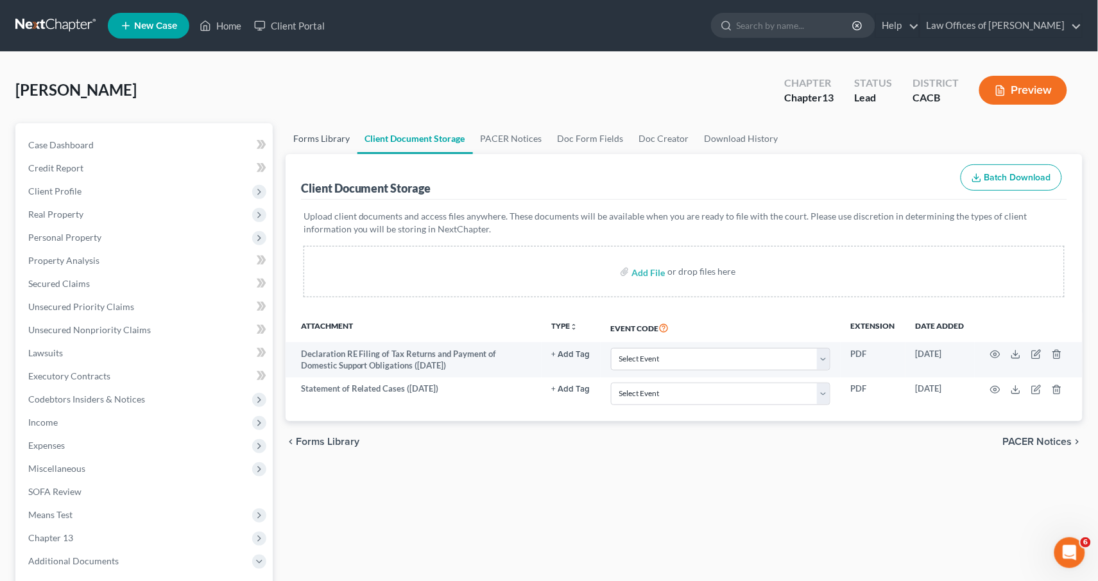
click at [320, 141] on link "Forms Library" at bounding box center [322, 138] width 72 height 31
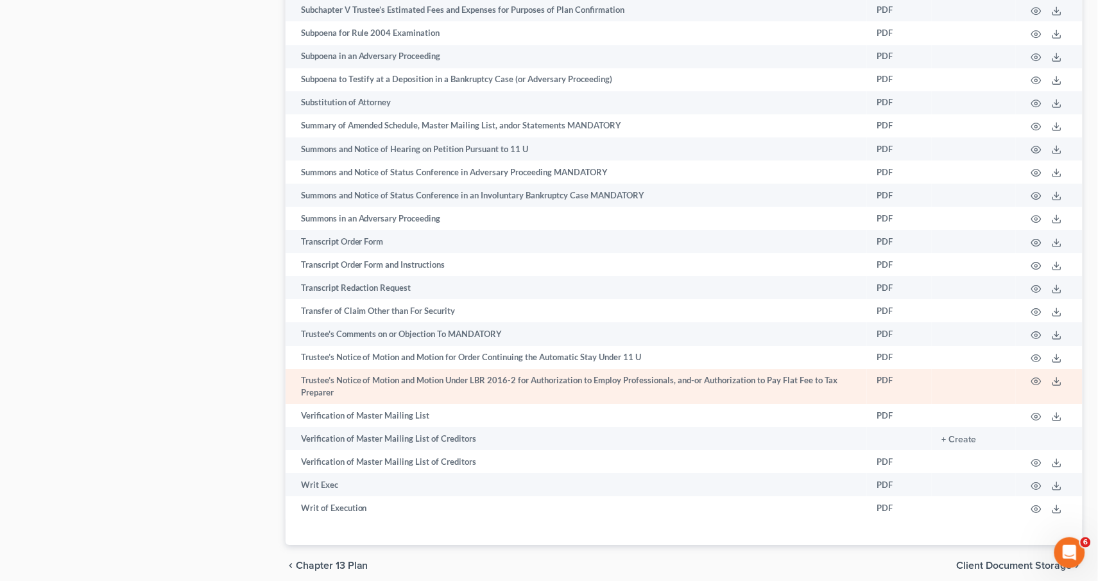
scroll to position [6760, 0]
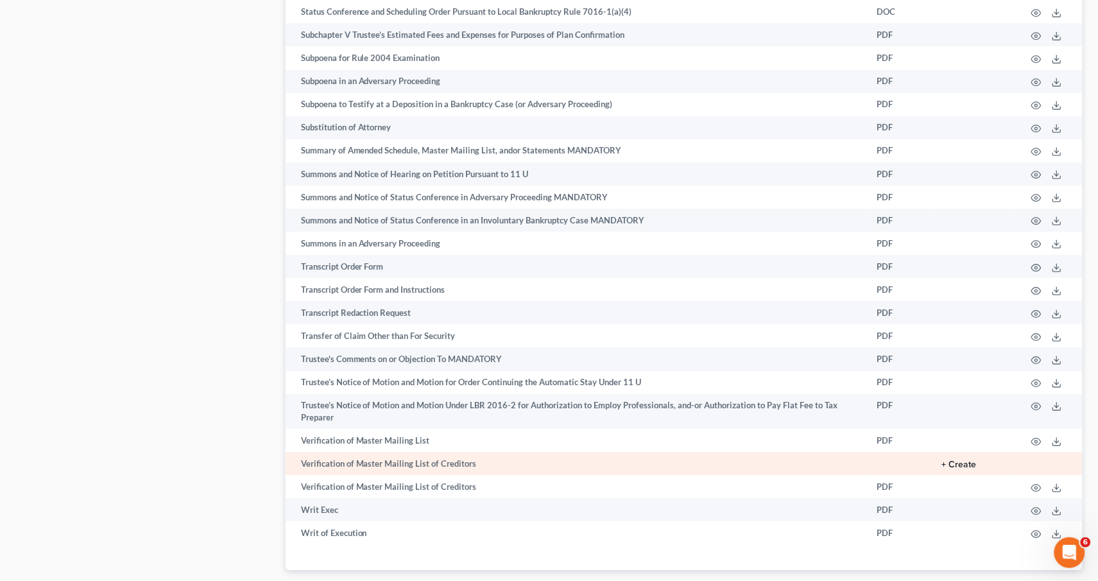
click at [959, 460] on button "+ Create" at bounding box center [959, 464] width 35 height 9
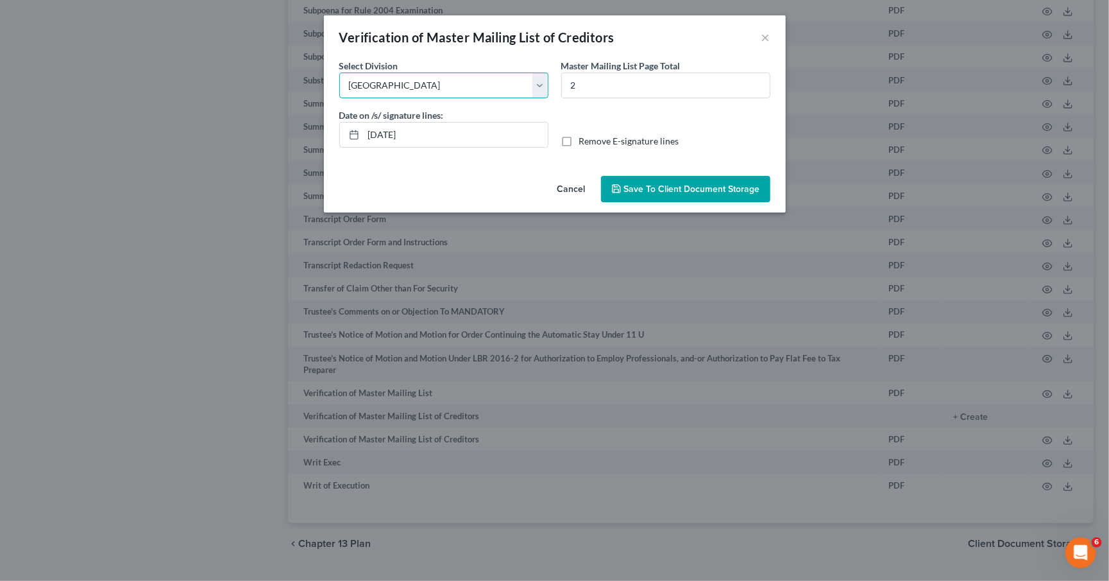
select select "1"
click at [391, 133] on input "[DATE]" at bounding box center [456, 135] width 184 height 24
type input "[DATE]"
click at [579, 140] on label "Remove E-signature lines" at bounding box center [629, 141] width 100 height 13
click at [584, 140] on input "Remove E-signature lines" at bounding box center [588, 139] width 8 height 8
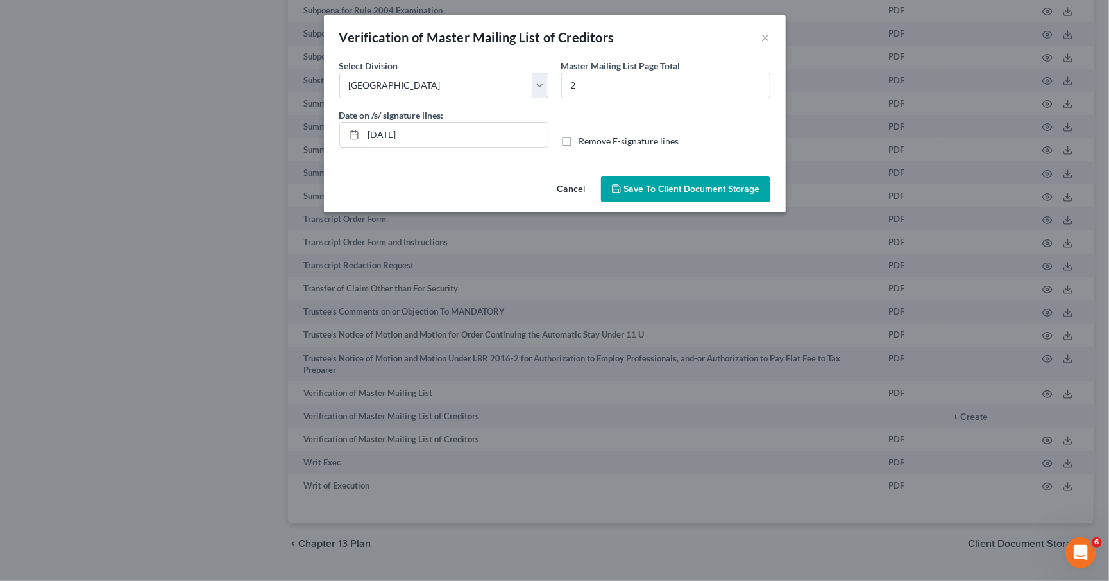
checkbox input "true"
click at [646, 185] on span "Save to Client Document Storage" at bounding box center [692, 188] width 136 height 11
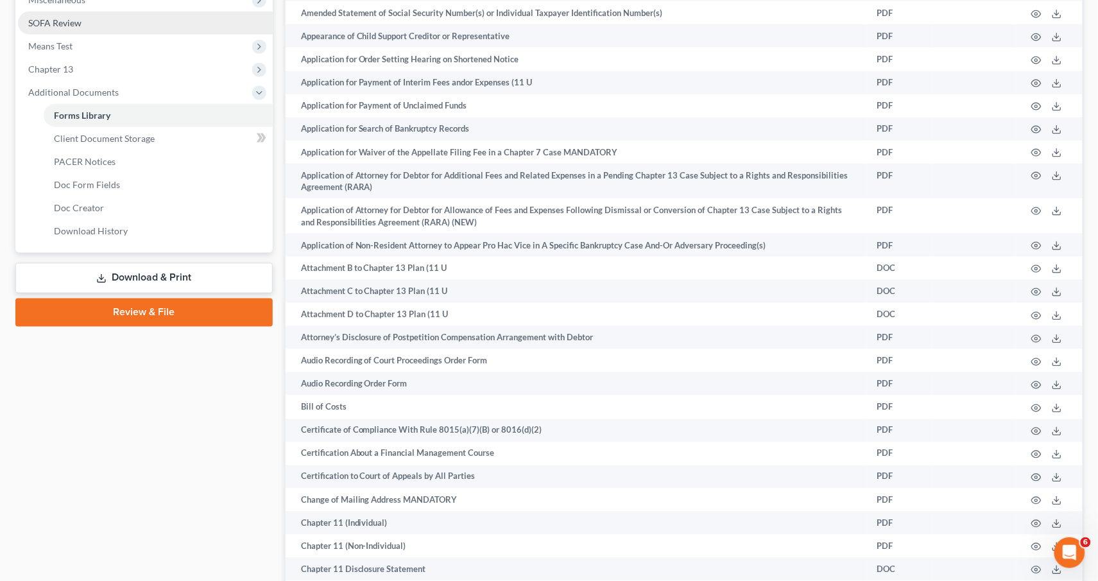
scroll to position [322, 0]
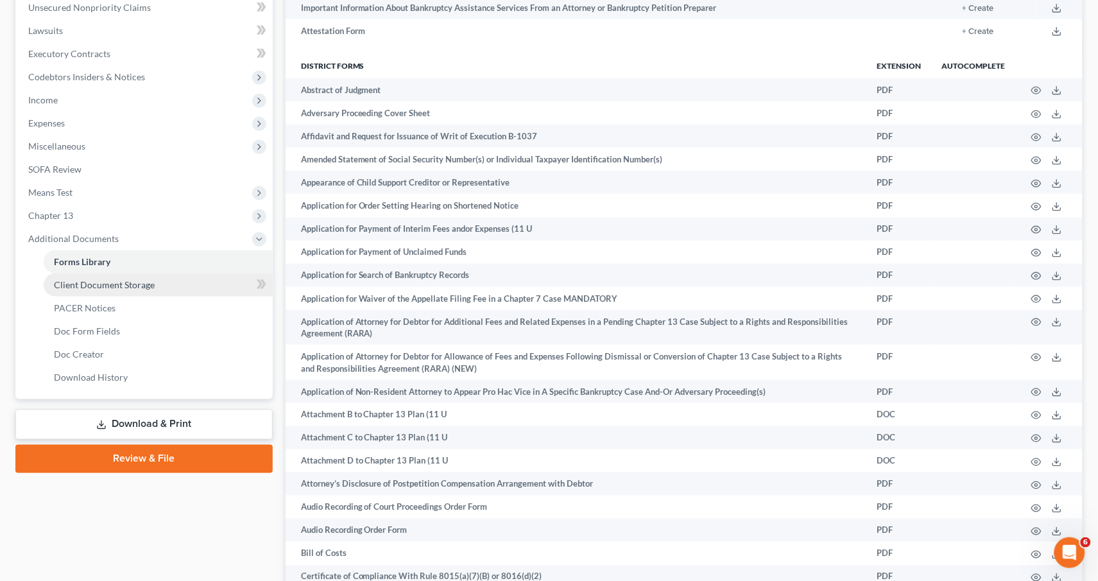
click at [120, 279] on span "Client Document Storage" at bounding box center [104, 284] width 101 height 11
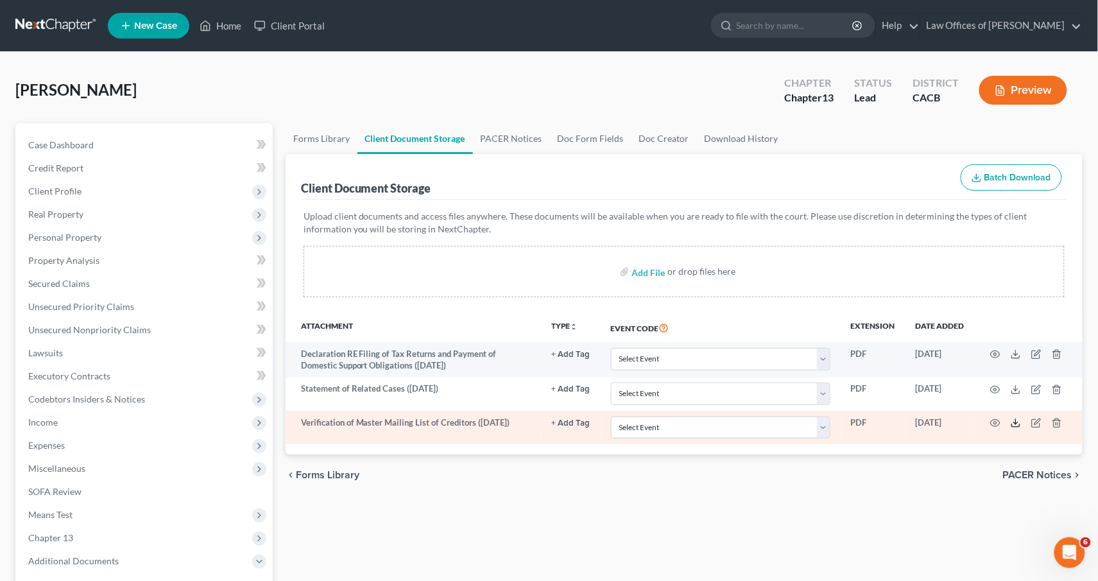
click at [1019, 420] on icon at bounding box center [1016, 423] width 10 height 10
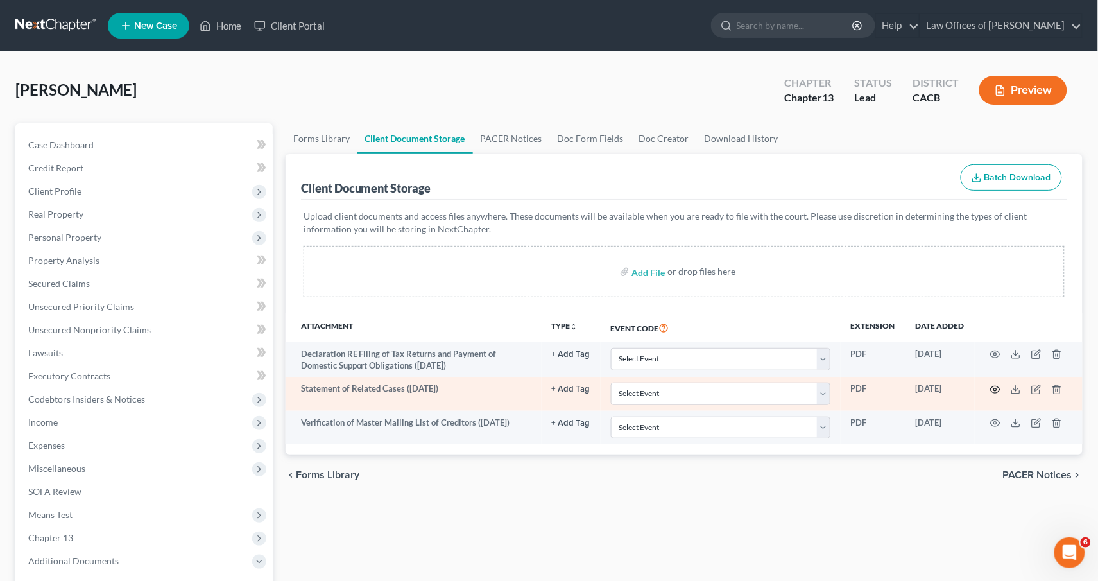
click at [990, 384] on icon "button" at bounding box center [995, 389] width 10 height 10
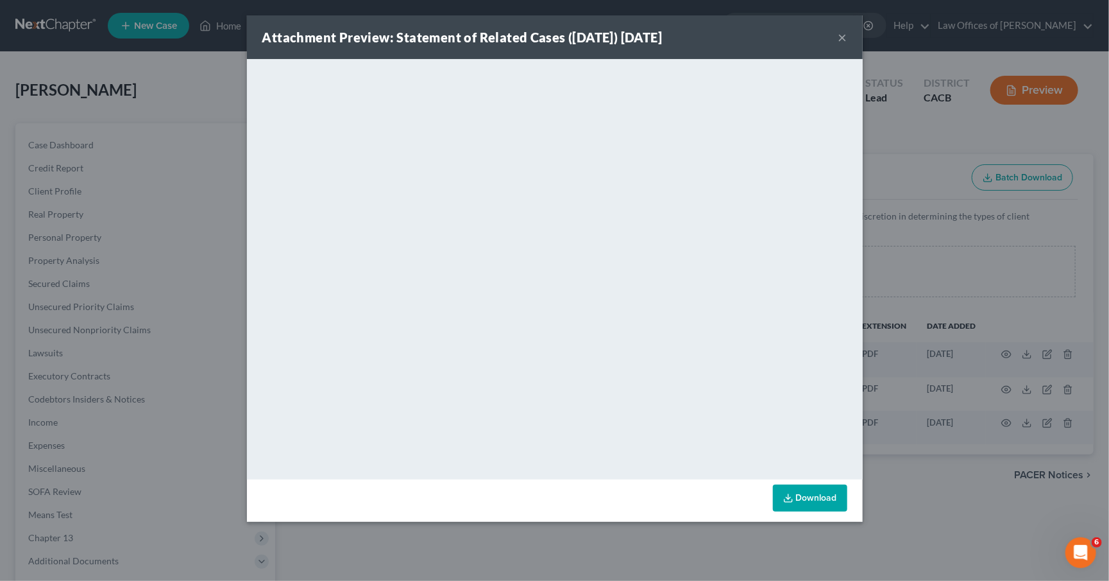
click at [815, 495] on link "Download" at bounding box center [810, 497] width 74 height 27
click at [844, 43] on button "×" at bounding box center [843, 37] width 9 height 15
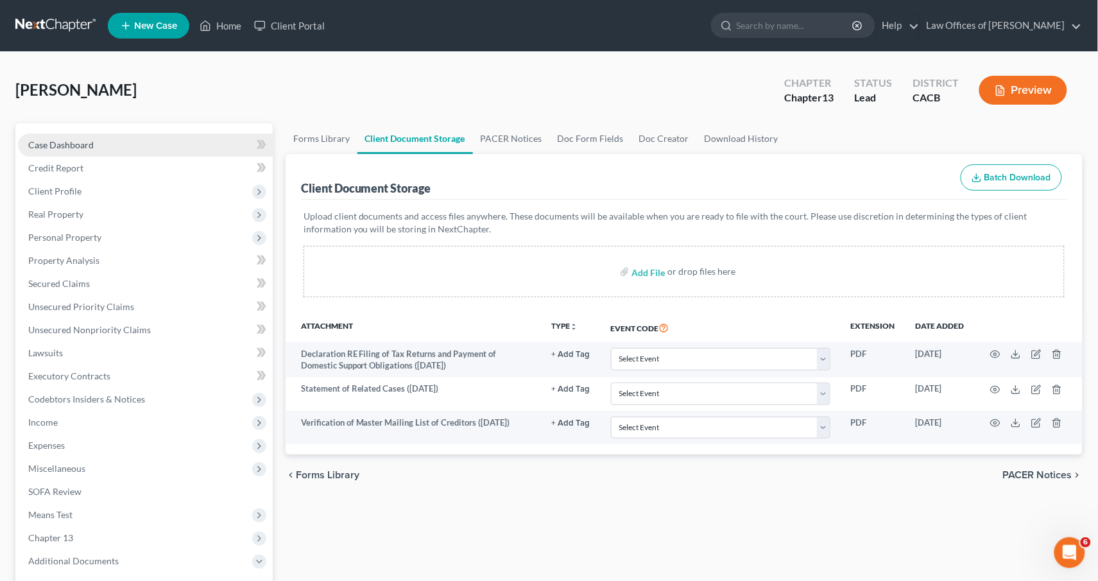
click at [107, 142] on link "Case Dashboard" at bounding box center [145, 144] width 255 height 23
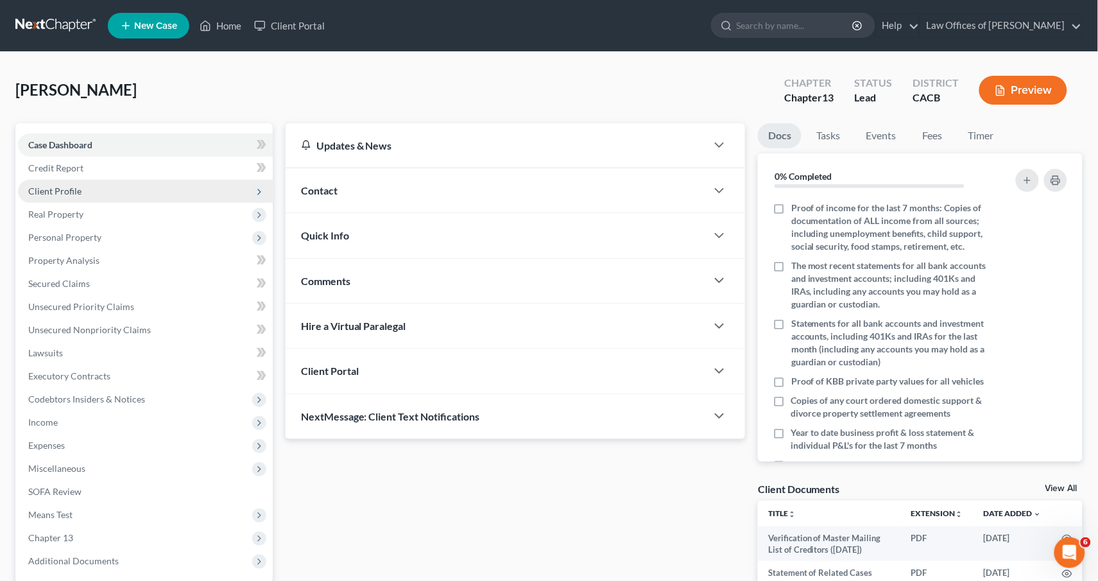
click at [56, 194] on span "Client Profile" at bounding box center [145, 191] width 255 height 23
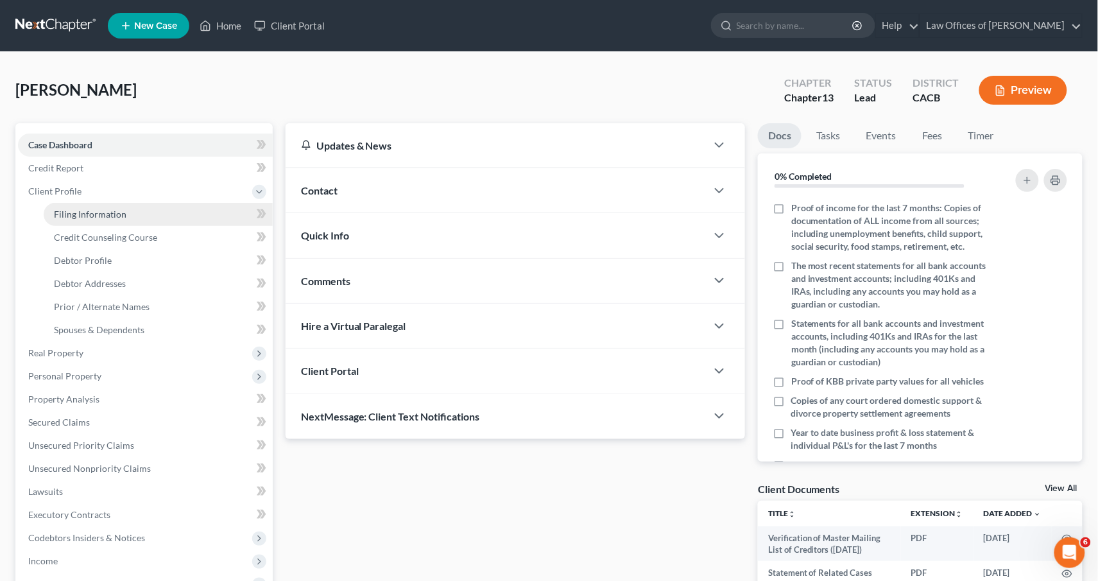
click at [56, 214] on span "Filing Information" at bounding box center [90, 214] width 73 height 11
select select "1"
select select "0"
select select "3"
select select "4"
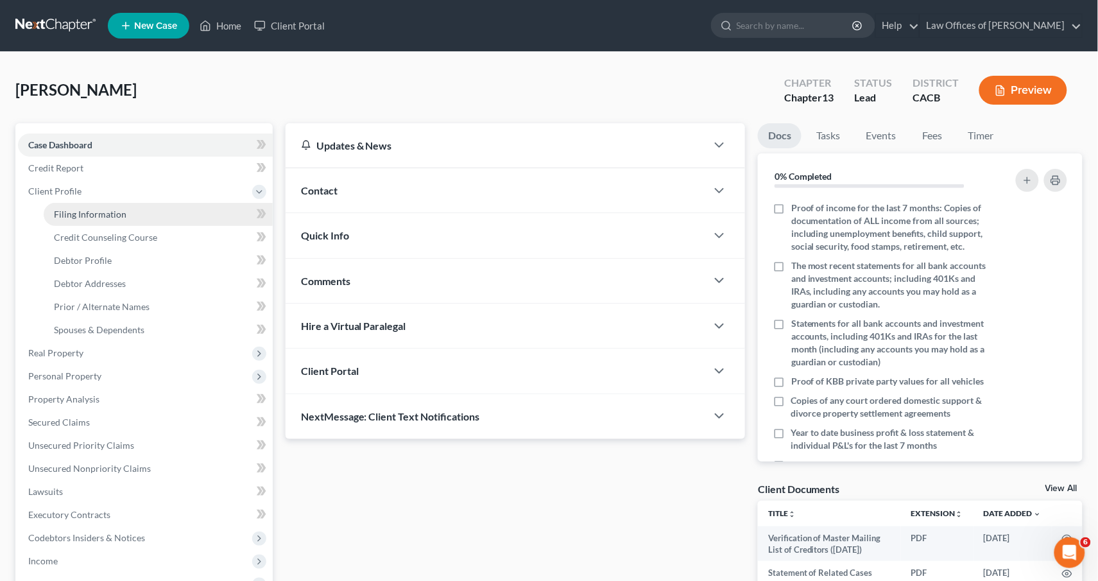
select select "0"
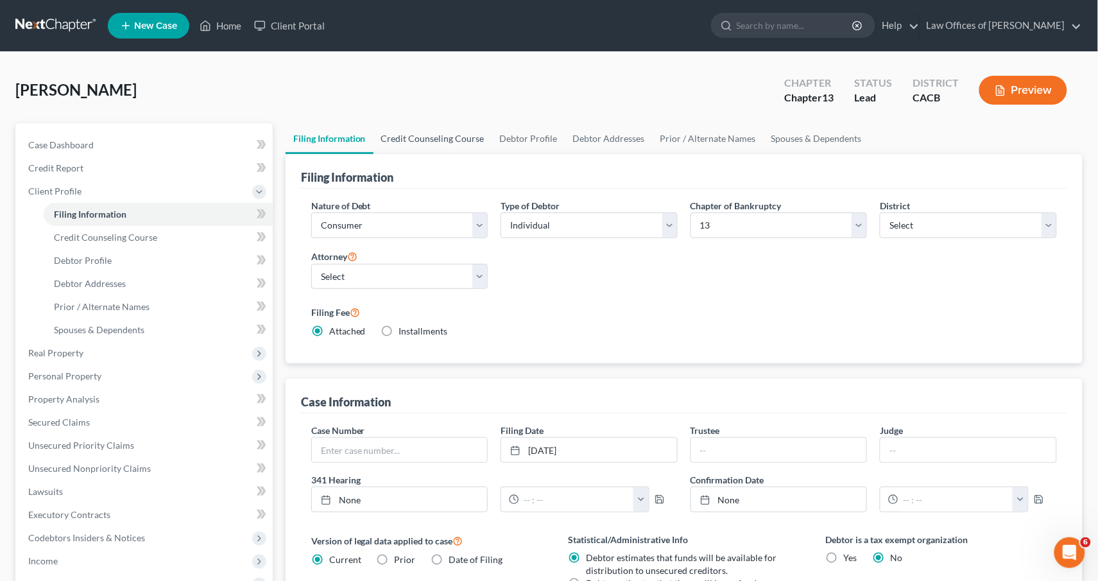
click at [395, 151] on link "Credit Counseling Course" at bounding box center [432, 138] width 119 height 31
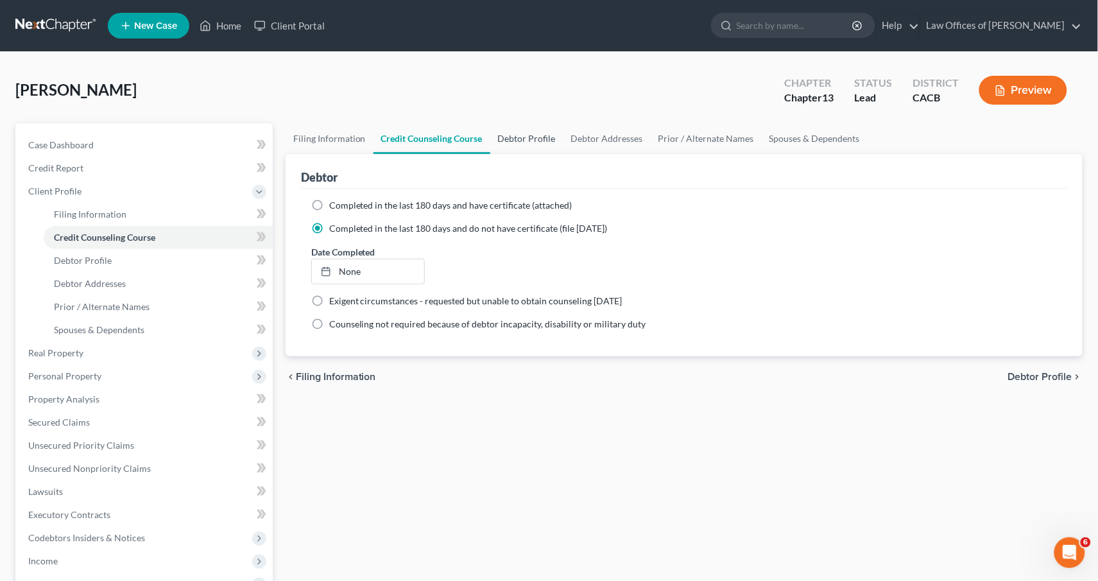
click at [505, 142] on link "Debtor Profile" at bounding box center [526, 138] width 73 height 31
select select "0"
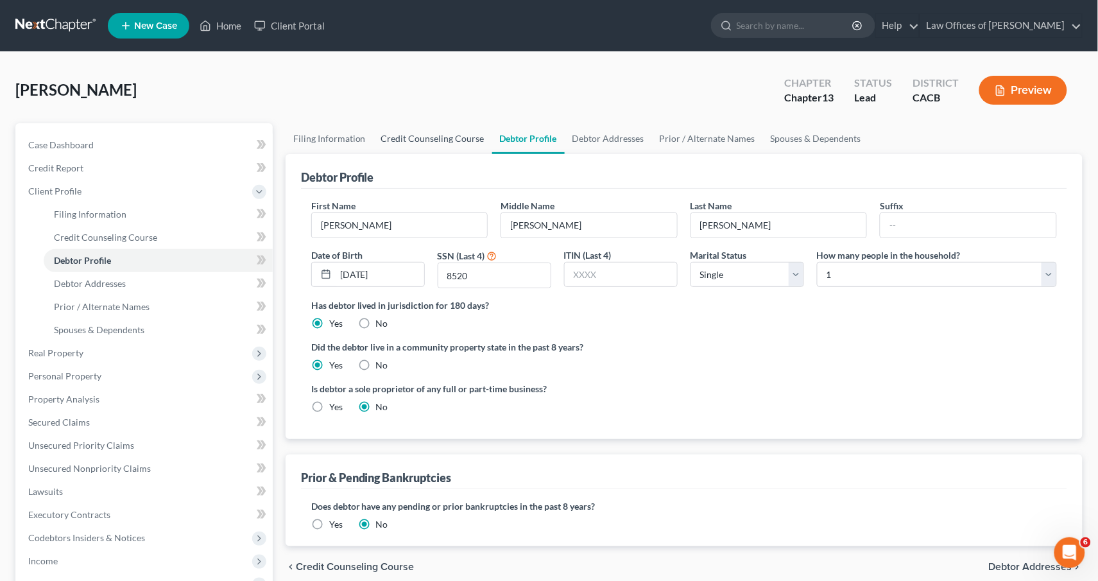
click at [444, 131] on link "Credit Counseling Course" at bounding box center [432, 138] width 119 height 31
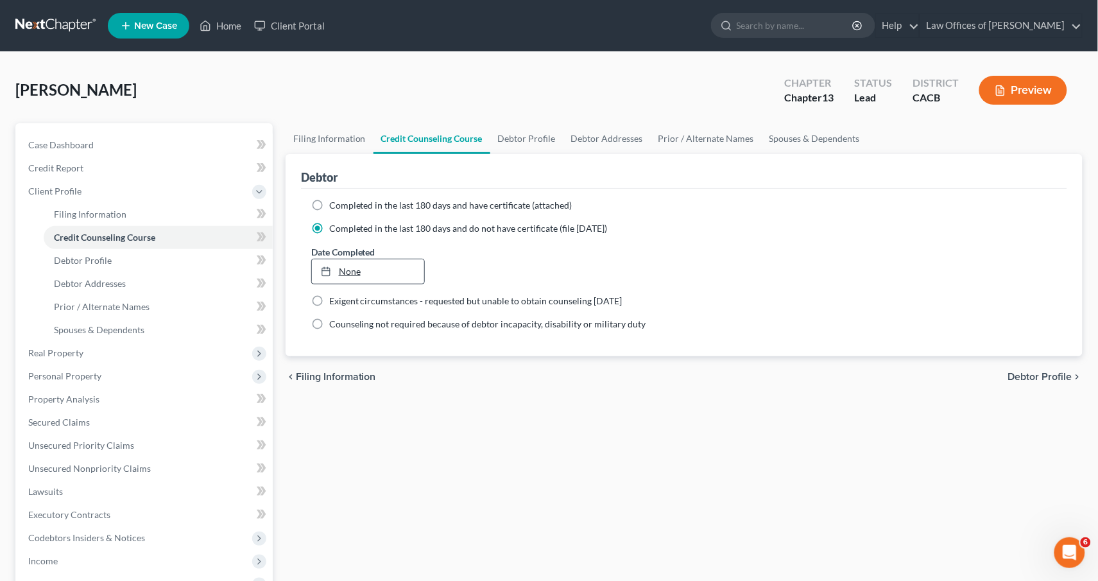
click at [344, 268] on link "None" at bounding box center [368, 271] width 112 height 24
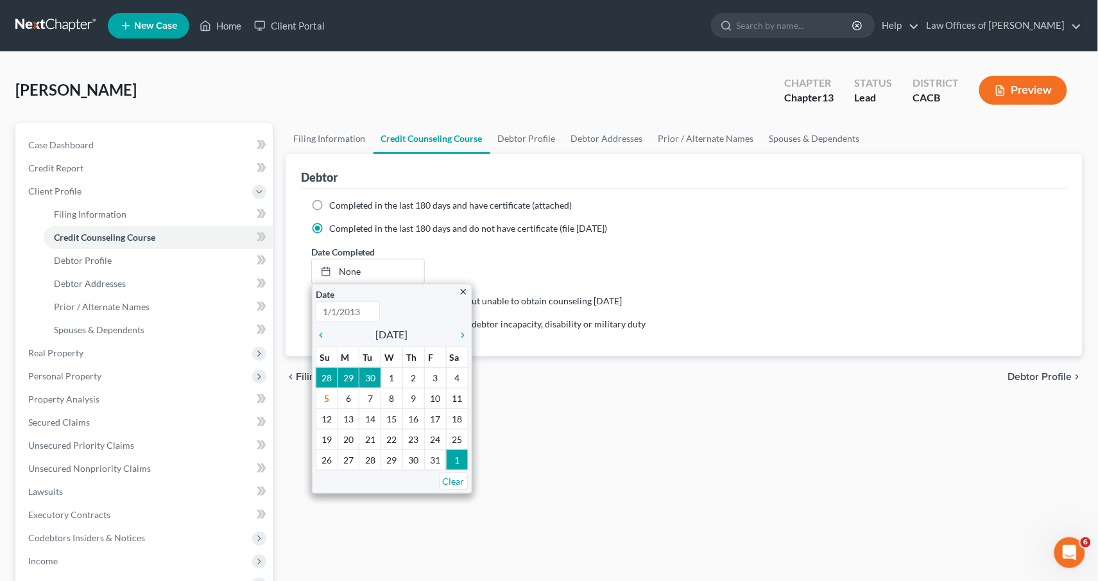
type input "10/5/2025"
drag, startPoint x: 485, startPoint y: 246, endPoint x: 467, endPoint y: 149, distance: 98.5
click at [485, 246] on div "Date Completed 10/5/2025 close Date 10/5/2025 Time 12:00 AM chevron_left Octobe…" at bounding box center [684, 264] width 758 height 39
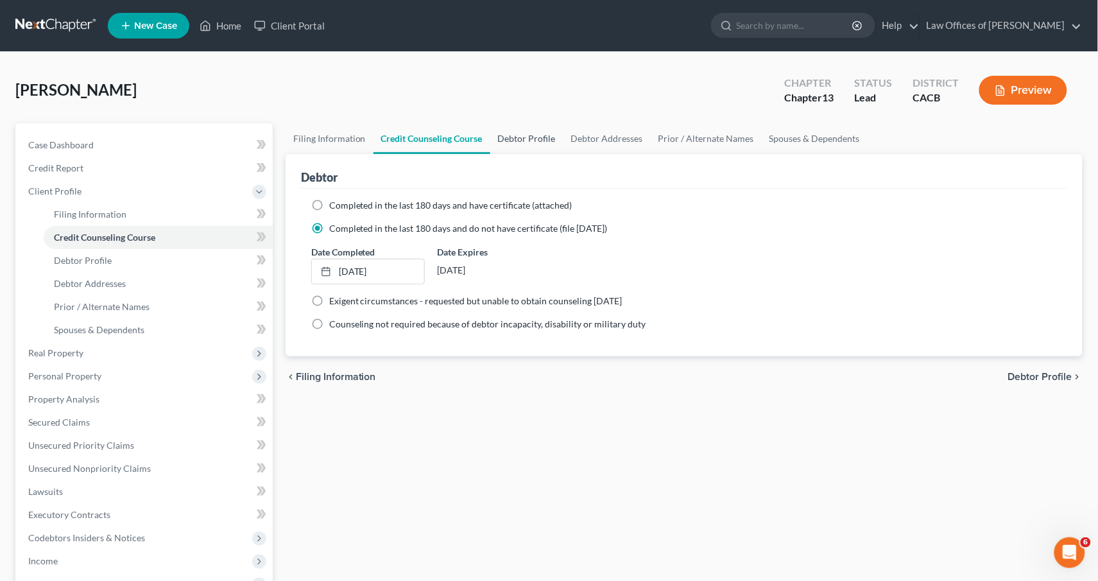
click at [533, 137] on link "Debtor Profile" at bounding box center [526, 138] width 73 height 31
select select "0"
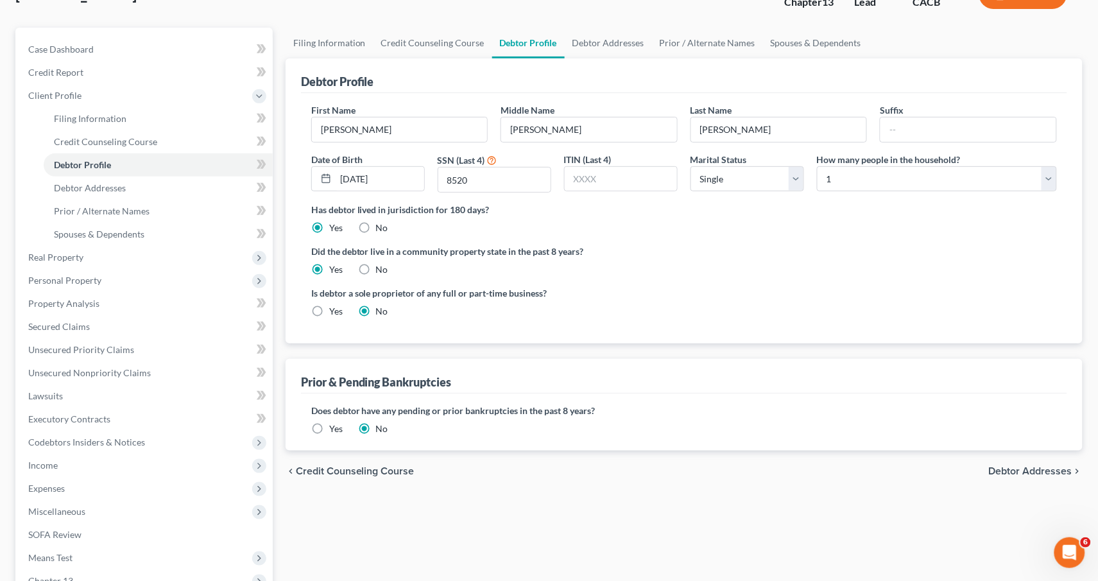
scroll to position [241, 0]
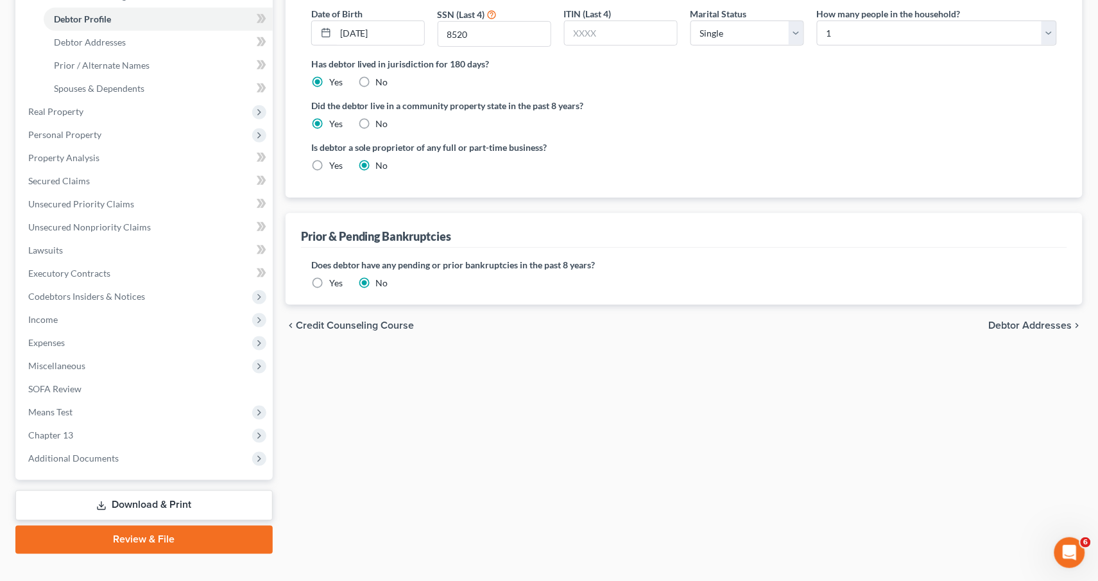
click at [329, 277] on label "Yes" at bounding box center [335, 283] width 13 height 13
click at [334, 277] on input "Yes" at bounding box center [338, 281] width 8 height 8
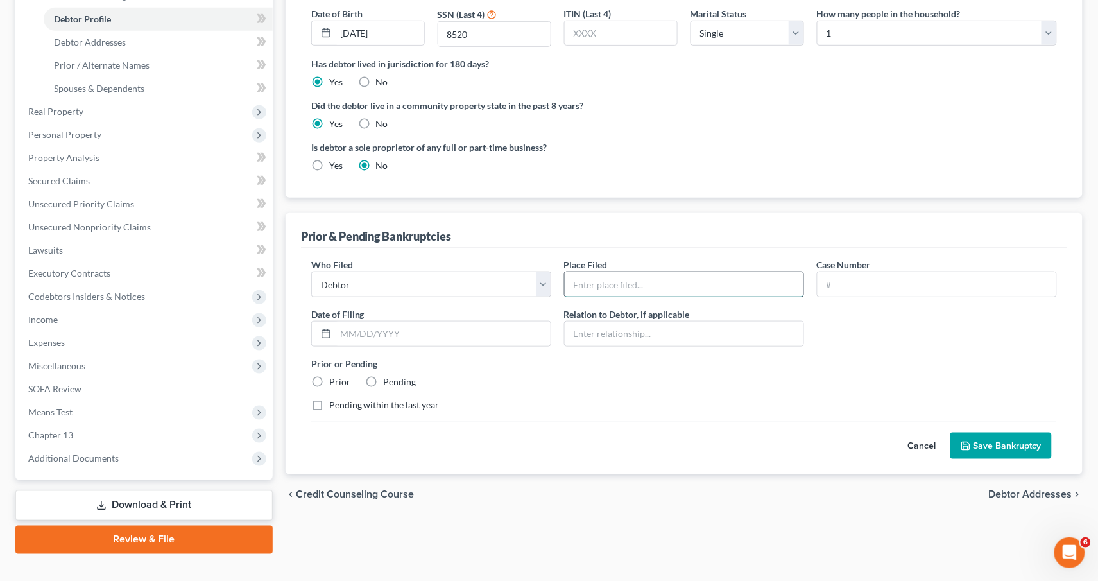
click at [661, 281] on input "text" at bounding box center [684, 284] width 239 height 24
type input "Riverside"
type input "6:21-bk-11287"
click at [384, 336] on input "text" at bounding box center [443, 333] width 215 height 24
type input "03/12/21"
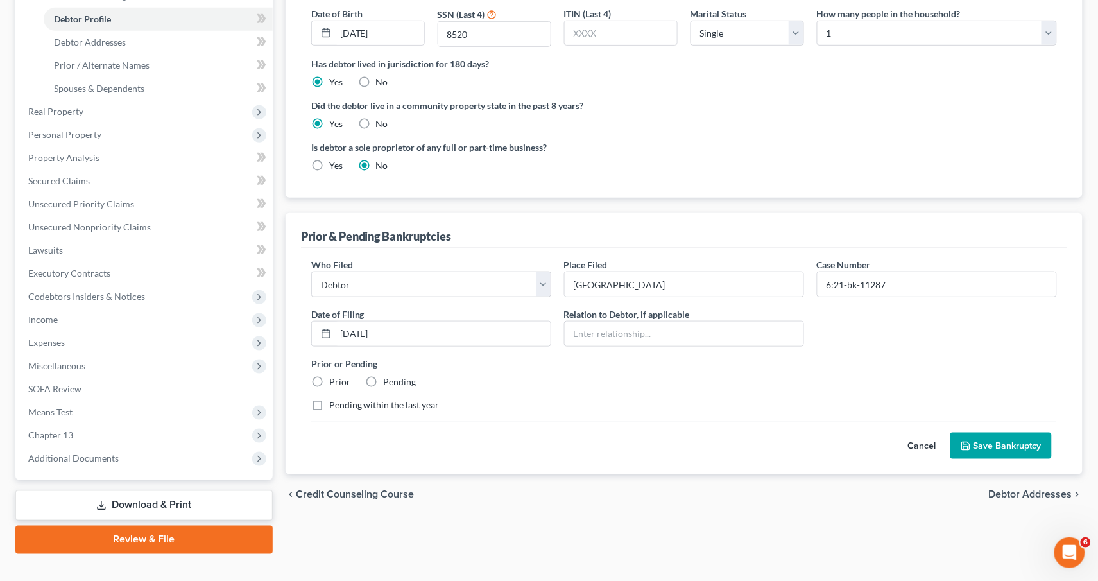
click at [329, 377] on label "Prior" at bounding box center [339, 381] width 21 height 13
click at [334, 377] on input "Prior" at bounding box center [338, 379] width 8 height 8
radio input "true"
click at [667, 321] on input "text" at bounding box center [684, 333] width 239 height 24
type input "None"
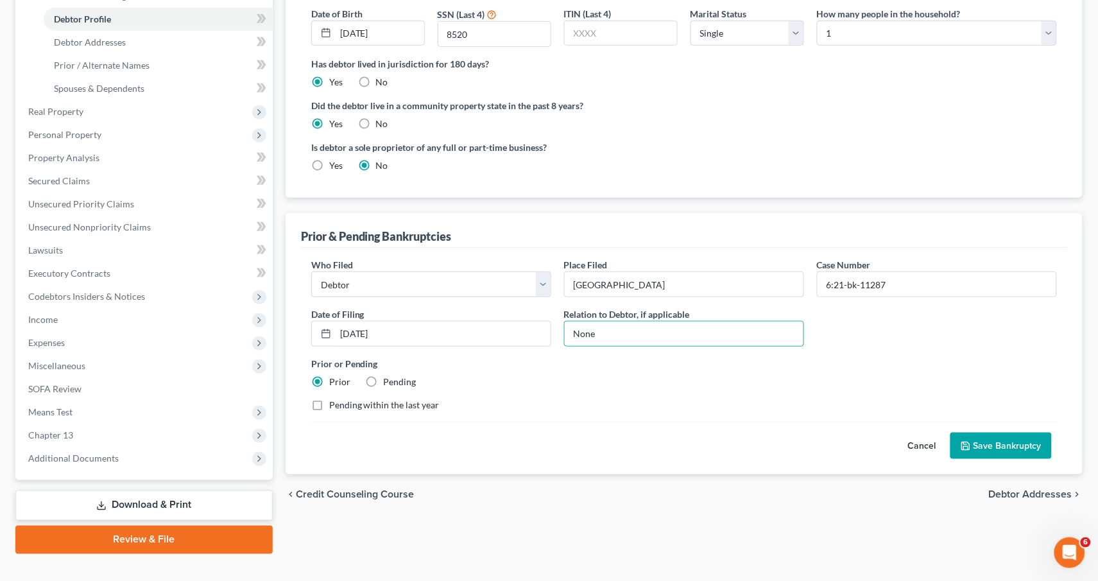
click at [993, 442] on button "Save Bankruptcy" at bounding box center [1000, 445] width 101 height 27
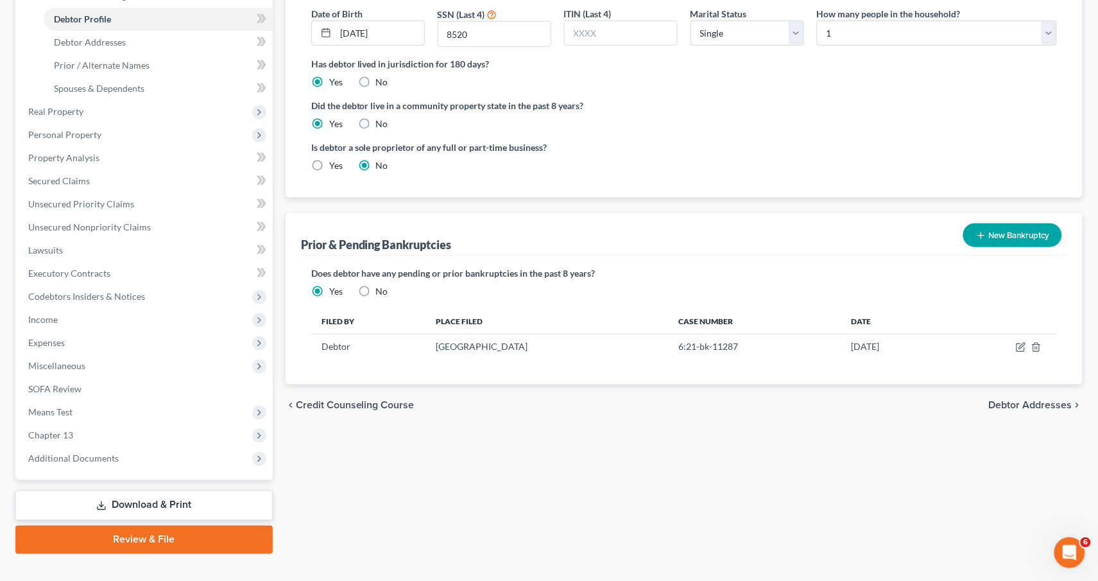
click at [157, 490] on link "Download & Print" at bounding box center [143, 505] width 257 height 30
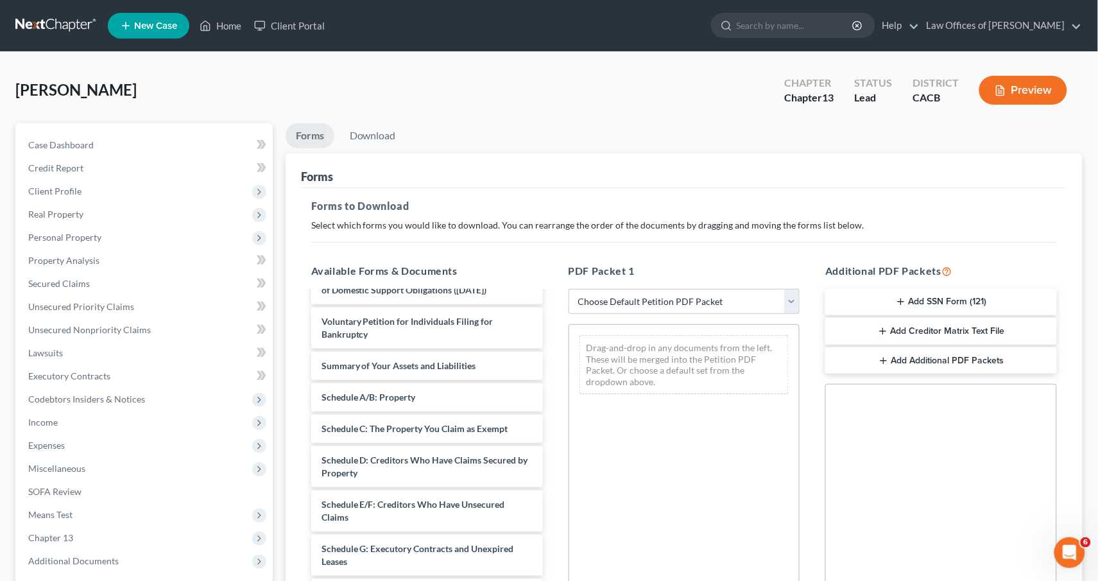
scroll to position [108, 0]
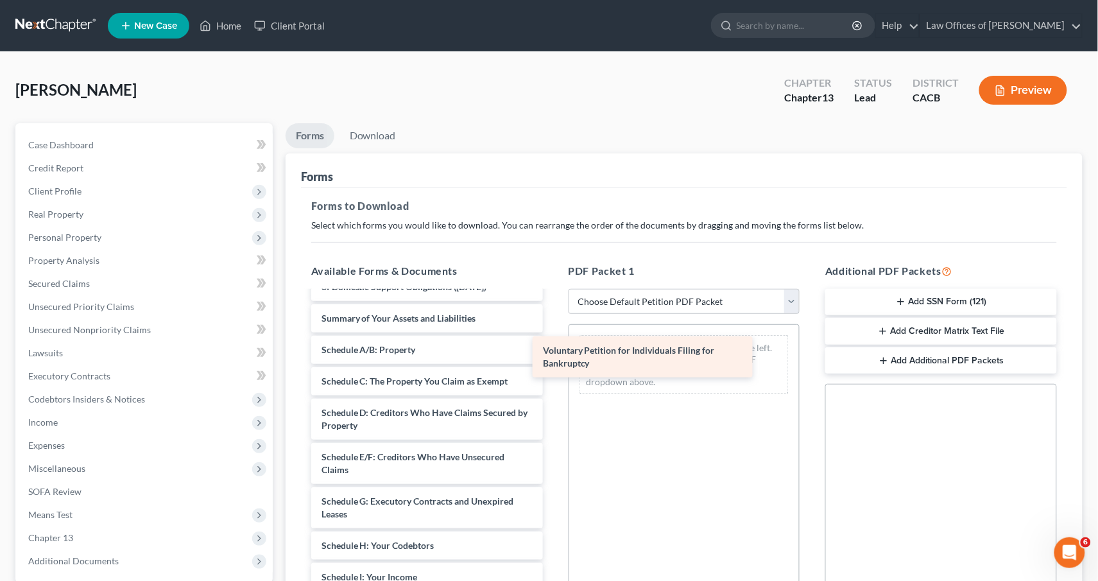
drag, startPoint x: 379, startPoint y: 330, endPoint x: 683, endPoint y: 361, distance: 306.2
click at [553, 361] on div "Voluntary Petition for Individuals Filing for Bankruptcy Verification of Master…" at bounding box center [427, 532] width 252 height 697
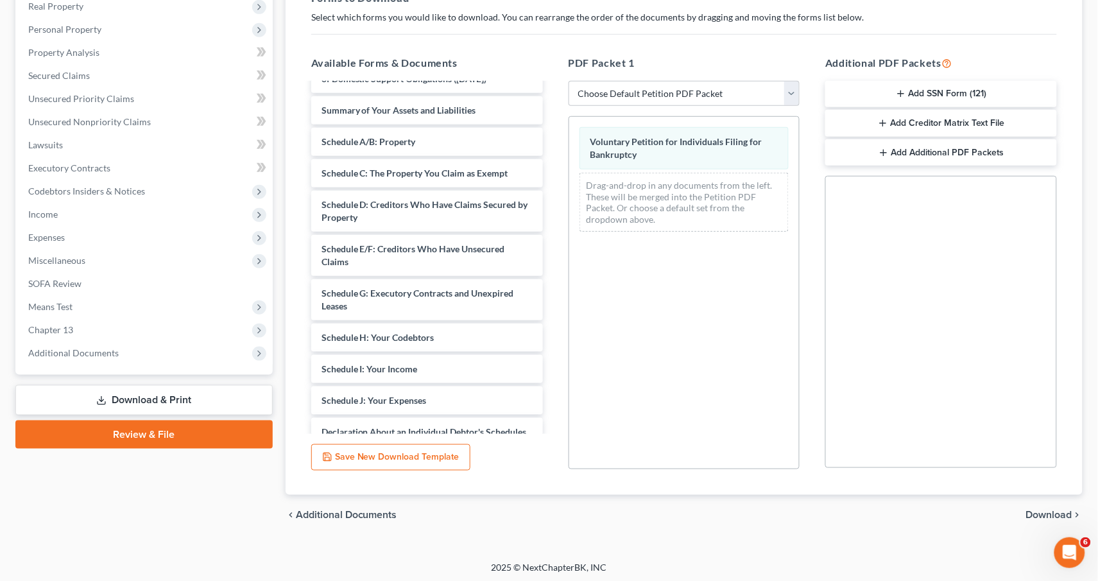
click at [1045, 516] on span "Download" at bounding box center [1049, 515] width 46 height 10
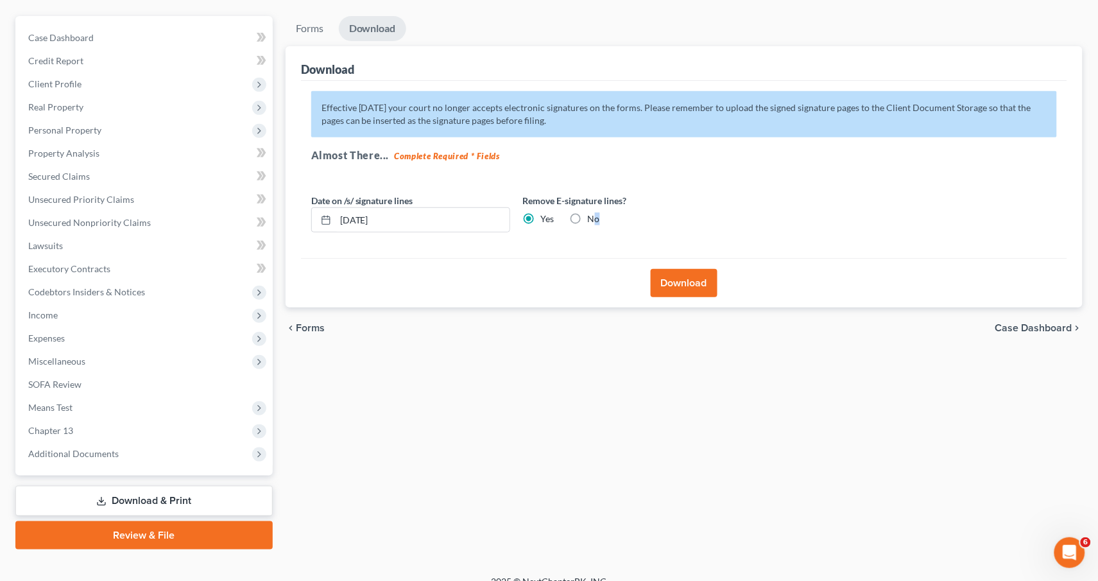
click at [588, 216] on label "No" at bounding box center [594, 218] width 12 height 13
click at [593, 216] on input "No" at bounding box center [597, 216] width 8 height 8
radio input "true"
radio input "false"
click at [666, 280] on button "Download" at bounding box center [684, 283] width 67 height 28
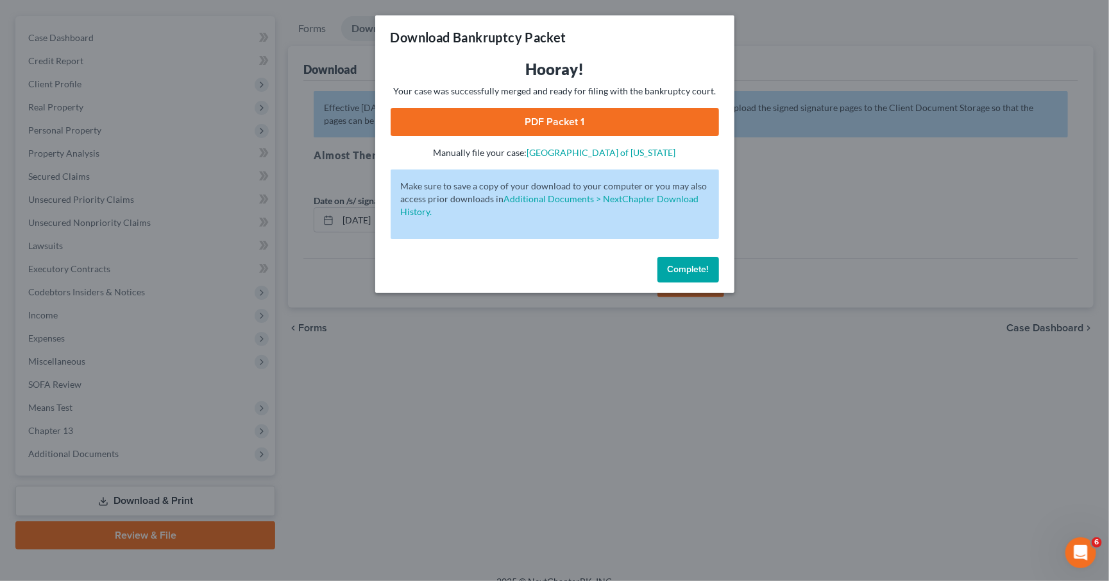
click at [614, 117] on link "PDF Packet 1" at bounding box center [555, 122] width 328 height 28
click at [679, 257] on button "Complete!" at bounding box center [689, 270] width 62 height 26
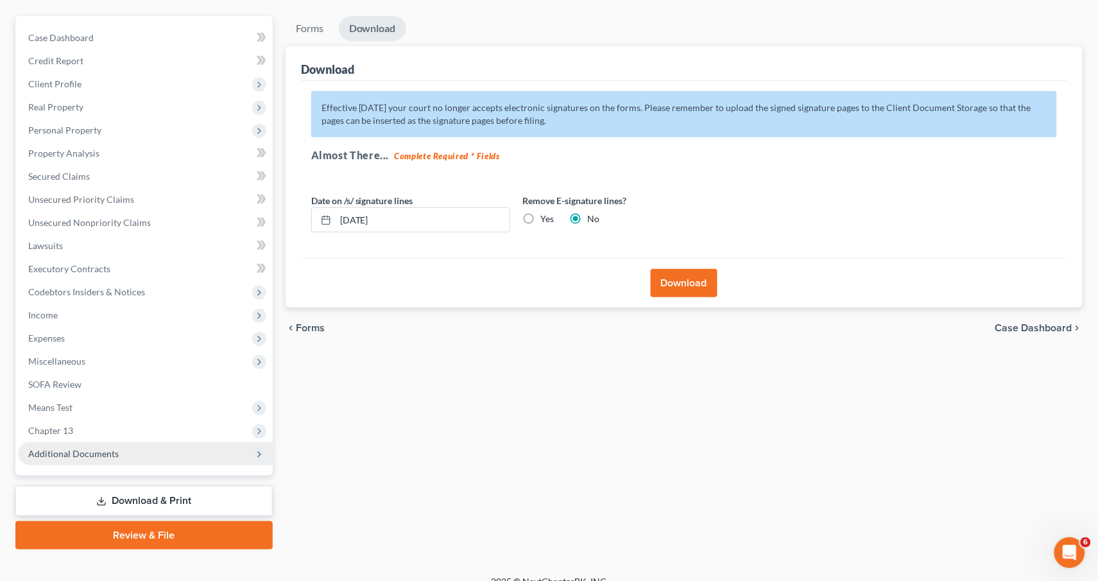
click at [69, 448] on span "Additional Documents" at bounding box center [73, 453] width 90 height 11
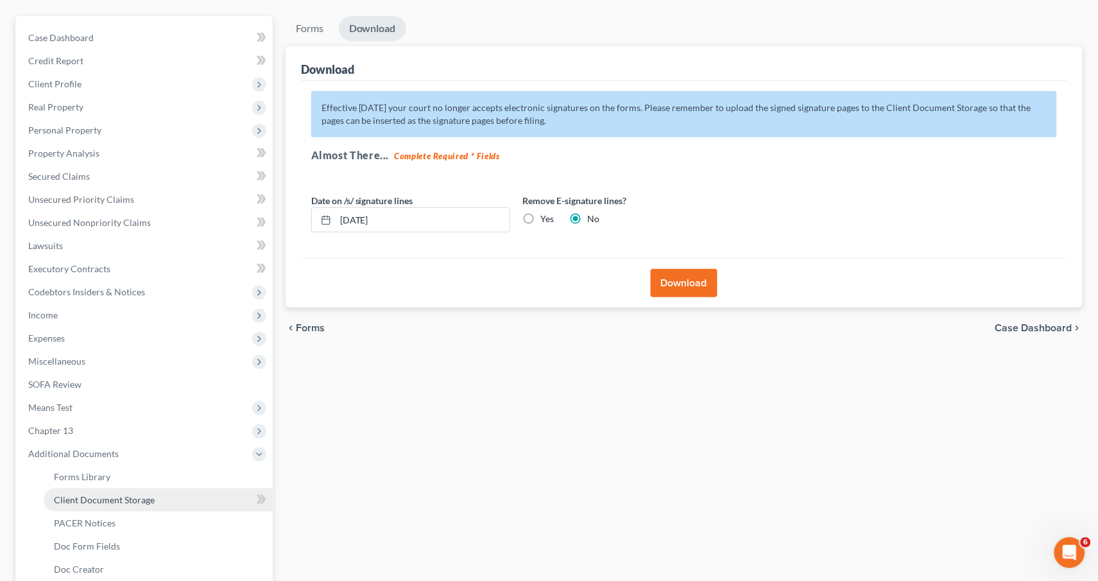
scroll to position [146, 0]
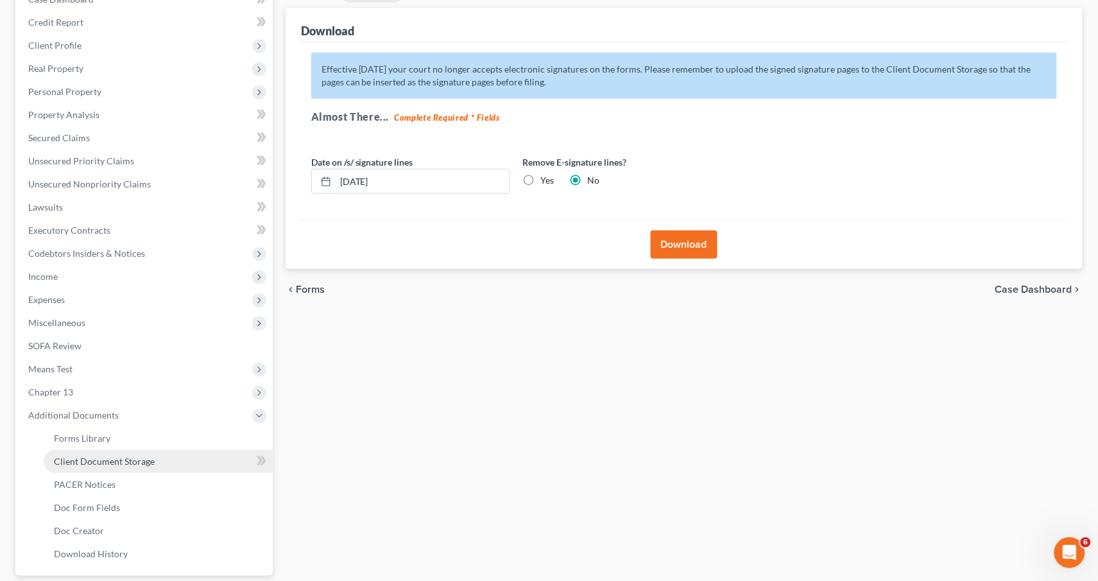
click at [110, 452] on link "Client Document Storage" at bounding box center [158, 461] width 229 height 23
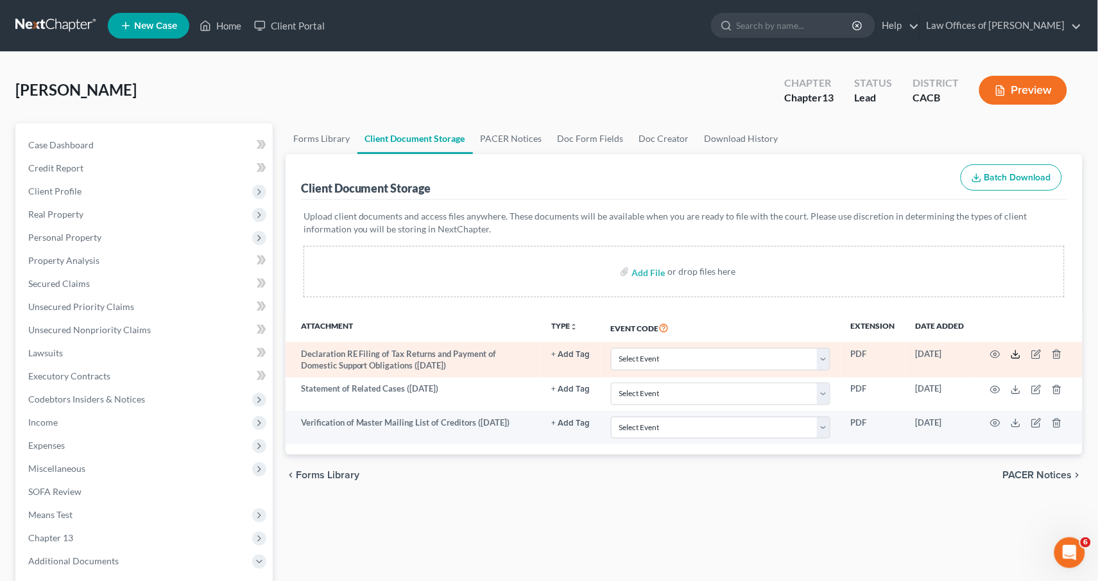
click at [1019, 349] on icon at bounding box center [1016, 354] width 10 height 10
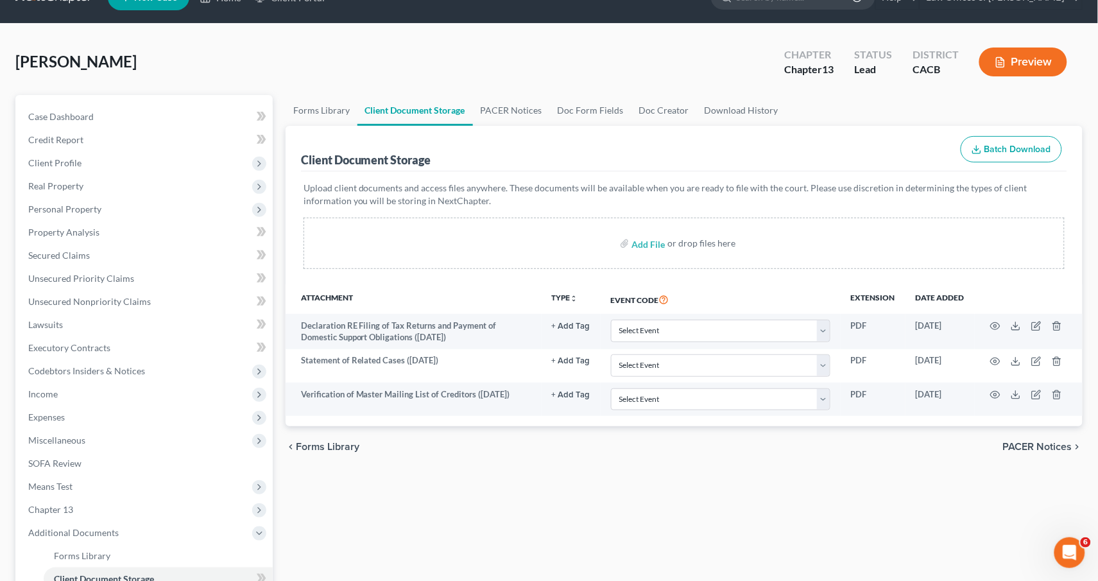
scroll to position [241, 0]
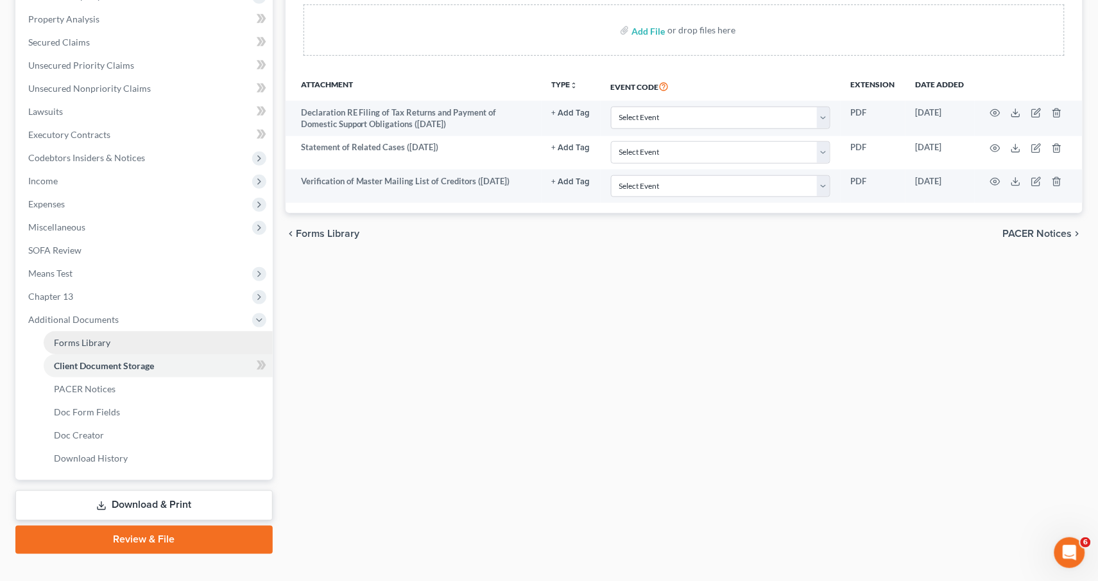
click at [99, 337] on span "Forms Library" at bounding box center [82, 342] width 56 height 11
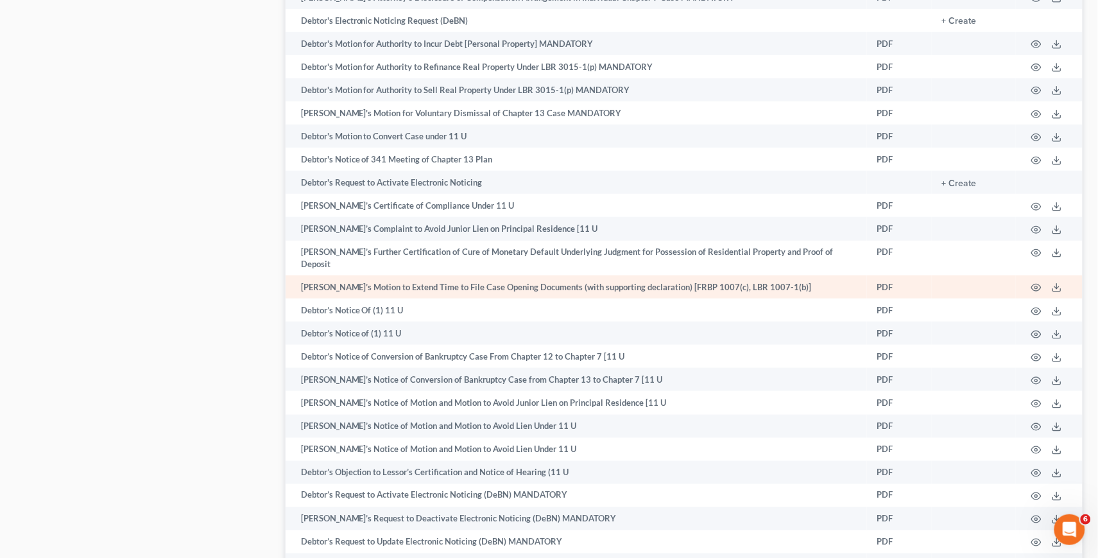
scroll to position [1962, 0]
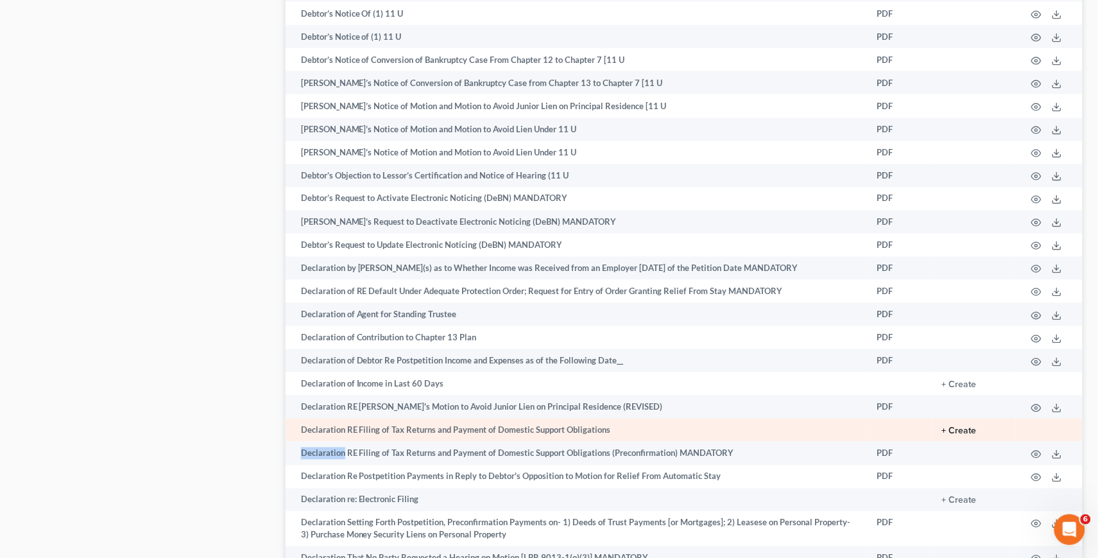
click at [953, 427] on button "+ Create" at bounding box center [959, 431] width 35 height 9
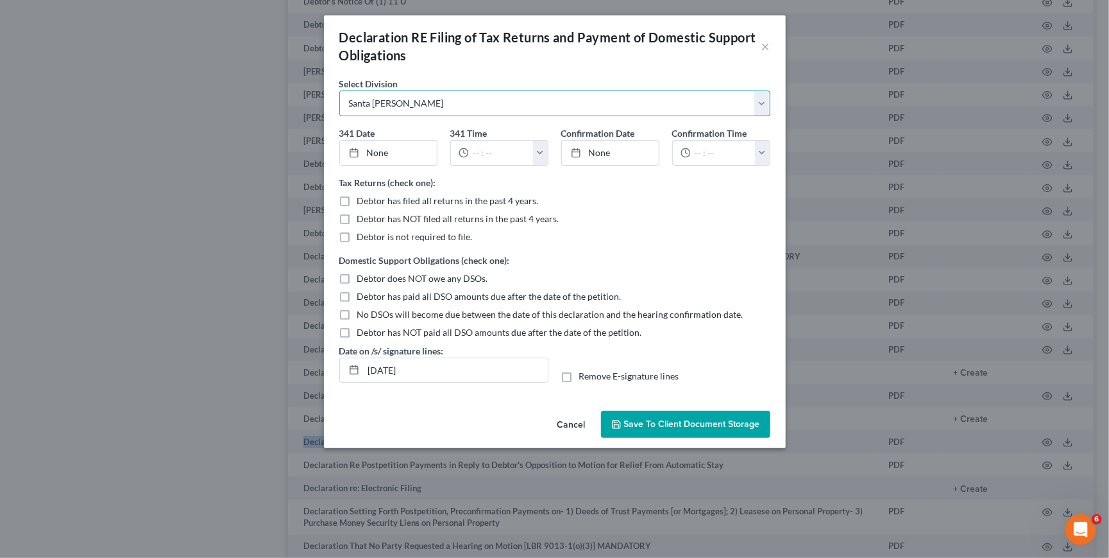
select select "1"
click at [614, 219] on div "Debtor has NOT filed all returns in the past 4 years." at bounding box center [554, 218] width 431 height 13
click at [369, 198] on span "Debtor has filed all returns in the past 4 years." at bounding box center [448, 200] width 182 height 11
click at [369, 198] on input "Debtor has filed all returns in the past 4 years." at bounding box center [367, 198] width 8 height 8
checkbox input "true"
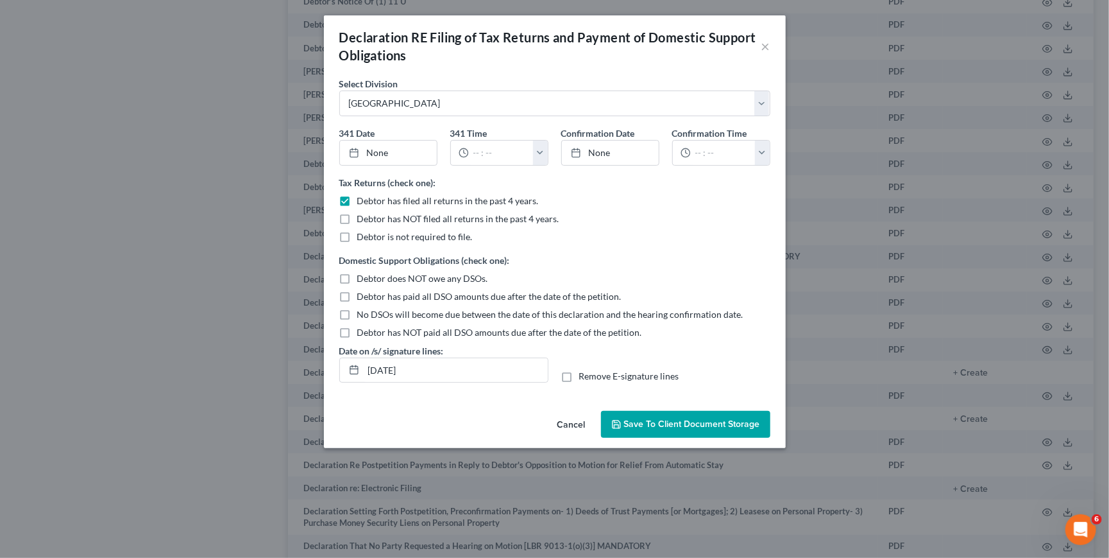
click at [359, 273] on span "Debtor does NOT owe any DSOs." at bounding box center [422, 278] width 131 height 11
click at [363, 273] on input "Debtor does NOT owe any DSOs." at bounding box center [367, 276] width 8 height 8
checkbox input "true"
click at [392, 365] on input "[DATE]" at bounding box center [456, 370] width 184 height 24
type input "[DATE]"
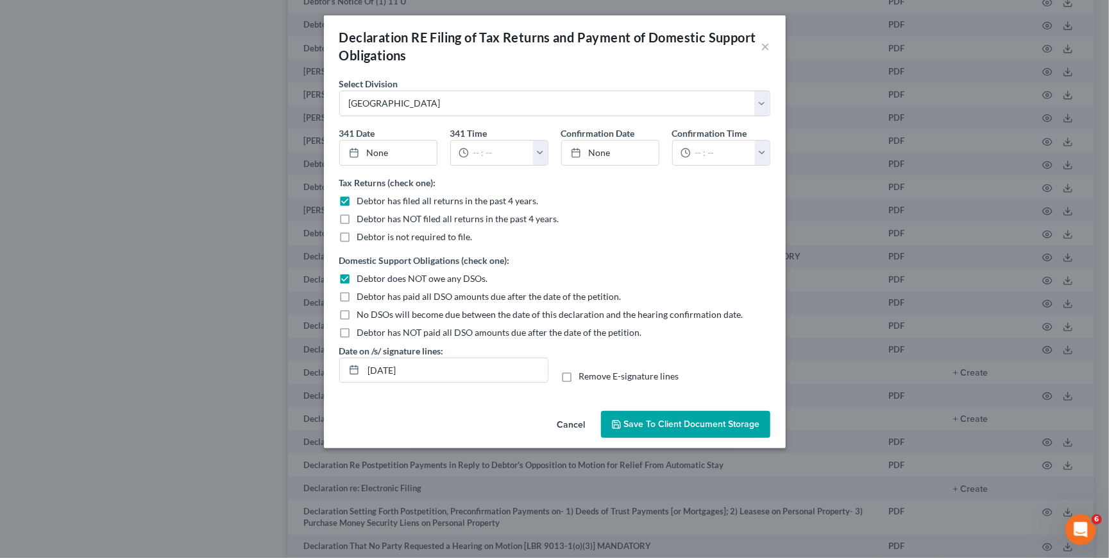
click at [579, 371] on label "Remove E-signature lines" at bounding box center [629, 376] width 100 height 13
click at [584, 371] on input "Remove E-signature lines" at bounding box center [588, 374] width 8 height 8
checkbox input "true"
click at [678, 423] on span "Save to Client Document Storage" at bounding box center [692, 423] width 136 height 11
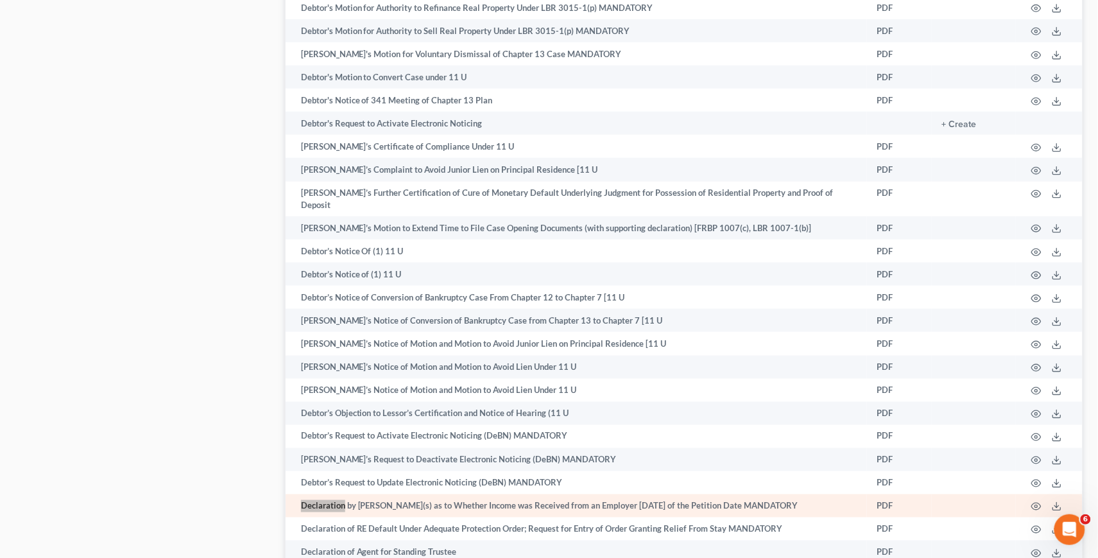
scroll to position [1750, 0]
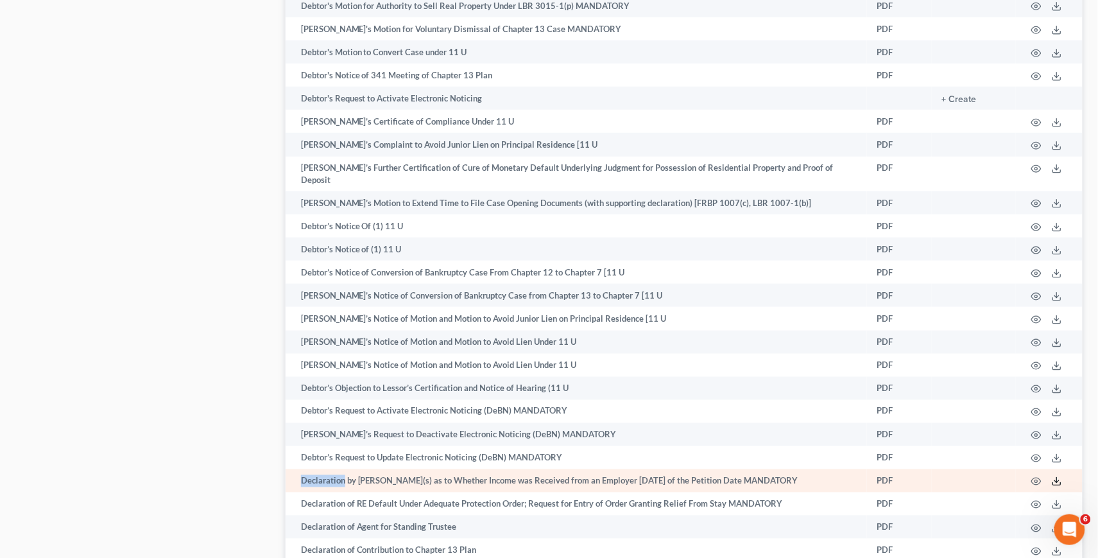
click at [1053, 476] on icon at bounding box center [1057, 481] width 10 height 10
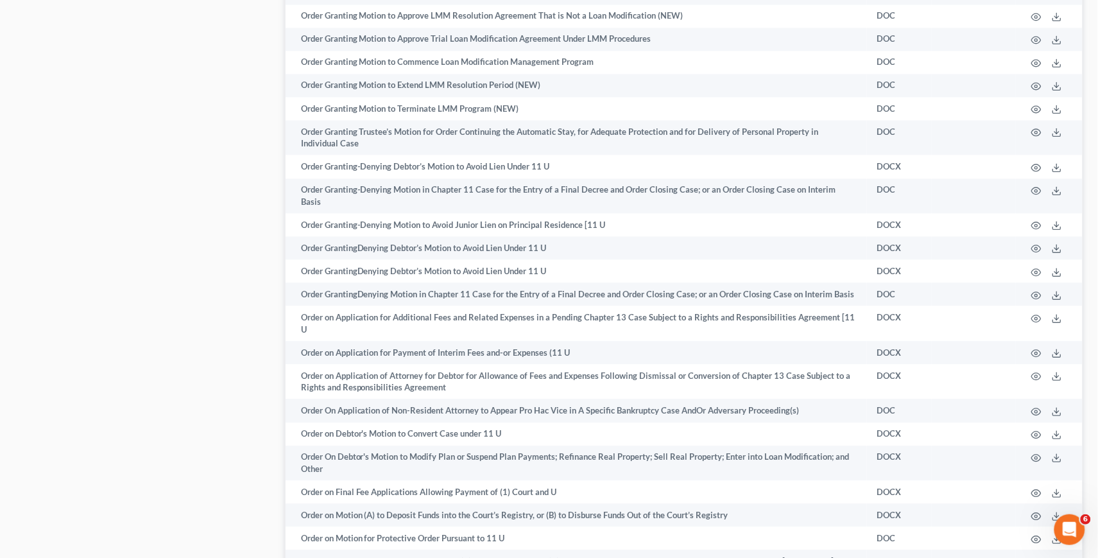
scroll to position [6139, 0]
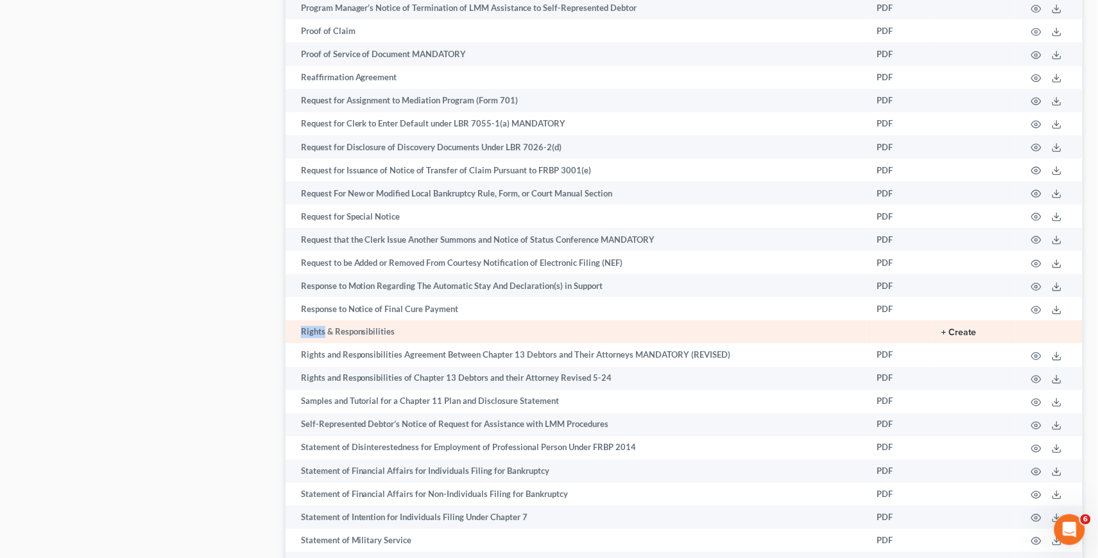
click at [948, 328] on button "+ Create" at bounding box center [959, 332] width 35 height 9
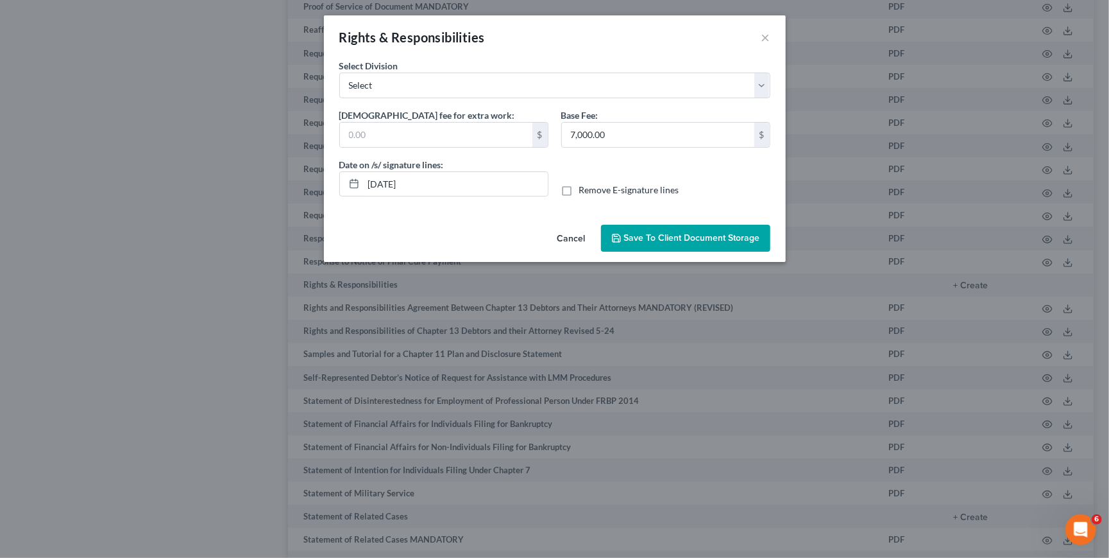
click at [435, 151] on div "Hourly fee for extra work: $" at bounding box center [444, 132] width 222 height 49
click at [435, 141] on input "text" at bounding box center [436, 135] width 192 height 24
type input "400"
select select "1"
click at [391, 181] on input "[DATE]" at bounding box center [456, 184] width 184 height 24
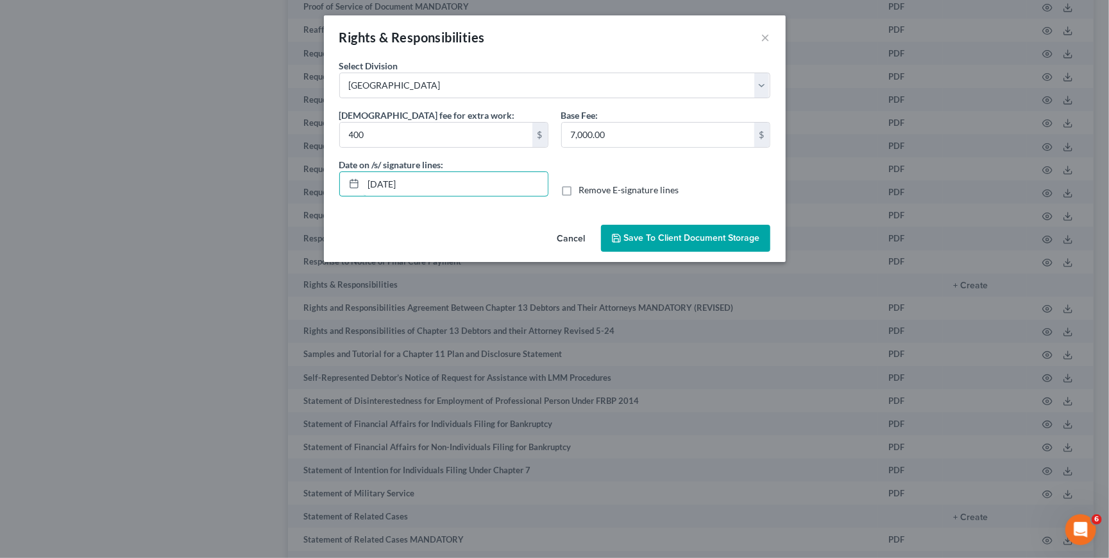
type input "[DATE]"
click at [579, 187] on label "Remove E-signature lines" at bounding box center [629, 189] width 100 height 13
click at [584, 187] on input "Remove E-signature lines" at bounding box center [588, 187] width 8 height 8
checkbox input "true"
click at [630, 215] on div "No additional information is needed to generate this form. Select Division Sele…" at bounding box center [555, 139] width 462 height 160
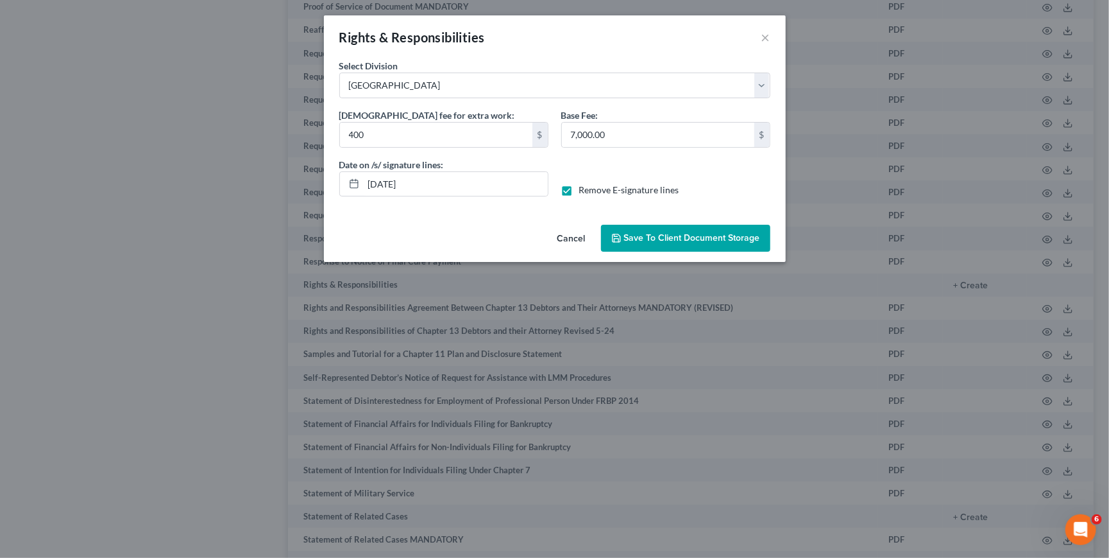
click at [635, 236] on span "Save to Client Document Storage" at bounding box center [692, 237] width 136 height 11
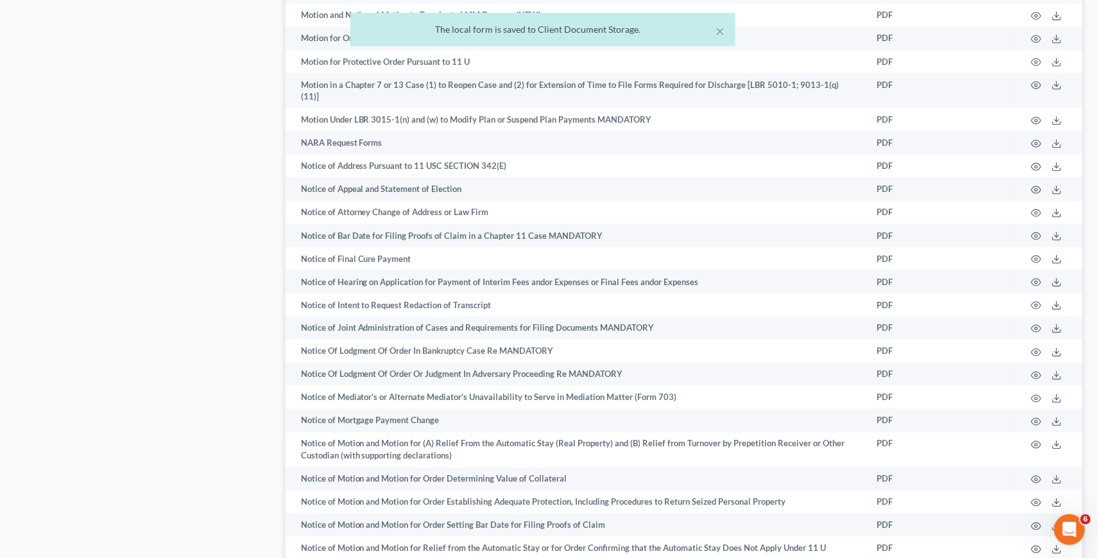
scroll to position [0, 0]
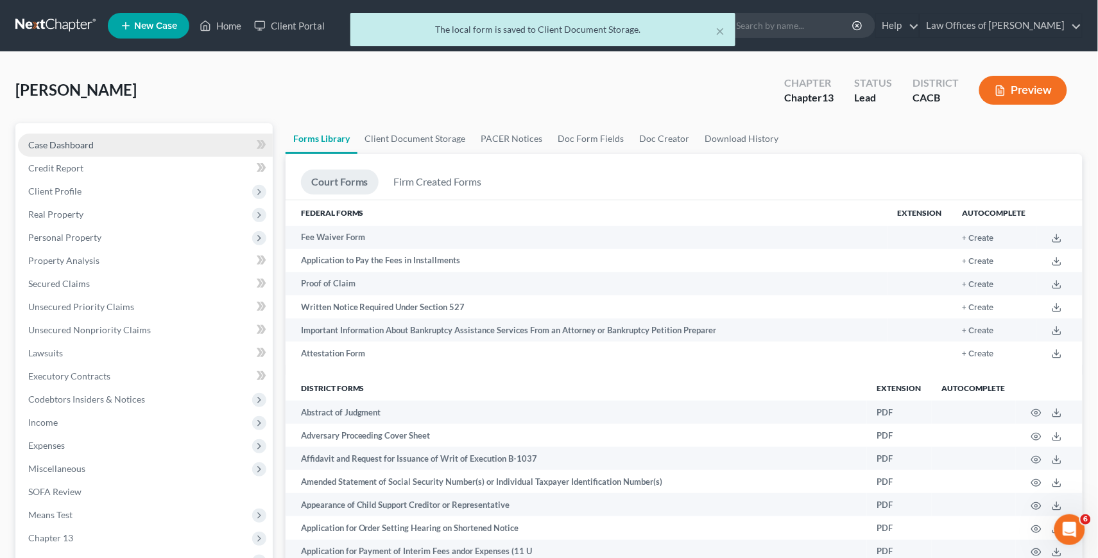
click at [67, 146] on span "Case Dashboard" at bounding box center [60, 144] width 65 height 11
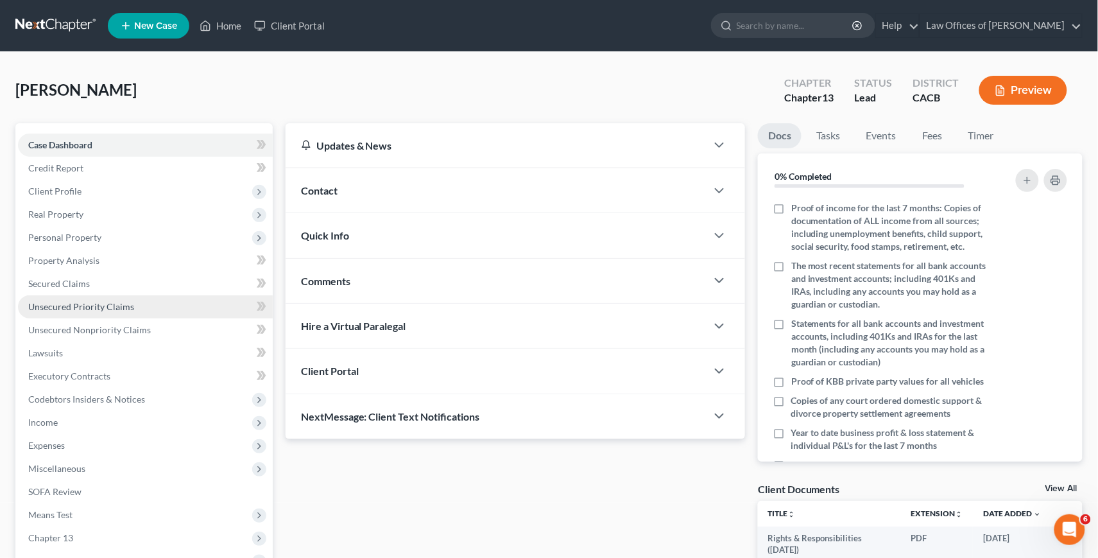
scroll to position [260, 0]
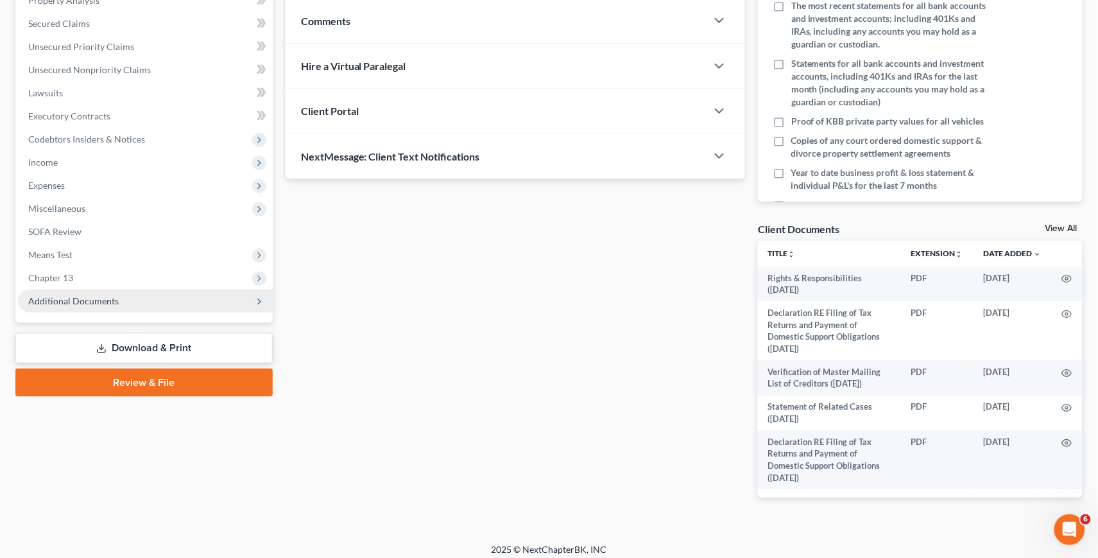
click at [71, 294] on span "Additional Documents" at bounding box center [145, 300] width 255 height 23
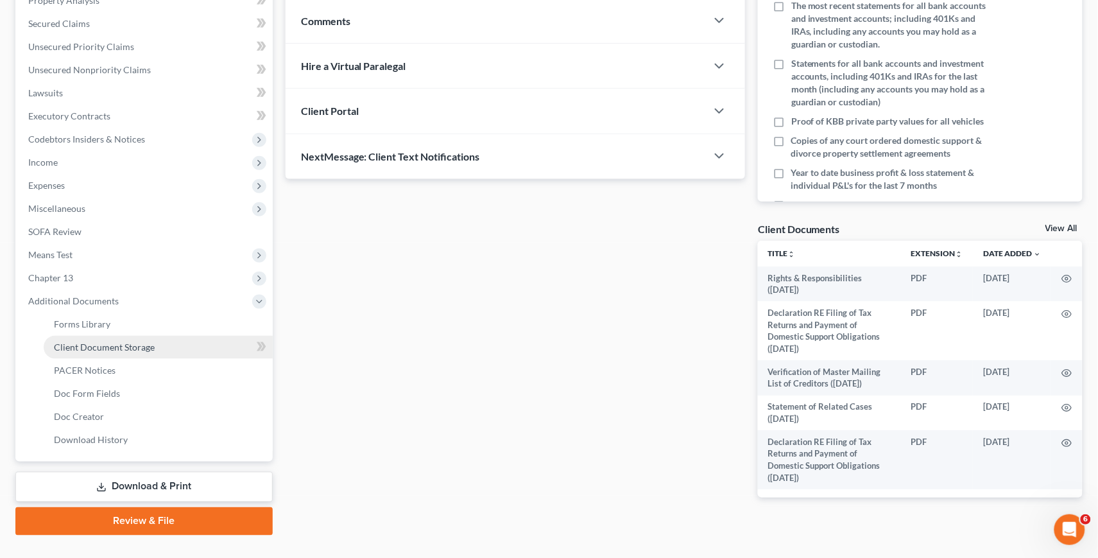
click at [94, 341] on span "Client Document Storage" at bounding box center [104, 346] width 101 height 11
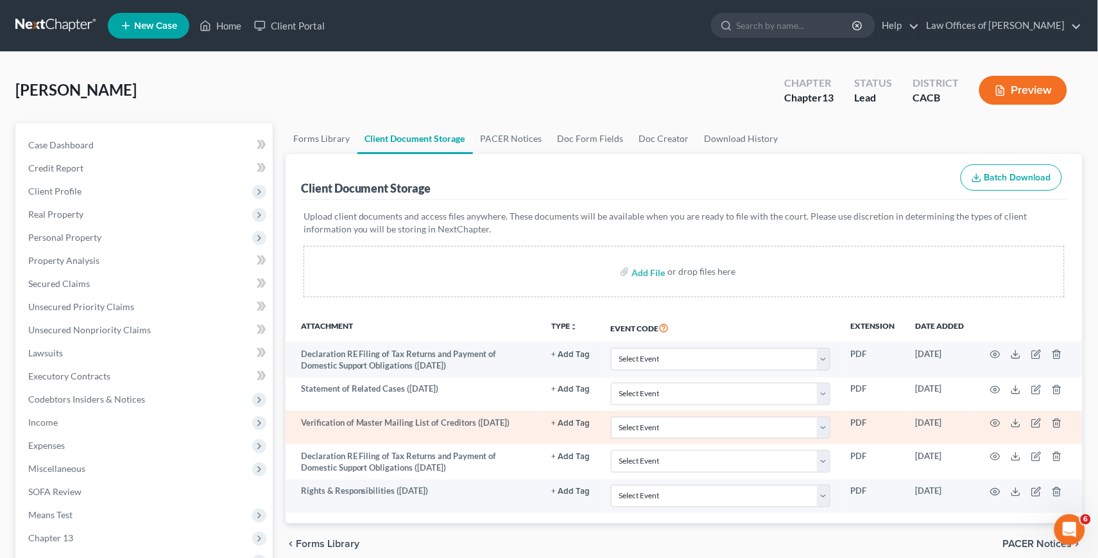
scroll to position [146, 0]
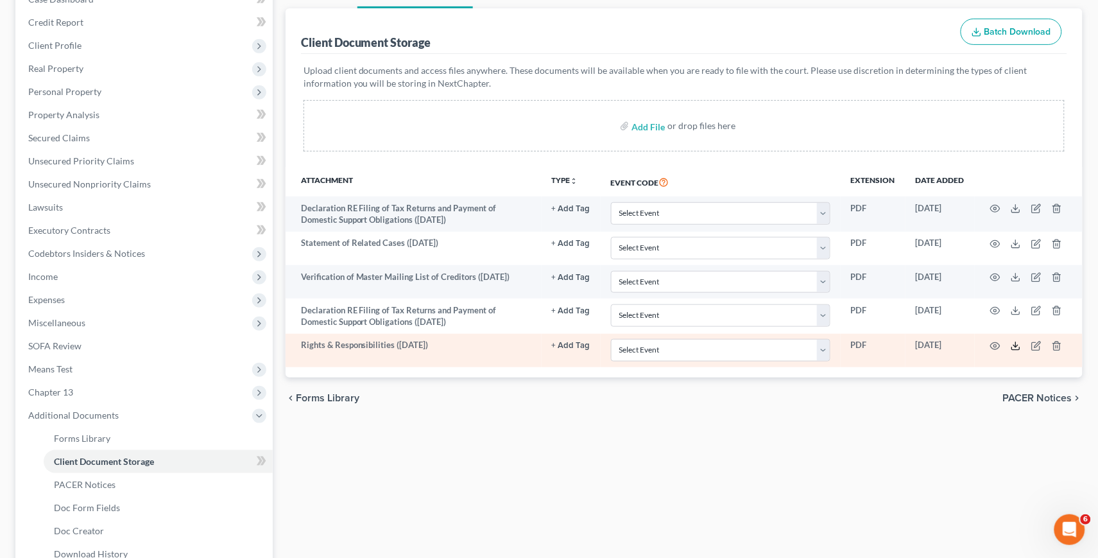
click at [1015, 345] on polyline at bounding box center [1016, 346] width 4 height 2
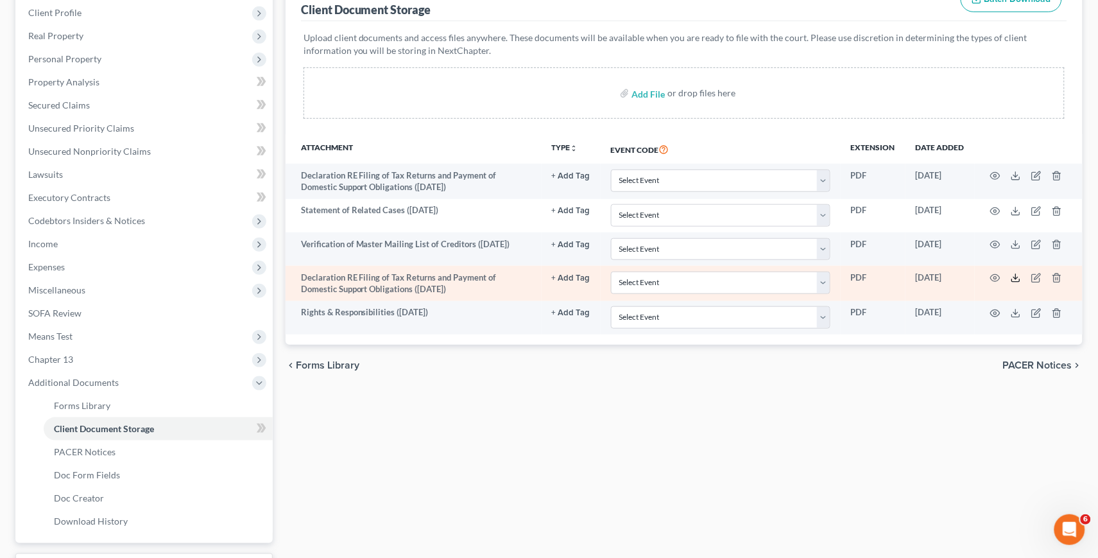
click at [1017, 279] on icon at bounding box center [1016, 280] width 8 height 3
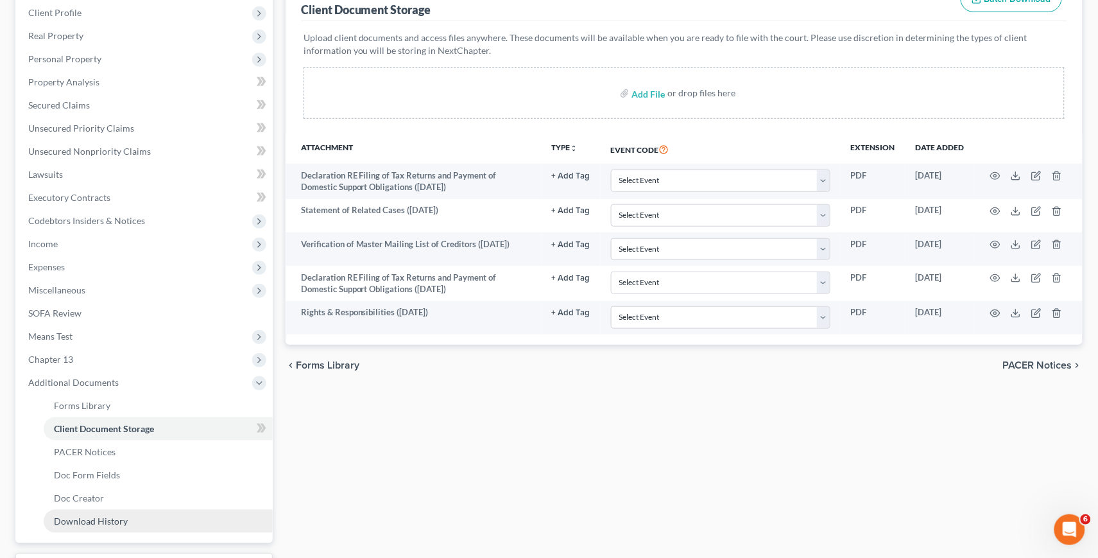
scroll to position [215, 0]
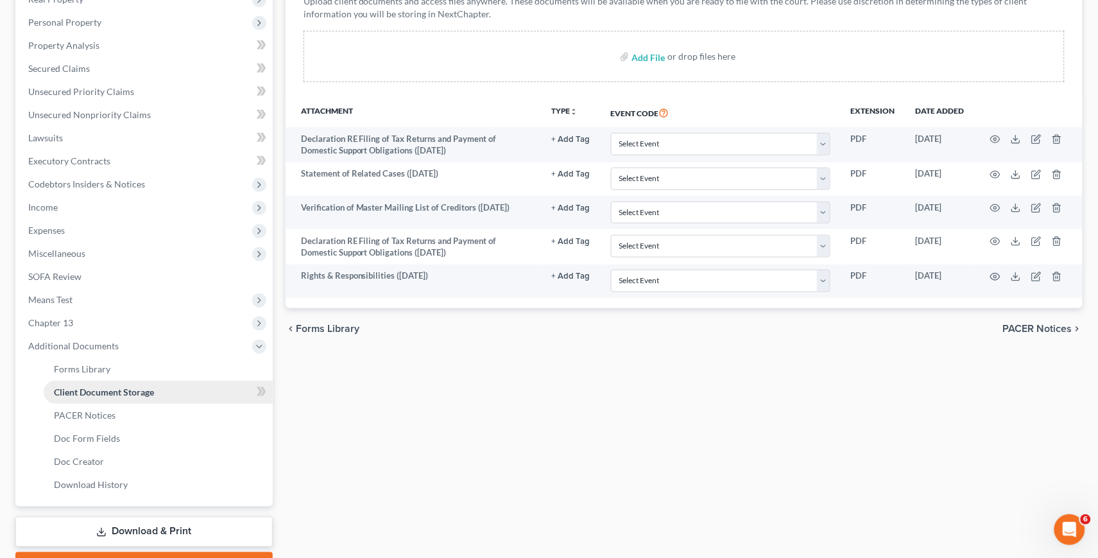
click at [83, 386] on span "Client Document Storage" at bounding box center [104, 391] width 100 height 11
click at [85, 363] on span "Forms Library" at bounding box center [82, 368] width 56 height 11
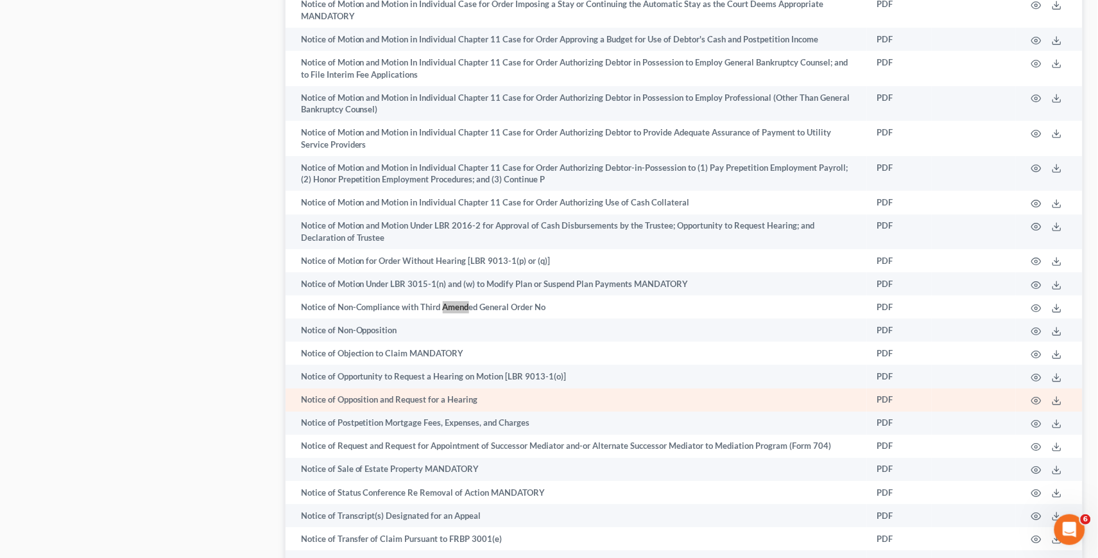
scroll to position [6580, 0]
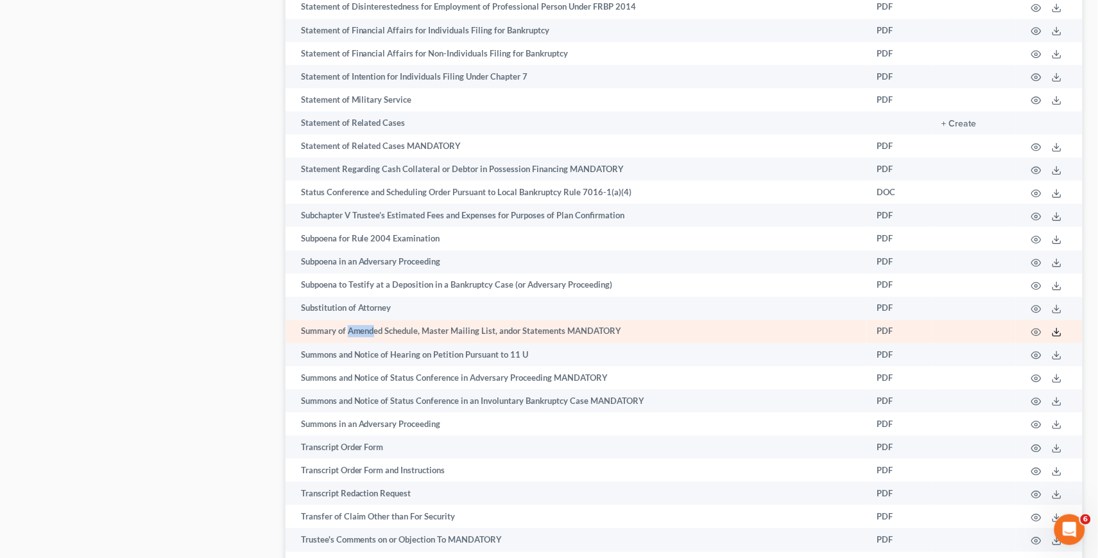
click at [1057, 327] on icon at bounding box center [1057, 332] width 10 height 10
